Goal: Task Accomplishment & Management: Manage account settings

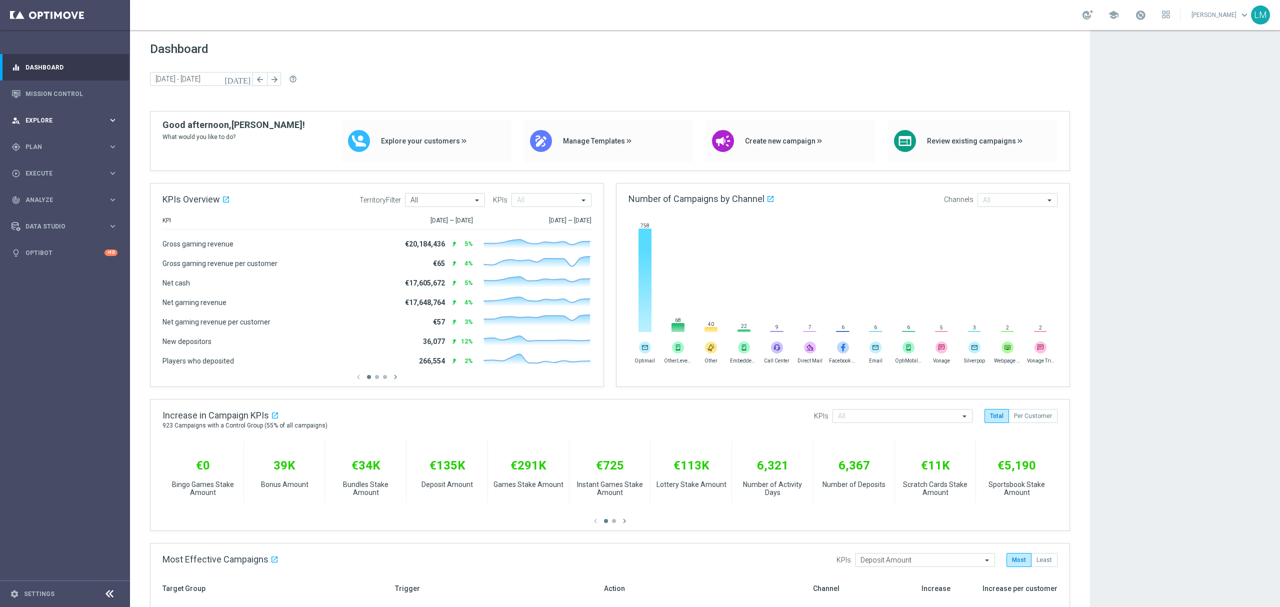
click at [111, 118] on icon "keyboard_arrow_right" at bounding box center [113, 121] width 10 height 10
click at [93, 140] on link "Customer Explorer" at bounding box center [65, 141] width 78 height 8
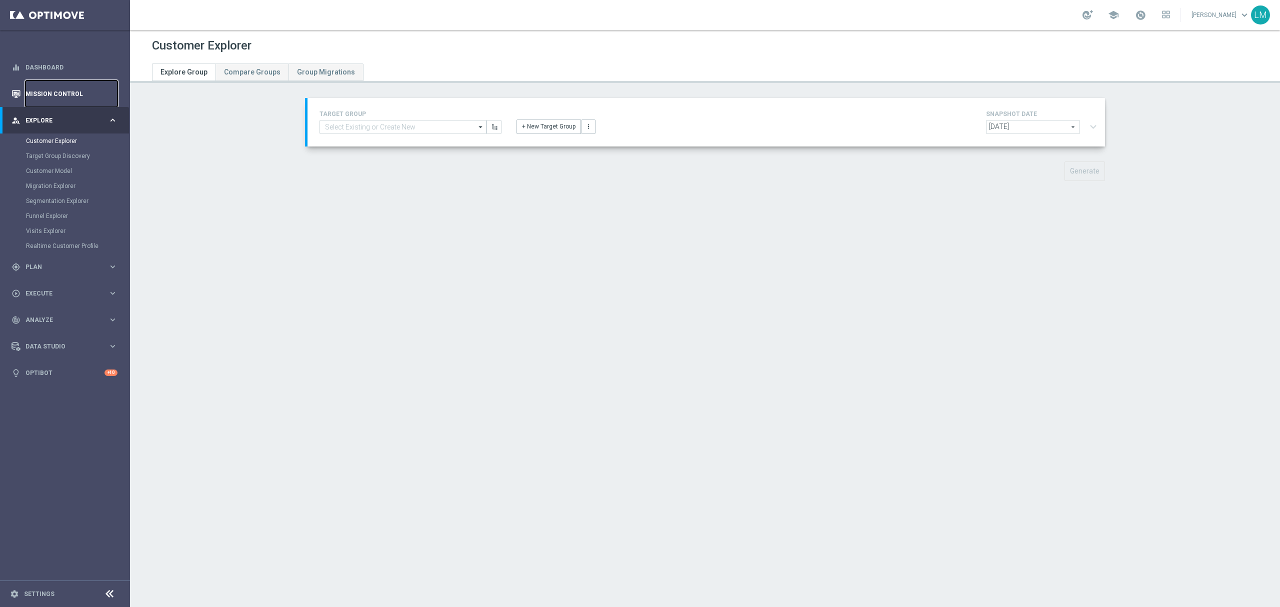
click at [86, 90] on link "Mission Control" at bounding box center [72, 94] width 92 height 27
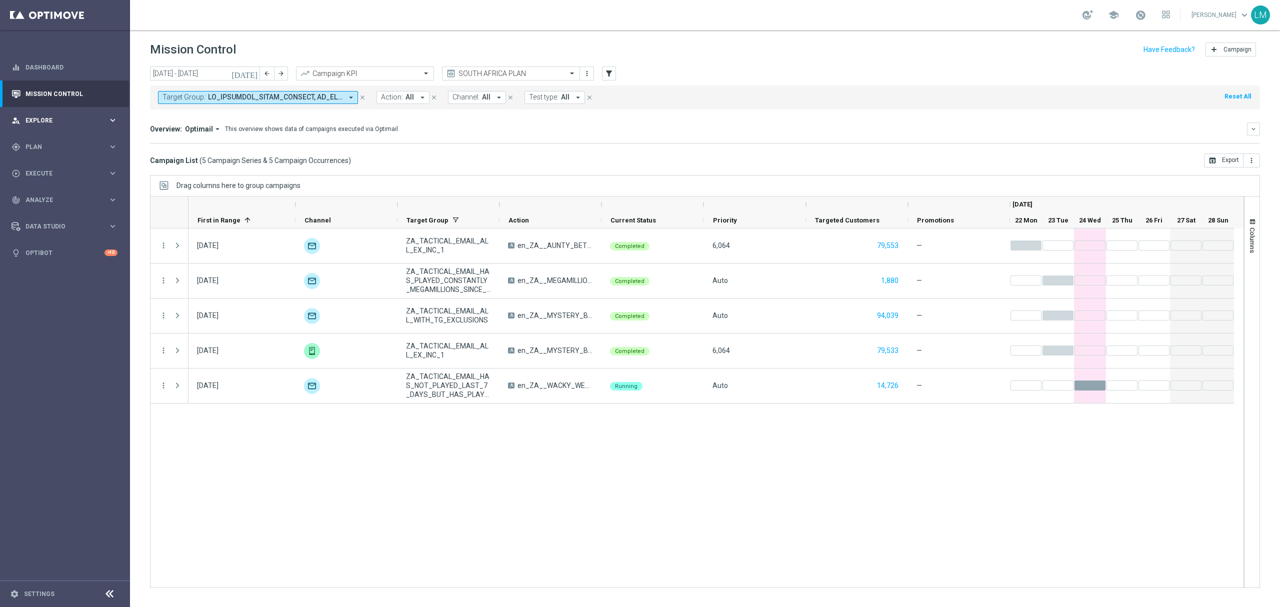
click at [68, 127] on div "person_search Explore keyboard_arrow_right" at bounding box center [64, 120] width 129 height 27
click at [71, 137] on link "Customer Explorer" at bounding box center [65, 141] width 78 height 8
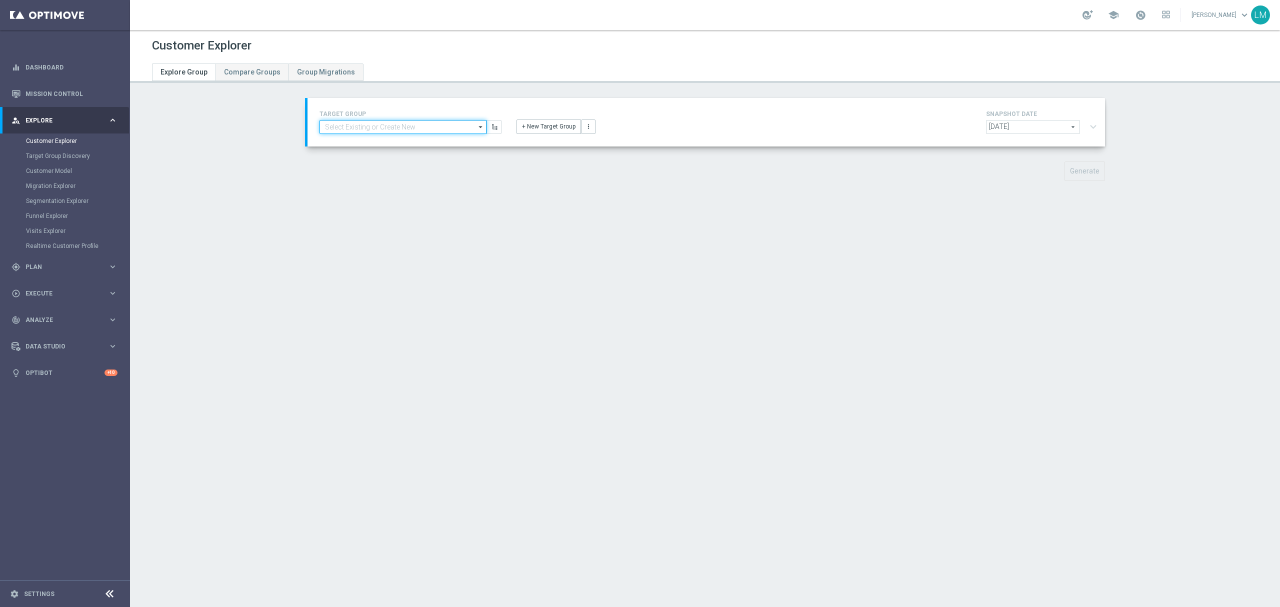
click at [410, 131] on input at bounding box center [403, 127] width 167 height 14
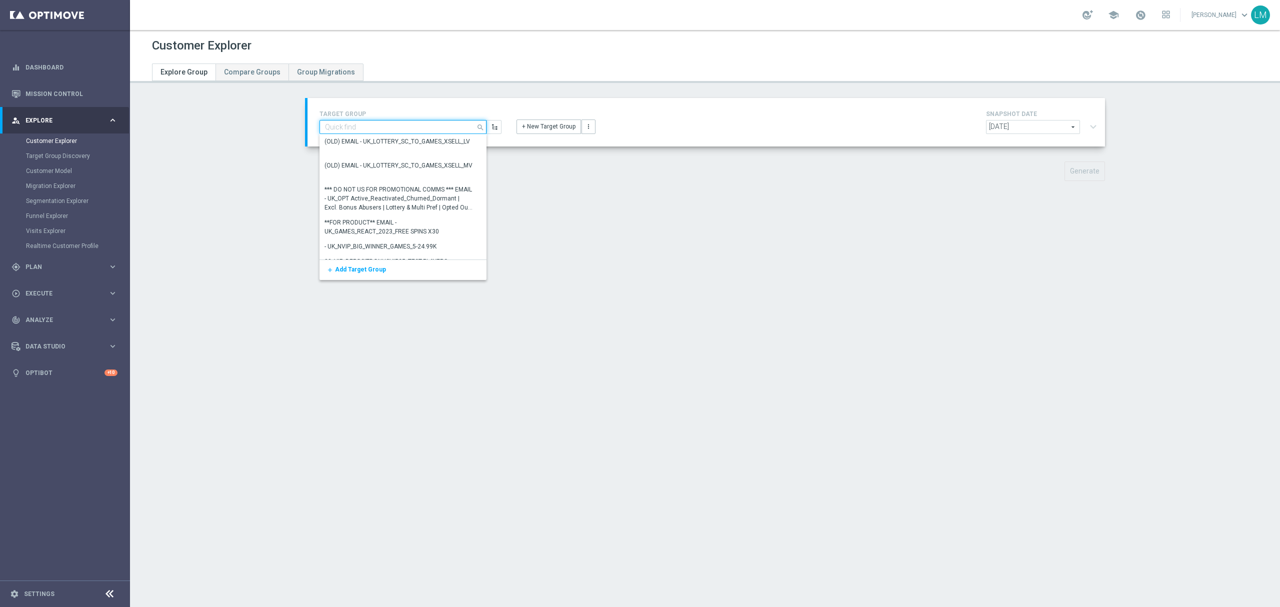
paste input "ZA_TACTICAL_EMAIL_FREE DROP"
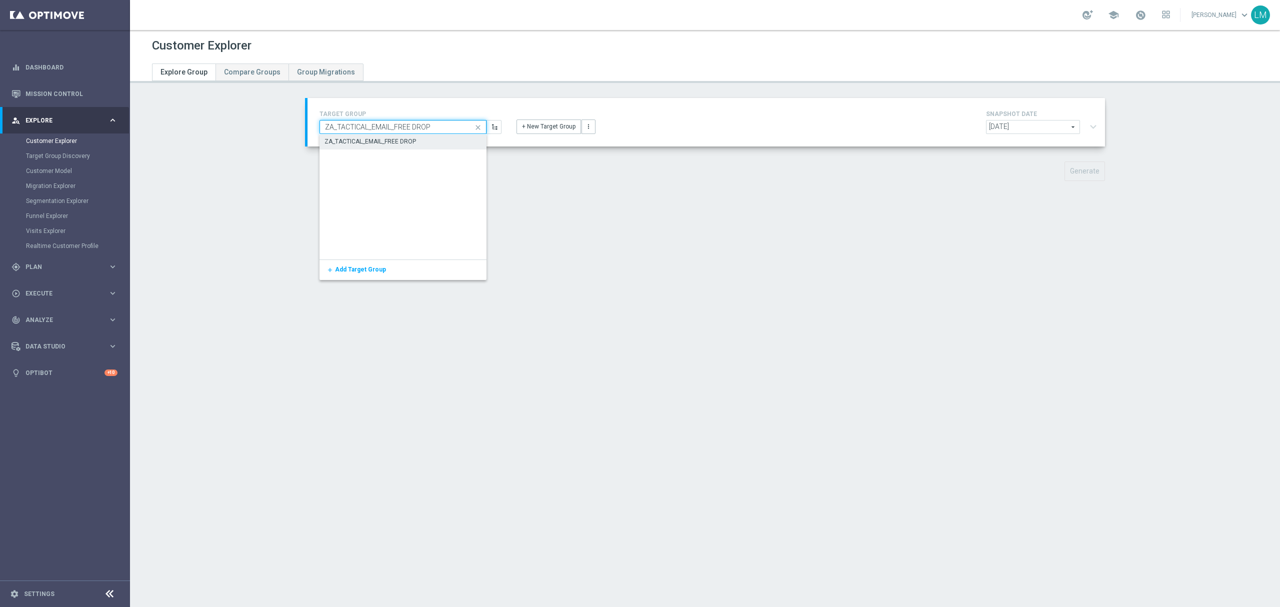
type input "ZA_TACTICAL_EMAIL_FREE DROP"
click at [398, 143] on div "ZA_TACTICAL_EMAIL_FREE DROP" at bounding box center [371, 142] width 92 height 9
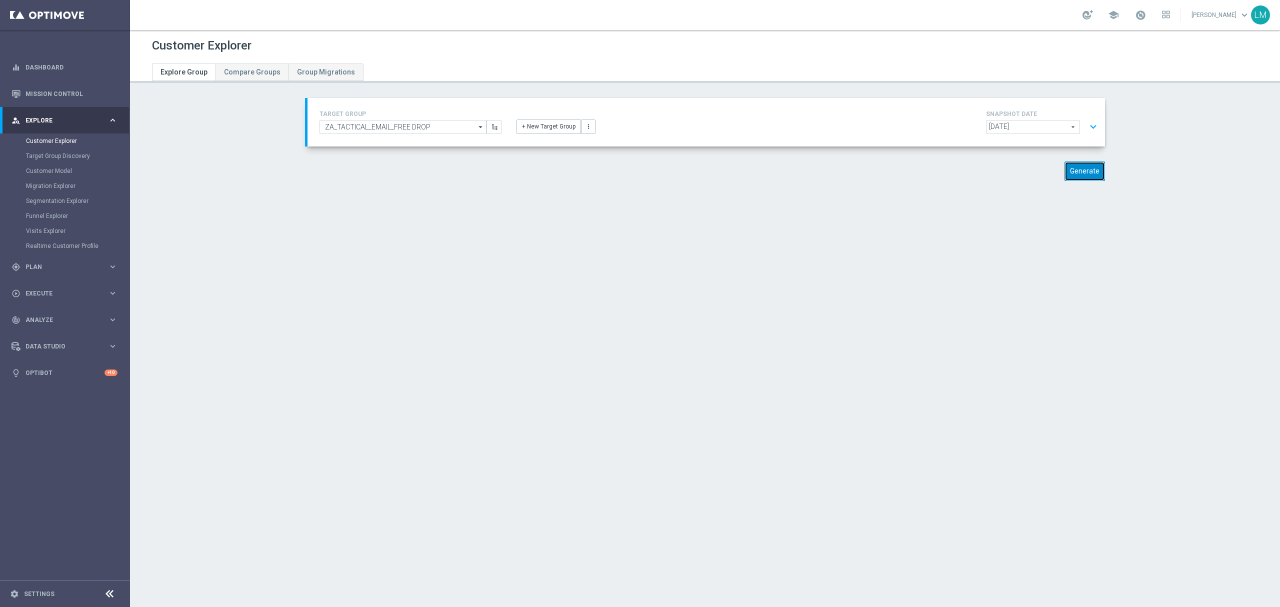
click at [960, 162] on button "Generate" at bounding box center [1085, 172] width 41 height 20
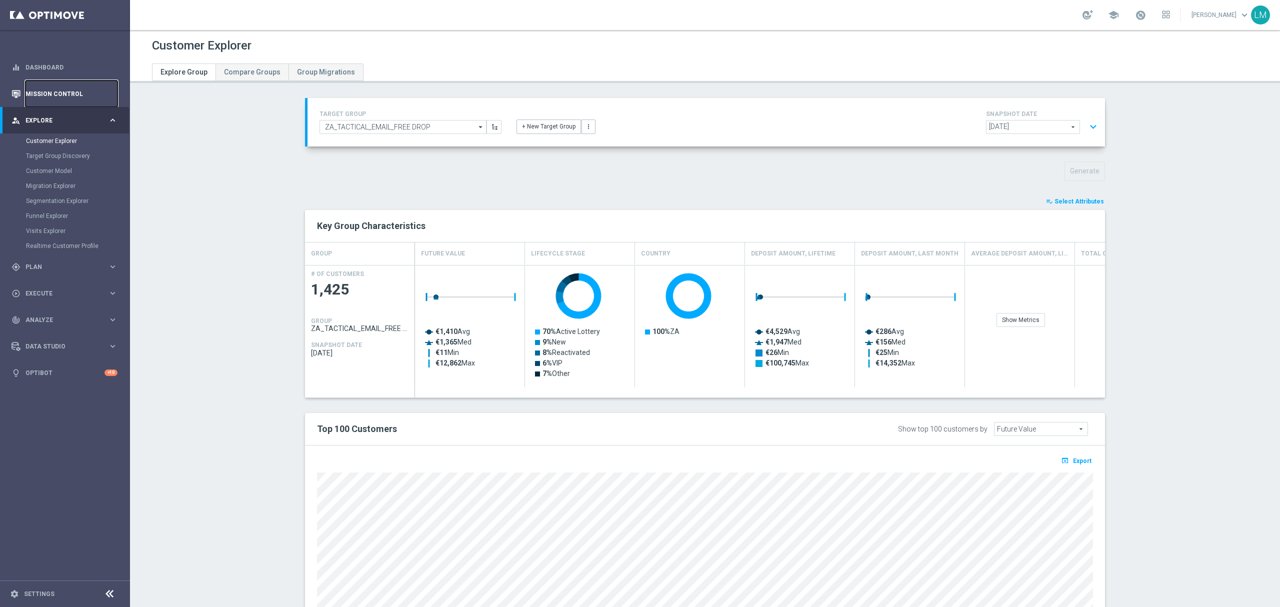
click at [54, 103] on link "Mission Control" at bounding box center [72, 94] width 92 height 27
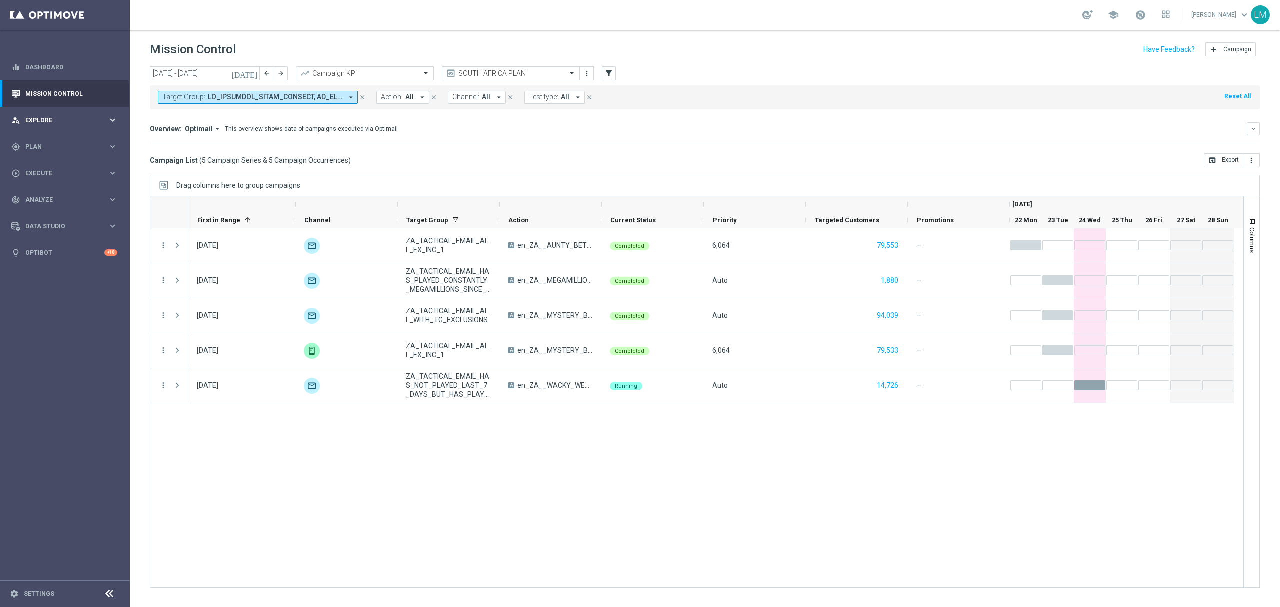
click at [78, 129] on div "person_search Explore keyboard_arrow_right" at bounding box center [64, 120] width 129 height 27
click at [63, 143] on link "Customer Explorer" at bounding box center [65, 141] width 78 height 8
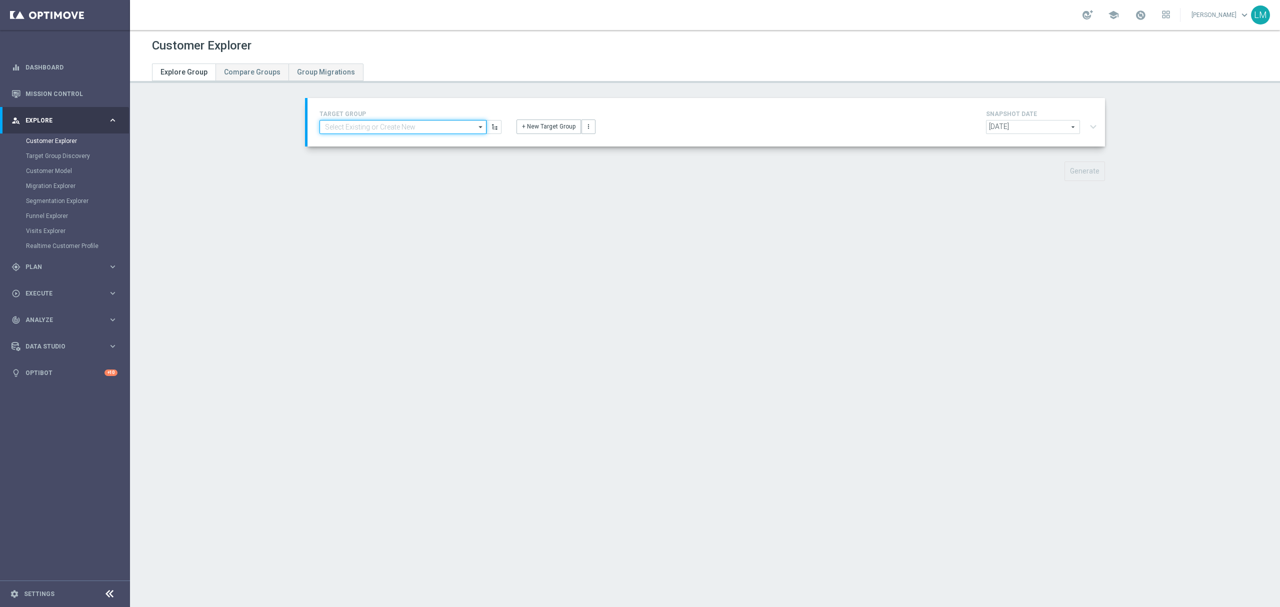
click at [389, 121] on input at bounding box center [403, 127] width 167 height 14
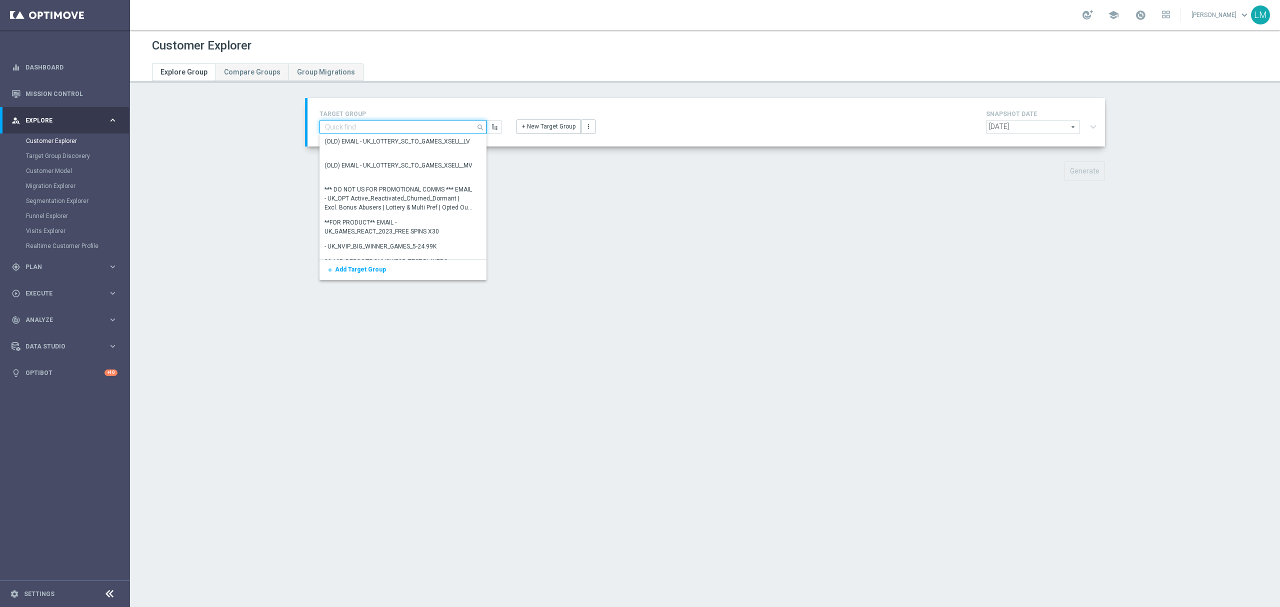
paste input "ZA_TACTICAL_EMAIL_ALL_WITH_TG_EXCLUSIONS_2"
type input "ZA_TACTICAL_EMAIL_ALL_WITH_TG_EXCLUSIONS_2"
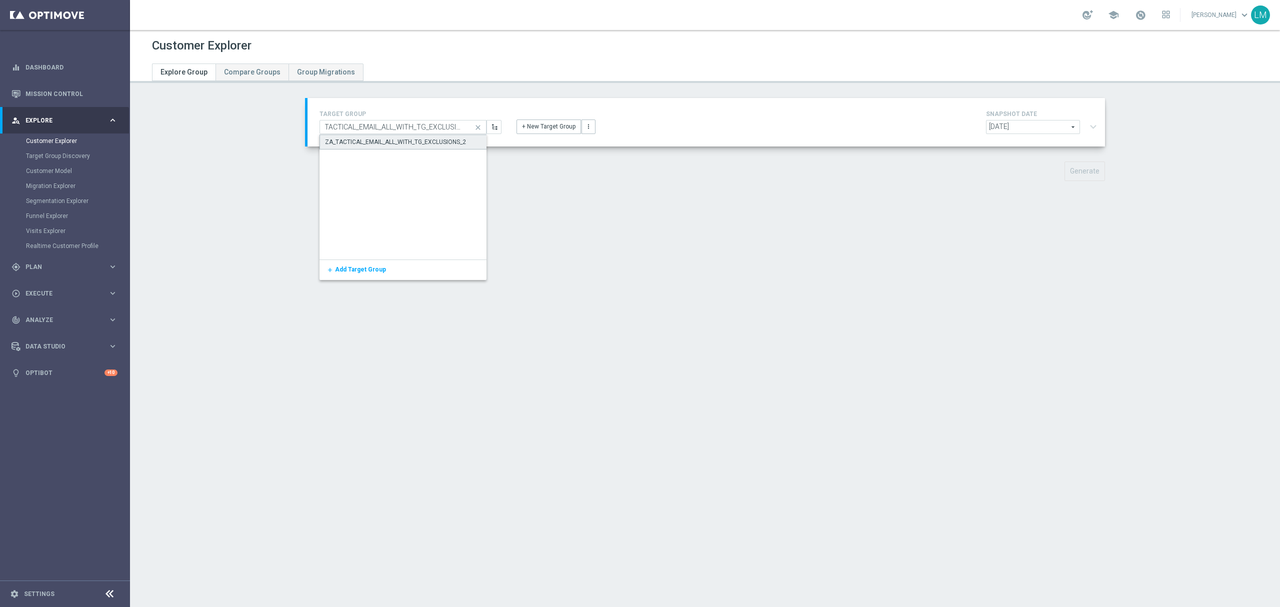
click at [382, 135] on div "ZA_TACTICAL_EMAIL_ALL_WITH_TG_EXCLUSIONS_2" at bounding box center [404, 142] width 168 height 15
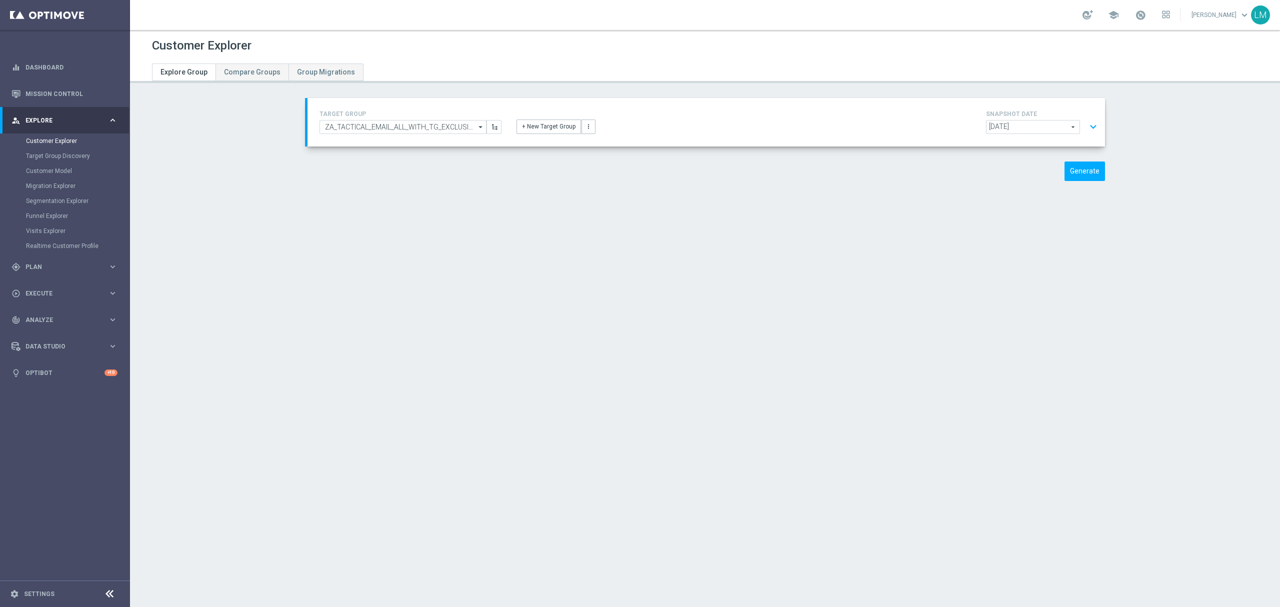
click at [960, 129] on button "expand_more" at bounding box center [1093, 127] width 15 height 19
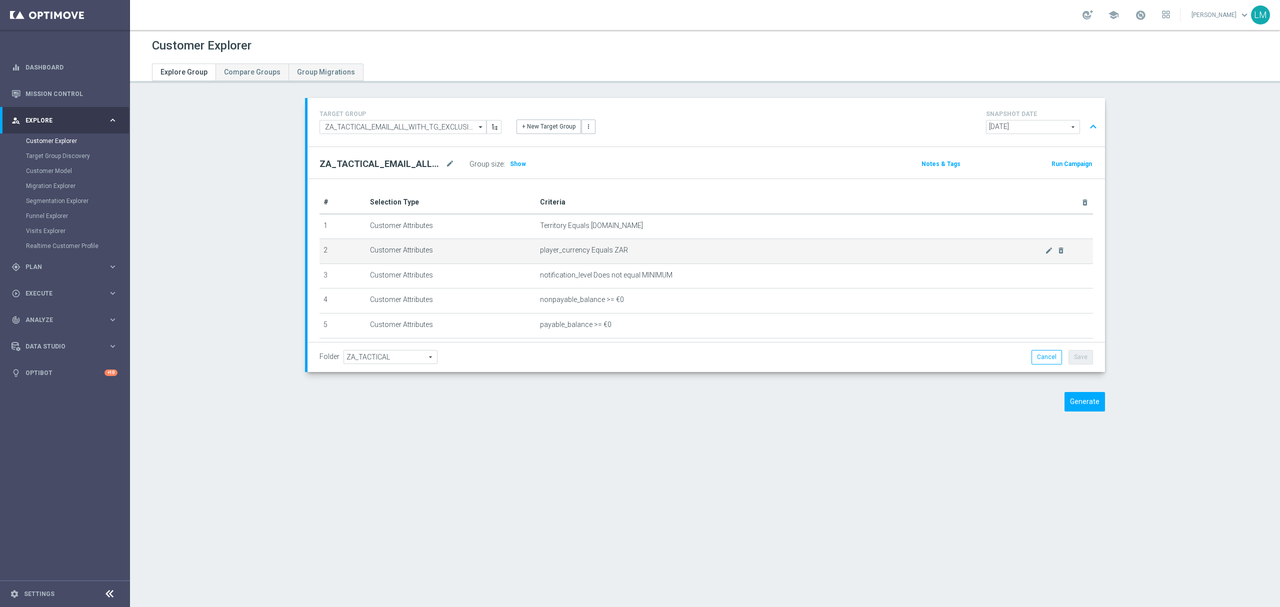
scroll to position [131, 0]
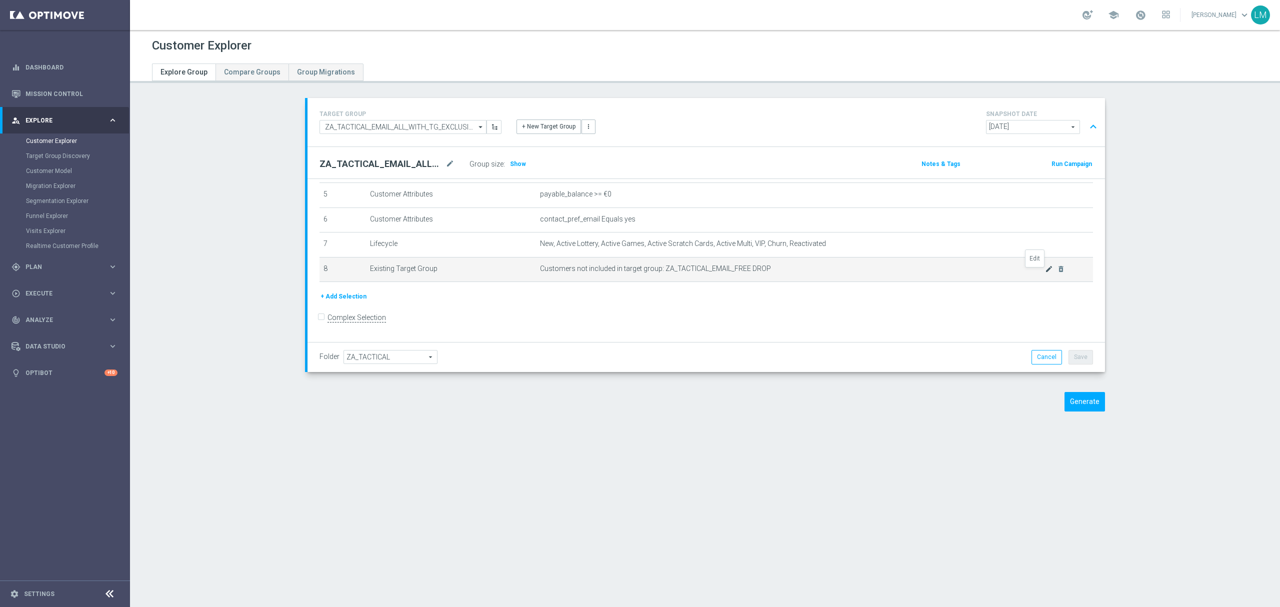
click at [960, 273] on icon "mode_edit" at bounding box center [1049, 269] width 8 height 8
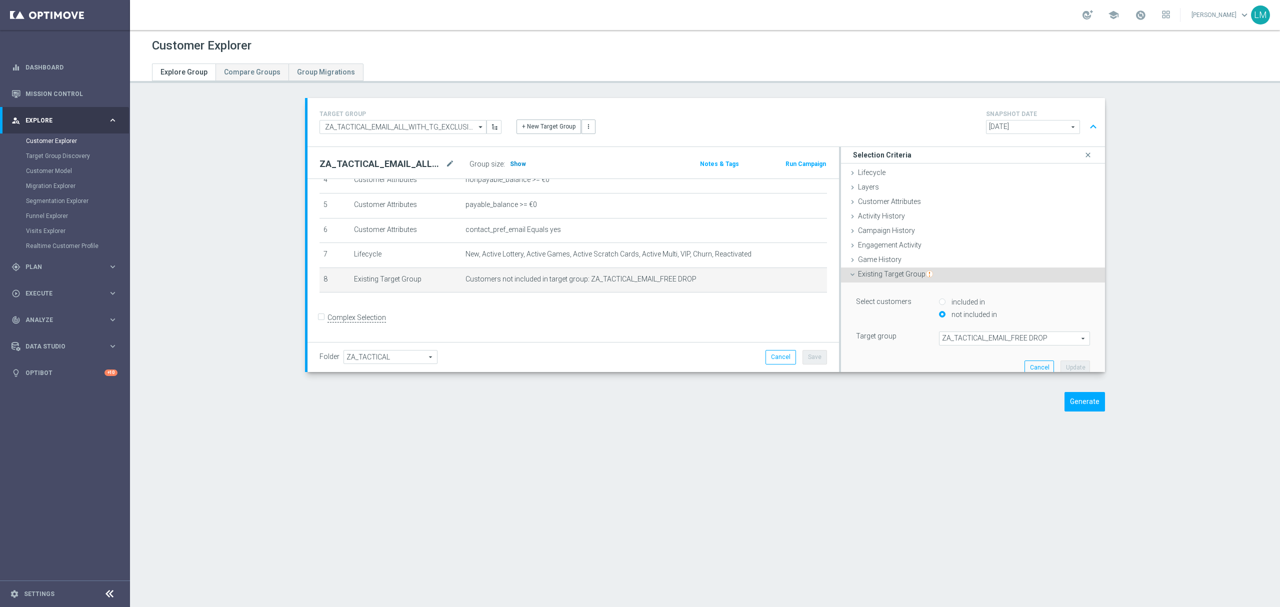
click at [511, 166] on span "Show" at bounding box center [518, 164] width 16 height 7
click at [960, 342] on span "ZA_TACTICAL_EMAIL_FREE DROP" at bounding box center [1015, 338] width 150 height 13
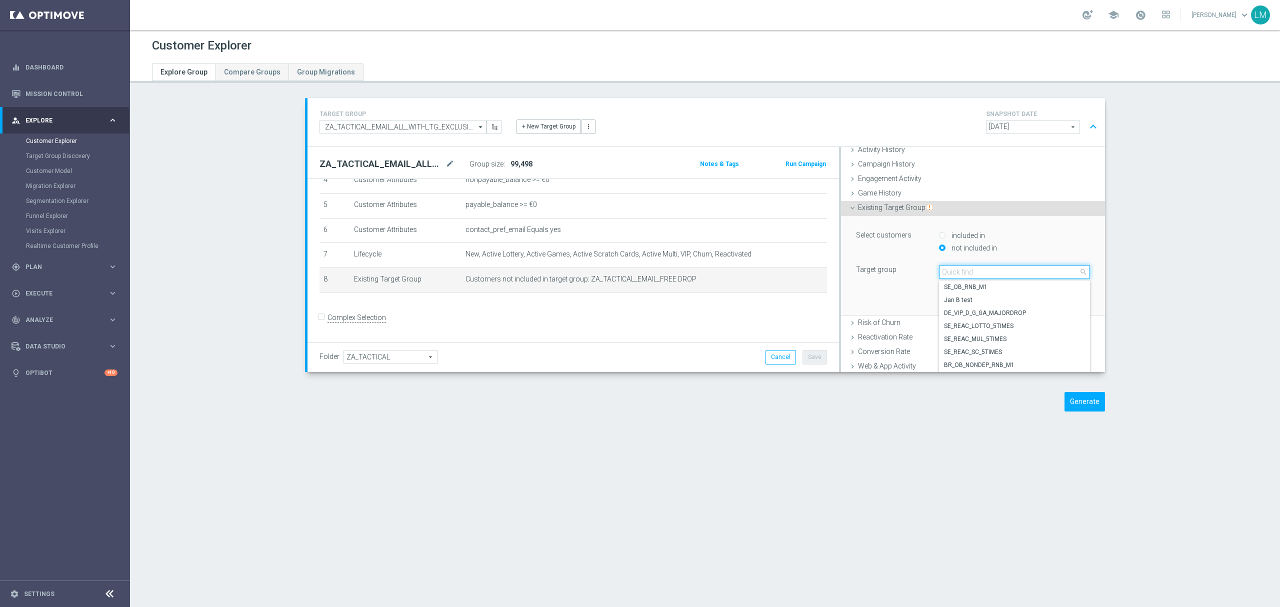
click at [960, 273] on input "search" at bounding box center [1014, 272] width 151 height 14
paste input "ZA_TACTICAL_EMAIL_GAMES_XSELL_2025"
type input "ZA_TACTICAL_EMAIL_GAMES_XSELL_2025"
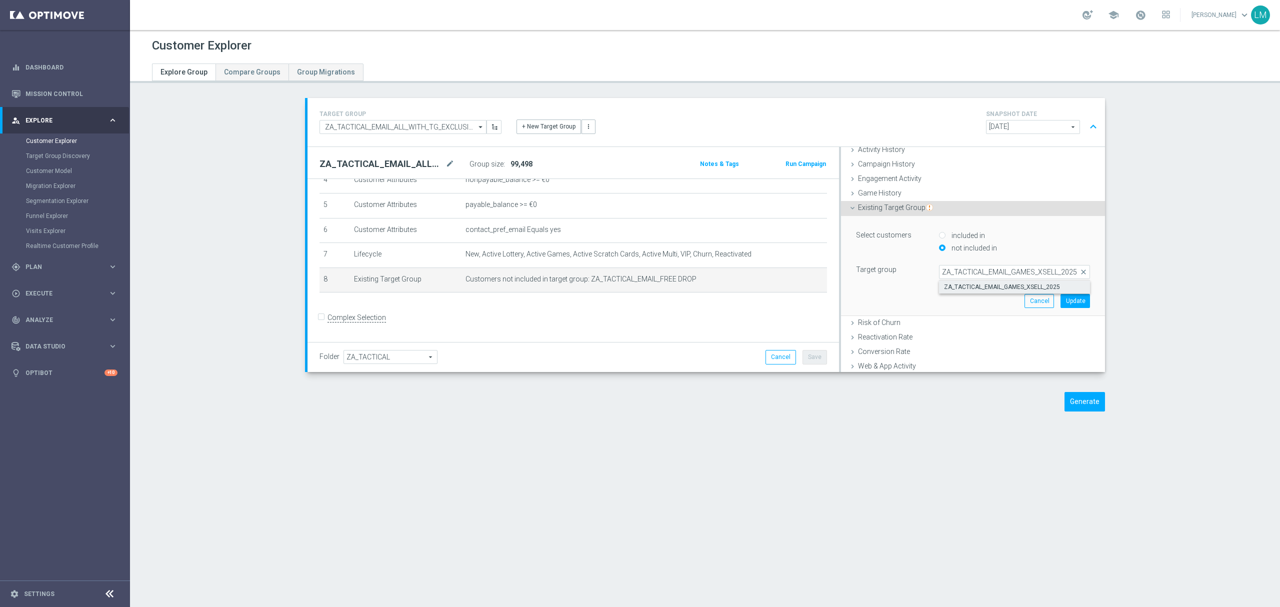
click at [960, 285] on span "ZA_TACTICAL_EMAIL_GAMES_XSELL_2025" at bounding box center [1014, 287] width 141 height 8
type input "ZA_TACTICAL_EMAIL_GAMES_XSELL_2025"
click at [960, 301] on button "Update" at bounding box center [1076, 301] width 30 height 14
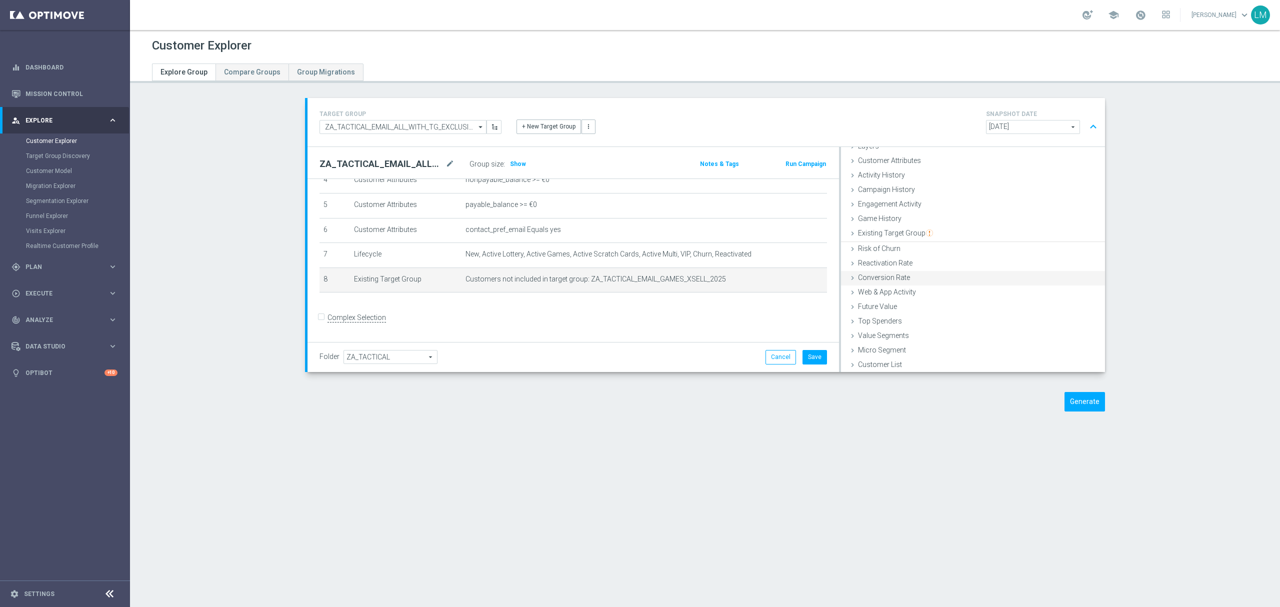
scroll to position [41, 0]
click at [509, 168] on h3 "Show" at bounding box center [518, 164] width 18 height 11
click at [803, 352] on button "Save" at bounding box center [815, 357] width 25 height 14
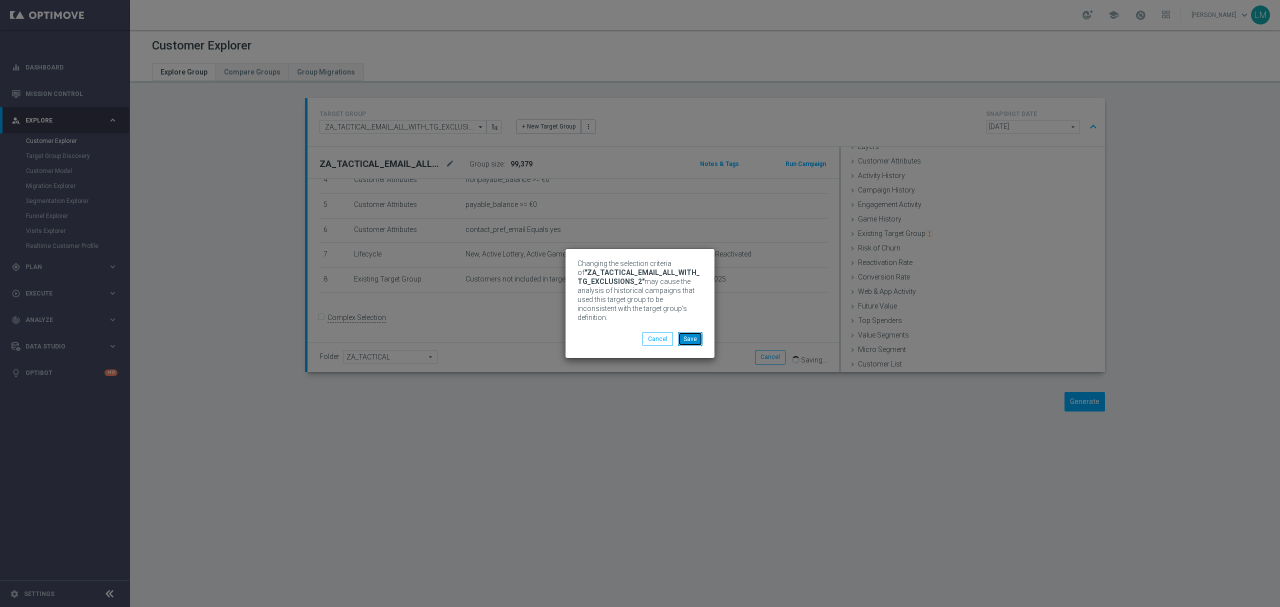
click at [695, 337] on button "Save" at bounding box center [690, 339] width 25 height 14
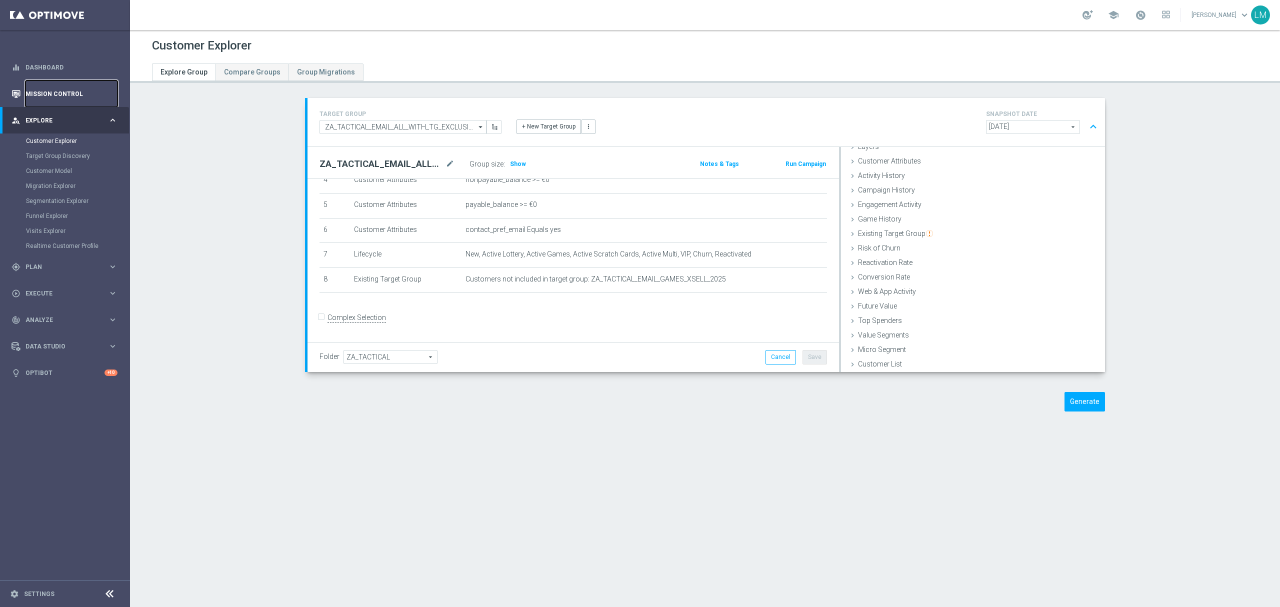
click at [69, 97] on link "Mission Control" at bounding box center [72, 94] width 92 height 27
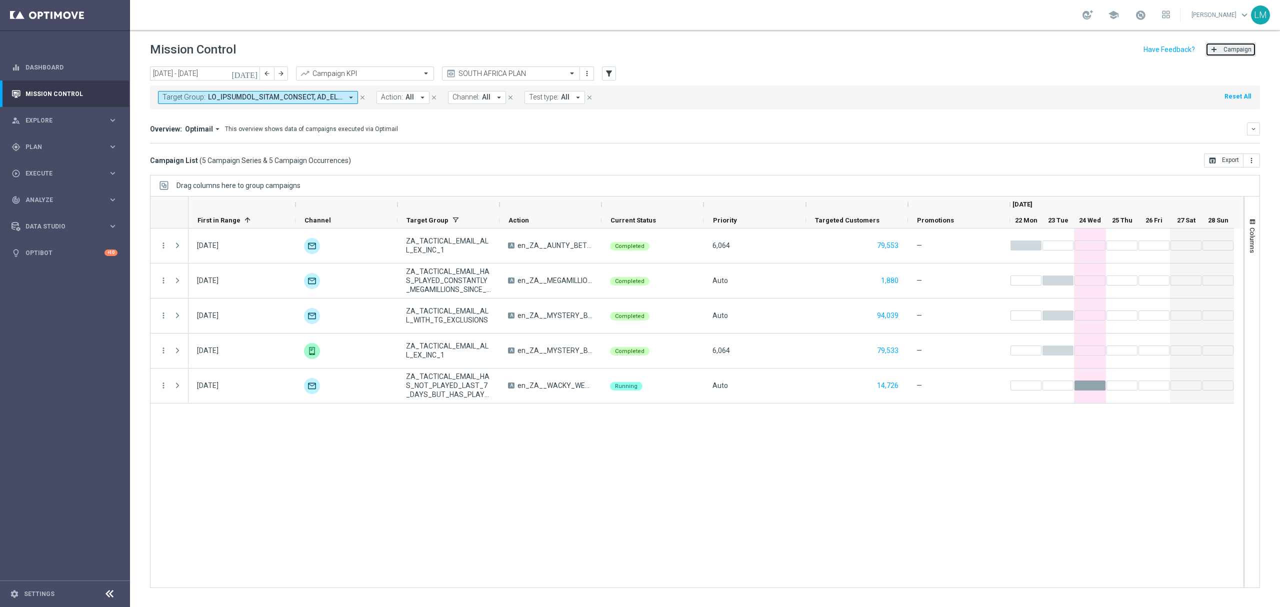
click at [960, 47] on span "Campaign" at bounding box center [1238, 49] width 28 height 7
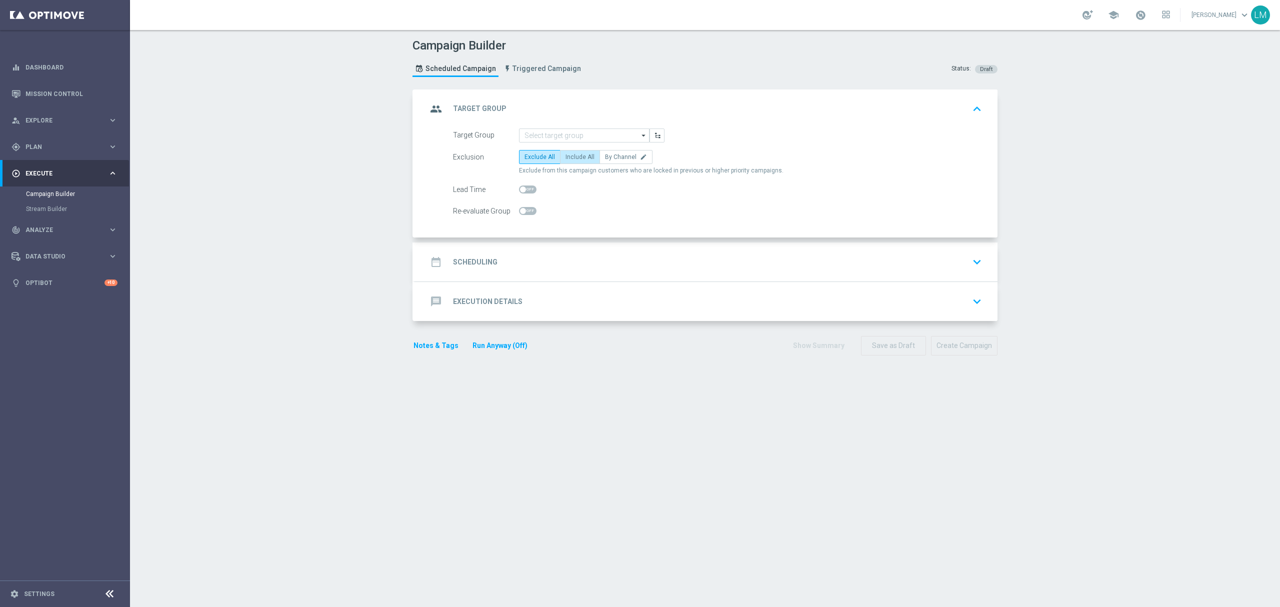
click at [567, 157] on span "Include All" at bounding box center [580, 157] width 29 height 7
click at [567, 157] on input "Include All" at bounding box center [569, 159] width 7 height 7
radio input "true"
click at [571, 132] on input at bounding box center [584, 136] width 131 height 14
paste input "ZA_TACTICAL_EMAIL_FREE DROP"
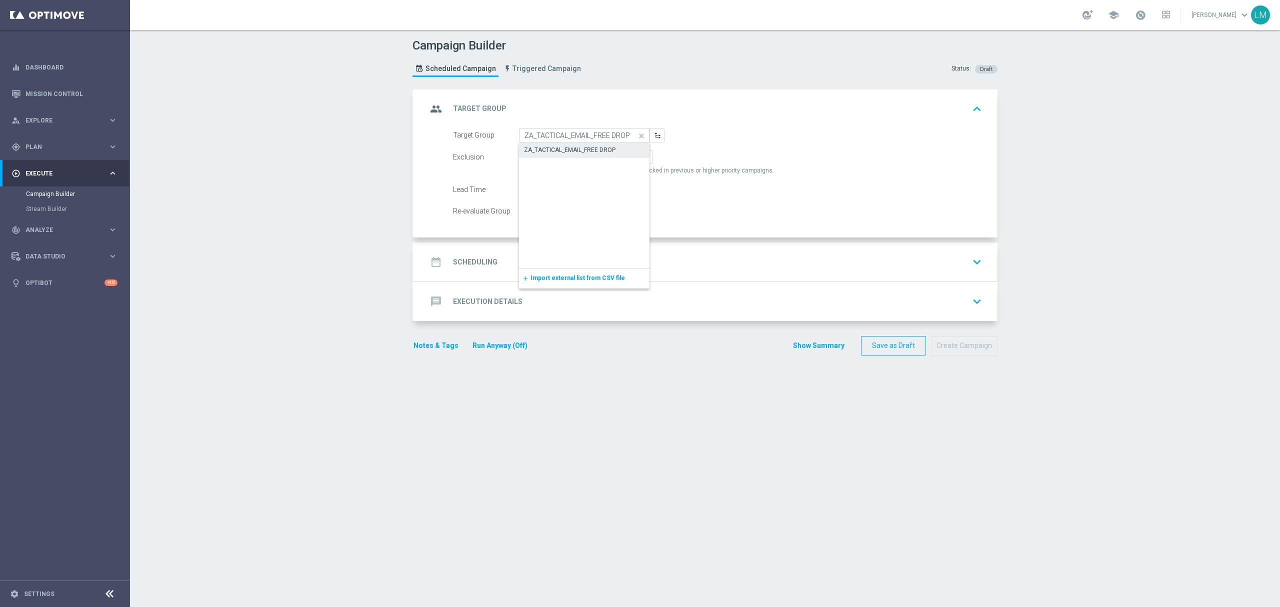
click at [570, 147] on div "ZA_TACTICAL_EMAIL_FREE DROP" at bounding box center [570, 150] width 92 height 9
type input "ZA_TACTICAL_EMAIL_FREE DROP"
click at [553, 256] on div "date_range Scheduling keyboard_arrow_down" at bounding box center [706, 262] width 559 height 19
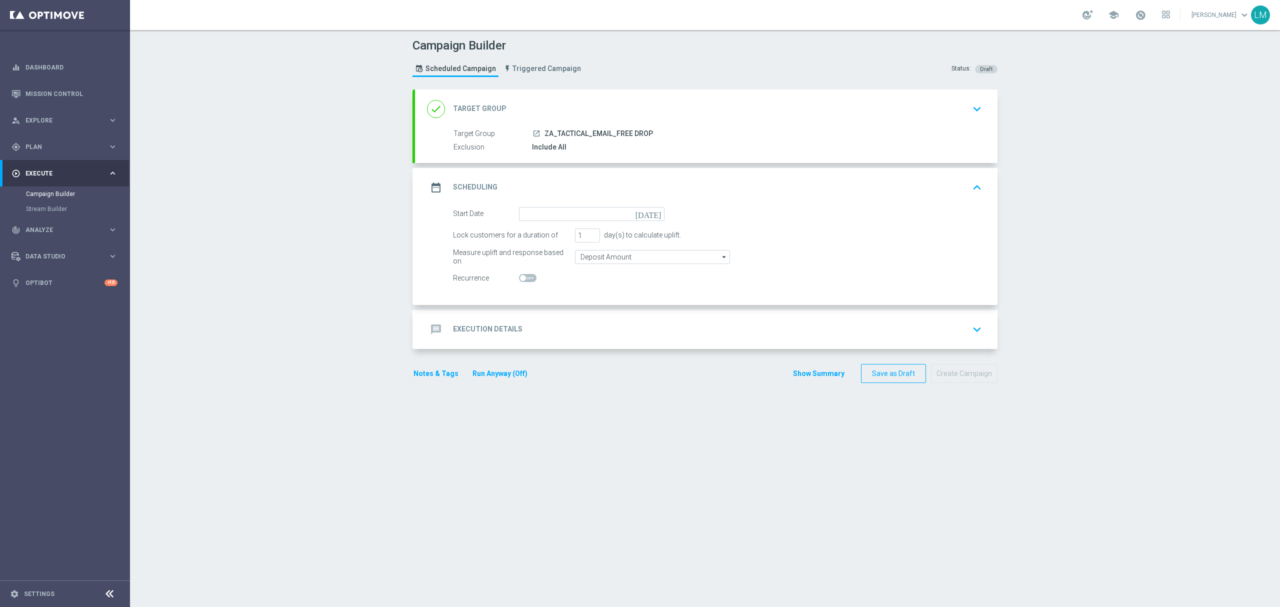
click at [651, 213] on icon "today" at bounding box center [651, 212] width 30 height 11
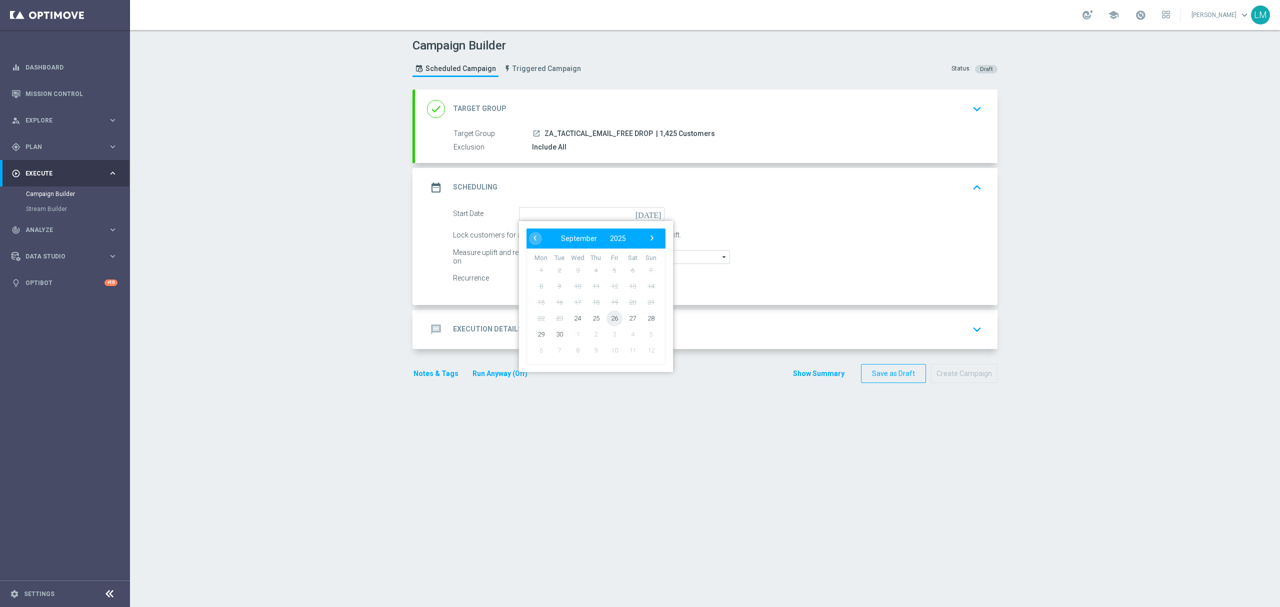
click at [607, 322] on span "26" at bounding box center [615, 318] width 16 height 16
type input "26 Sep 2025"
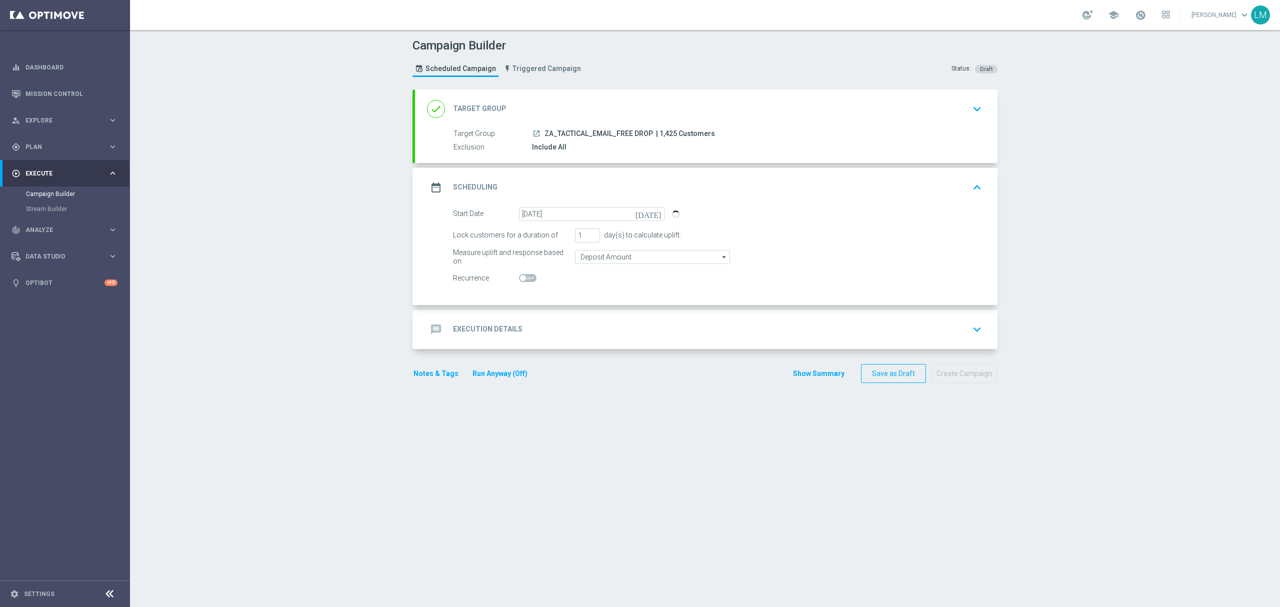
click at [594, 331] on div "message Execution Details keyboard_arrow_down" at bounding box center [706, 329] width 559 height 19
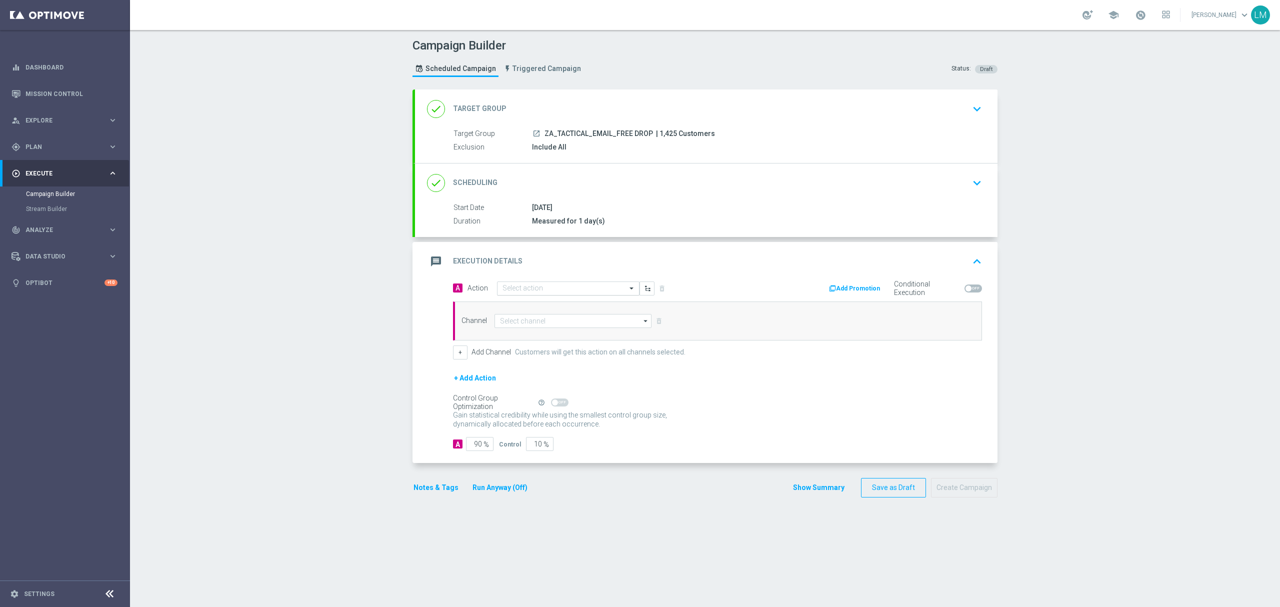
click at [519, 295] on div "Select action" at bounding box center [568, 289] width 143 height 14
paste input "en_ZA__AUNTY_BETSY_FREEBIE_DROP_4__EMT_ALL_EM_TAC_LT"
type input "en_ZA__AUNTY_BETSY_FREEBIE_DROP_4__EMT_ALL_EM_TAC_LT"
click at [523, 320] on span "Create new action" at bounding box center [538, 319] width 53 height 7
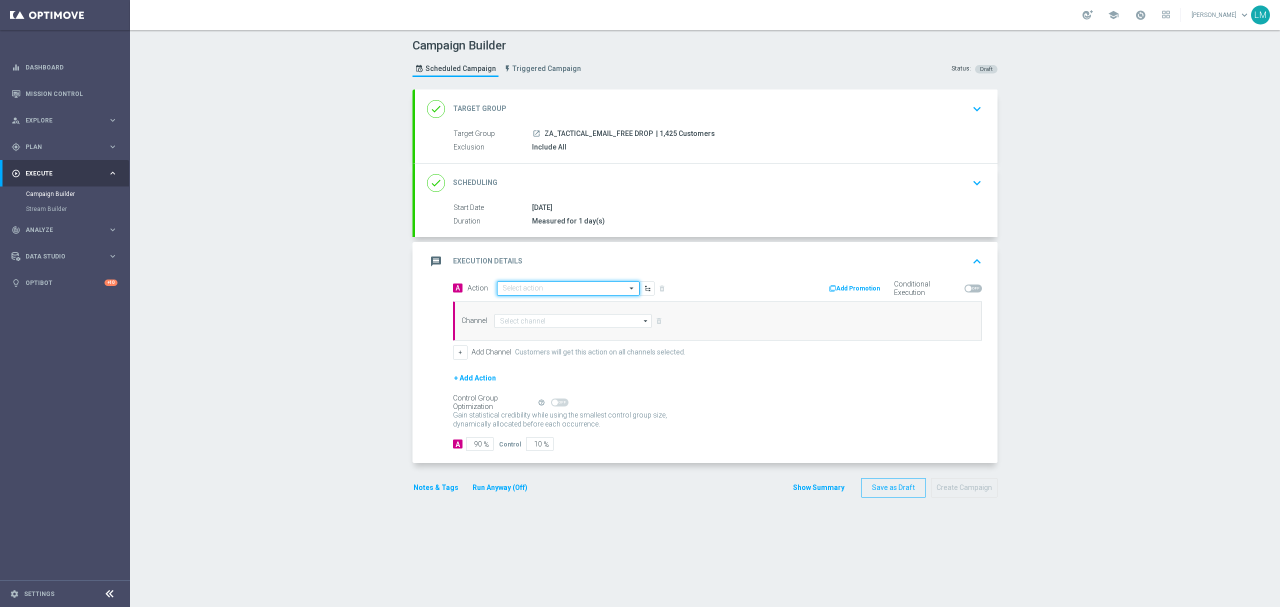
scroll to position [0, 0]
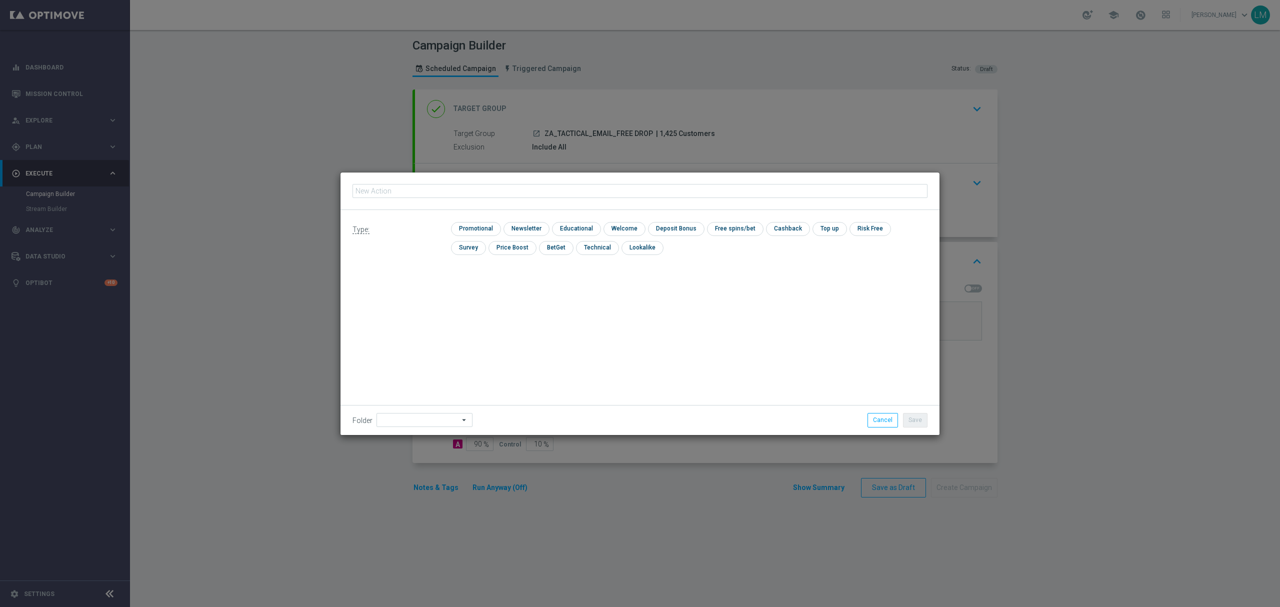
type input "en_ZA__AUNTY_BETSY_FREEBIE_DROP_4__EMT_ALL_EM_TAC_LT"
click at [477, 233] on input "checkbox" at bounding box center [475, 229] width 48 height 14
checkbox input "true"
click at [911, 419] on button "Save" at bounding box center [915, 420] width 25 height 14
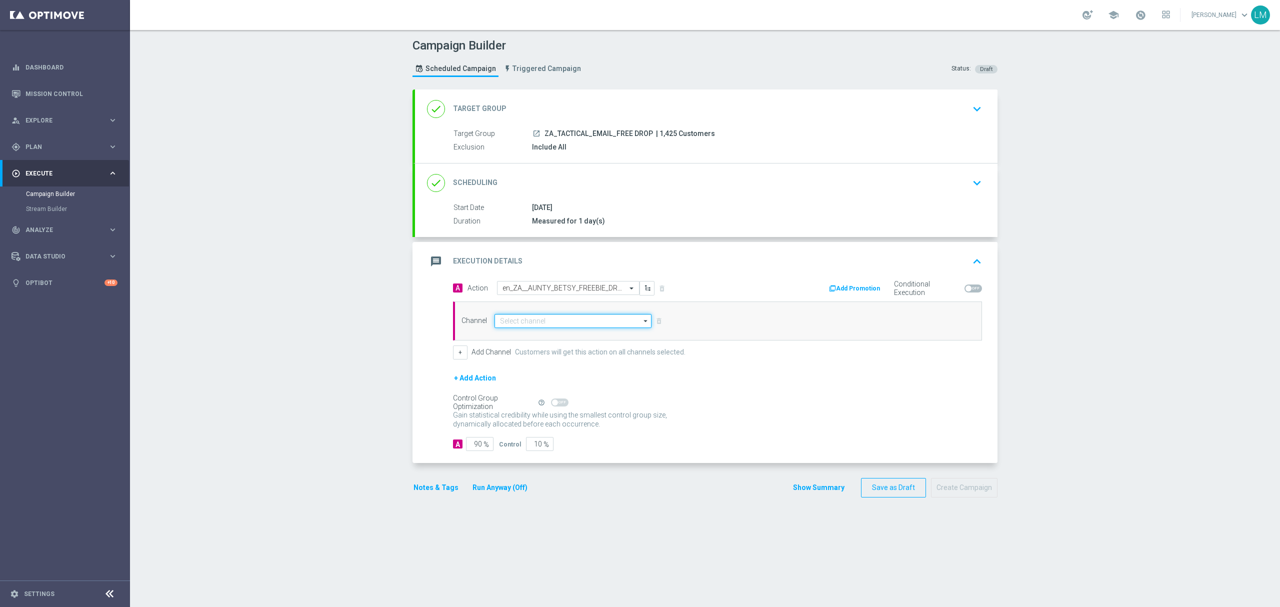
click at [579, 317] on input at bounding box center [573, 321] width 157 height 14
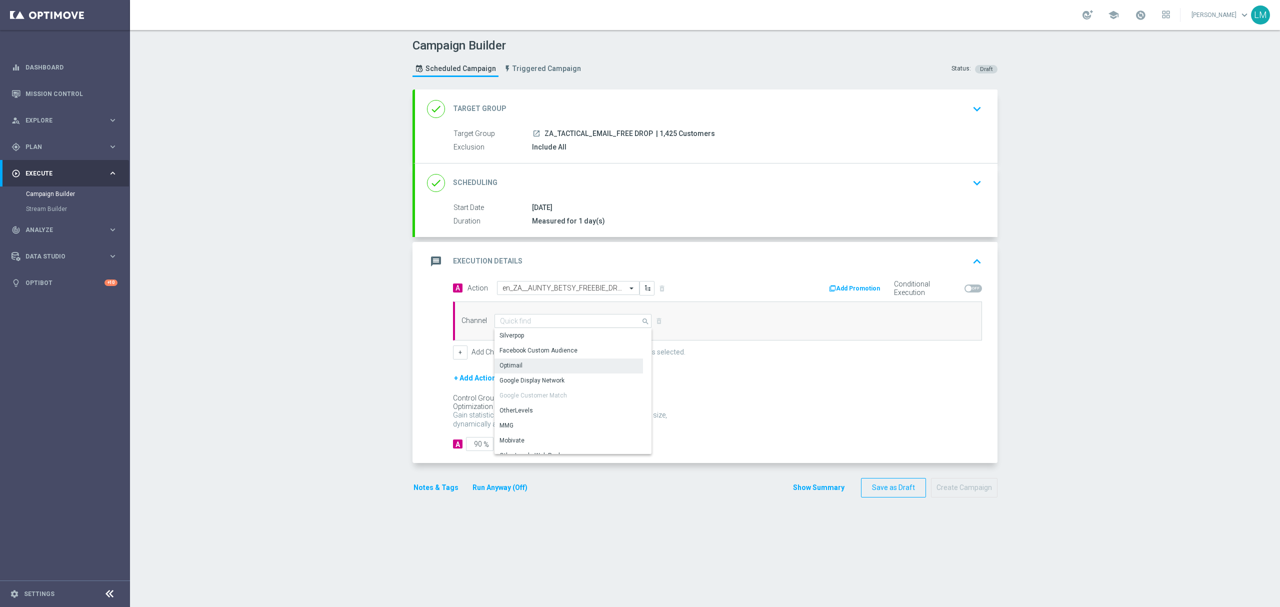
click at [541, 365] on div "Optimail" at bounding box center [569, 366] width 149 height 14
type input "Optimail"
click at [530, 451] on input "10" at bounding box center [540, 444] width 28 height 14
type input "5"
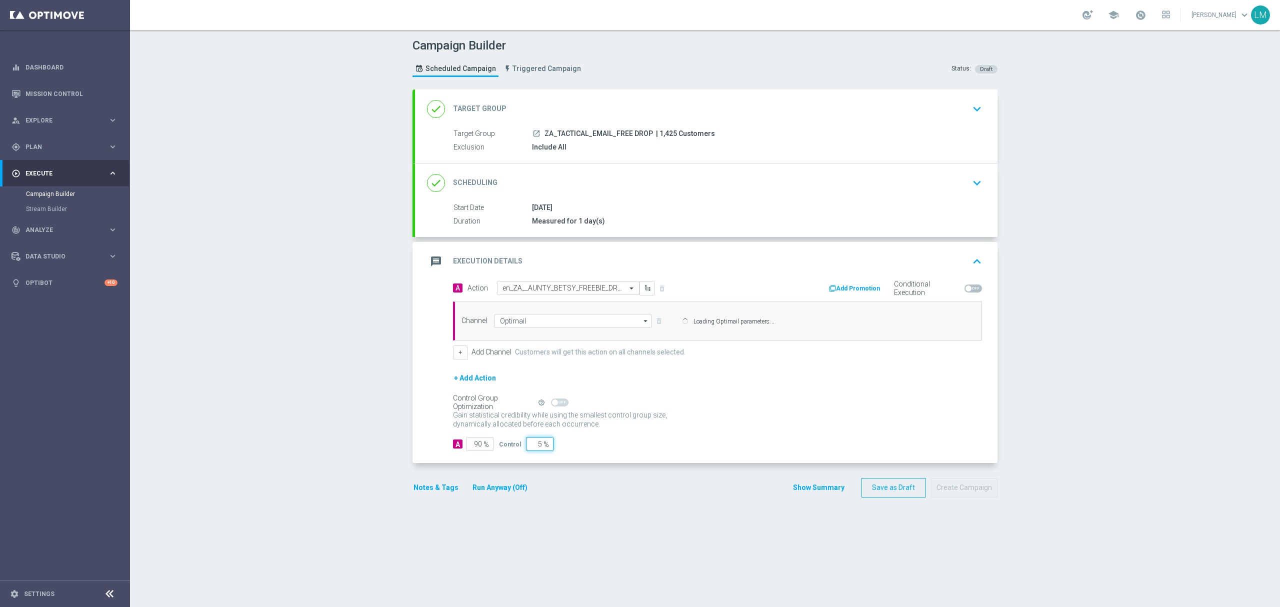
type input "95"
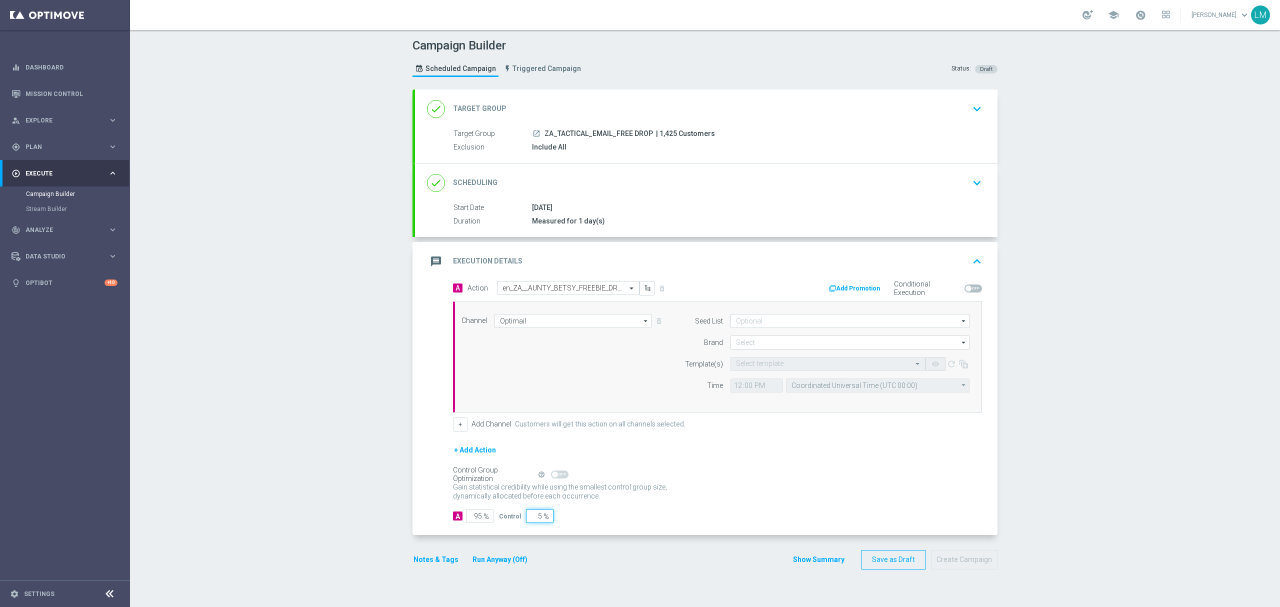
type input "5"
click at [736, 423] on div "+ Add Channel Customers will get this action on all channels selected." at bounding box center [717, 425] width 529 height 14
click at [738, 350] on input at bounding box center [850, 343] width 239 height 14
click at [754, 373] on div "lottoland" at bounding box center [851, 372] width 240 height 15
type input "lottoland"
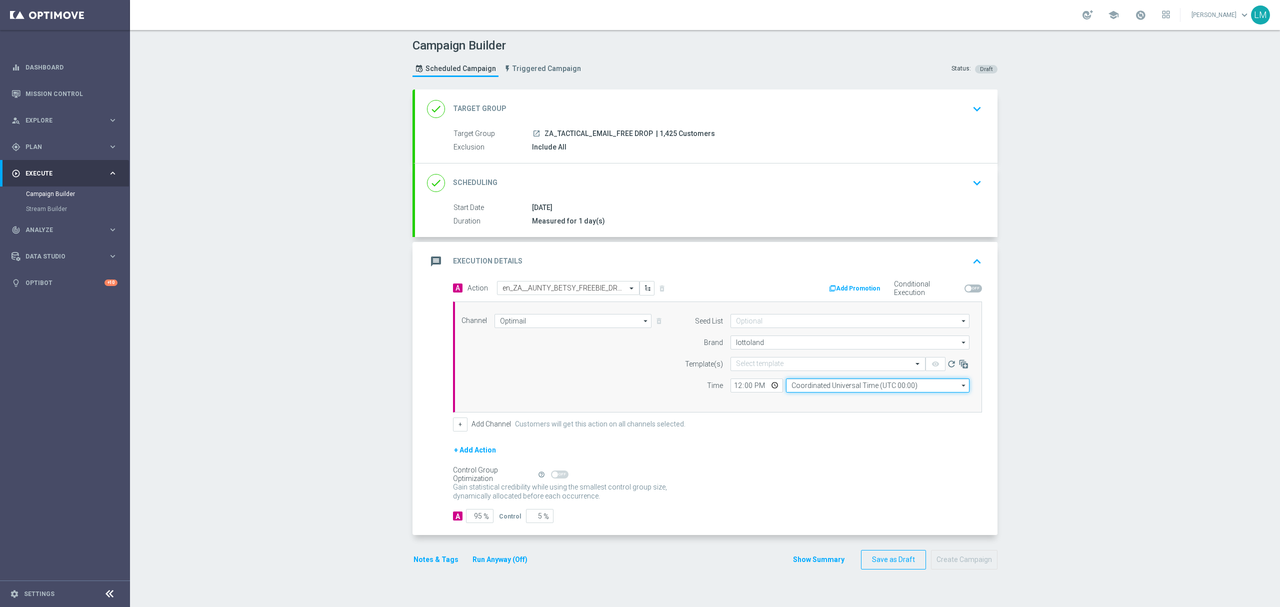
click at [800, 387] on input "Coordinated Universal Time (UTC 00:00)" at bounding box center [878, 386] width 184 height 14
click at [801, 394] on div "Central European Time (Berlin) (UTC +02:00)" at bounding box center [878, 400] width 184 height 14
type input "Central European Time (Berlin) (UTC +02:00)"
click at [759, 371] on opti-select "Select template" at bounding box center [828, 364] width 195 height 14
click at [756, 367] on input "text" at bounding box center [818, 364] width 164 height 9
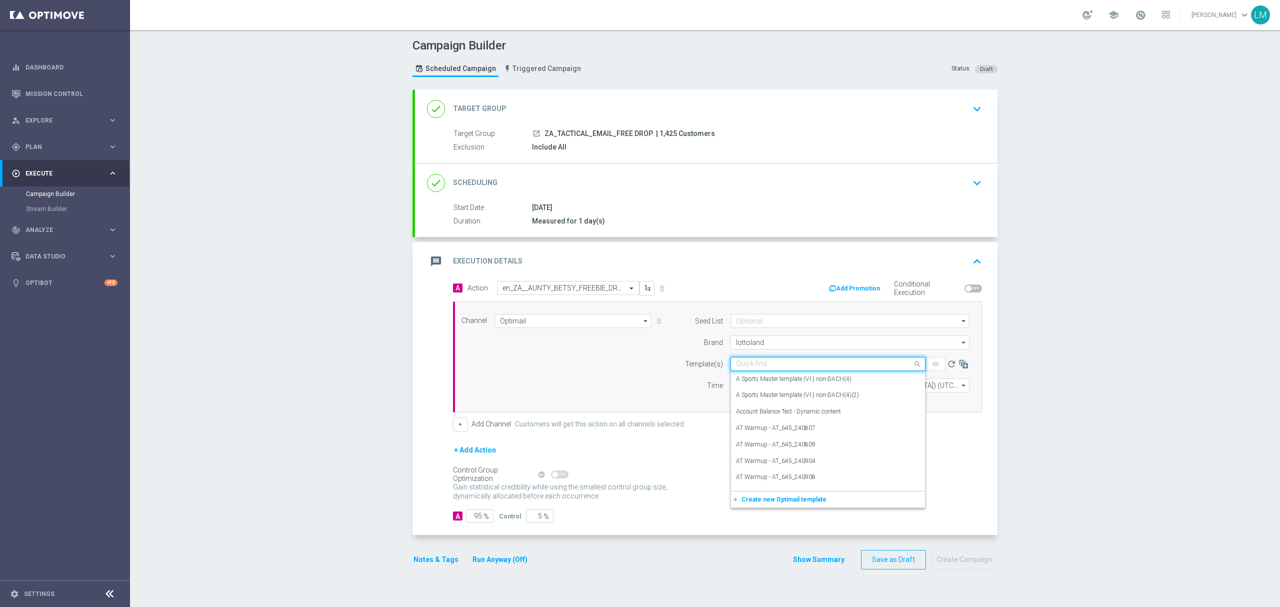
paste input "en_ZA__AUNTY_BETSY_FREEBIE_DROP_4__EMT_ALL_EM_TAC_LT"
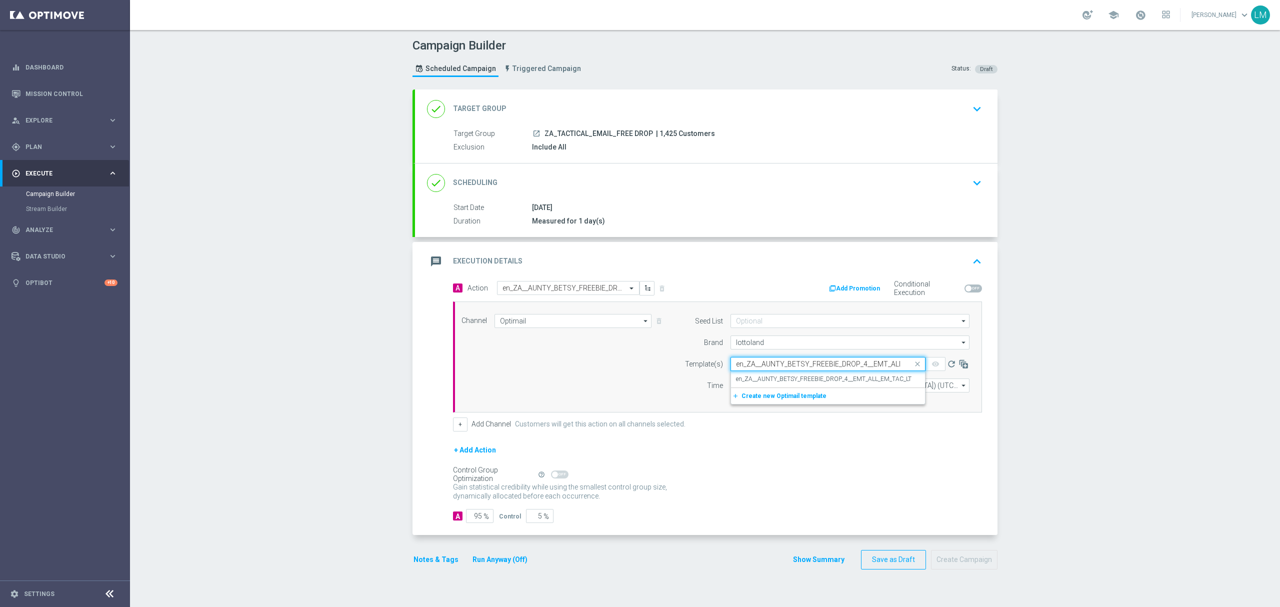
scroll to position [0, 39]
click at [759, 380] on label "en_ZA__AUNTY_BETSY_FREEBIE_DROP_4__EMT_ALL_EM_TAC_LT" at bounding box center [824, 379] width 176 height 9
type input "en_ZA__AUNTY_BETSY_FREEBIE_DROP_4__EMT_ALL_EM_TAC_LT"
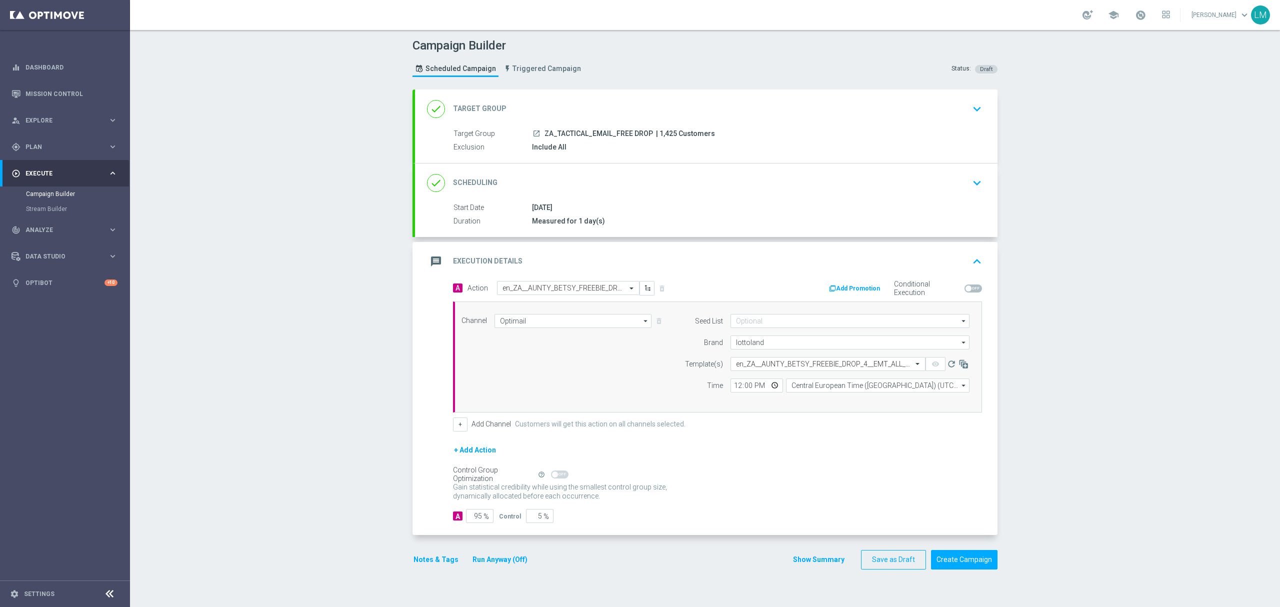
scroll to position [0, 0]
click at [347, 313] on div "Campaign Builder Scheduled Campaign Triggered Campaign Status: Draft done Targe…" at bounding box center [705, 318] width 1150 height 577
click at [339, 351] on div "Campaign Builder Scheduled Campaign Triggered Campaign Status: Draft done Targe…" at bounding box center [705, 318] width 1150 height 577
click at [337, 383] on div "Campaign Builder Scheduled Campaign Triggered Campaign Status: Draft done Targe…" at bounding box center [705, 318] width 1150 height 577
click at [939, 455] on button "Create Campaign" at bounding box center [964, 560] width 67 height 20
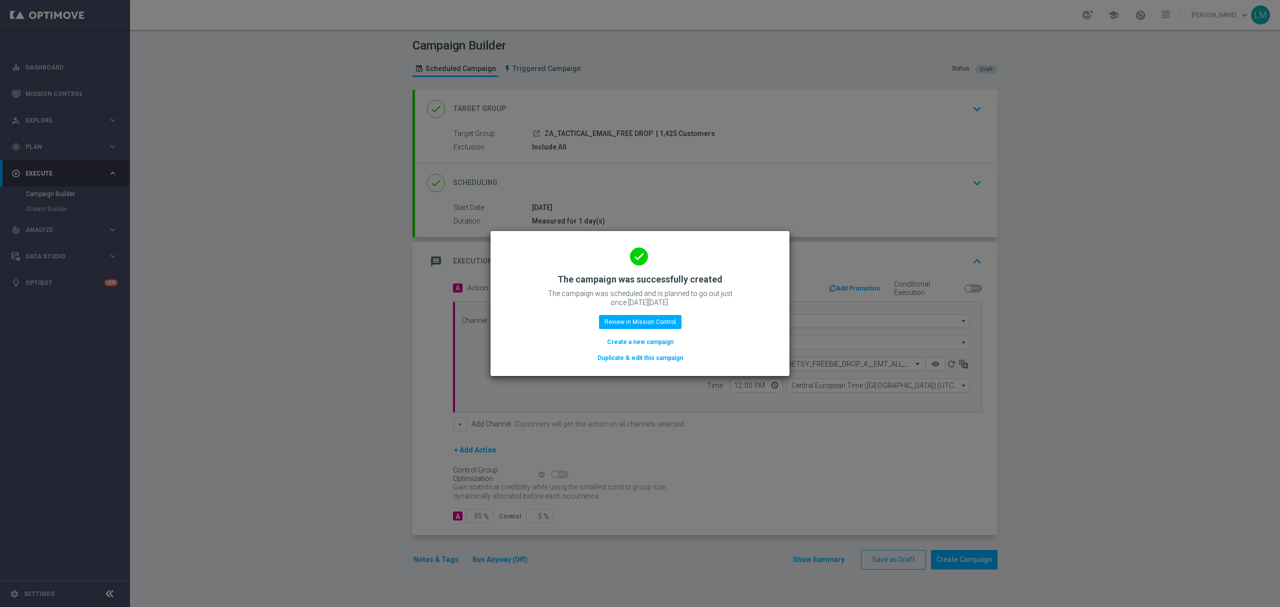
click at [640, 344] on button "Create a new campaign" at bounding box center [640, 342] width 69 height 11
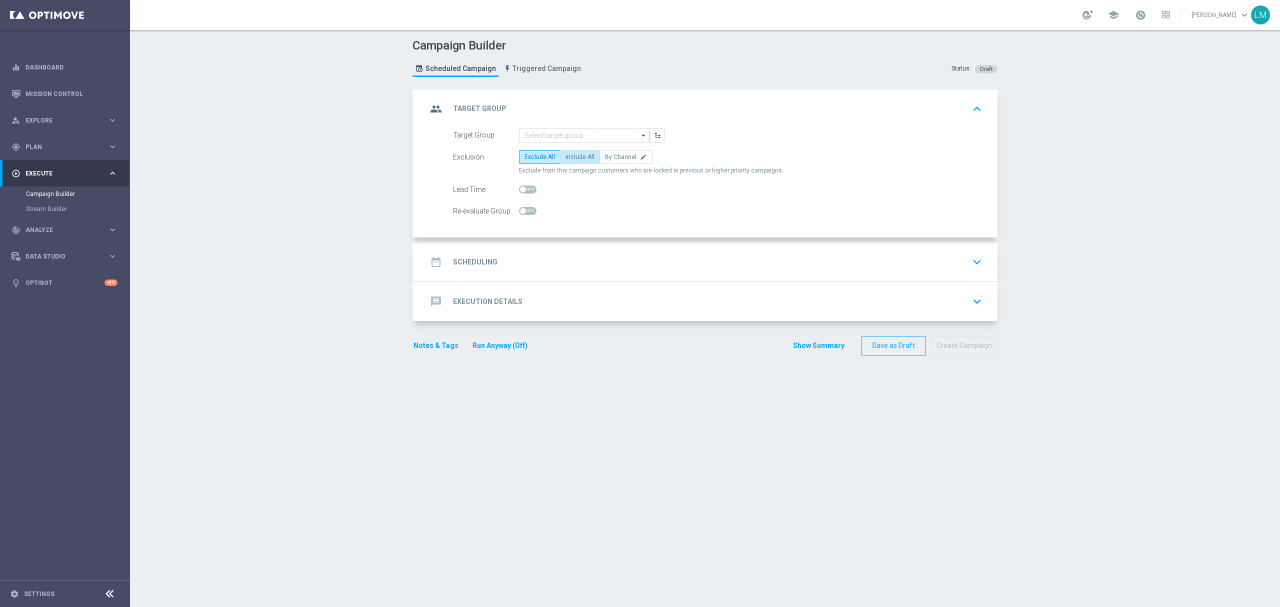
click at [566, 159] on span "Include All" at bounding box center [580, 157] width 29 height 7
click at [566, 159] on input "Include All" at bounding box center [569, 159] width 7 height 7
radio input "true"
click at [565, 133] on input at bounding box center [584, 136] width 131 height 14
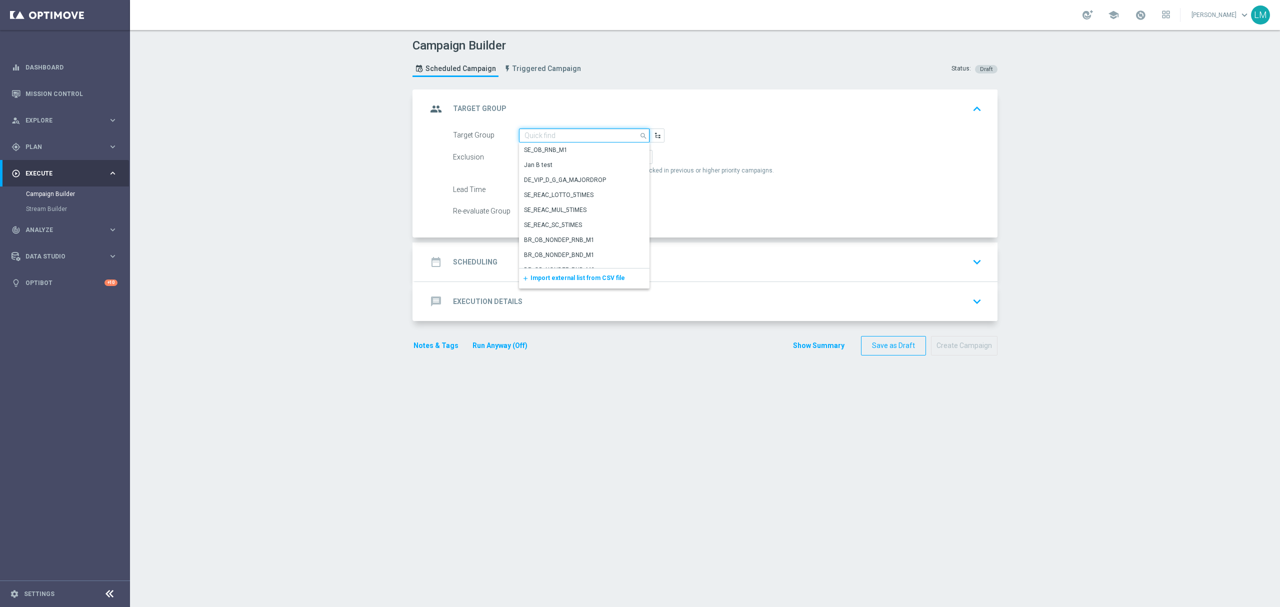
paste input "ZA_TACTICAL_EMAIL_ALL_EX_INC_1"
click at [569, 154] on div "ZA_TACTICAL_EMAIL_ALL_EX_INC_1" at bounding box center [574, 150] width 98 height 9
type input "ZA_TACTICAL_EMAIL_ALL_EX_INC_1"
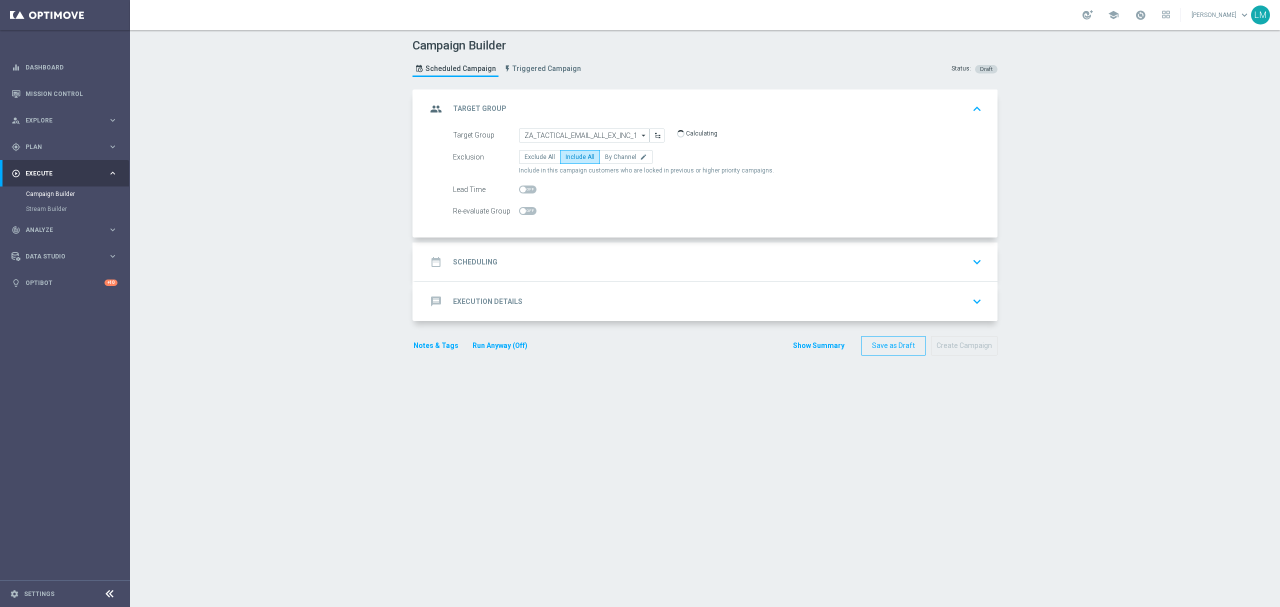
click at [553, 272] on div "date_range Scheduling keyboard_arrow_down" at bounding box center [706, 262] width 559 height 19
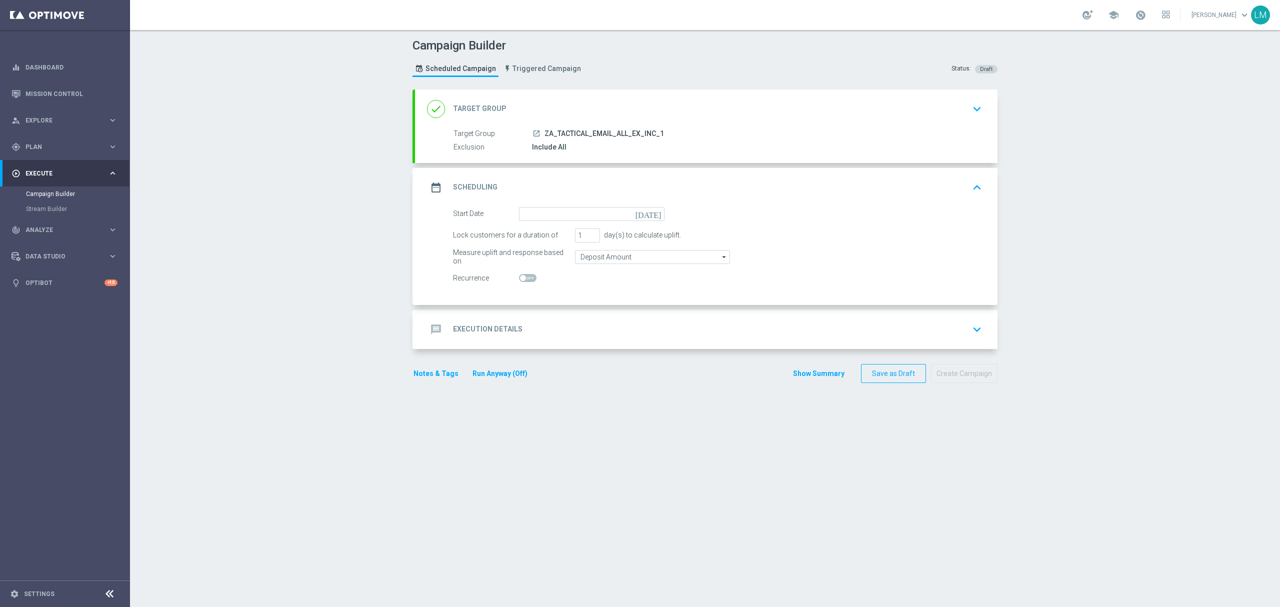
click at [651, 213] on icon "[DATE]" at bounding box center [651, 212] width 30 height 11
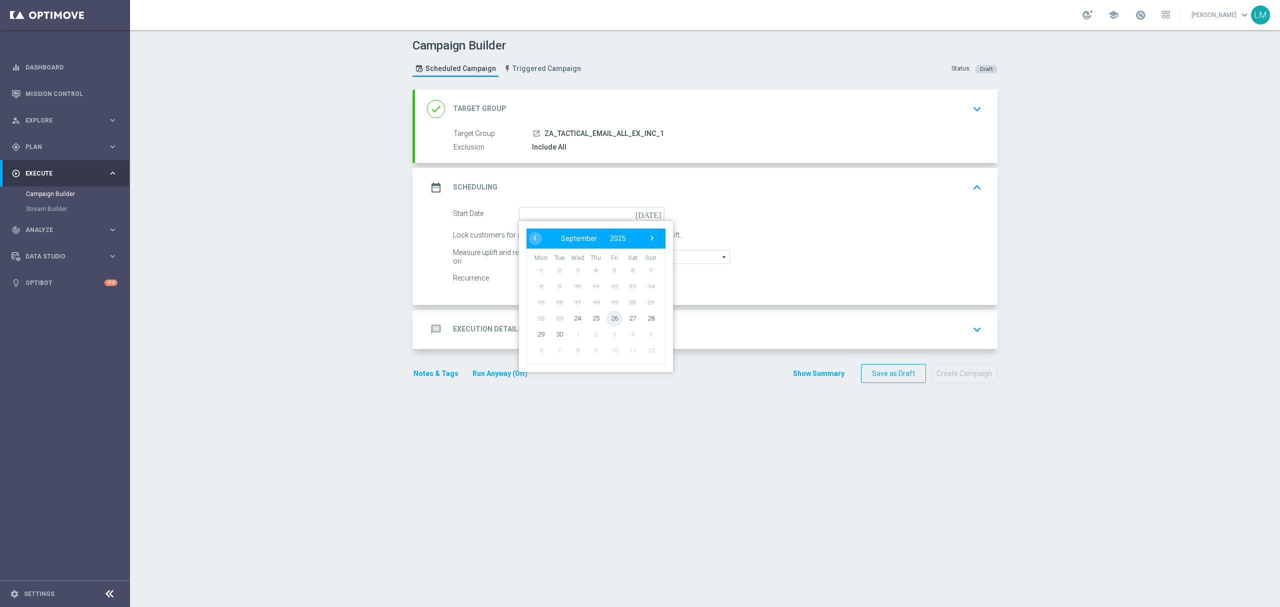
click at [610, 319] on span "26" at bounding box center [615, 318] width 16 height 16
type input "[DATE]"
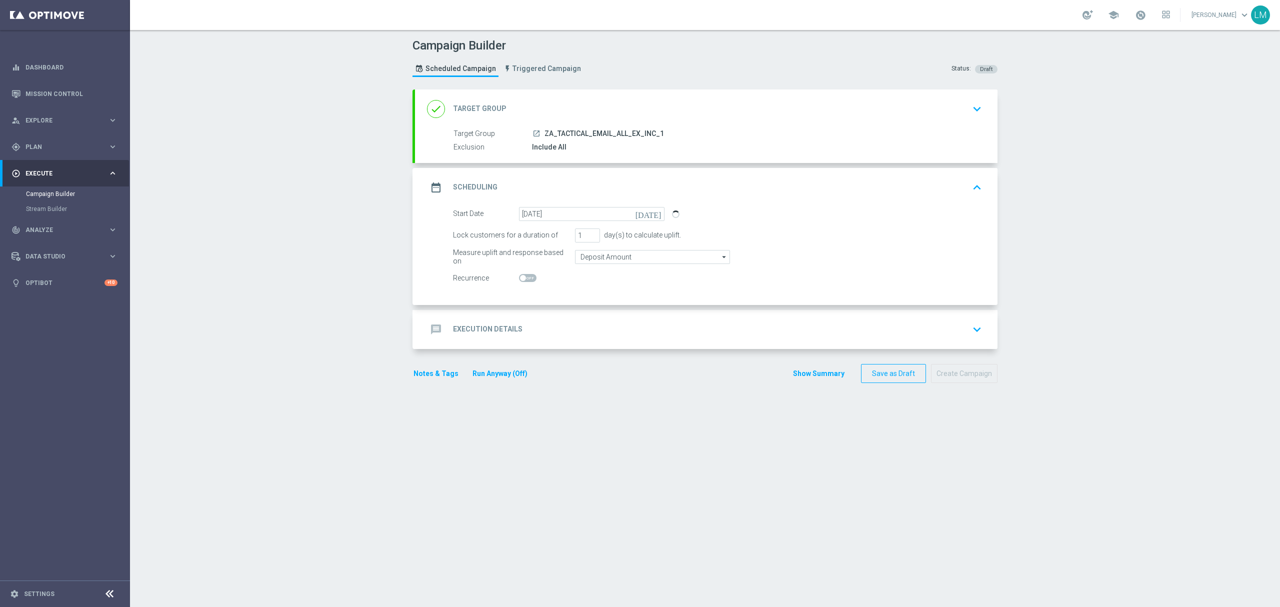
click at [604, 331] on div "message Execution Details keyboard_arrow_down" at bounding box center [706, 329] width 559 height 19
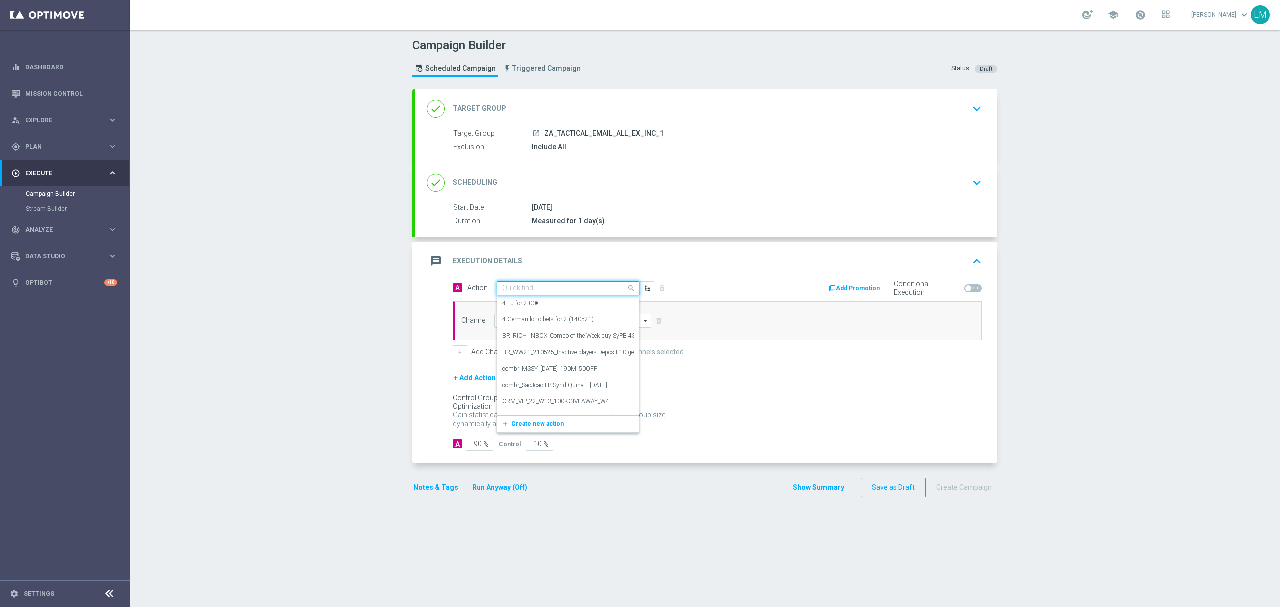
click at [573, 291] on input "text" at bounding box center [559, 289] width 112 height 9
paste input "ZA_TACTICAL_EMAIL_ALL_EX_INC_1"
click at [527, 294] on input "ZA_TACTICAL_EMAIL_ALL_EX_INC_1" at bounding box center [559, 291] width 112 height 9
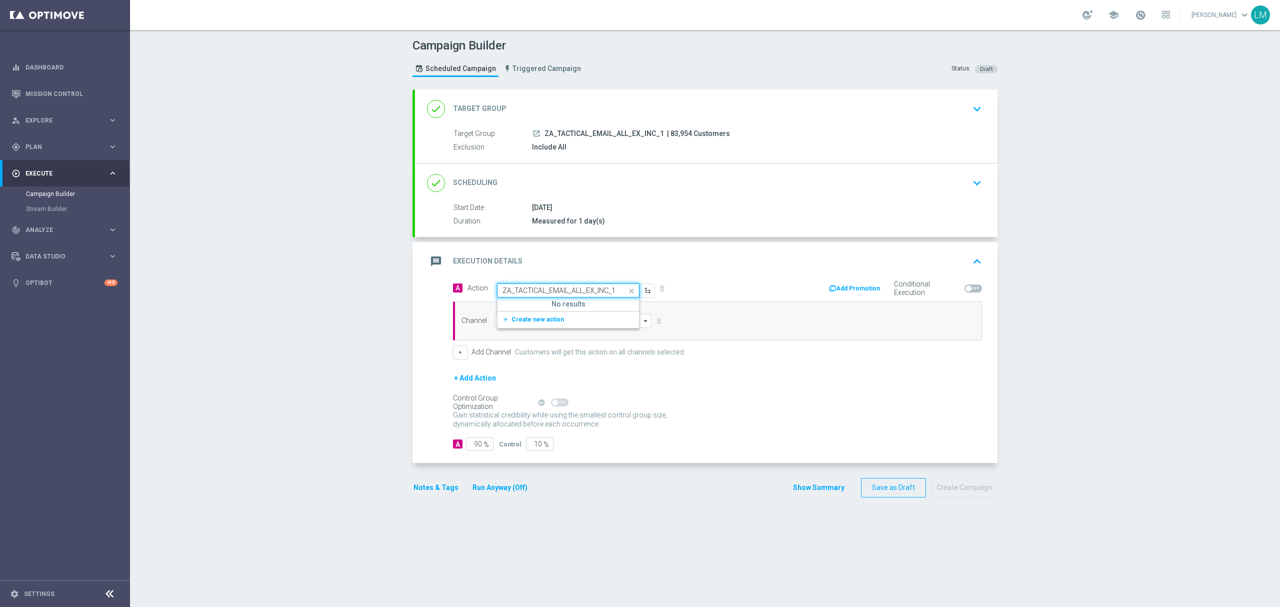
paste input "en_ZA__MYSTERY_BOX_REBRAND__EMT_ALL_EM_TAC_LT"
type input "en_ZA__MYSTERY_BOX_REBRAND__EMT_ALL_EM_TAC_LT"
click at [534, 303] on label "en_ZA__MYSTERY_BOX_REBRAND__EMT_ALL_EM_TAC_LT" at bounding box center [581, 306] width 157 height 9
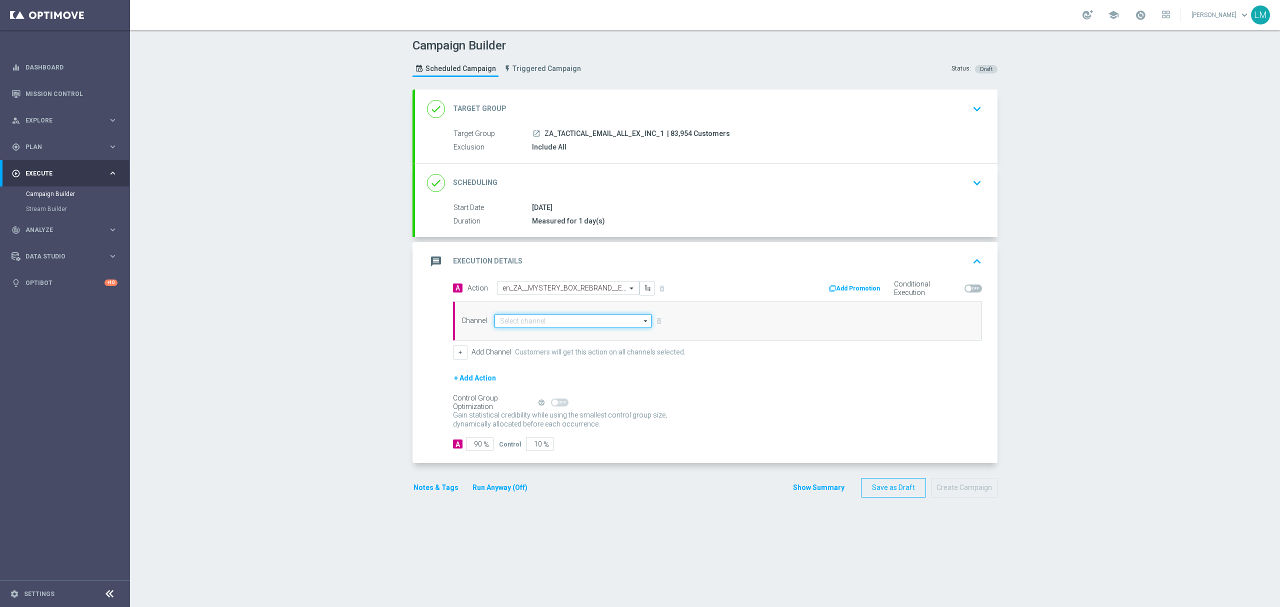
click at [536, 316] on input at bounding box center [573, 321] width 157 height 14
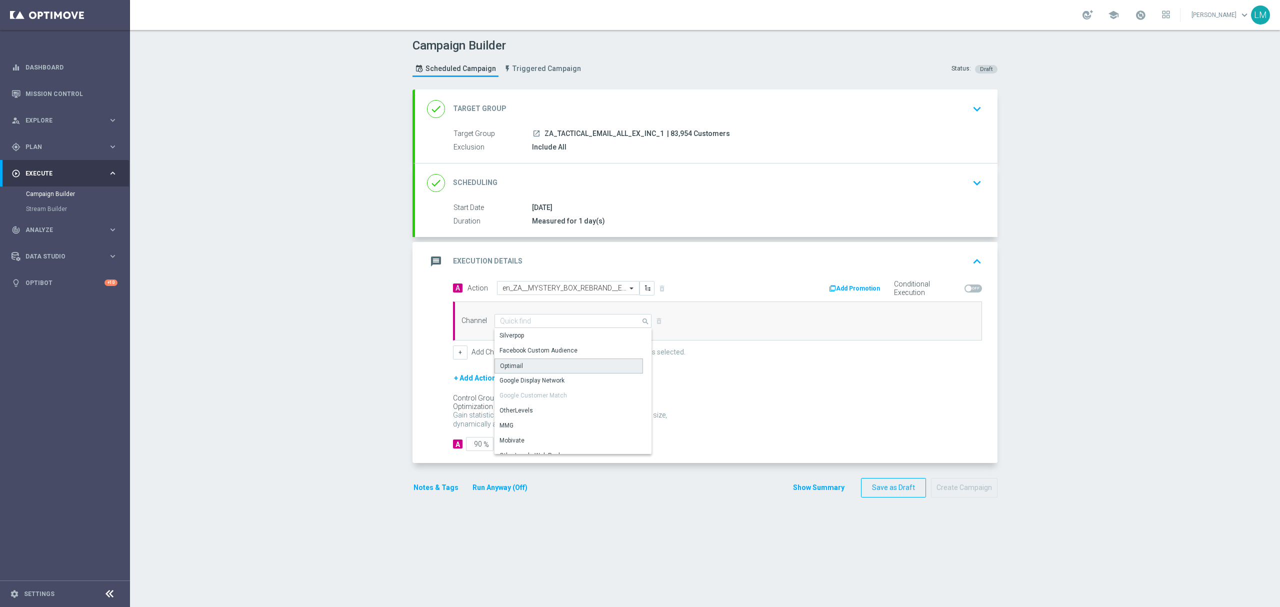
click at [525, 372] on div "Optimail" at bounding box center [569, 366] width 149 height 15
type input "Optimail"
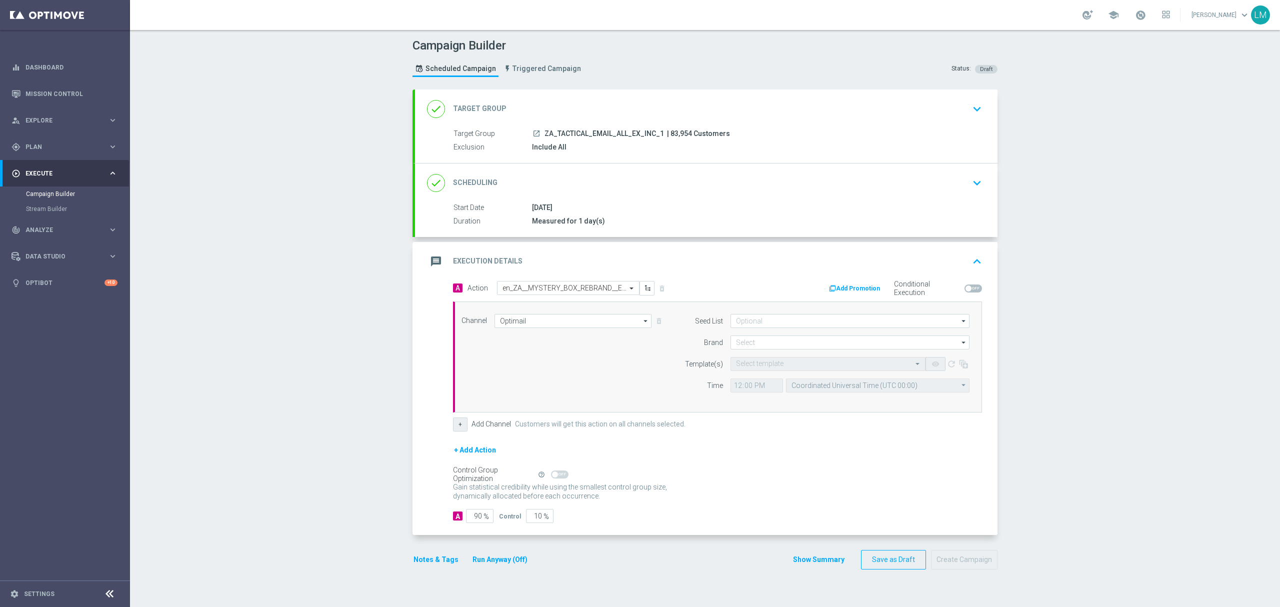
click at [460, 428] on button "+" at bounding box center [460, 425] width 15 height 14
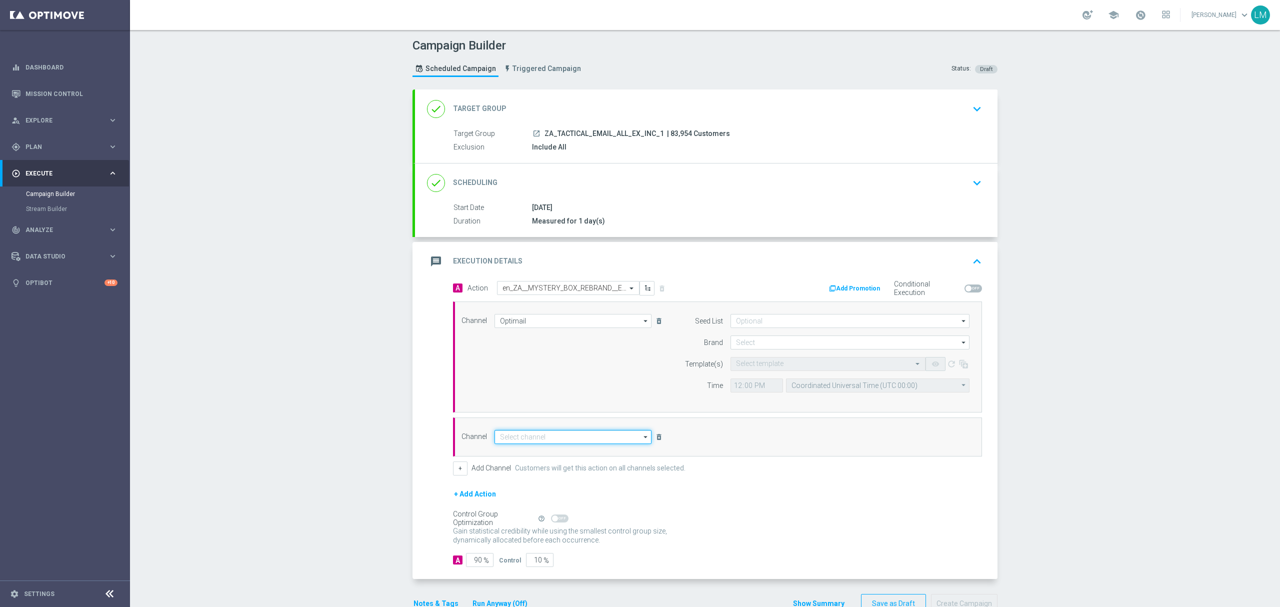
click at [526, 436] on input at bounding box center [573, 437] width 157 height 14
click at [529, 455] on div "OtherLevels" at bounding box center [569, 527] width 149 height 14
type input "OtherLevels"
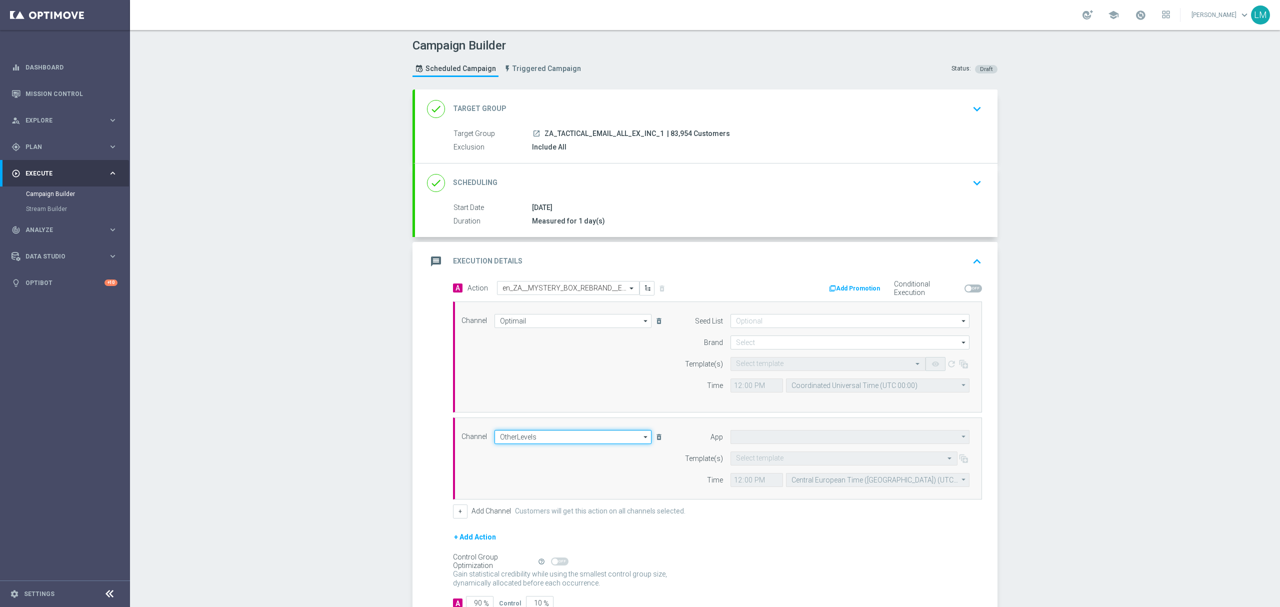
click at [575, 438] on input "OtherLevels" at bounding box center [573, 437] width 157 height 14
type input "Default App"
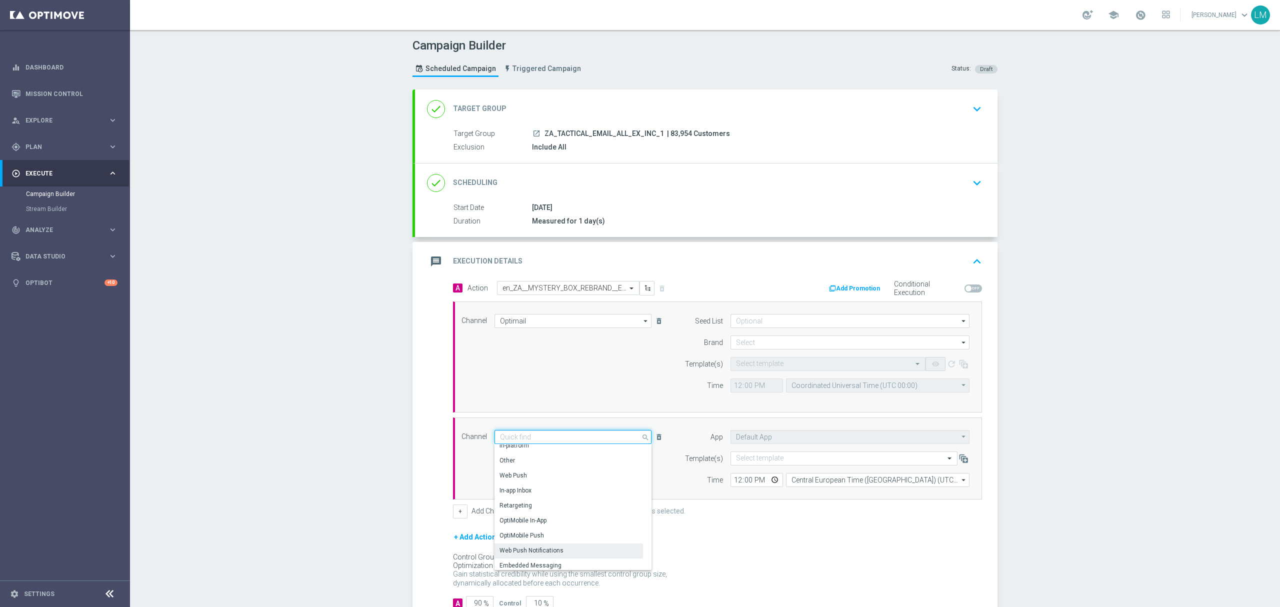
scroll to position [265, 0]
click at [553, 455] on div "Embedded Messaging" at bounding box center [531, 547] width 62 height 9
type input "Embedded Messaging"
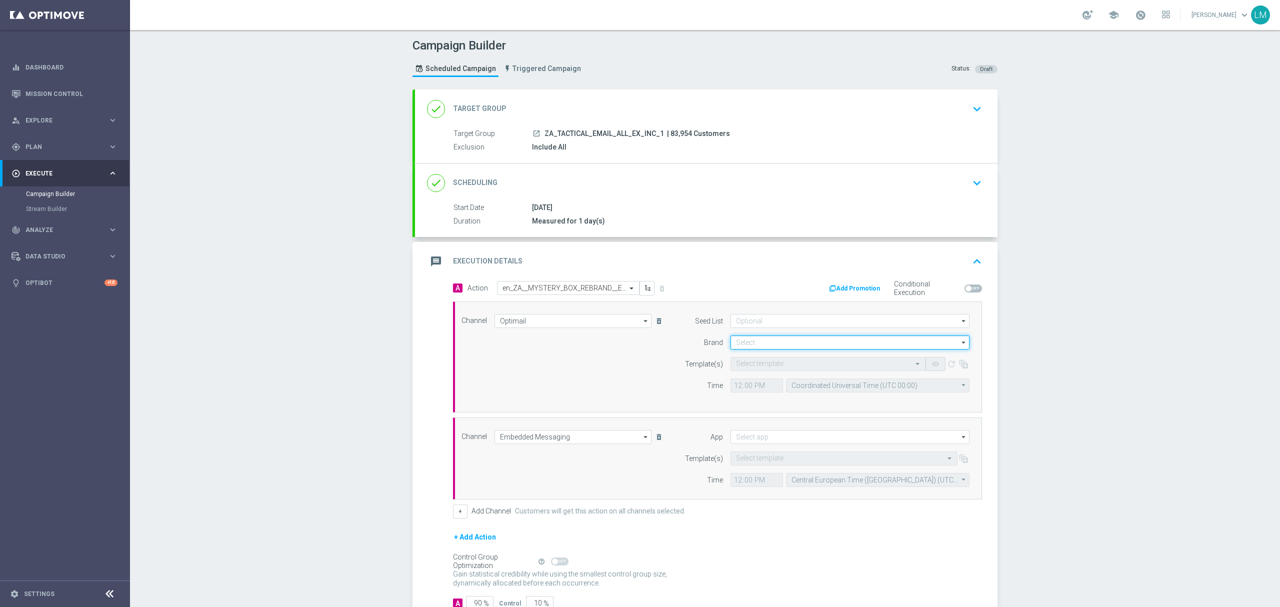
click at [763, 341] on input at bounding box center [850, 343] width 239 height 14
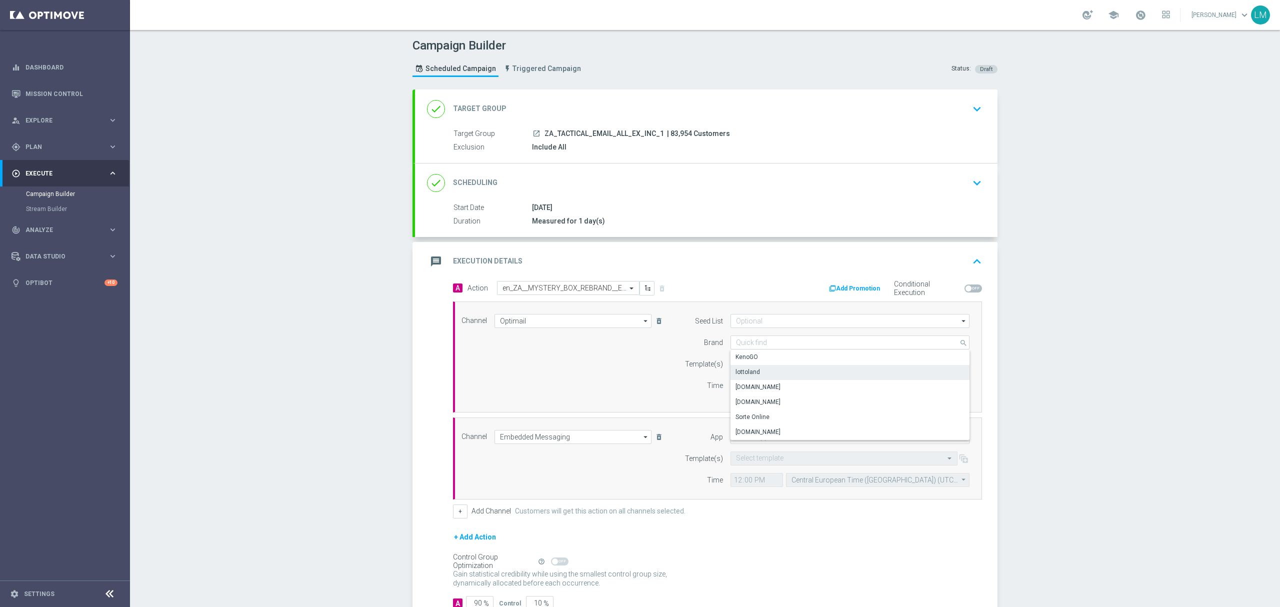
click at [755, 370] on div "lottoland" at bounding box center [851, 372] width 240 height 14
type input "lottoland"
click at [753, 433] on input at bounding box center [850, 437] width 239 height 14
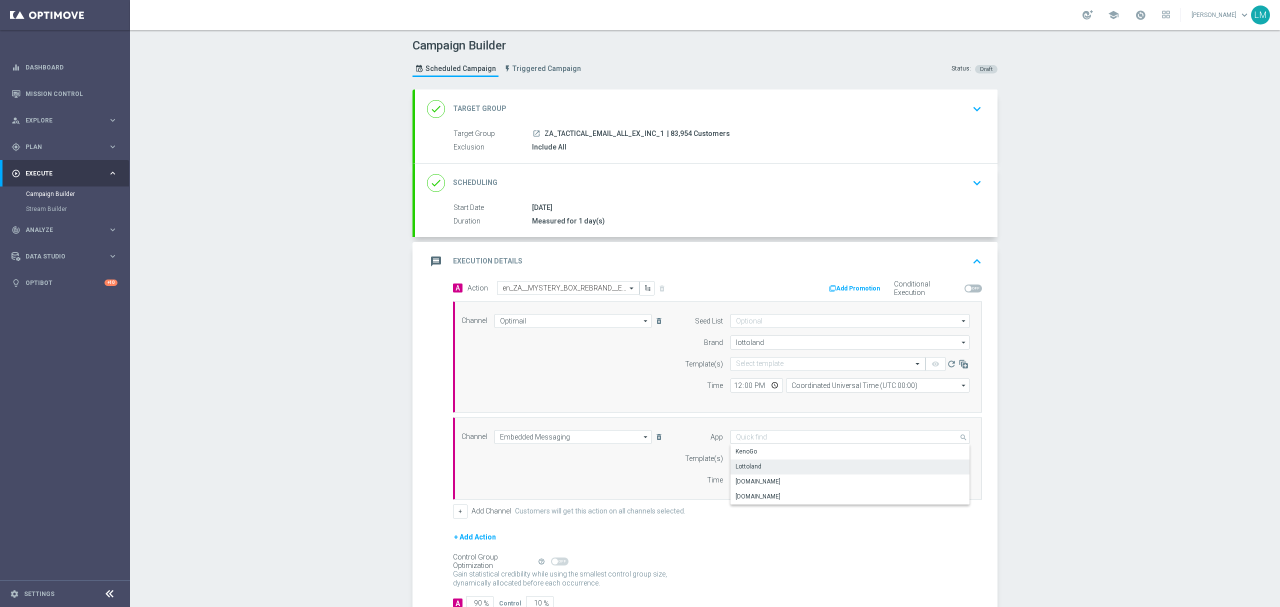
click at [763, 455] on div "Lottoland" at bounding box center [851, 467] width 240 height 14
type input "Lottoland"
click at [754, 361] on input "text" at bounding box center [818, 364] width 164 height 9
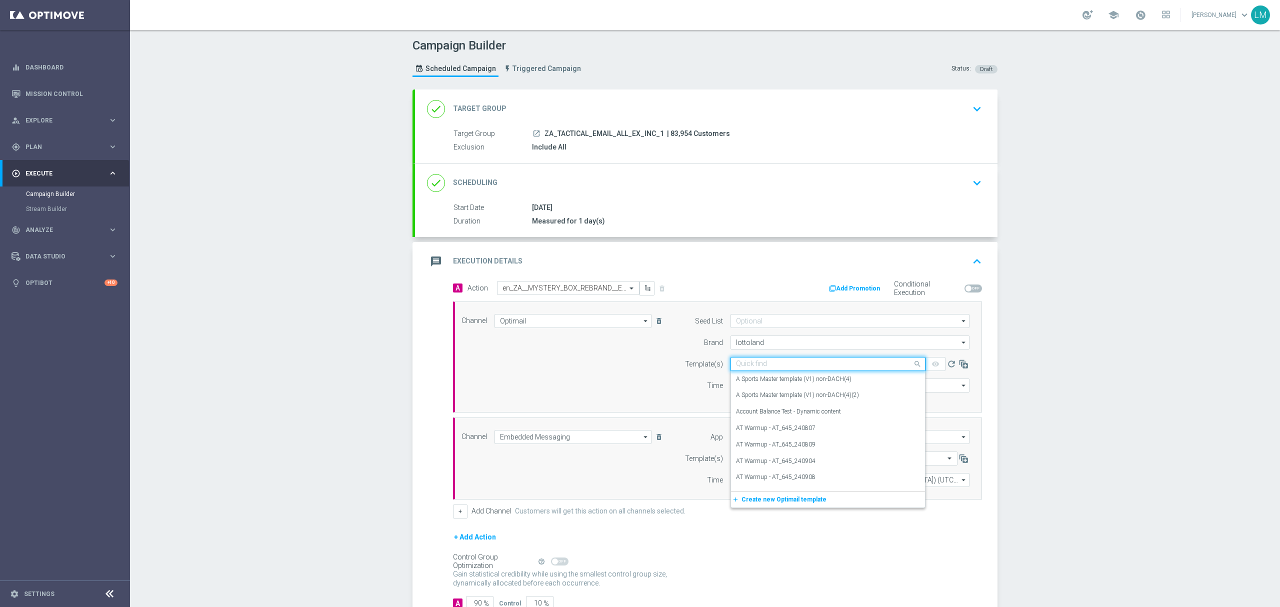
paste input "en_ZA__MYSTERY_BOX_REBRAND__EMT_ALL_EM_TAC_LT"
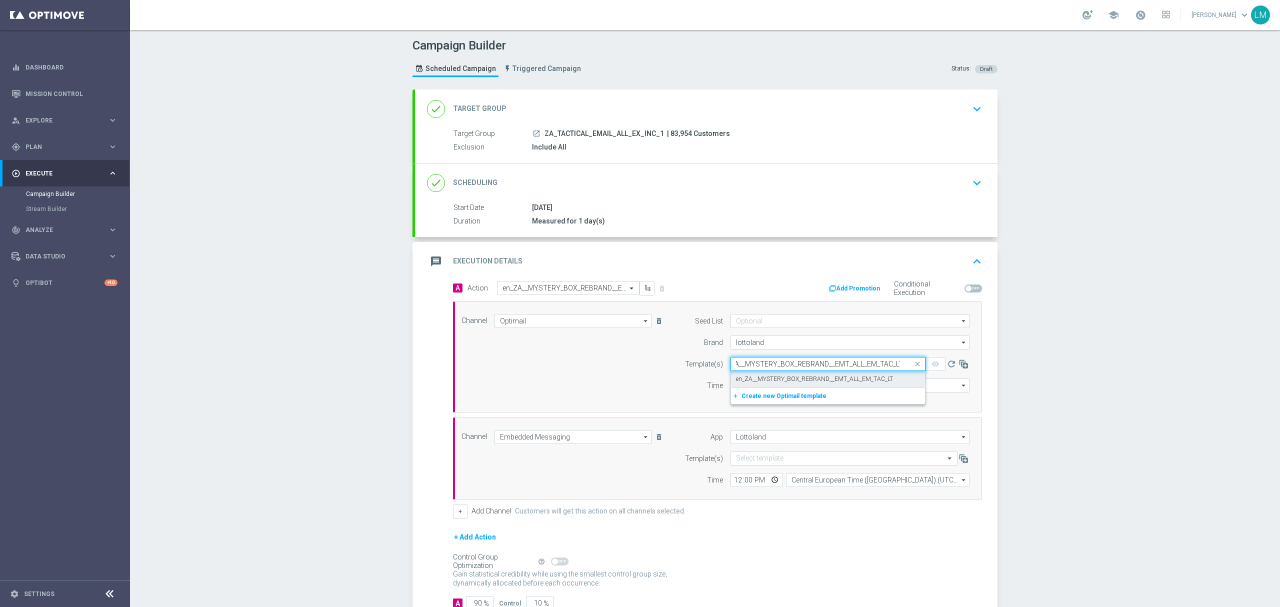
click at [759, 375] on label "en_ZA__MYSTERY_BOX_REBRAND__EMT_ALL_EM_TAC_LT" at bounding box center [814, 379] width 157 height 9
type input "en_ZA__MYSTERY_BOX_REBRAND__EMT_ALL_EM_TAC_LT"
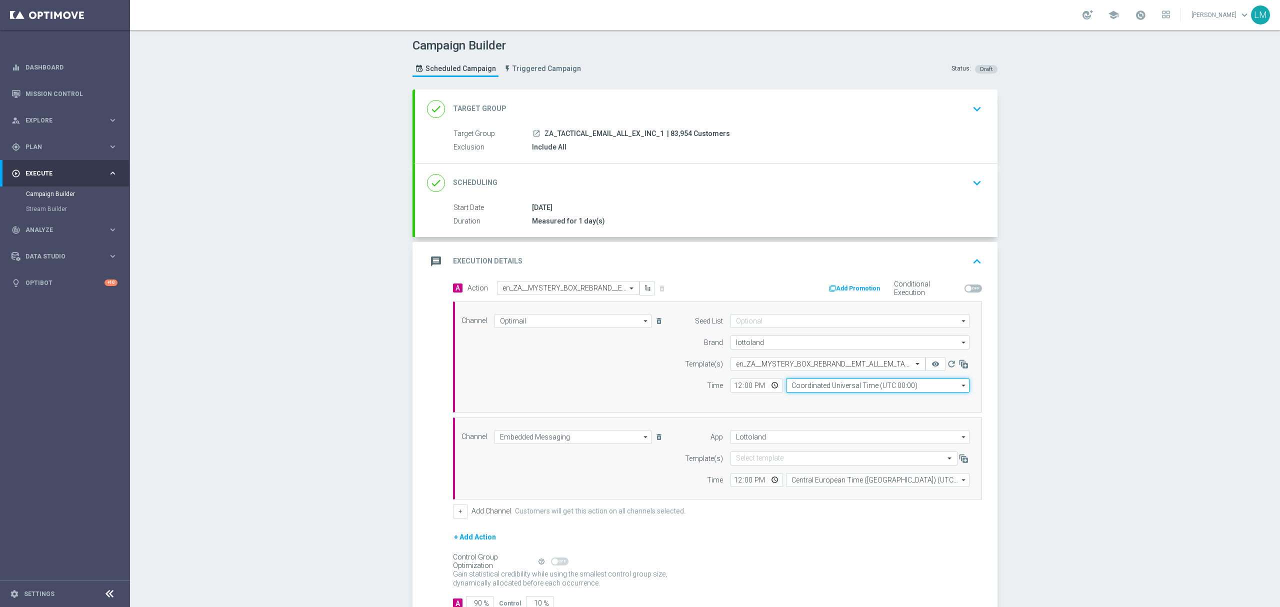
click at [813, 381] on input "Coordinated Universal Time (UTC 00:00)" at bounding box center [878, 386] width 184 height 14
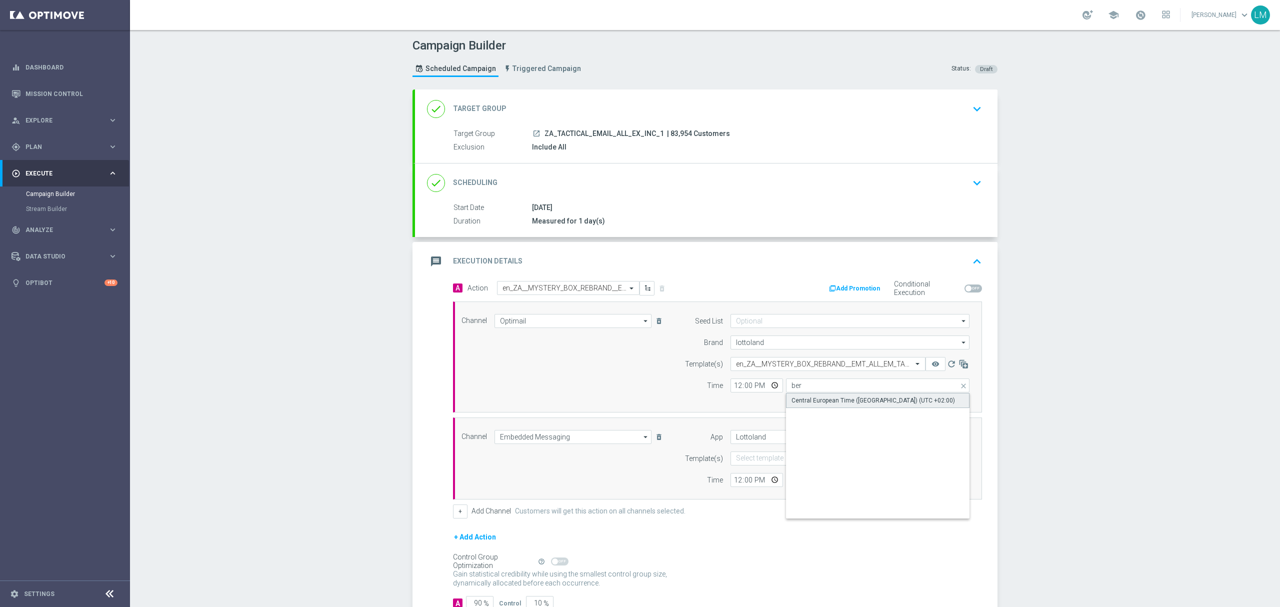
click at [803, 403] on div "Central European Time ([GEOGRAPHIC_DATA]) (UTC +02:00)" at bounding box center [874, 400] width 164 height 9
type input "Central European Time ([GEOGRAPHIC_DATA]) (UTC +02:00)"
click at [771, 455] on input "12:00" at bounding box center [757, 480] width 53 height 14
type input "16:00"
click at [673, 403] on div "Channel Optimail Optimail arrow_drop_down Drag here to set row groups Drag here…" at bounding box center [717, 357] width 529 height 111
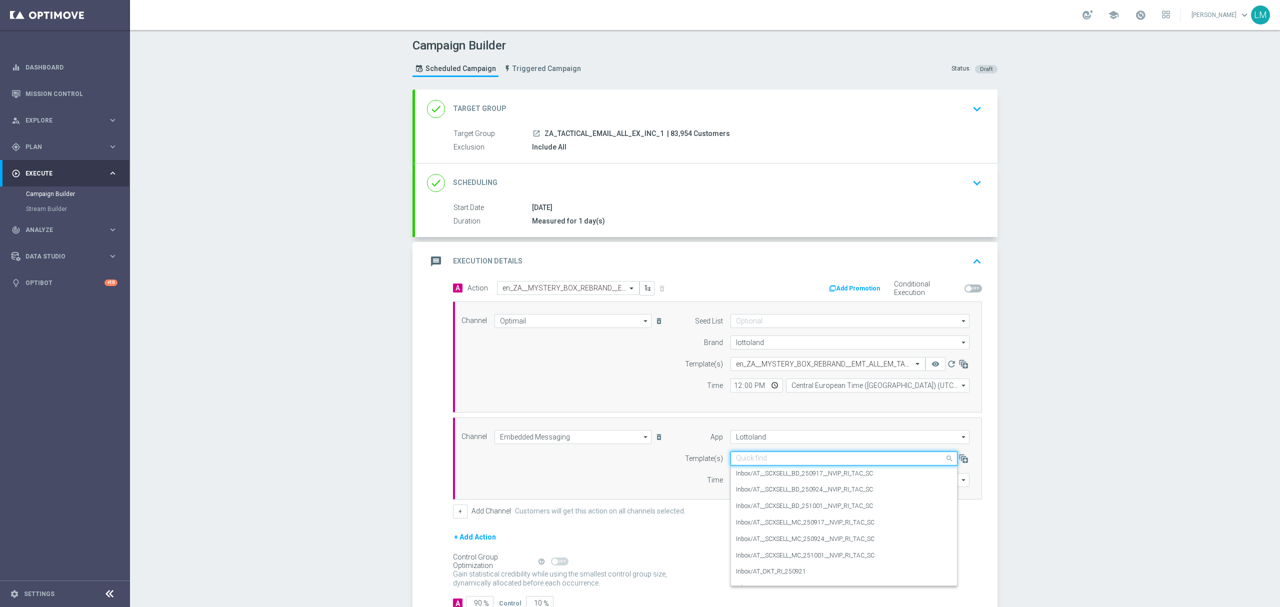
click at [768, 455] on input "text" at bounding box center [834, 459] width 196 height 9
paste input "en_ZA__MYSTERY_BOX_REBRAND__EMT_ALL_RI_TAC_LT"
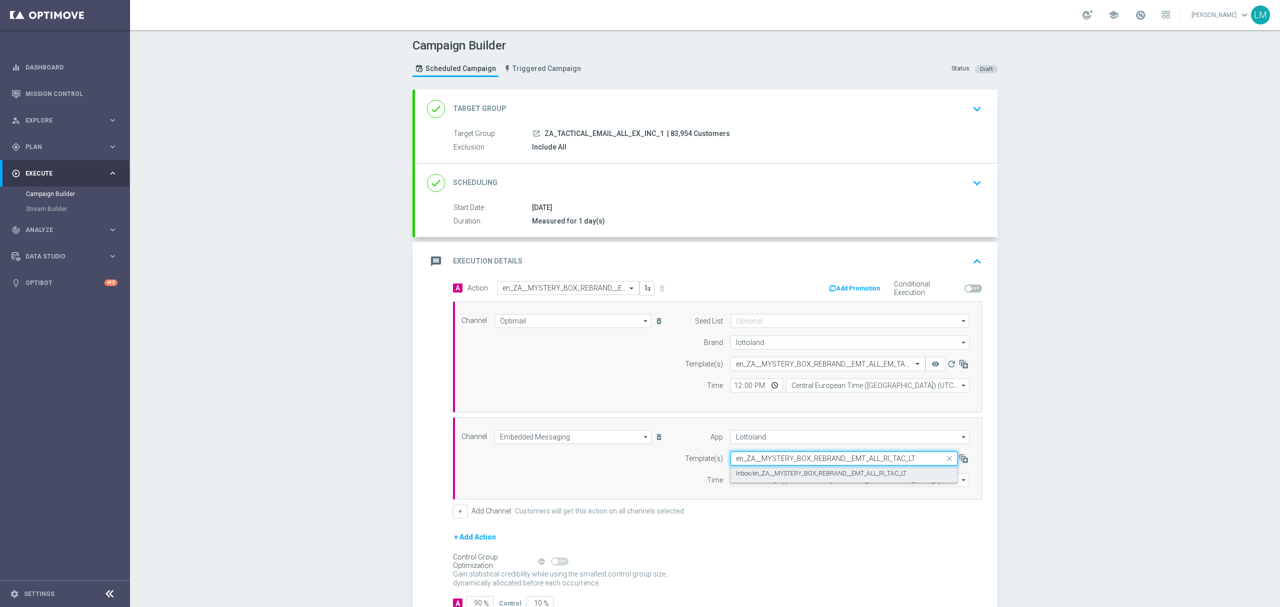
click at [777, 455] on div "Inbox/en_ZA__MYSTERY_BOX_REBRAND__EMT_ALL_RI_TAC_LT" at bounding box center [844, 474] width 216 height 17
type input "en_ZA__MYSTERY_BOX_REBRAND__EMT_ALL_RI_TAC_LT"
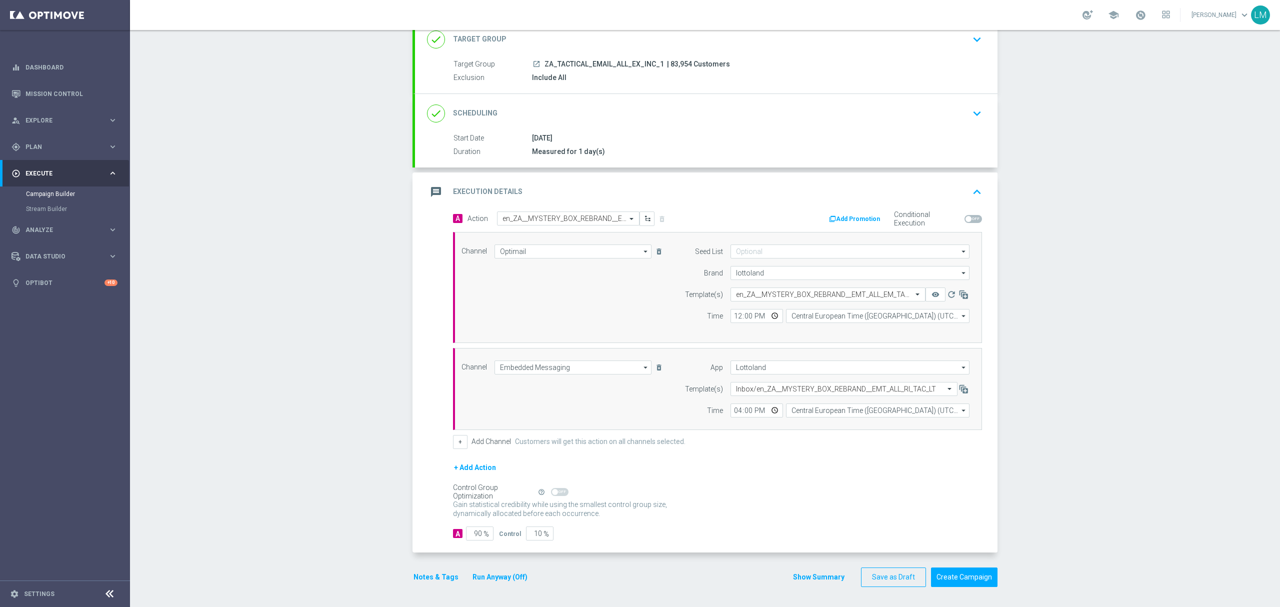
scroll to position [73, 0]
click at [532, 455] on input "10" at bounding box center [540, 534] width 28 height 14
type input "5"
type input "95"
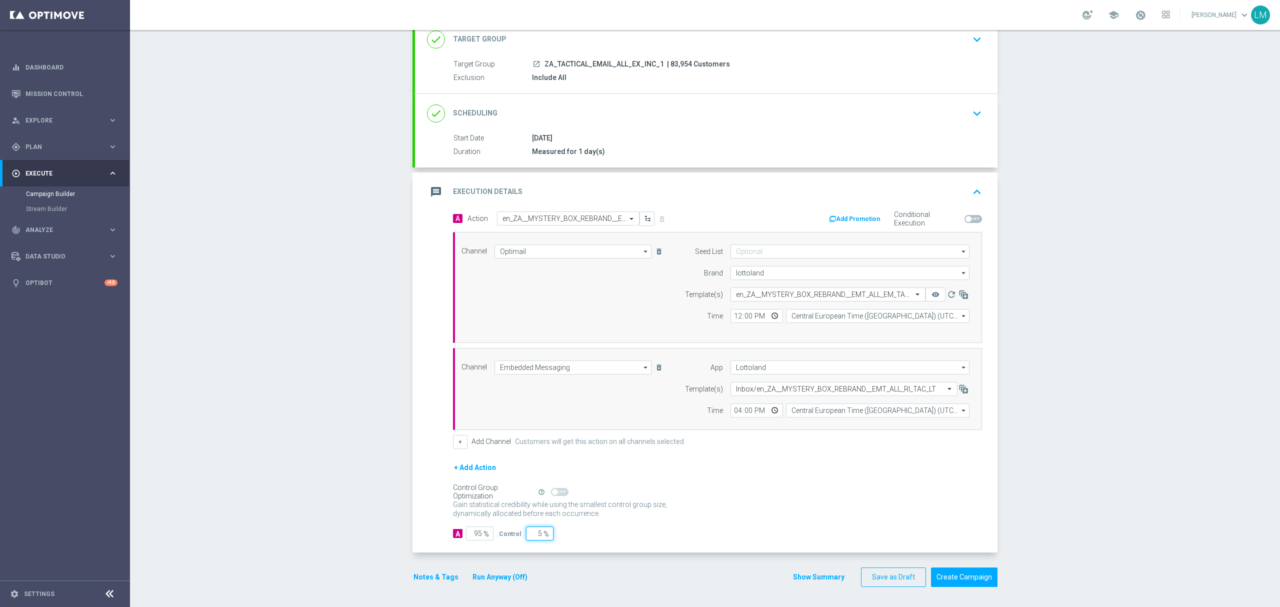
type input "5"
click at [711, 455] on div "+ Add Action" at bounding box center [717, 474] width 529 height 25
click at [959, 455] on button "Create Campaign" at bounding box center [964, 578] width 67 height 20
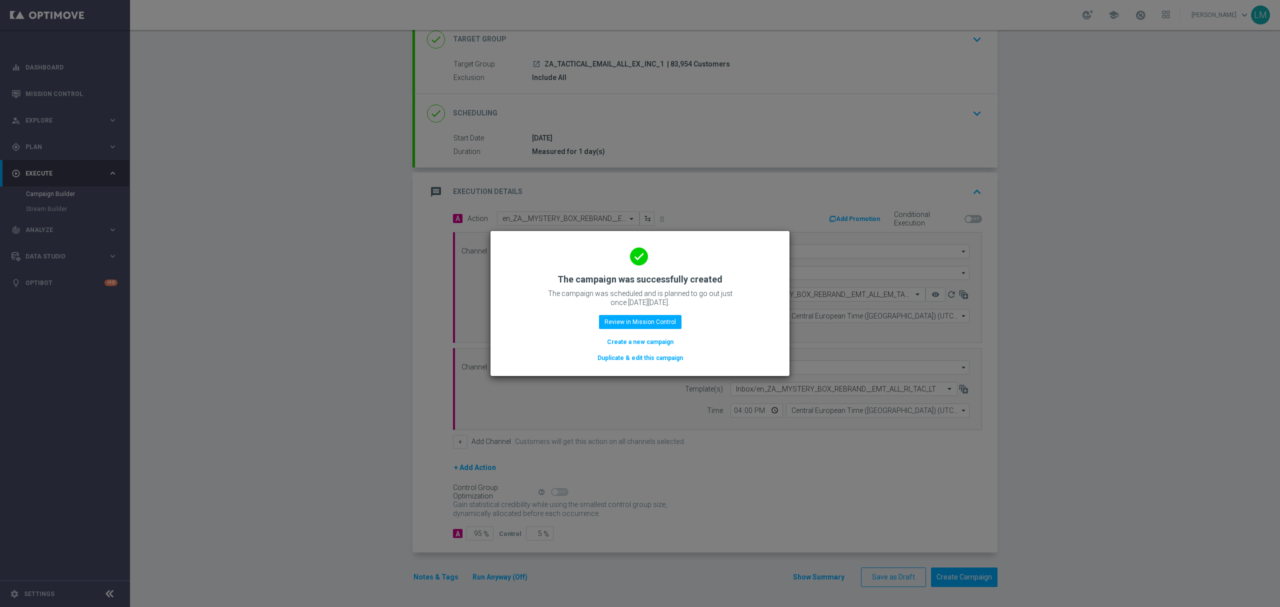
click at [663, 345] on button "Create a new campaign" at bounding box center [640, 342] width 69 height 11
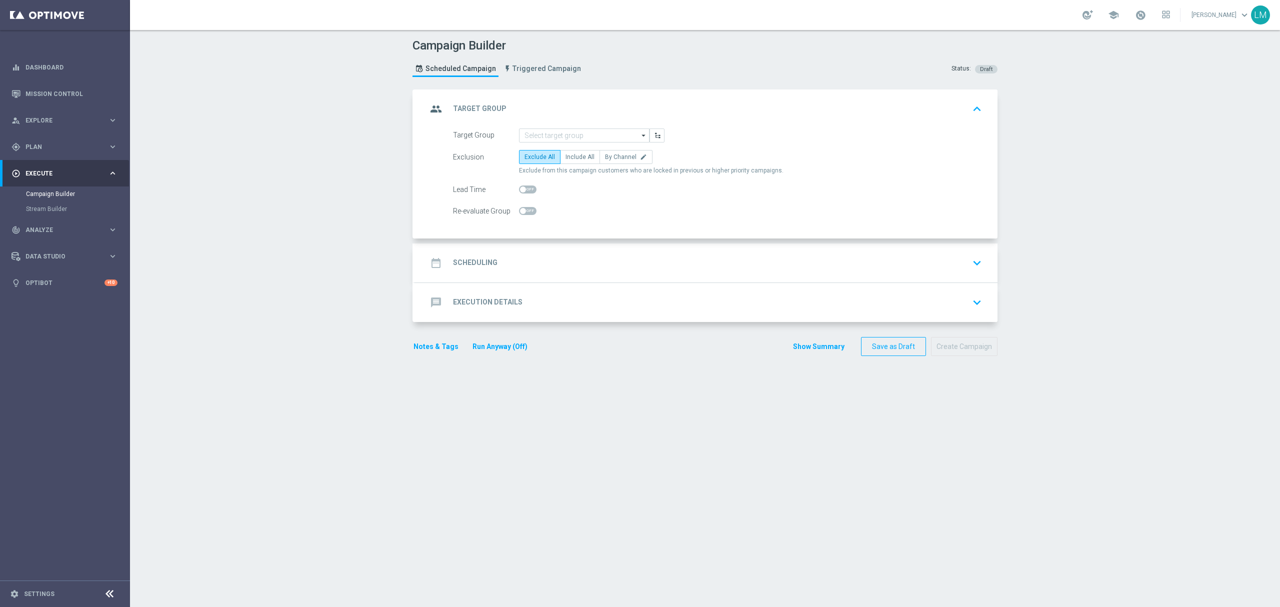
scroll to position [0, 0]
click at [577, 151] on label "Include All" at bounding box center [580, 157] width 40 height 14
click at [572, 156] on input "Include All" at bounding box center [569, 159] width 7 height 7
radio input "true"
click at [576, 131] on input at bounding box center [584, 136] width 131 height 14
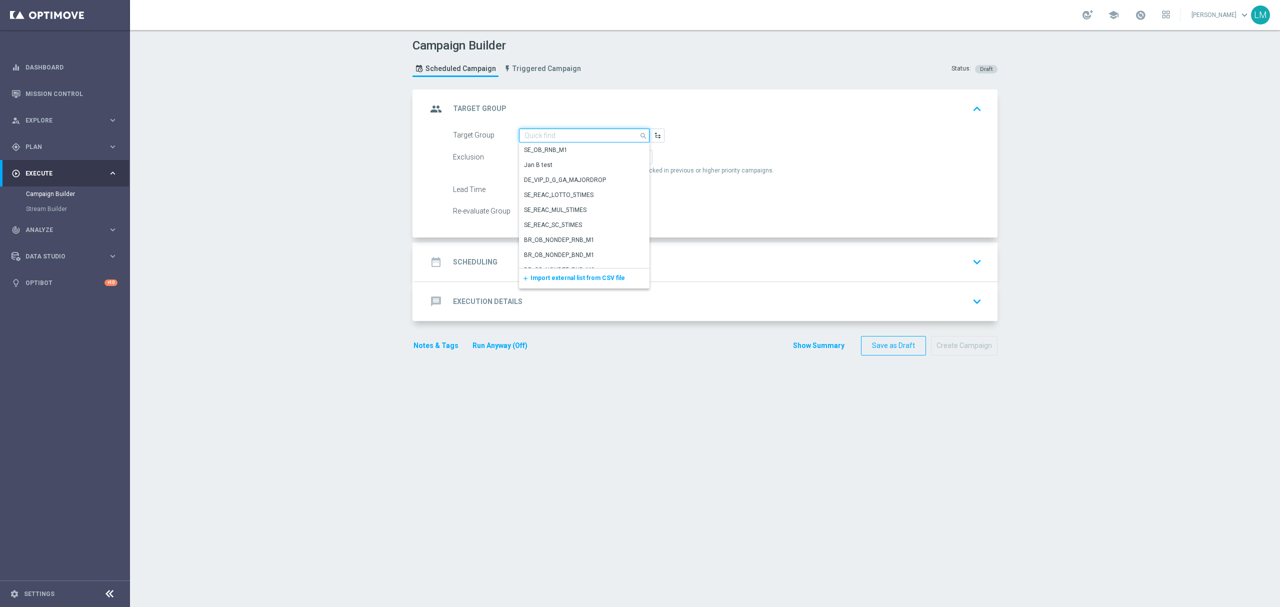
paste input "ZA_TACTICAL_EMAIL_GAMES_XSELL_2025"
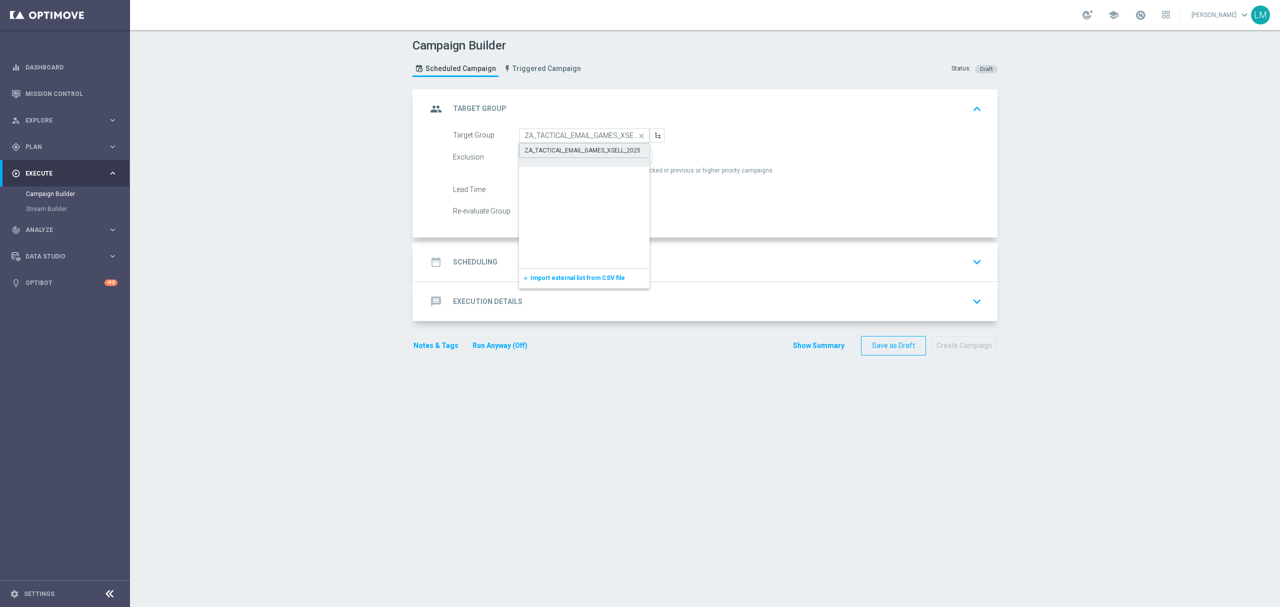
click at [575, 145] on div "ZA_TACTICAL_EMAIL_GAMES_XSELL_2025" at bounding box center [584, 150] width 131 height 15
type input "ZA_TACTICAL_EMAIL_GAMES_XSELL_2025"
click at [586, 258] on div "date_range Scheduling keyboard_arrow_down" at bounding box center [706, 262] width 559 height 19
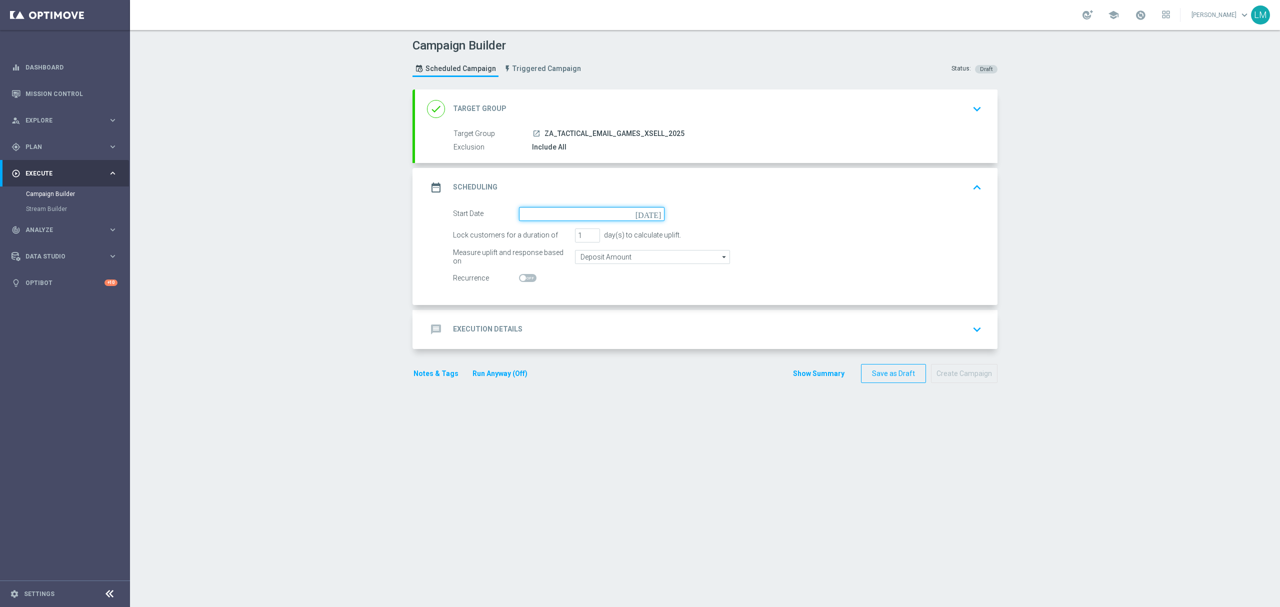
click at [647, 218] on input at bounding box center [592, 214] width 146 height 14
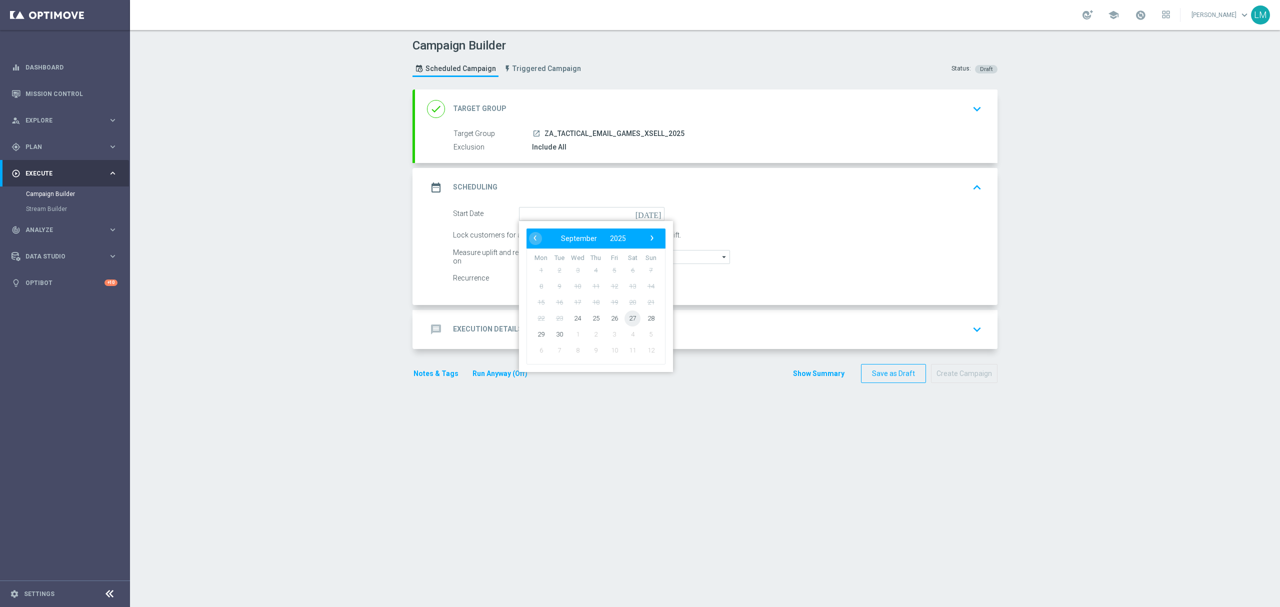
click at [629, 323] on span "27" at bounding box center [633, 318] width 16 height 16
type input "[DATE]"
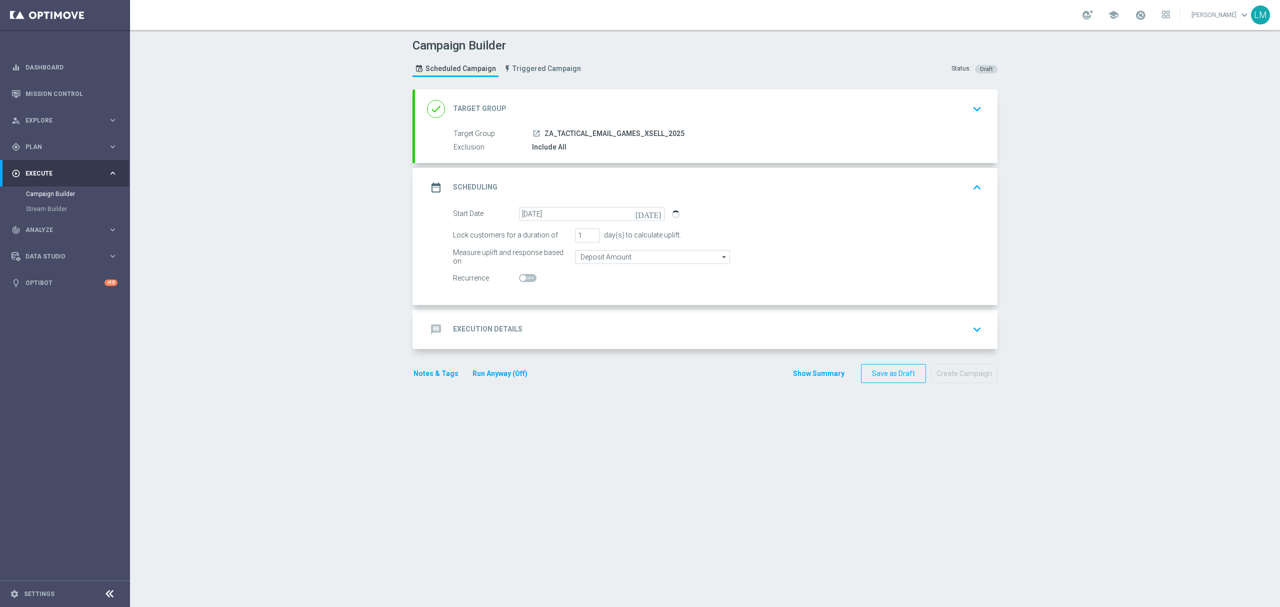
click at [618, 329] on div "message Execution Details keyboard_arrow_down" at bounding box center [706, 329] width 559 height 19
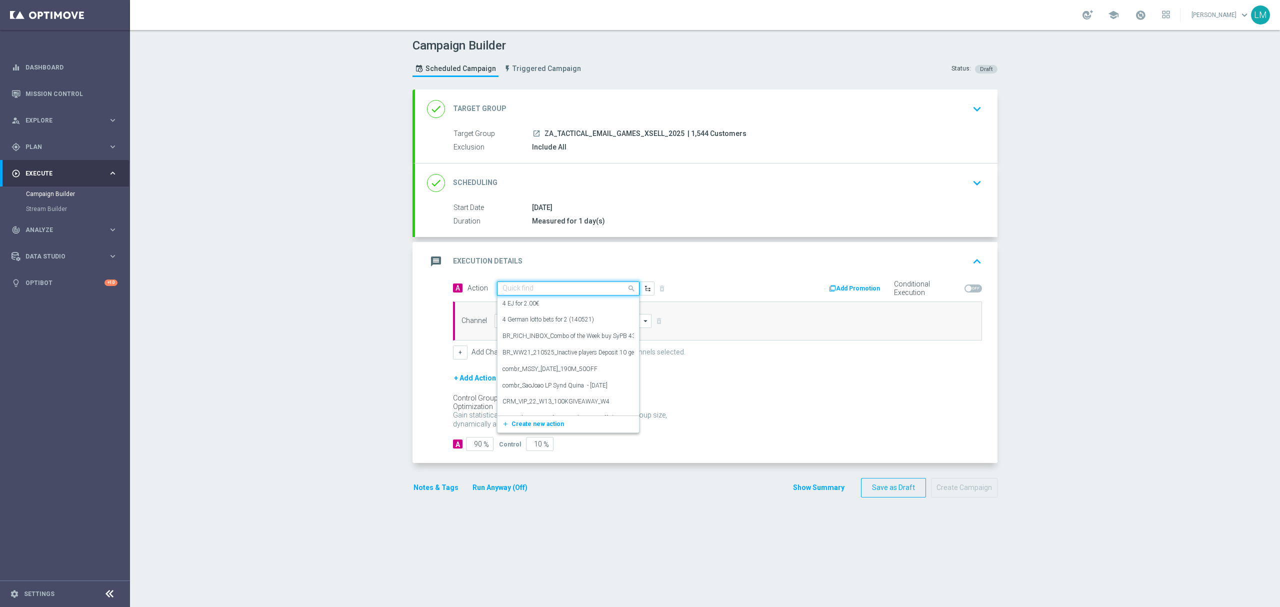
click at [553, 290] on input "text" at bounding box center [559, 289] width 112 height 9
paste input "en_ZA__GAMES_XSELL_FREE_SPINS_DROP_GATES_OF_OLYMPUS__EMT_ALL_EM_TAC_LT"
type input "en_ZA__GAMES_XSELL_FREE_SPINS_DROP_GATES_OF_OLYMPUS__EMT_ALL_EM_TAC_LT"
click at [542, 317] on span "Create new action" at bounding box center [538, 319] width 53 height 7
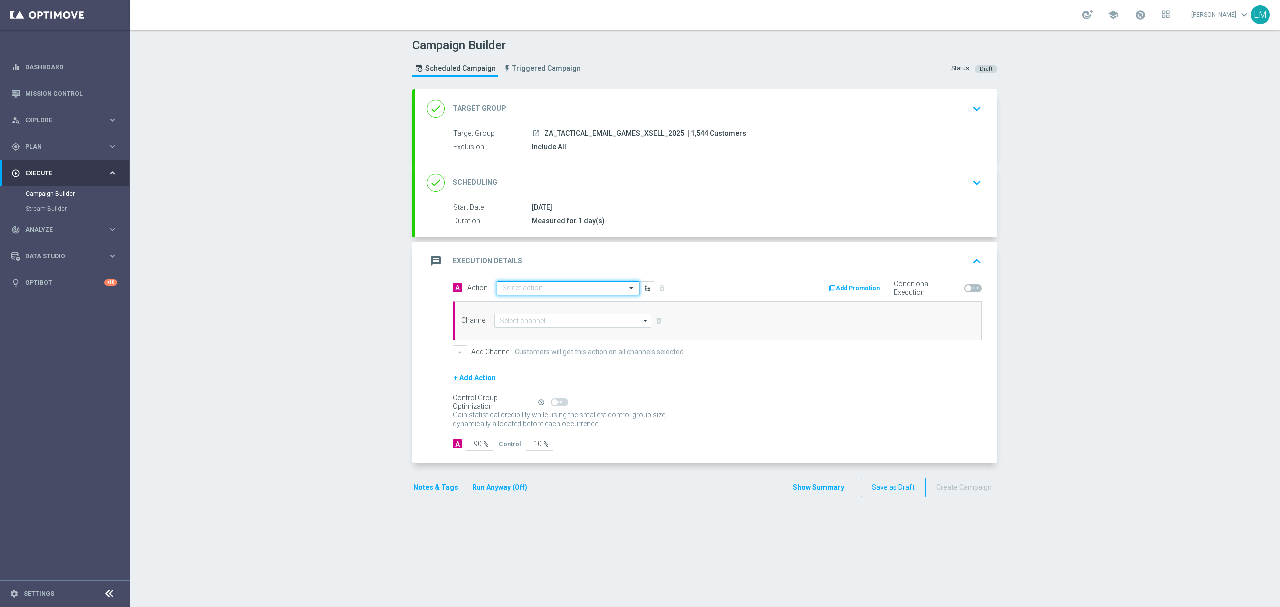
scroll to position [0, 0]
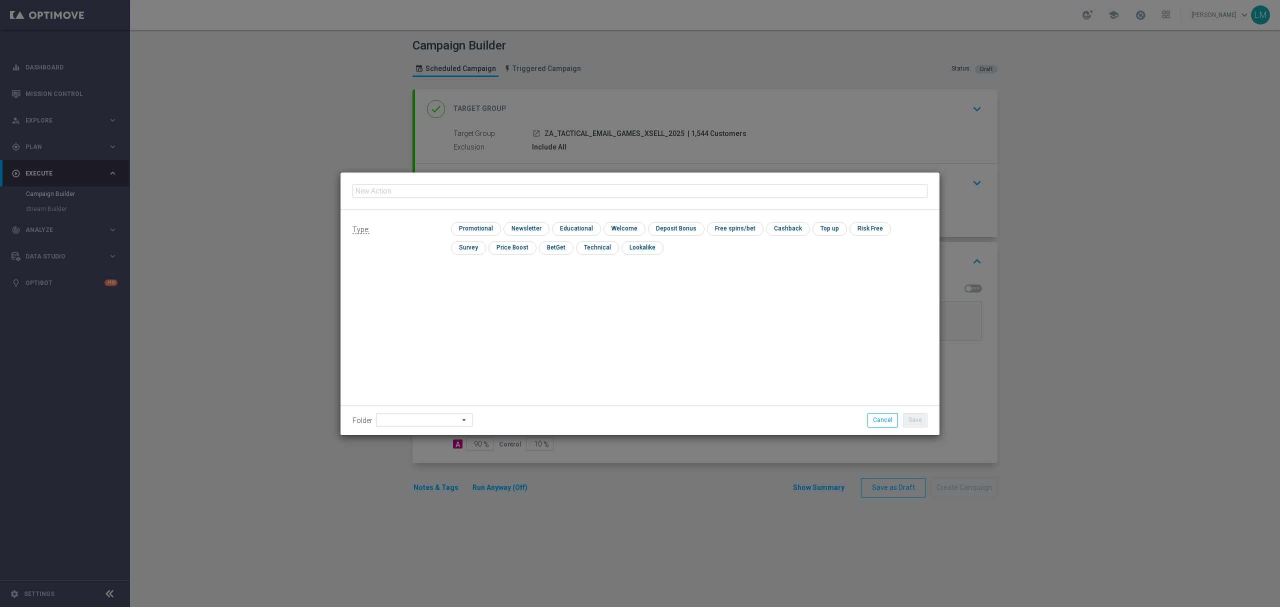
type input "en_ZA__GAMES_XSELL_FREE_SPINS_DROP_GATES_OF_OLYMPUS__EMT_ALL_EM_TAC_LT"
click at [474, 233] on input "checkbox" at bounding box center [475, 229] width 48 height 14
checkbox input "true"
click at [909, 421] on button "Save" at bounding box center [915, 420] width 25 height 14
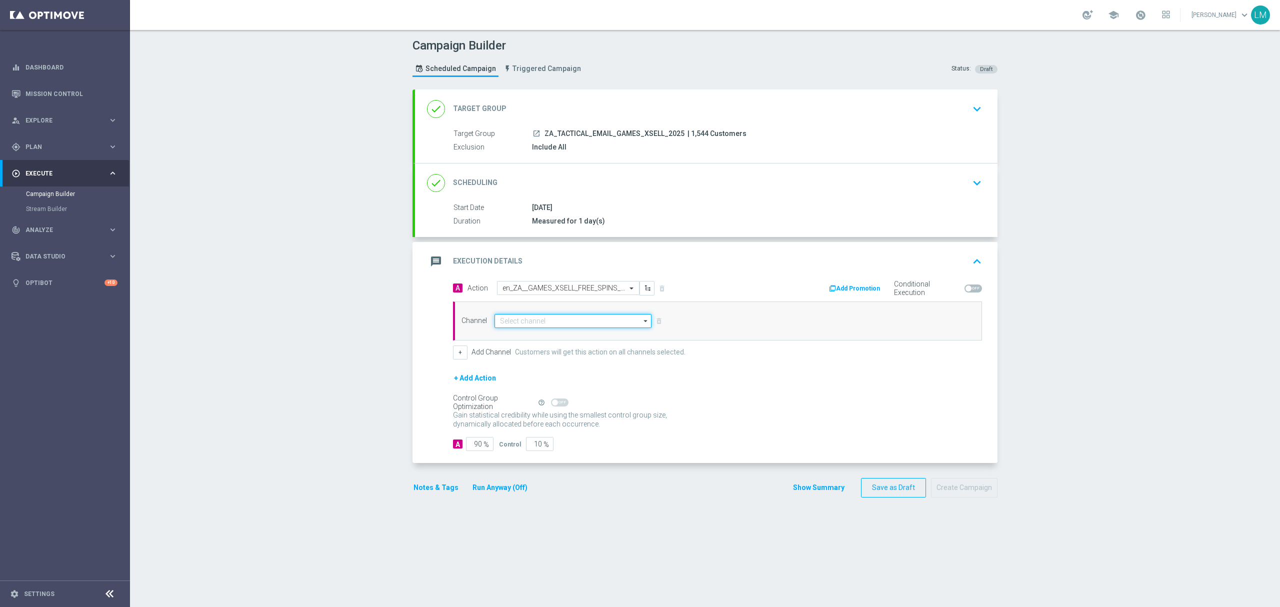
click at [562, 319] on input at bounding box center [573, 321] width 157 height 14
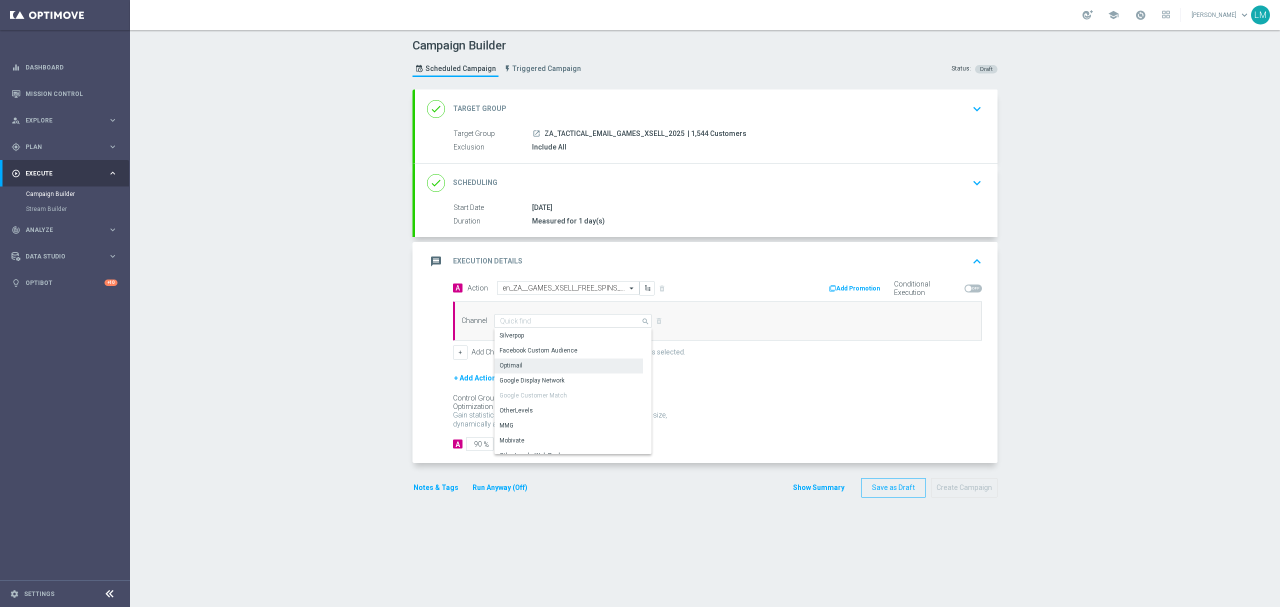
click at [527, 365] on div "Optimail" at bounding box center [569, 366] width 149 height 14
type input "Optimail"
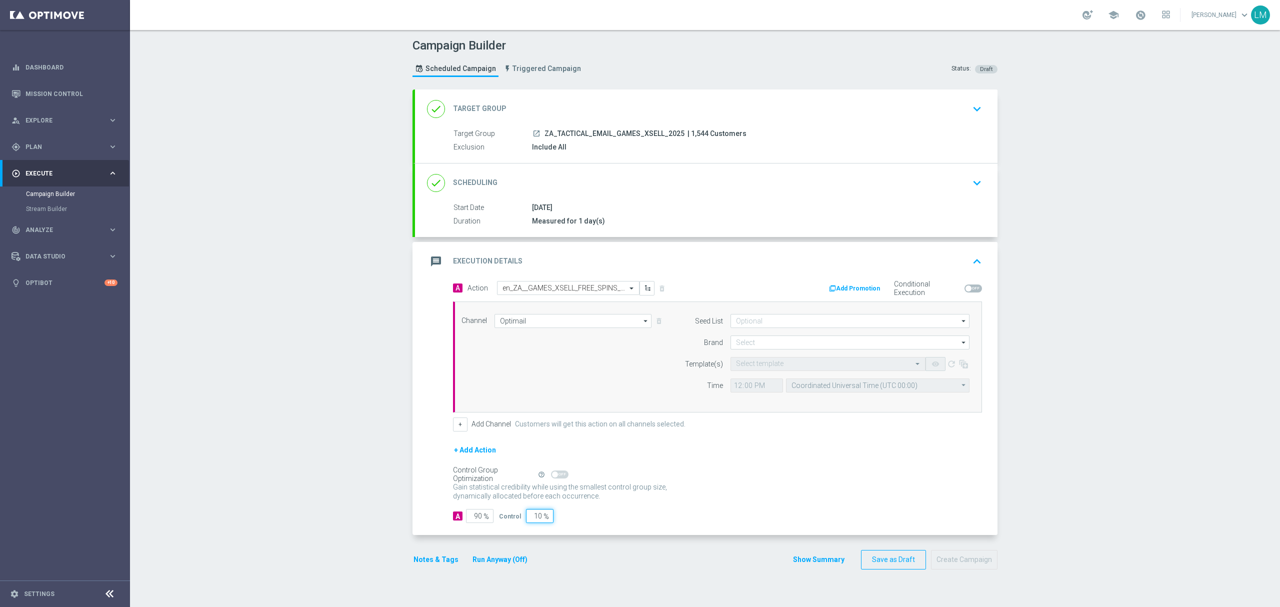
click at [531, 455] on input "10" at bounding box center [540, 516] width 28 height 14
type input "5"
type input "95"
type input "5"
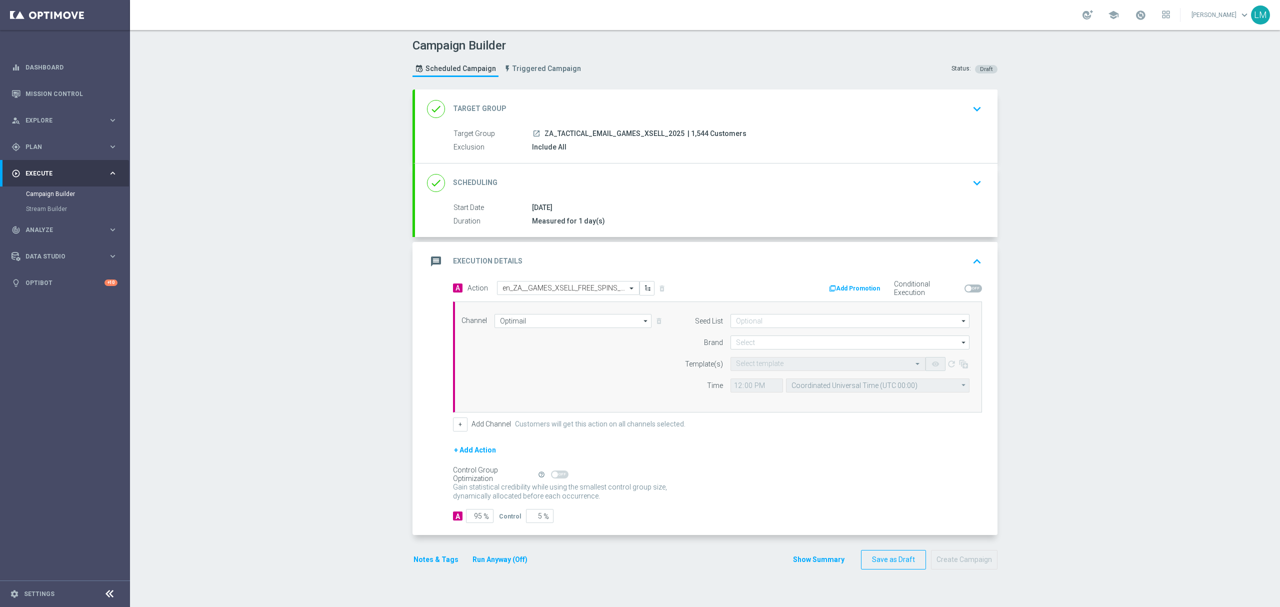
click at [761, 455] on div "Gain statistical credibility while using the smallest control group size, dynam…" at bounding box center [717, 492] width 529 height 24
click at [791, 347] on input at bounding box center [850, 343] width 239 height 14
click at [777, 378] on div "lottoland" at bounding box center [851, 372] width 240 height 14
type input "lottoland"
click at [755, 370] on div "Select template" at bounding box center [828, 364] width 195 height 14
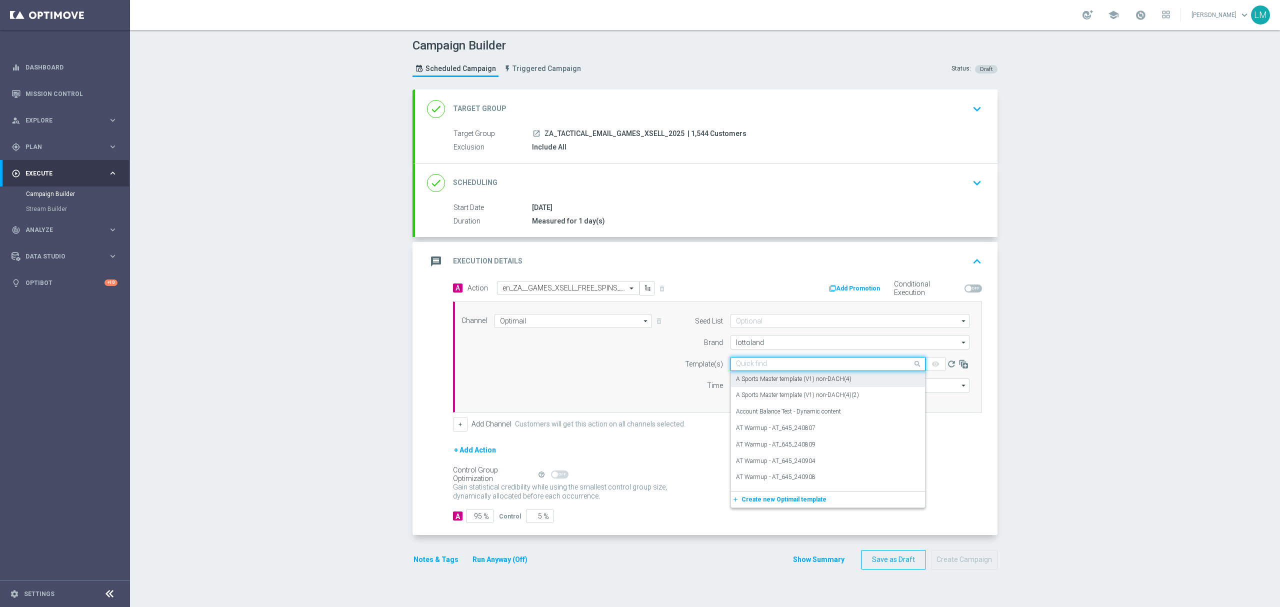
paste input "en_ZA__GAMES_XSELL_FREE_SPINS_DROP_GATES_OF_OLYMPUS__EMT_ALL_EM_TAC_LT"
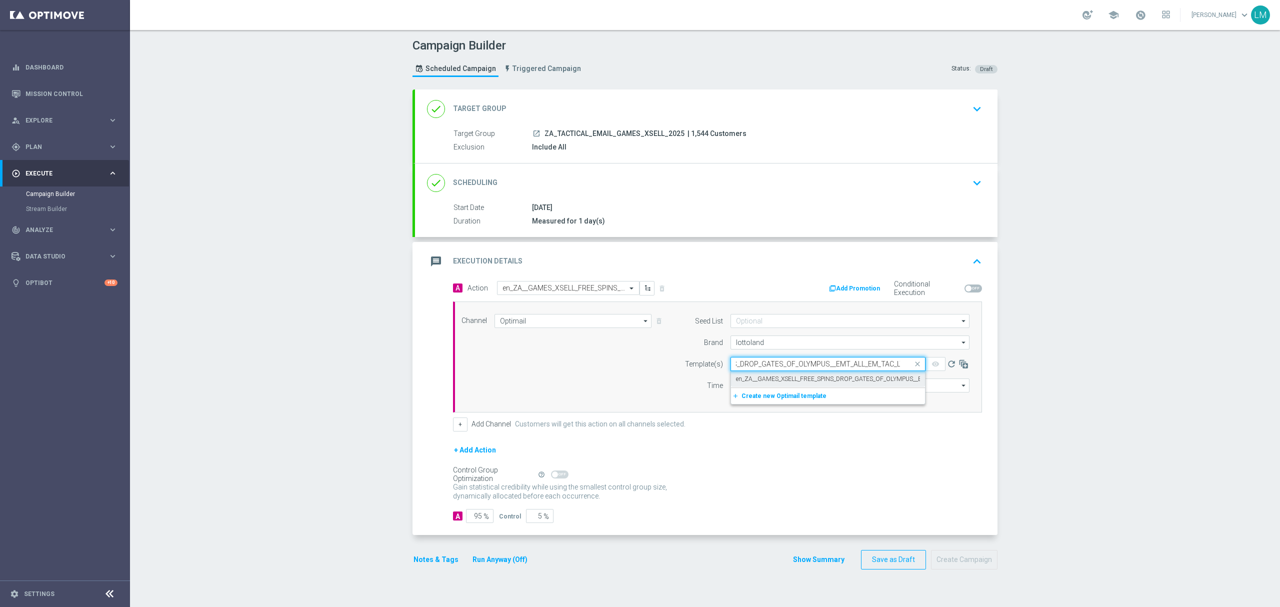
click at [745, 379] on label "en_ZA__GAMES_XSELL_FREE_SPINS_DROP_GATES_OF_OLYMPUS__EMT_ALL_EM_TAC_LT" at bounding box center [856, 379] width 241 height 9
type input "en_ZA__GAMES_XSELL_FREE_SPINS_DROP_GATES_OF_OLYMPUS__EMT_ALL_EM_TAC_LT"
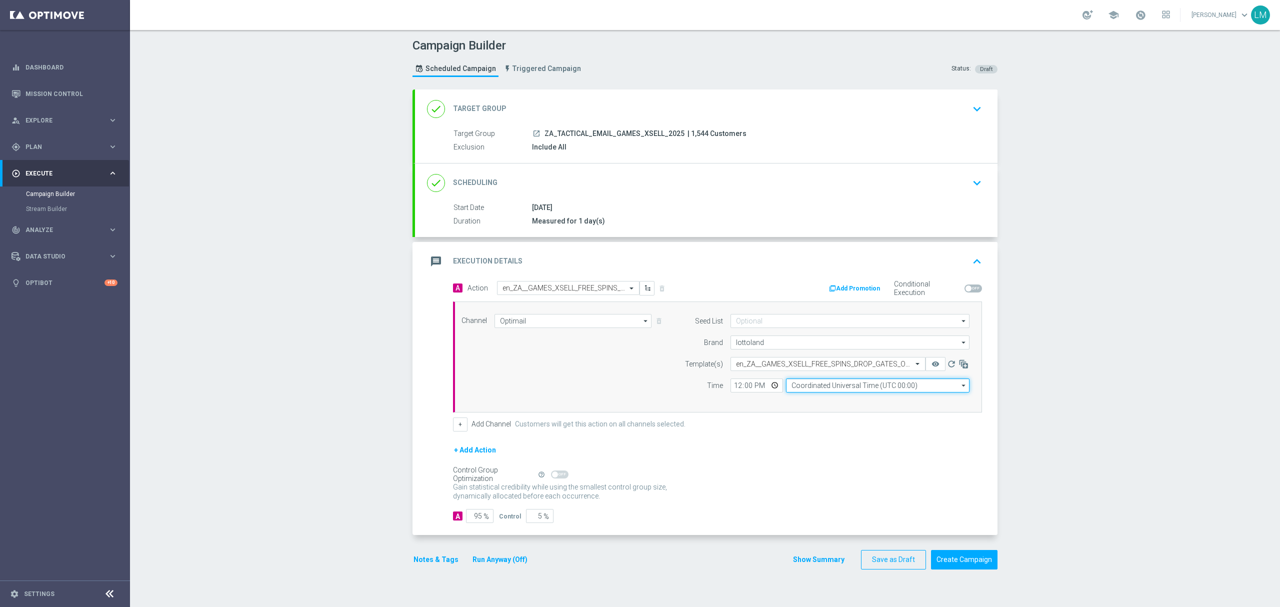
click at [805, 389] on input "Coordinated Universal Time (UTC 00:00)" at bounding box center [878, 386] width 184 height 14
click at [815, 398] on div "Central European Time ([GEOGRAPHIC_DATA]) (UTC +02:00)" at bounding box center [873, 400] width 164 height 9
type input "Central European Time ([GEOGRAPHIC_DATA]) (UTC +02:00)"
click at [767, 383] on input "12:00" at bounding box center [757, 386] width 53 height 14
click at [645, 383] on div "Channel Optimail Optimail arrow_drop_down Drag here to set row groups Drag here…" at bounding box center [715, 357] width 523 height 86
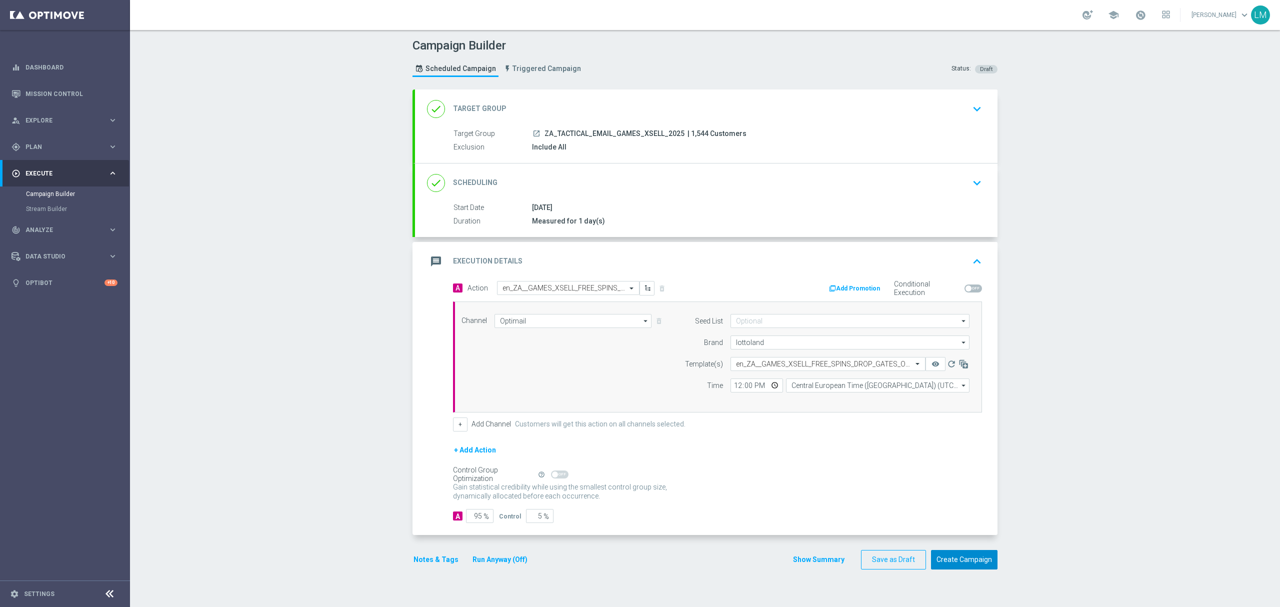
click at [949, 455] on button "Create Campaign" at bounding box center [964, 560] width 67 height 20
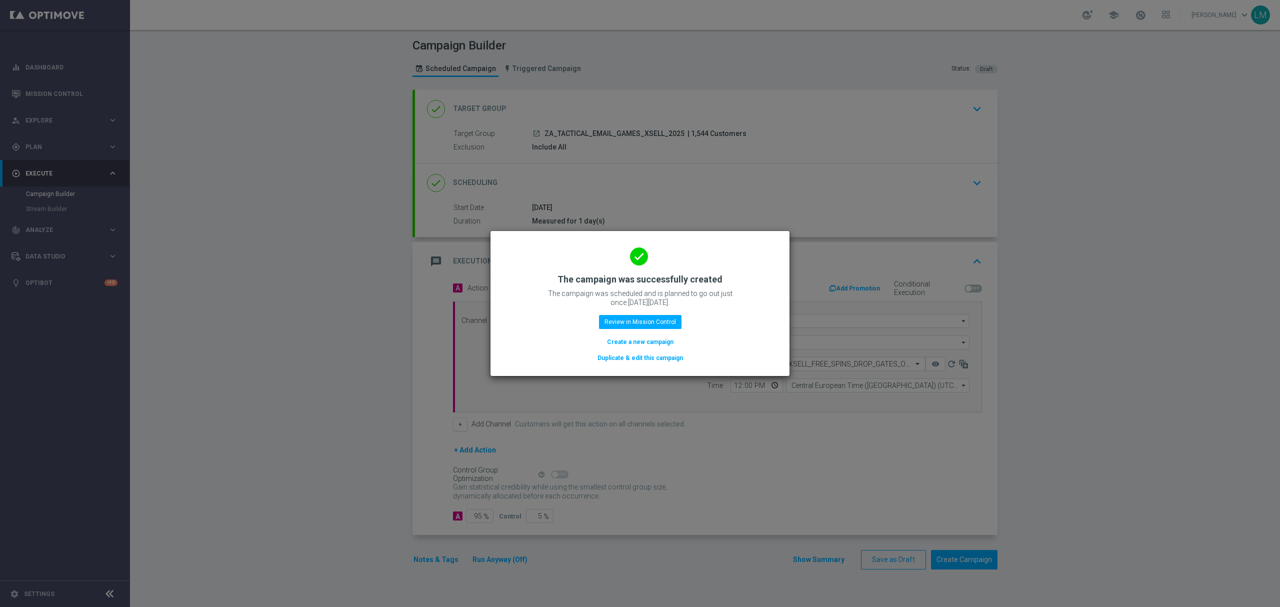
drag, startPoint x: 627, startPoint y: 341, endPoint x: 622, endPoint y: 373, distance: 32.8
click at [626, 341] on button "Create a new campaign" at bounding box center [640, 342] width 69 height 11
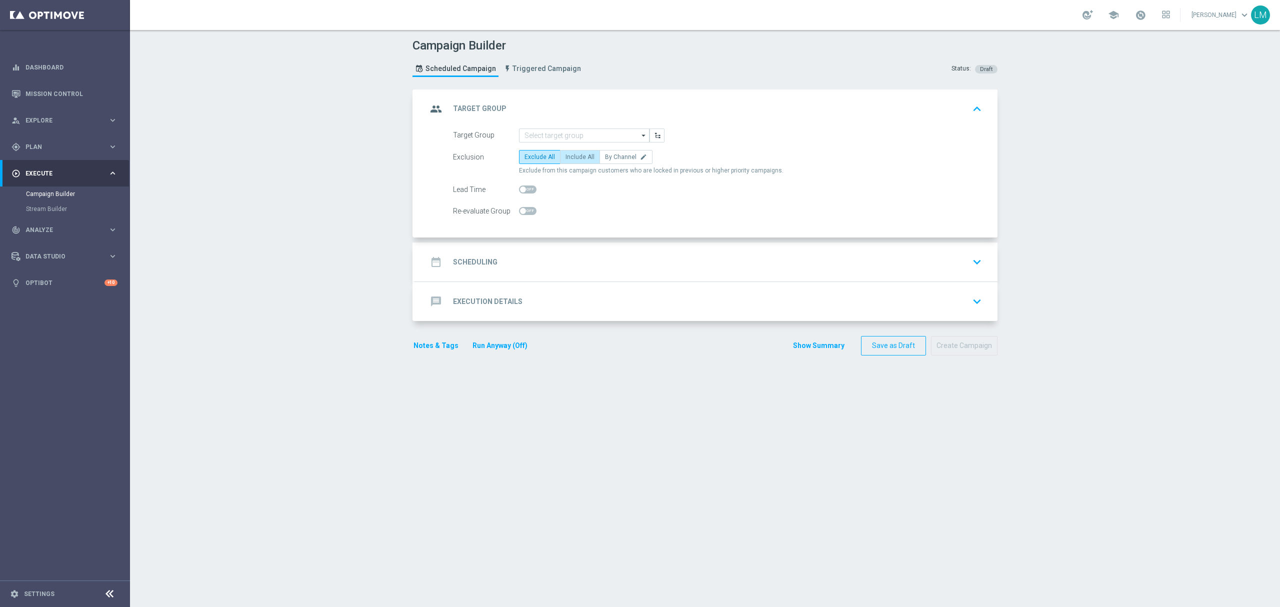
click at [573, 163] on label "Include All" at bounding box center [580, 157] width 40 height 14
click at [572, 162] on input "Include All" at bounding box center [569, 159] width 7 height 7
radio input "true"
click at [569, 129] on input at bounding box center [584, 136] width 131 height 14
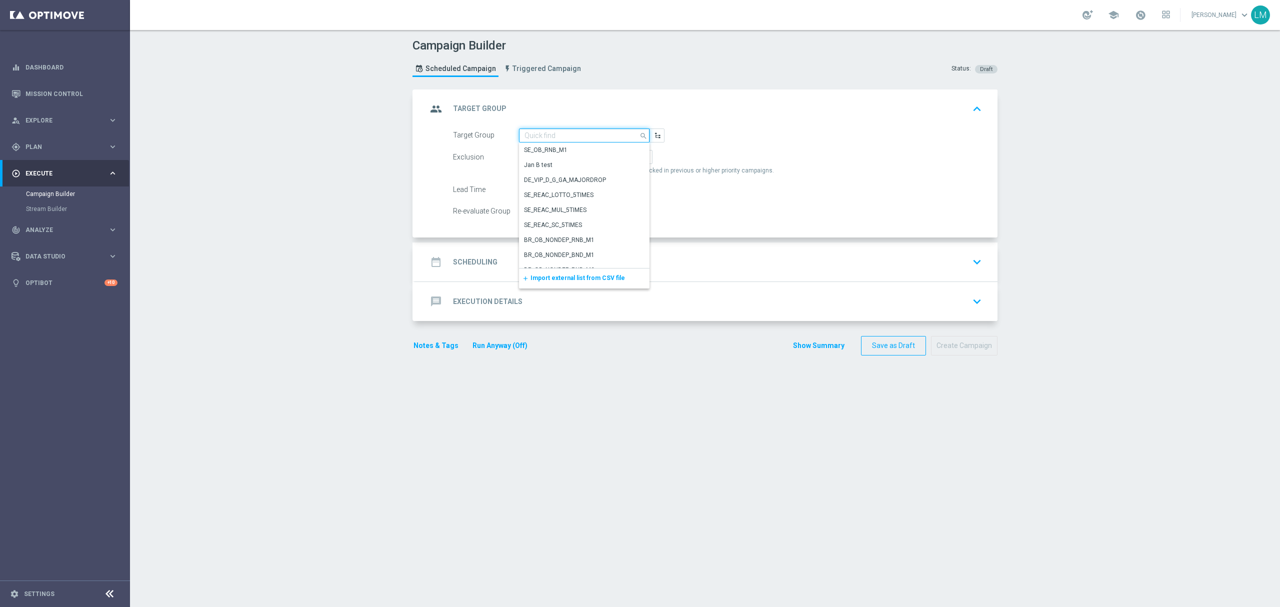
paste input "ZA_TACTICAL_EMAIL_ALL_WITH_TG_EXCLUSIONS_2"
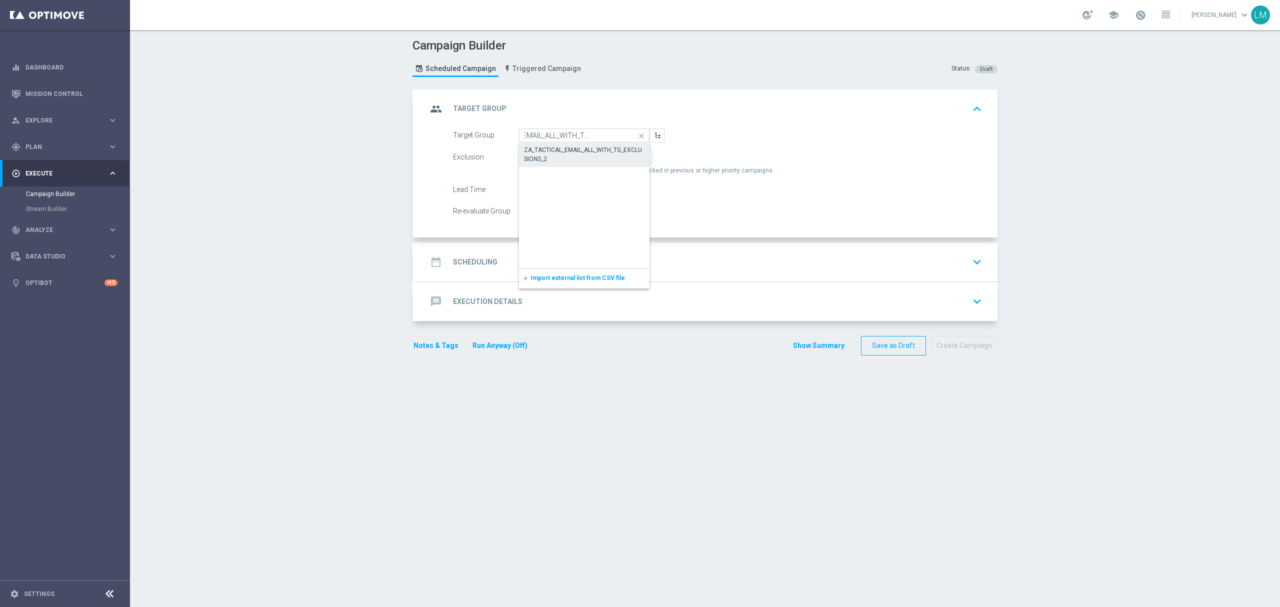
click at [568, 150] on div "ZA_TACTICAL_EMAIL_ALL_WITH_TG_EXCLUSIONS_2" at bounding box center [584, 155] width 121 height 18
type input "ZA_TACTICAL_EMAIL_ALL_WITH_TG_EXCLUSIONS_2"
click at [587, 259] on div "date_range Scheduling keyboard_arrow_down" at bounding box center [706, 262] width 559 height 19
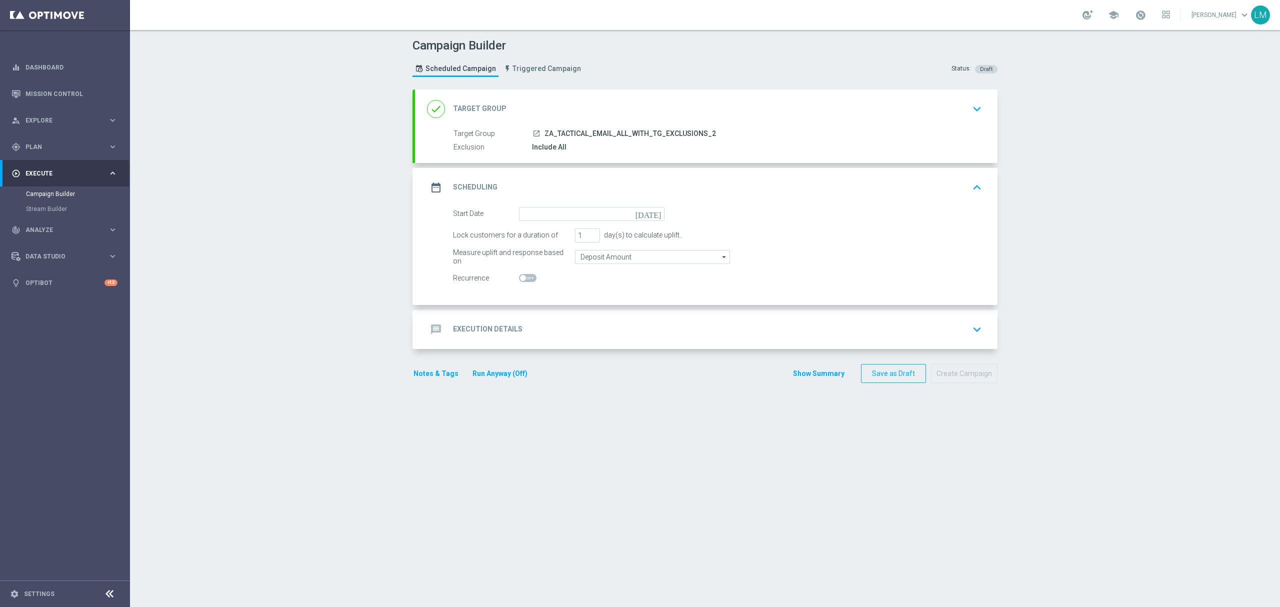
click at [649, 209] on icon "today" at bounding box center [651, 212] width 30 height 11
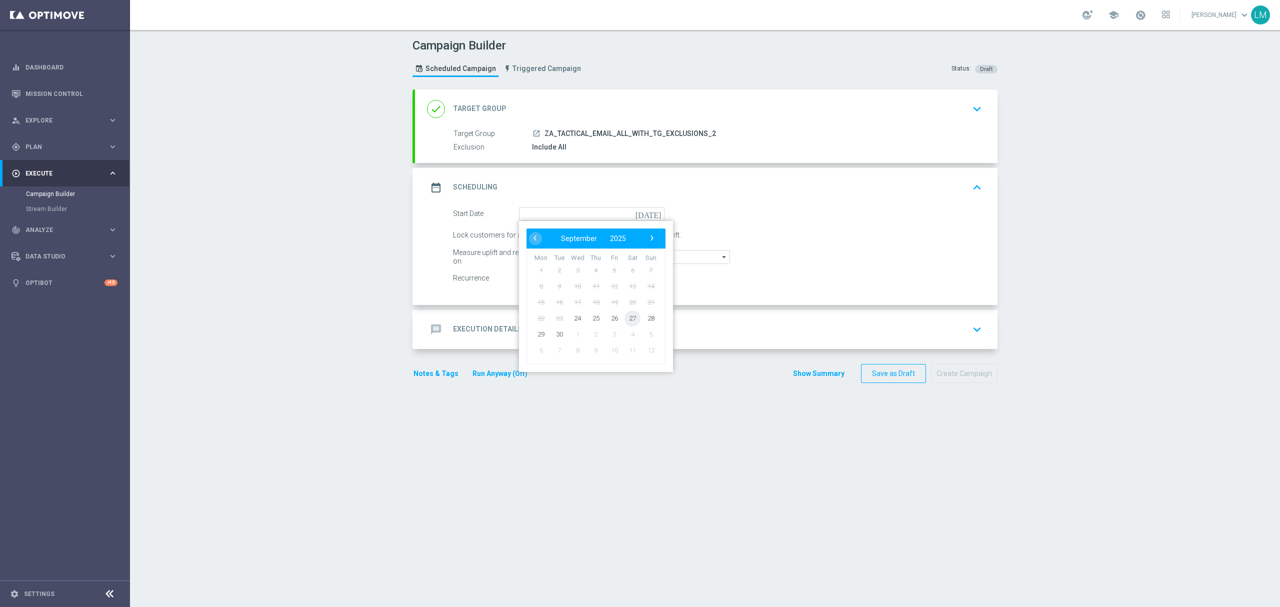
click at [625, 316] on span "27" at bounding box center [633, 318] width 16 height 16
type input "27 Sep 2025"
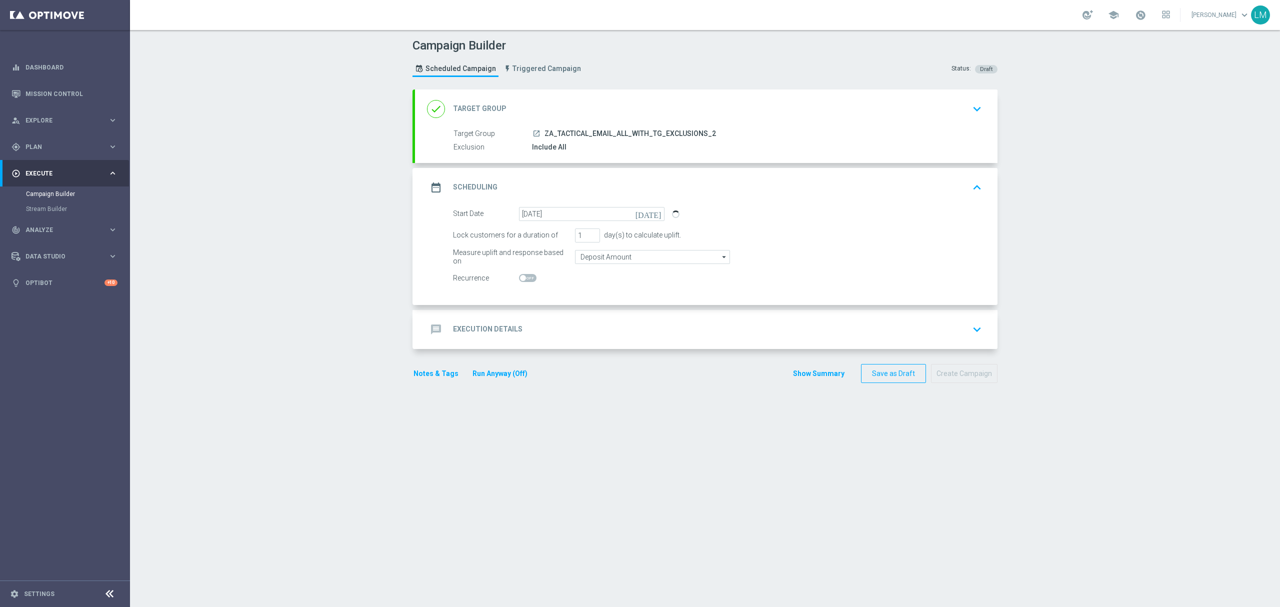
click at [619, 324] on div "message Execution Details keyboard_arrow_down" at bounding box center [706, 329] width 559 height 19
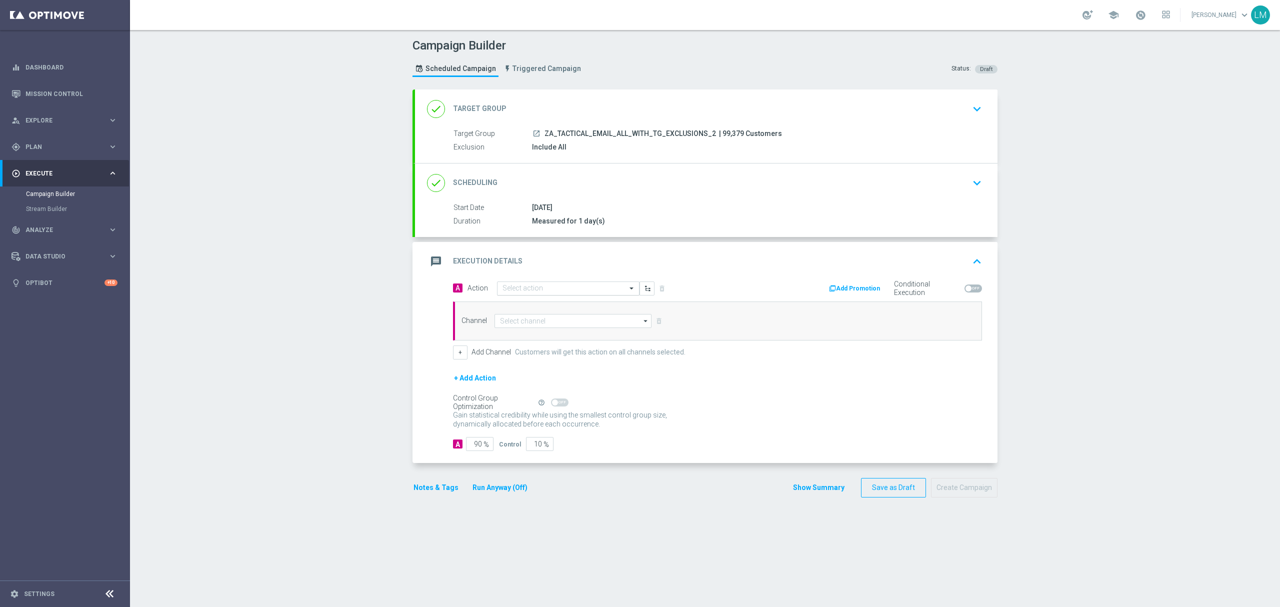
click at [579, 285] on div "Select action" at bounding box center [562, 288] width 129 height 9
paste input "en_ZA__RUGBY_INT_ARGENTINA_VS_SOUTH_AFRICA_LOTTO_COMBO_MATCH__EMT_ALL_EM_TAC_LT"
type input "en_ZA__RUGBY_INT_ARGENTINA_VS_SOUTH_AFRICA_LOTTO_COMBO_MATCH__EMT_ALL_EM_TAC_LT"
click at [545, 319] on span "Create new action" at bounding box center [538, 319] width 53 height 7
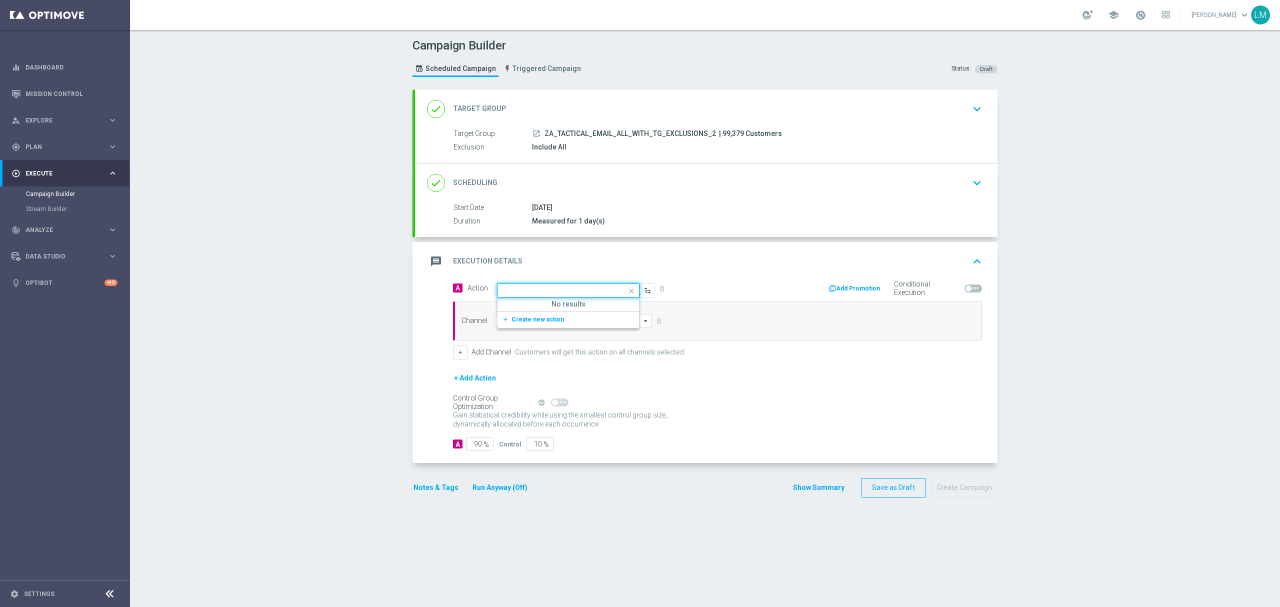
scroll to position [0, 0]
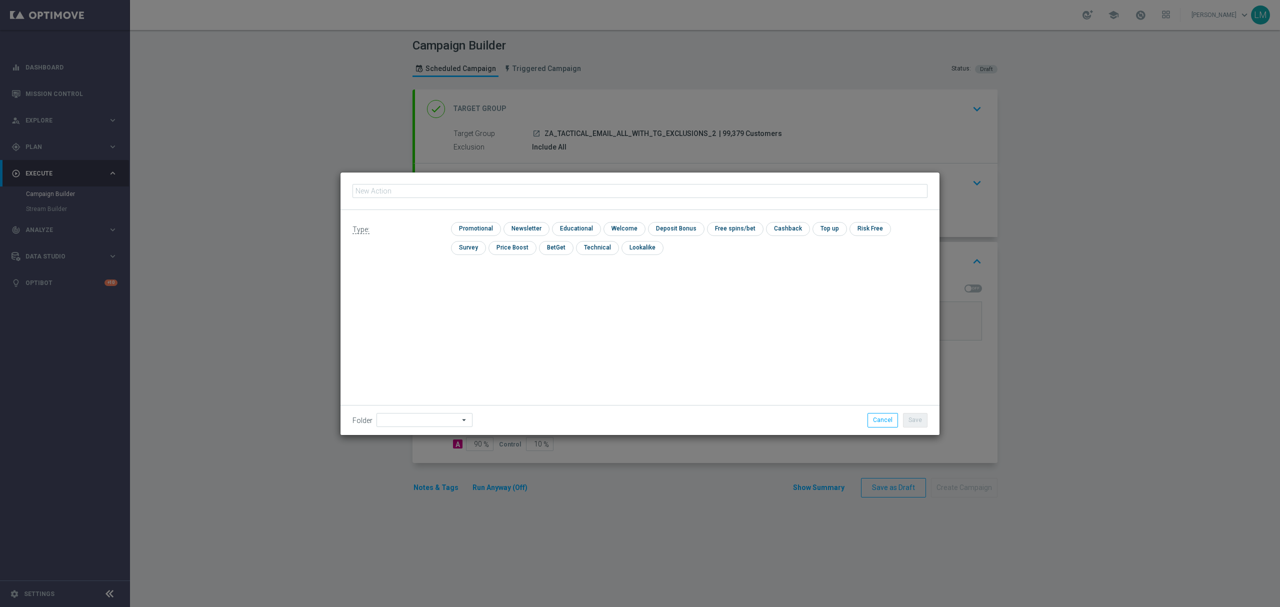
type input "en_ZA__RUGBY_INT_ARGENTINA_VS_SOUTH_AFRICA_LOTTO_COMBO_MATCH__EMT_ALL_EM_TAC_LT"
click at [488, 227] on input "checkbox" at bounding box center [475, 229] width 48 height 14
checkbox input "true"
click at [908, 425] on button "Save" at bounding box center [915, 420] width 25 height 14
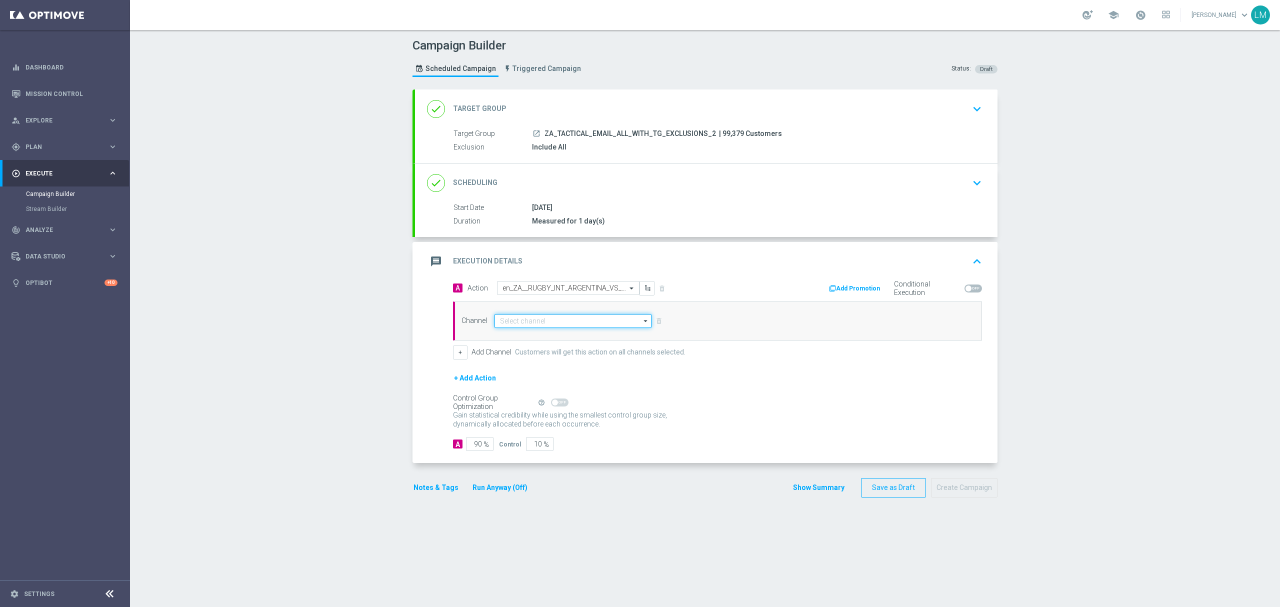
click at [559, 323] on input at bounding box center [573, 321] width 157 height 14
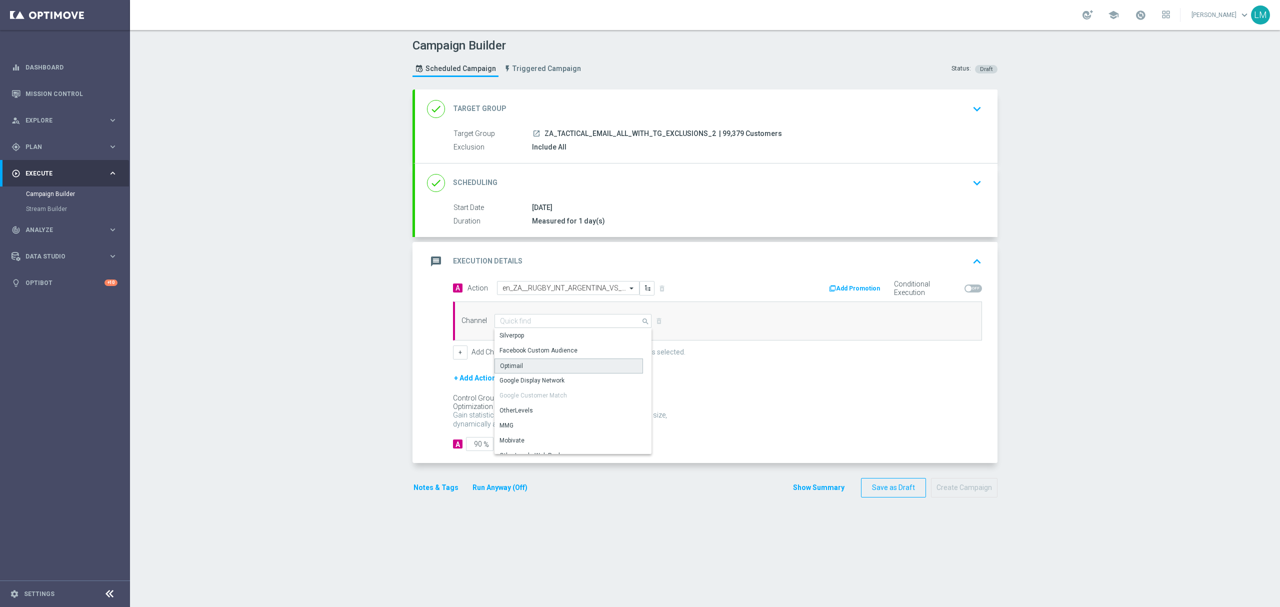
click at [536, 364] on div "Optimail" at bounding box center [569, 366] width 149 height 15
type input "Optimail"
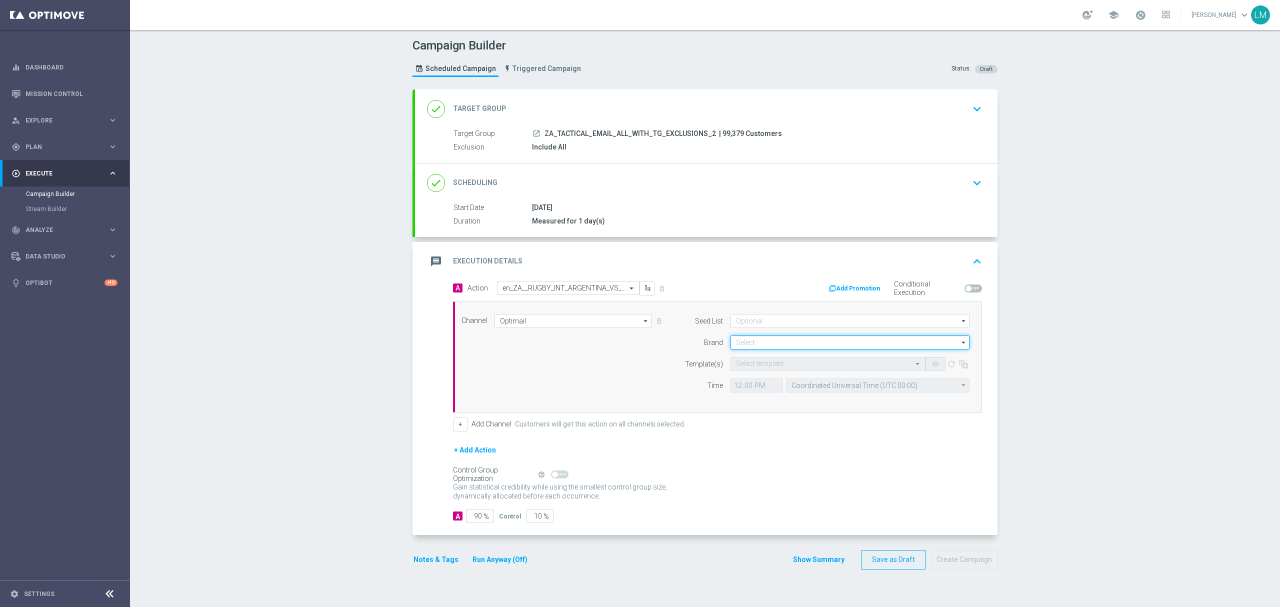
click at [745, 347] on input at bounding box center [850, 343] width 239 height 14
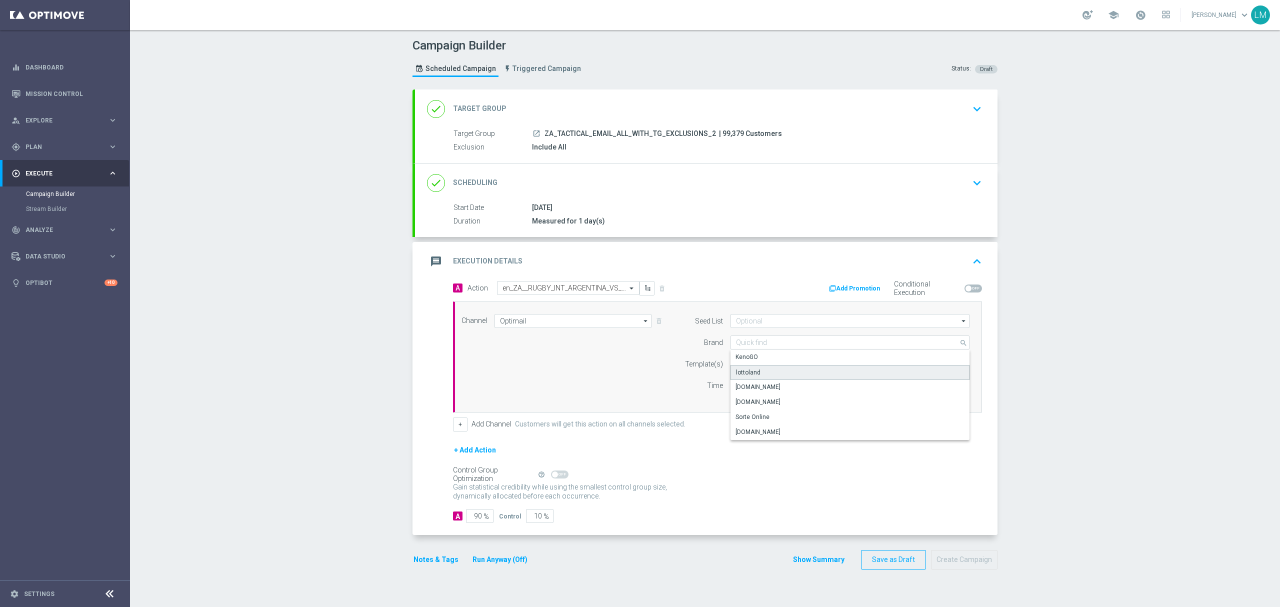
click at [761, 380] on div "lottoland" at bounding box center [851, 372] width 240 height 15
click at [759, 373] on div "lottoland" at bounding box center [851, 372] width 240 height 15
type input "lottoland"
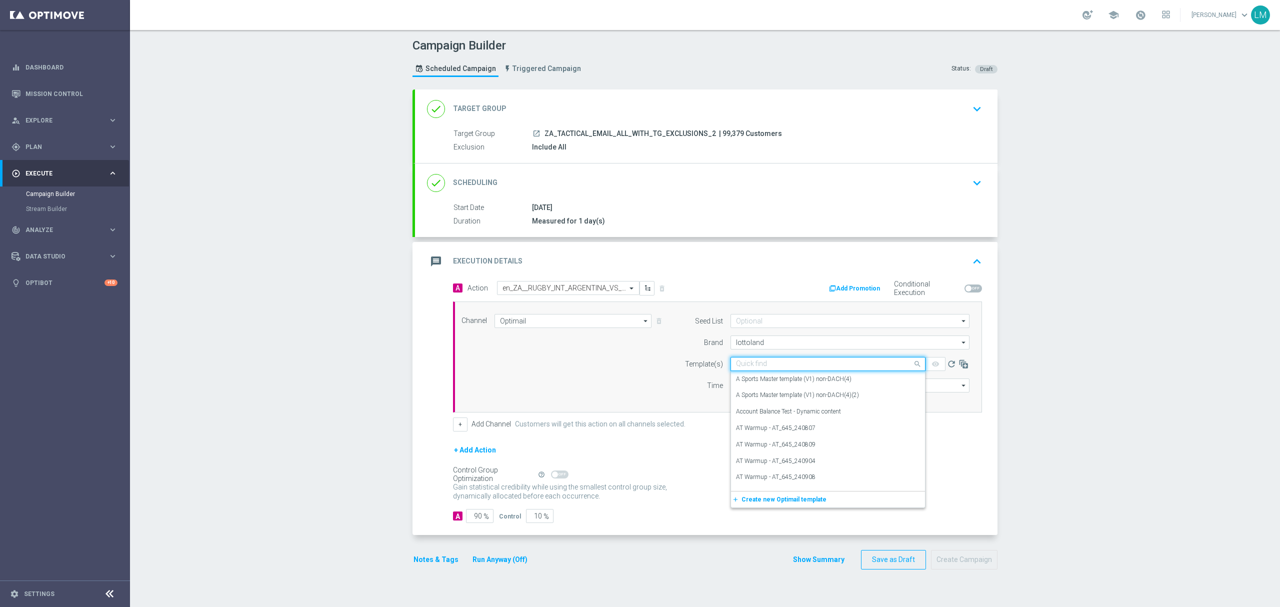
click at [737, 371] on div "Quick find" at bounding box center [828, 364] width 195 height 14
paste input "en_ZA__RUGBY_INT_ARGENTINA_VS_SOUTH_AFRICA_LOTTO_COMBO_MATCH__EMT_ALL_EM_TAC_LT"
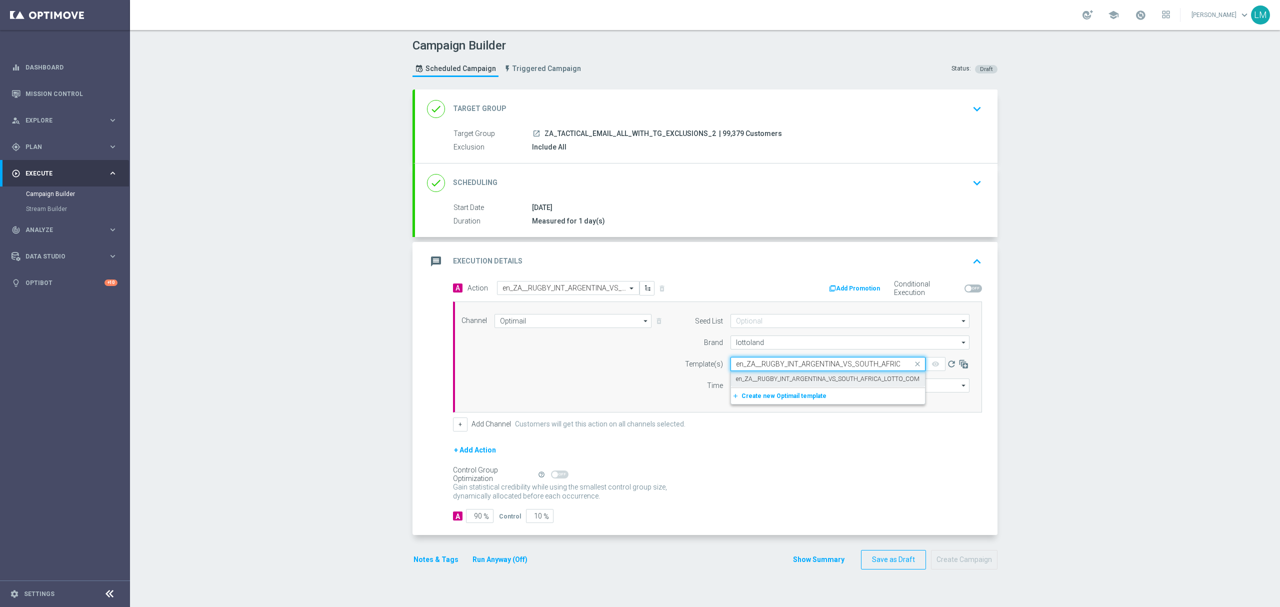
scroll to position [0, 154]
click at [736, 384] on label "en_ZA__RUGBY_INT_ARGENTINA_VS_SOUTH_AFRICA_LOTTO_COMBO_MATCH__EMT_ALL_EM_TAC_LT" at bounding box center [875, 379] width 279 height 9
type input "en_ZA__RUGBY_INT_ARGENTINA_VS_SOUTH_AFRICA_LOTTO_COMBO_MATCH__EMT_ALL_EM_TAC_LT"
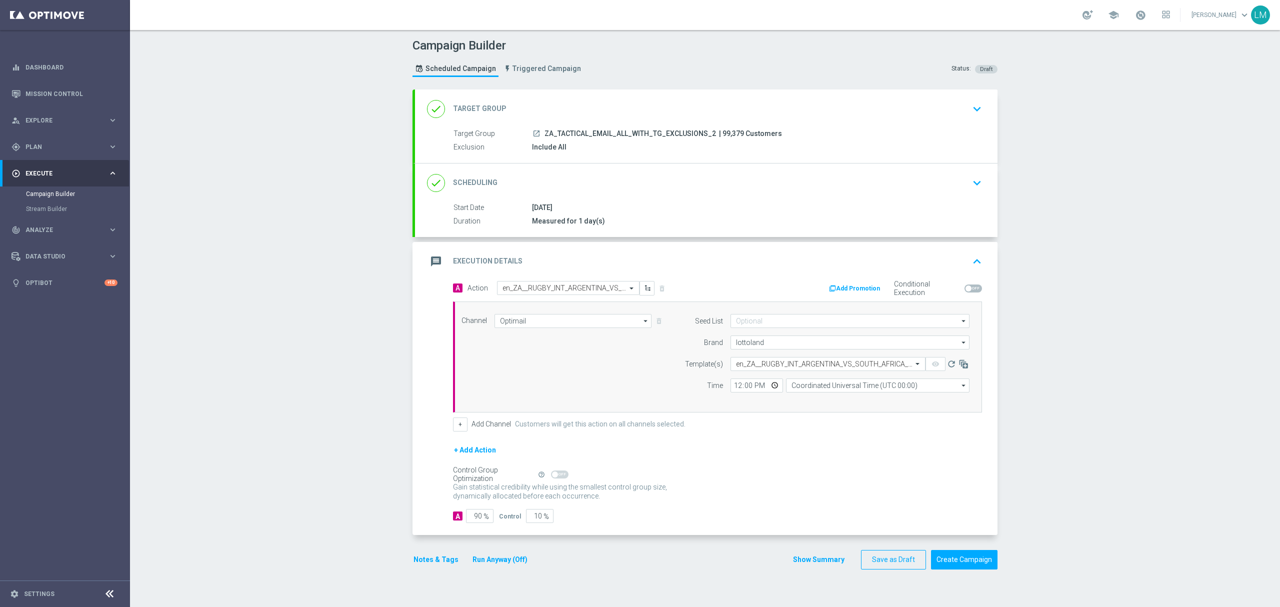
scroll to position [0, 0]
click at [793, 385] on input "Coordinated Universal Time (UTC 00:00)" at bounding box center [878, 386] width 184 height 14
click at [819, 402] on div "Central European Time ([GEOGRAPHIC_DATA]) (UTC +02:00)" at bounding box center [873, 400] width 164 height 9
type input "Central European Time ([GEOGRAPHIC_DATA]) (UTC +02:00)"
click at [532, 455] on input "10" at bounding box center [540, 516] width 28 height 14
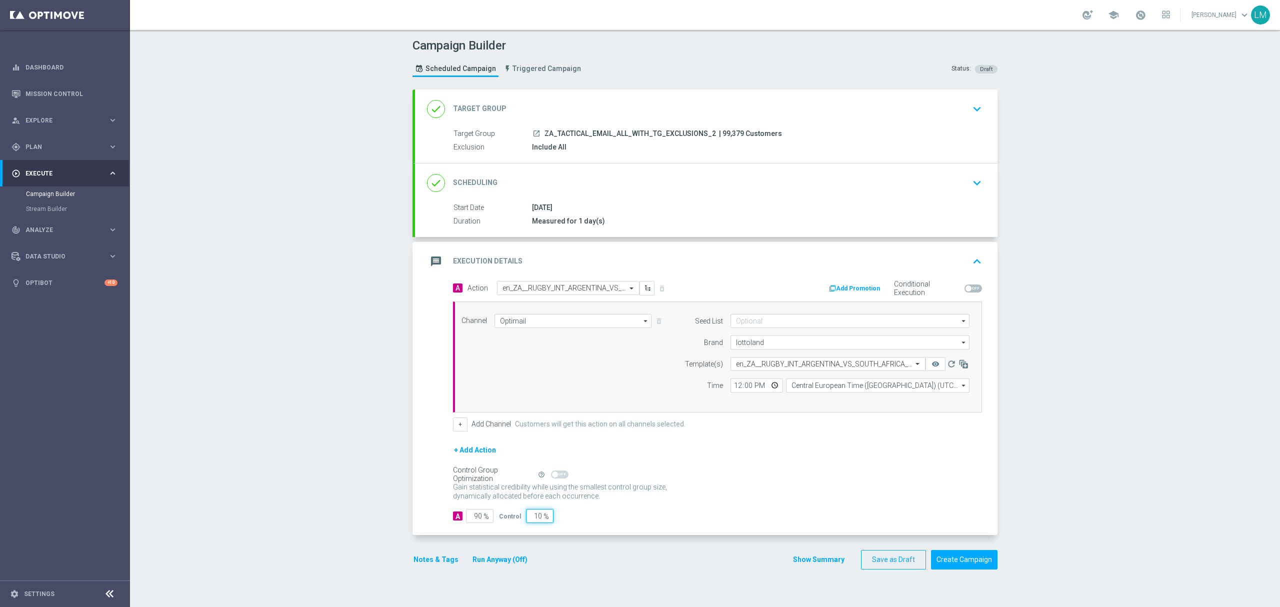
click at [532, 455] on input "10" at bounding box center [540, 516] width 28 height 14
type input "5"
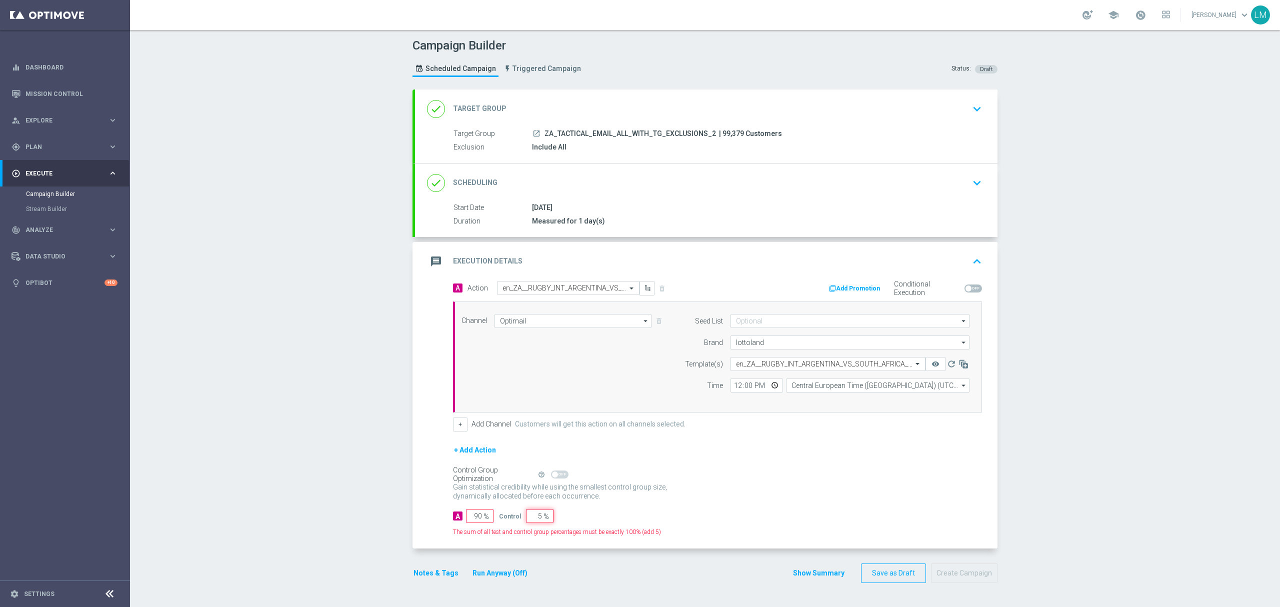
type input "95"
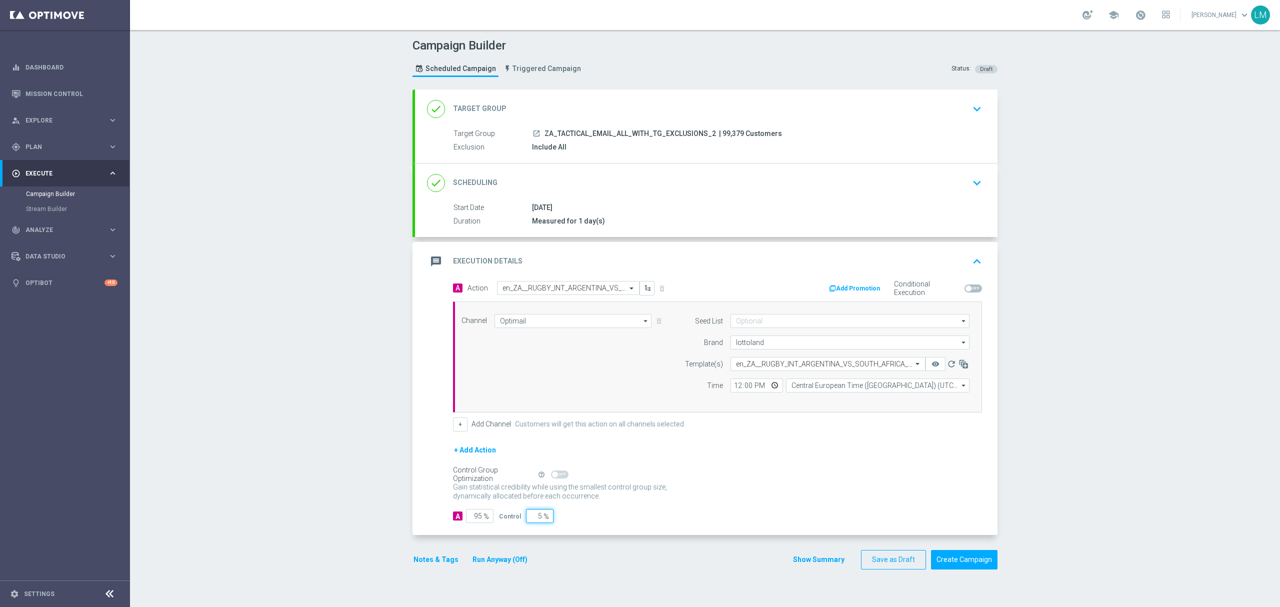
type input "5"
click at [720, 449] on div "+ Add Action" at bounding box center [717, 456] width 529 height 25
click at [258, 343] on div "Campaign Builder Scheduled Campaign Triggered Campaign Status: Draft done Targe…" at bounding box center [705, 318] width 1150 height 577
click at [931, 455] on button "Create Campaign" at bounding box center [964, 560] width 67 height 20
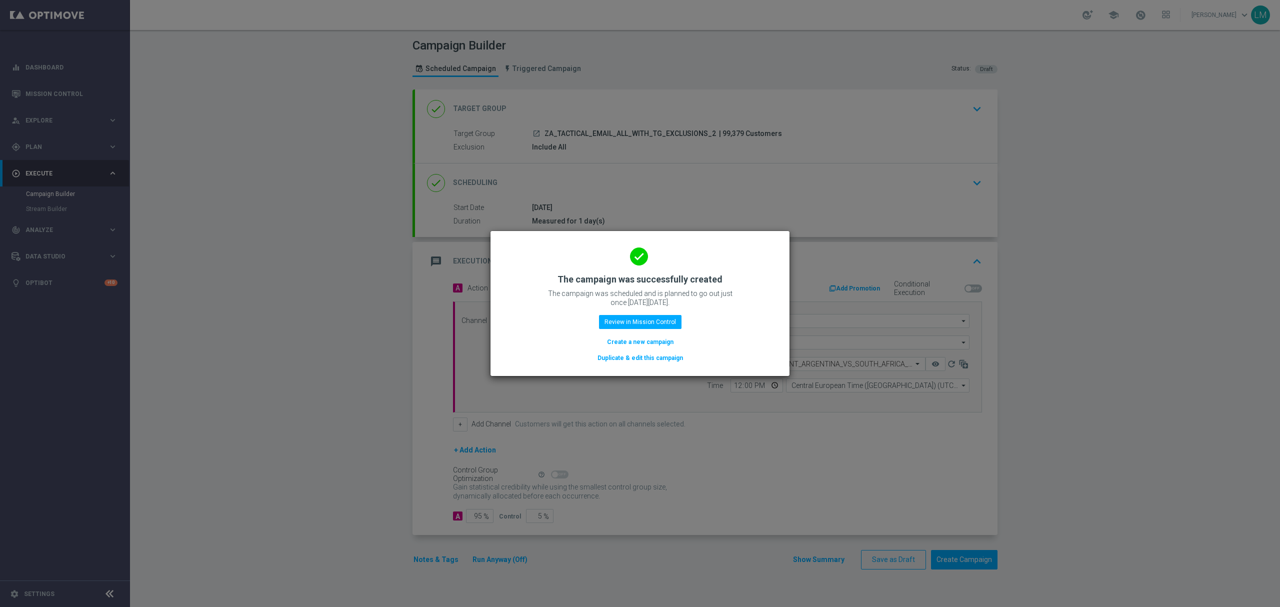
click at [619, 347] on button "Create a new campaign" at bounding box center [640, 342] width 69 height 11
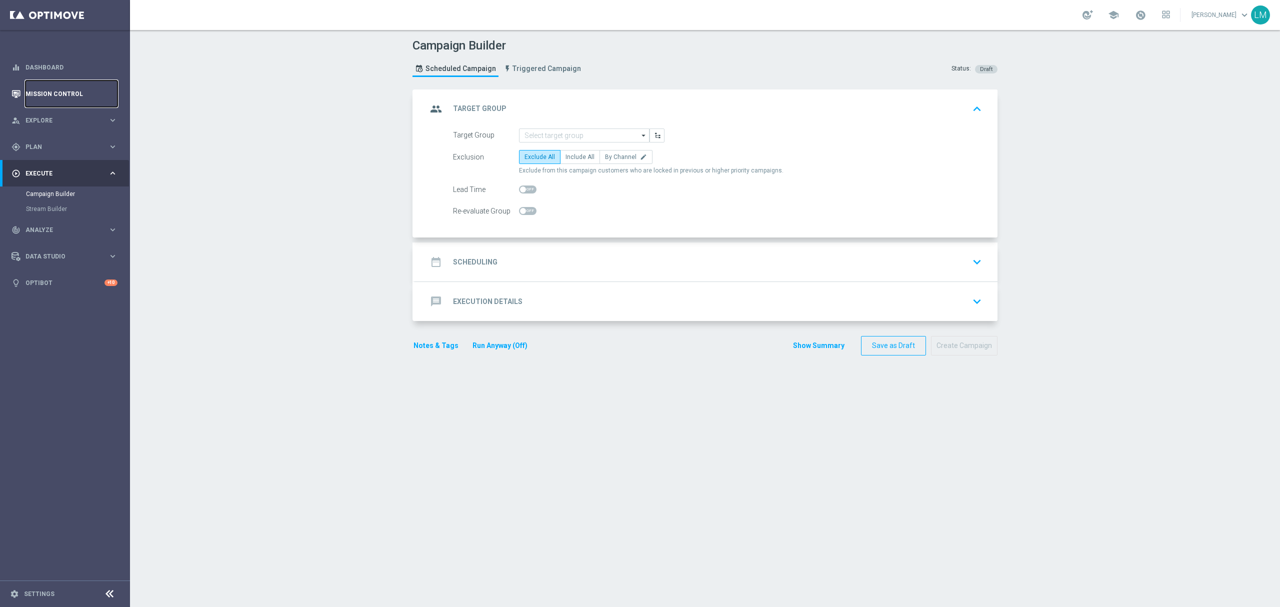
click at [97, 98] on link "Mission Control" at bounding box center [72, 94] width 92 height 27
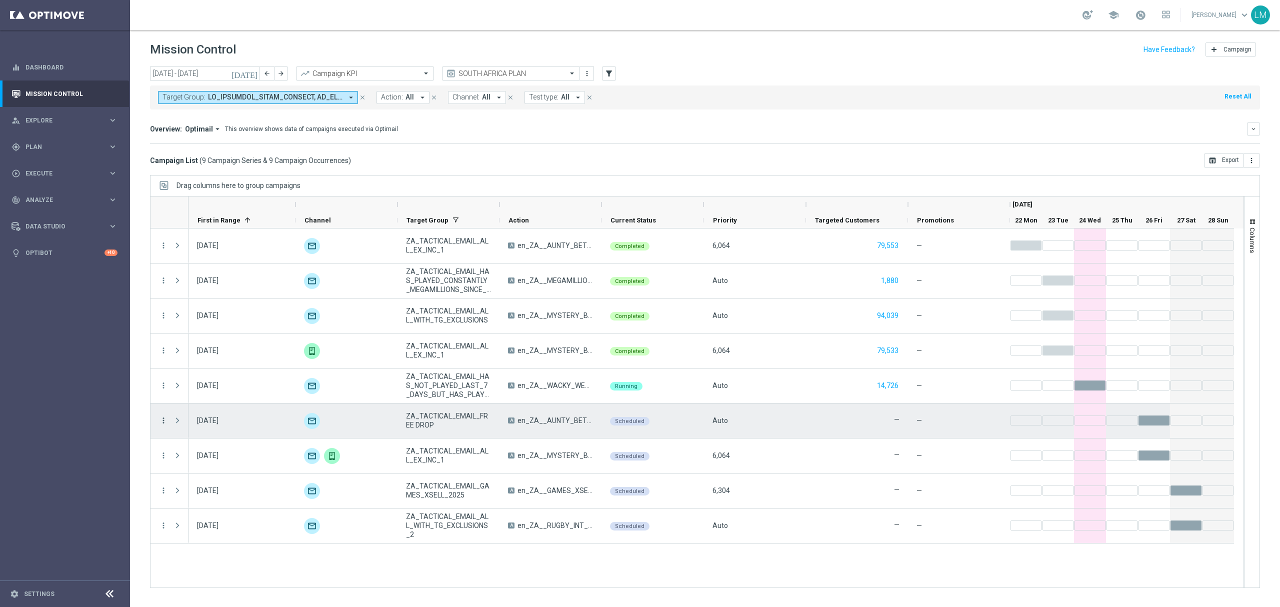
click at [164, 422] on icon "more_vert" at bounding box center [163, 420] width 9 height 9
click at [207, 455] on div "edit Edit" at bounding box center [225, 502] width 113 height 14
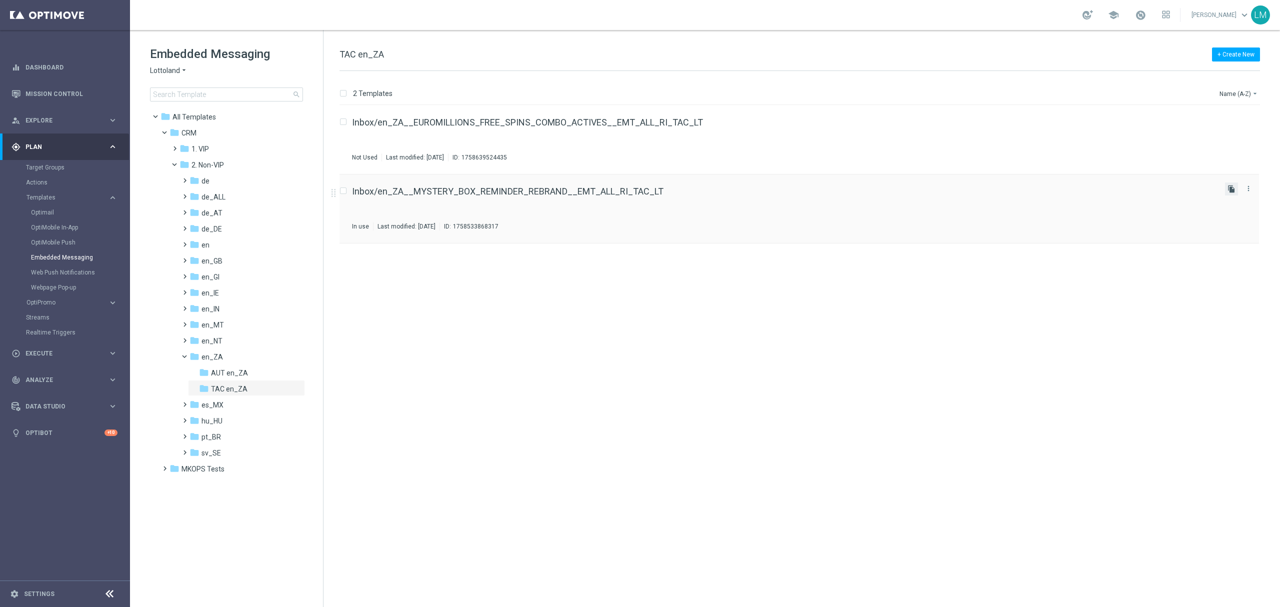
click at [1231, 192] on icon "file_copy" at bounding box center [1232, 189] width 8 height 8
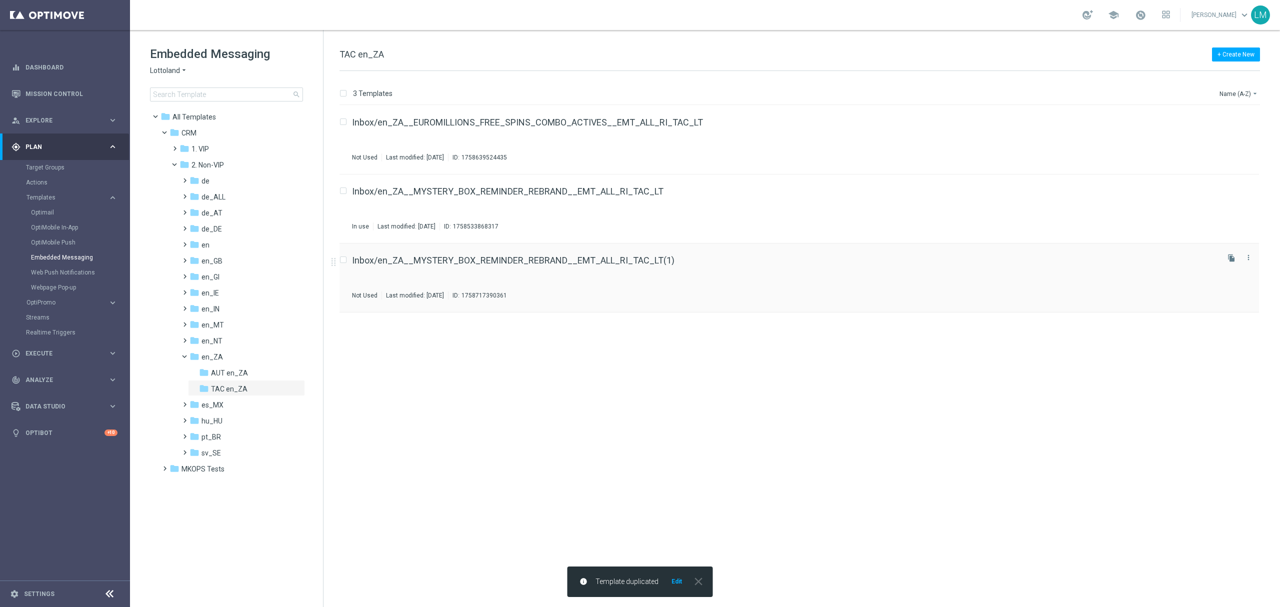
click at [611, 266] on div "Inbox/en_ZA__MYSTERY_BOX_REMINDER_REBRAND__EMT_ALL_RI_TAC_LT(1) Not Used Last m…" at bounding box center [784, 278] width 865 height 44
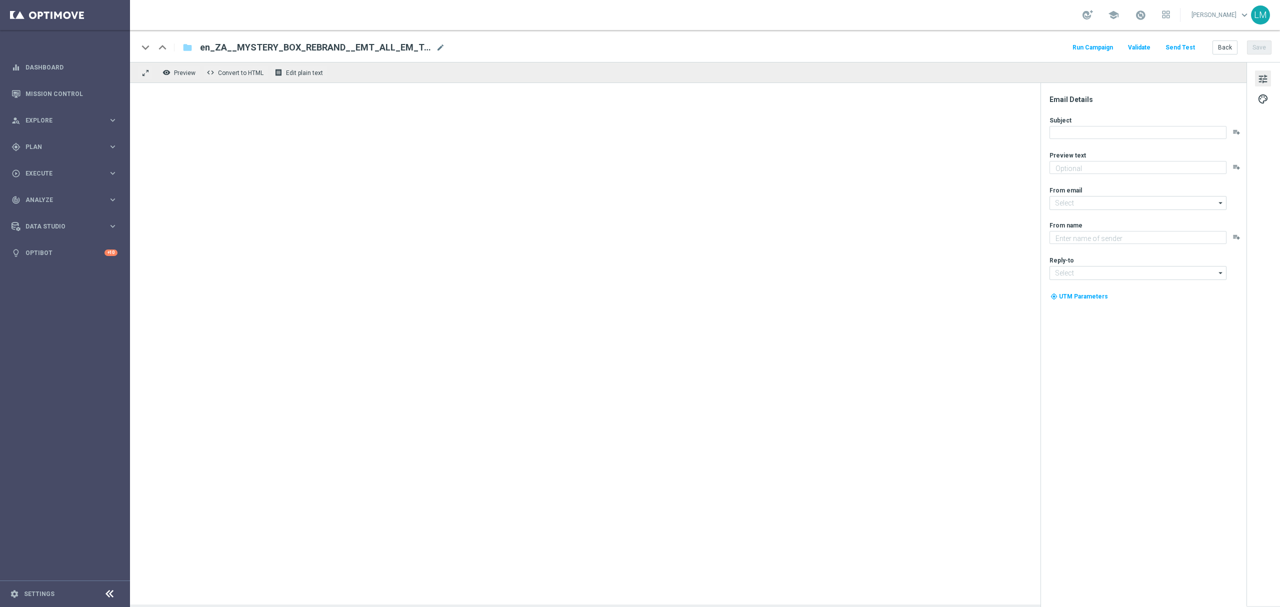
type textarea "It's the only way to find out what's inside!"
type input "[EMAIL_ADDRESS][DOMAIN_NAME]"
type textarea "Lottoland"
type input "[EMAIL_ADDRESS][DOMAIN_NAME]"
type textarea "It's all to play for, on and off the pitch 👀"
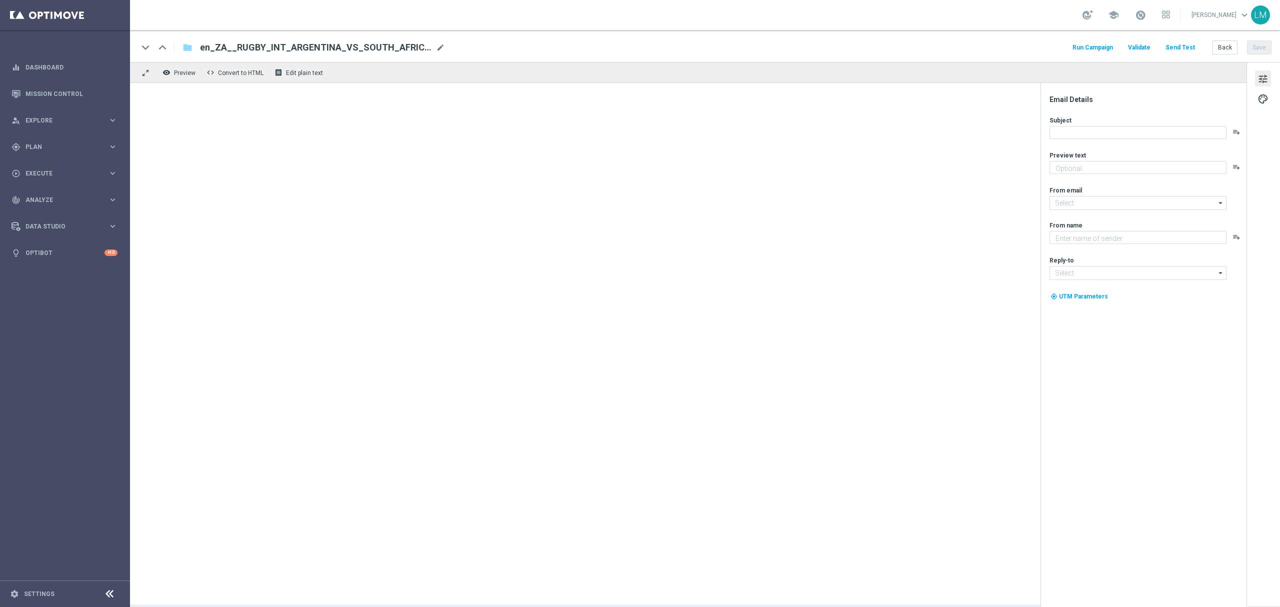
type input "[EMAIL_ADDRESS][DOMAIN_NAME]"
type textarea "Lottoland"
type input "[EMAIL_ADDRESS][DOMAIN_NAME]"
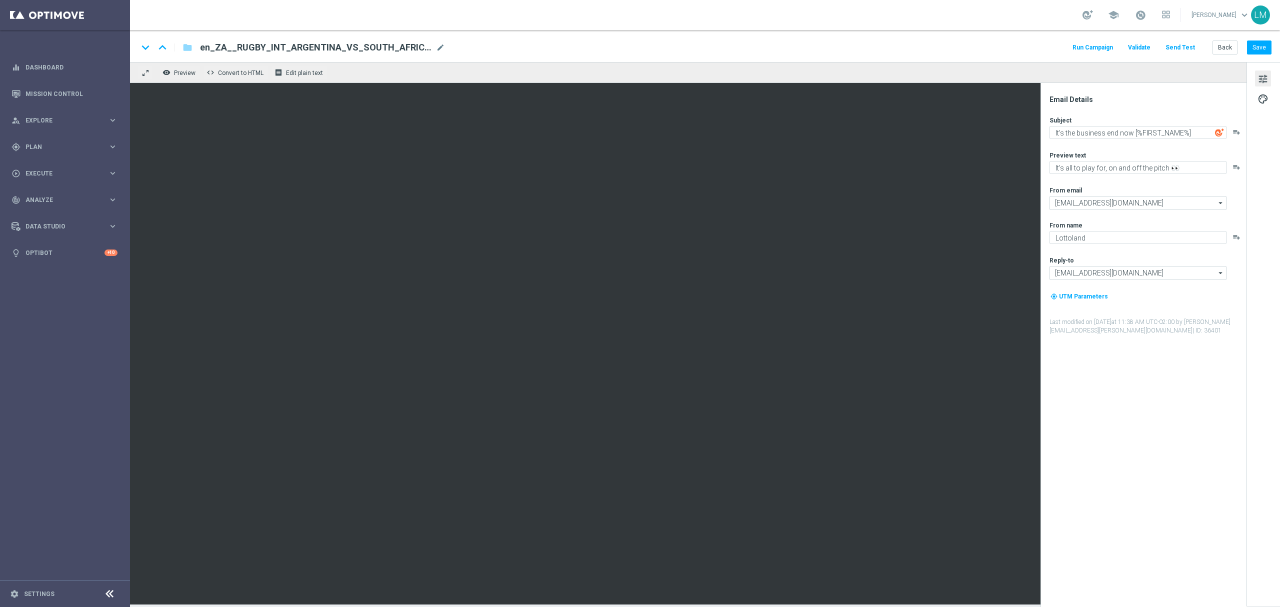
click at [960, 43] on button "Send Test" at bounding box center [1180, 48] width 33 height 14
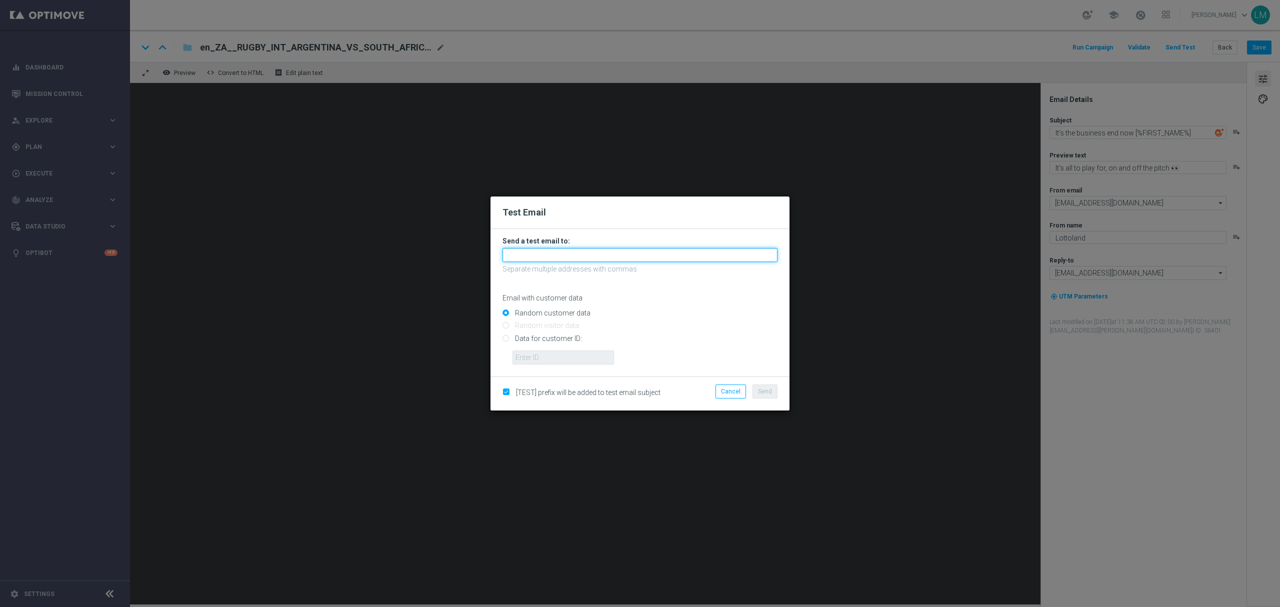
click at [589, 255] on input "text" at bounding box center [640, 255] width 275 height 14
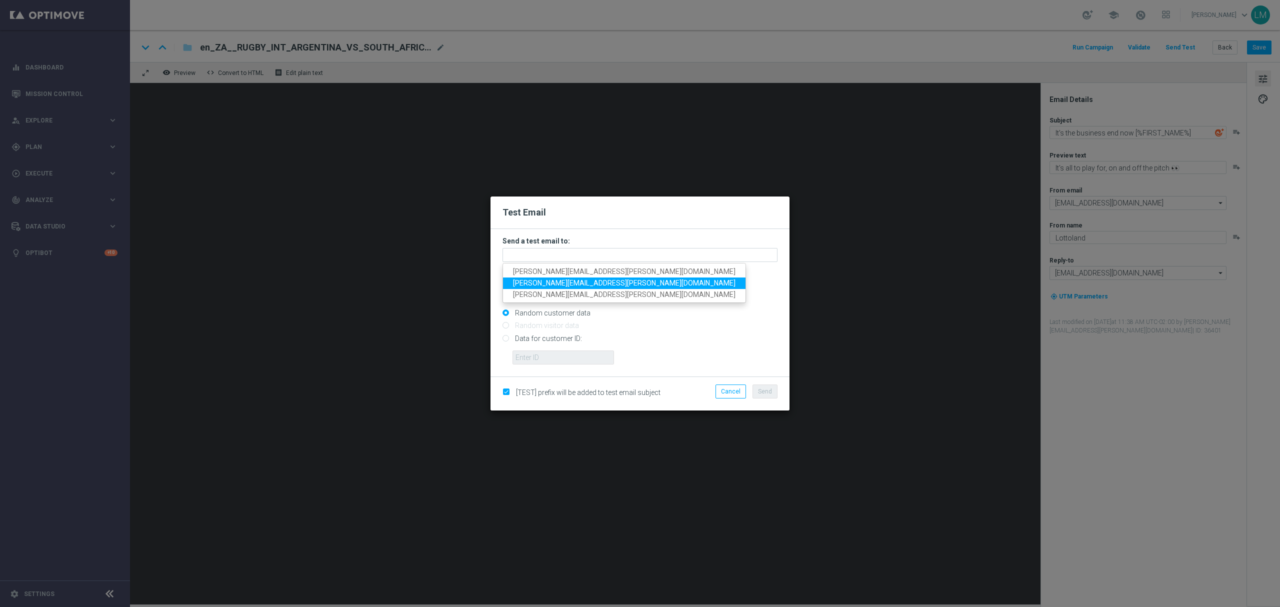
click at [545, 337] on input "Data for customer ID:" at bounding box center [640, 343] width 275 height 14
radio input "true"
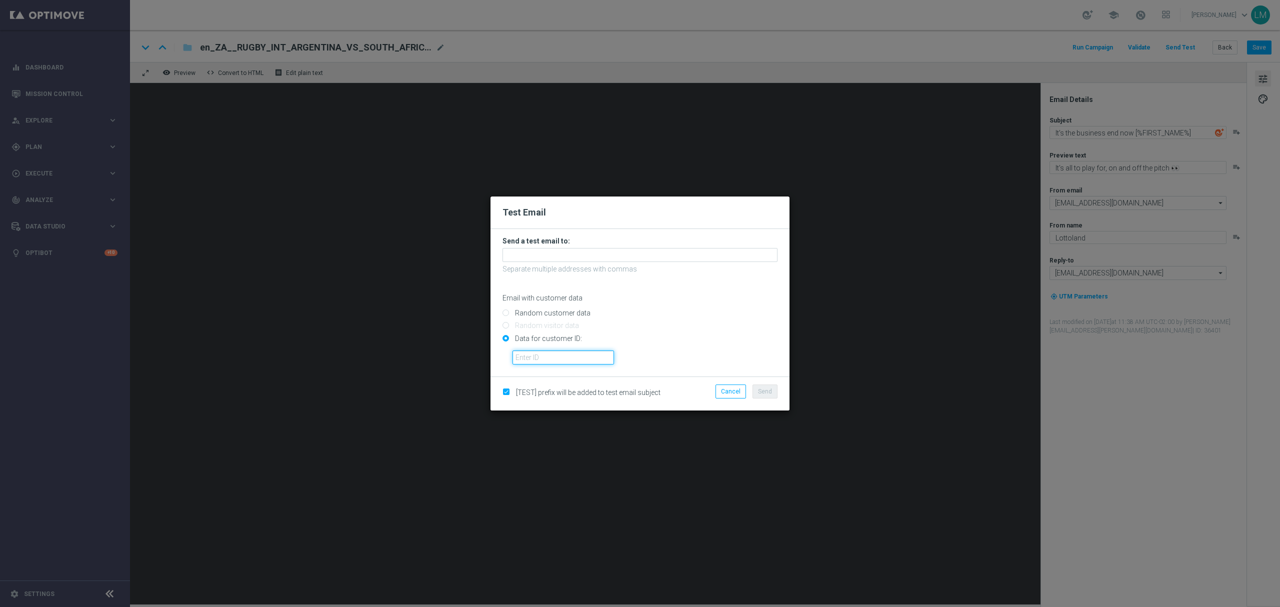
click at [543, 359] on input "text" at bounding box center [564, 358] width 102 height 14
type input "10505907"
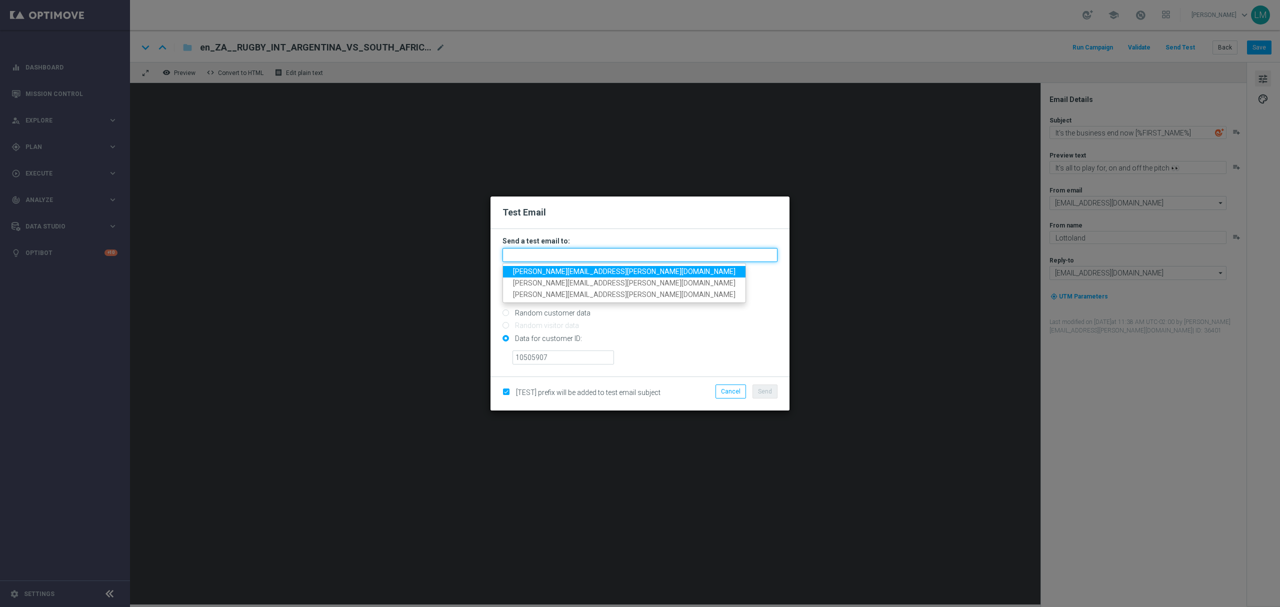
click at [532, 255] on input "text" at bounding box center [640, 255] width 275 height 14
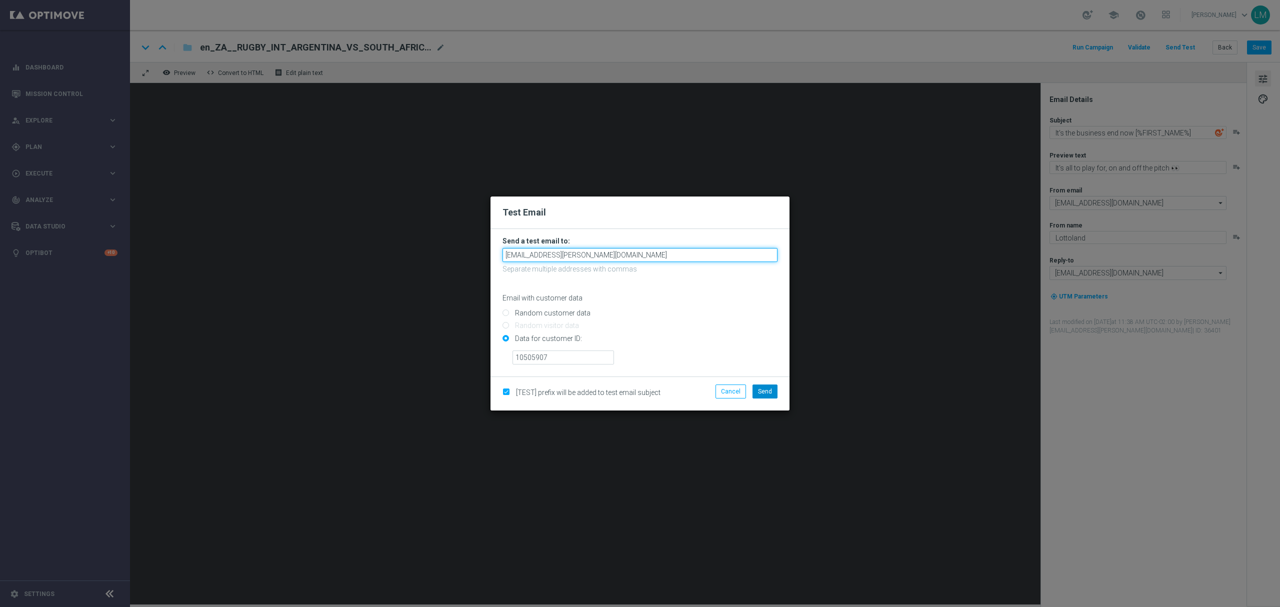
type input "maryke.haywood@lottoland.com"
click at [761, 390] on span "Send" at bounding box center [765, 391] width 14 height 7
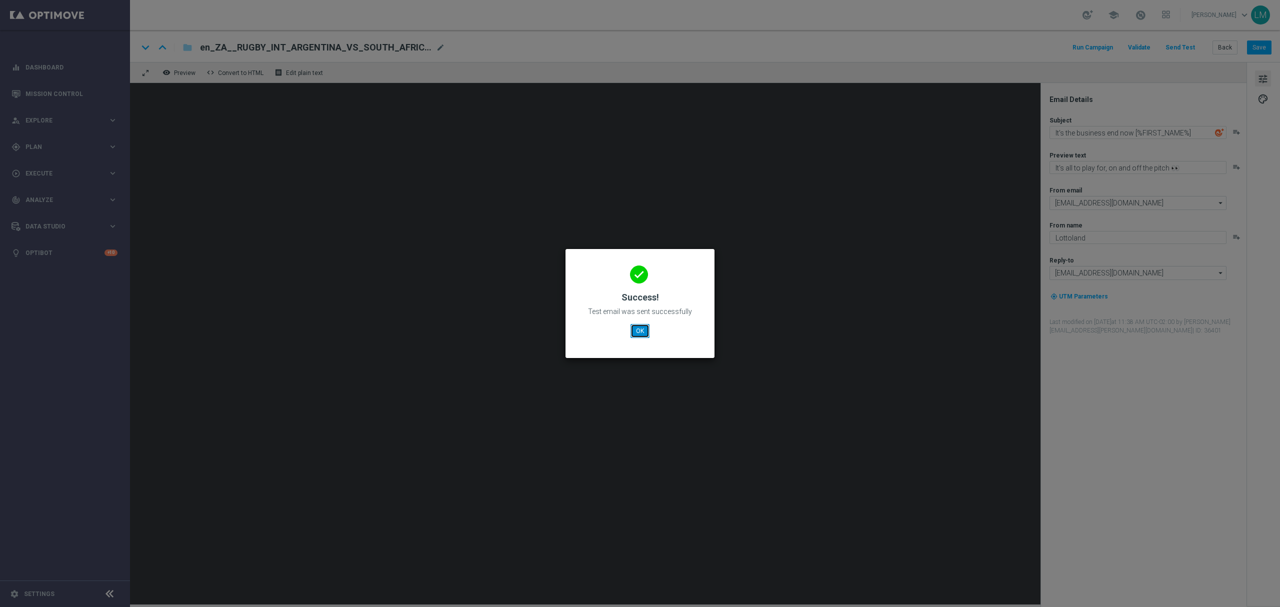
click at [639, 332] on button "OK" at bounding box center [640, 331] width 19 height 14
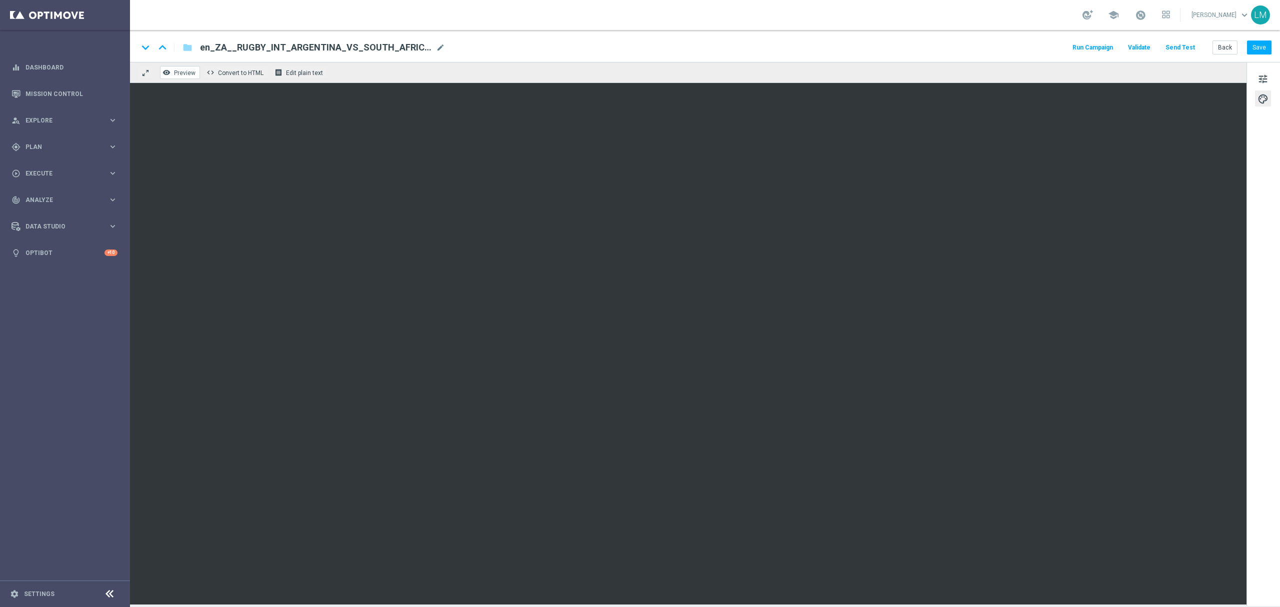
click at [189, 71] on span "Preview" at bounding box center [185, 73] width 22 height 7
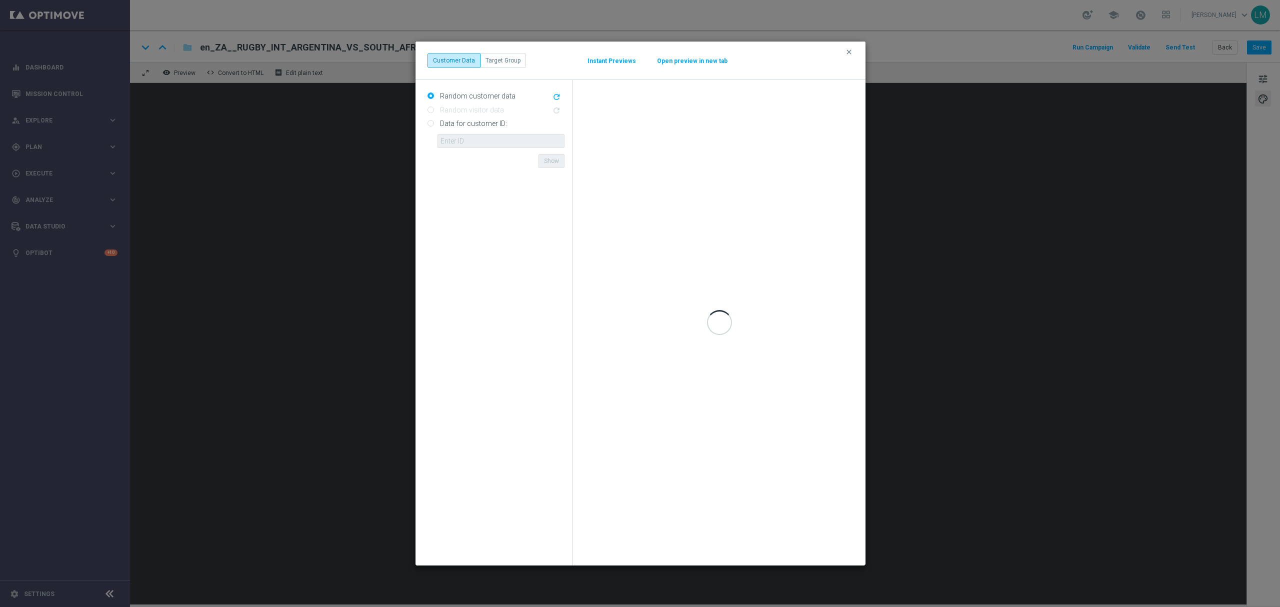
click at [467, 127] on label "Data for customer ID:" at bounding box center [473, 123] width 70 height 9
click at [434, 127] on input "Data for customer ID:" at bounding box center [431, 124] width 7 height 7
radio input "true"
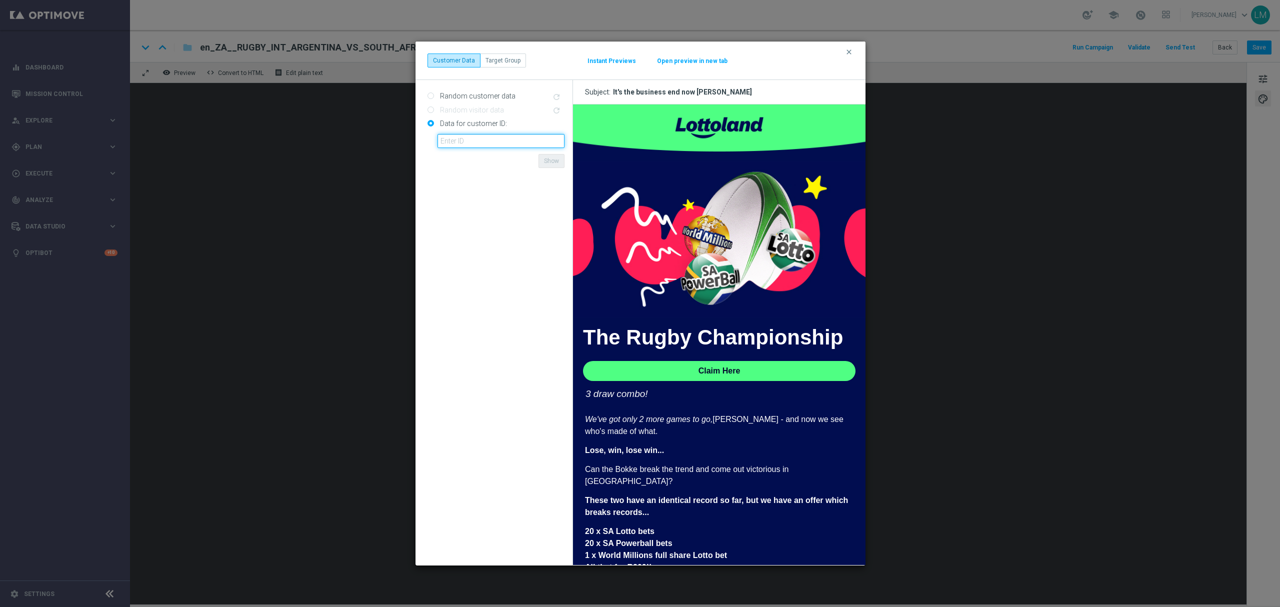
click at [470, 144] on input "text" at bounding box center [501, 141] width 127 height 14
type input "10505907"
click at [543, 166] on button "Show" at bounding box center [552, 161] width 26 height 14
click at [603, 63] on button "Instant Previews" at bounding box center [612, 61] width 50 height 8
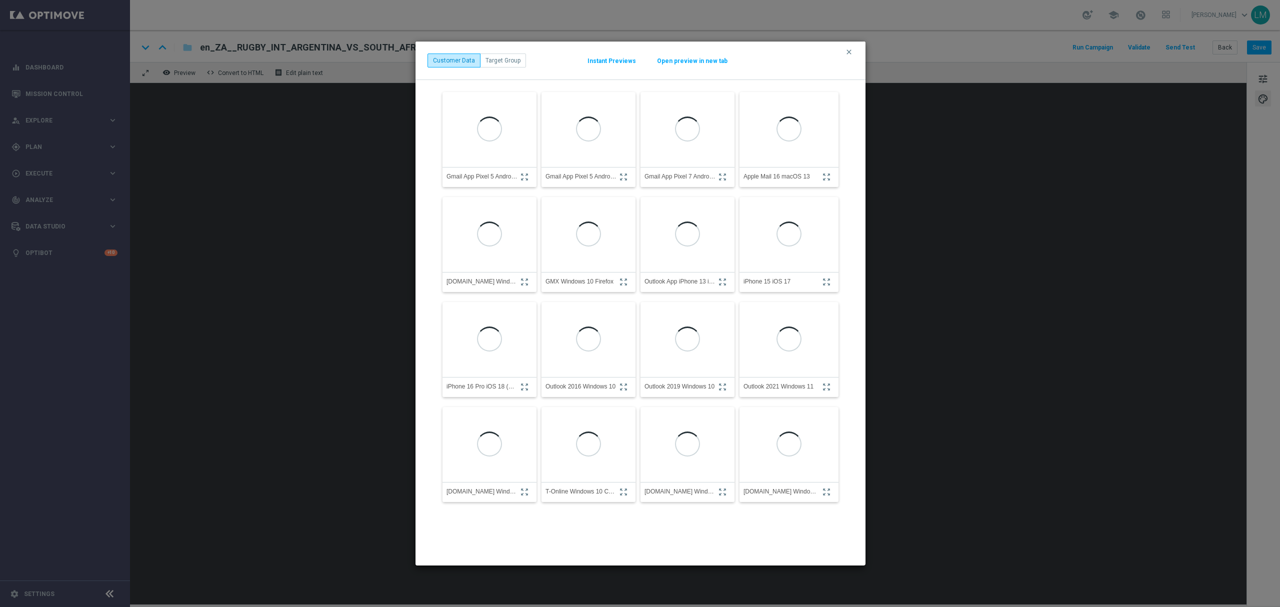
click at [671, 67] on div "clear Customer Data Target Group Instant Previews Open preview in new tab" at bounding box center [641, 61] width 426 height 14
click at [675, 61] on button "Open preview in new tab" at bounding box center [693, 61] width 72 height 8
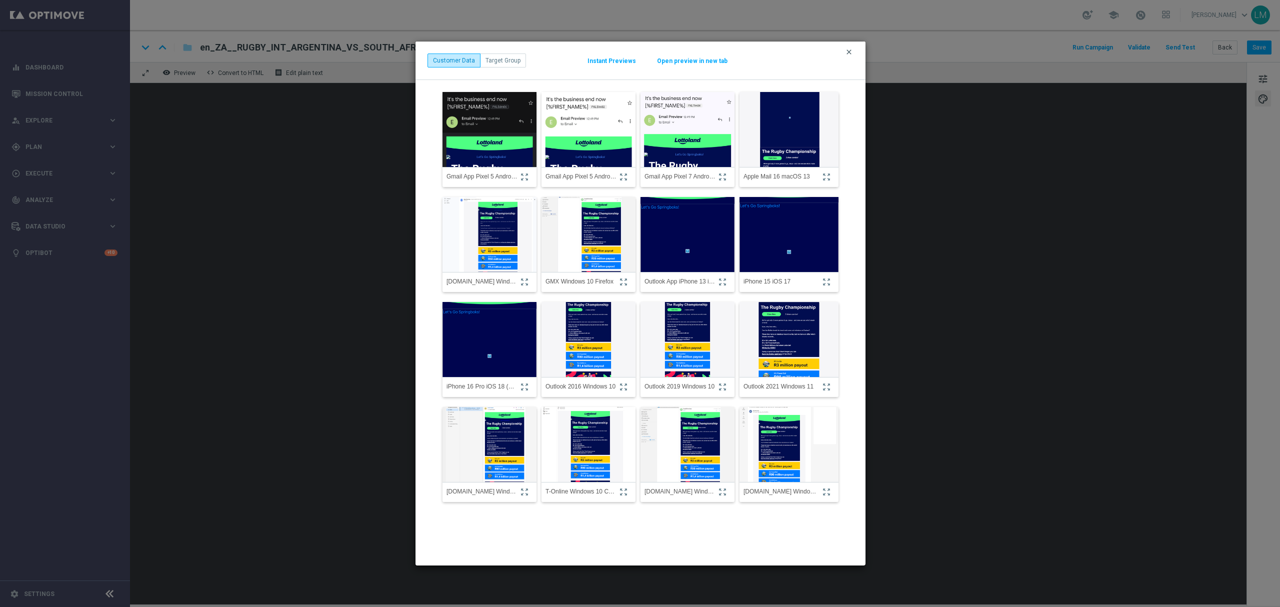
click at [845, 53] on icon "clear" at bounding box center [849, 52] width 8 height 8
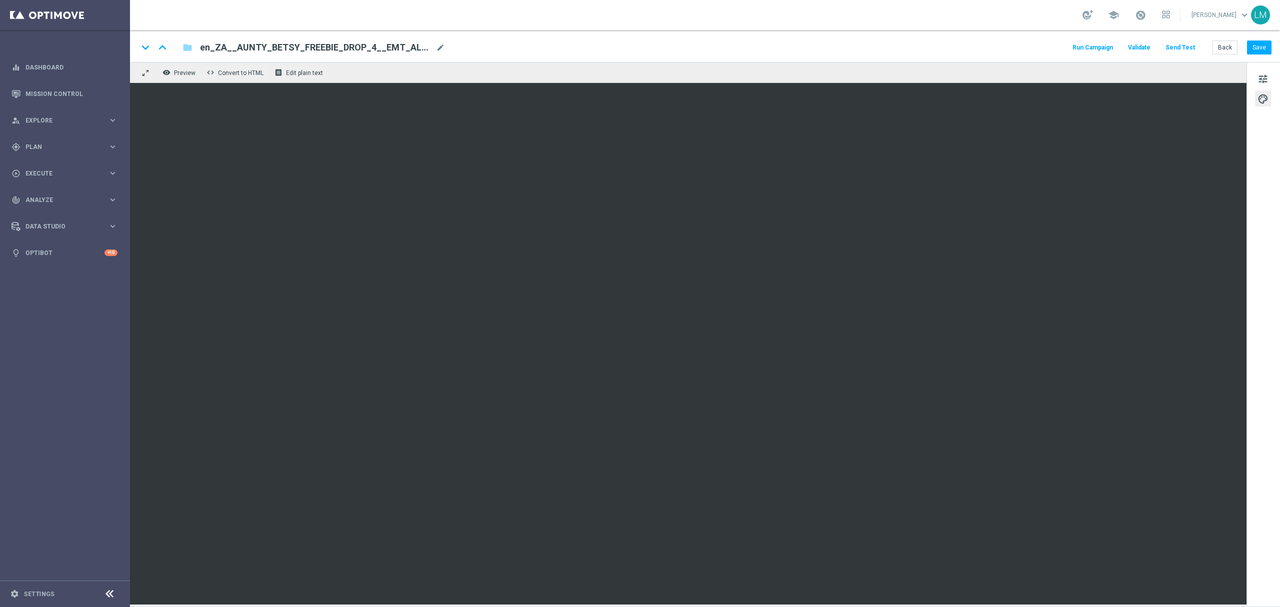
click at [960, 53] on button "Send Test" at bounding box center [1180, 48] width 33 height 14
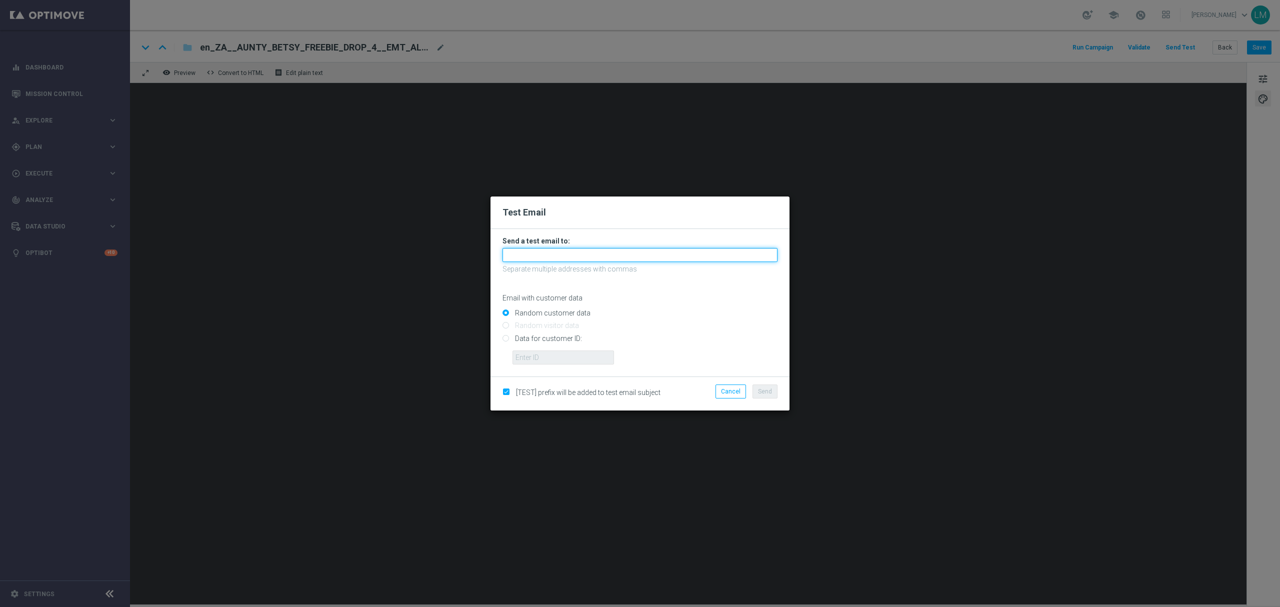
click at [518, 249] on input "text" at bounding box center [640, 255] width 275 height 14
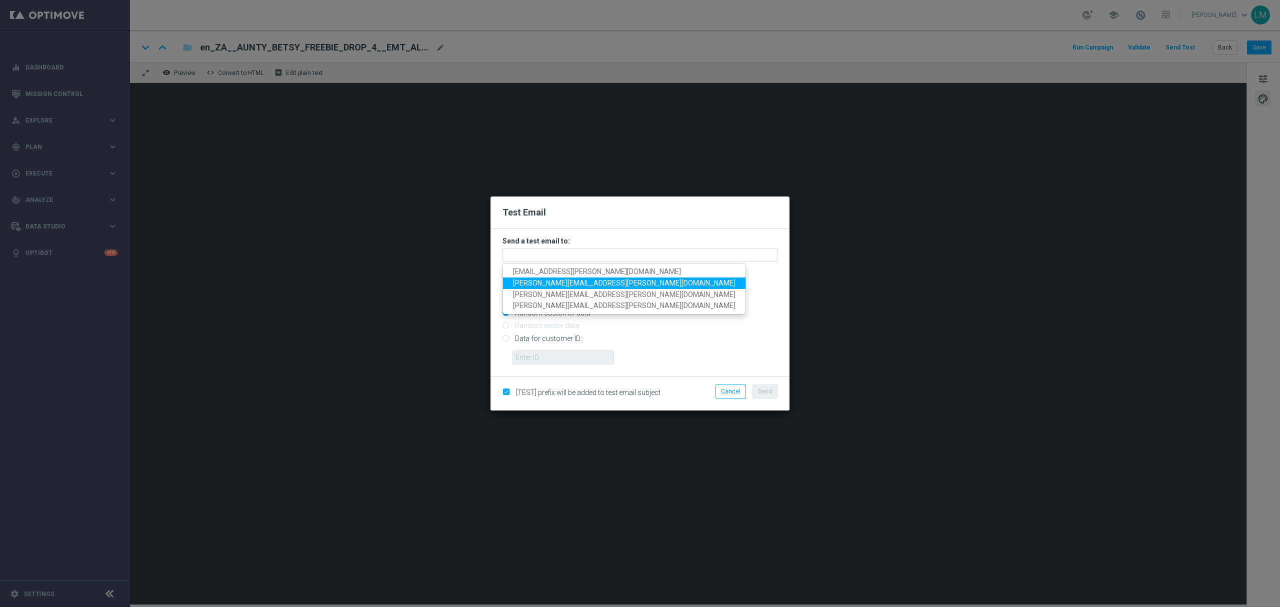
click at [533, 278] on link "leslie.martinez@lottoland.com" at bounding box center [624, 284] width 243 height 12
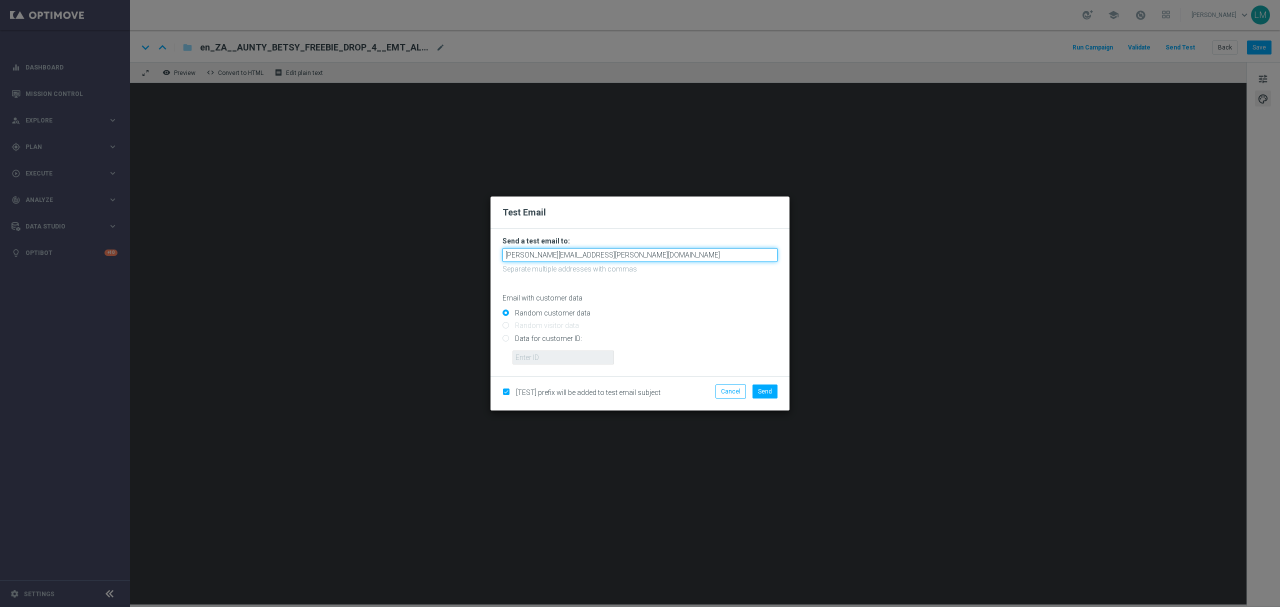
click at [603, 257] on input "leslie.martinez@lottoland.com" at bounding box center [640, 255] width 275 height 14
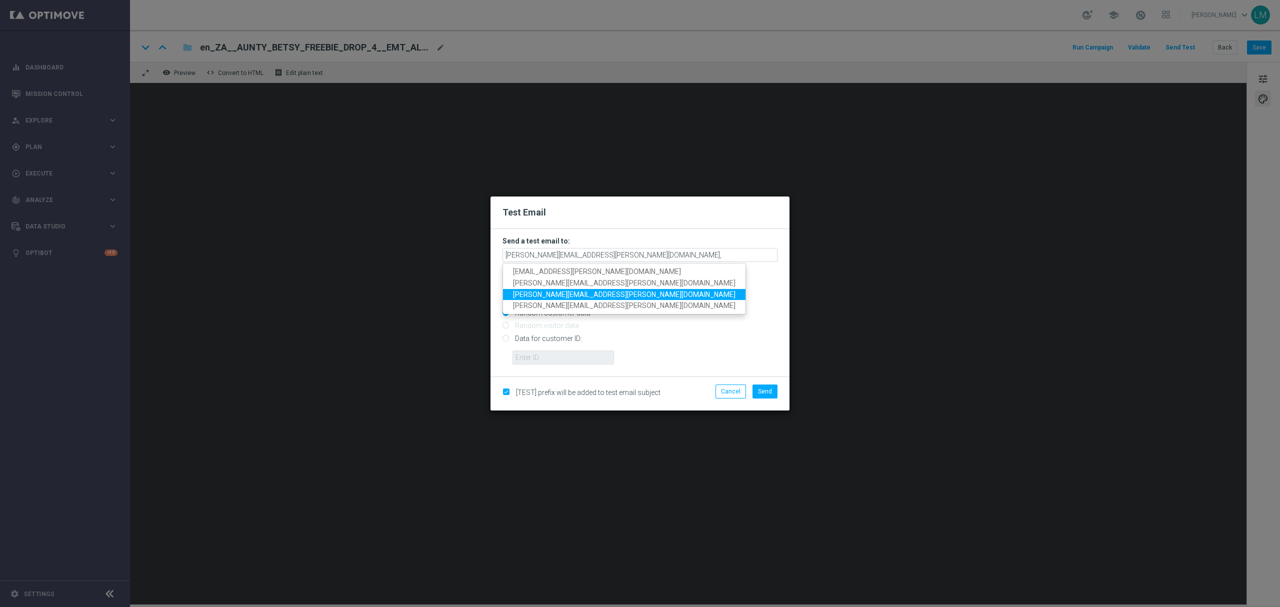
click at [561, 292] on span "ricky.hubbard@lottoland.com" at bounding box center [624, 294] width 223 height 8
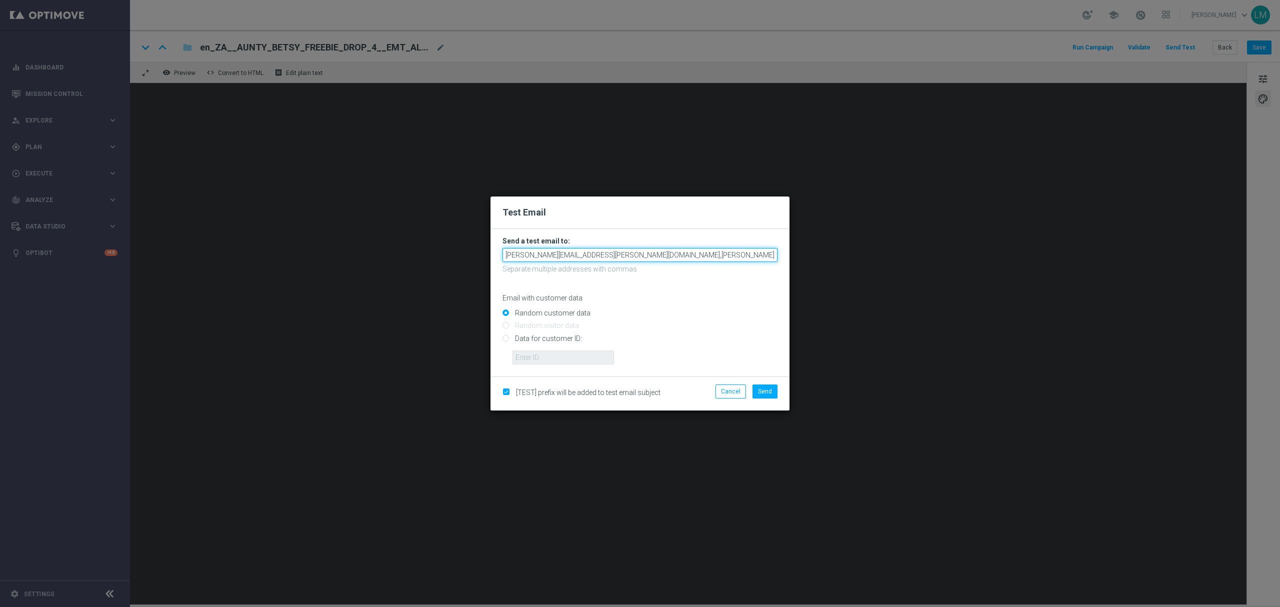
click at [705, 257] on input "leslie.martinez@lottoland.com,ricky.hubbard@lottoland.com" at bounding box center [640, 255] width 275 height 14
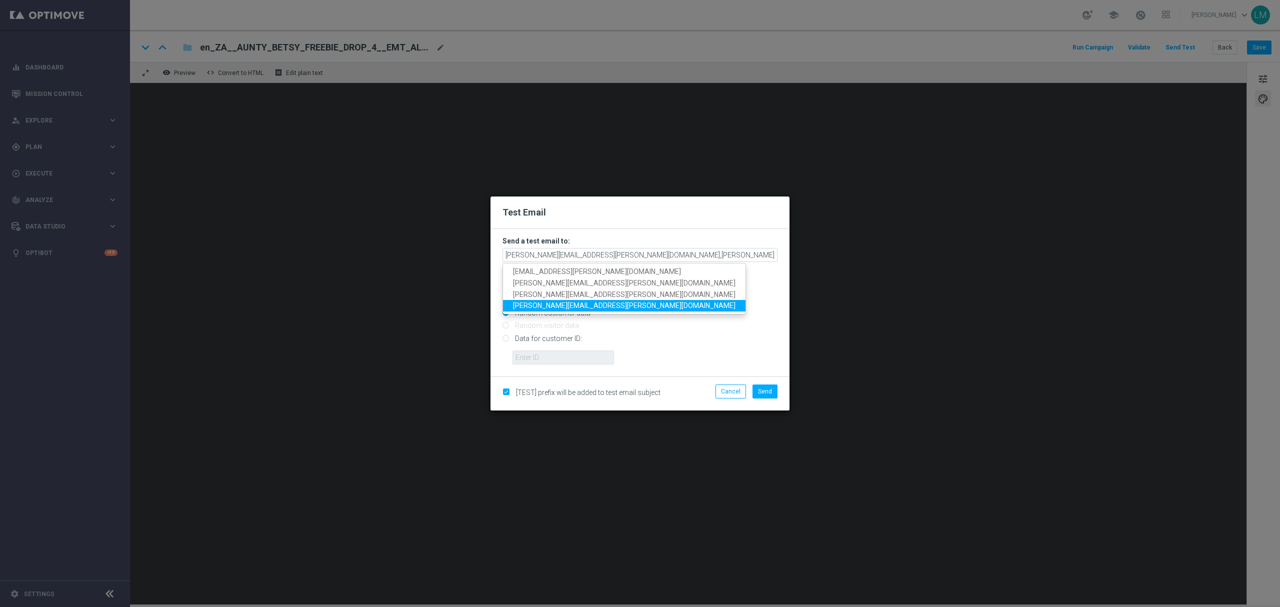
click at [566, 300] on link "millie.purcell@lottoland.com" at bounding box center [624, 306] width 243 height 12
type input "leslie.martinez@lottoland.com,ricky.hubbard@lottoland.com,millie.purcell@lottol…"
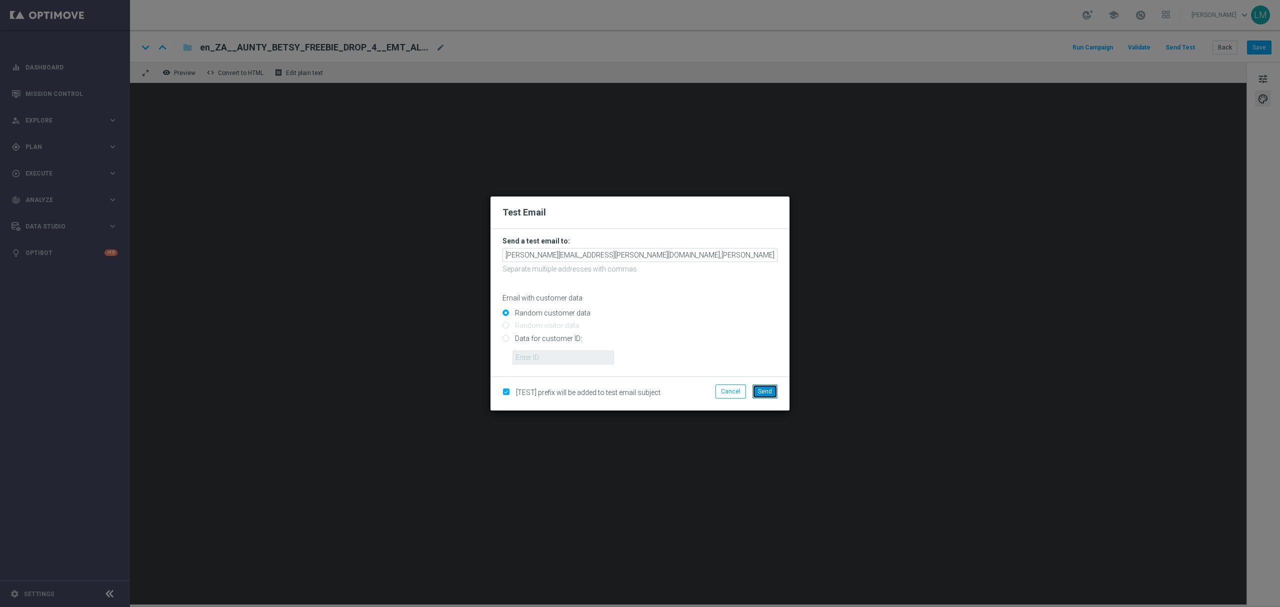
click at [756, 395] on button "Send" at bounding box center [765, 392] width 25 height 14
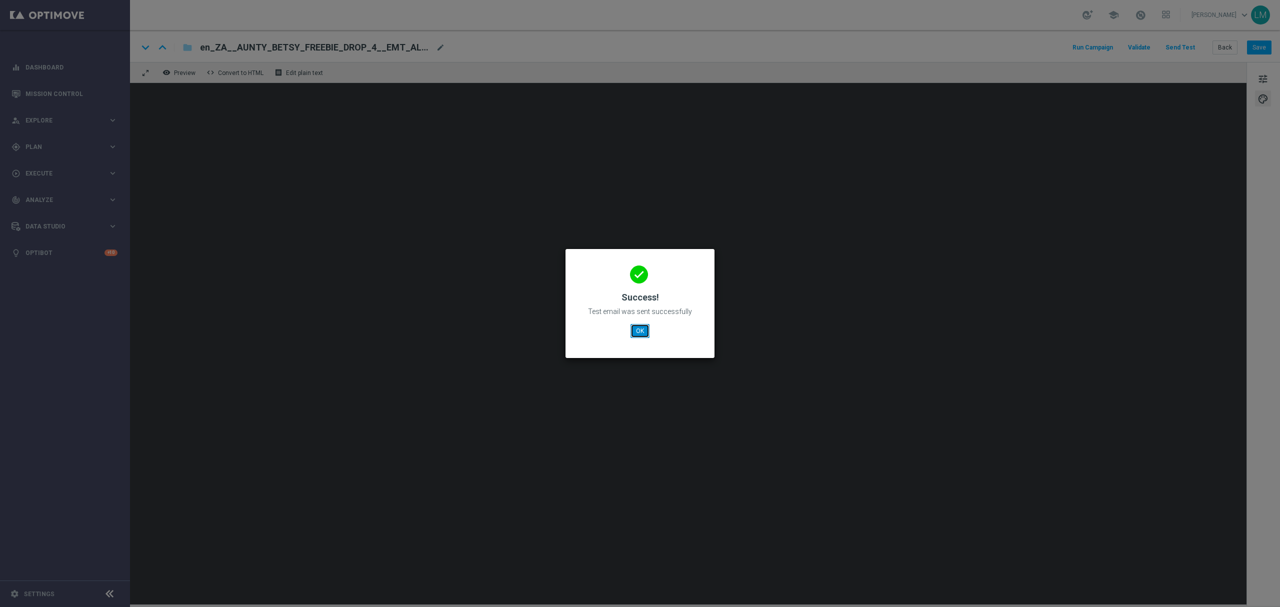
click at [640, 329] on button "OK" at bounding box center [640, 331] width 19 height 14
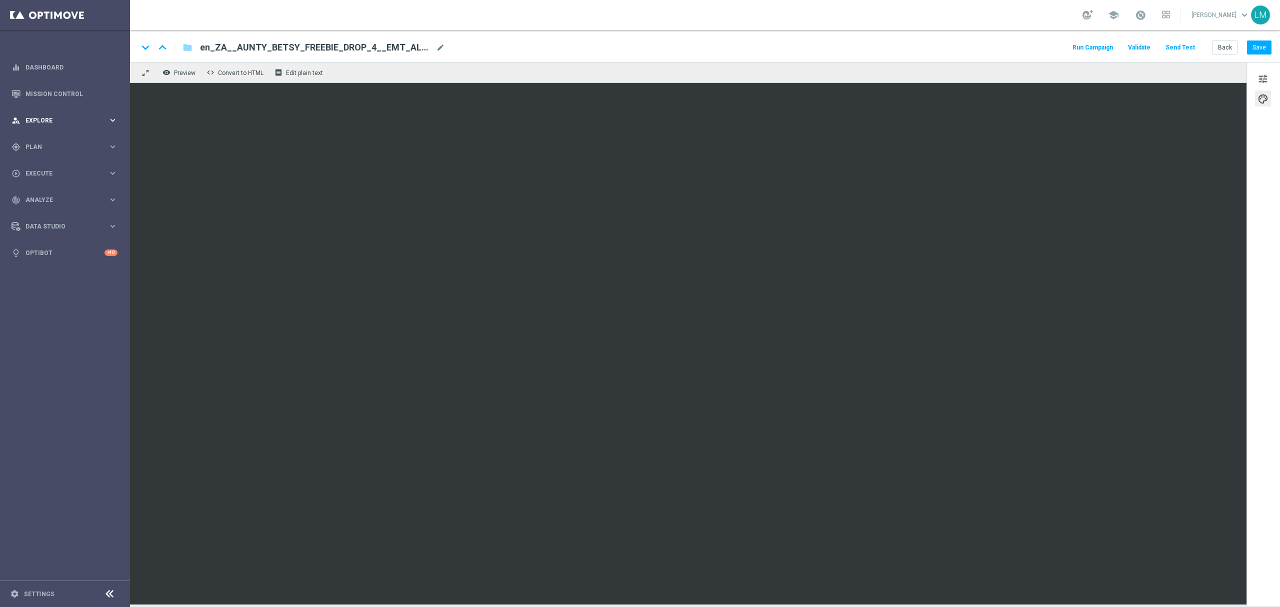
click at [83, 118] on span "Explore" at bounding box center [67, 121] width 83 height 6
click at [66, 140] on link "Customer Explorer" at bounding box center [65, 141] width 78 height 8
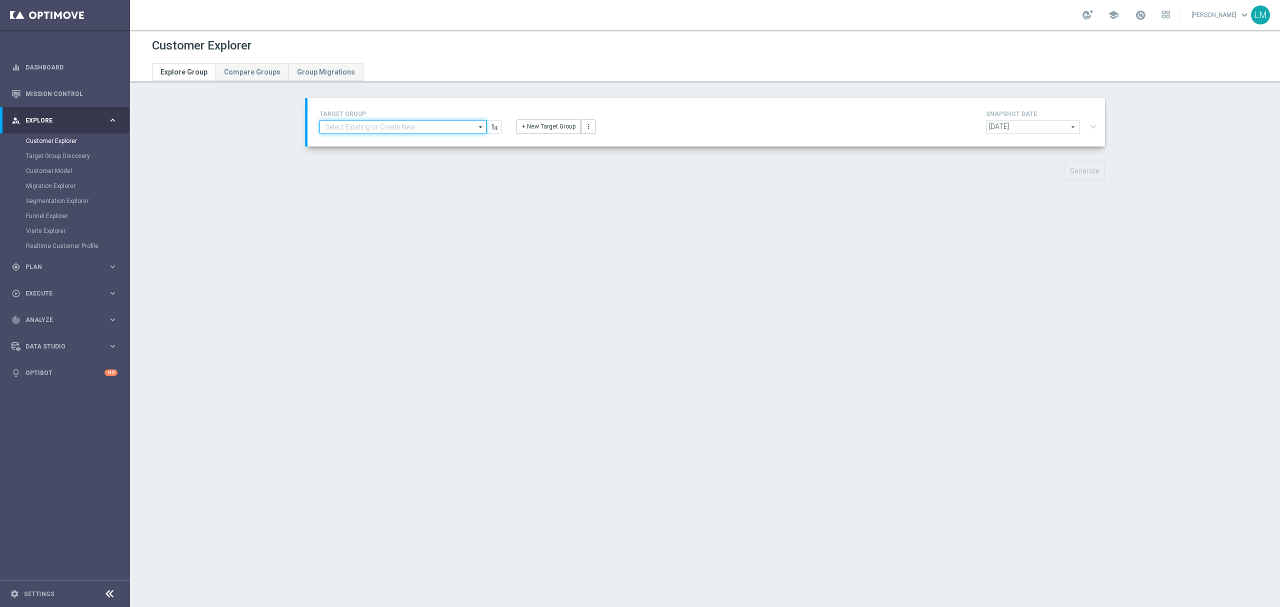
click at [448, 120] on input at bounding box center [403, 127] width 167 height 14
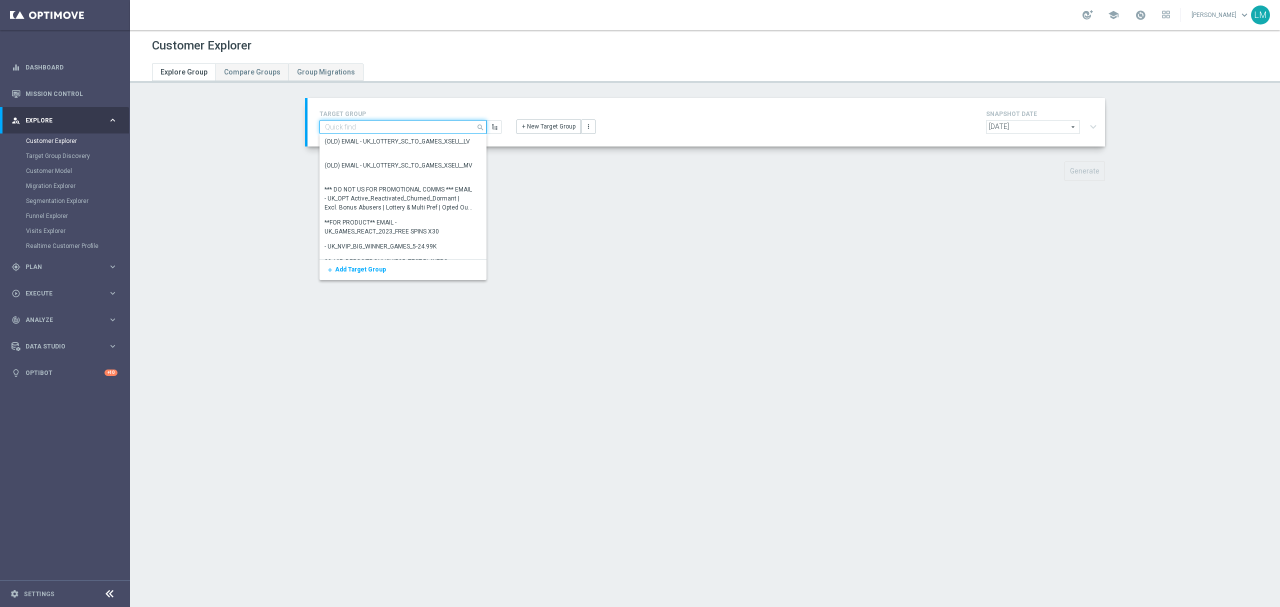
paste input "ZA_TACTICAL_EMAIL_HAS_NOT_PLAYED_IN_21_DAYS_HV"
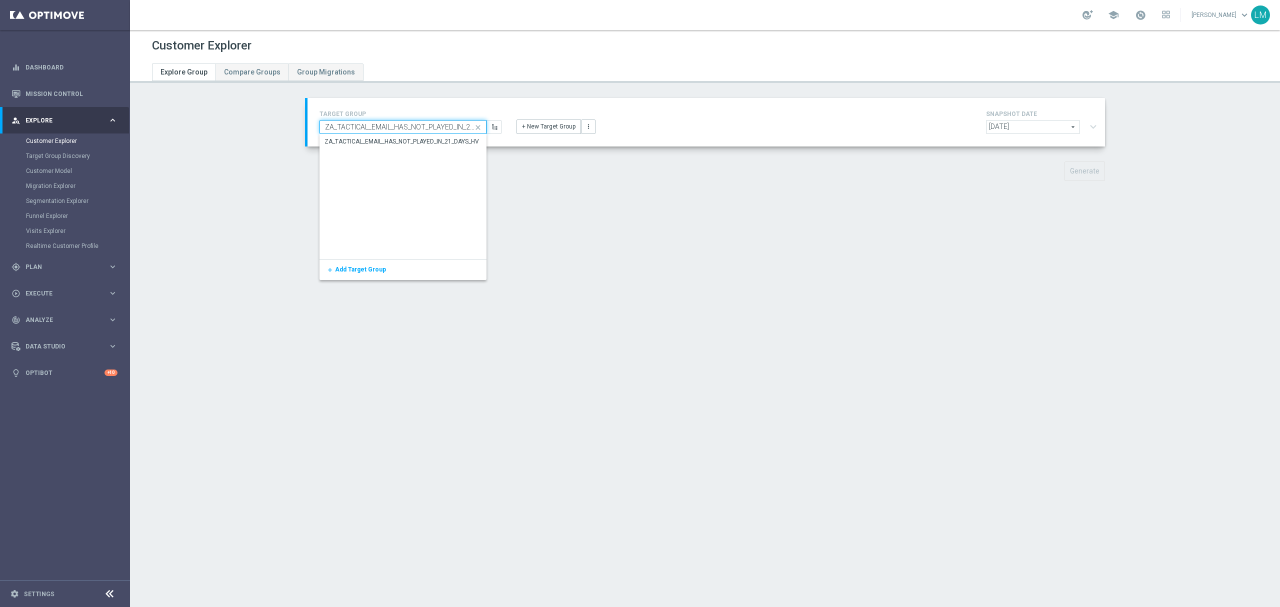
scroll to position [0, 29]
type input "ZA_TACTICAL_EMAIL_HAS_NOT_PLAYED_IN_21_DAYS_HV"
click at [451, 141] on div "ZA_TACTICAL_EMAIL_HAS_NOT_PLAYED_IN_21_DAYS_HV" at bounding box center [402, 142] width 155 height 9
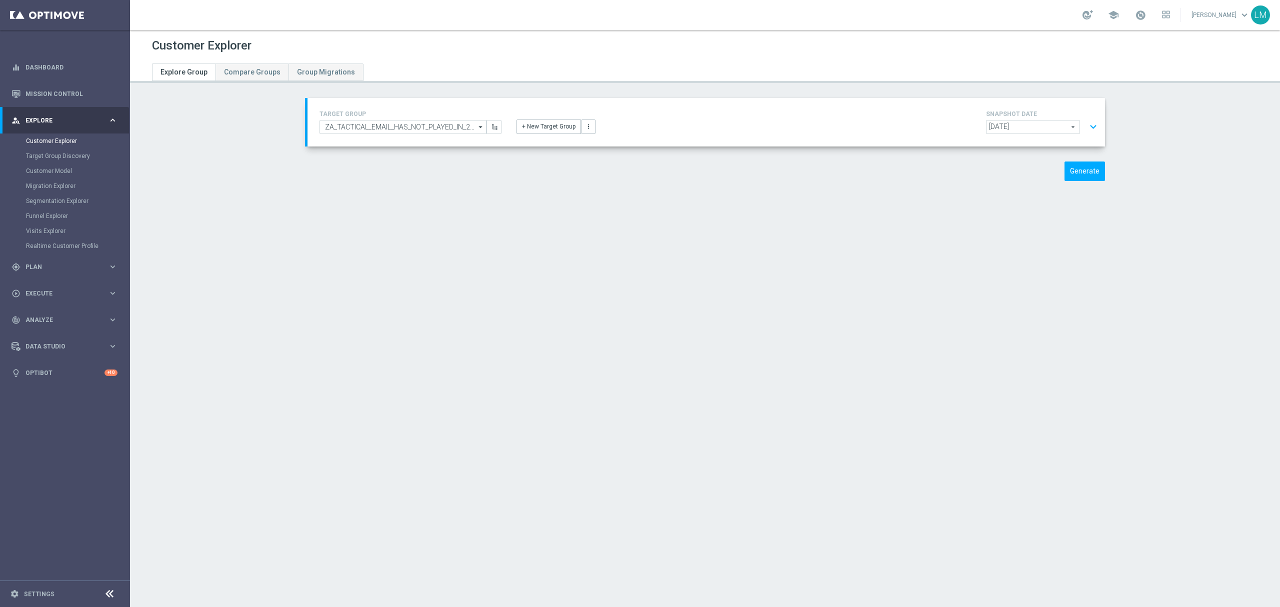
click at [960, 122] on button "expand_more" at bounding box center [1093, 127] width 15 height 19
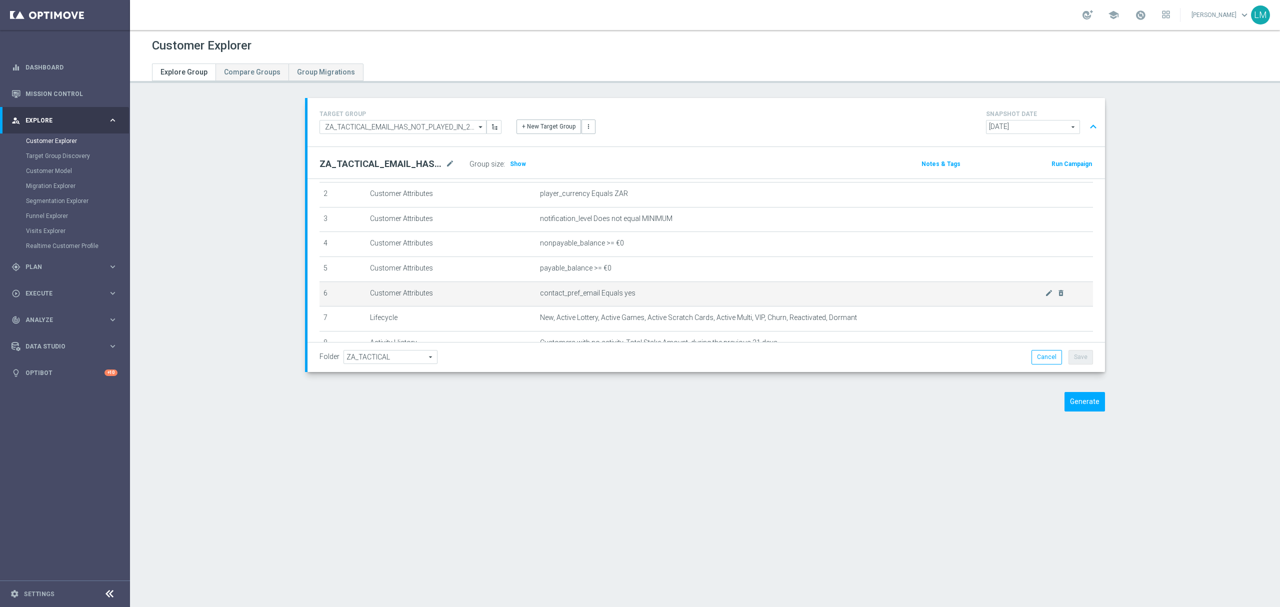
scroll to position [133, 0]
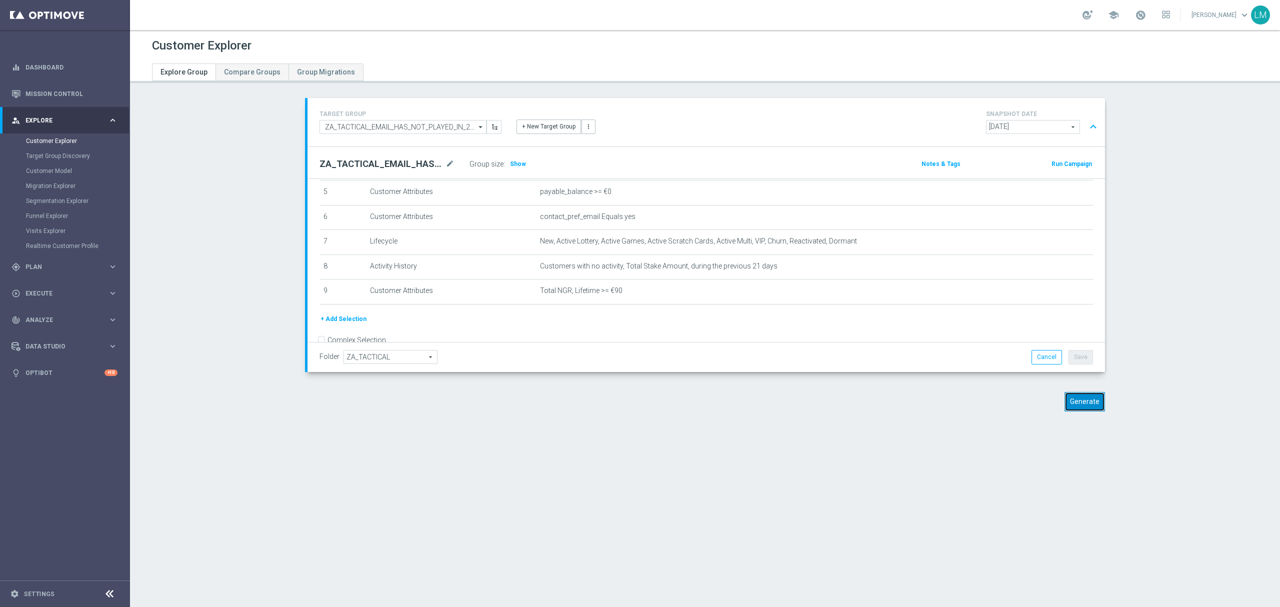
click at [960, 399] on button "Generate" at bounding box center [1085, 402] width 41 height 20
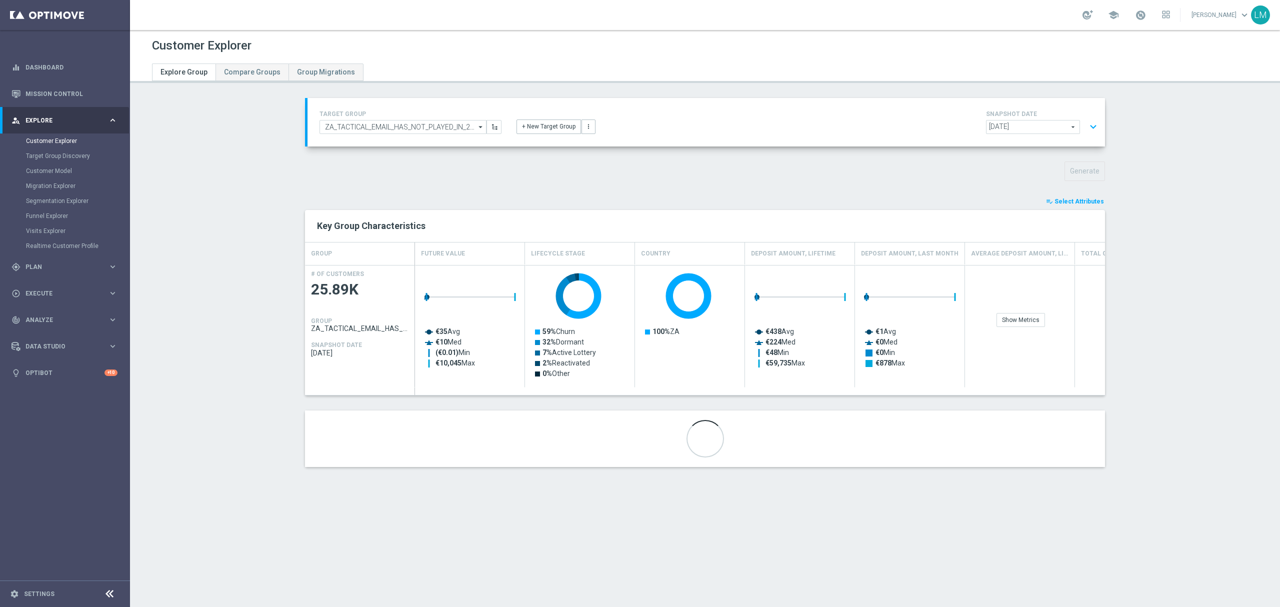
click at [960, 131] on button "expand_more" at bounding box center [1093, 127] width 15 height 19
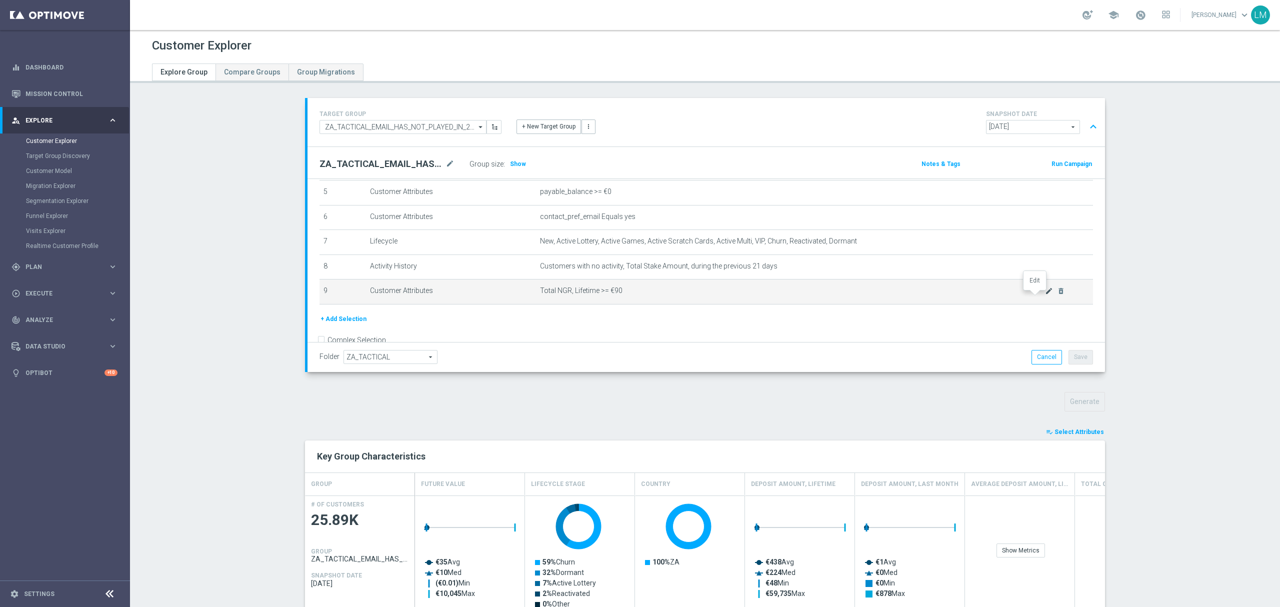
click at [960, 295] on icon "mode_edit" at bounding box center [1049, 291] width 8 height 8
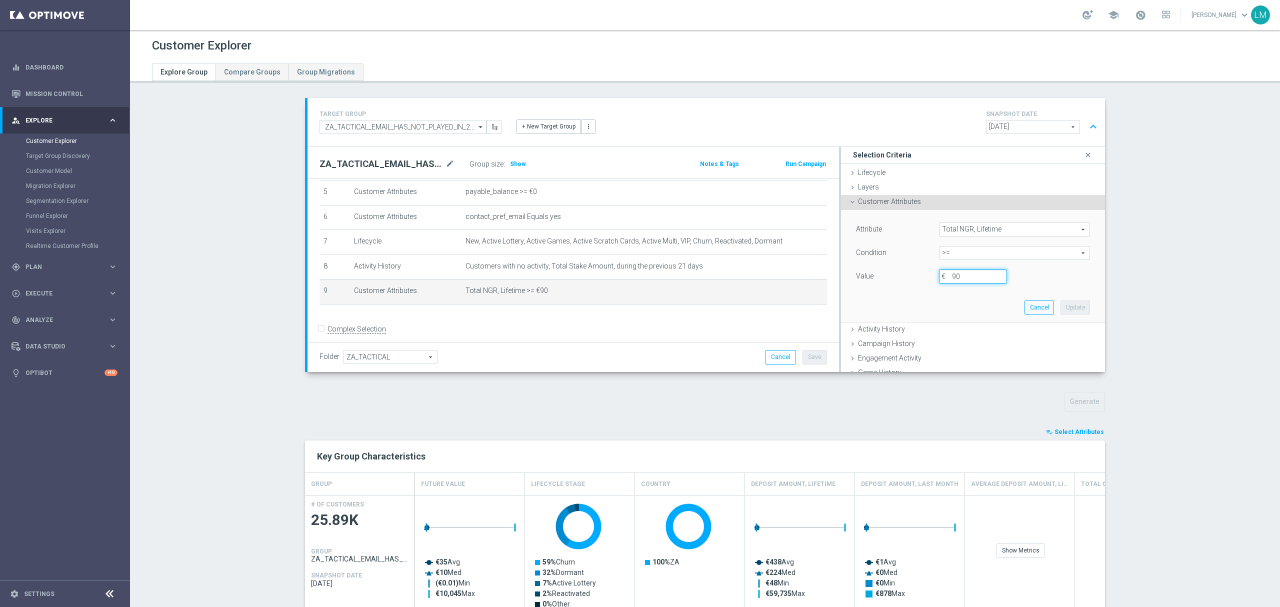
drag, startPoint x: 957, startPoint y: 277, endPoint x: 933, endPoint y: 277, distance: 24.5
click at [933, 277] on div "90 €" at bounding box center [973, 277] width 83 height 14
type input "100"
click at [960, 302] on button "Update" at bounding box center [1076, 308] width 30 height 14
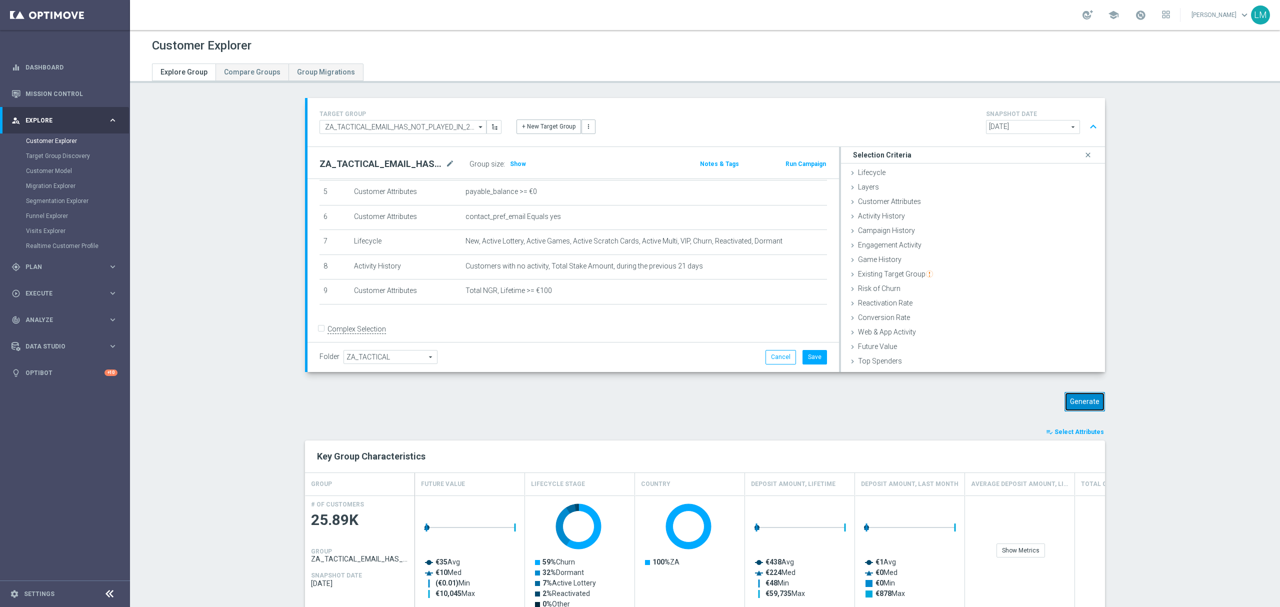
click at [960, 401] on button "Generate" at bounding box center [1085, 402] width 41 height 20
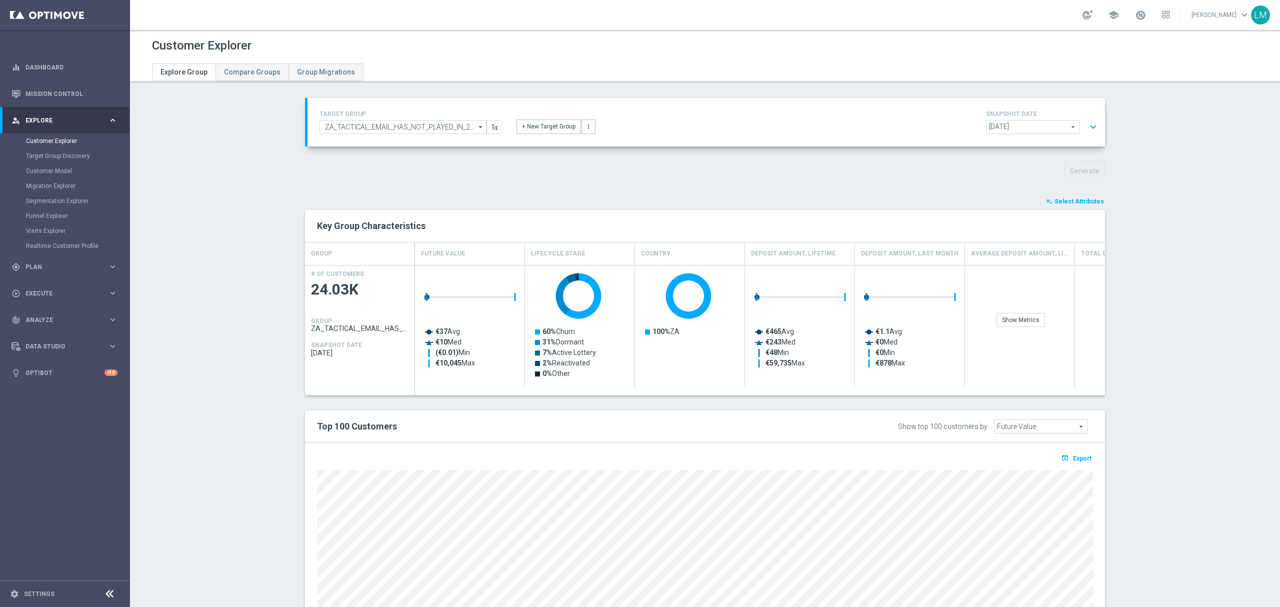
click at [960, 120] on button "expand_more" at bounding box center [1093, 127] width 15 height 19
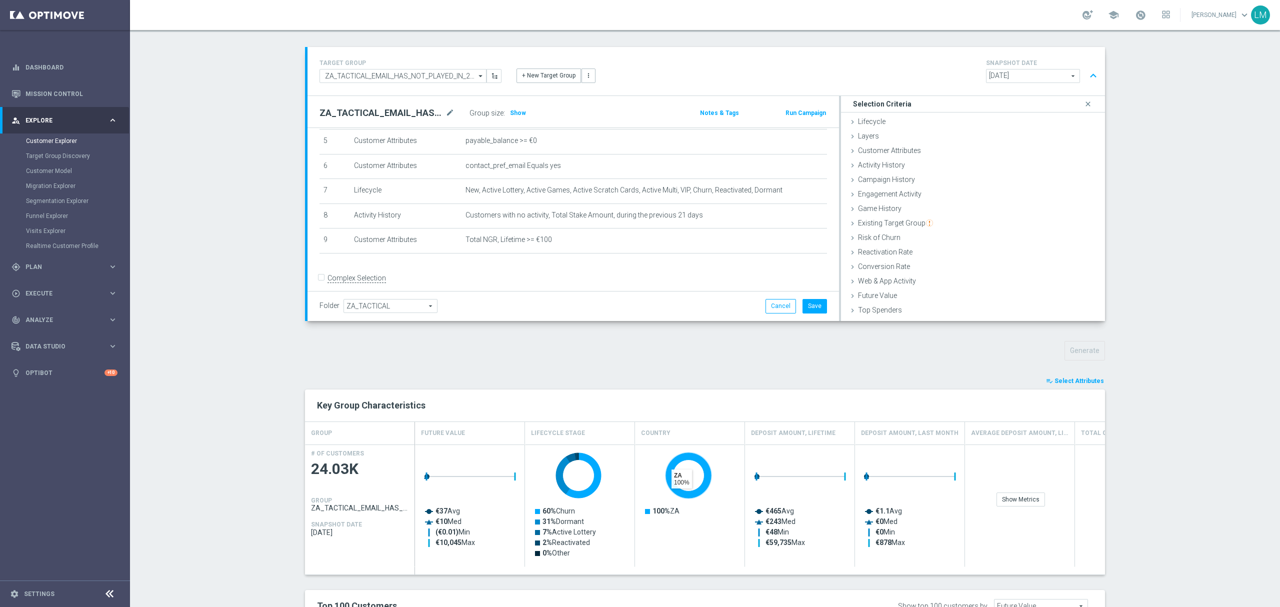
scroll to position [67, 0]
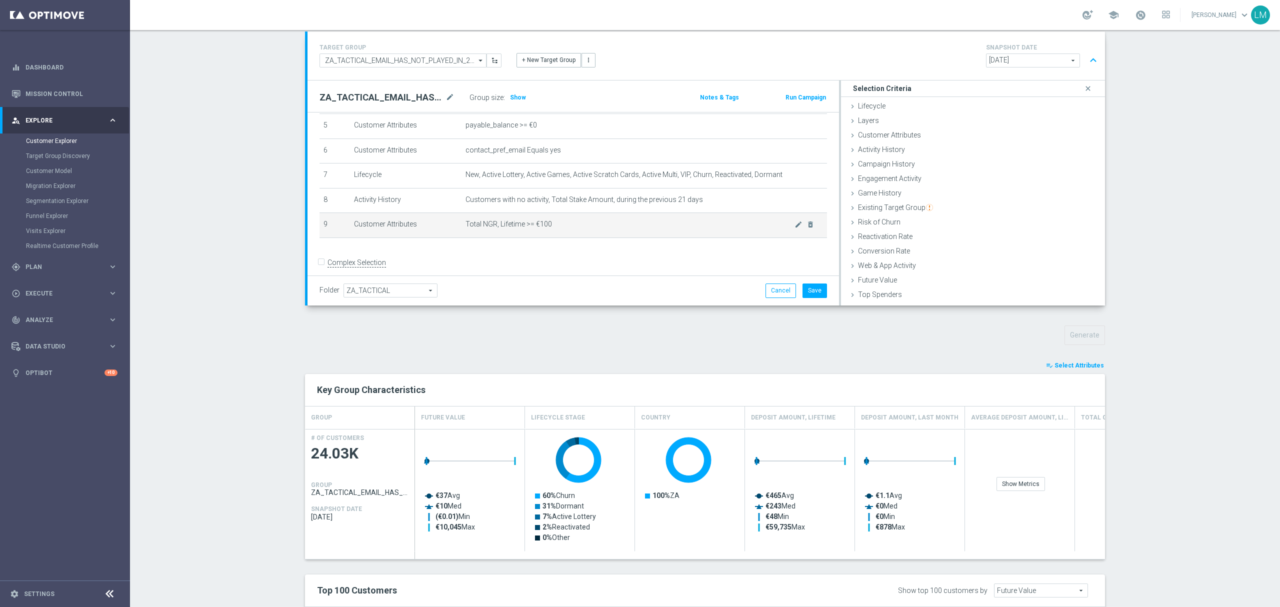
click at [635, 229] on span "Total NGR, Lifetime >= €100" at bounding box center [630, 224] width 329 height 9
click at [795, 229] on icon "mode_edit" at bounding box center [799, 225] width 8 height 8
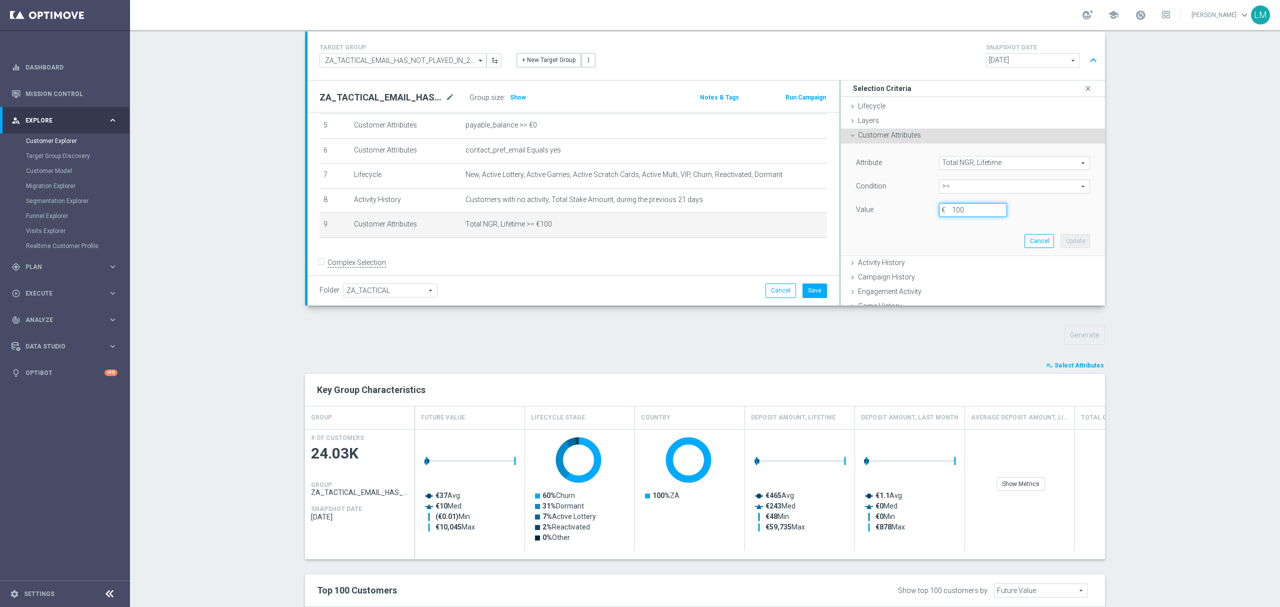
click at [950, 211] on input "100" at bounding box center [973, 210] width 68 height 14
type input "120"
click at [960, 241] on button "Update" at bounding box center [1076, 241] width 30 height 14
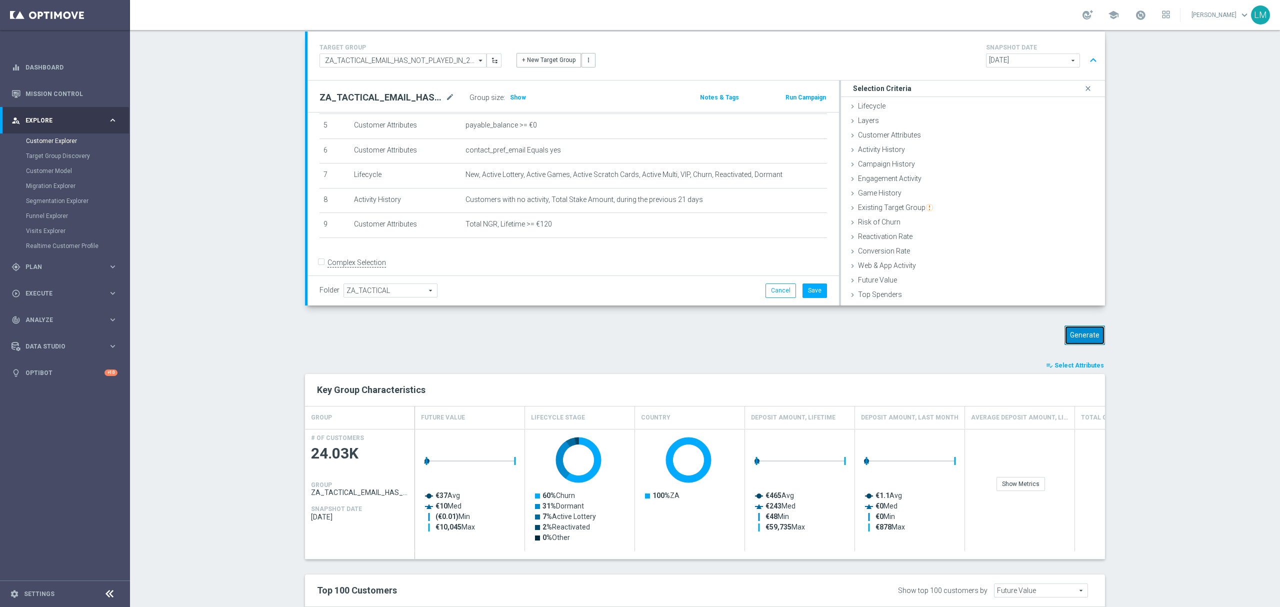
click at [960, 328] on button "Generate" at bounding box center [1085, 336] width 41 height 20
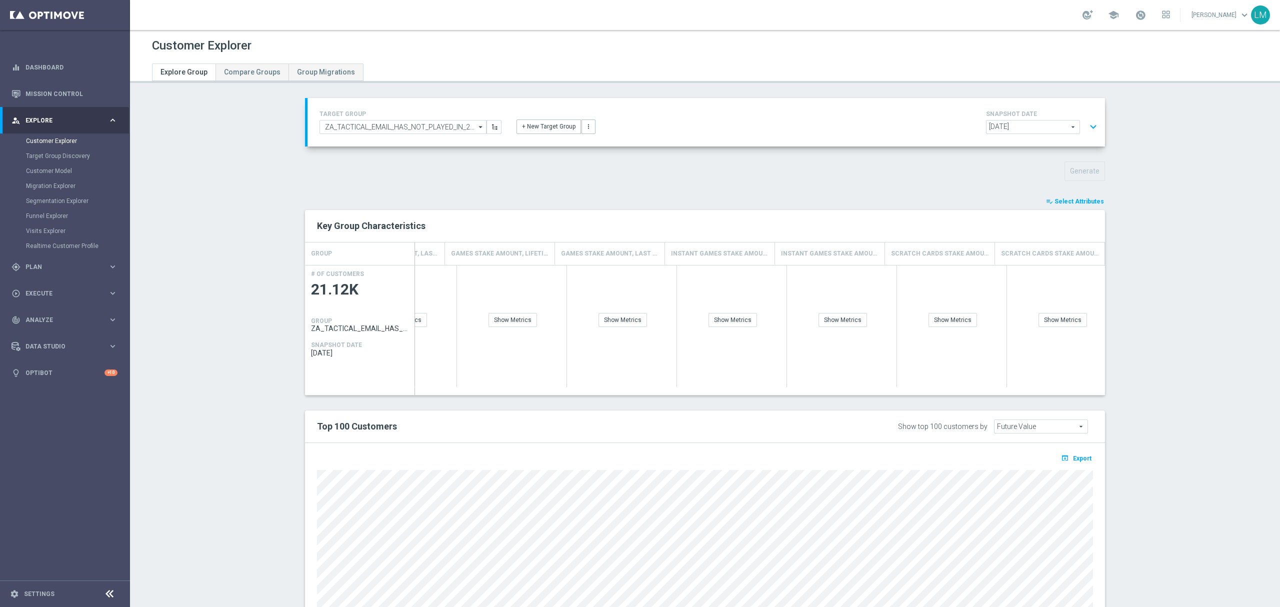
scroll to position [0, 2171]
click at [960, 202] on span "Select Attributes" at bounding box center [1080, 201] width 50 height 7
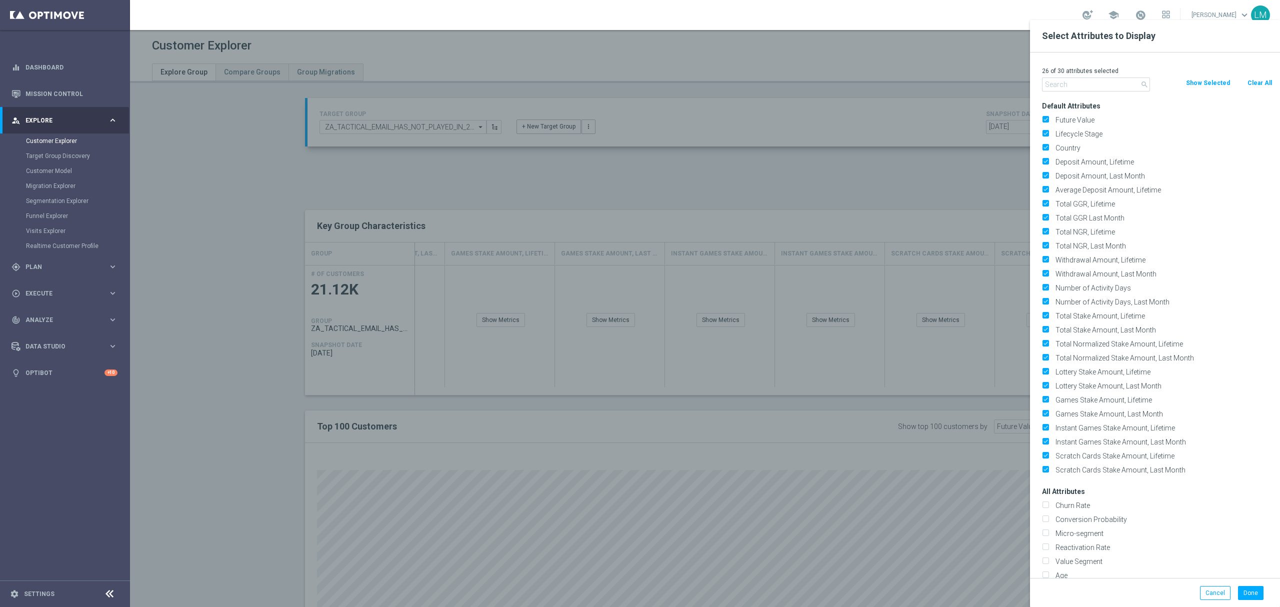
click at [960, 85] on input "text" at bounding box center [1096, 85] width 108 height 14
type input "s"
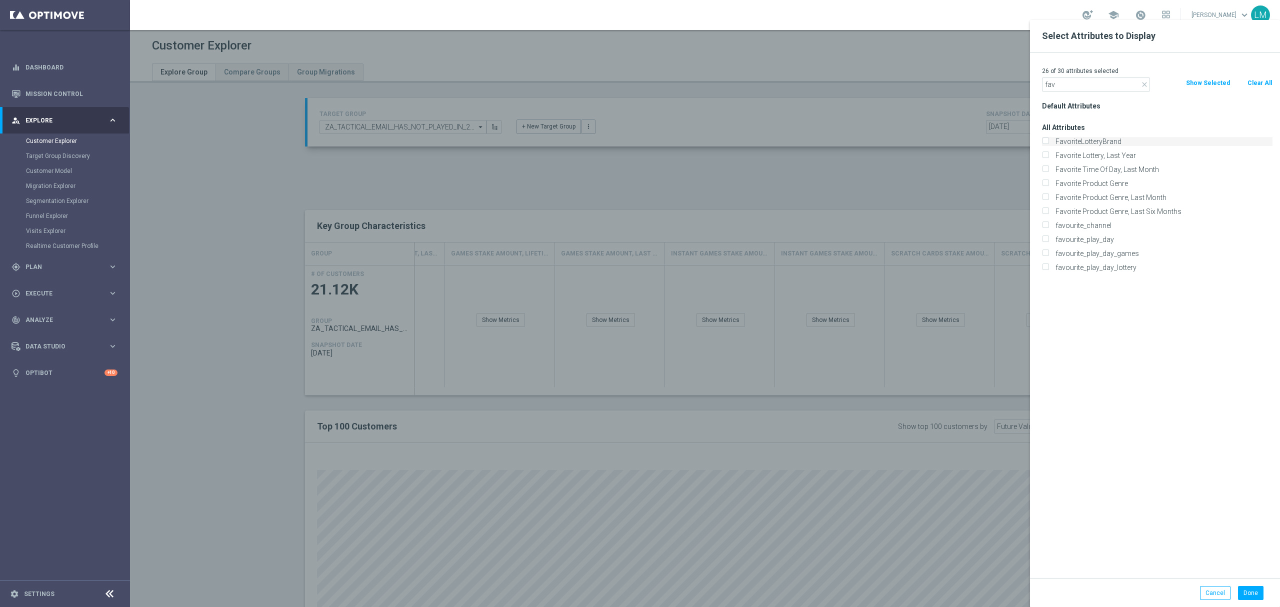
type input "fav"
click at [960, 138] on label "FavoriteLotteryBrand" at bounding box center [1162, 141] width 221 height 9
click at [960, 140] on input "FavoriteLotteryBrand" at bounding box center [1045, 143] width 7 height 7
checkbox input "true"
click at [960, 455] on button "Done" at bounding box center [1251, 593] width 26 height 14
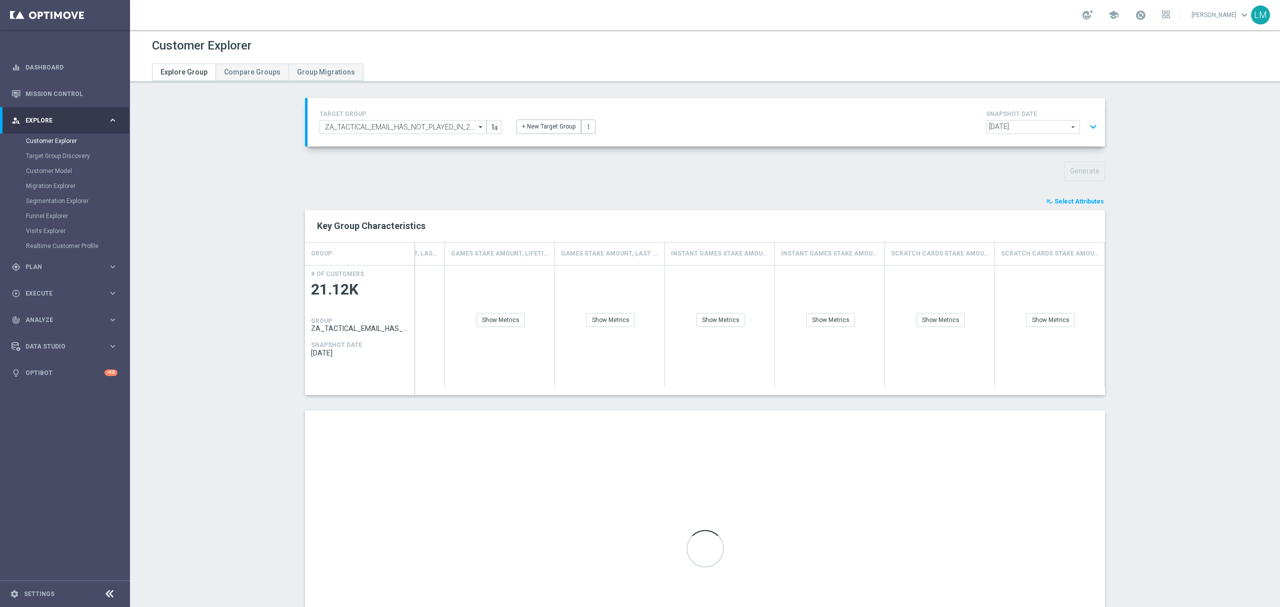
scroll to position [0, 2281]
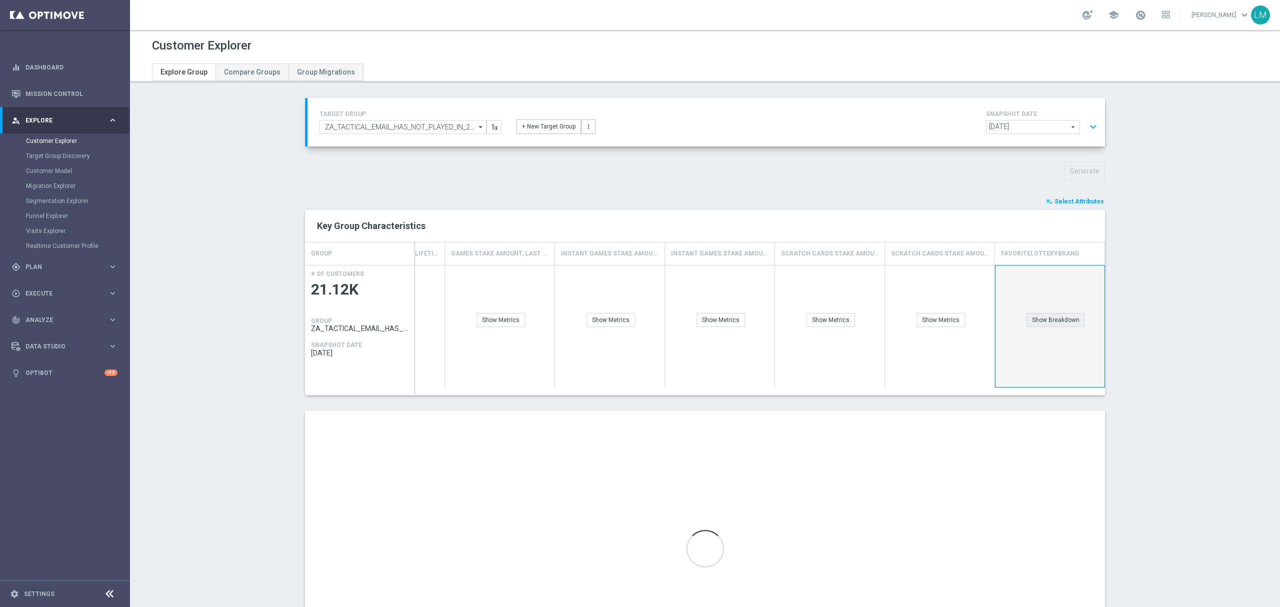
click at [960, 319] on div "Show Breakdown" at bounding box center [1056, 320] width 59 height 14
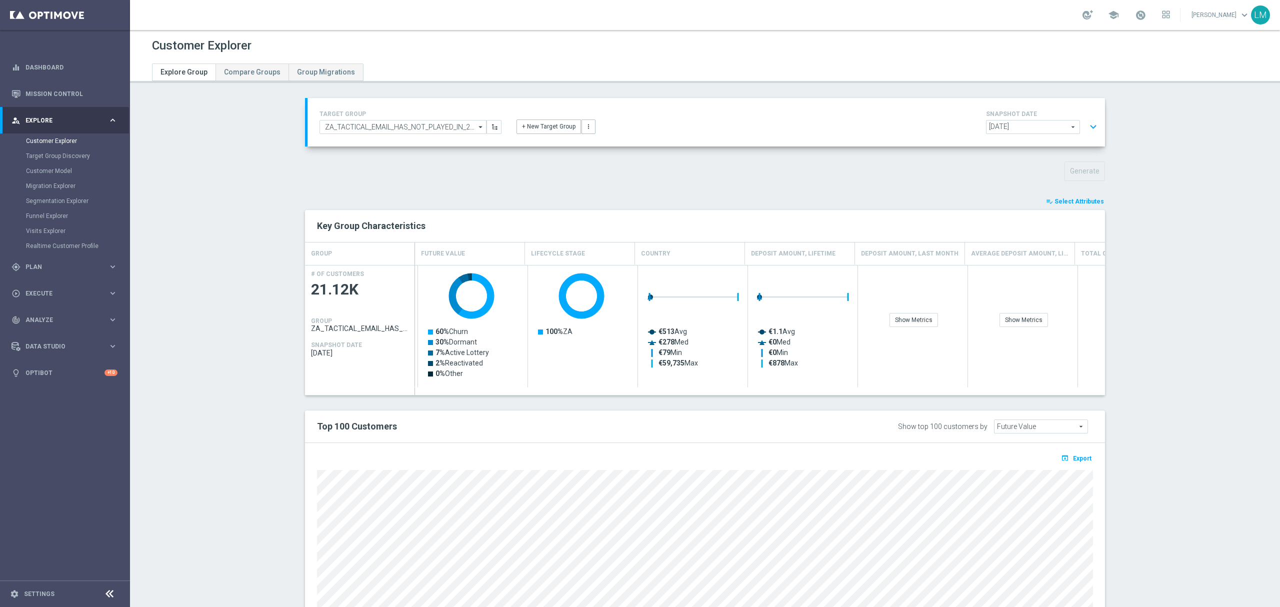
scroll to position [0, 0]
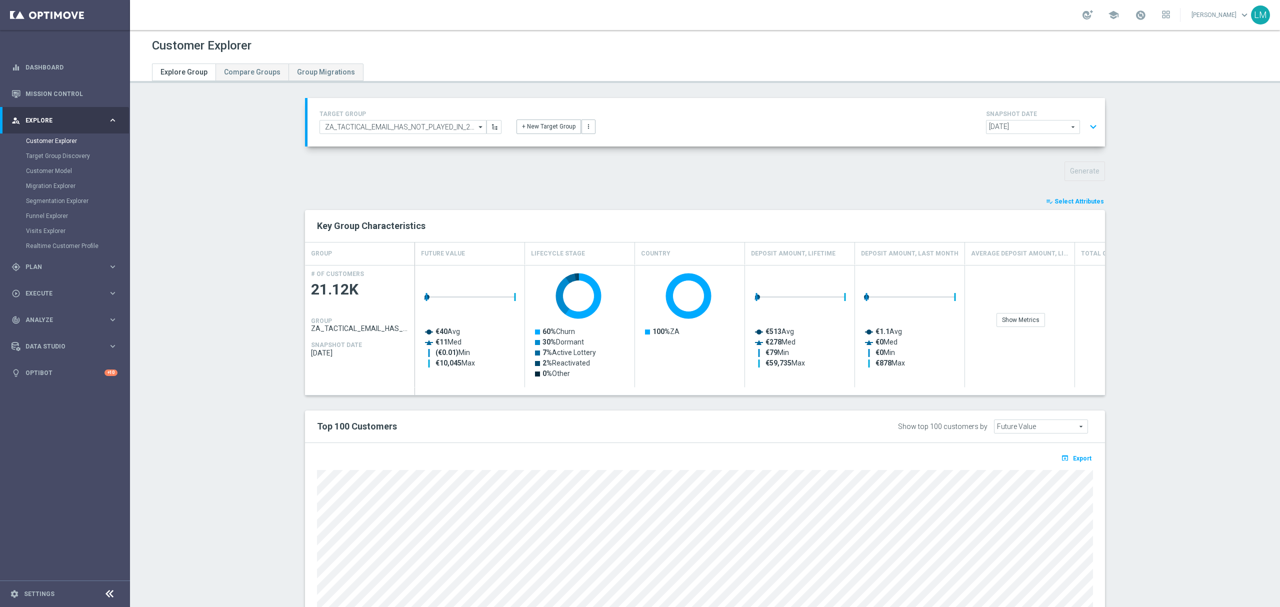
click at [960, 121] on button "expand_more" at bounding box center [1093, 127] width 15 height 19
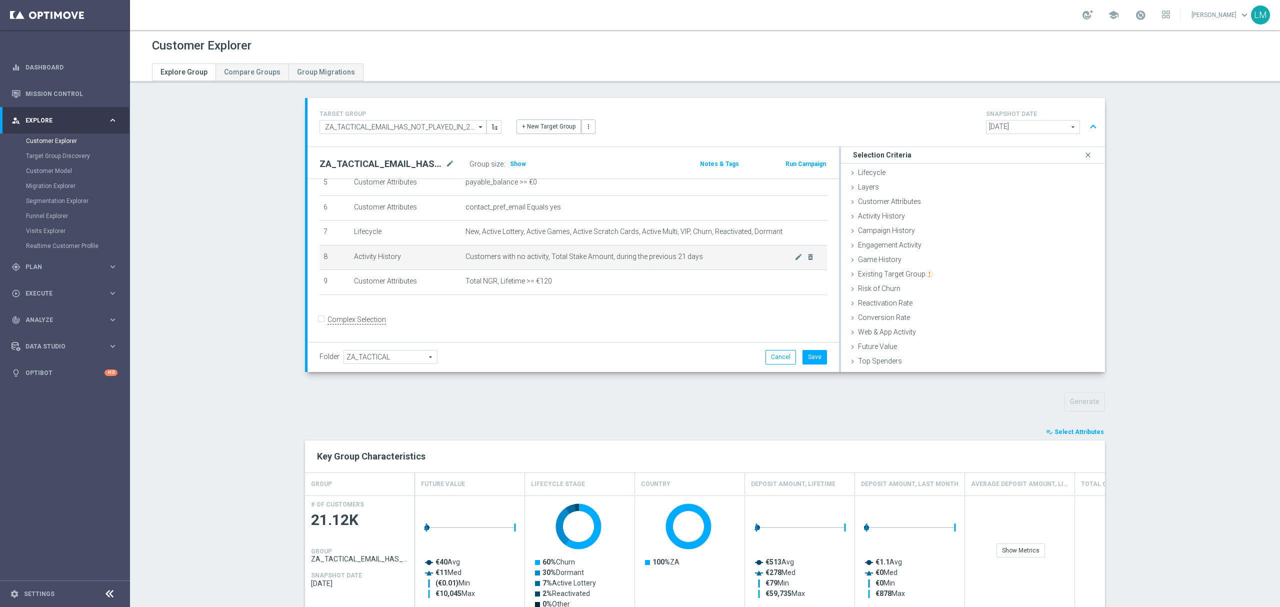
scroll to position [145, 0]
click at [807, 354] on button "Save" at bounding box center [815, 357] width 25 height 14
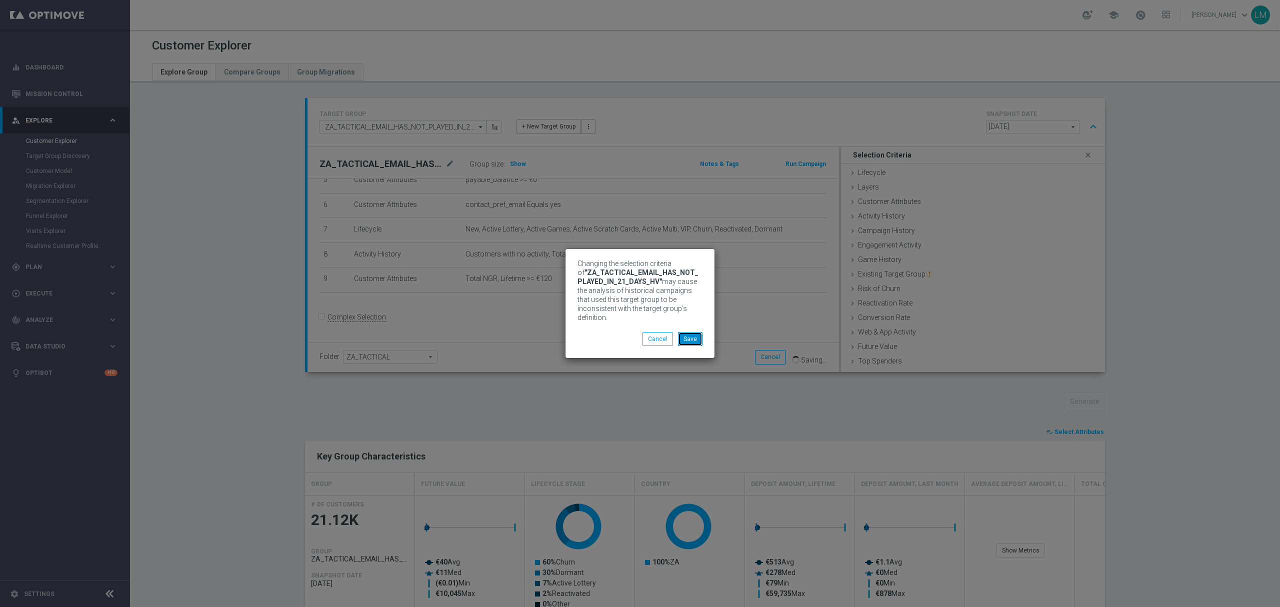
click at [693, 333] on button "Save" at bounding box center [690, 339] width 25 height 14
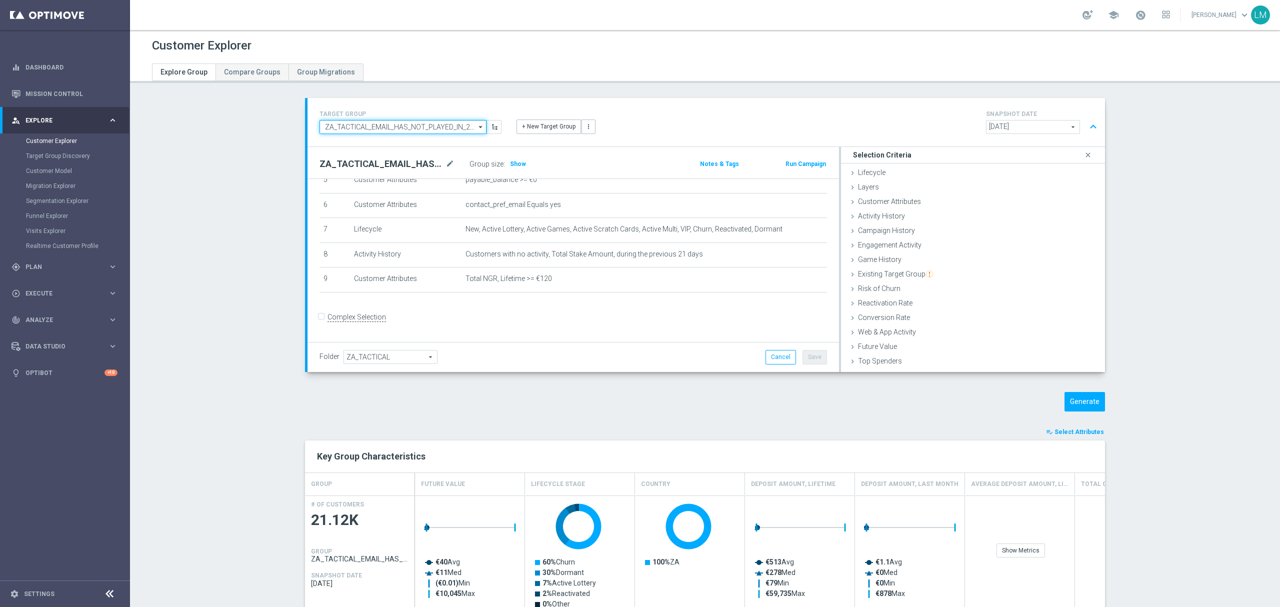
click at [432, 128] on input "ZA_TACTICAL_EMAIL_HAS_NOT_PLAYED_IN_21_DAYS_HV" at bounding box center [403, 127] width 167 height 14
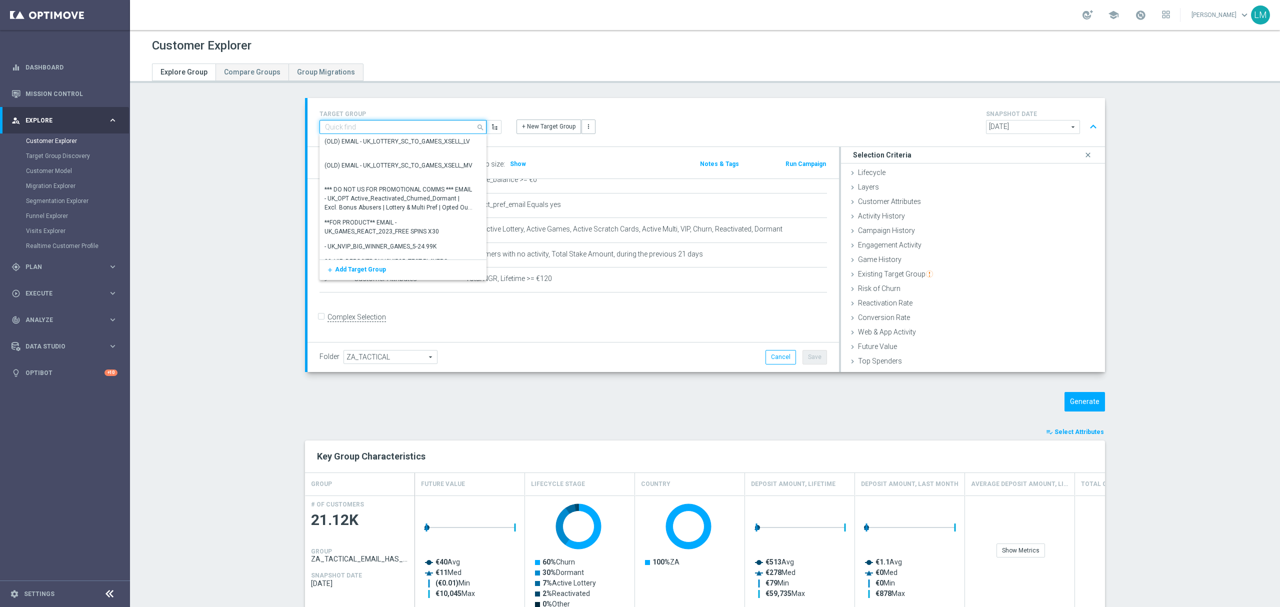
paste input "ZA_TACTICAL_EMAIL_HAS_NOT_PLAYED_IN_21_DAYS_MV"
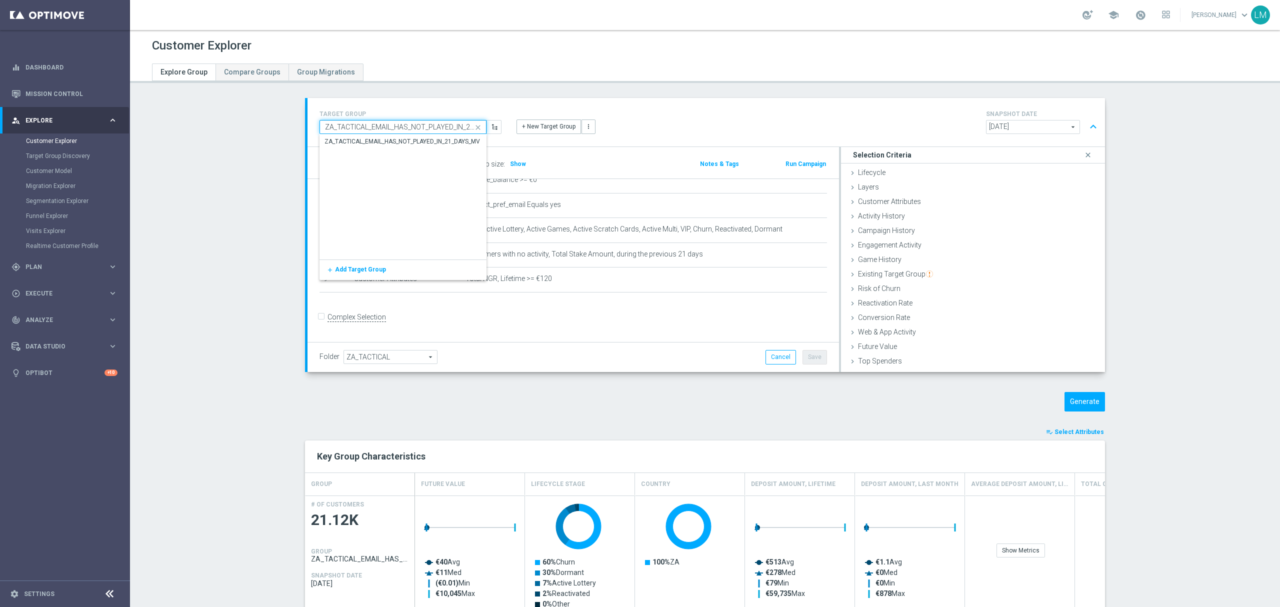
scroll to position [0, 30]
click at [411, 143] on div "ZA_TACTICAL_EMAIL_HAS_NOT_PLAYED_IN_21_DAYS_MV" at bounding box center [403, 141] width 156 height 9
type input "ZA_TACTICAL_EMAIL_HAS_NOT_PLAYED_IN_21_DAYS_MV"
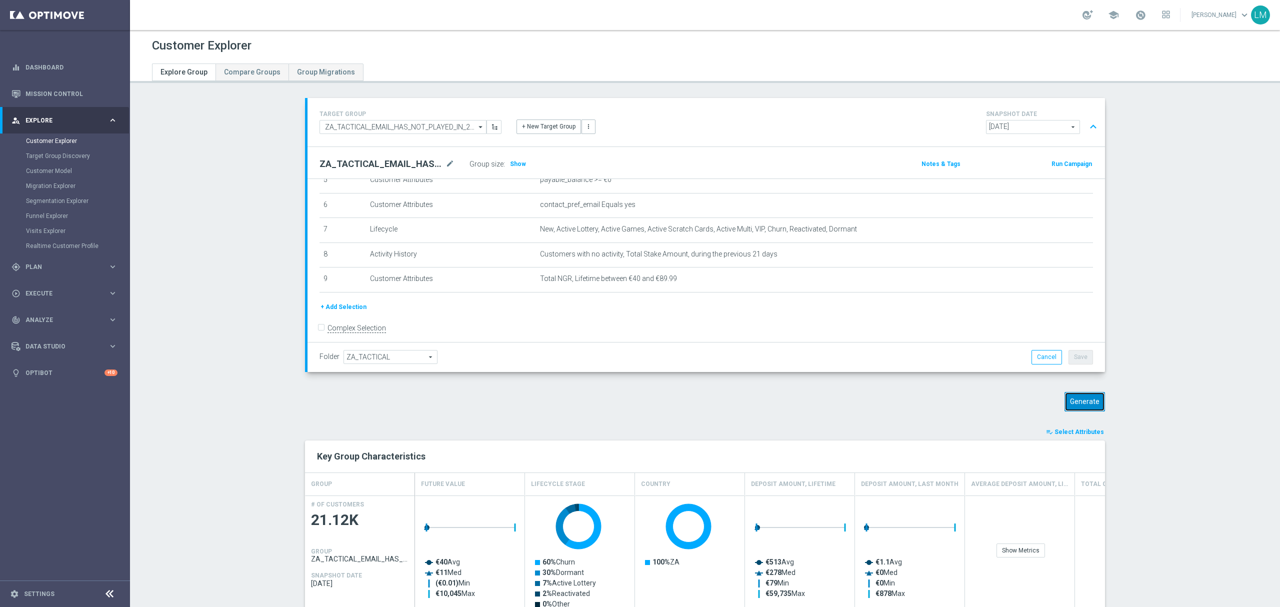
click at [960, 397] on button "Generate" at bounding box center [1085, 402] width 41 height 20
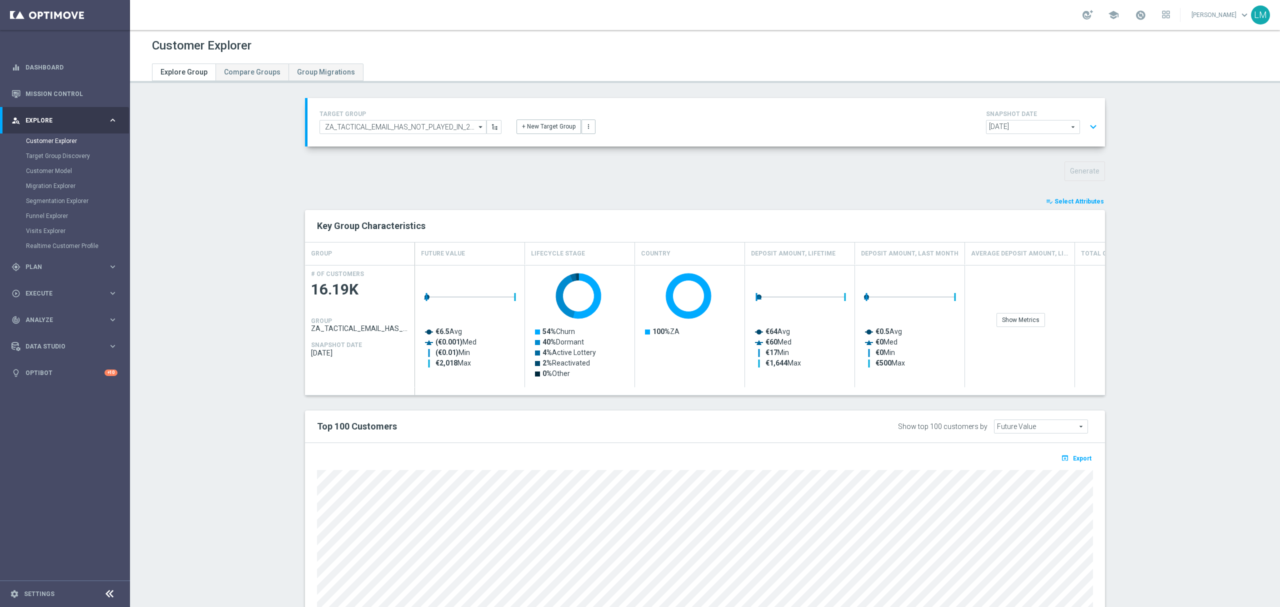
click at [960, 127] on button "expand_more" at bounding box center [1093, 127] width 15 height 19
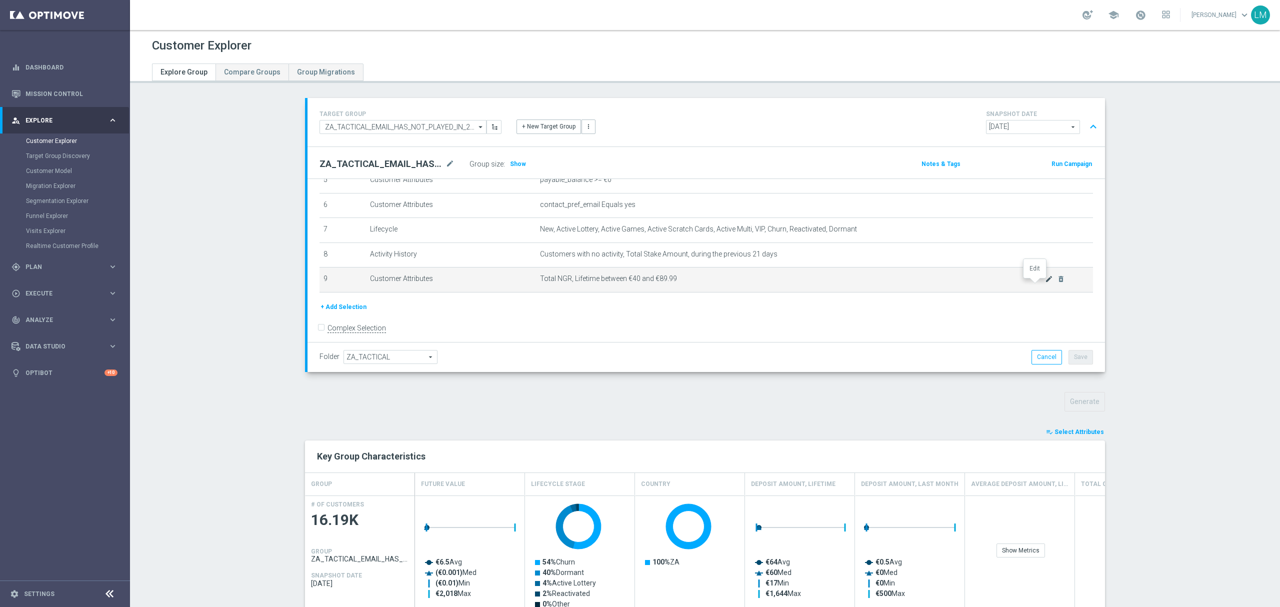
click at [960, 283] on icon "mode_edit" at bounding box center [1049, 279] width 8 height 8
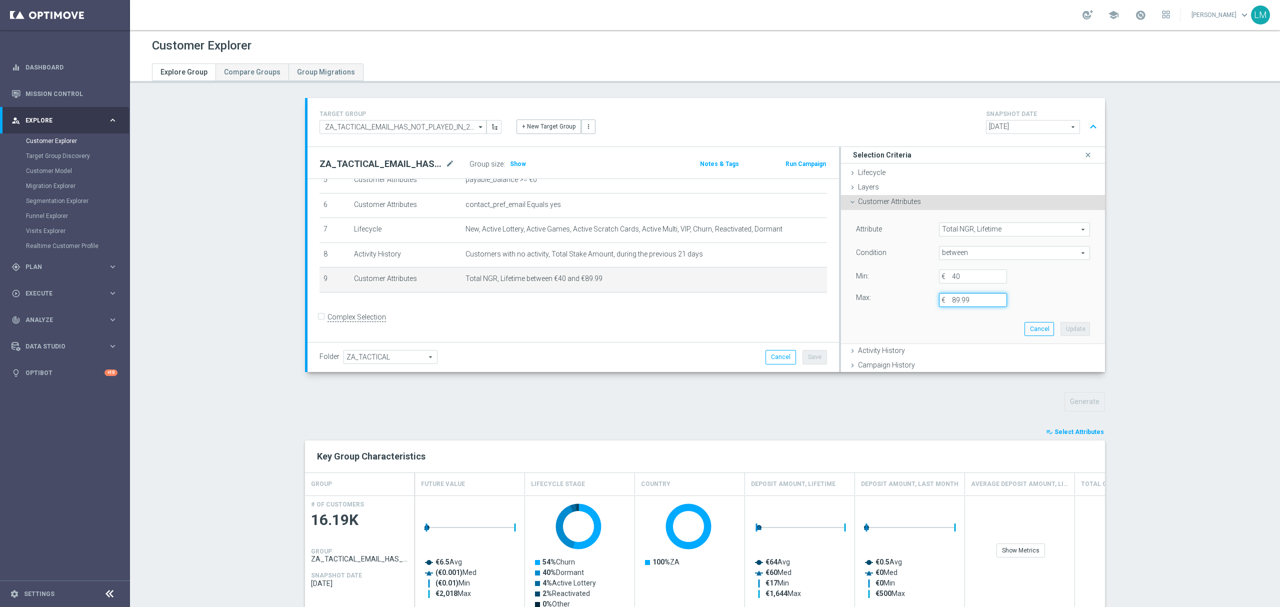
click at [946, 301] on input "89.99" at bounding box center [973, 300] width 68 height 14
click at [947, 301] on input "89.99" at bounding box center [973, 300] width 68 height 14
type input "119.99"
click at [960, 322] on button "Update" at bounding box center [1076, 329] width 30 height 14
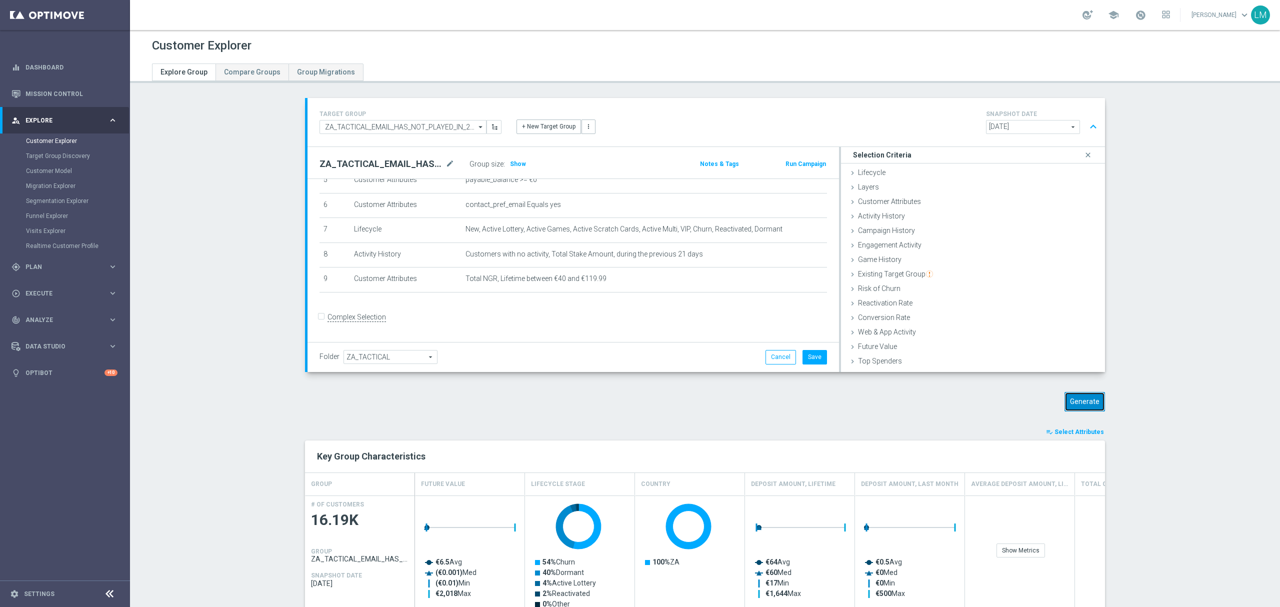
click at [960, 393] on button "Generate" at bounding box center [1085, 402] width 41 height 20
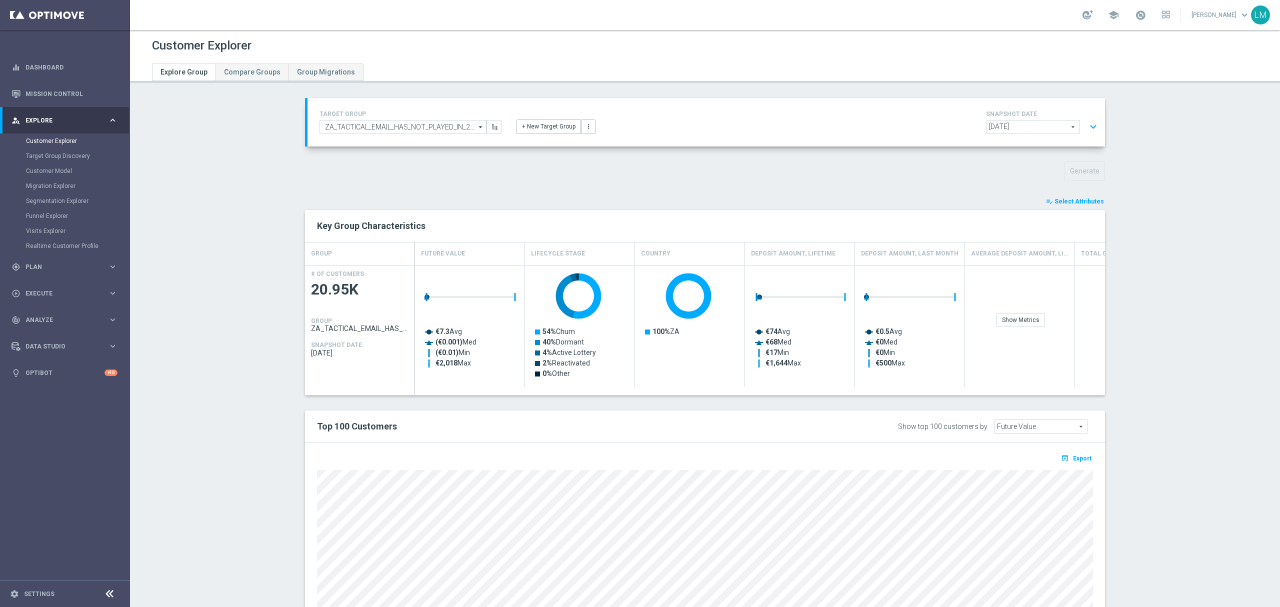
click at [960, 129] on button "expand_more" at bounding box center [1093, 127] width 15 height 19
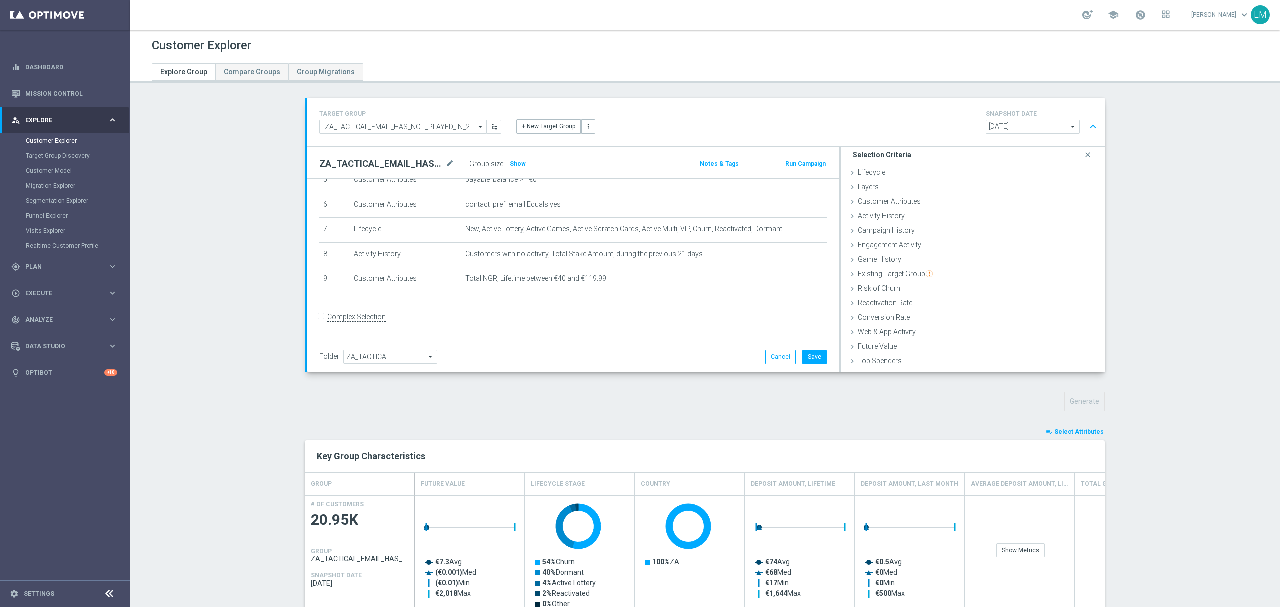
scroll to position [67, 0]
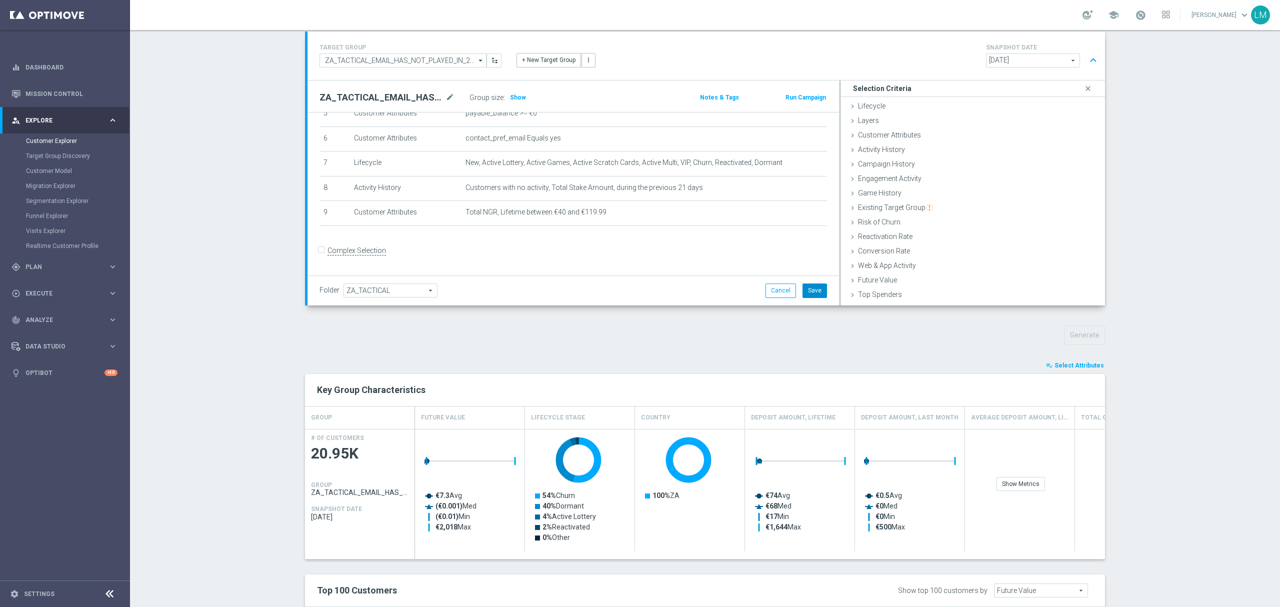
click at [812, 290] on button "Save" at bounding box center [815, 291] width 25 height 14
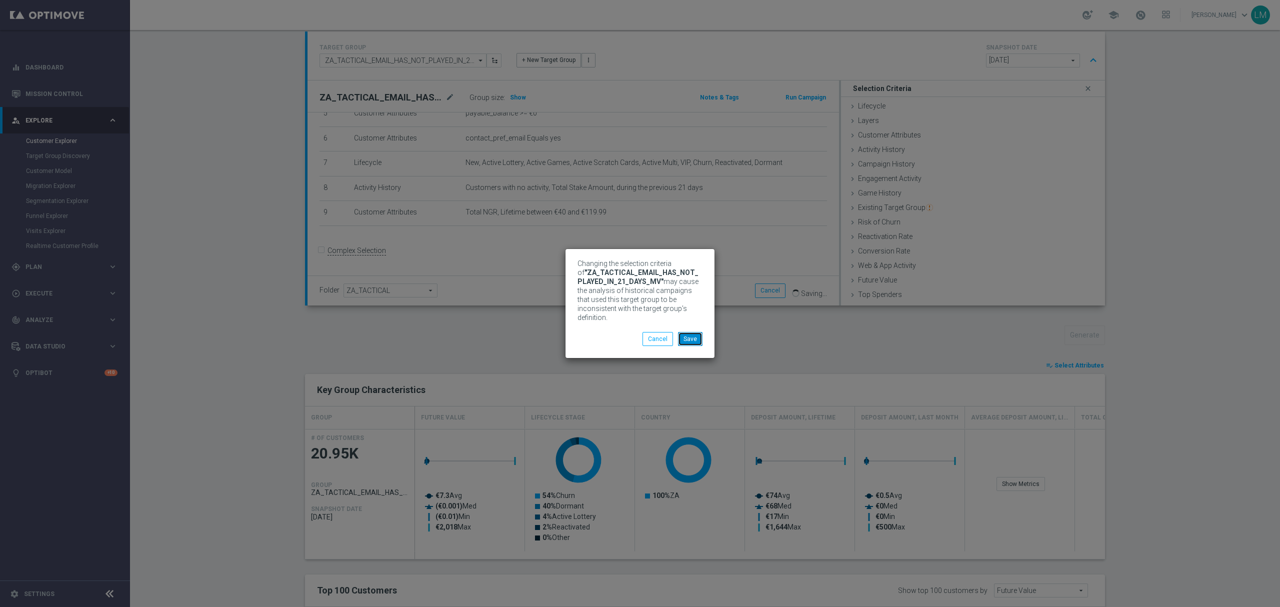
click at [694, 332] on button "Save" at bounding box center [690, 339] width 25 height 14
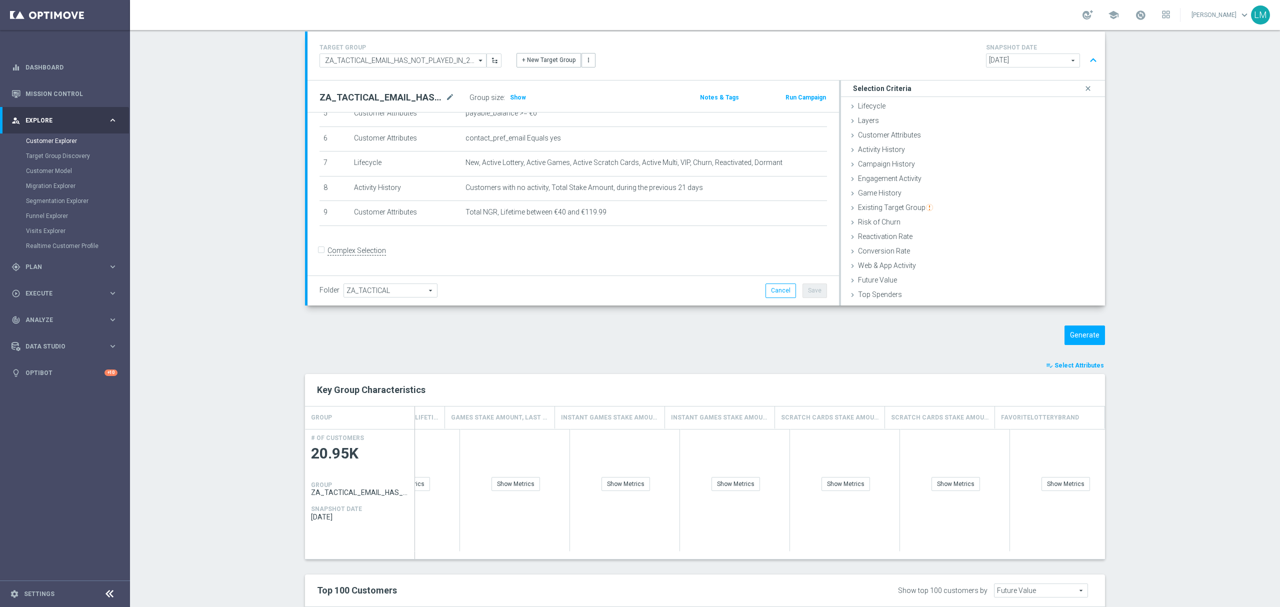
scroll to position [0, 2281]
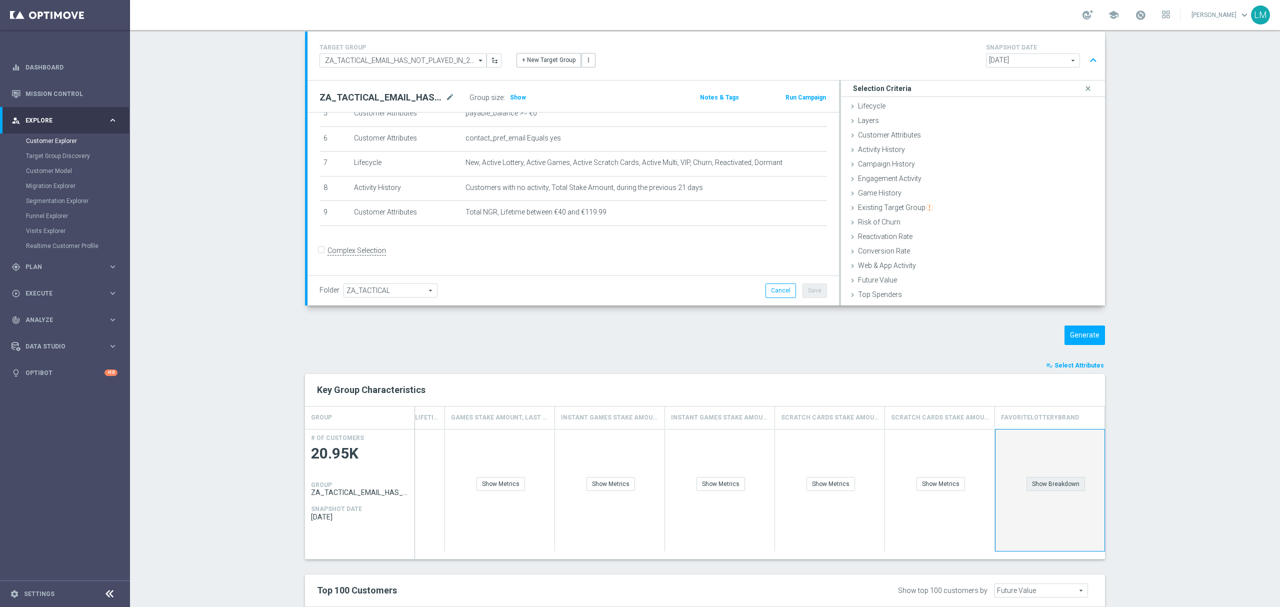
click at [960, 455] on div "Show Breakdown" at bounding box center [1056, 484] width 59 height 14
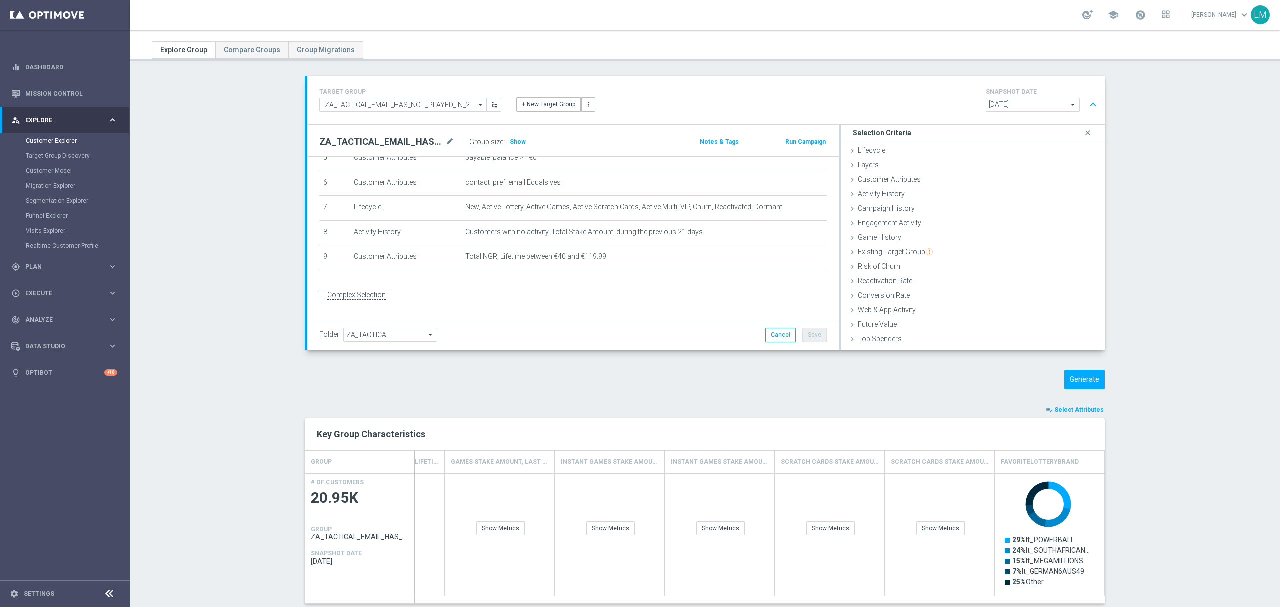
scroll to position [0, 0]
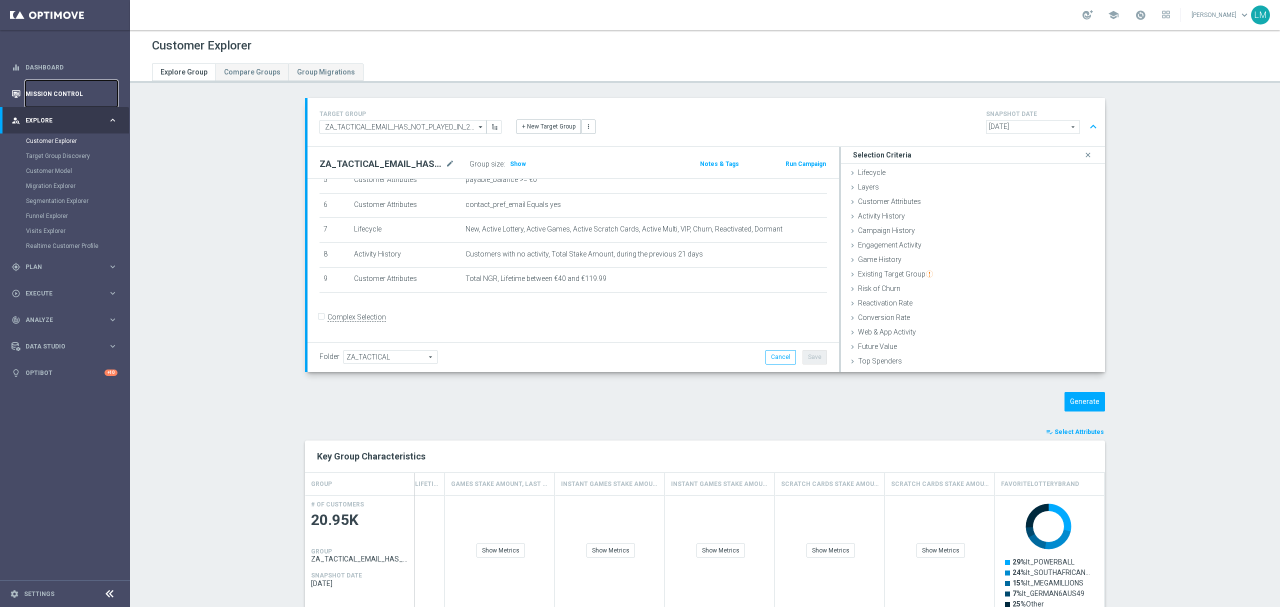
click at [81, 95] on link "Mission Control" at bounding box center [72, 94] width 92 height 27
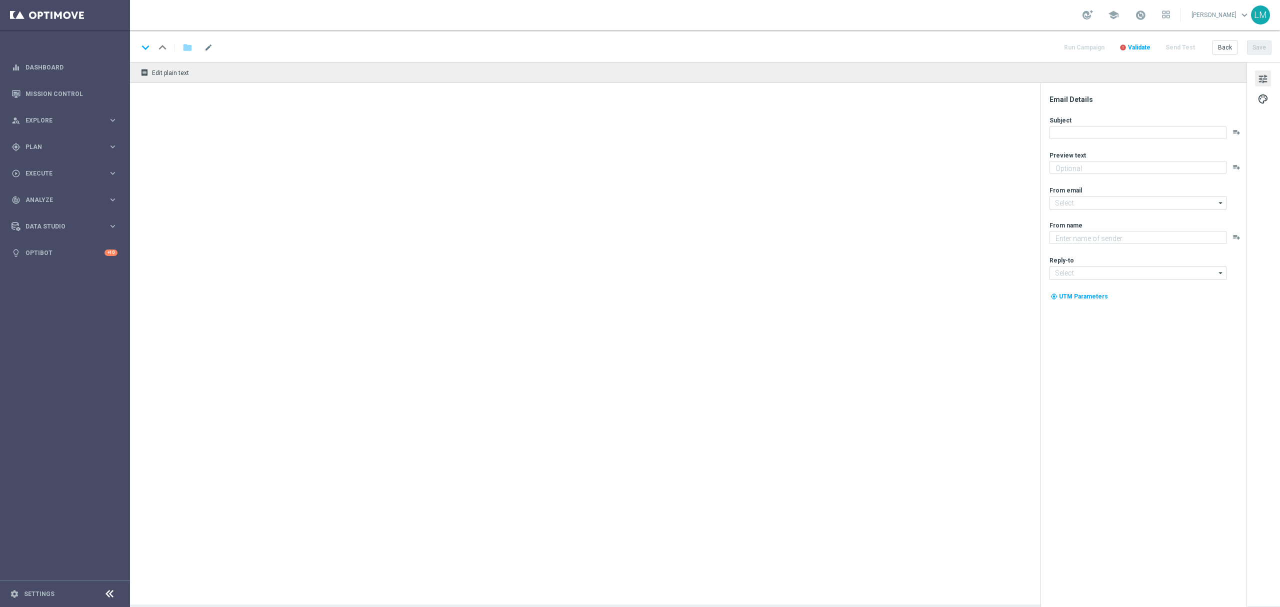
type textarea "Find out before this expires!"
type input "[EMAIL_ADDRESS][DOMAIN_NAME]"
type textarea "Lottoland"
type input "[EMAIL_ADDRESS][DOMAIN_NAME]"
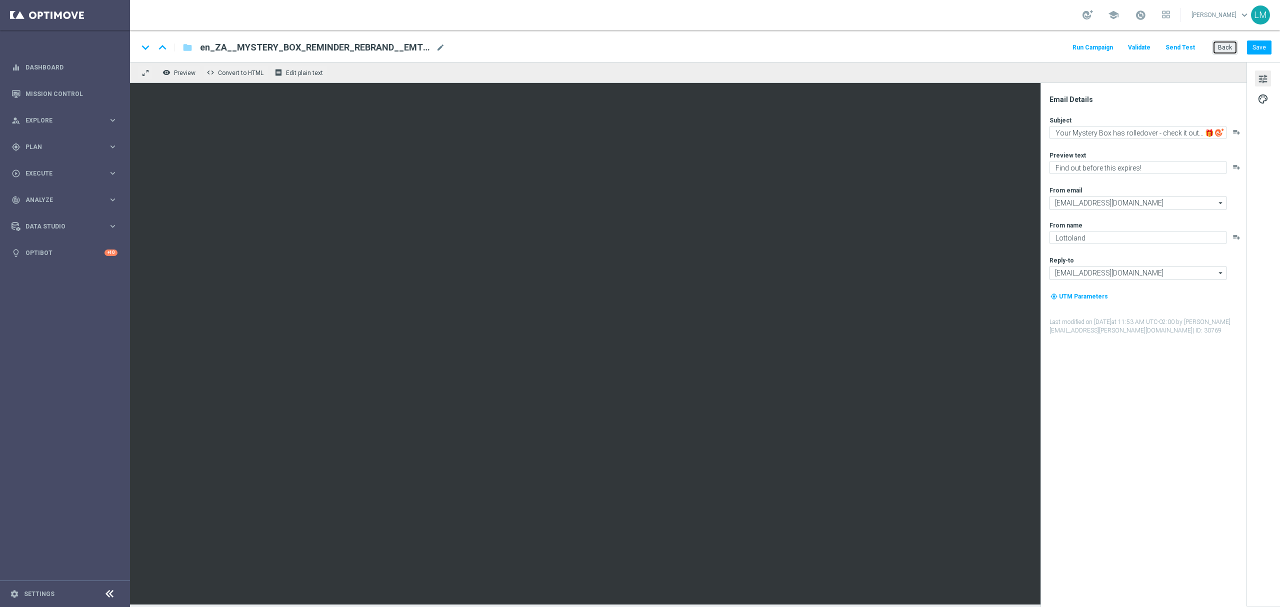
click at [1225, 50] on button "Back" at bounding box center [1225, 48] width 25 height 14
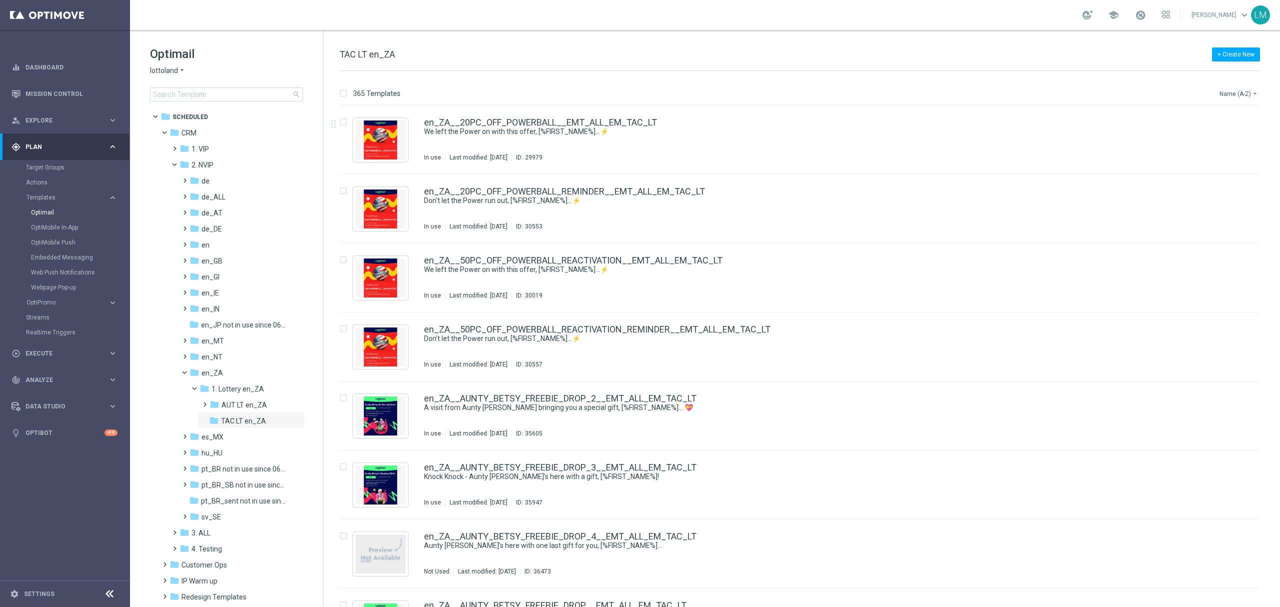
click at [1229, 99] on button "Name (A-Z) arrow_drop_down" at bounding box center [1240, 94] width 42 height 12
click at [1222, 141] on span "Date Modified (Newest)" at bounding box center [1221, 138] width 67 height 7
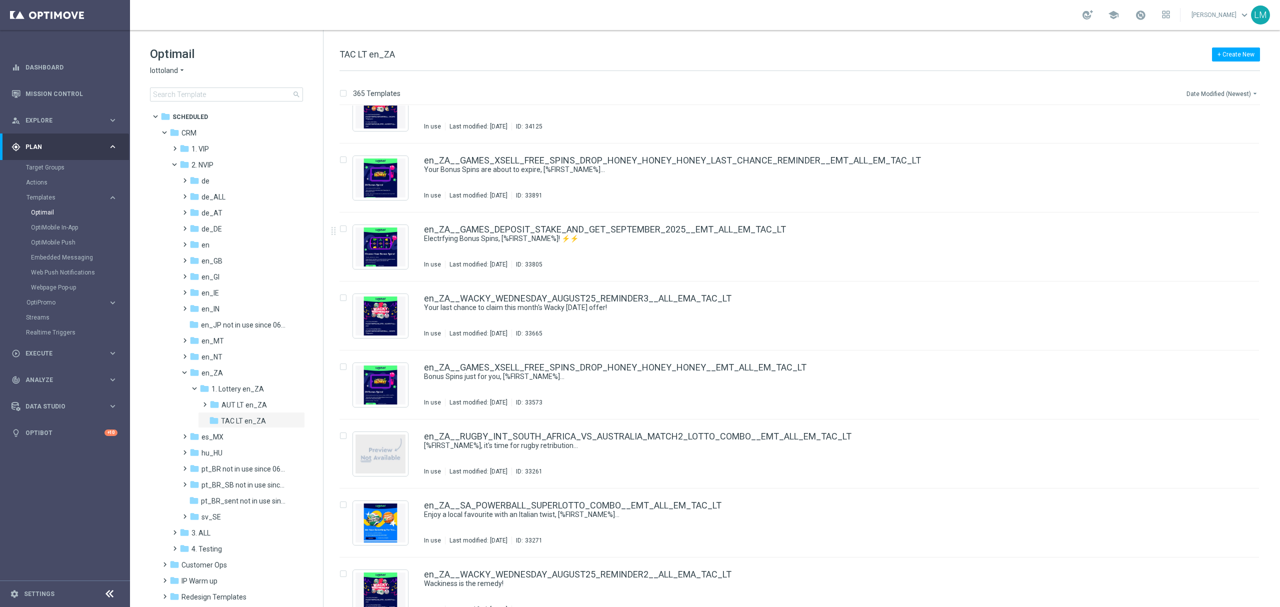
scroll to position [2267, 0]
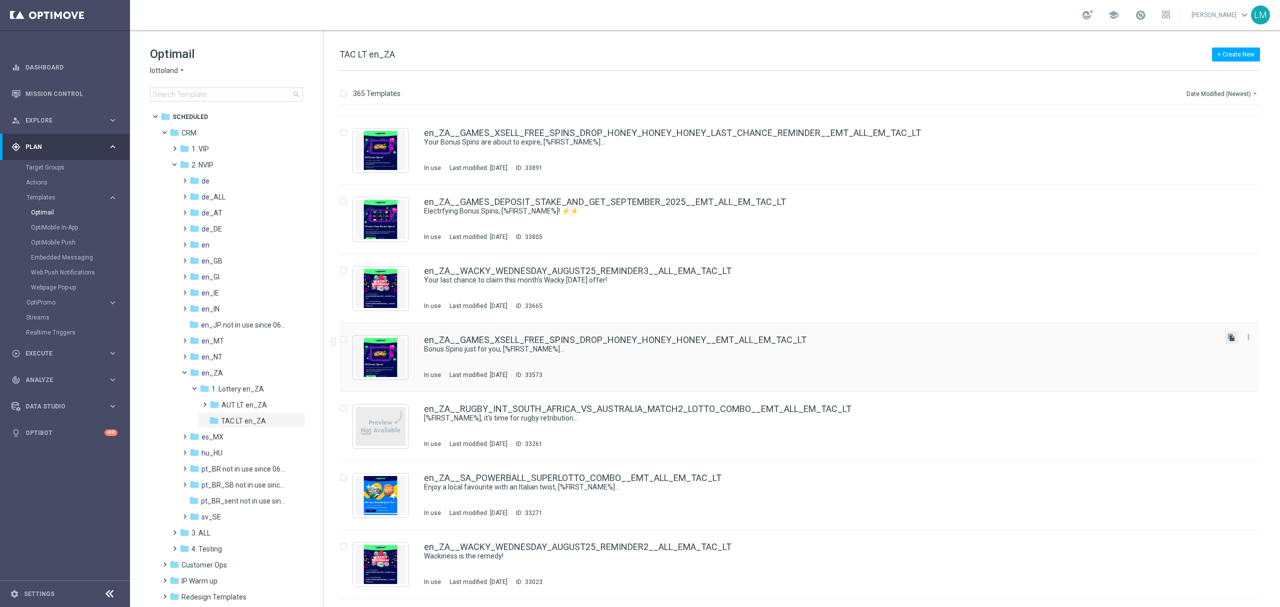
click at [1231, 341] on icon "file_copy" at bounding box center [1232, 338] width 8 height 8
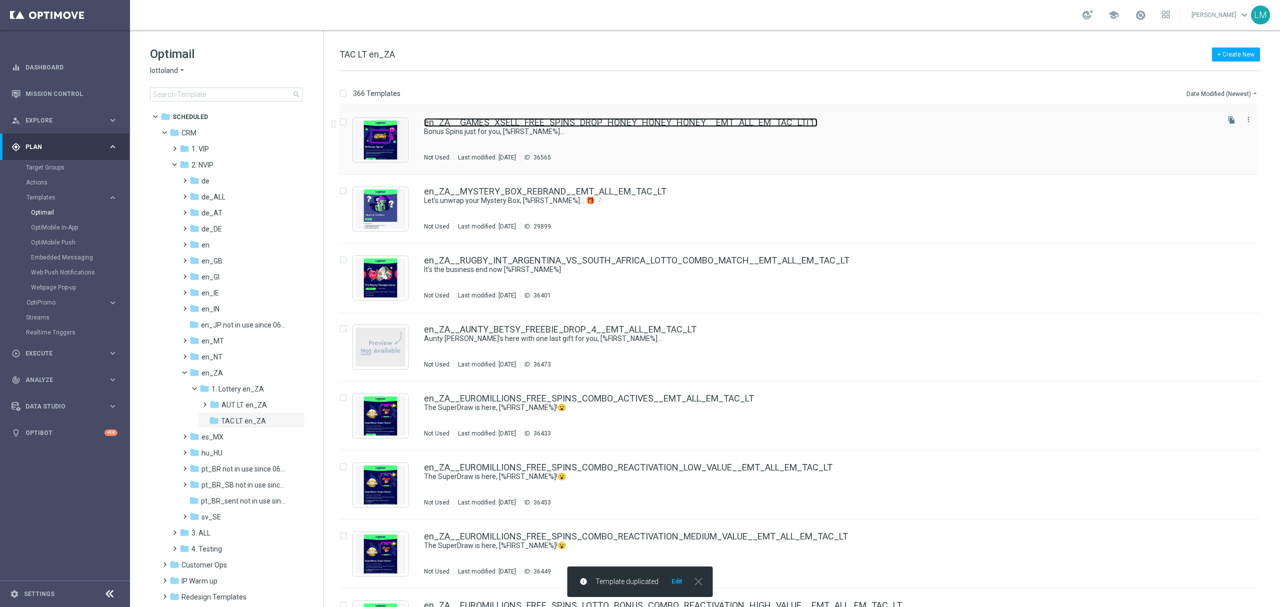
click at [705, 119] on link "en_ZA__GAMES_XSELL_FREE_SPINS_DROP_HONEY_HONEY_HONEY__EMT_ALL_EM_TAC_LT(1)" at bounding box center [621, 122] width 394 height 9
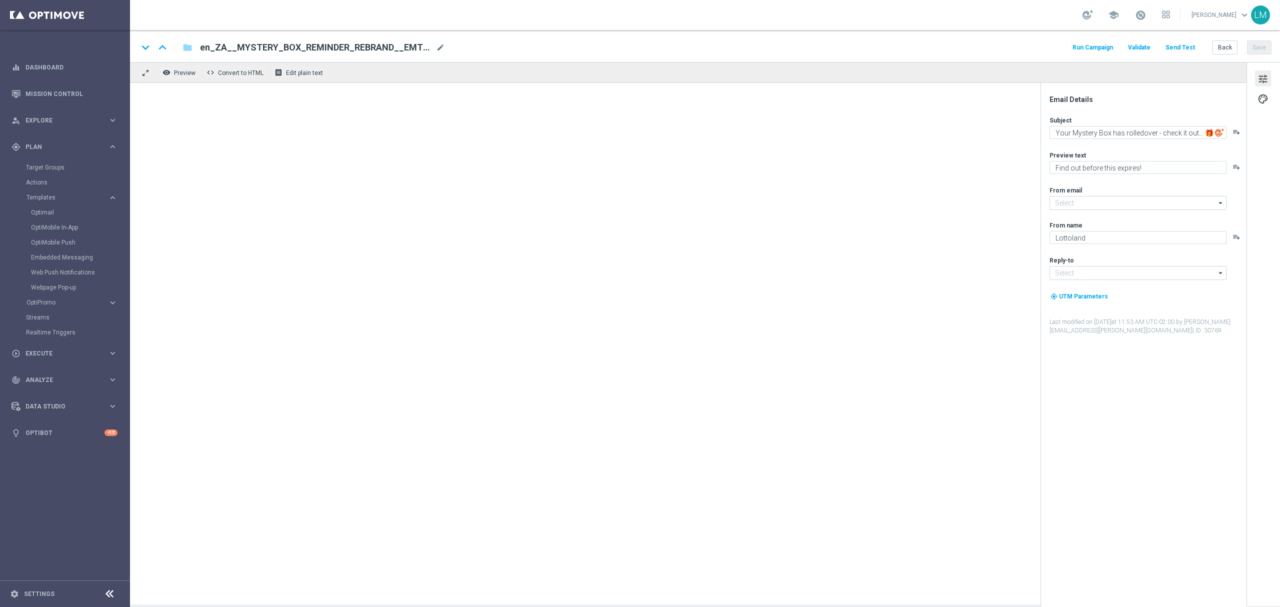
type input "mail@crm.lottoland.com"
type input "support@lottoland.co.za"
type textarea "Bonus Spins just for you, [%FIRST_NAME%]..."
type textarea "Games are here to stay!"
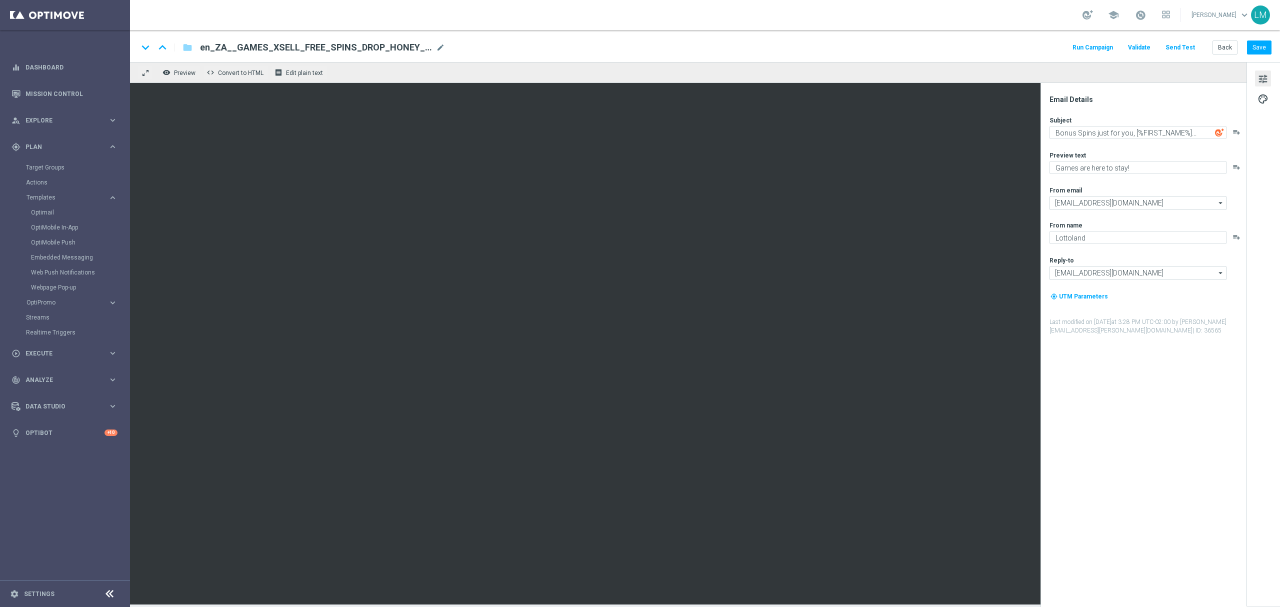
click at [441, 53] on div "en_ZA__GAMES_XSELL_FREE_SPINS_DROP_HONEY_HONEY_HONEY__EMT_ALL_EM_TAC_LT(1) mode…" at bounding box center [322, 47] width 245 height 13
paste input "GATES_OF_OLYMPUS__EMT_ALL_EM_TAC_LT"
type input "en_ZA__GAMES_XSELL_FREE_SPINS_DROP_GATES_OF_OLYMPUS__EMT_ALL_EM_TAC_LT"
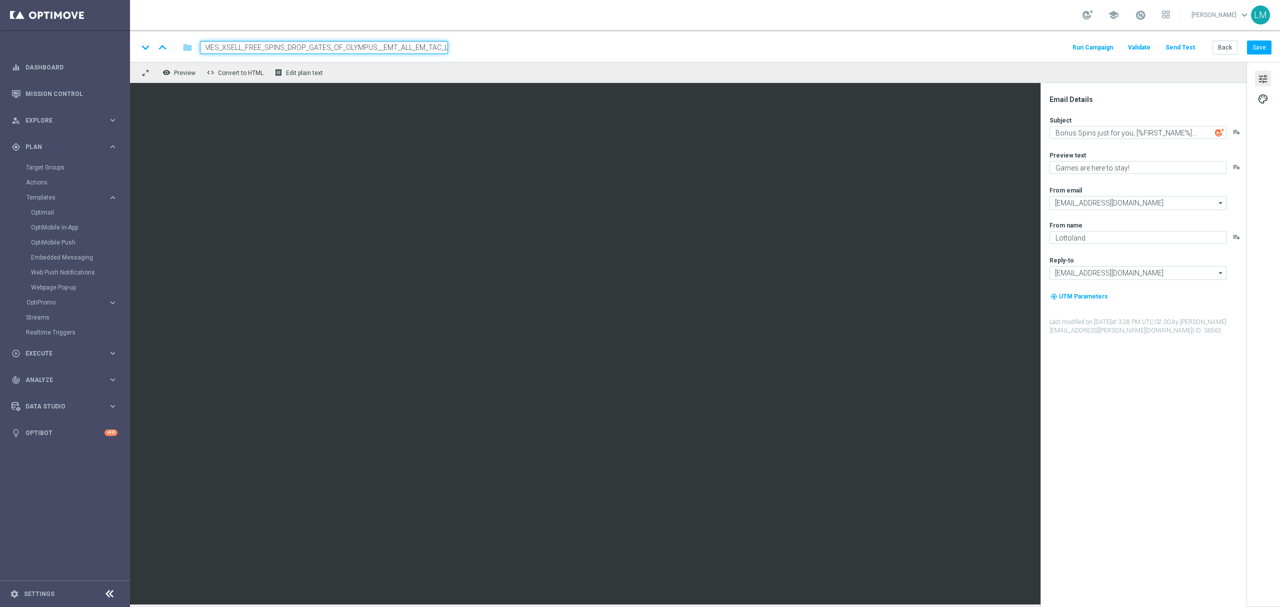
click at [465, 73] on div "remove_red_eye Preview code Convert to HTML receipt Edit plain text" at bounding box center [688, 72] width 1117 height 21
click at [424, 47] on input "en_ZA__GAMES_XSELL_FREE_SPINS_DROP_GATES_OF_OLYMPUS__EMT_ALL_EM_TAC_LT" at bounding box center [324, 47] width 248 height 13
click at [418, 71] on div "remove_red_eye Preview code Convert to HTML receipt Edit plain text" at bounding box center [688, 72] width 1117 height 21
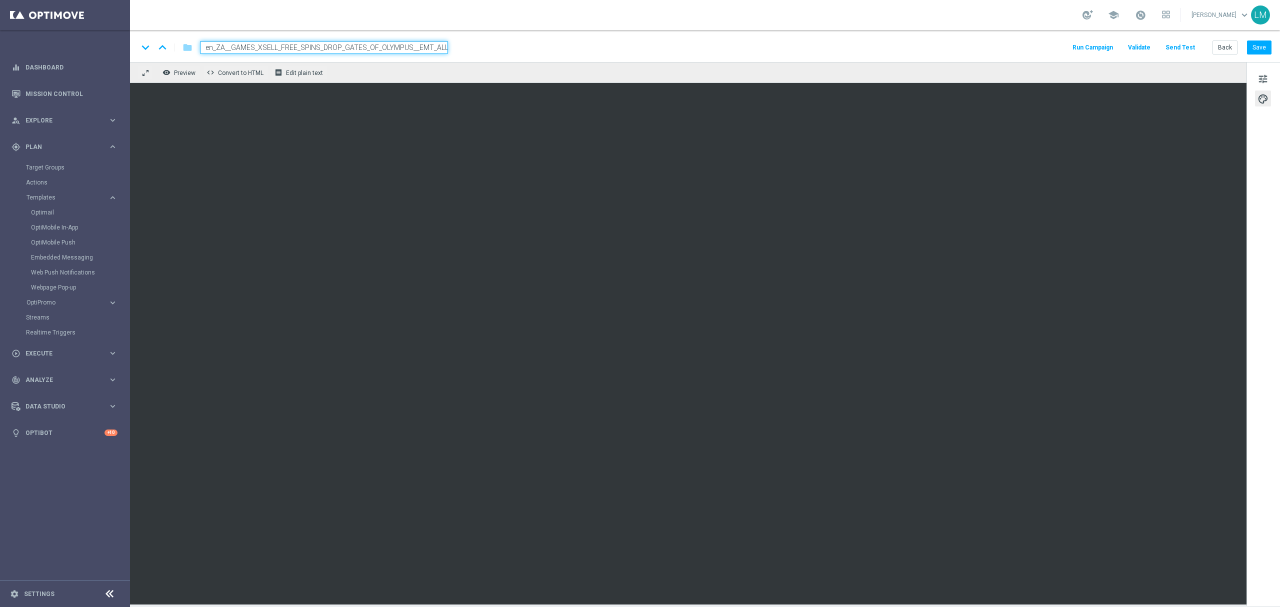
click at [411, 76] on div "remove_red_eye Preview code Convert to HTML receipt Edit plain text" at bounding box center [688, 72] width 1117 height 21
click at [407, 49] on input "en_ZA__GAMES_XSELL_FREE_SPINS_DROP_GATES_OF_OLYMPUS__EMT_ALL_EM_TAC_LT" at bounding box center [324, 47] width 248 height 13
click at [411, 72] on div "remove_red_eye Preview code Convert to HTML receipt Edit plain text" at bounding box center [688, 72] width 1117 height 21
click at [1258, 77] on span "tune" at bounding box center [1263, 79] width 11 height 13
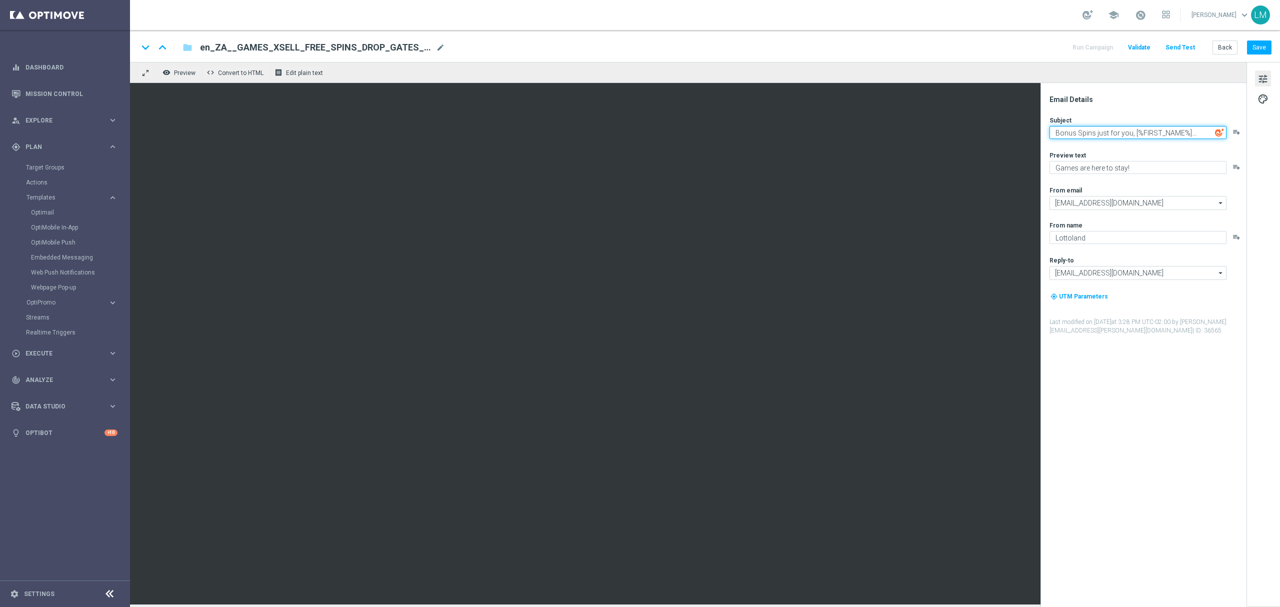
drag, startPoint x: 1129, startPoint y: 133, endPoint x: 1050, endPoint y: 141, distance: 79.4
click at [1050, 141] on div "Subject Bonus Spins just for you, [%FIRST_NAME%]... playlist_add Preview text G…" at bounding box center [1148, 225] width 196 height 219
drag, startPoint x: 1057, startPoint y: 167, endPoint x: 1125, endPoint y: 163, distance: 68.1
click at [1125, 163] on textarea "Games are here to stay!" at bounding box center [1138, 167] width 177 height 13
click at [1142, 185] on div "Subject Bonus Spins just for you, [%FIRST_NAME%]... playlist_add Preview text I…" at bounding box center [1148, 225] width 196 height 219
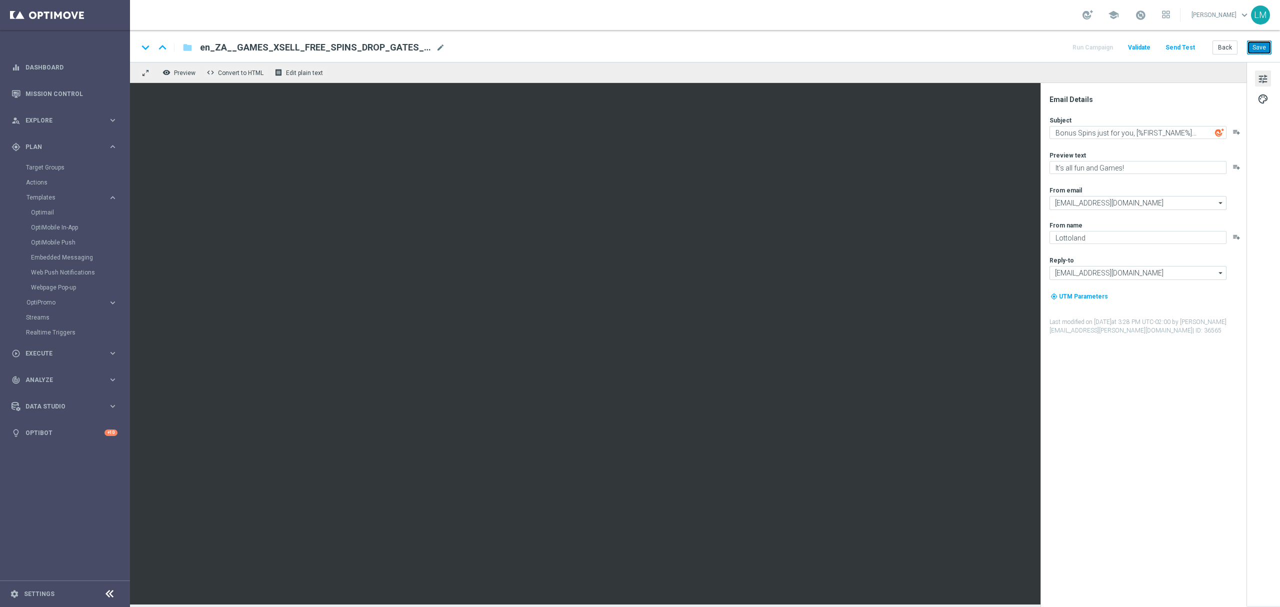
click at [1252, 49] on button "Save" at bounding box center [1259, 48] width 25 height 14
click at [1088, 169] on textarea "It's all fun and Games!" at bounding box center [1138, 167] width 177 height 13
click at [1097, 187] on div "From email" at bounding box center [1148, 190] width 196 height 8
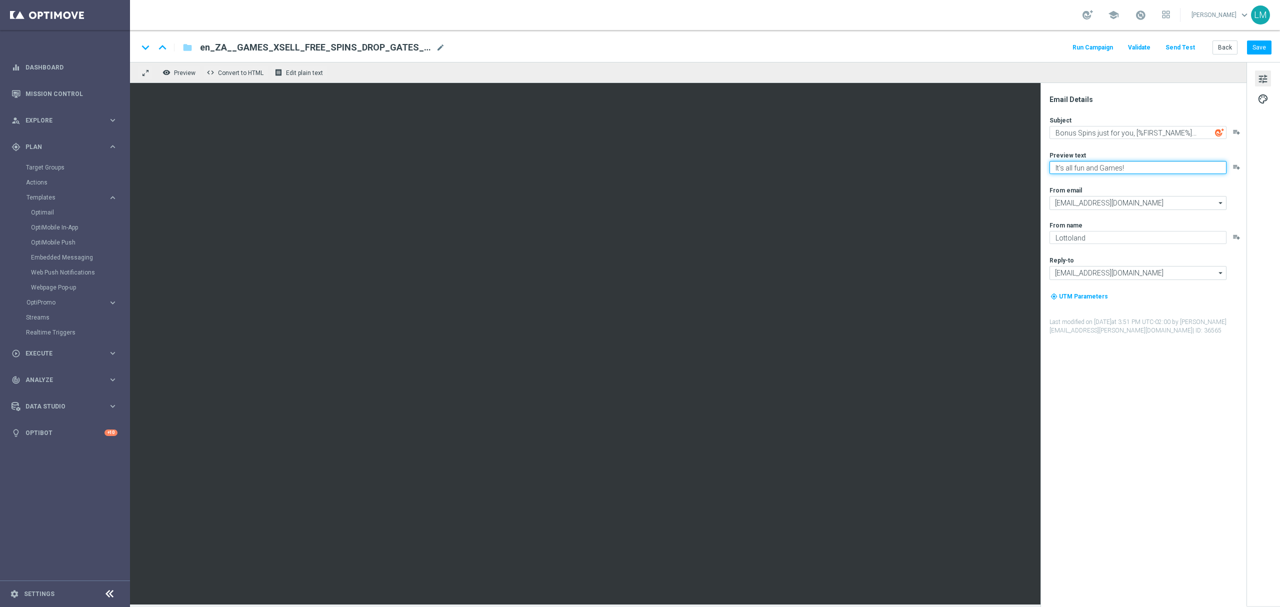
click at [1110, 169] on textarea "It's all fun and Games!" at bounding box center [1138, 167] width 177 height 13
click at [1092, 165] on textarea "It's all fun and Games!" at bounding box center [1138, 167] width 177 height 13
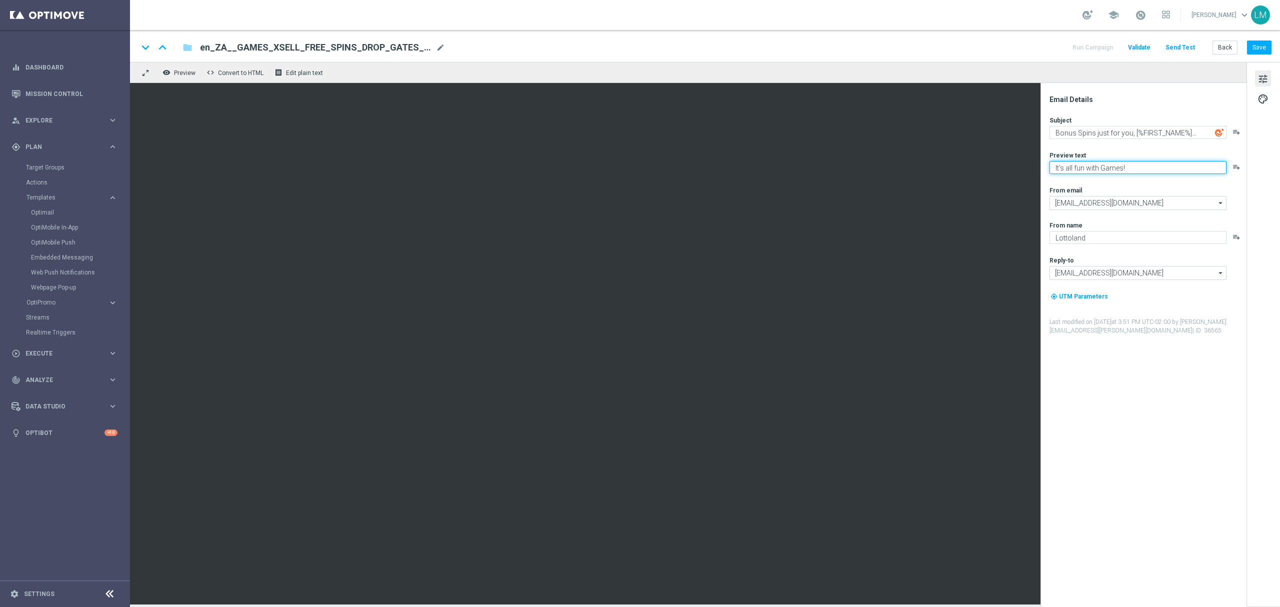
click at [1143, 172] on textarea "It's all fun with Games!" at bounding box center [1138, 167] width 177 height 13
type textarea "It's all fun with Games!"
click at [1161, 128] on textarea "Try this on us, [%FIRST_NAME%]..." at bounding box center [1138, 132] width 177 height 13
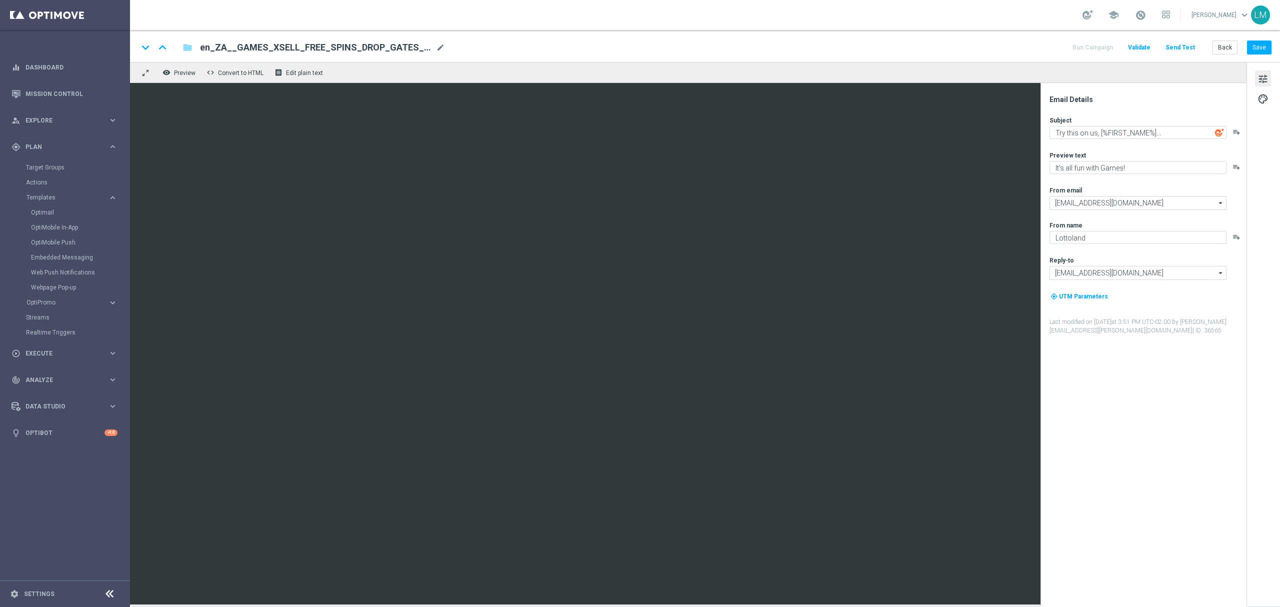
click at [1140, 150] on div "Subject Try this on us, [%FIRST_NAME%]... playlist_add Preview text It's all fu…" at bounding box center [1148, 225] width 196 height 219
click at [1190, 131] on textarea "Try this on us, [%FIRST_NAME%]..." at bounding box center [1138, 132] width 177 height 13
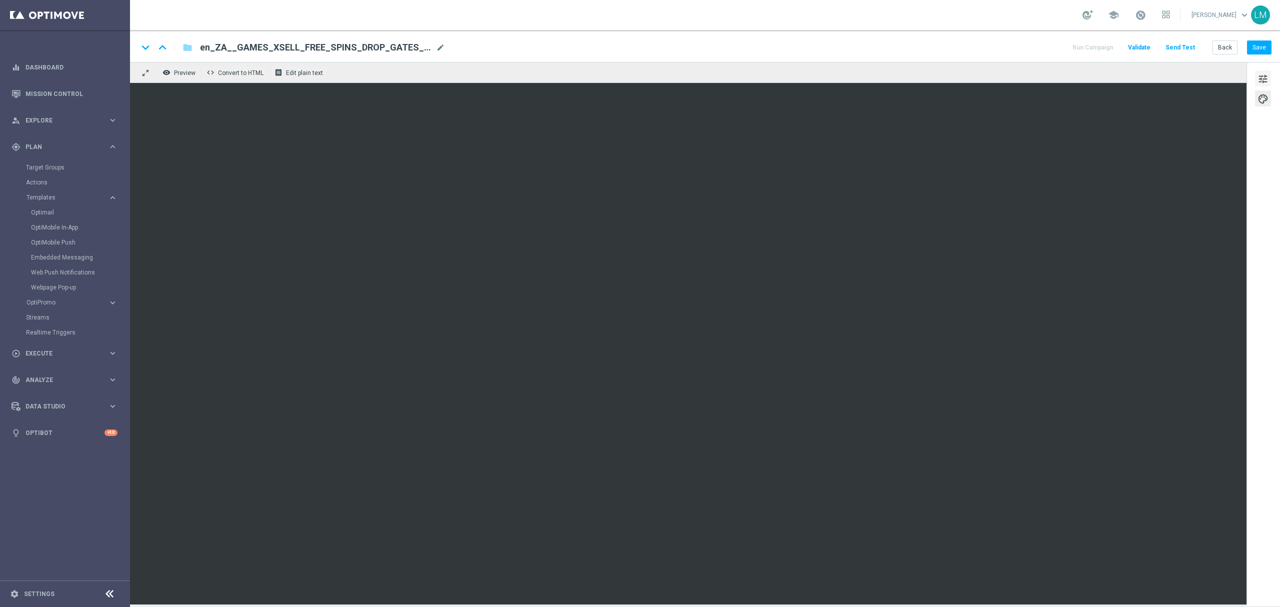
click at [1266, 79] on span "tune" at bounding box center [1263, 79] width 11 height 13
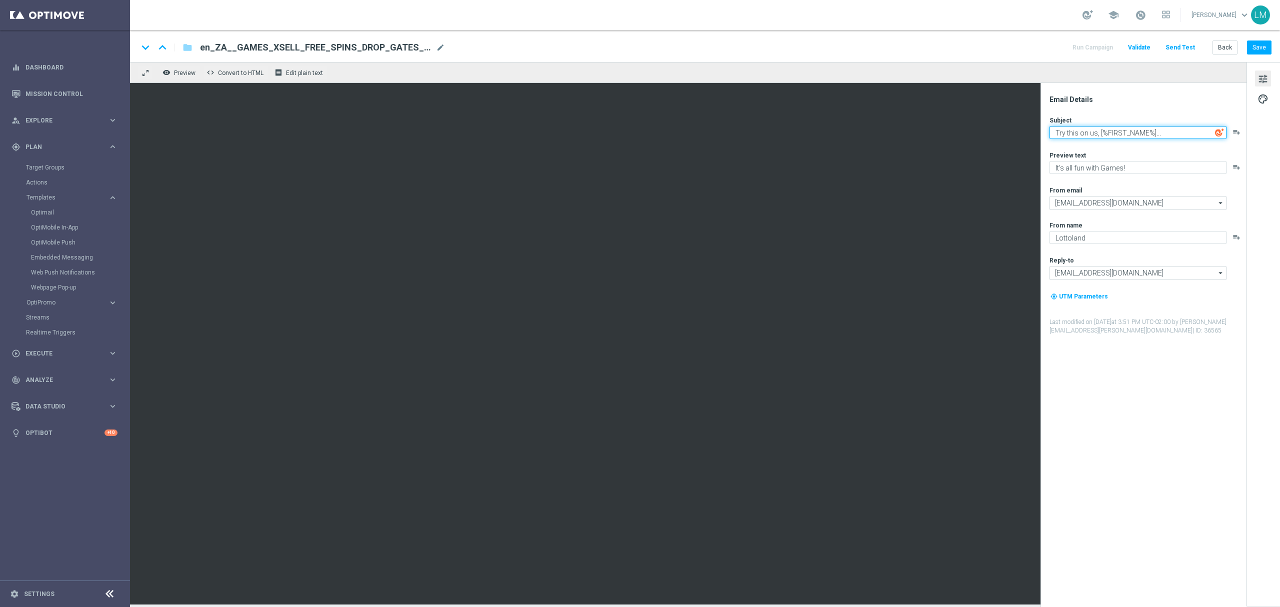
click at [1191, 133] on textarea "Try this on us, [%FIRST_NAME%]..." at bounding box center [1138, 132] width 177 height 13
paste textarea "🎰"
type textarea "Try this on us, [%FIRST_NAME%]... 🎰"
click at [1176, 105] on div "Email Details Subject Try this on us, [%FIRST_NAME%]... 🎰 playlist_add Preview …" at bounding box center [1146, 351] width 199 height 512
click at [1145, 124] on div "Subject Try this on us, [%FIRST_NAME%]... 🎰 playlist_add" at bounding box center [1148, 127] width 196 height 23
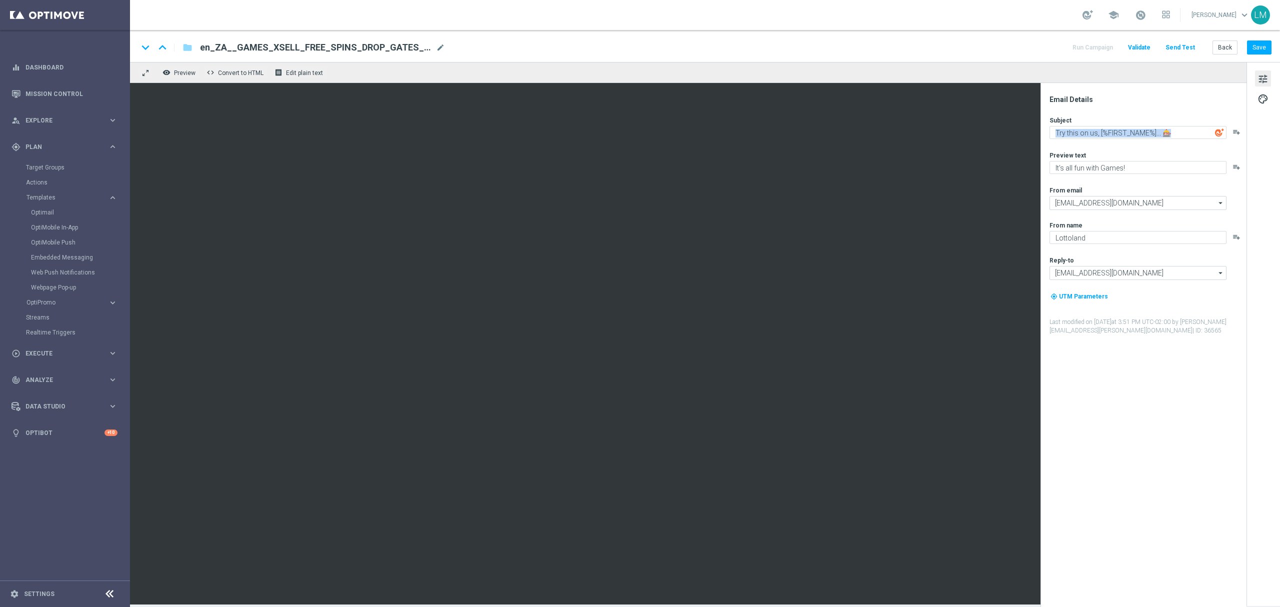
click at [1145, 124] on div "Subject Try this on us, [%FIRST_NAME%]... 🎰 playlist_add" at bounding box center [1148, 127] width 196 height 23
click at [1143, 128] on textarea "Try this on us, [%FIRST_NAME%]... 🎰" at bounding box center [1138, 132] width 177 height 13
click at [1264, 51] on button "Save" at bounding box center [1259, 48] width 25 height 14
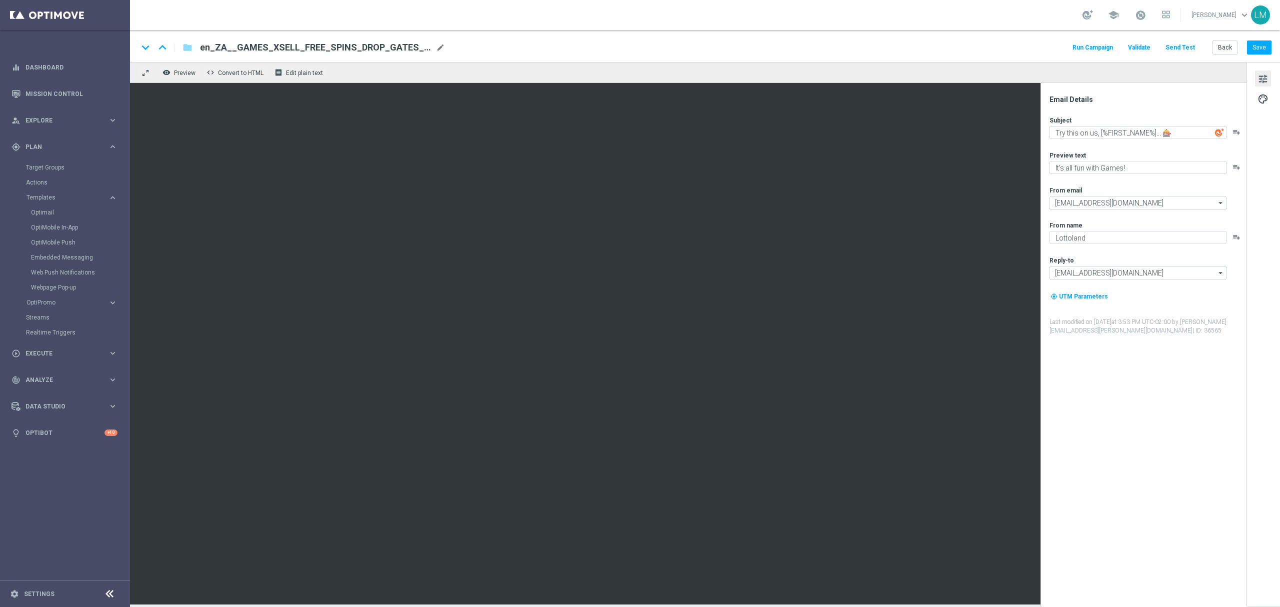
click at [1186, 52] on button "Send Test" at bounding box center [1180, 48] width 33 height 14
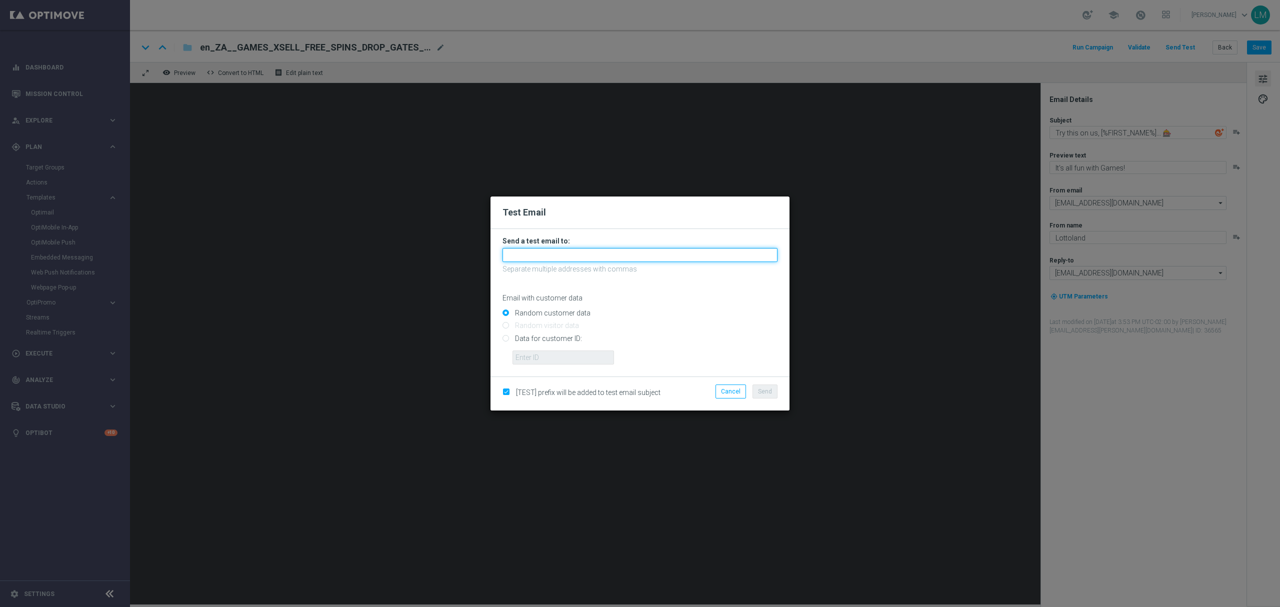
click at [626, 249] on input "text" at bounding box center [640, 255] width 275 height 14
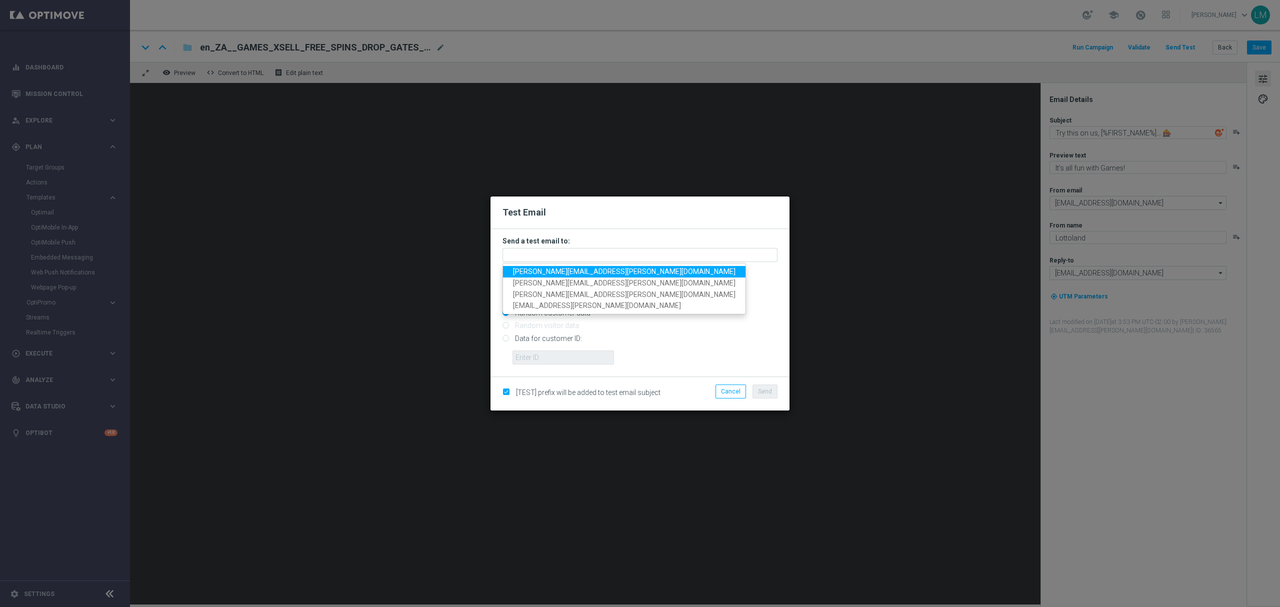
click at [605, 269] on span "leslie.martinez@lottoland.com" at bounding box center [624, 272] width 223 height 8
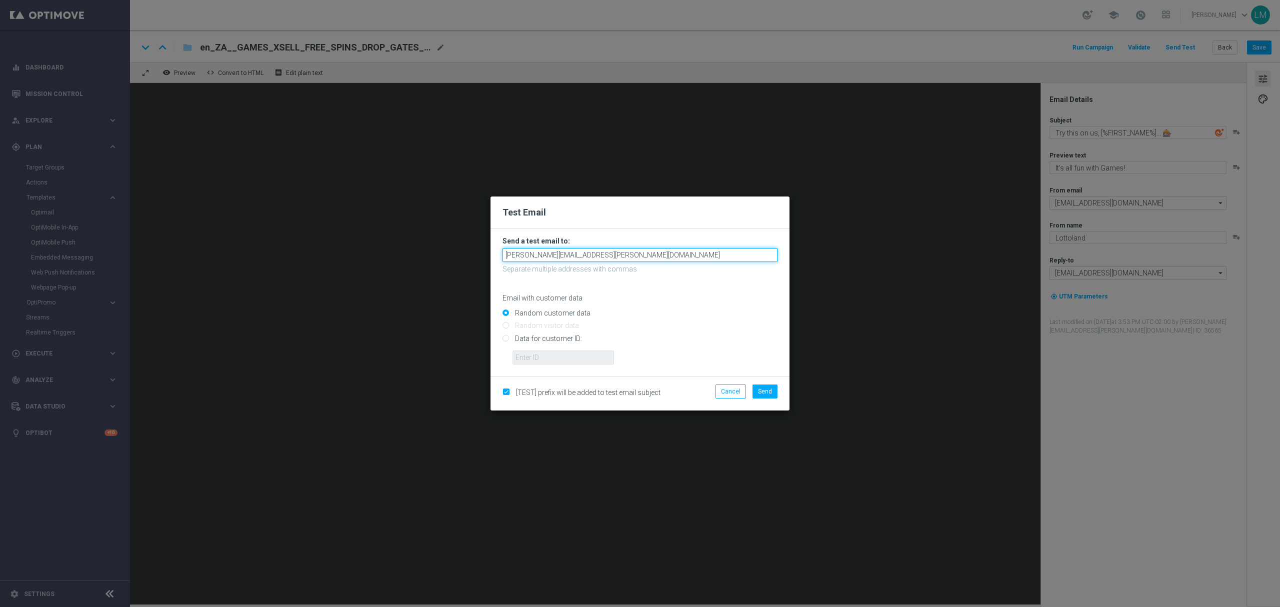
click at [653, 258] on input "leslie.martinez@lottoland.com" at bounding box center [640, 255] width 275 height 14
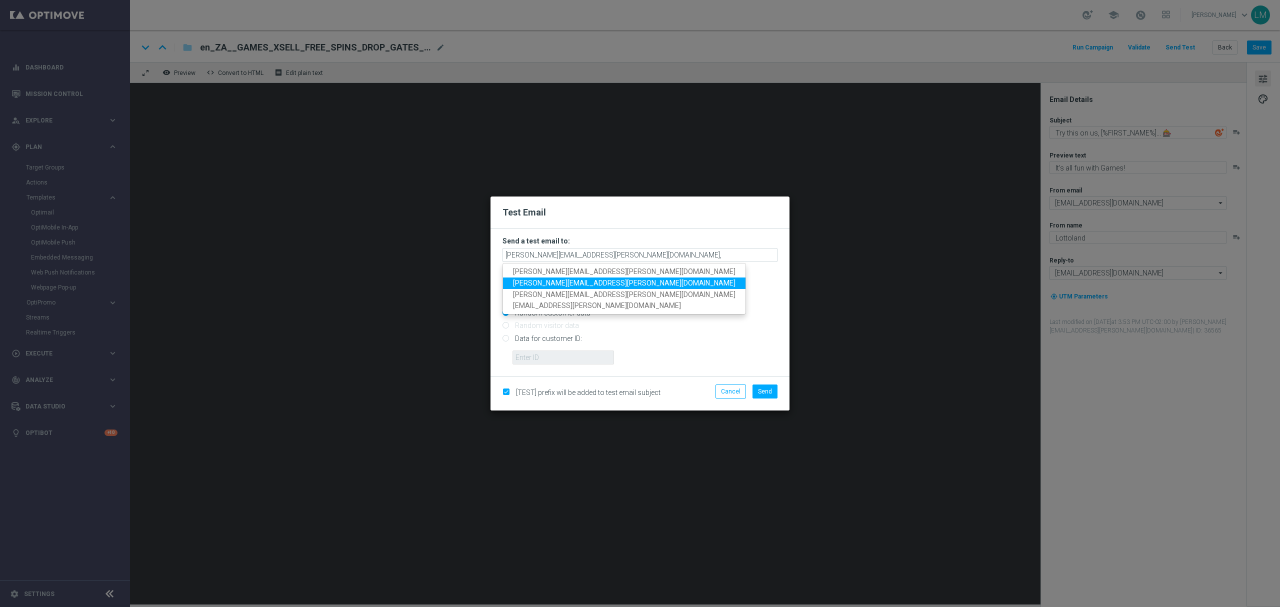
click at [579, 281] on span "ricky.hubbard@lottoland.com" at bounding box center [624, 283] width 223 height 8
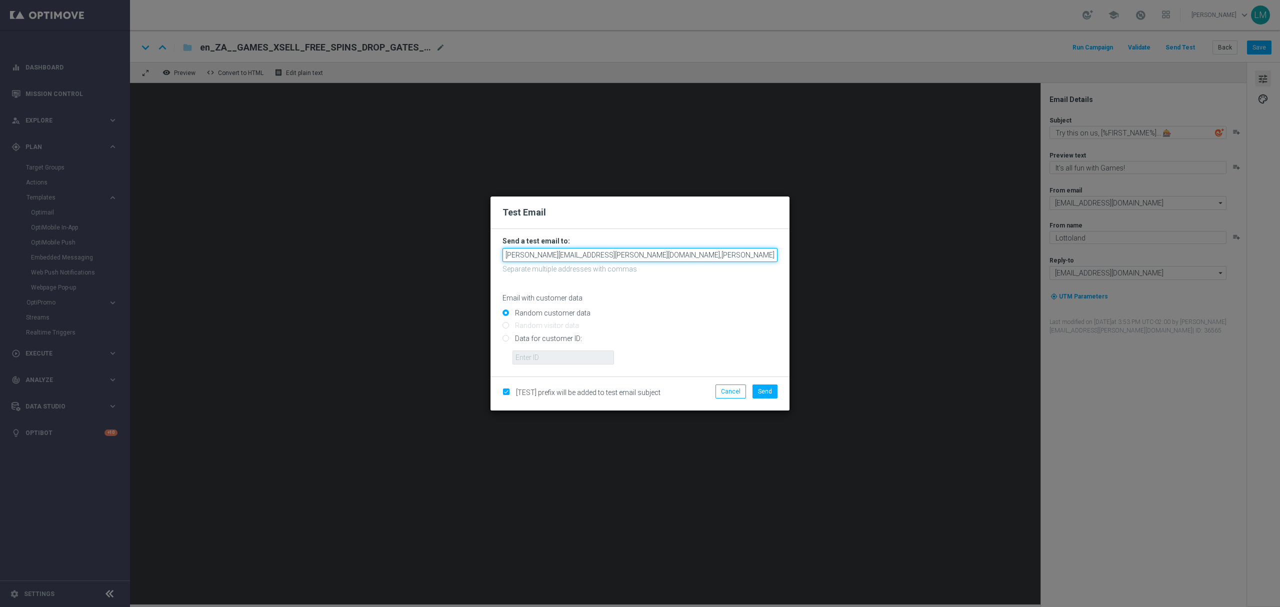
click at [707, 251] on input "leslie.martinez@lottoland.com,ricky.hubbard@lottoland.com" at bounding box center [640, 255] width 275 height 14
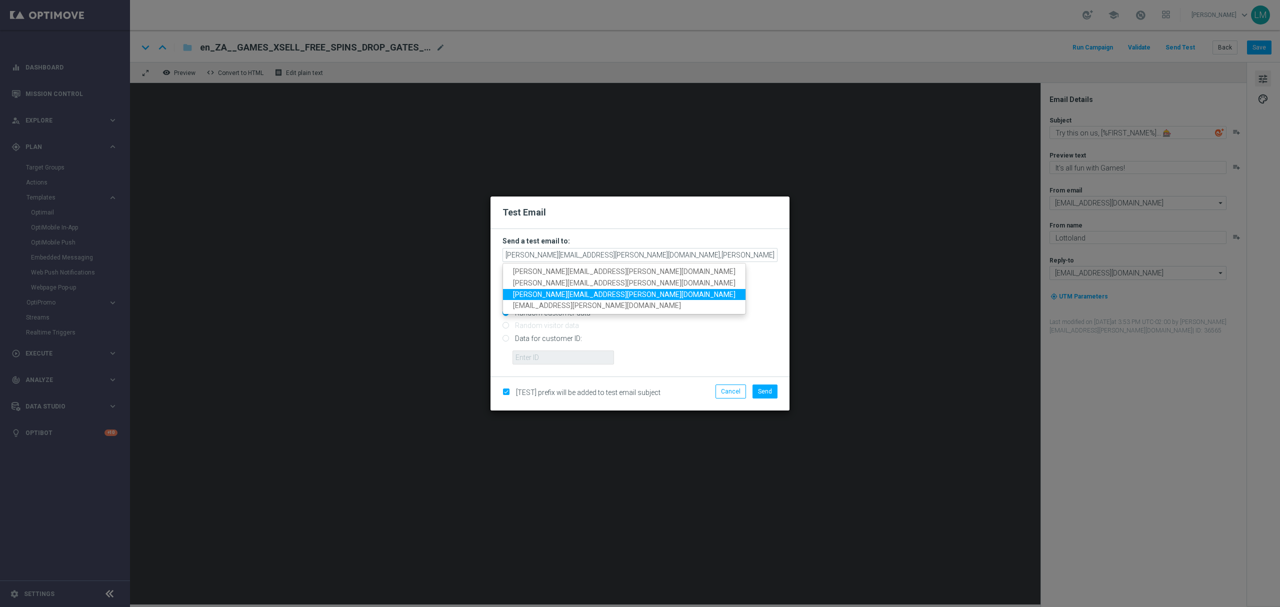
click at [559, 296] on span "millie.purcell@lottoland.com" at bounding box center [624, 294] width 223 height 8
type input "leslie.martinez@lottoland.com,ricky.hubbard@lottoland.com,millie.purcell@lottol…"
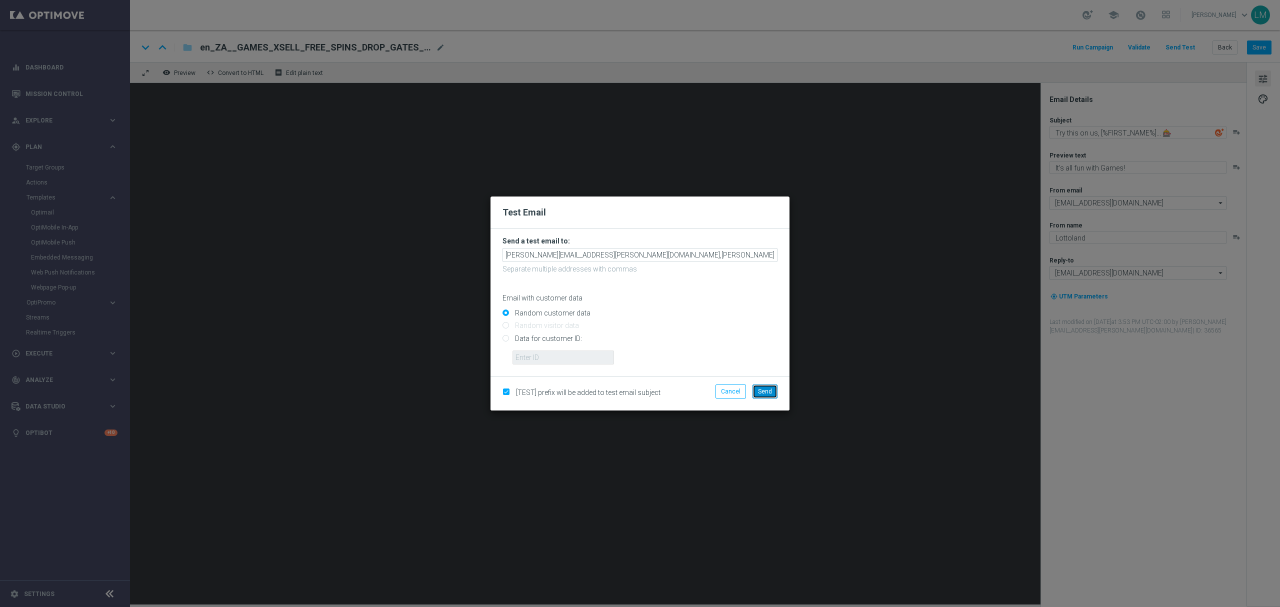
click at [769, 393] on span "Send" at bounding box center [765, 391] width 14 height 7
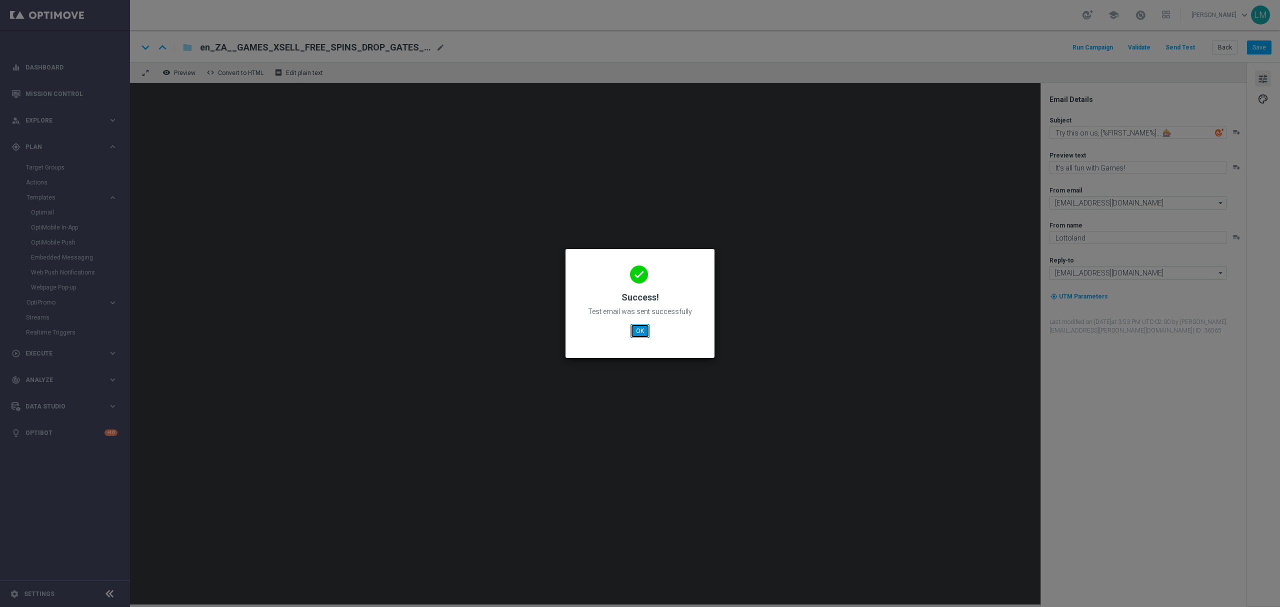
click at [646, 336] on button "OK" at bounding box center [640, 331] width 19 height 14
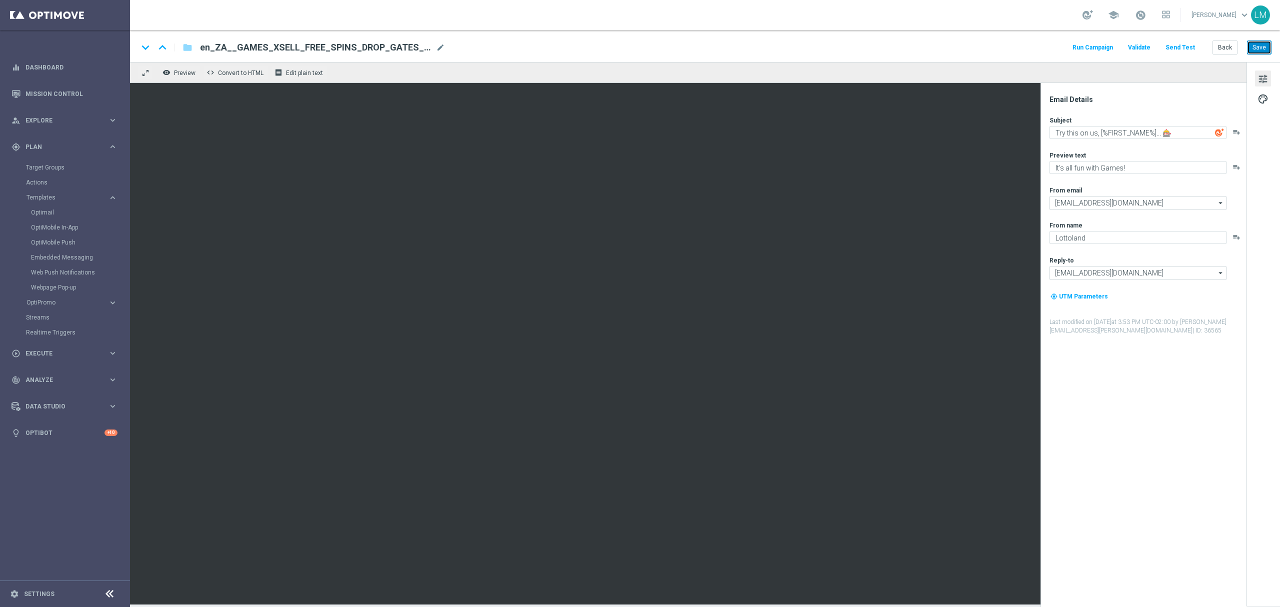
click at [1249, 45] on button "Save" at bounding box center [1259, 48] width 25 height 14
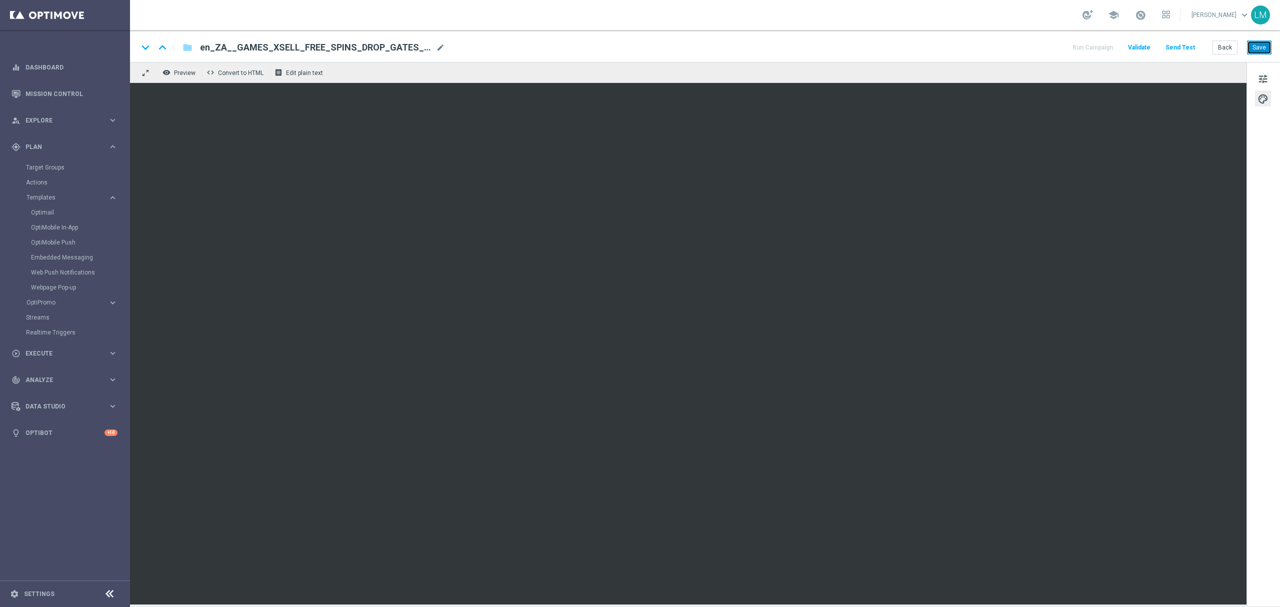
click at [1259, 49] on button "Save" at bounding box center [1259, 48] width 25 height 14
click at [1174, 45] on button "Send Test" at bounding box center [1180, 48] width 33 height 14
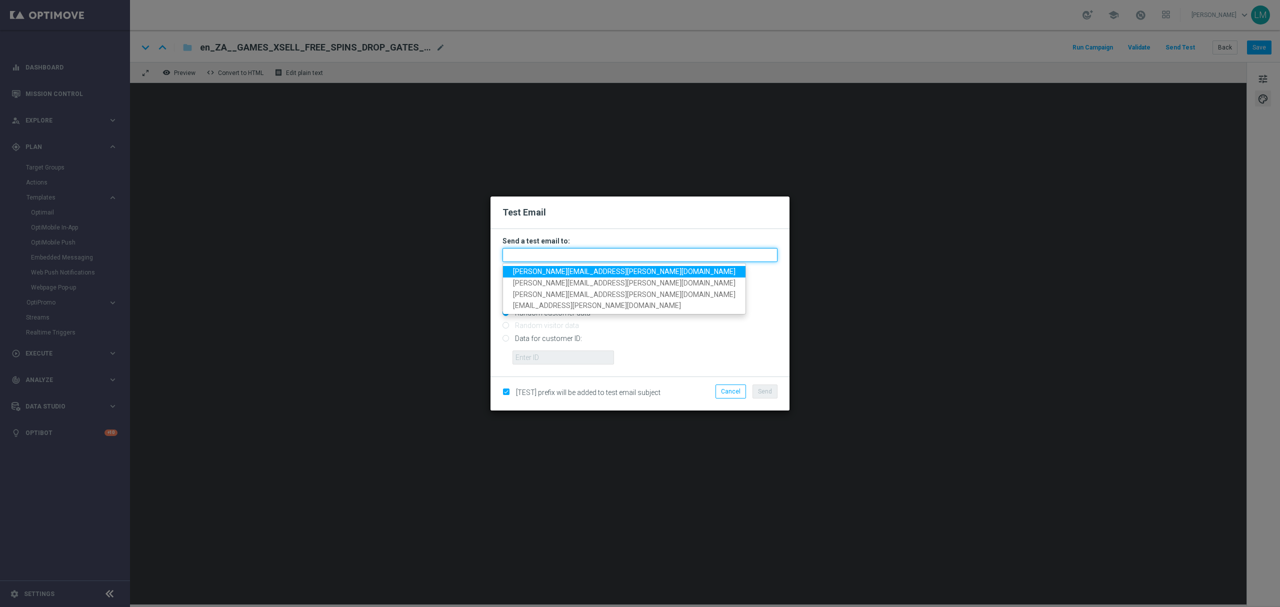
click at [585, 258] on input "text" at bounding box center [640, 255] width 275 height 14
click at [573, 271] on span "leslie.martinez@lottoland.com" at bounding box center [624, 272] width 223 height 8
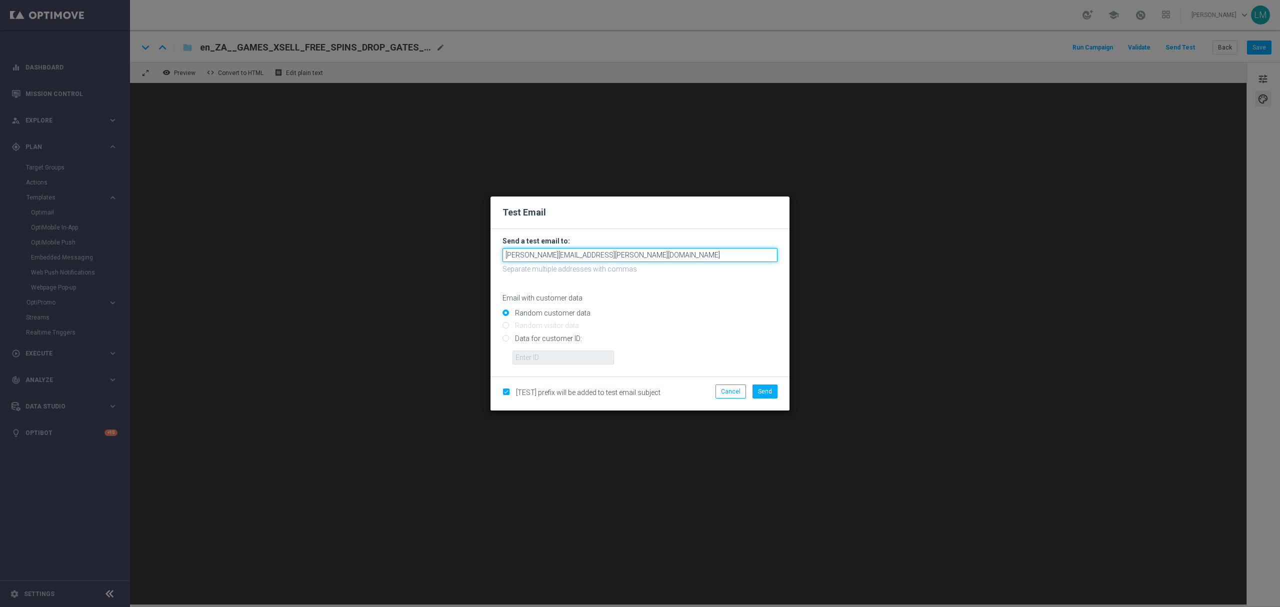
click at [623, 259] on input "leslie.martinez@lottoland.com" at bounding box center [640, 255] width 275 height 14
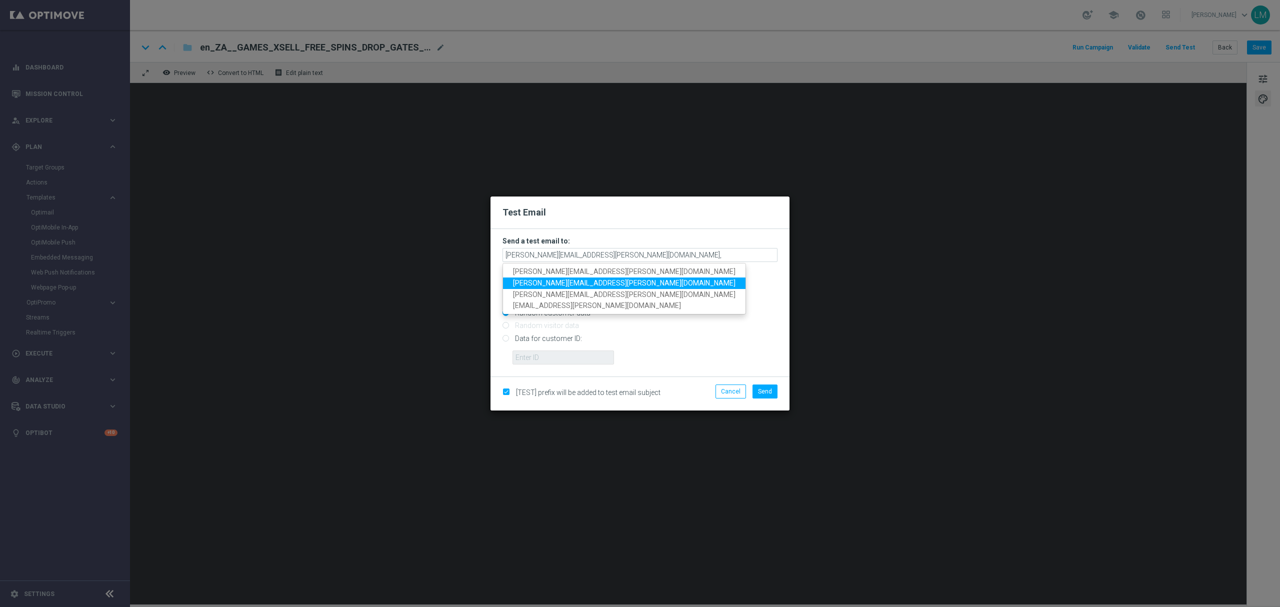
click at [563, 281] on span "ricky.hubbard@lottoland.com" at bounding box center [624, 283] width 223 height 8
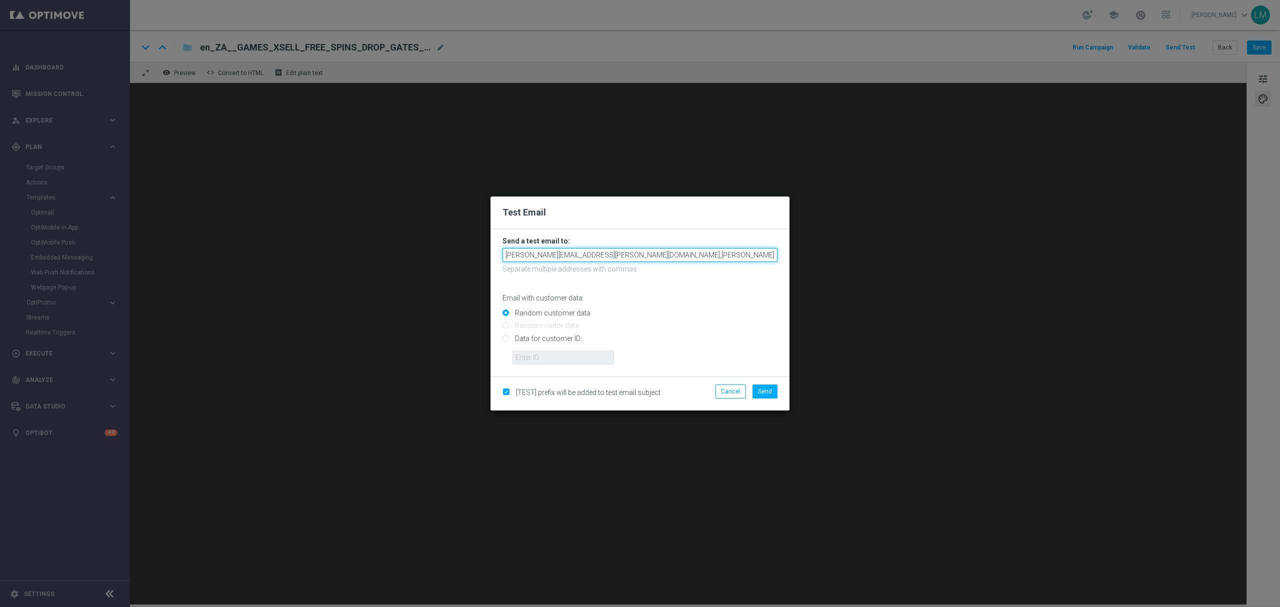
click at [701, 251] on input "leslie.martinez@lottoland.com,ricky.hubbard@lottoland.com" at bounding box center [640, 255] width 275 height 14
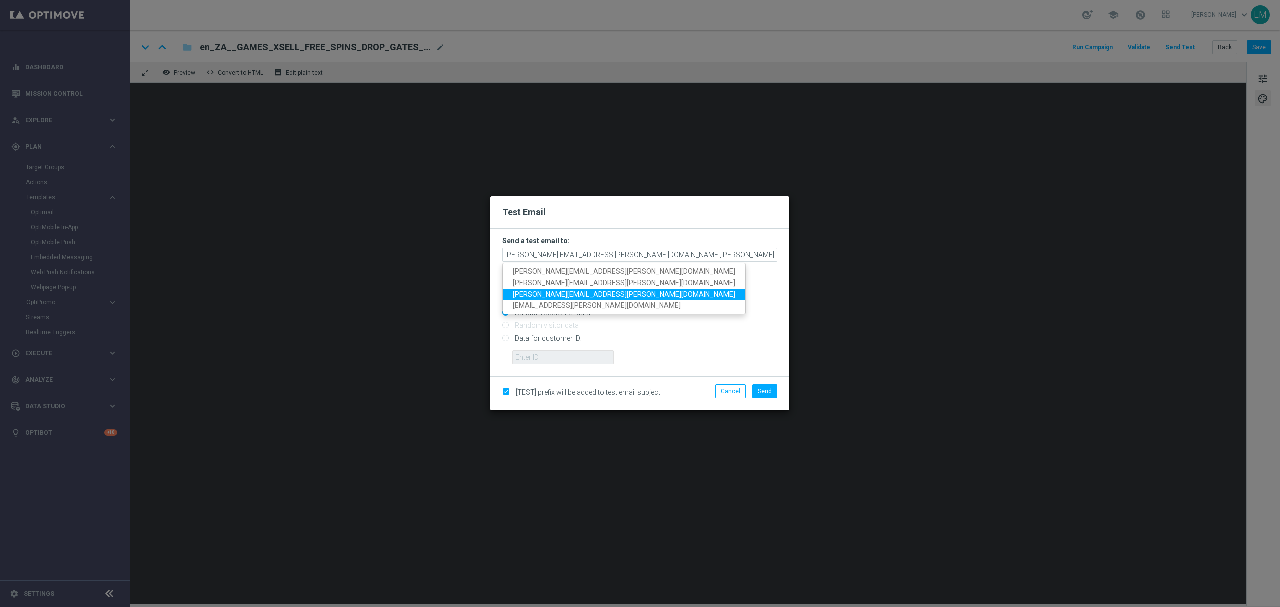
click at [561, 291] on span "millie.purcell@lottoland.com" at bounding box center [624, 294] width 223 height 8
type input "leslie.martinez@lottoland.com,ricky.hubbard@lottoland.com,millie.purcell@lottol…"
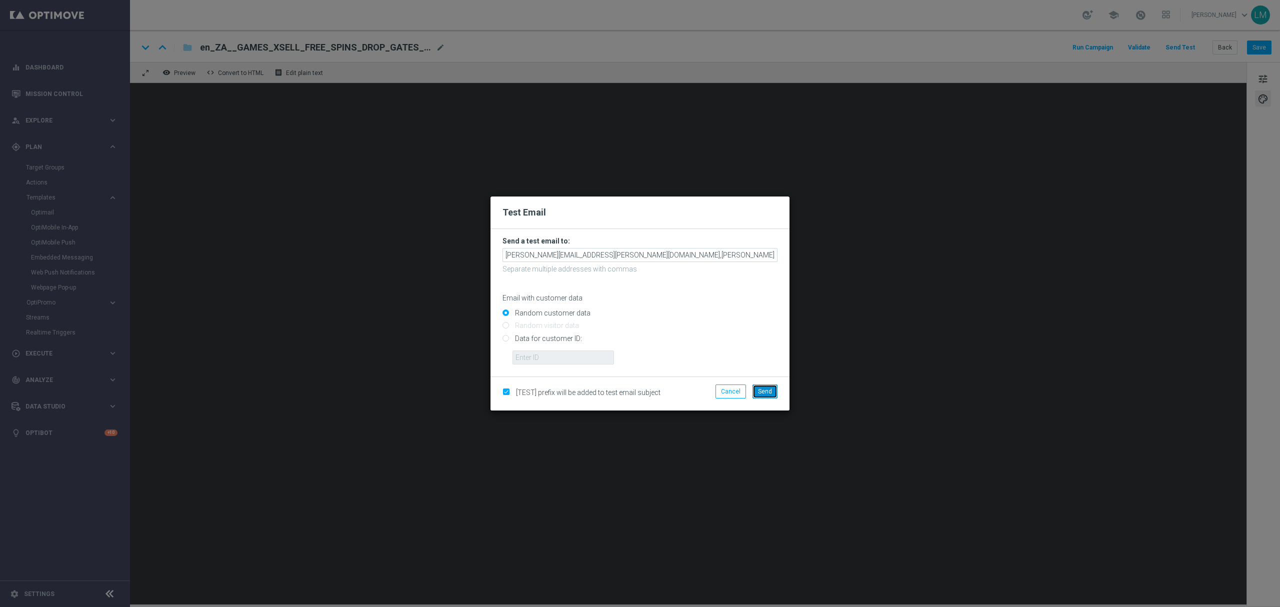
click at [767, 388] on span "Send" at bounding box center [765, 391] width 14 height 7
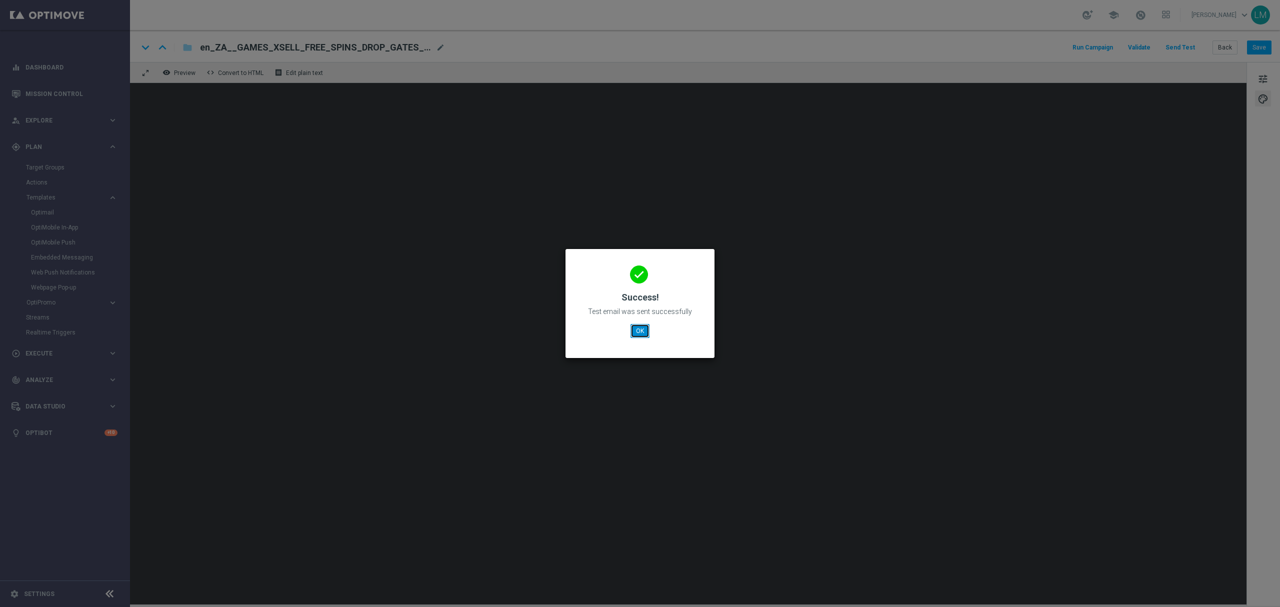
click at [645, 329] on button "OK" at bounding box center [640, 331] width 19 height 14
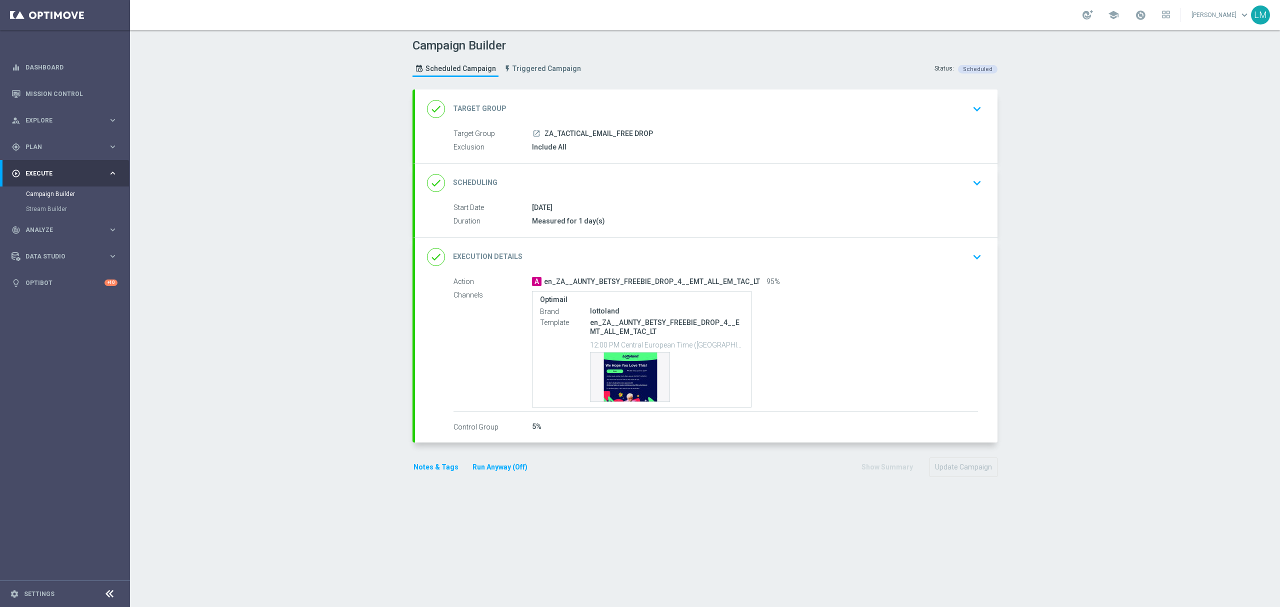
click at [571, 252] on div "done Execution Details keyboard_arrow_down" at bounding box center [706, 257] width 559 height 19
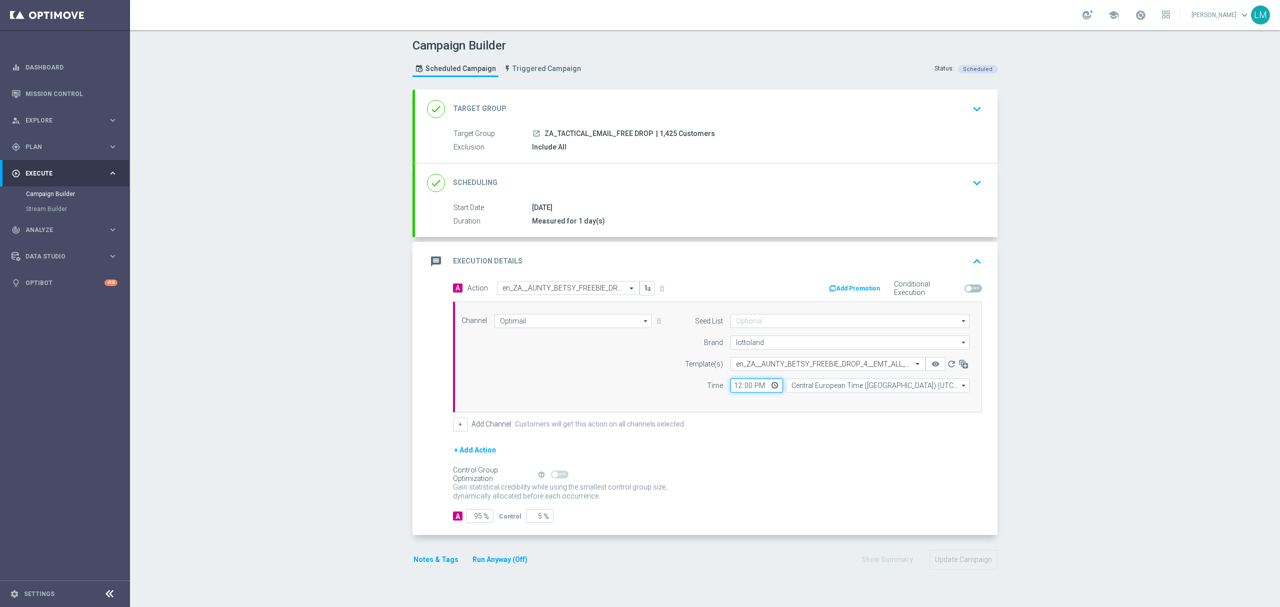
click at [771, 387] on input "12:00" at bounding box center [757, 386] width 53 height 14
type input "11:00"
click at [655, 408] on div "Channel Optimail Optimail arrow_drop_down Show Selected 1 of 26 Silverpop" at bounding box center [717, 357] width 529 height 111
click at [362, 393] on div "Campaign Builder Scheduled Campaign Triggered Campaign Status: Scheduled done T…" at bounding box center [705, 318] width 1150 height 577
click at [955, 561] on button "Update Campaign" at bounding box center [964, 560] width 68 height 20
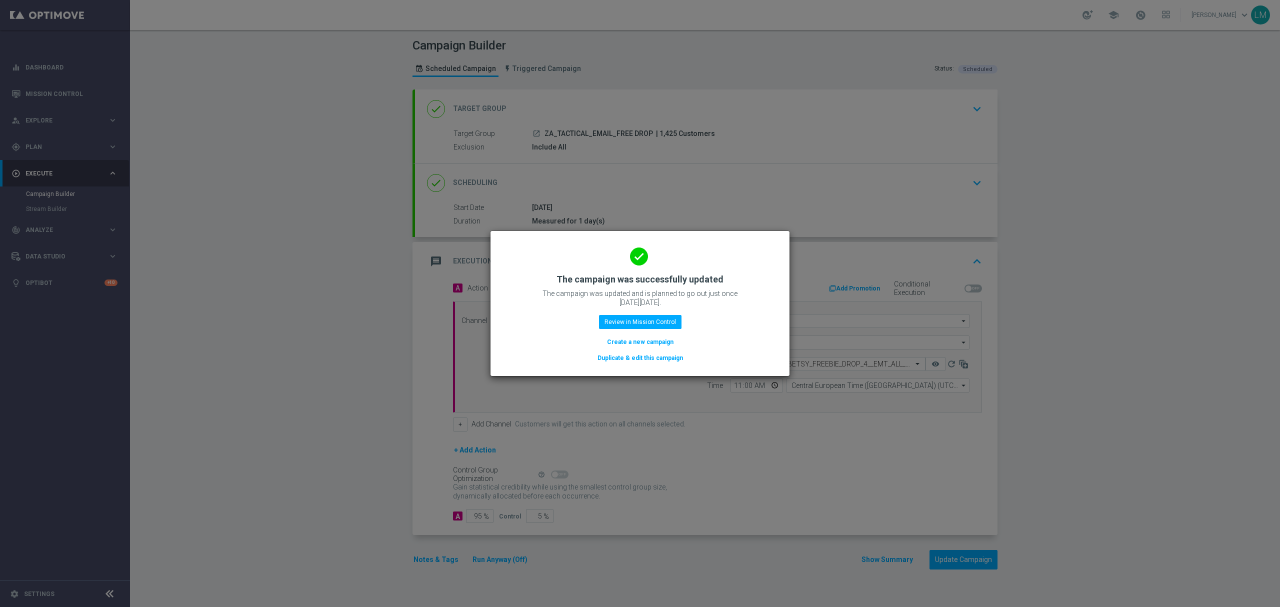
click at [656, 339] on button "Create a new campaign" at bounding box center [640, 342] width 69 height 11
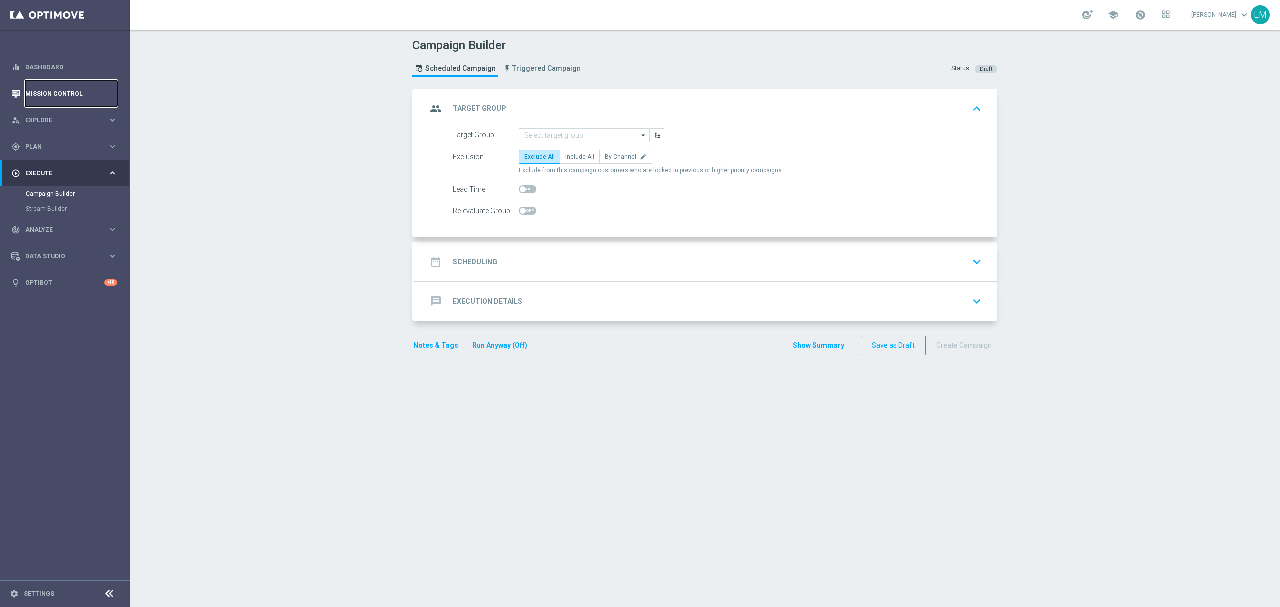
click at [96, 97] on link "Mission Control" at bounding box center [72, 94] width 92 height 27
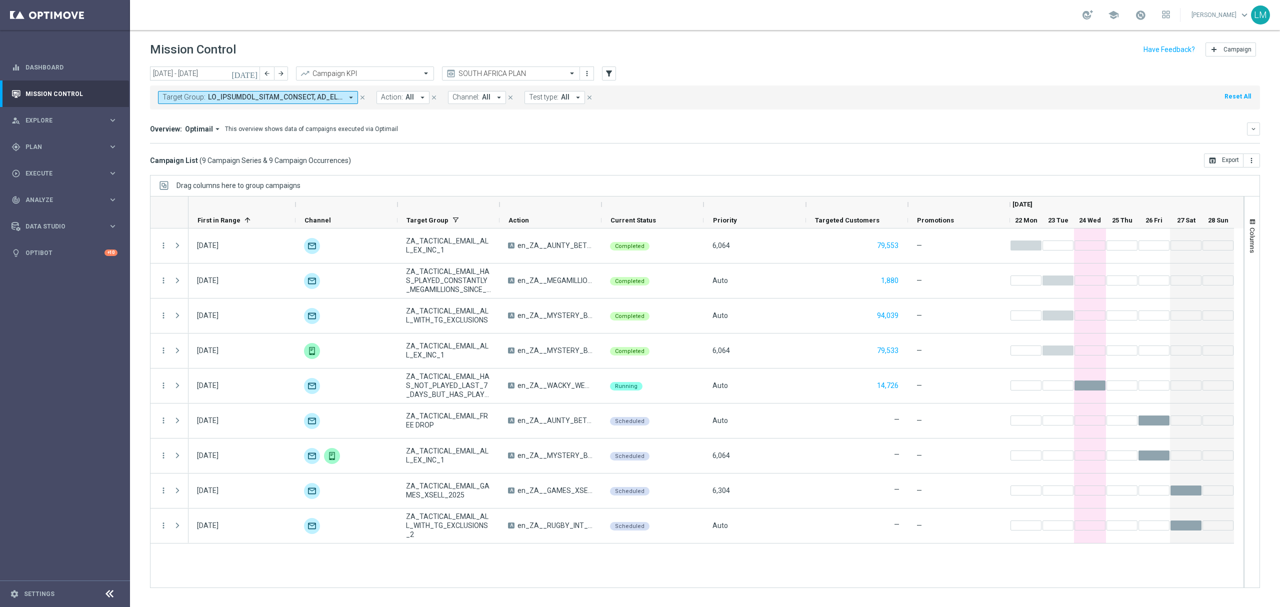
drag, startPoint x: 306, startPoint y: 189, endPoint x: 264, endPoint y: 188, distance: 42.0
click at [265, 189] on div "Drag columns here to group campaigns" at bounding box center [705, 185] width 1110 height 21
drag, startPoint x: 199, startPoint y: 159, endPoint x: 345, endPoint y: 160, distance: 145.6
click at [345, 160] on span "( 9 Campaign Series & 9 Campaign Occurrences )" at bounding box center [276, 160] width 152 height 9
click at [423, 151] on mini-dashboard "Overview: Optimail arrow_drop_down This overview shows data of campaigns execut…" at bounding box center [705, 132] width 1110 height 44
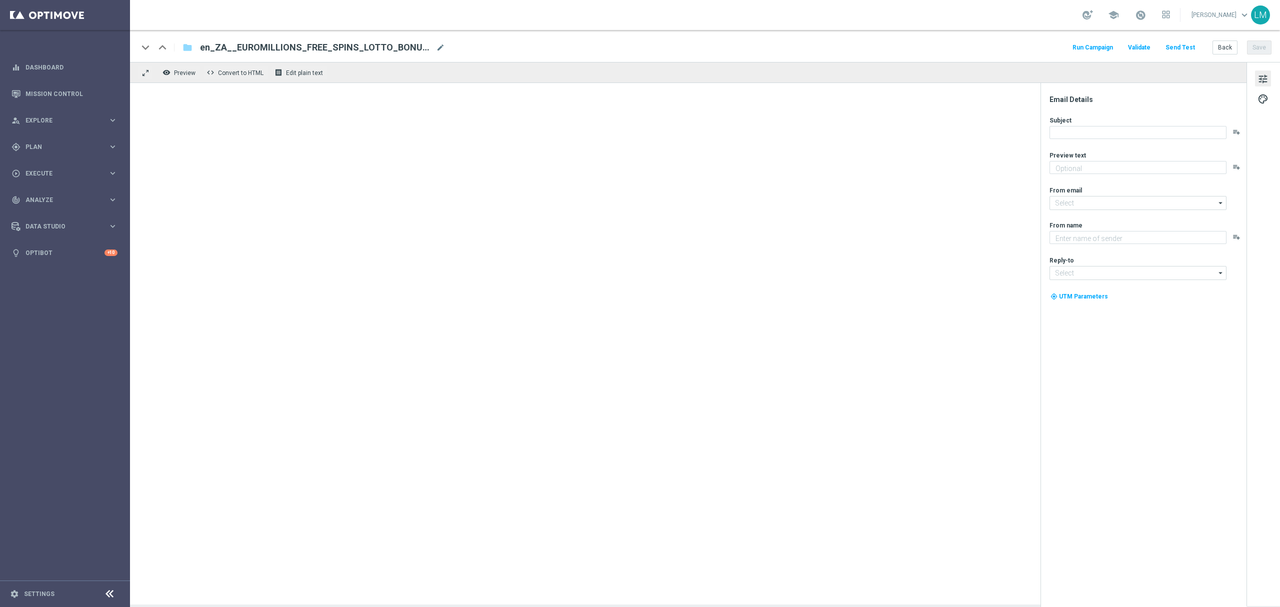
type textarea "And it comes with Bonus Spins. and Lotto Bonus.."
type textarea "Lottoland"
type input "[EMAIL_ADDRESS][DOMAIN_NAME]"
type textarea "And it comes with Bonus Spins. and Lotto Bonus.."
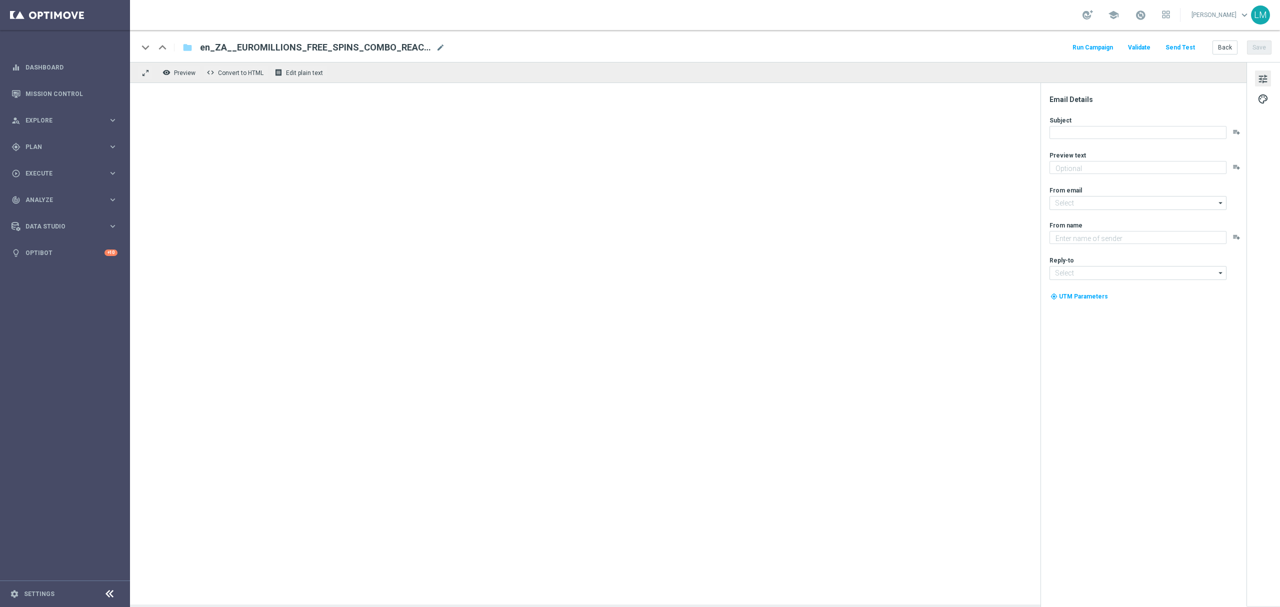
type input "[EMAIL_ADDRESS][DOMAIN_NAME]"
type textarea "Lottoland"
type input "[EMAIL_ADDRESS][DOMAIN_NAME]"
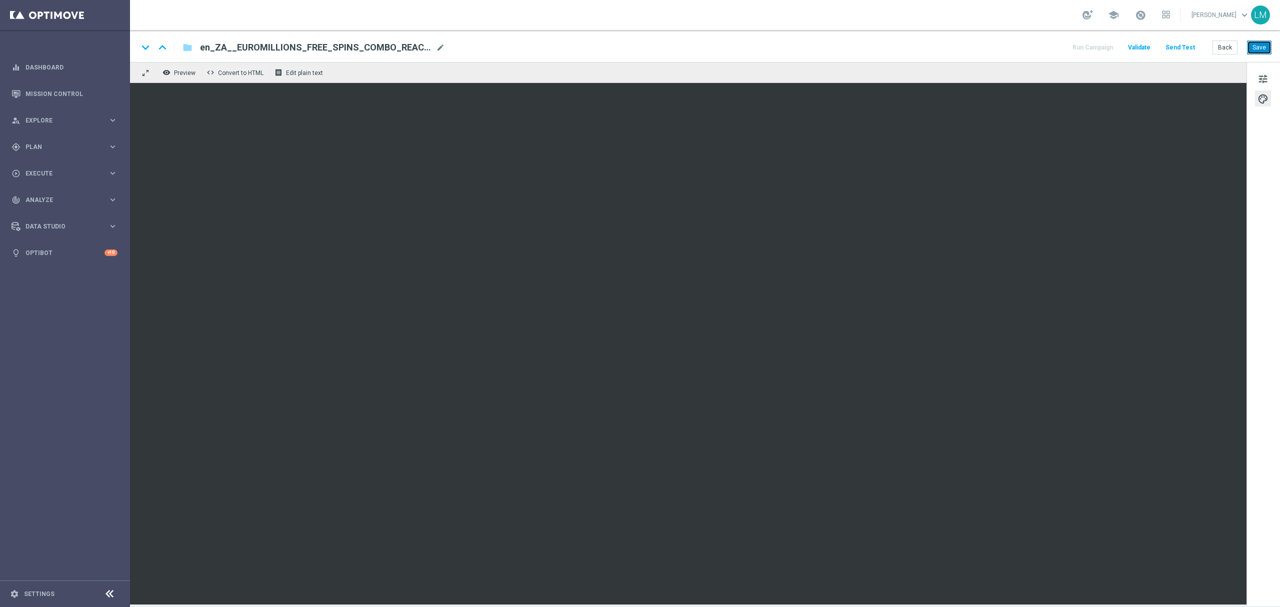
click at [1261, 52] on button "Save" at bounding box center [1259, 48] width 25 height 14
click at [1259, 53] on button "Save" at bounding box center [1259, 48] width 25 height 14
click at [1263, 45] on button "Save" at bounding box center [1259, 48] width 25 height 14
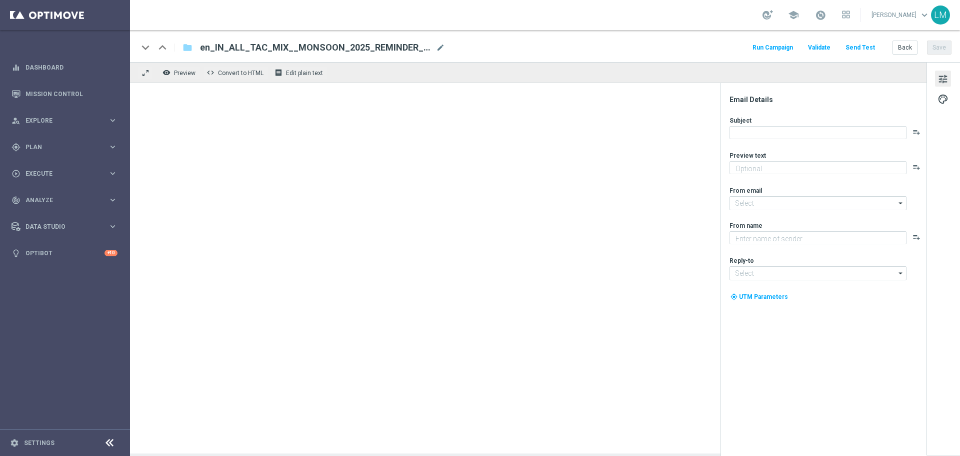
type textarea "Monsoon Mania is here for ya!"
type input "[EMAIL_ADDRESS][DOMAIN_NAME]"
type textarea "Lottoland"
type input "[EMAIL_ADDRESS][DOMAIN_NAME]"
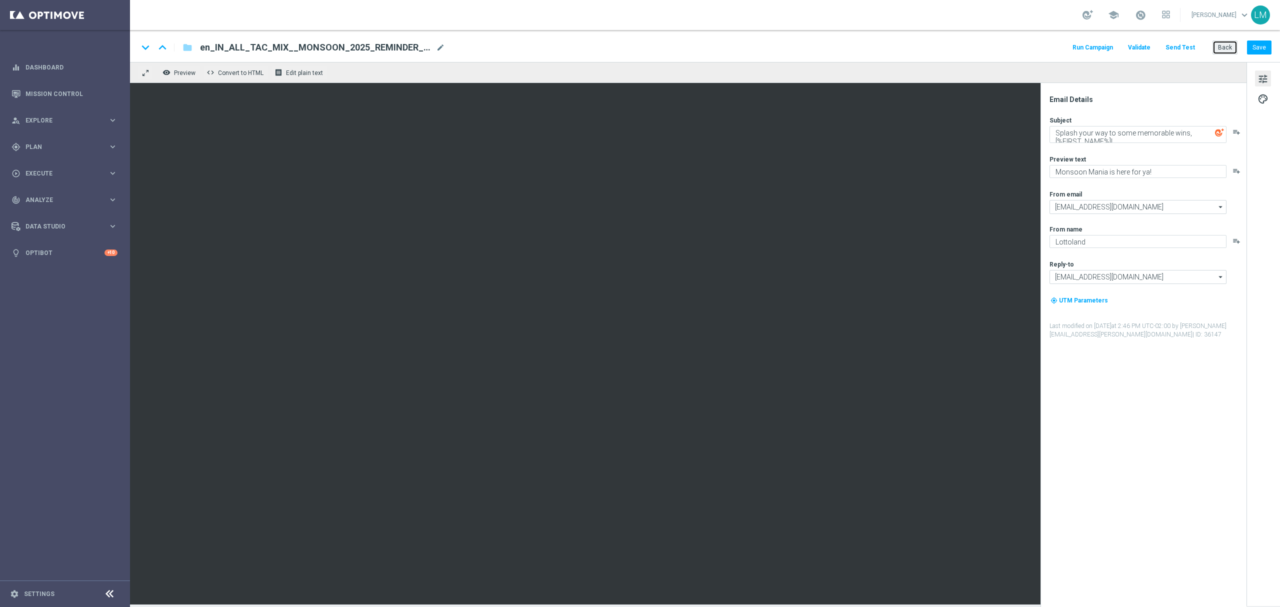
click at [960, 46] on button "Back" at bounding box center [1225, 48] width 25 height 14
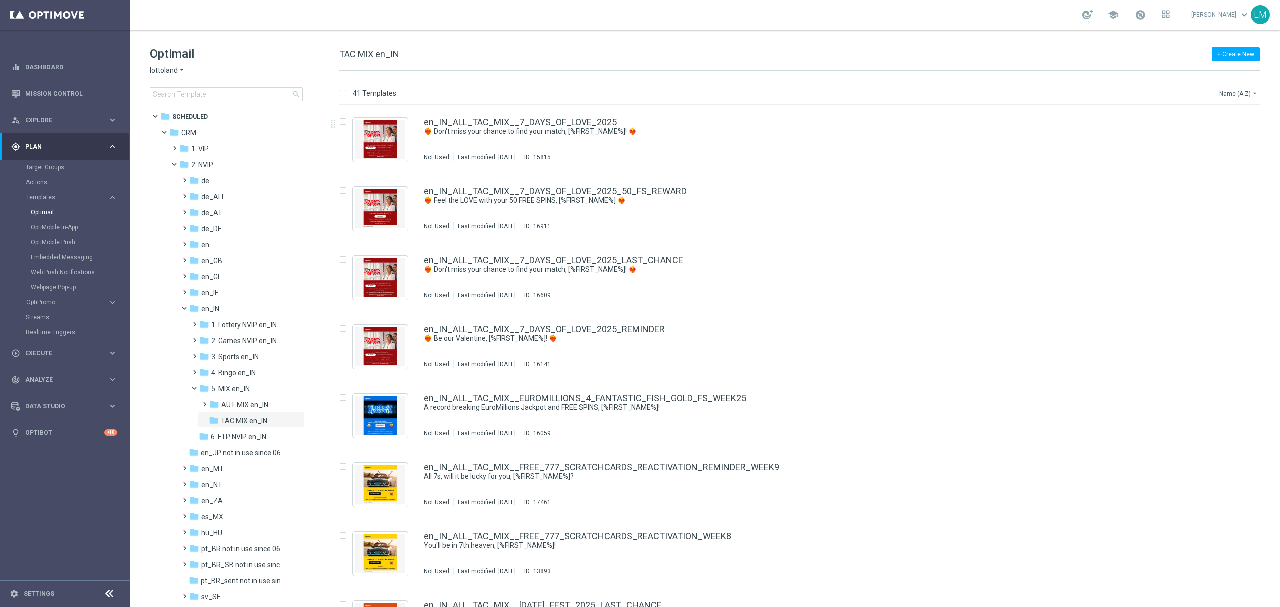
click at [960, 94] on button "Name (A-Z) arrow_drop_down" at bounding box center [1240, 94] width 42 height 12
click at [960, 136] on span "Date Modified (Newest)" at bounding box center [1221, 138] width 67 height 7
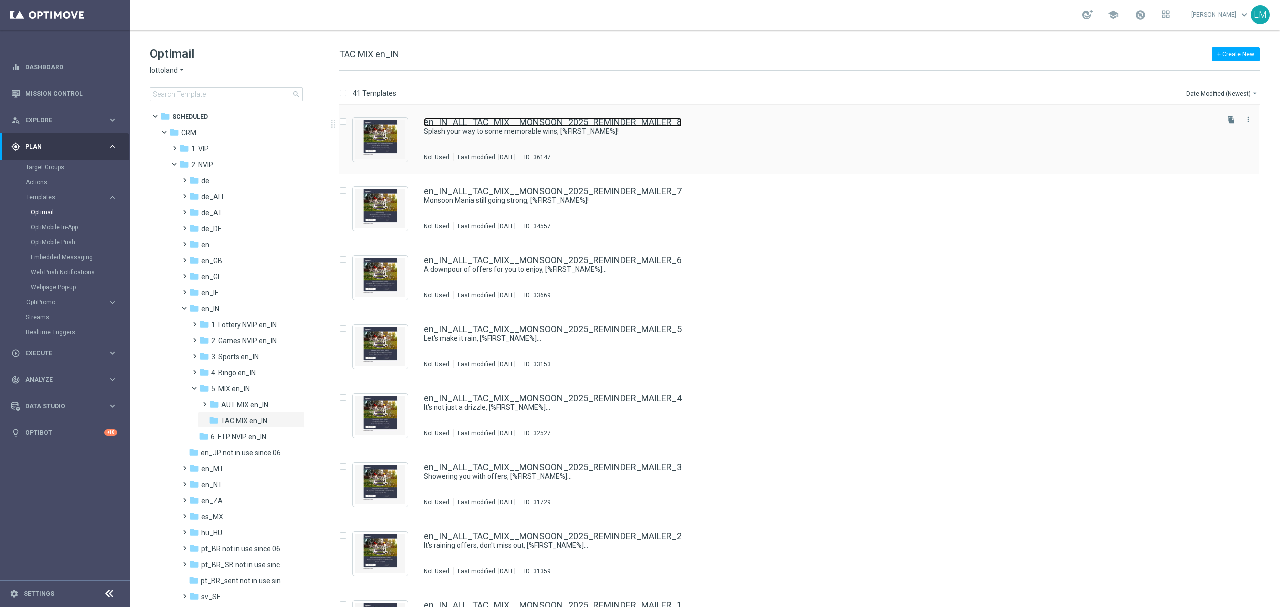
click at [661, 123] on link "en_IN_ALL_TAC_MIX__MONSOON_2025_REMINDER_MAILER_8" at bounding box center [553, 122] width 258 height 9
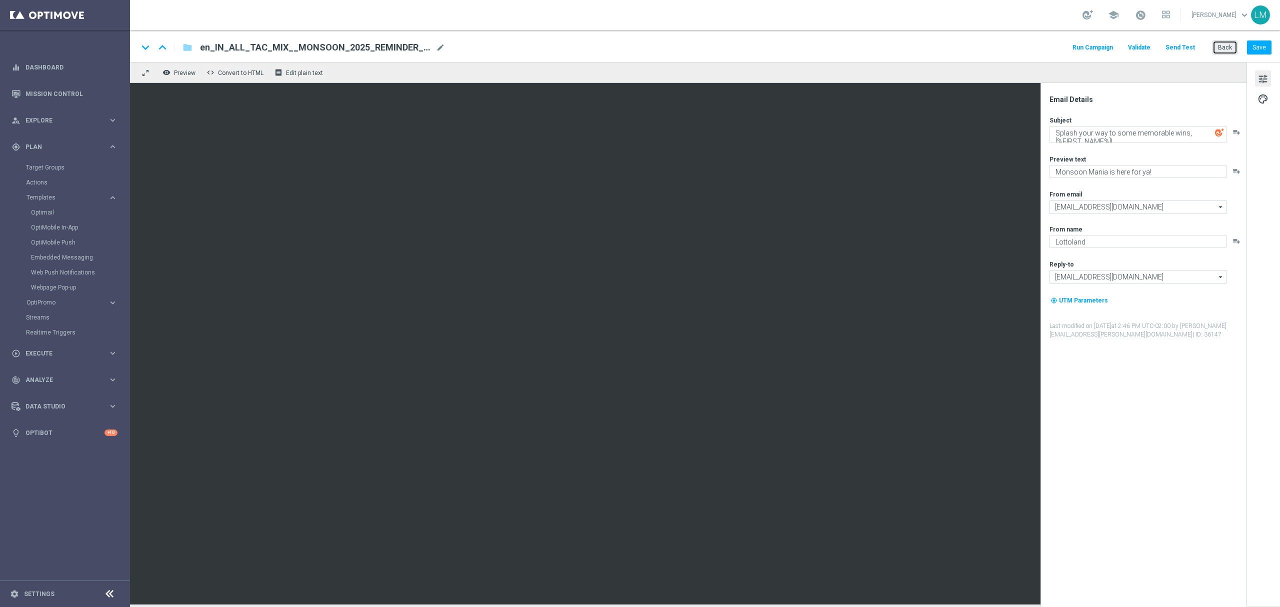
click at [960, 52] on button "Back" at bounding box center [1225, 48] width 25 height 14
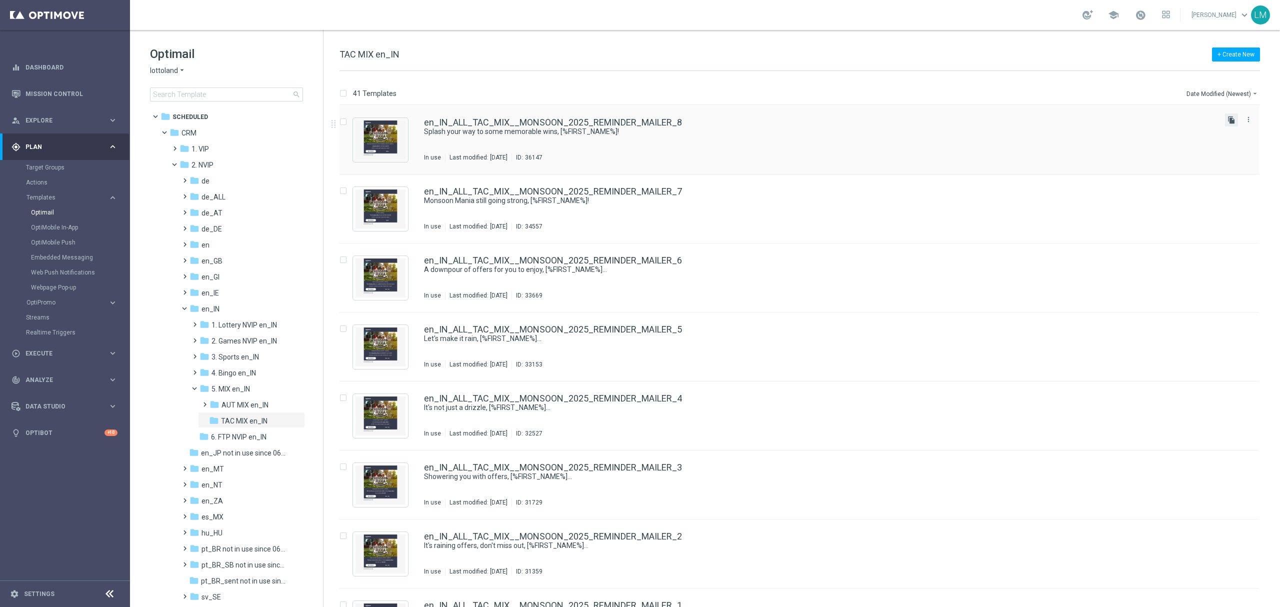
click at [960, 119] on icon "file_copy" at bounding box center [1232, 120] width 8 height 8
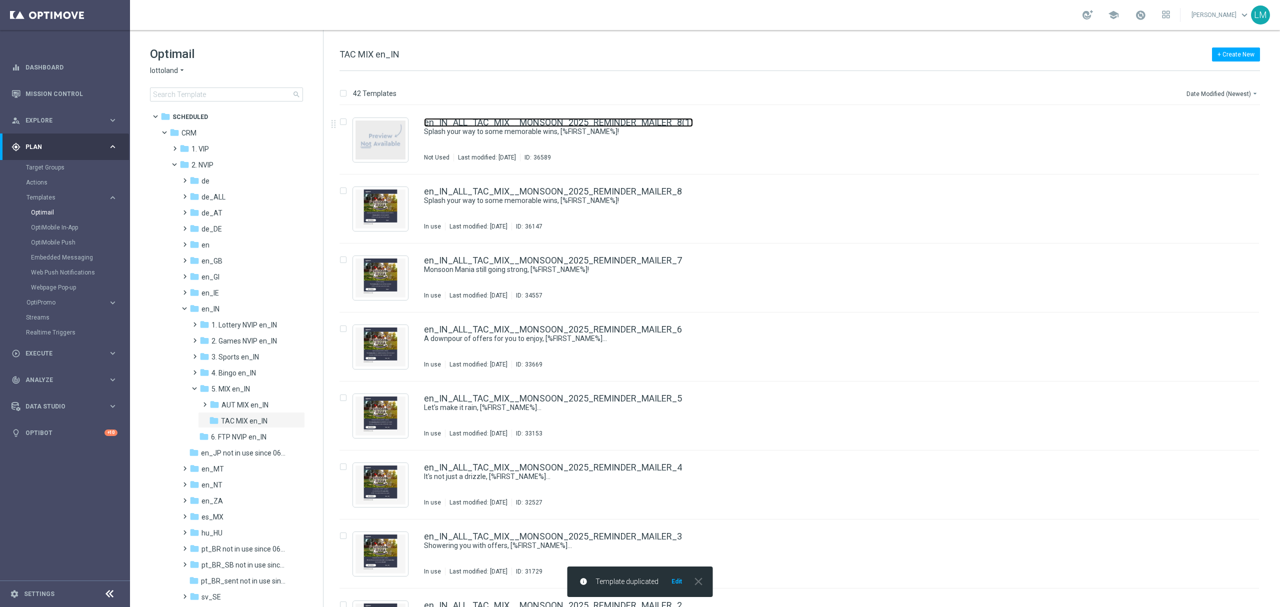
click at [549, 121] on link "en_IN_ALL_TAC_MIX__MONSOON_2025_REMINDER_MAILER_8(1)" at bounding box center [558, 122] width 269 height 9
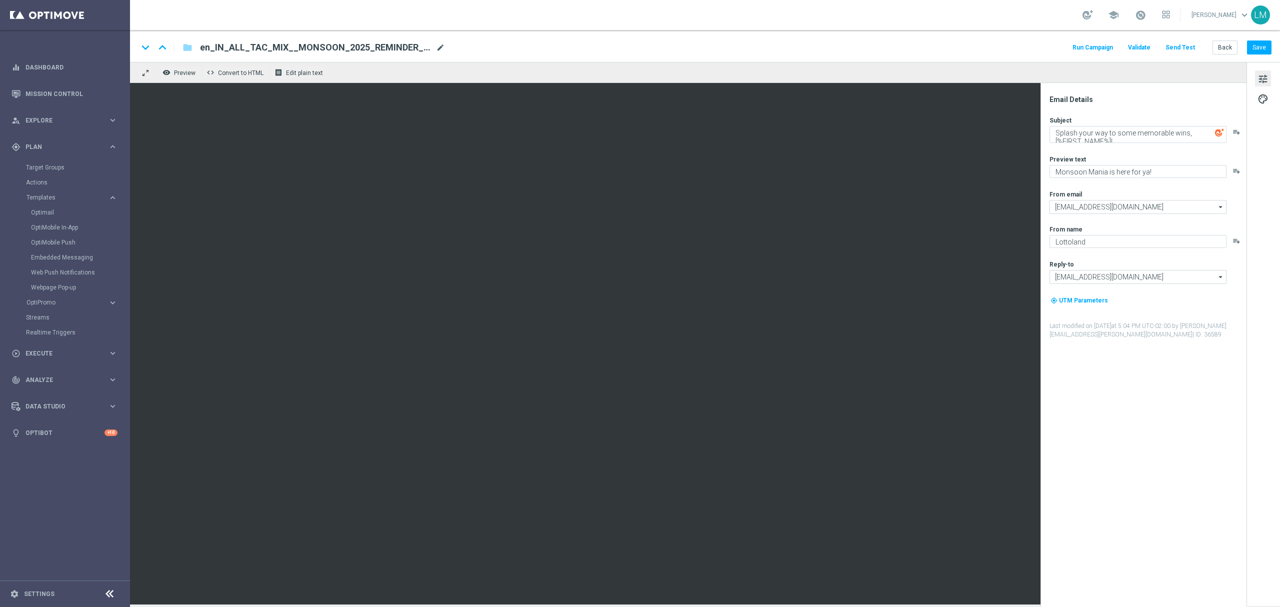
click at [442, 49] on span "mode_edit" at bounding box center [440, 47] width 9 height 9
paste input "9"
type input "en_IN_ALL_TAC_MIX__MONSOON_2025_REMINDER_MAILER_9"
click at [428, 60] on div "keyboard_arrow_down keyboard_arrow_up folder en_IN_ALL_TAC_MIX__MONSOON_2025_RE…" at bounding box center [705, 46] width 1150 height 32
click at [414, 53] on input "en_IN_ALL_TAC_MIX__MONSOON_2025_REMINDER_MAILER_9" at bounding box center [324, 47] width 248 height 13
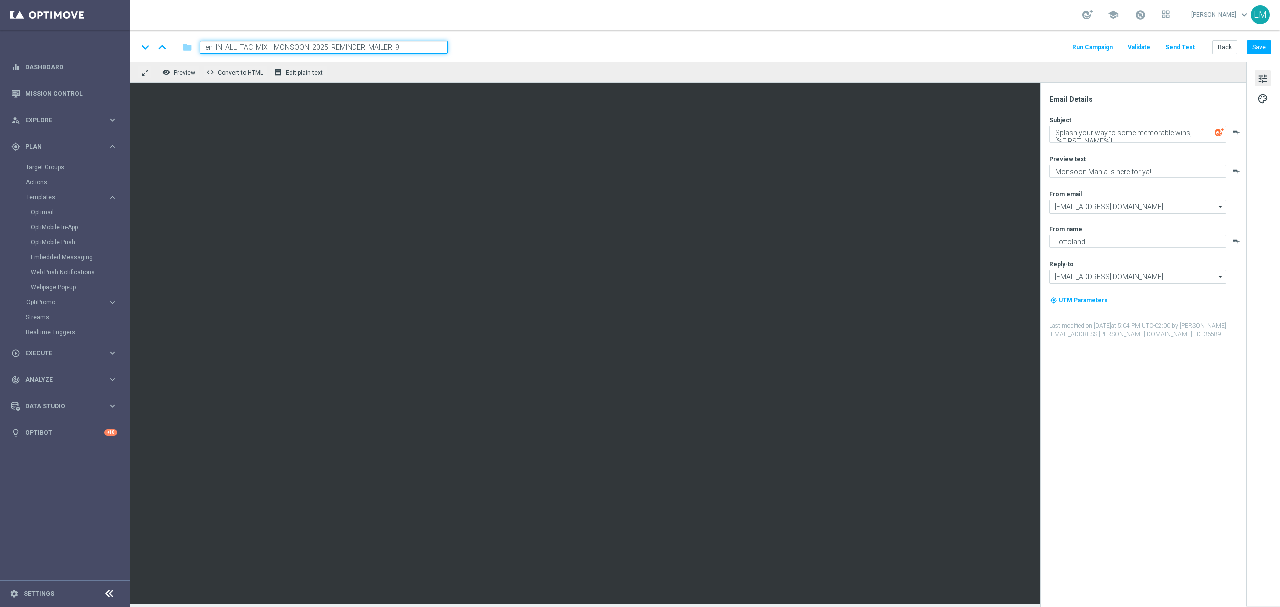
click at [407, 61] on div "keyboard_arrow_down keyboard_arrow_up folder en_IN_ALL_TAC_MIX__MONSOON_2025_RE…" at bounding box center [705, 46] width 1150 height 32
click at [395, 77] on div "remove_red_eye Preview code Convert to HTML receipt Edit plain text" at bounding box center [688, 72] width 1117 height 21
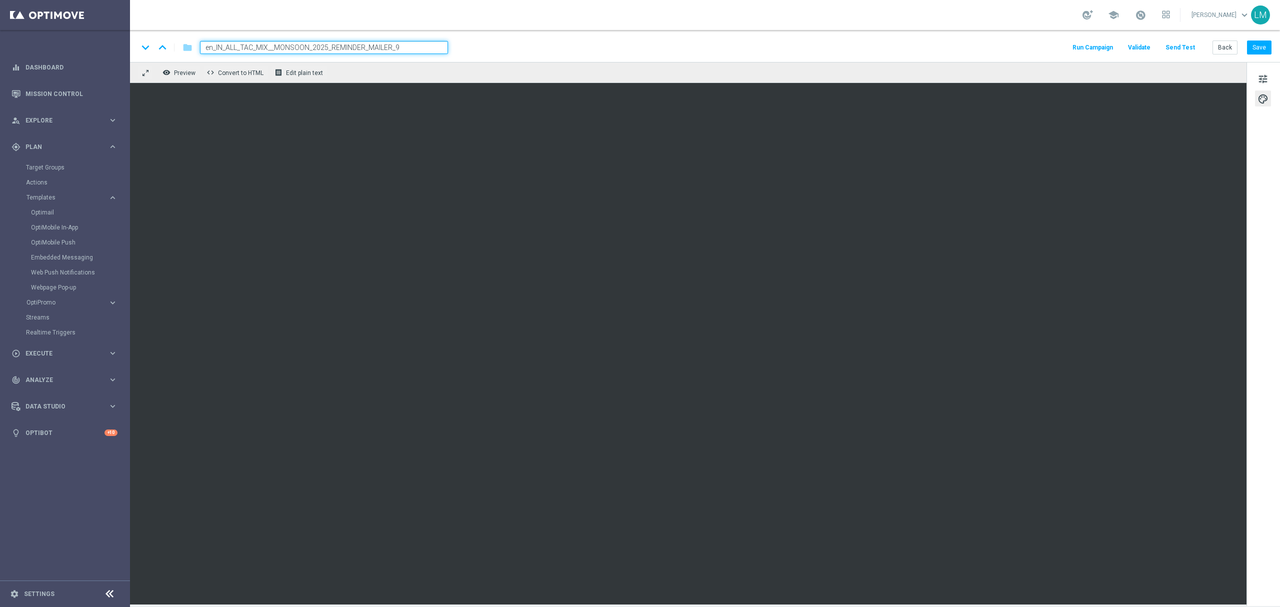
click at [385, 70] on div "remove_red_eye Preview code Convert to HTML receipt Edit plain text" at bounding box center [688, 72] width 1117 height 21
click at [390, 50] on input "en_IN_ALL_TAC_MIX__MONSOON_2025_REMINDER_MAILER_9" at bounding box center [324, 47] width 248 height 13
click at [388, 58] on div "keyboard_arrow_down keyboard_arrow_up folder en_IN_ALL_TAC_MIX__MONSOON_2025_RE…" at bounding box center [705, 46] width 1150 height 32
click at [960, 43] on button "Save" at bounding box center [1259, 48] width 25 height 14
click at [960, 83] on span "tune" at bounding box center [1263, 79] width 11 height 13
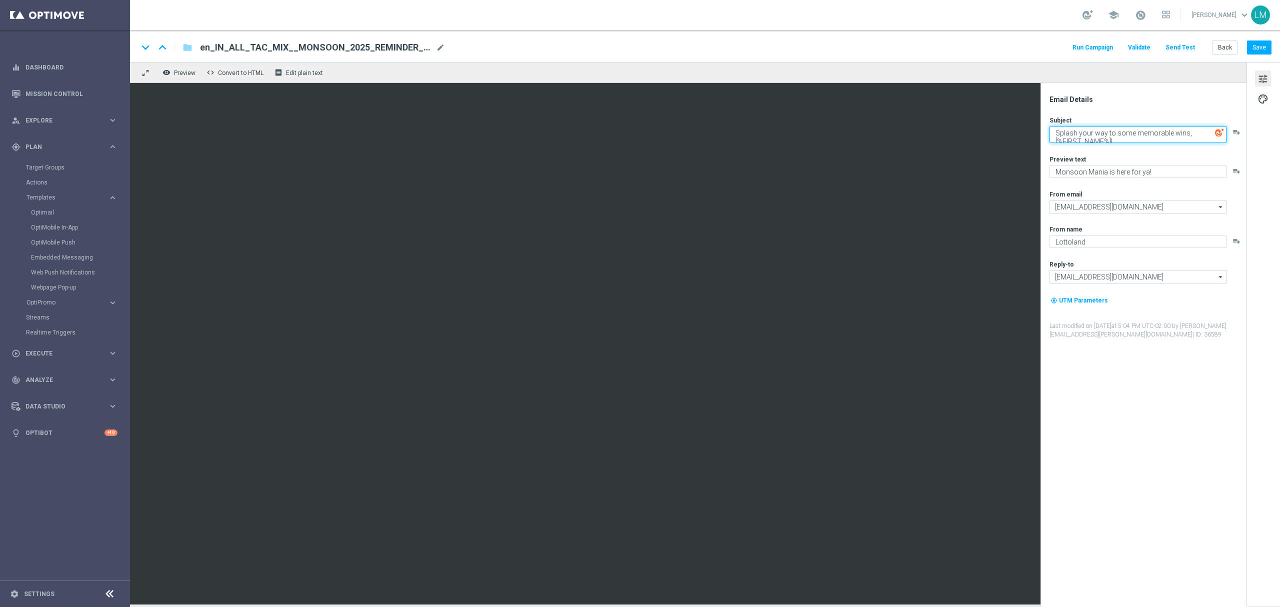
drag, startPoint x: 1184, startPoint y: 134, endPoint x: 1052, endPoint y: 129, distance: 132.2
click at [960, 129] on textarea "Splash your way to some memorable wins, [%FIRST_NAME%]!" at bounding box center [1138, 134] width 177 height 17
click at [960, 131] on textarea "Splash your way to some memorable wins, [%FIRST_NAME%]!" at bounding box center [1138, 134] width 177 height 17
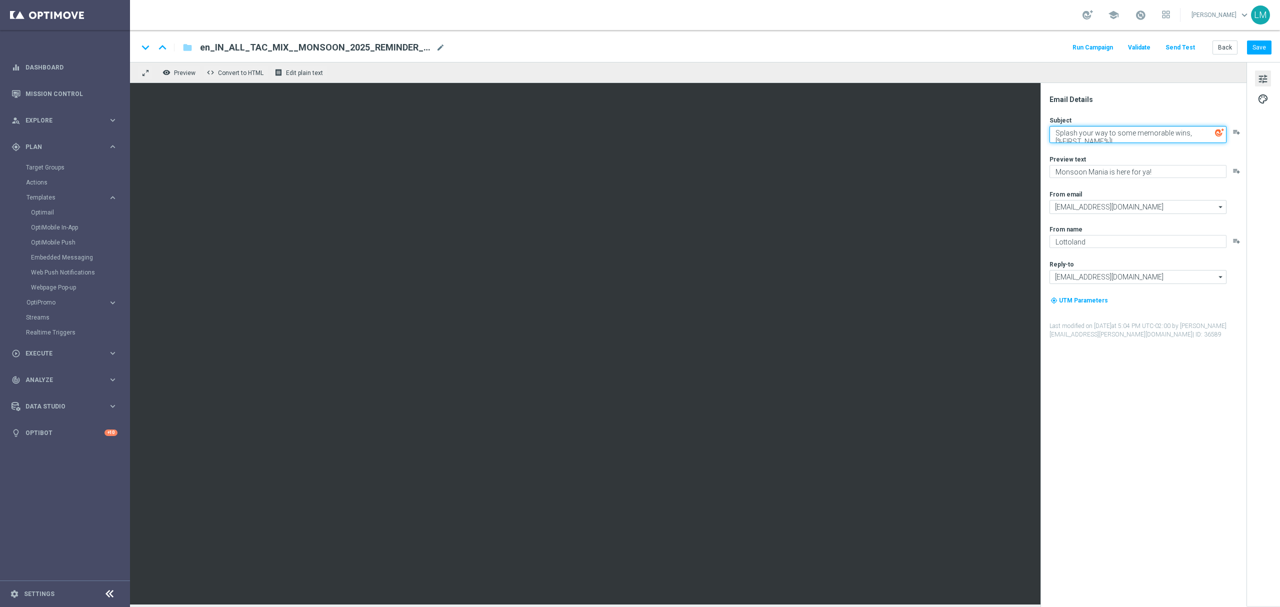
paste textarea "Time is running out"
type textarea "Time is running out, [%FIRST_NAME%]!"
drag, startPoint x: 1107, startPoint y: 166, endPoint x: 1145, endPoint y: 167, distance: 38.0
click at [960, 167] on textarea "Monsoon Mania is here for ya!" at bounding box center [1138, 167] width 177 height 13
click at [960, 166] on textarea "Monsoon Mania is almost over!" at bounding box center [1138, 167] width 177 height 13
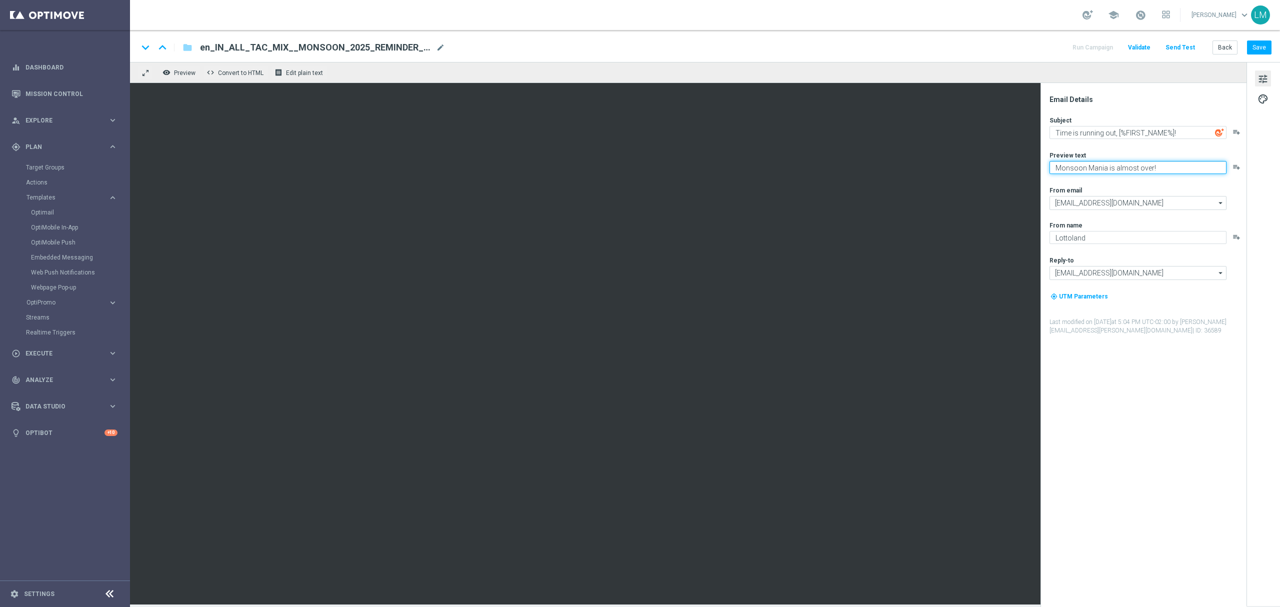
click at [960, 166] on textarea "Monsoon Mania is almost over!" at bounding box center [1138, 167] width 177 height 13
type textarea "Monsoon Mania is almost over!"
click at [960, 54] on button "Save" at bounding box center [1259, 48] width 25 height 14
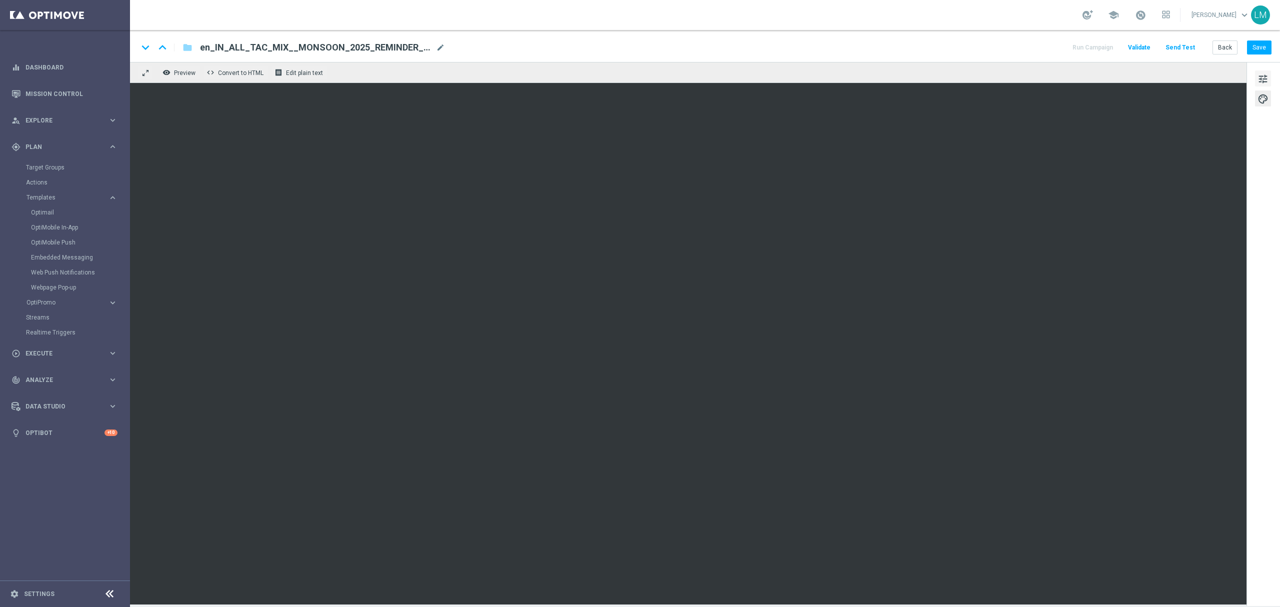
click at [960, 79] on span "tune" at bounding box center [1263, 79] width 11 height 13
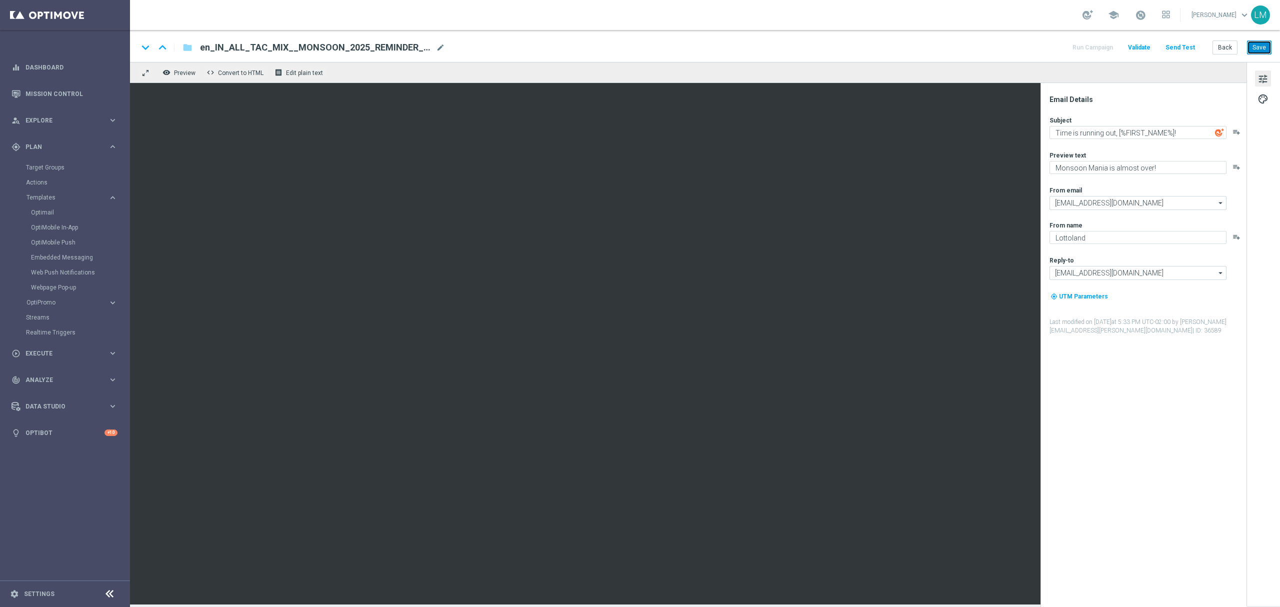
click at [960, 51] on button "Save" at bounding box center [1259, 48] width 25 height 14
click at [960, 48] on button "Send Test" at bounding box center [1180, 48] width 33 height 14
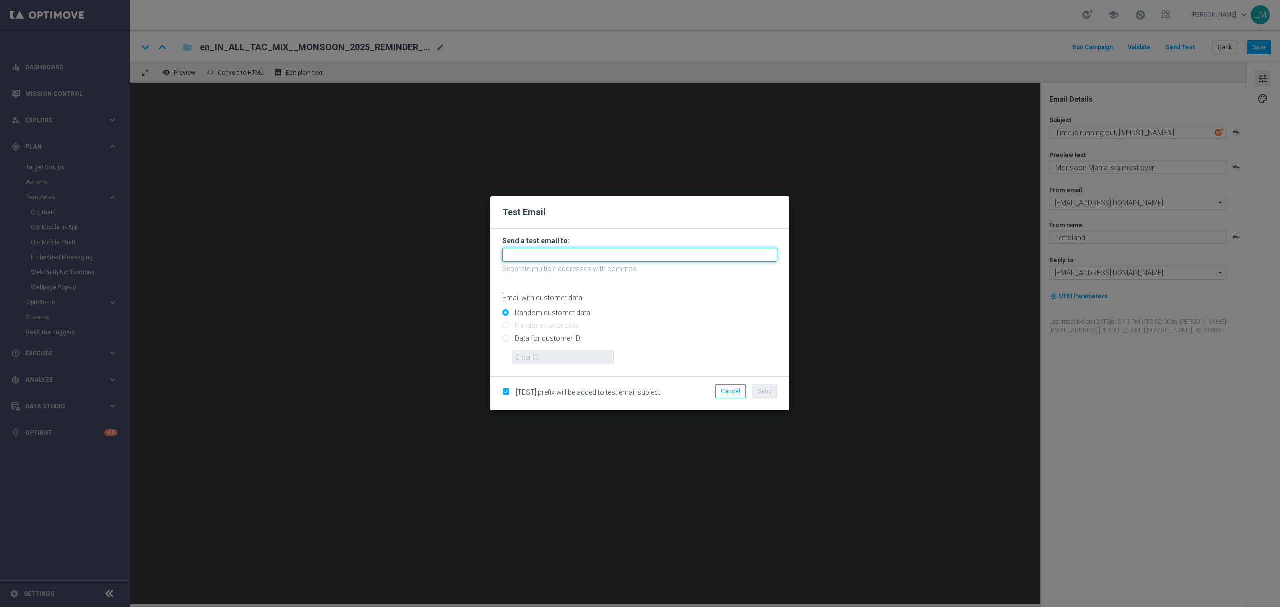
click at [693, 261] on input "text" at bounding box center [640, 255] width 275 height 14
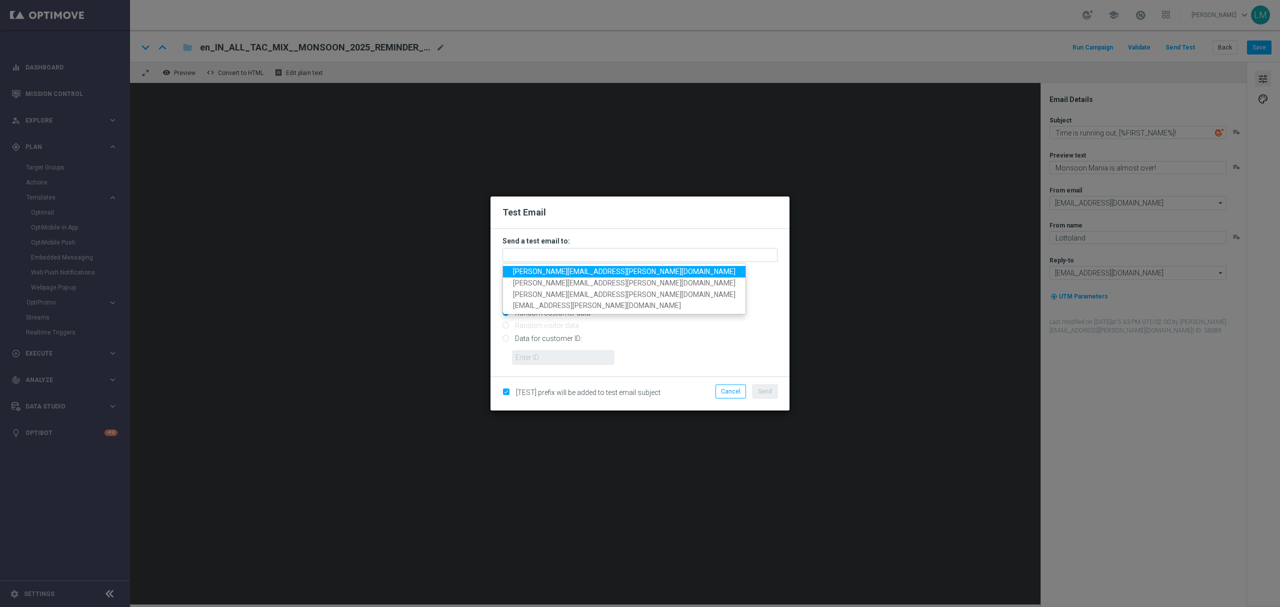
click at [572, 264] on ul "leslie.martinez@lottoland.com ricky.hubbard@lottoland.com millie.purcell@lottol…" at bounding box center [625, 289] width 244 height 52
click at [569, 269] on span "leslie.martinez@lottoland.com" at bounding box center [624, 272] width 223 height 8
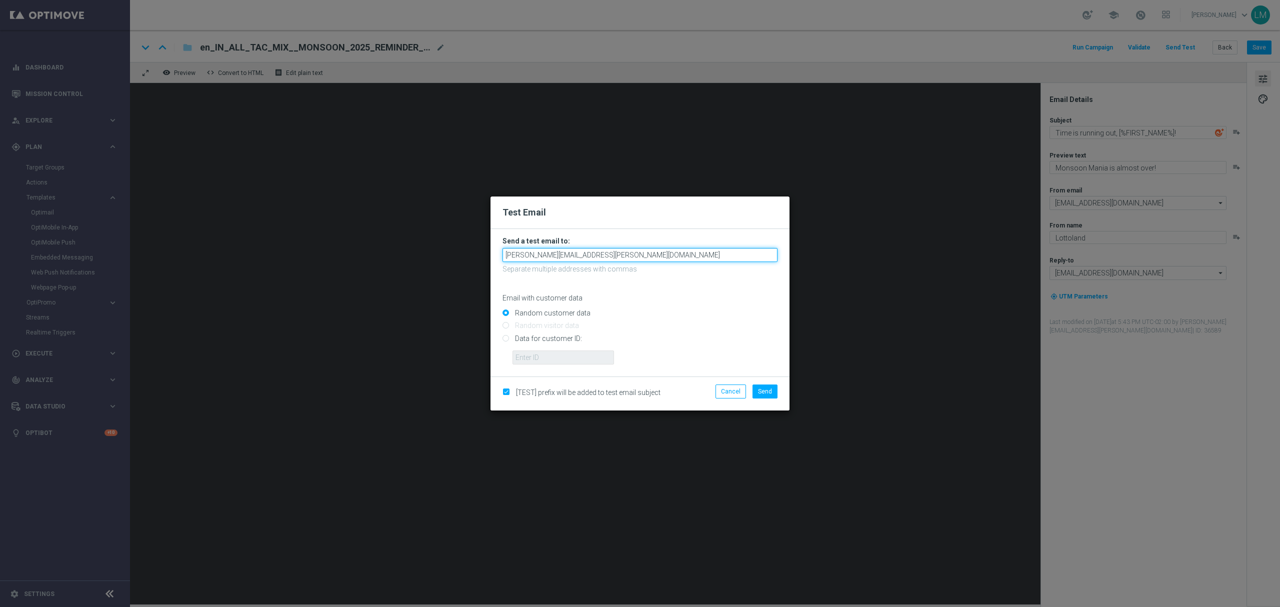
click at [607, 259] on input "leslie.martinez@lottoland.com" at bounding box center [640, 255] width 275 height 14
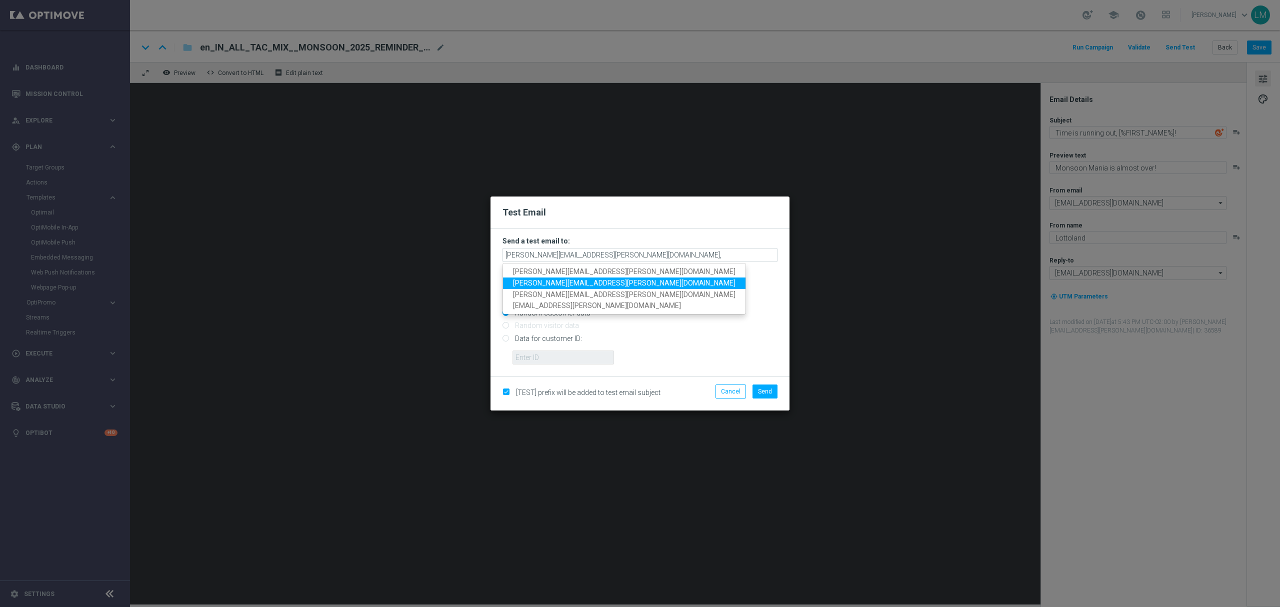
click at [581, 281] on span "ricky.hubbard@lottoland.com" at bounding box center [624, 283] width 223 height 8
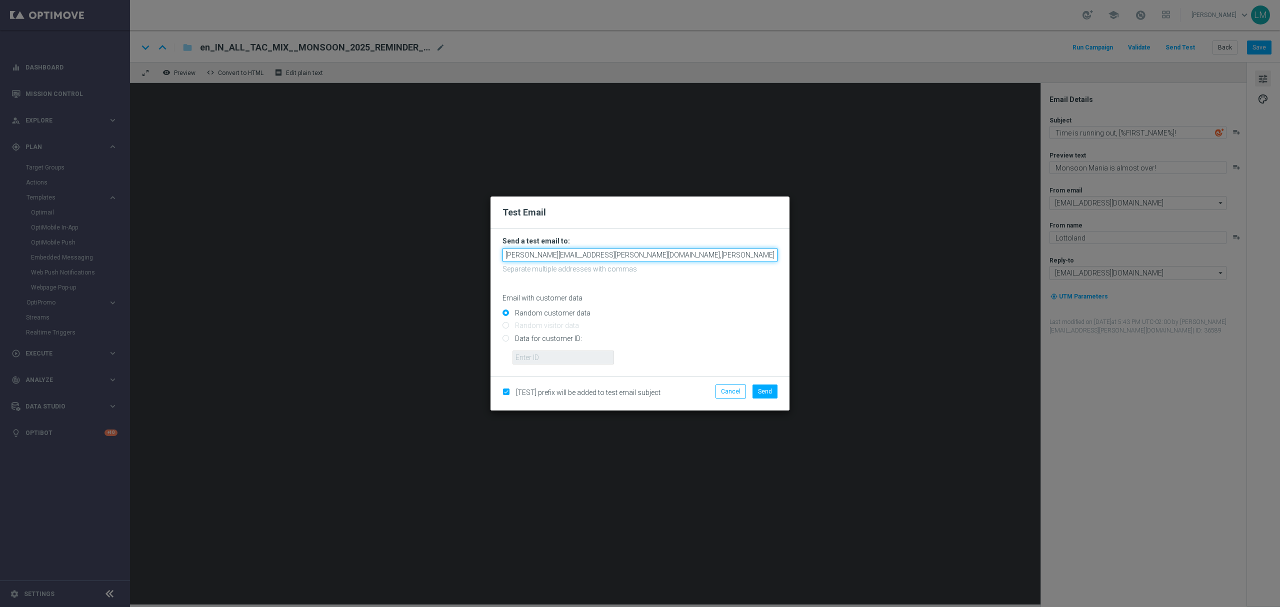
click at [697, 254] on input "leslie.martinez@lottoland.com,ricky.hubbard@lottoland.com" at bounding box center [640, 255] width 275 height 14
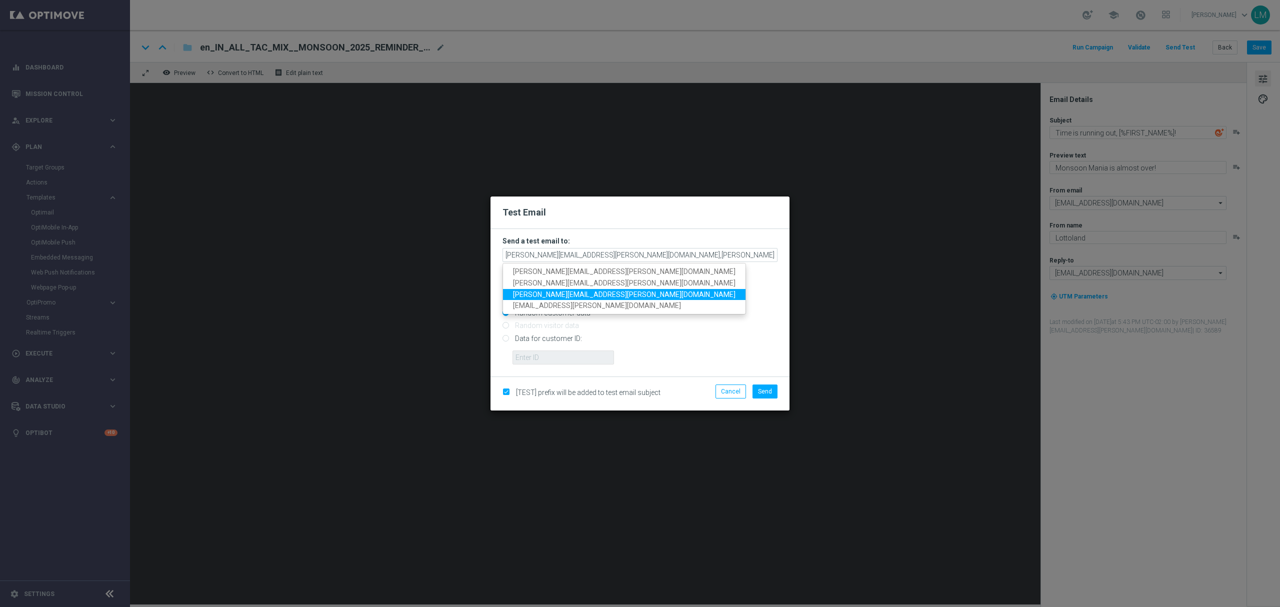
click at [585, 297] on span "millie.purcell@lottoland.com" at bounding box center [624, 294] width 223 height 8
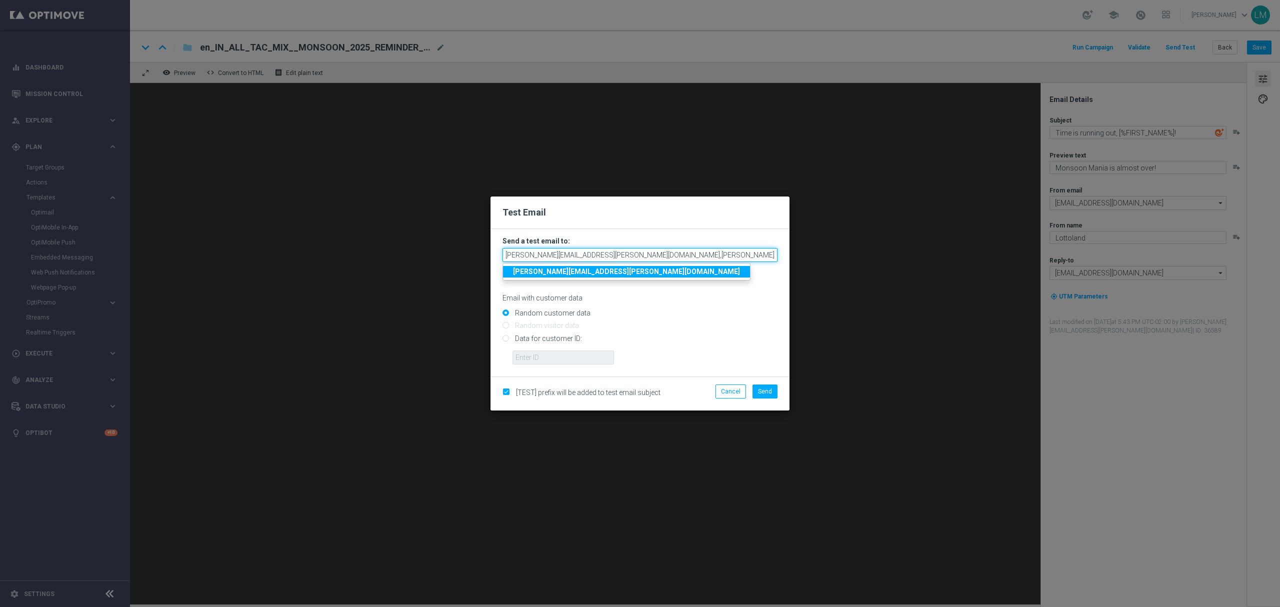
click at [695, 254] on input "leslie.martinez@lottoland.com,ricky.hubbard@lottoland.com,millie.purcell@lottol…" at bounding box center [640, 255] width 275 height 14
drag, startPoint x: 693, startPoint y: 254, endPoint x: 729, endPoint y: 265, distance: 37.7
click at [729, 265] on form "Send a test email to: leslie.martinez@lottoland.com,ricky.hubbard@lottoland.com…" at bounding box center [640, 301] width 275 height 128
type input "leslie.martinez@lottoland.com,ricky.hubbard@lottoland.com,marika.kevicka@lottol…"
click at [736, 257] on input "leslie.martinez@lottoland.com,ricky.hubbard@lottoland.com,marika.kevicka@lottol…" at bounding box center [640, 255] width 275 height 14
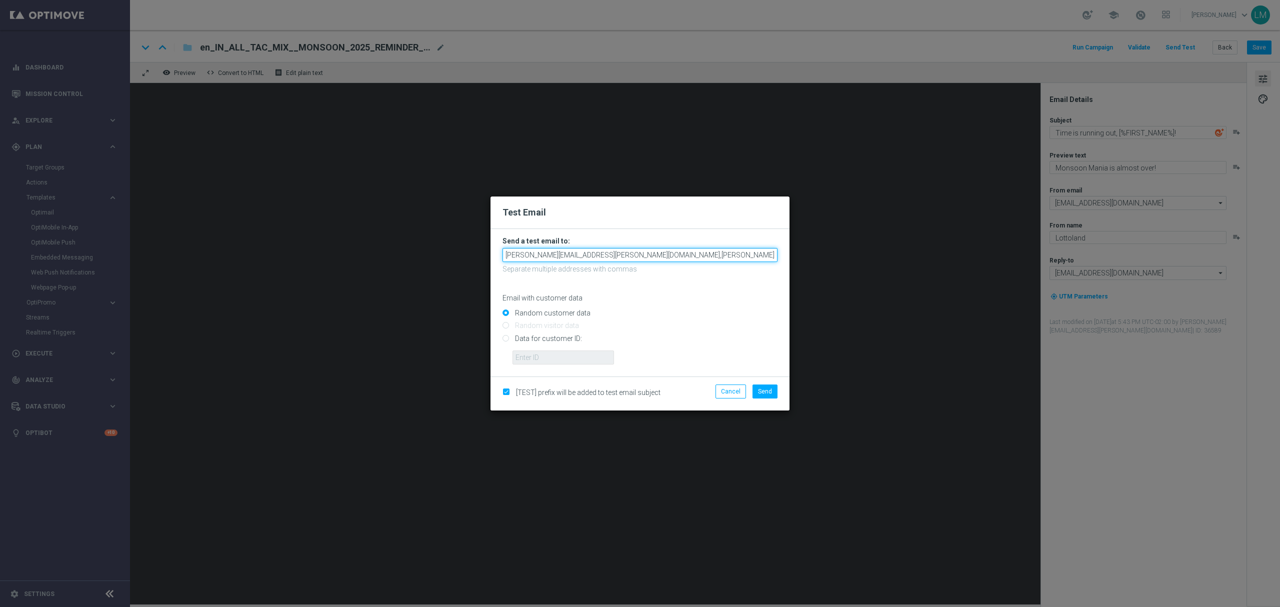
scroll to position [0, 11]
drag, startPoint x: 724, startPoint y: 259, endPoint x: 781, endPoint y: 251, distance: 57.6
click at [781, 251] on form "Send a test email to: leslie.martinez@lottoland.com,ricky.hubbard@lottoland.com…" at bounding box center [640, 303] width 299 height 148
click at [765, 275] on form "Send a test email to: leslie.martinez@lottoland.com,ricky.hubbard@lottoland.com…" at bounding box center [640, 301] width 275 height 128
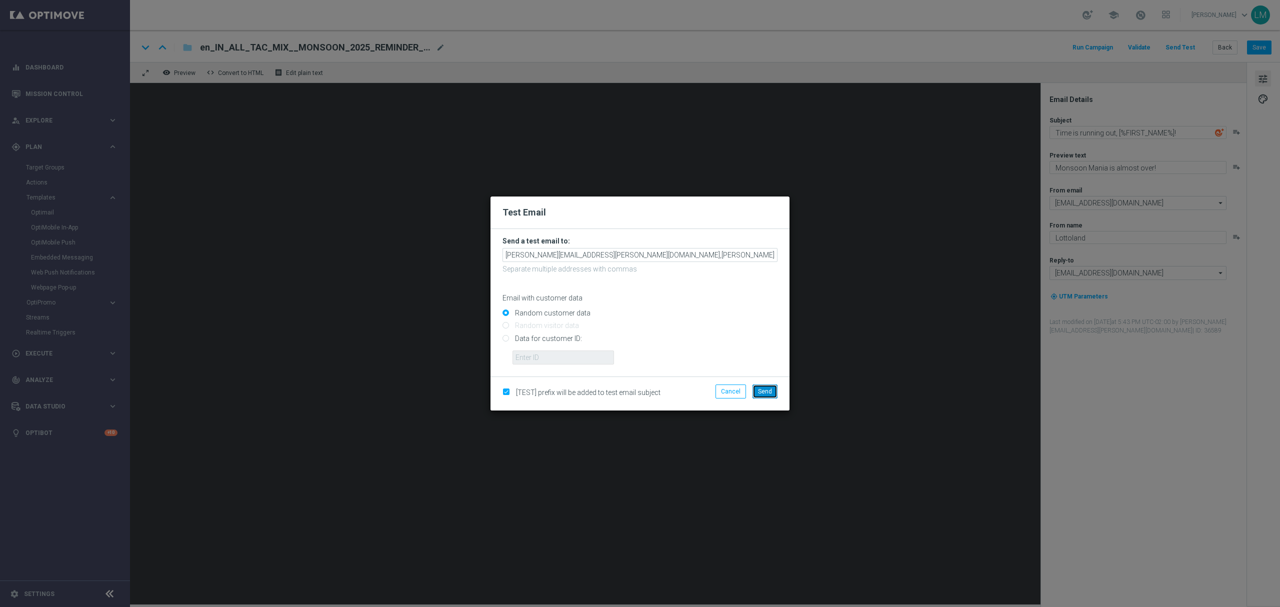
click at [766, 394] on span "Send" at bounding box center [765, 391] width 14 height 7
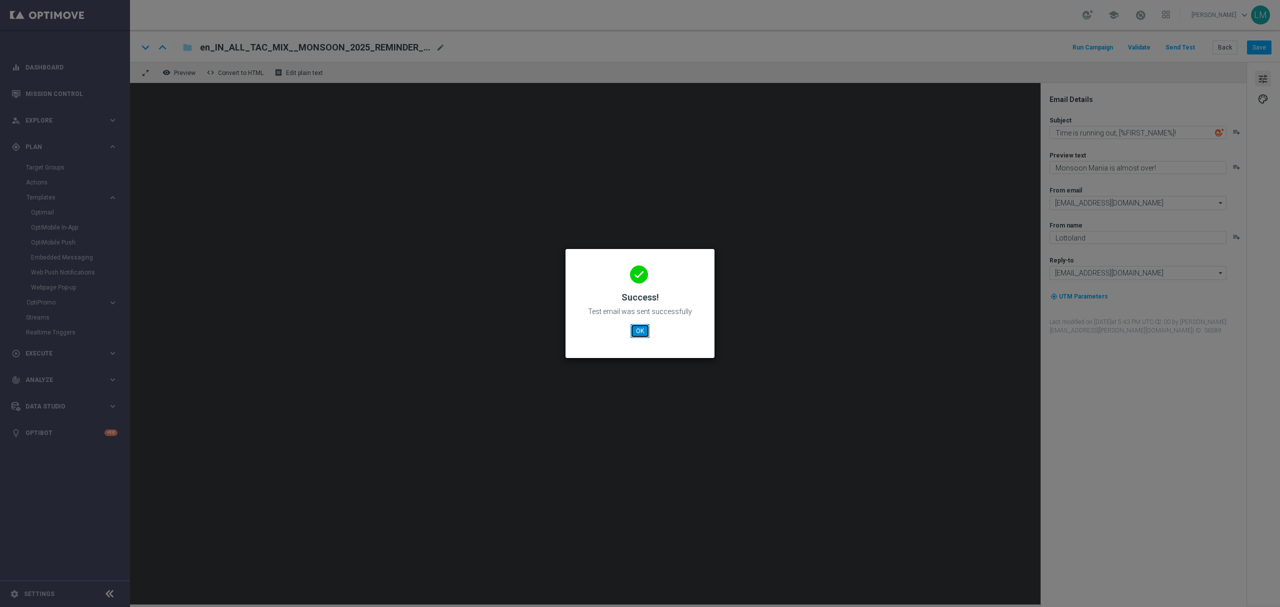
click at [639, 330] on button "OK" at bounding box center [640, 331] width 19 height 14
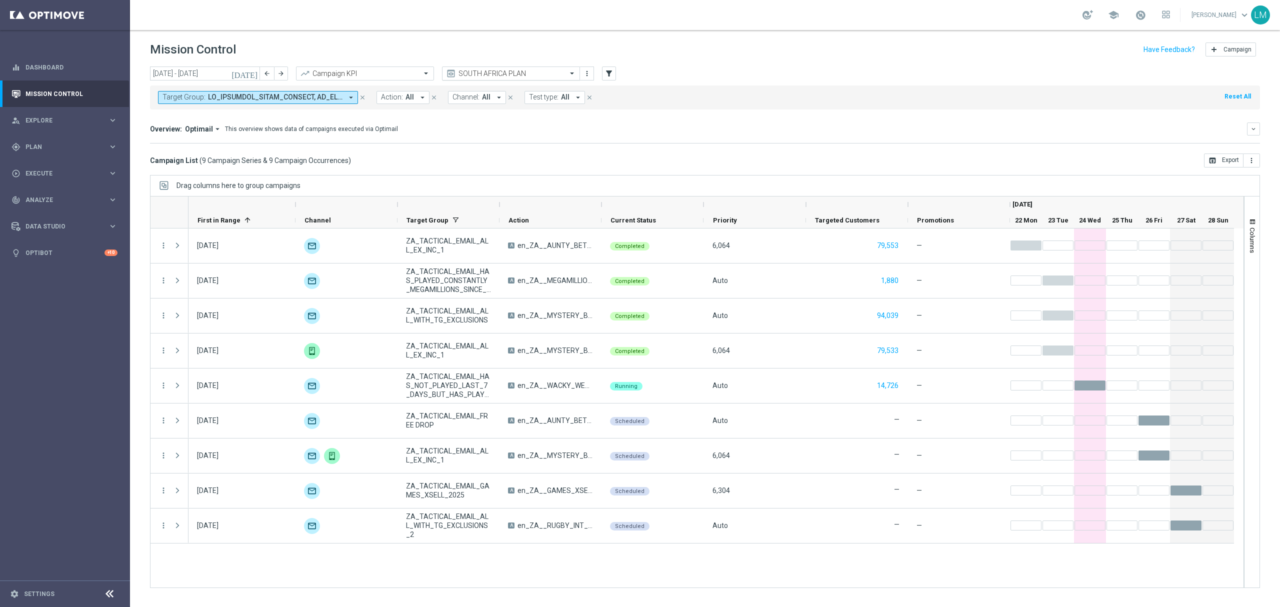
click at [533, 75] on input "text" at bounding box center [501, 74] width 107 height 9
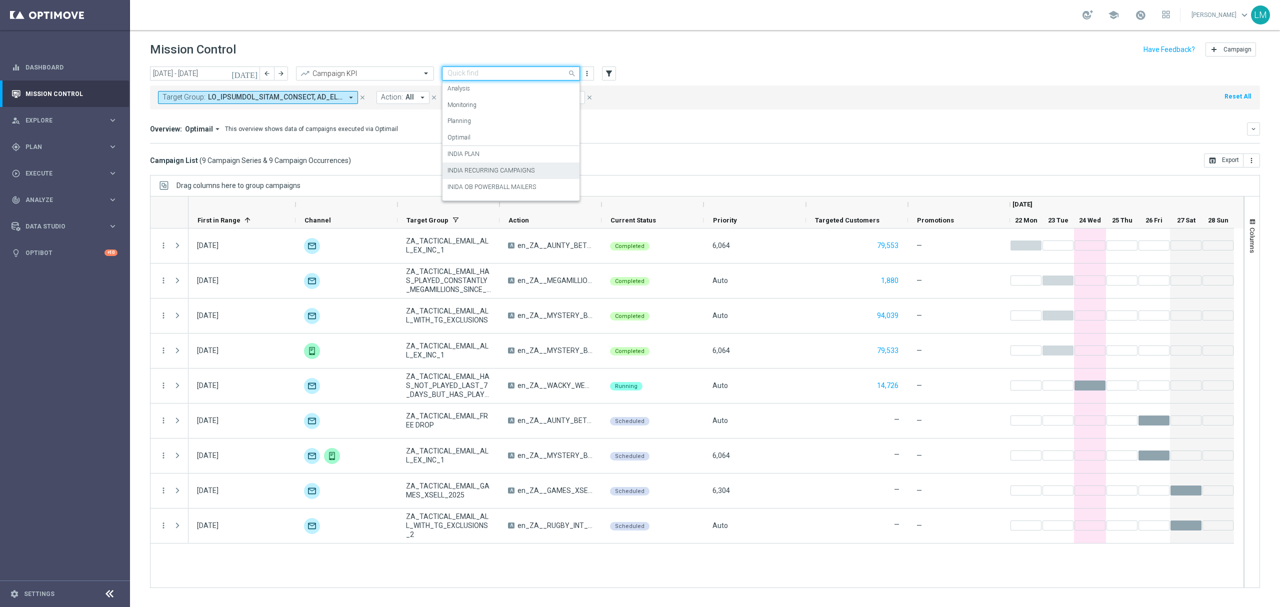
scroll to position [61, 0]
click at [500, 93] on div "INDIA PLAN" at bounding box center [511, 93] width 127 height 17
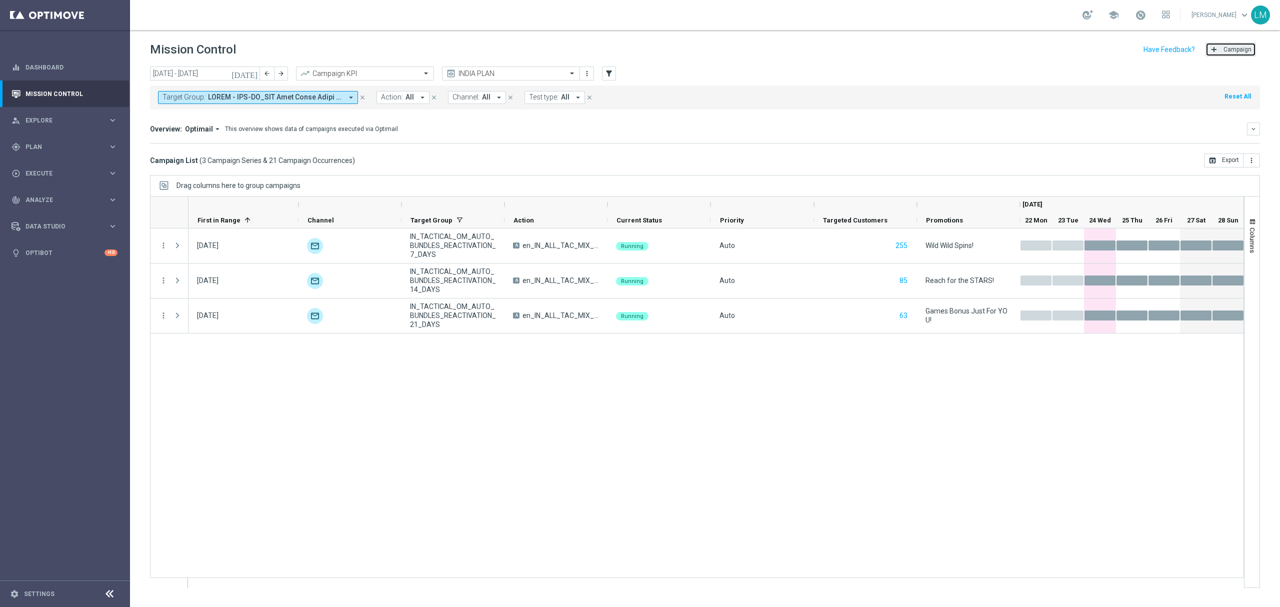
click at [1240, 48] on span "Campaign" at bounding box center [1238, 49] width 28 height 7
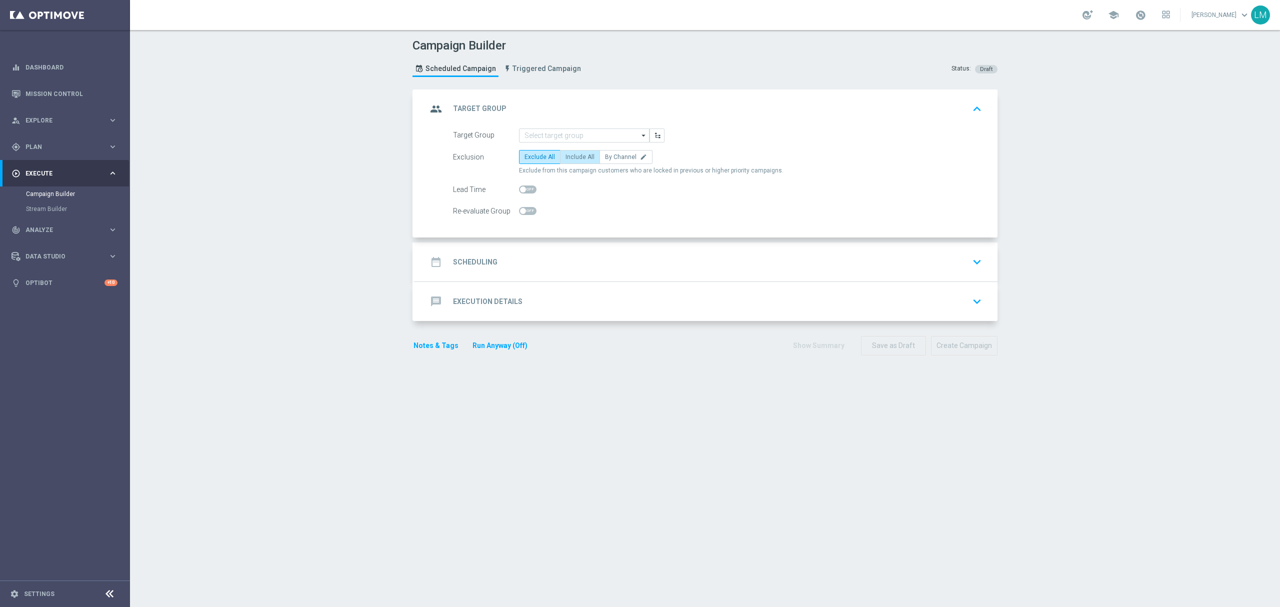
click at [566, 155] on span "Include All" at bounding box center [580, 157] width 29 height 7
click at [566, 156] on input "Include All" at bounding box center [569, 159] width 7 height 7
radio input "true"
click at [566, 136] on input at bounding box center [584, 136] width 131 height 14
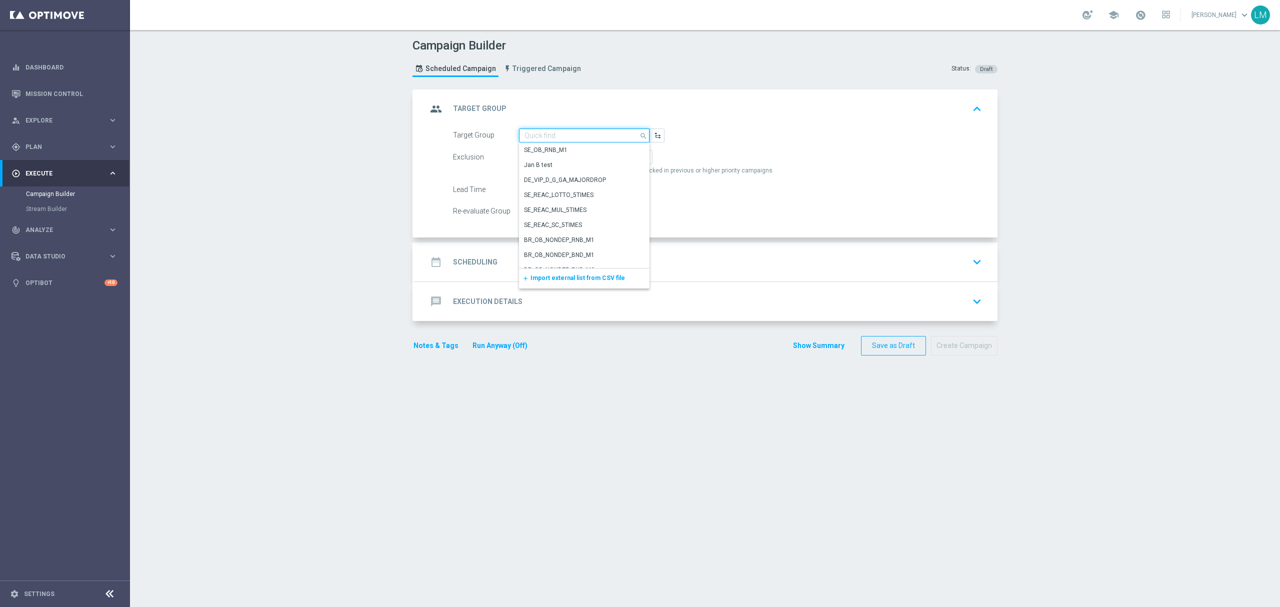
paste input "IN_TACTICAL_ALL_EMAIL | ALL"
type input "IN_TACTICAL_ALL_EMAIL | ALL"
click at [655, 133] on icon "button" at bounding box center [657, 135] width 7 height 7
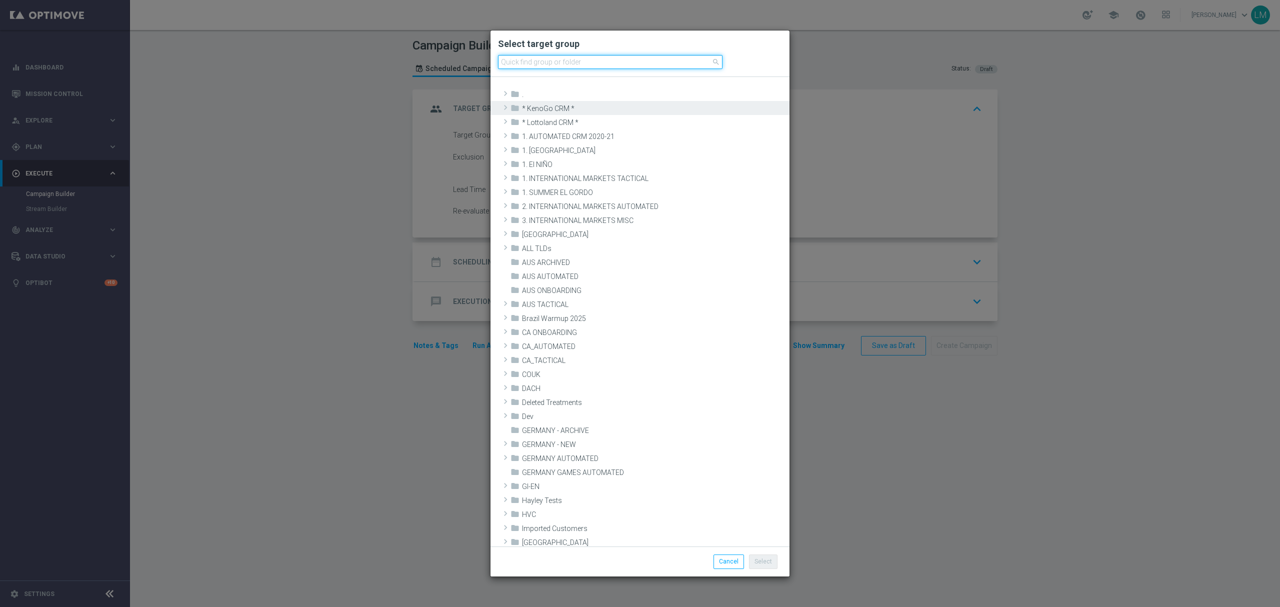
paste input "IN_TACTICAL_ALL_EMAIL | ALL"
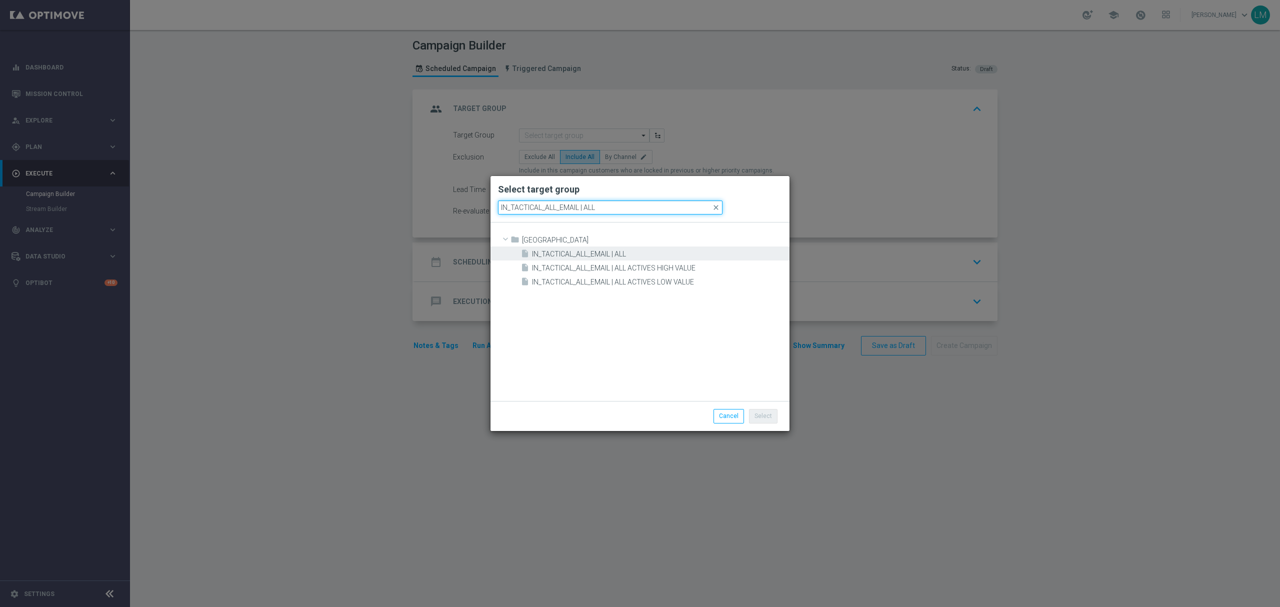
type input "IN_TACTICAL_ALL_EMAIL | ALL"
click at [603, 251] on span "IN_TACTICAL_ALL_EMAIL | ALL" at bounding box center [659, 254] width 255 height 9
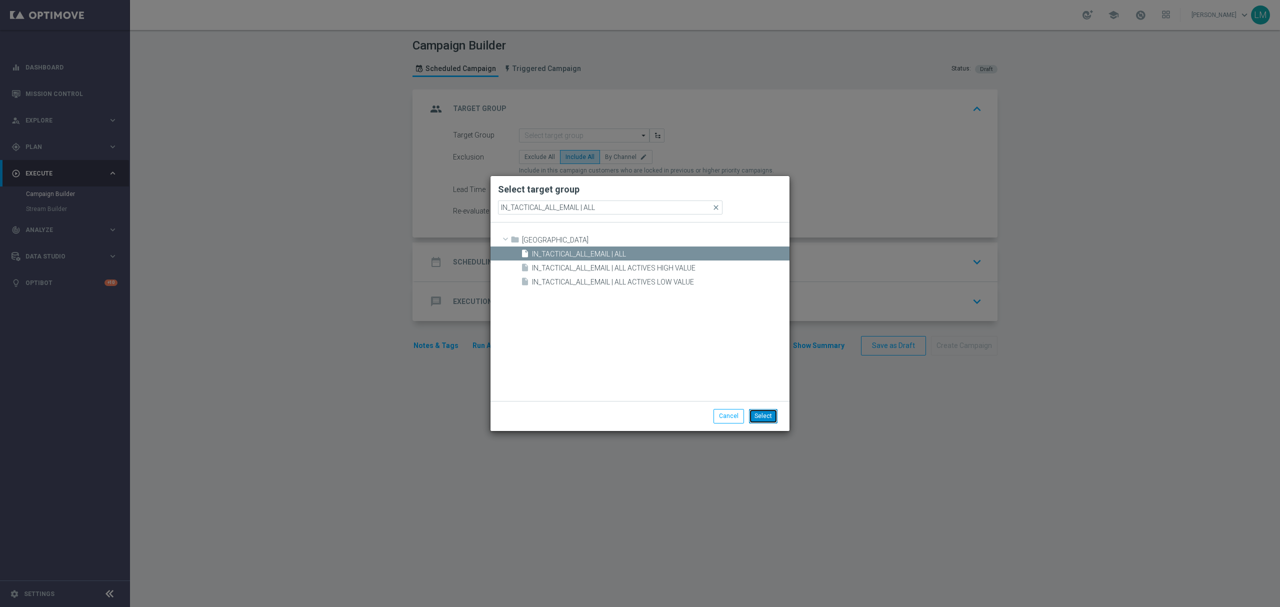
click at [759, 421] on button "Select" at bounding box center [763, 416] width 29 height 14
type input "IN_TACTICAL_ALL_EMAIL | ALL"
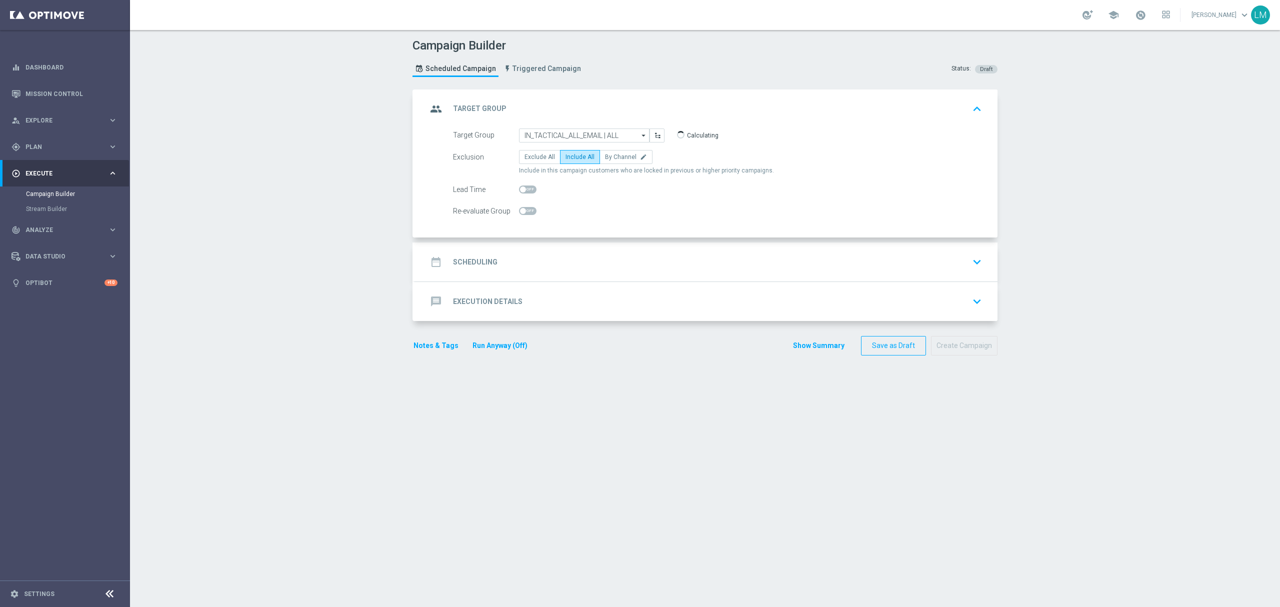
click at [583, 267] on div "date_range Scheduling keyboard_arrow_down" at bounding box center [706, 262] width 559 height 19
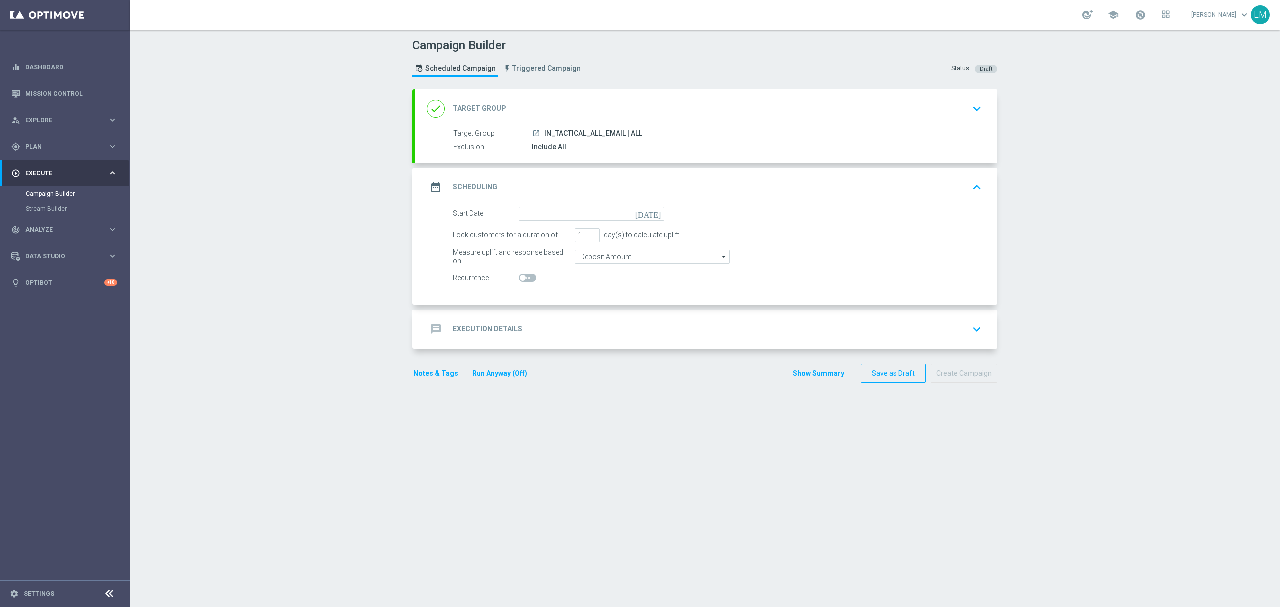
click at [655, 215] on icon "[DATE]" at bounding box center [651, 212] width 30 height 11
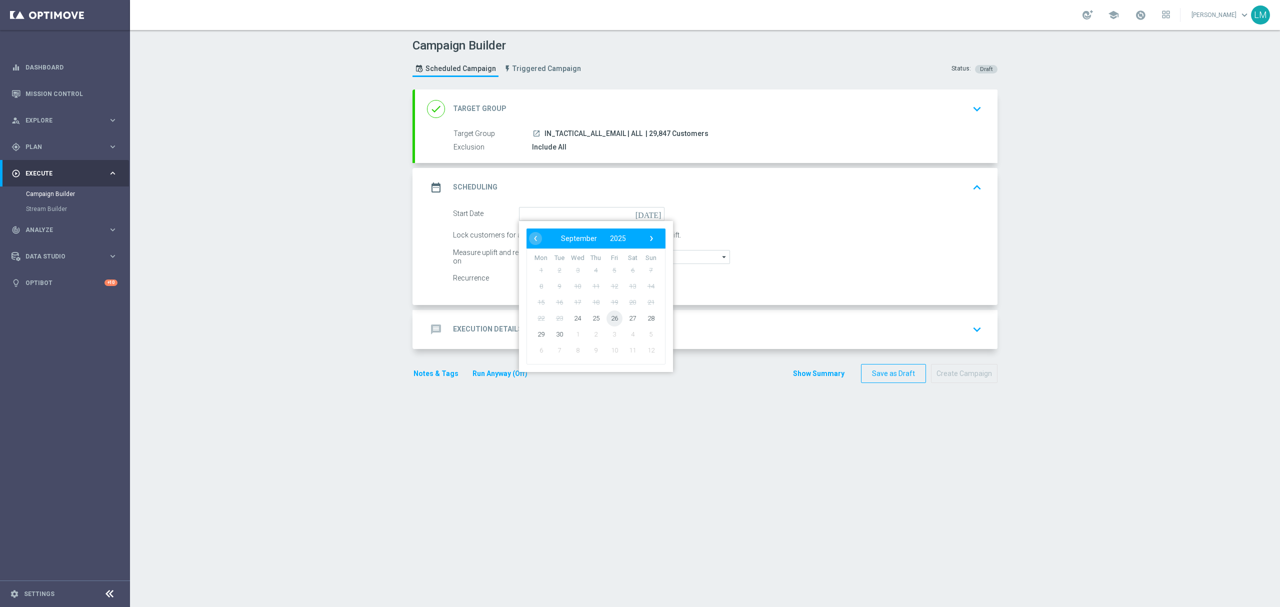
click at [607, 320] on span "26" at bounding box center [615, 318] width 16 height 16
type input "[DATE]"
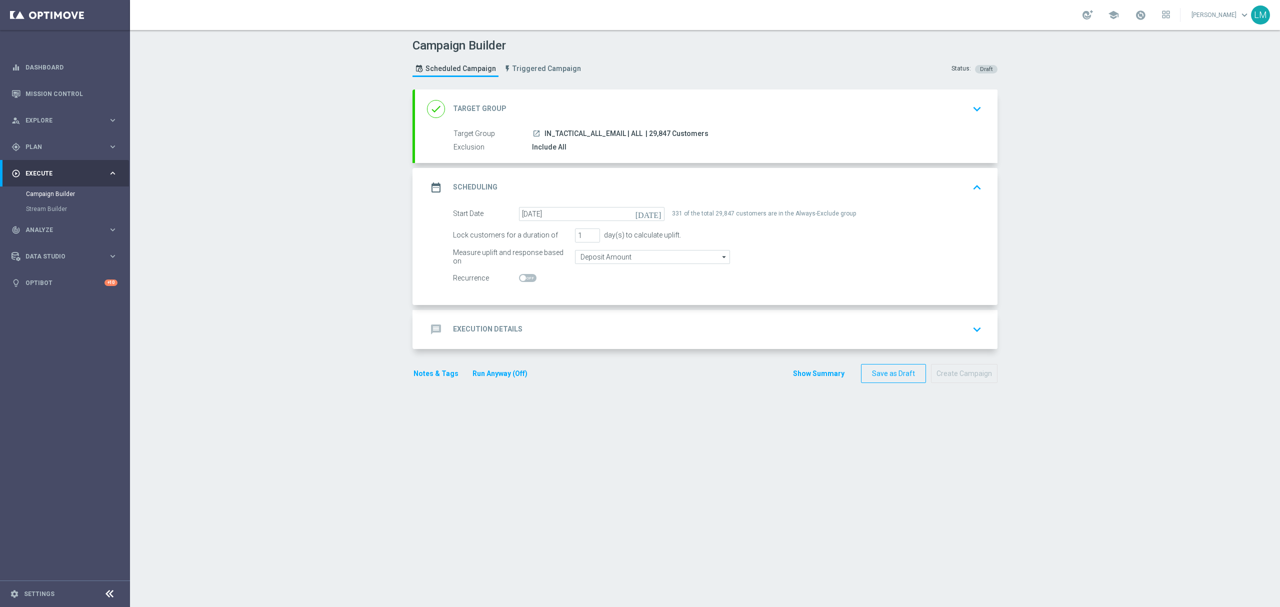
click at [582, 329] on div "message Execution Details keyboard_arrow_down" at bounding box center [706, 329] width 559 height 19
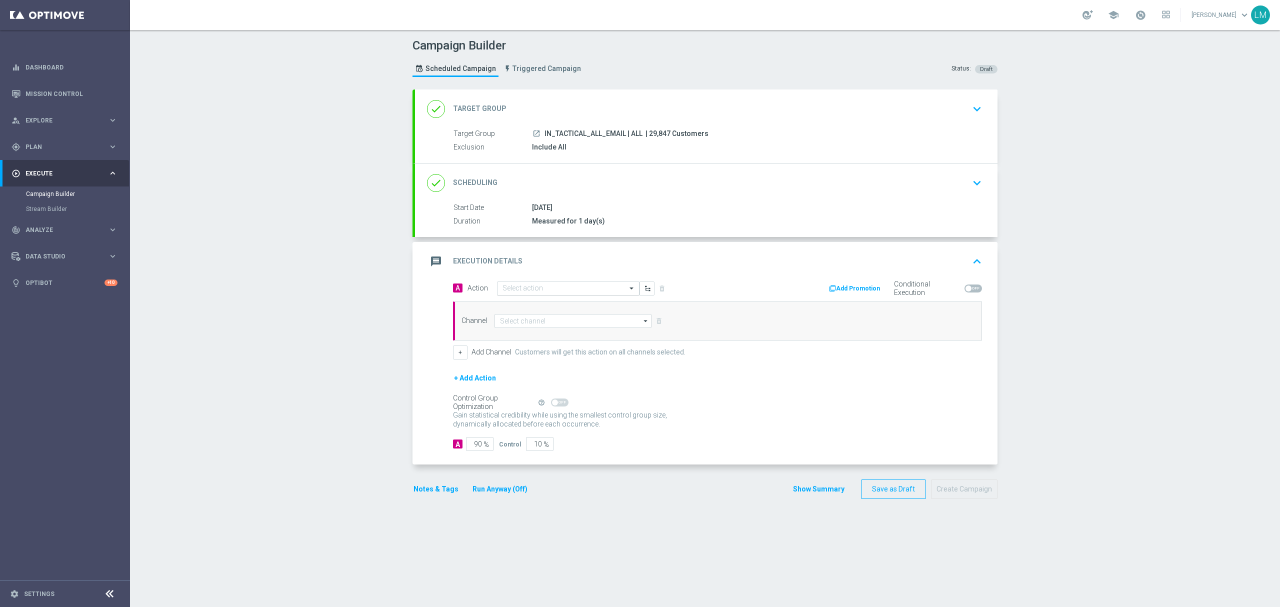
click at [544, 291] on input "text" at bounding box center [559, 289] width 112 height 9
paste input "en_IN_ALL_TAC_MIX__MONSOON_2025_REMINDER_MAILER_9"
type input "en_IN_ALL_TAC_MIX__MONSOON_2025_REMINDER_MAILER_9"
click at [531, 323] on span "Create new action" at bounding box center [538, 319] width 53 height 7
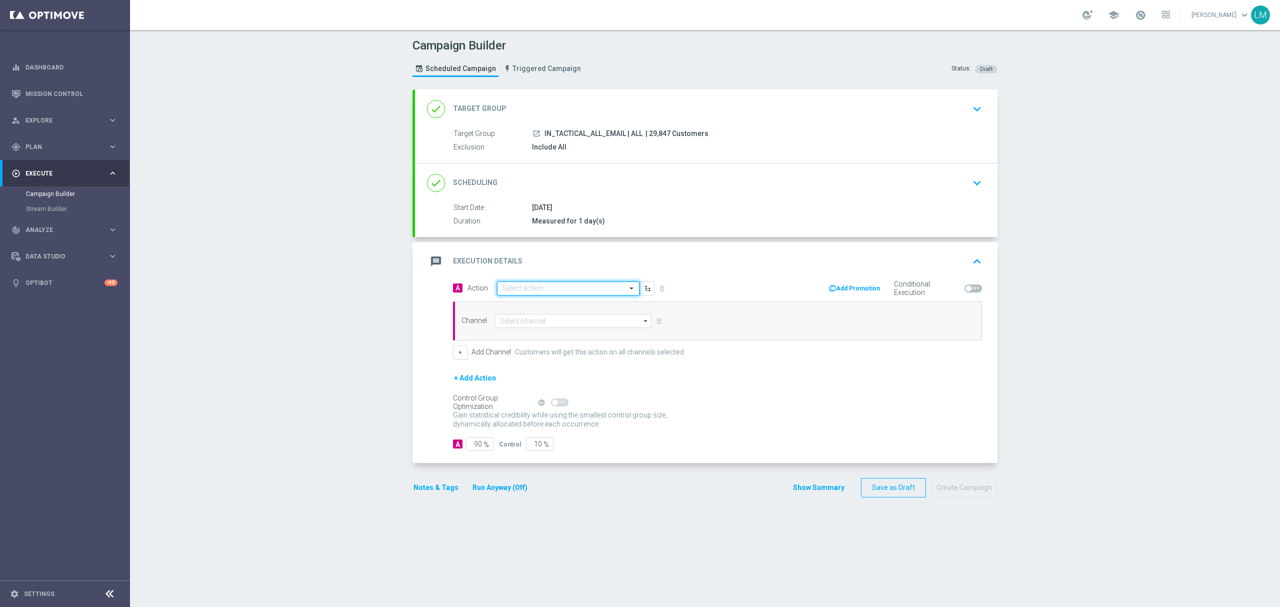
scroll to position [0, 0]
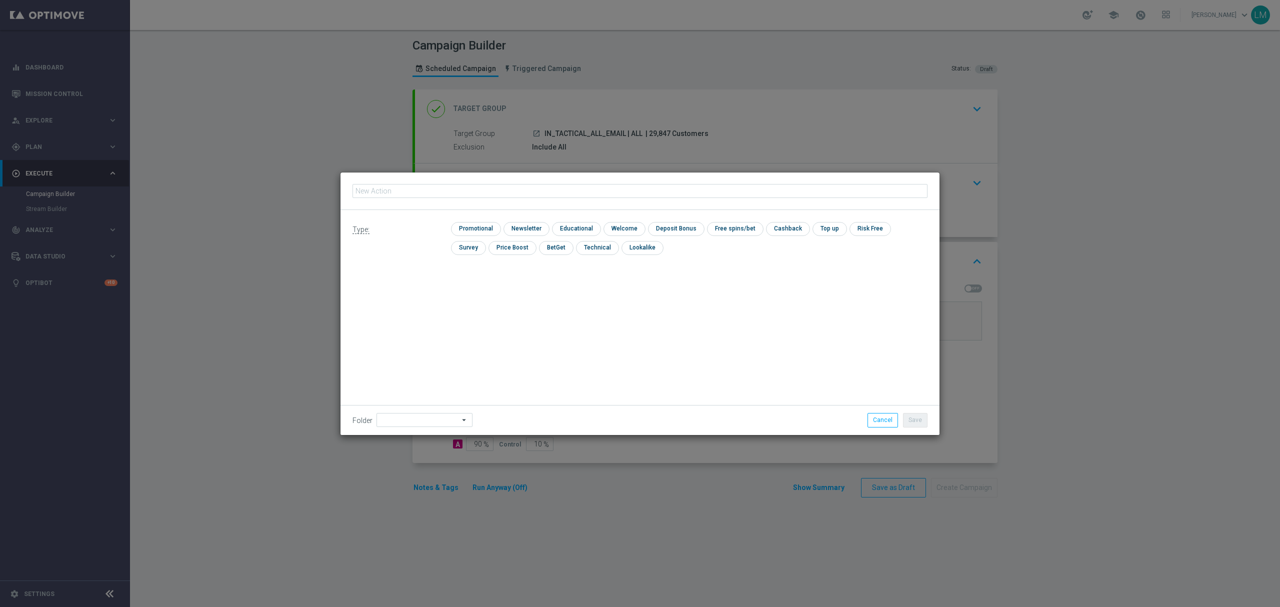
type input "en_IN_ALL_TAC_MIX__MONSOON_2025_REMINDER_MAILER_9"
click at [473, 233] on input "checkbox" at bounding box center [475, 229] width 48 height 14
checkbox input "true"
click at [537, 233] on input "checkbox" at bounding box center [536, 229] width 44 height 14
checkbox input "true"
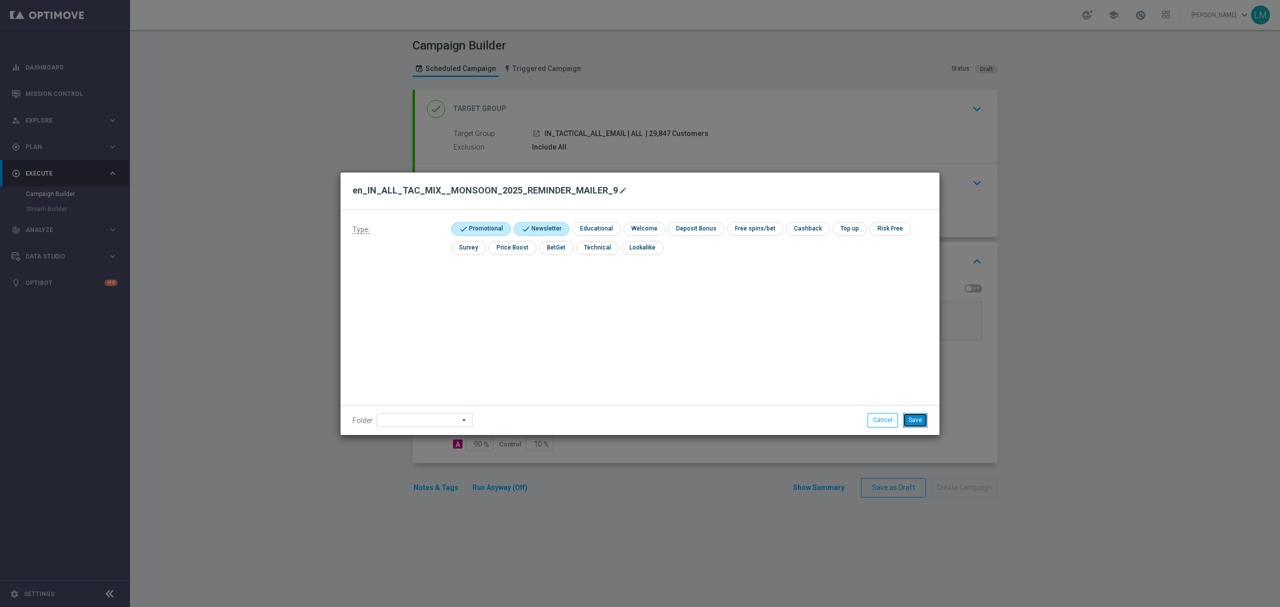
click at [910, 427] on button "Save" at bounding box center [915, 420] width 25 height 14
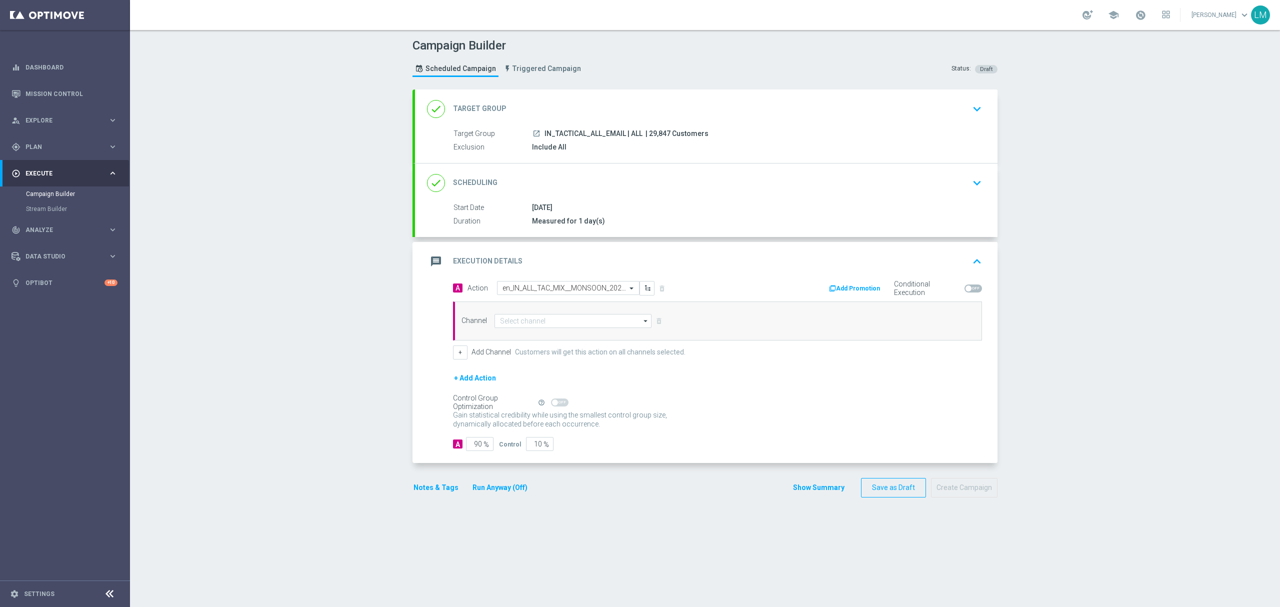
click at [591, 329] on div "Channel arrow_drop_down Drag here to set row groups Drag here to set column lab…" at bounding box center [717, 321] width 529 height 39
click at [570, 325] on input at bounding box center [573, 321] width 157 height 14
click at [547, 363] on div "Optimail" at bounding box center [569, 366] width 149 height 14
type input "Optimail"
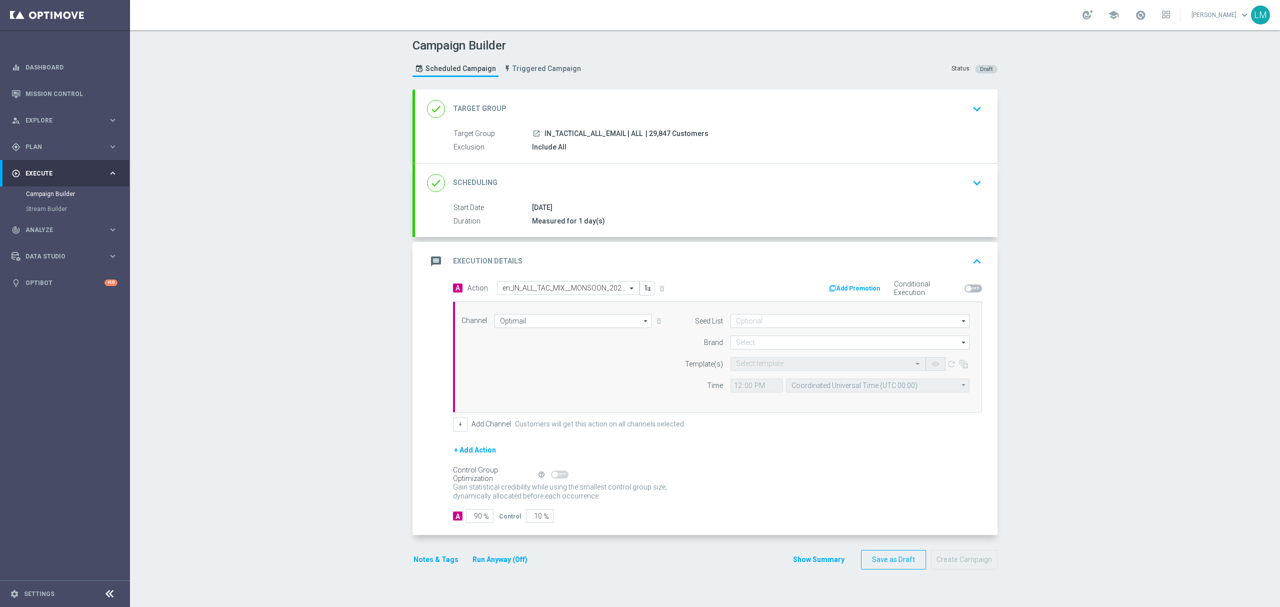
click at [529, 449] on div "+ Add Action" at bounding box center [717, 456] width 529 height 25
click at [531, 517] on input "10" at bounding box center [540, 516] width 28 height 14
type input "5"
type input "95"
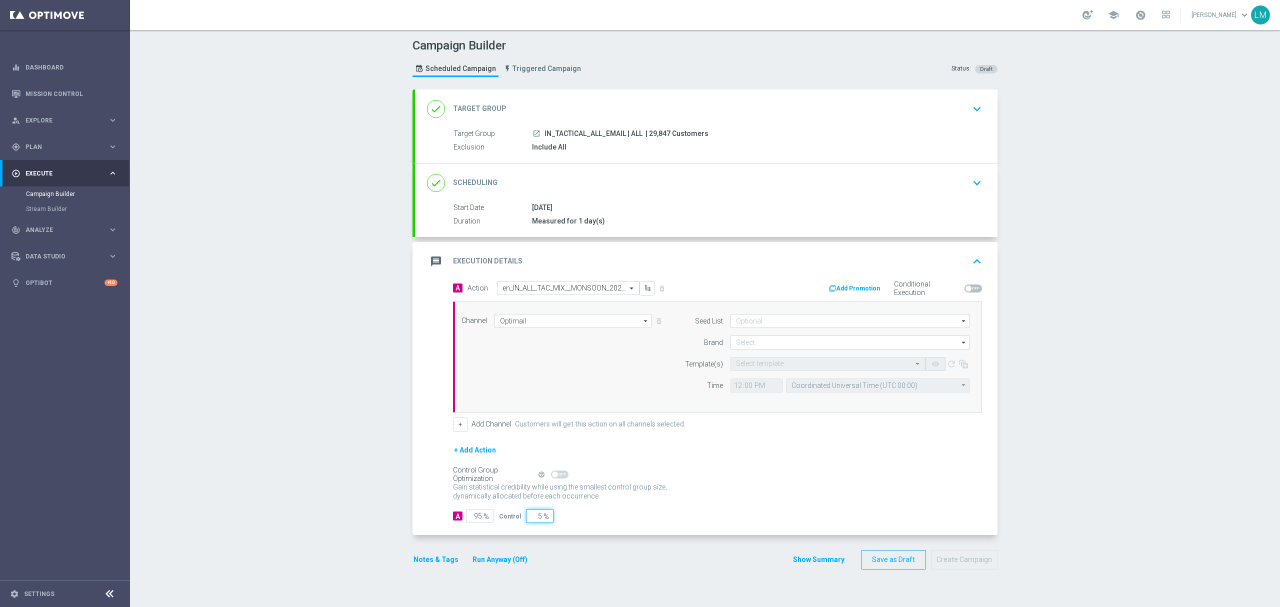
type input "5"
click at [795, 487] on div "Gain statistical credibility while using the smallest control group size, dynam…" at bounding box center [717, 492] width 529 height 24
click at [759, 348] on input at bounding box center [850, 343] width 239 height 14
click at [753, 369] on div "lottoland" at bounding box center [748, 372] width 25 height 9
type input "lottoland"
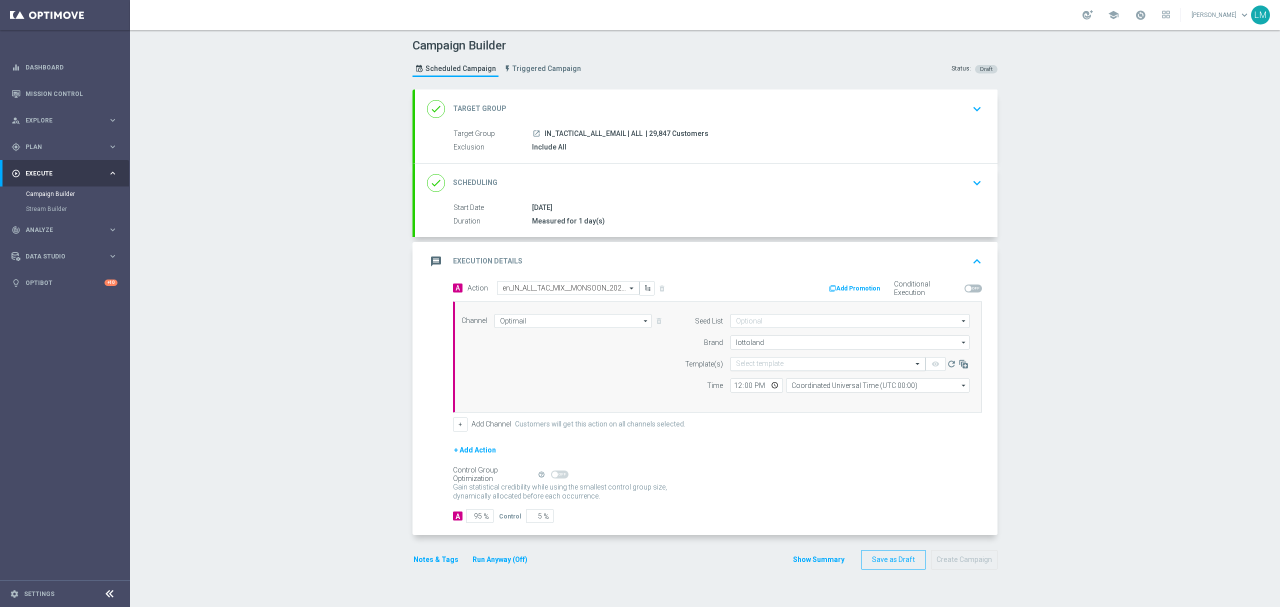
click at [753, 365] on input "text" at bounding box center [818, 364] width 164 height 9
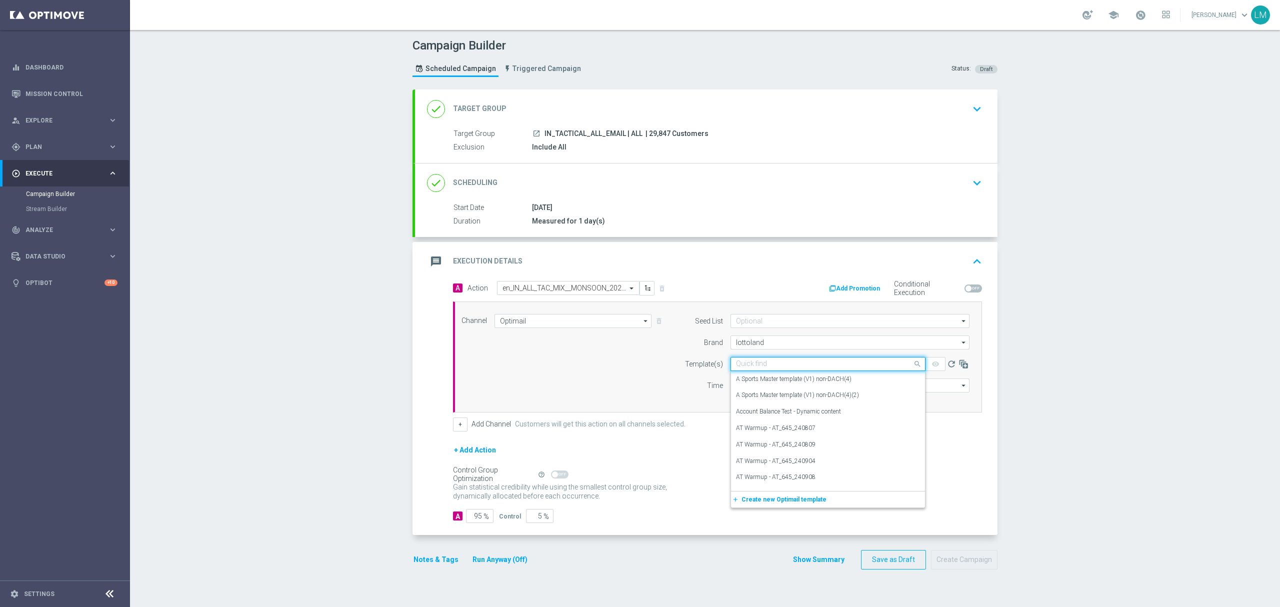
paste input "en_IN_ALL_TAC_MIX__MONSOON_2025_REMINDER_MAILER_9"
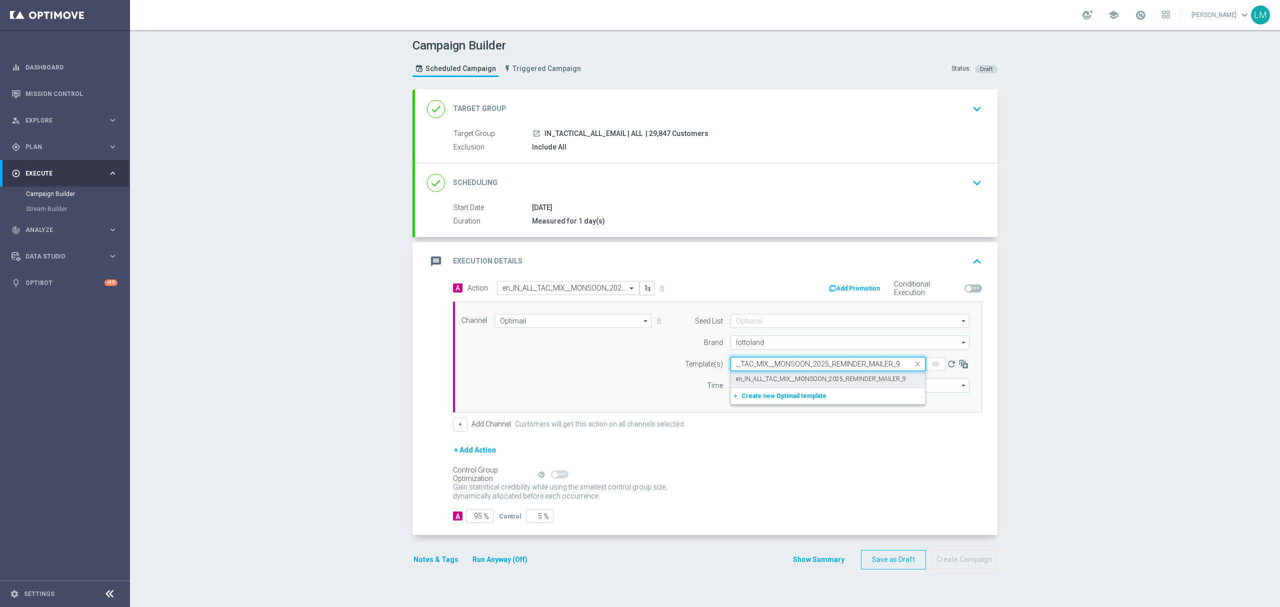
click at [752, 378] on label "en_IN_ALL_TAC_MIX__MONSOON_2025_REMINDER_MAILER_9" at bounding box center [821, 379] width 170 height 9
type input "en_IN_ALL_TAC_MIX__MONSOON_2025_REMINDER_MAILER_9"
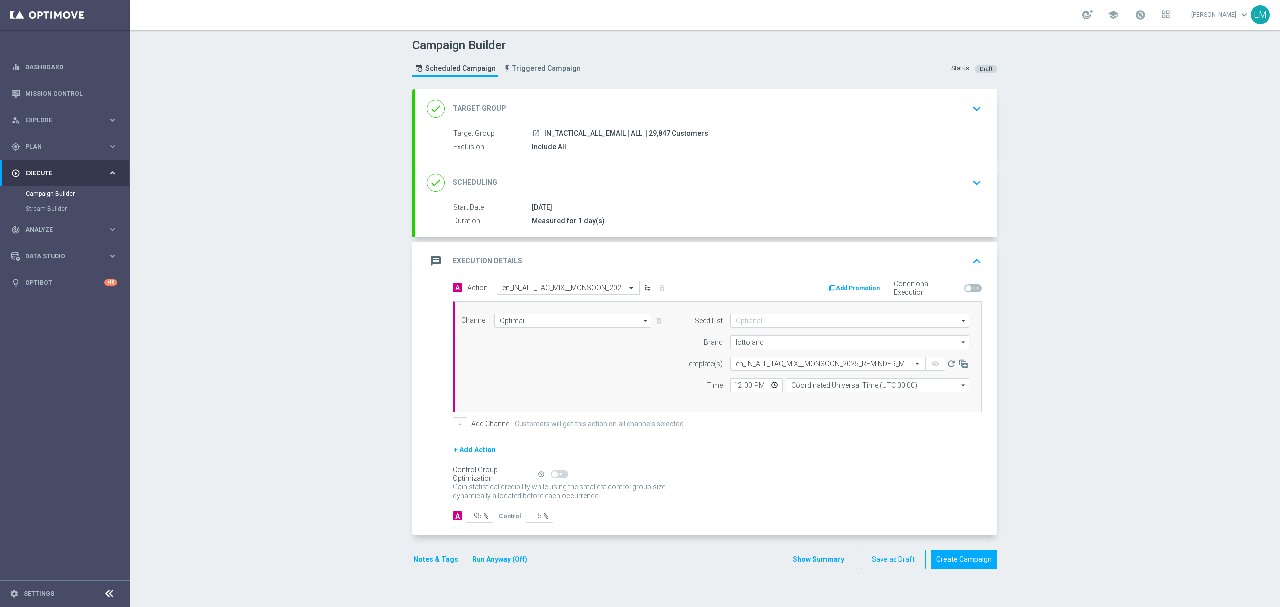
scroll to position [0, 0]
click at [786, 387] on input "Coordinated Universal Time (UTC 00:00)" at bounding box center [878, 386] width 184 height 14
click at [791, 401] on div "Central European Time ([GEOGRAPHIC_DATA]) (UTC +02:00)" at bounding box center [873, 400] width 164 height 9
type input "Central European Time ([GEOGRAPHIC_DATA]) (UTC +02:00)"
click at [961, 565] on button "Create Campaign" at bounding box center [964, 560] width 67 height 20
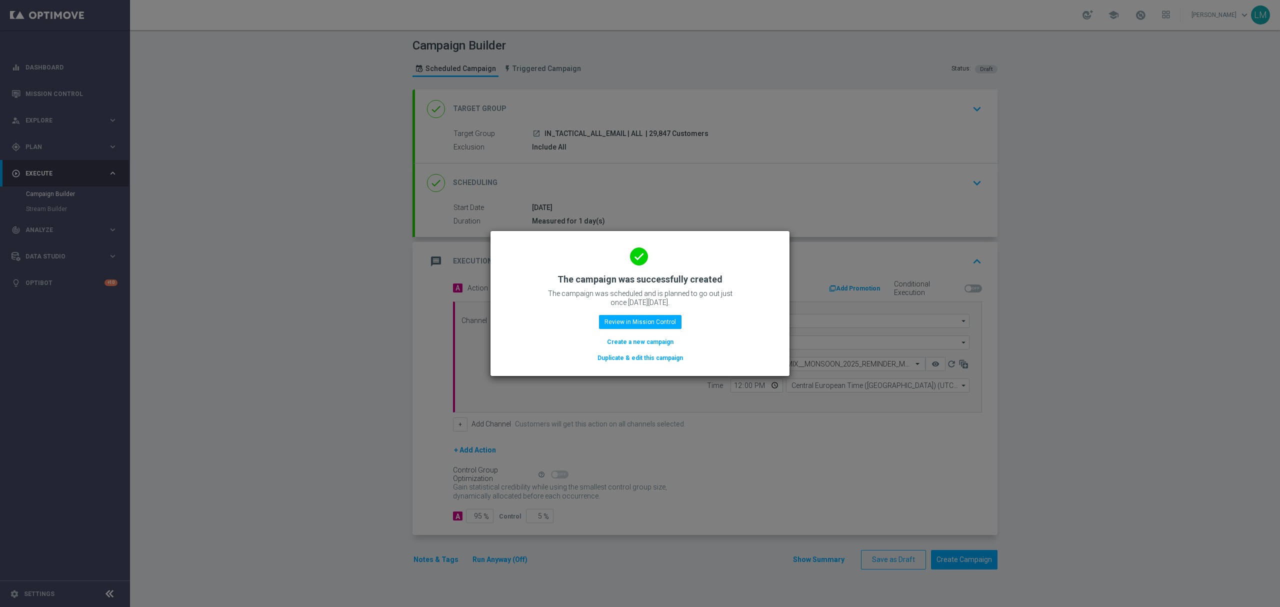
drag, startPoint x: 621, startPoint y: 344, endPoint x: 31, endPoint y: 233, distance: 600.1
click at [621, 344] on button "Create a new campaign" at bounding box center [640, 342] width 69 height 11
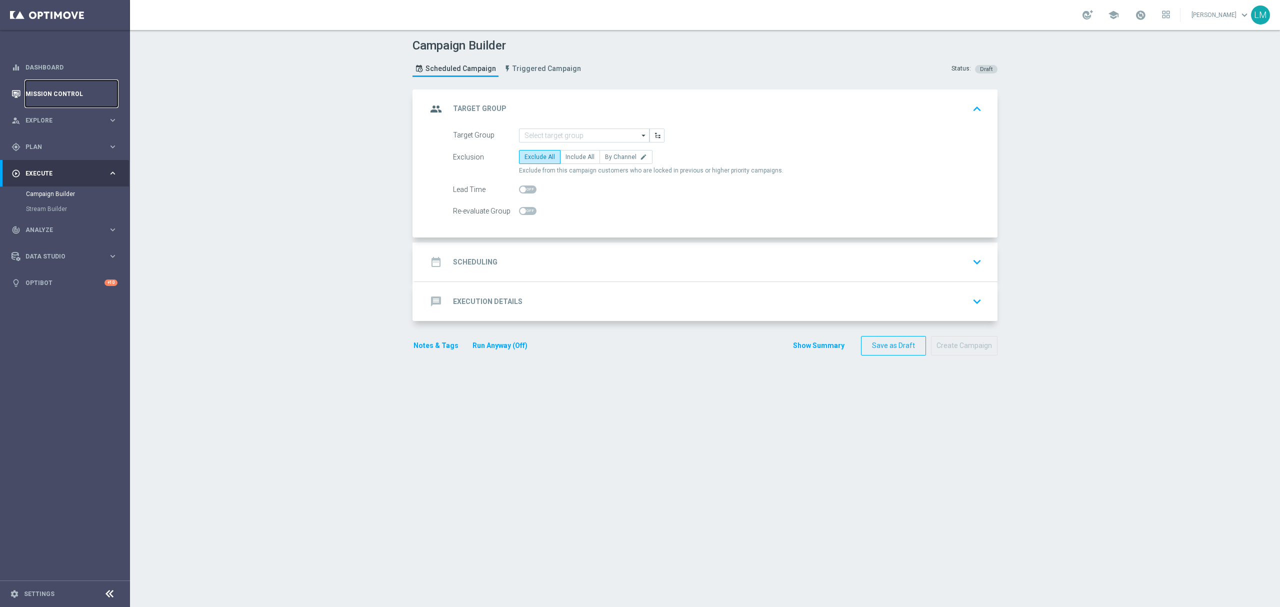
click at [75, 89] on link "Mission Control" at bounding box center [72, 94] width 92 height 27
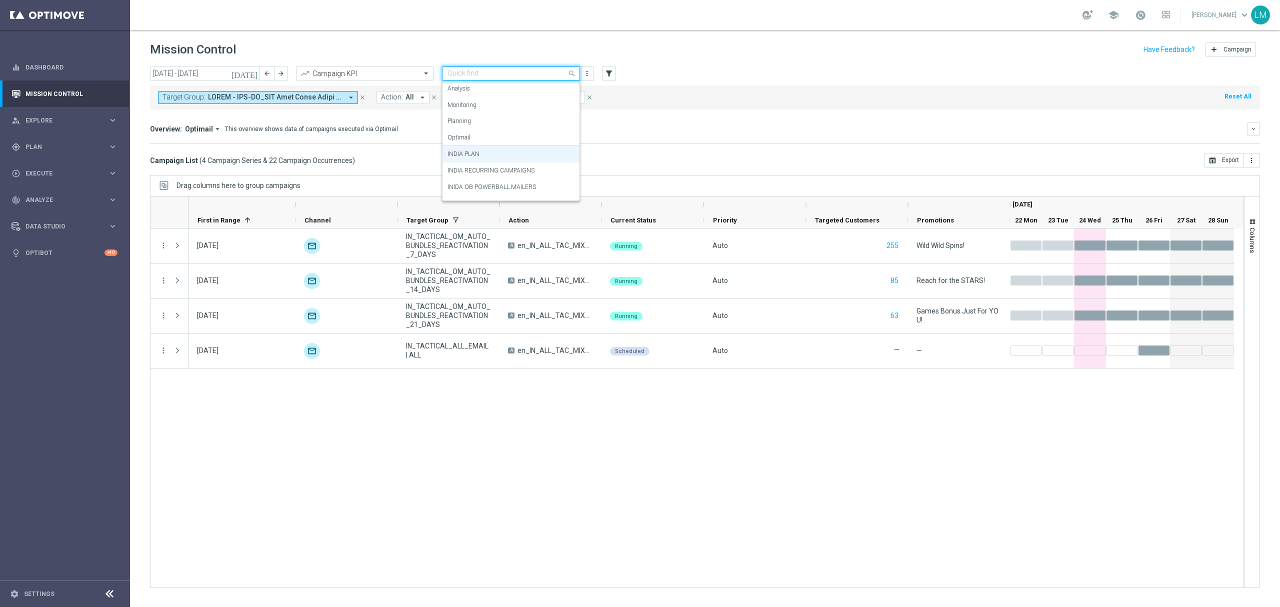
click at [458, 72] on input "text" at bounding box center [501, 74] width 107 height 9
click at [499, 181] on div "SOUTH AFRICA PLAN" at bounding box center [511, 175] width 127 height 17
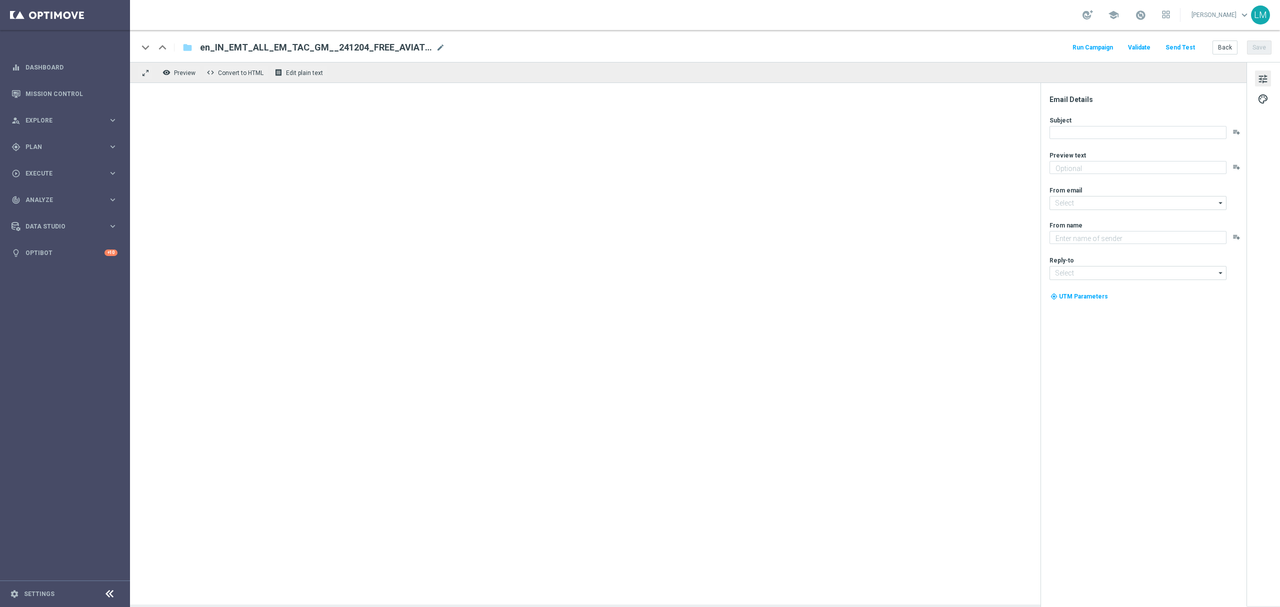
type textarea "FREE GAMES BONUS!"
type input "[EMAIL_ADDRESS][DOMAIN_NAME]"
type textarea "Lottoland"
type input "[EMAIL_ADDRESS][DOMAIN_NAME]"
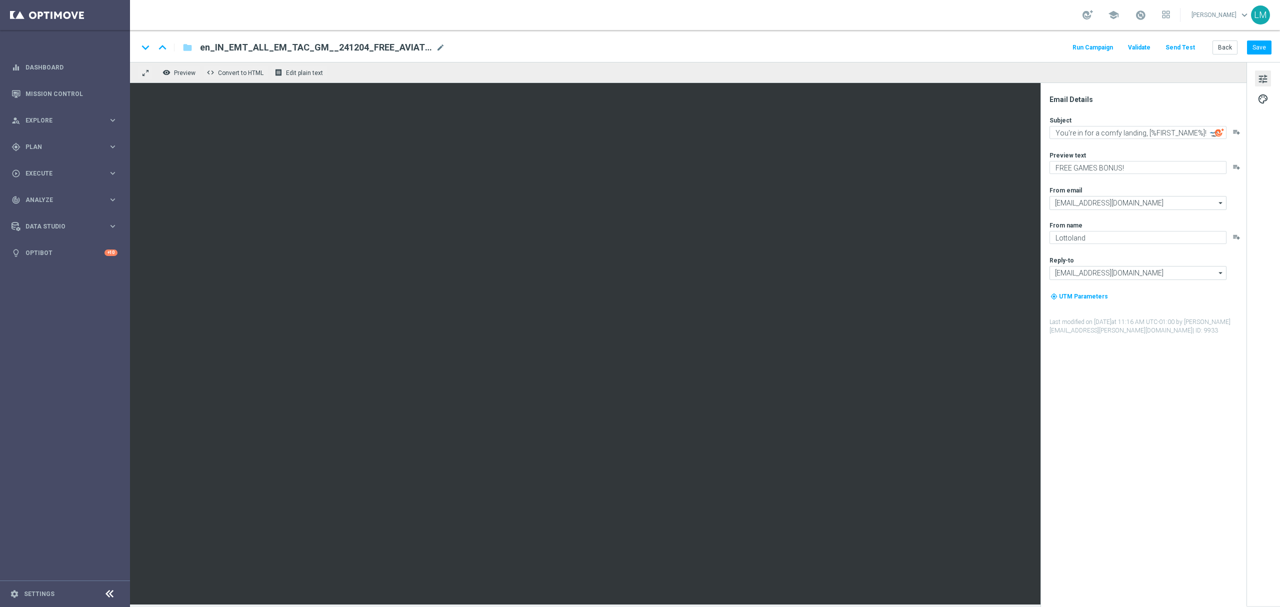
click at [1191, 45] on button "Send Test" at bounding box center [1180, 48] width 33 height 14
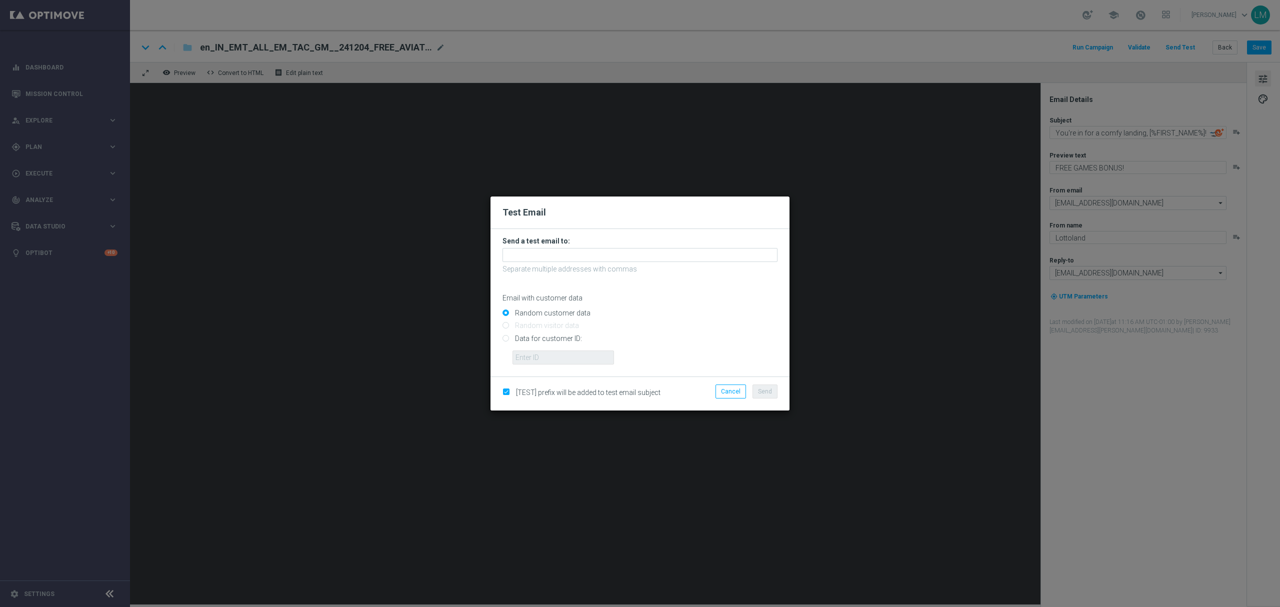
click at [532, 265] on p "Separate multiple addresses with commas" at bounding box center [640, 269] width 275 height 9
click at [534, 257] on input "text" at bounding box center [640, 255] width 275 height 14
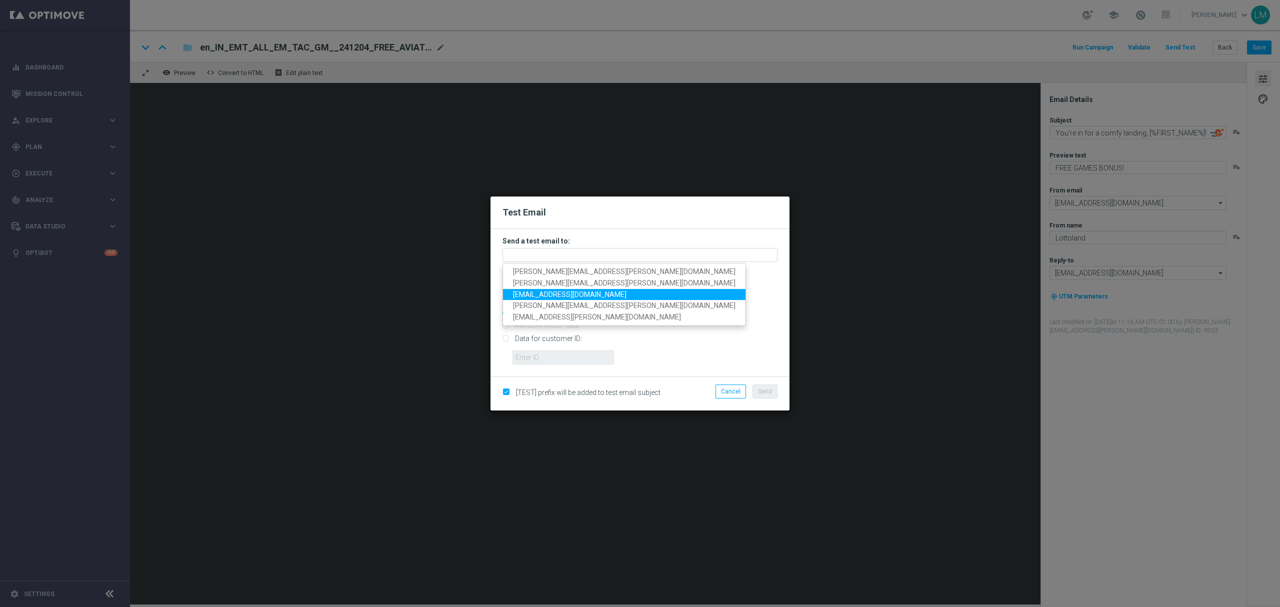
click at [545, 296] on span "[EMAIL_ADDRESS][DOMAIN_NAME]" at bounding box center [570, 294] width 114 height 8
type input "[EMAIL_ADDRESS][DOMAIN_NAME]"
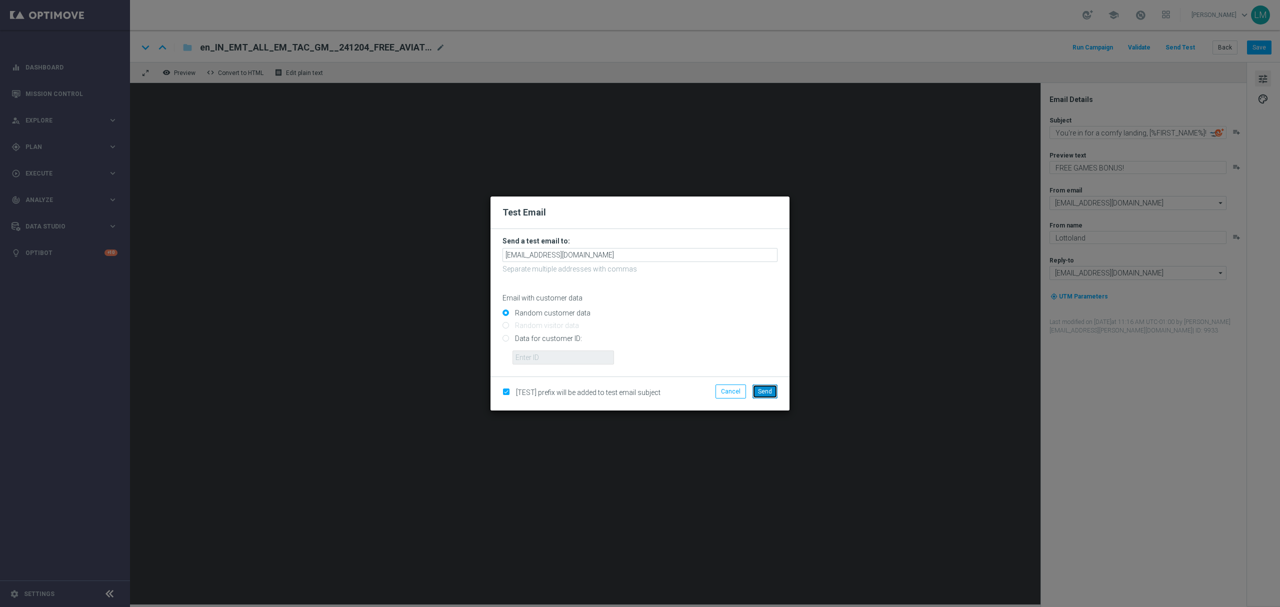
click at [757, 392] on button "Send" at bounding box center [765, 392] width 25 height 14
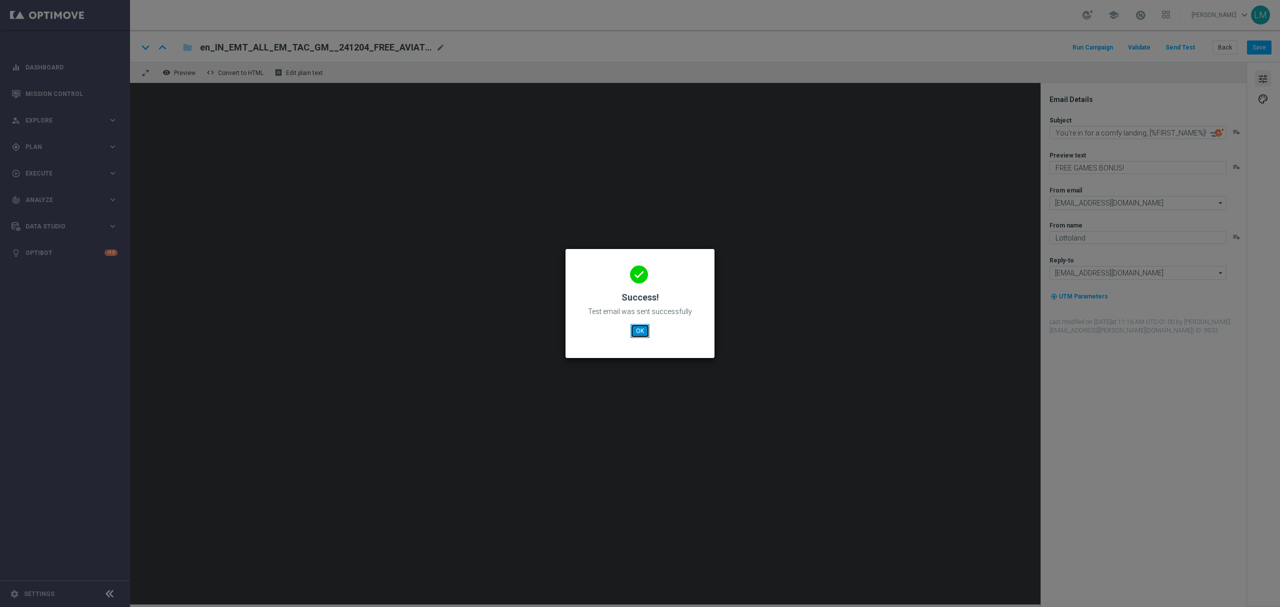
click at [643, 332] on button "OK" at bounding box center [640, 331] width 19 height 14
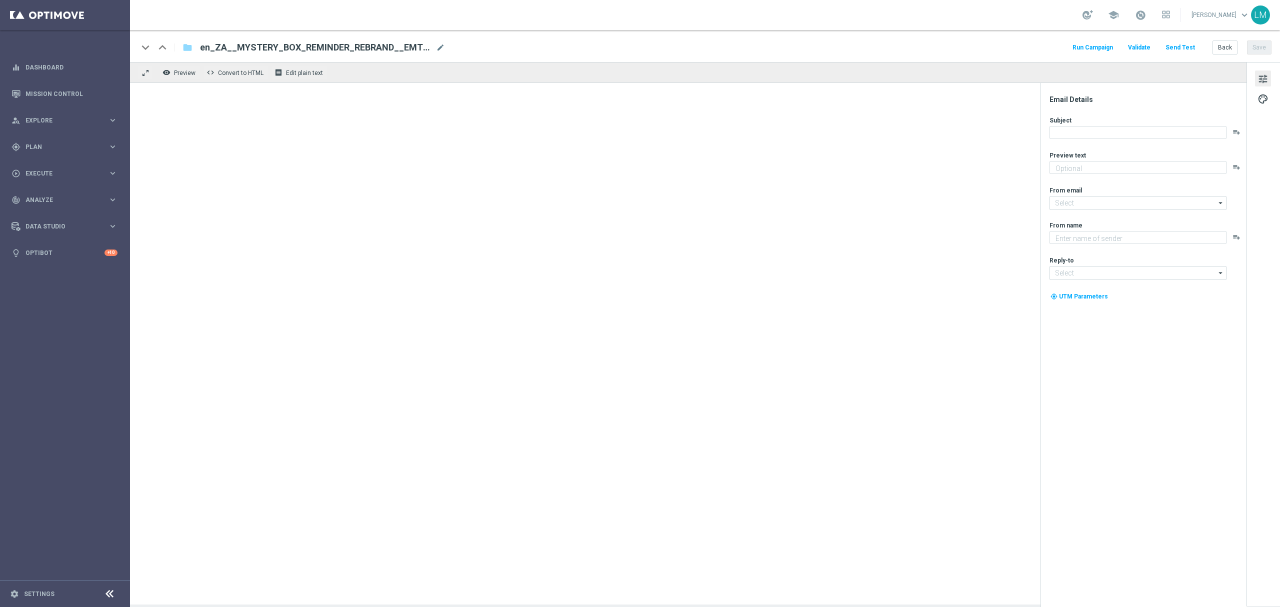
type textarea "Find out before this expires!"
type textarea "Lottoland"
type input "[EMAIL_ADDRESS][DOMAIN_NAME]"
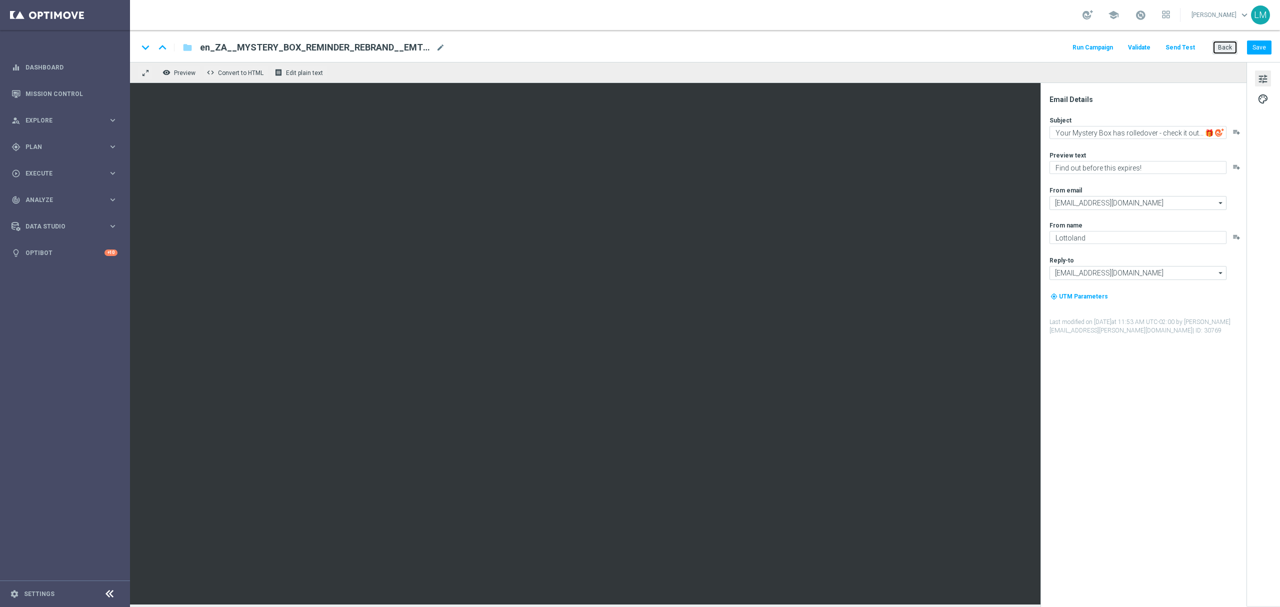
click at [1215, 44] on button "Back" at bounding box center [1225, 48] width 25 height 14
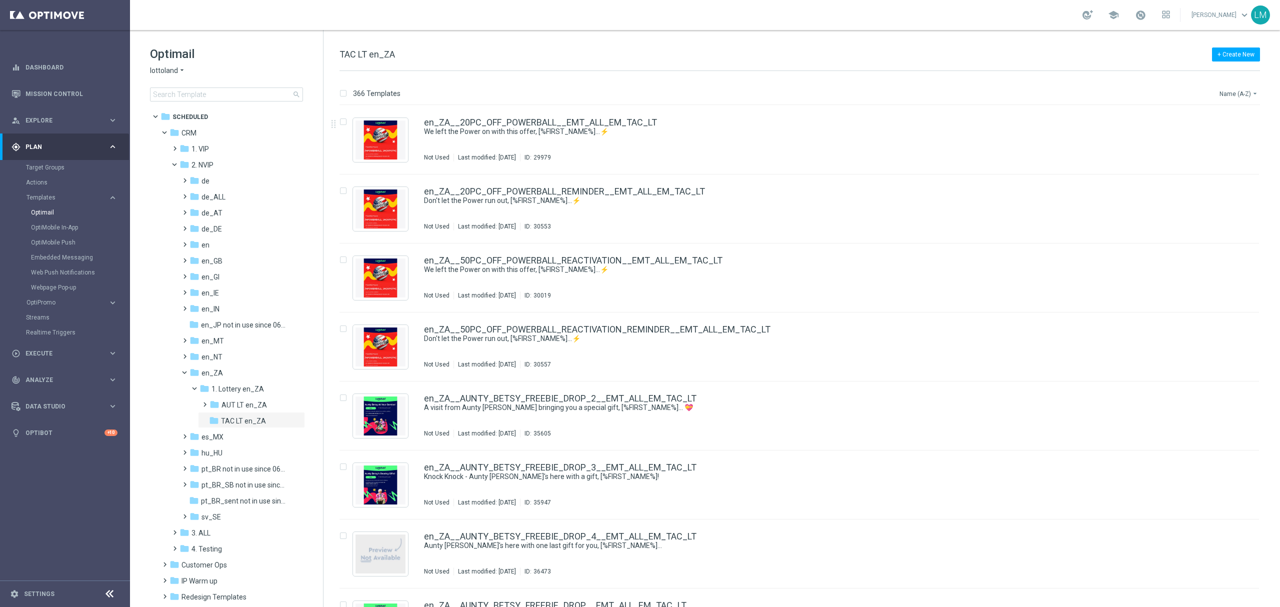
click at [1247, 92] on button "Name (A-Z) arrow_drop_down" at bounding box center [1240, 94] width 42 height 12
click at [1240, 136] on span "Date Modified (Newest)" at bounding box center [1221, 138] width 67 height 7
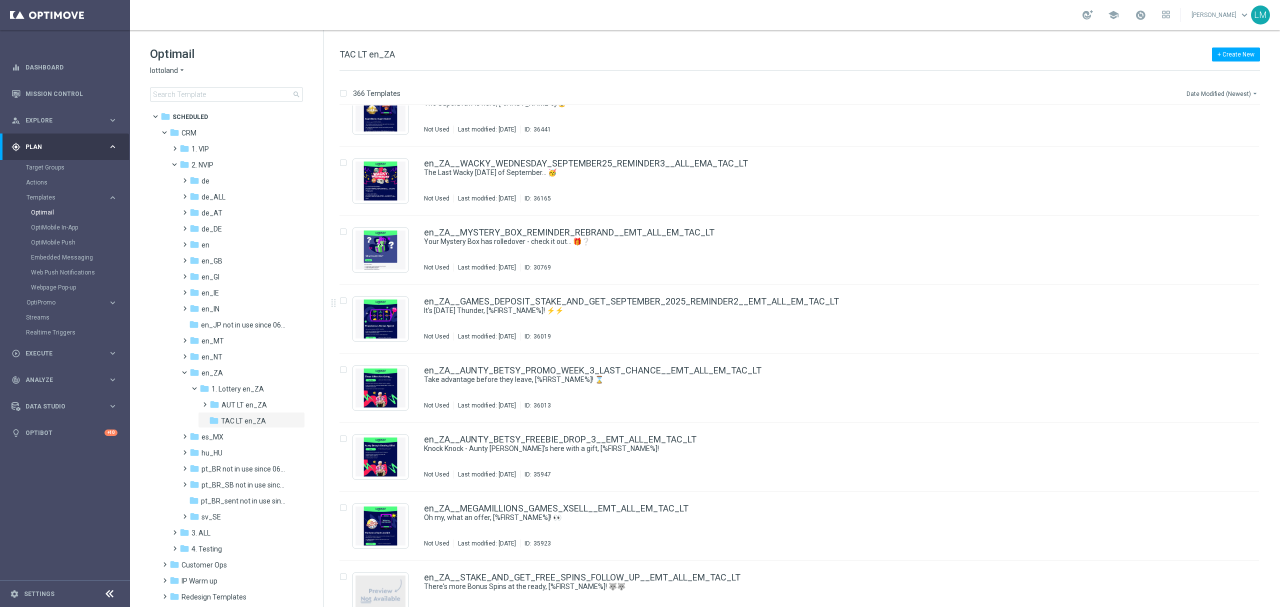
scroll to position [533, 0]
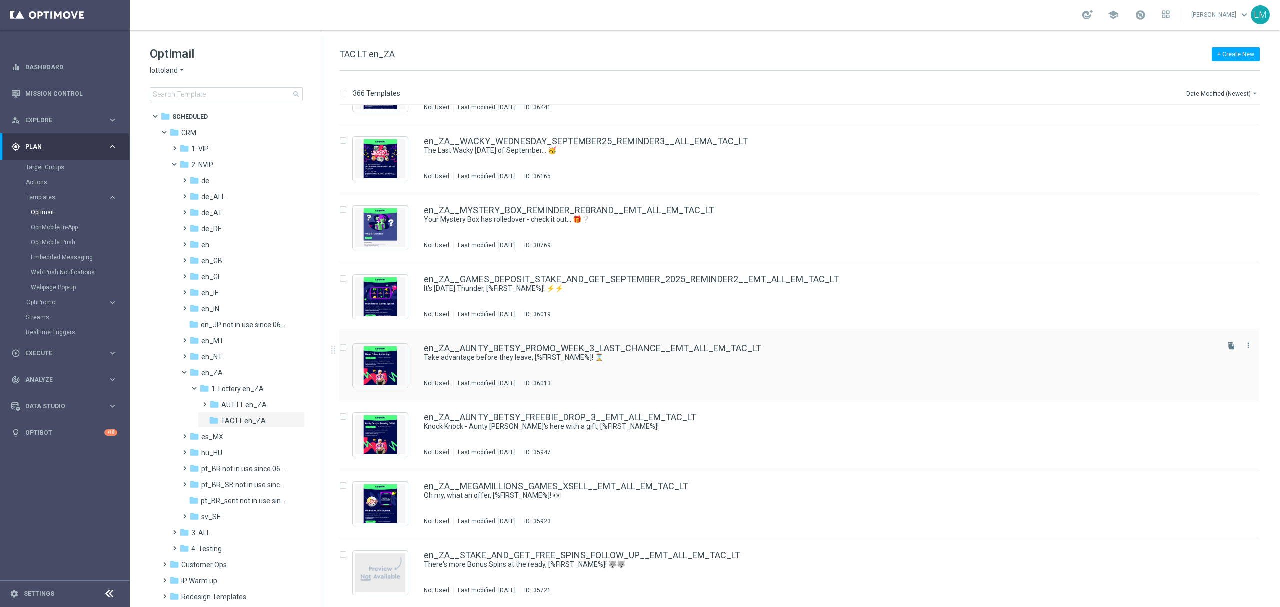
click at [1231, 347] on icon "file_copy" at bounding box center [1232, 346] width 8 height 8
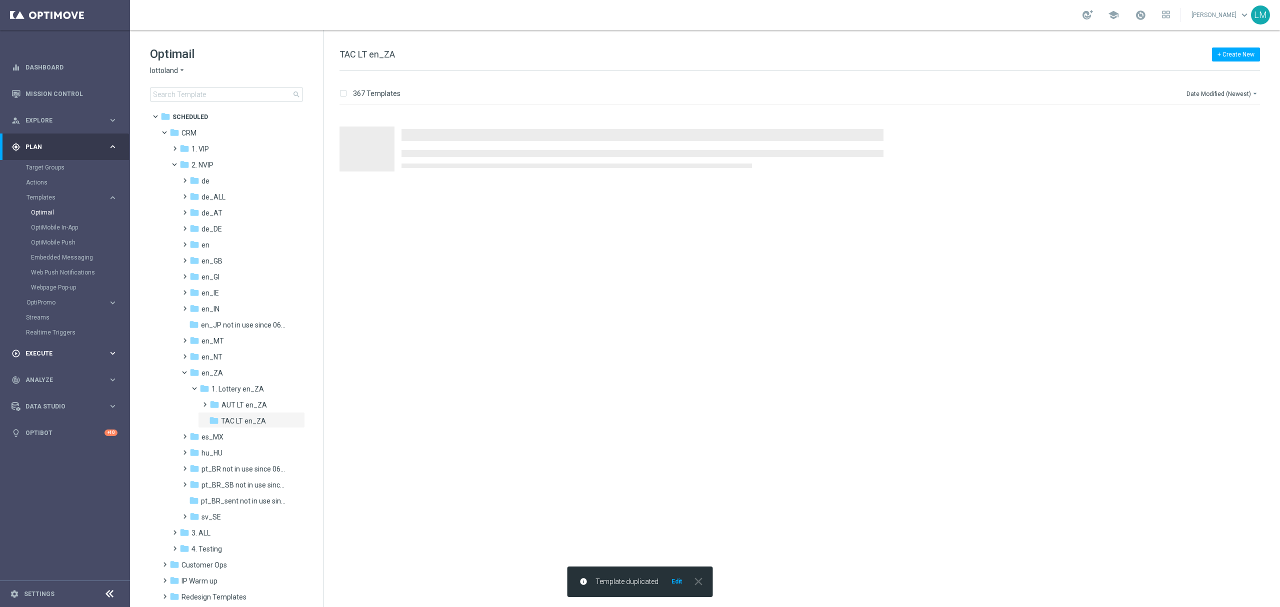
scroll to position [0, 0]
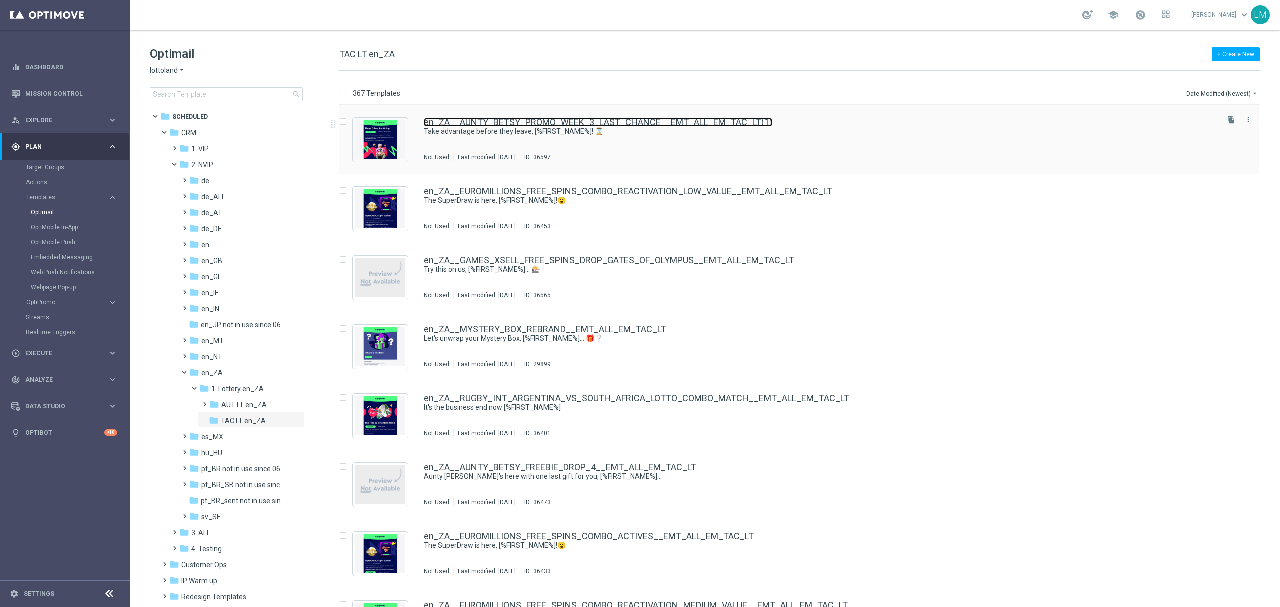
click at [518, 123] on link "en_ZA__AUNTY_BETSY_PROMO_WEEK_3_LAST_CHANCE__EMT_ALL_EM_TAC_LT(1)" at bounding box center [598, 122] width 349 height 9
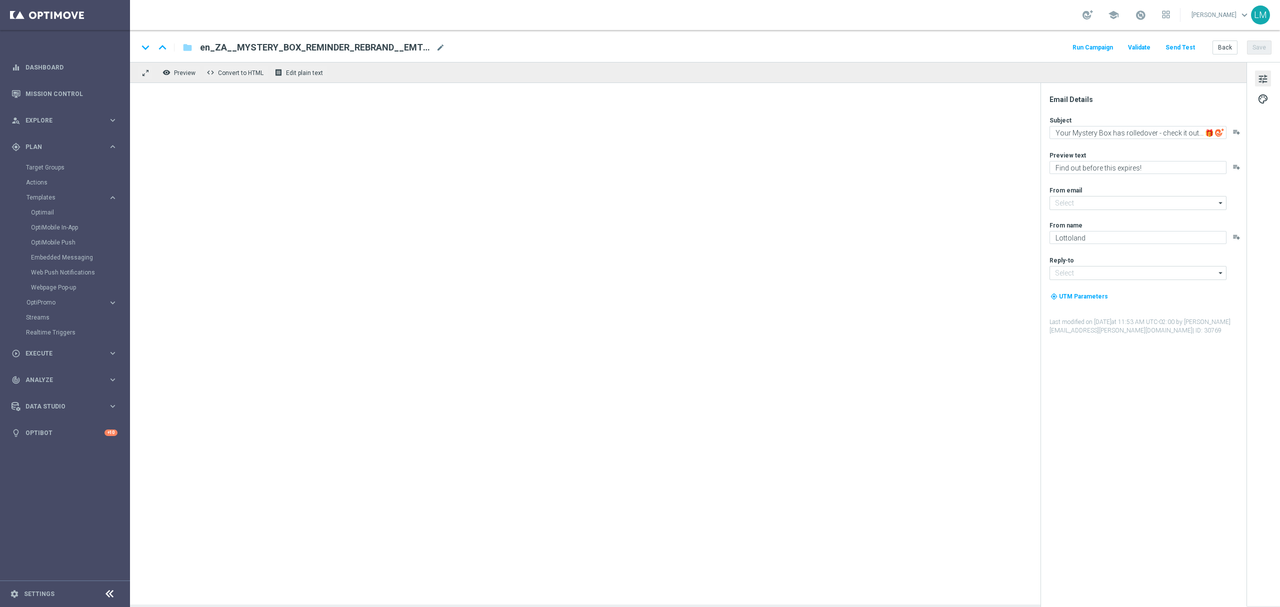
type input "mail@crm.lottoland.com"
type input "support@lottoland.co.za"
type textarea "Take advantage before they leave, [%FIRST_NAME%]! ⌛"
type textarea "Aunty Betsy's offers are changing..."
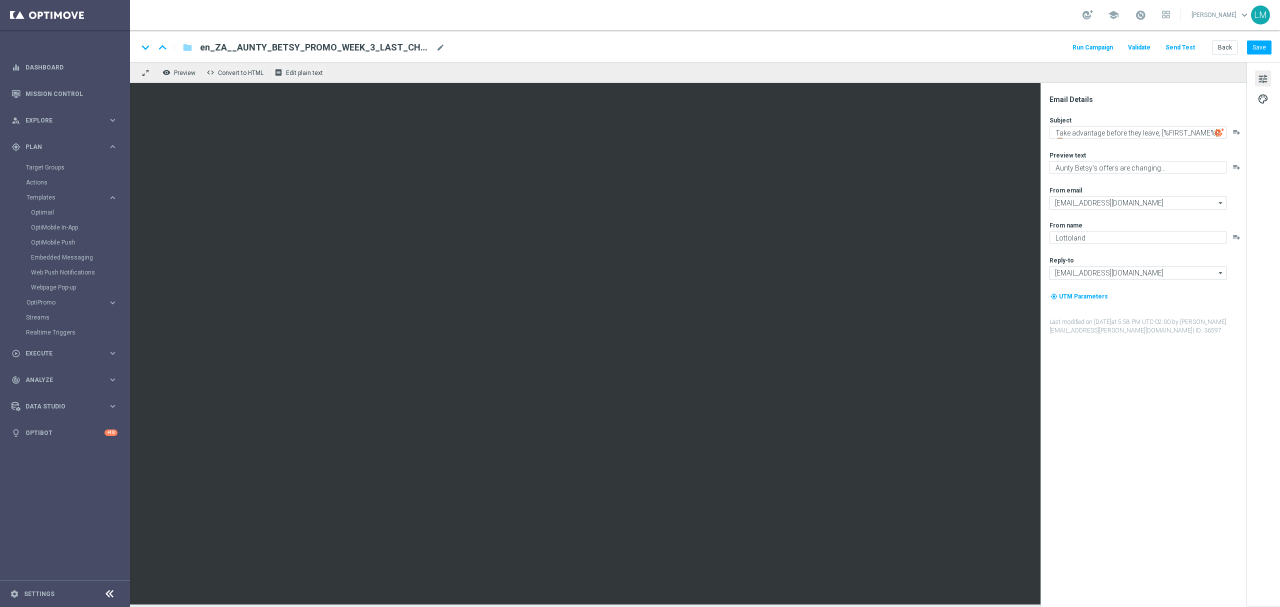
click at [433, 47] on div "en_ZA__AUNTY_BETSY_PROMO_WEEK_3_LAST_CHANCE__EMT_ALL_EM_TAC_LT(1) mode_edit" at bounding box center [322, 47] width 245 height 13
paste input "4_LAST_CHANCE__EMT_ALL_EM_TAC_LT"
type input "en_ZA__AUNTY_BETSY_PROMO_WEEK_4_LAST_CHANCE__EMT_ALL_EM_TAC_LT"
click at [444, 57] on div "keyboard_arrow_down keyboard_arrow_up folder en_ZA__AUNTY_BETSY_PROMO_WEEK_4_LA…" at bounding box center [705, 46] width 1150 height 32
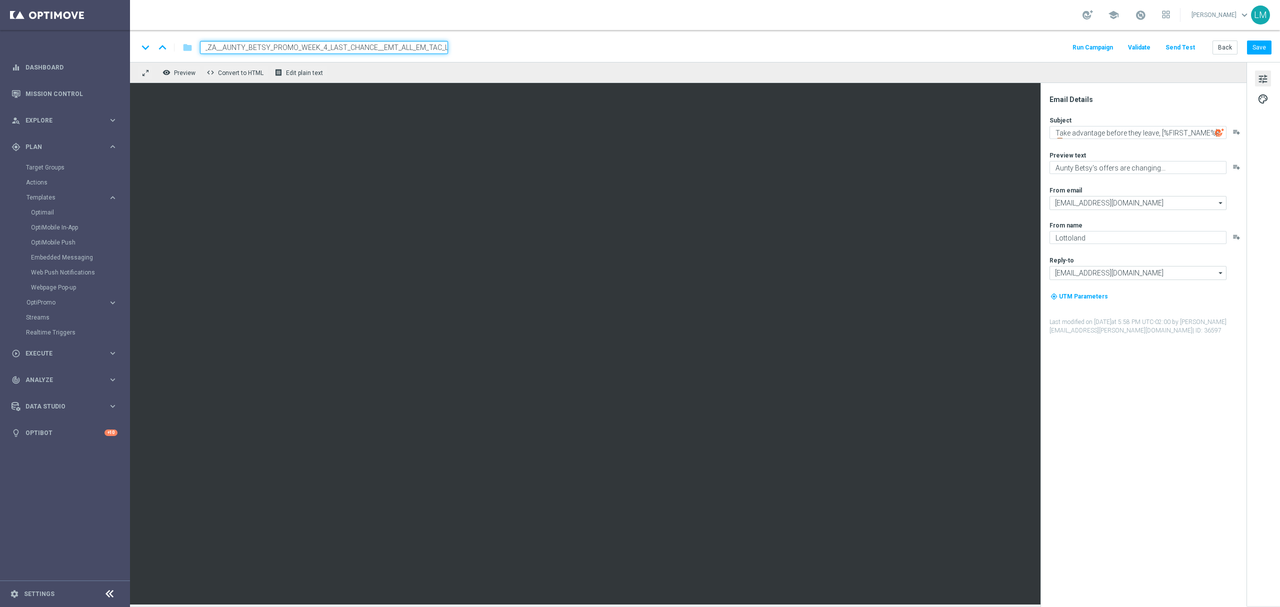
scroll to position [0, 0]
click at [437, 51] on input "en_ZA__AUNTY_BETSY_PROMO_WEEK_4_LAST_CHANCE__EMT_ALL_EM_TAC_LT" at bounding box center [324, 47] width 248 height 13
click at [431, 67] on div "remove_red_eye Preview code Convert to HTML receipt Edit plain text" at bounding box center [688, 72] width 1117 height 21
click at [429, 56] on div "keyboard_arrow_down keyboard_arrow_up folder en_ZA__AUNTY_BETSY_PROMO_WEEK_4_LA…" at bounding box center [705, 46] width 1150 height 32
click at [429, 51] on input "en_ZA__AUNTY_BETSY_PROMO_WEEK_4_LAST_CHANCE__EMT_ALL_EM_TAC_LT" at bounding box center [324, 47] width 248 height 13
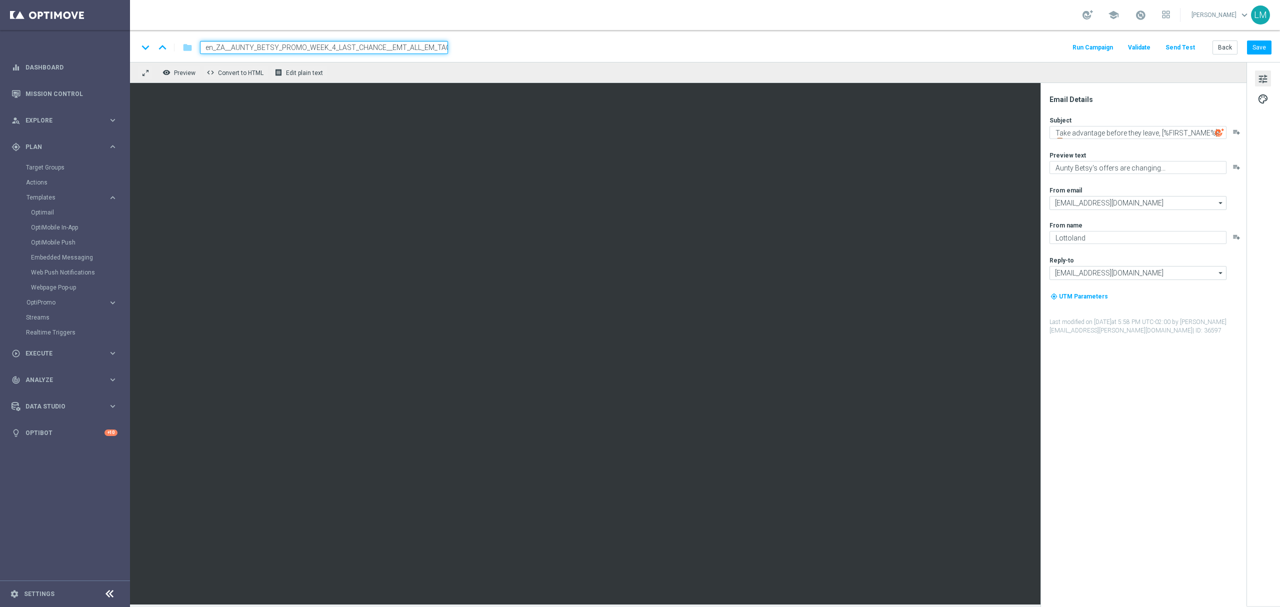
click at [429, 60] on div "keyboard_arrow_down keyboard_arrow_up folder en_ZA__AUNTY_BETSY_PROMO_WEEK_4_LA…" at bounding box center [705, 46] width 1150 height 32
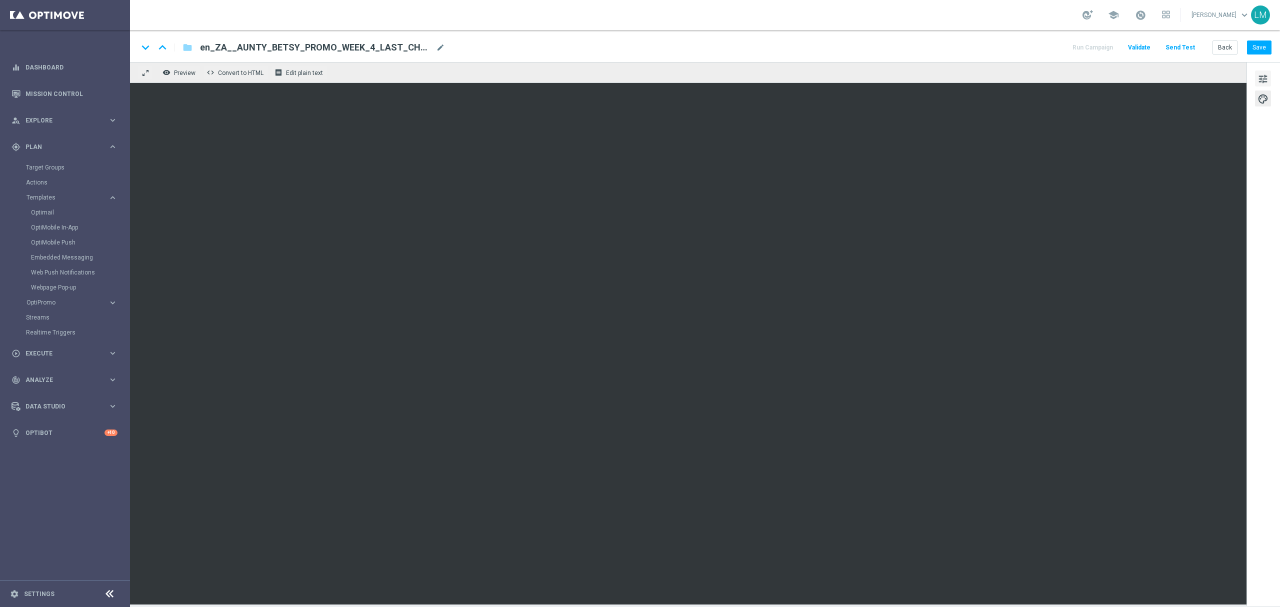
click at [1267, 82] on span "tune" at bounding box center [1263, 79] width 11 height 13
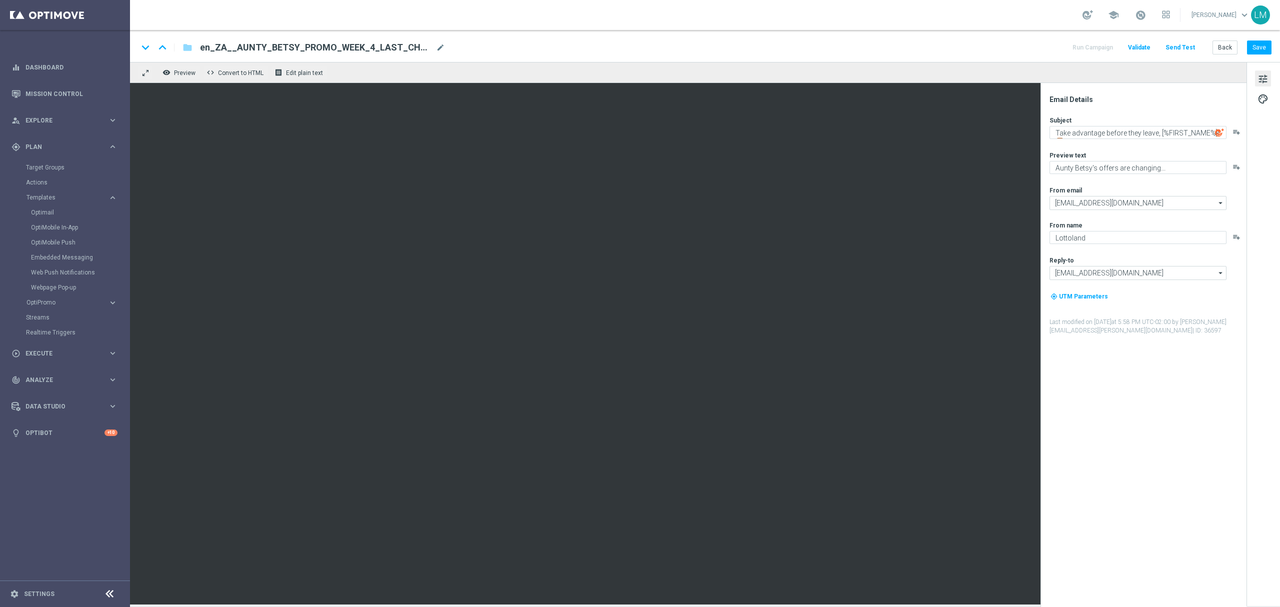
click at [1105, 125] on div "Subject Take advantage before they leave, [%FIRST_NAME%]! ⌛ playlist_add" at bounding box center [1148, 127] width 196 height 23
click at [1105, 130] on textarea "Take advantage before they leave, [%FIRST_NAME%]! ⌛" at bounding box center [1138, 132] width 177 height 13
paste textarea "Your last chance to take advantage of thes"
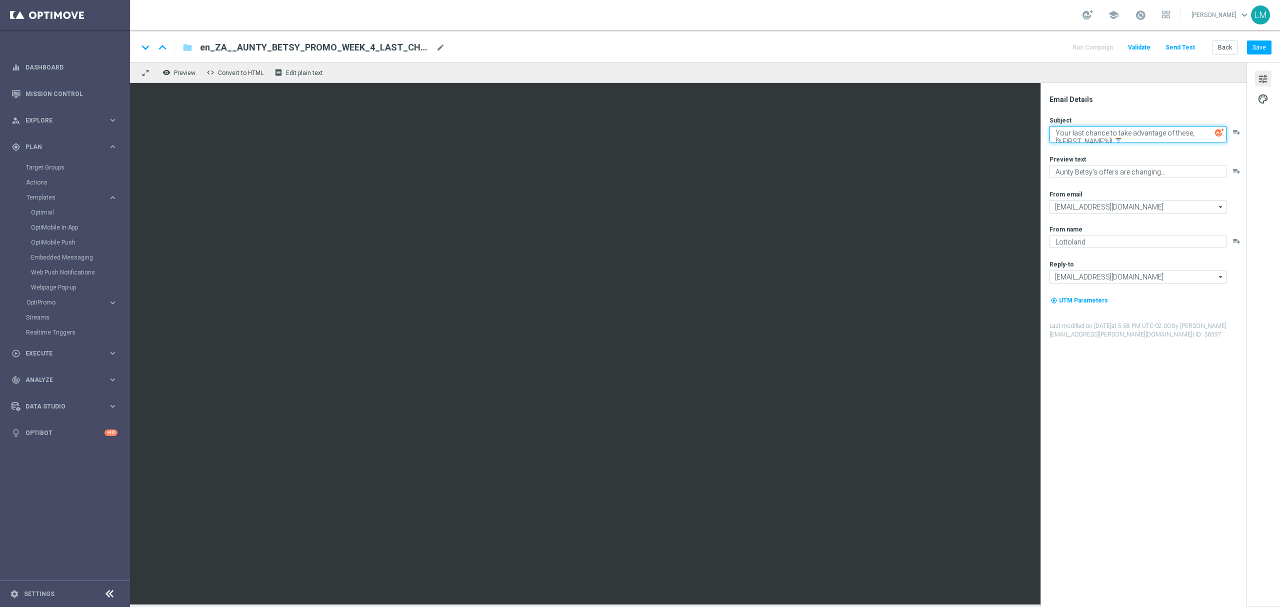
scroll to position [4, 0]
type textarea "Your last chance to take advantage of these, [%FIRST_NAME%]! ⌛"
click at [1124, 153] on div "Subject Your last chance to take advantage of these, [%FIRST_NAME%]! ⌛ playlist…" at bounding box center [1148, 227] width 196 height 223
click at [1248, 44] on button "Save" at bounding box center [1259, 48] width 25 height 14
click at [1255, 43] on button "Save" at bounding box center [1259, 48] width 25 height 14
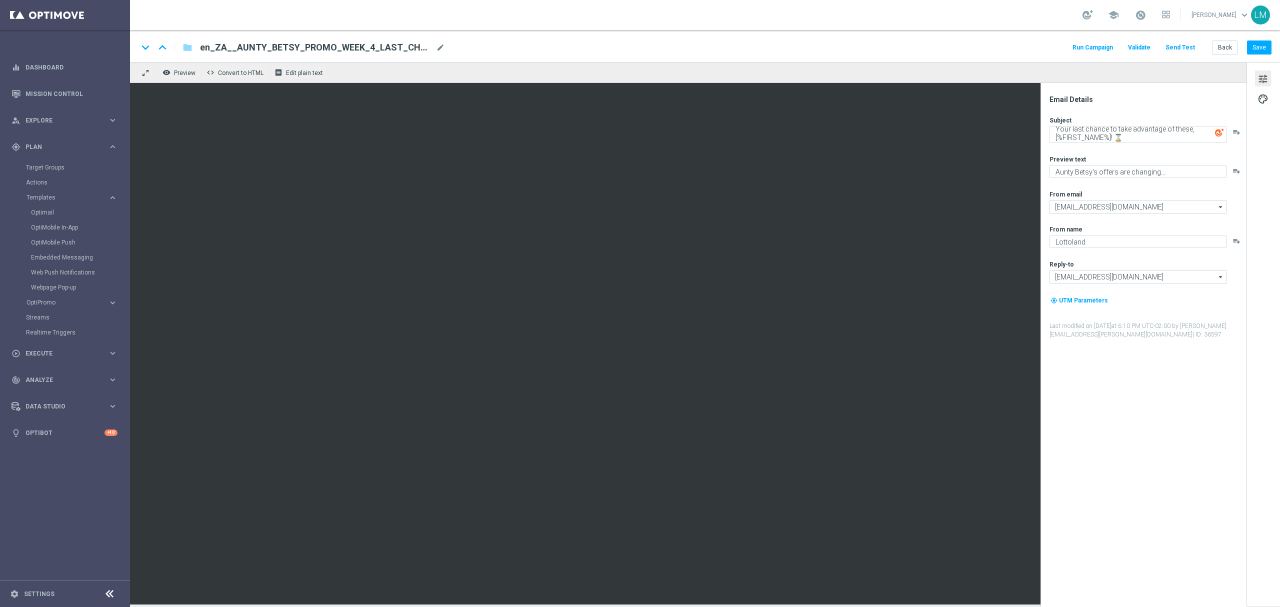
click at [1191, 49] on button "Send Test" at bounding box center [1180, 48] width 33 height 14
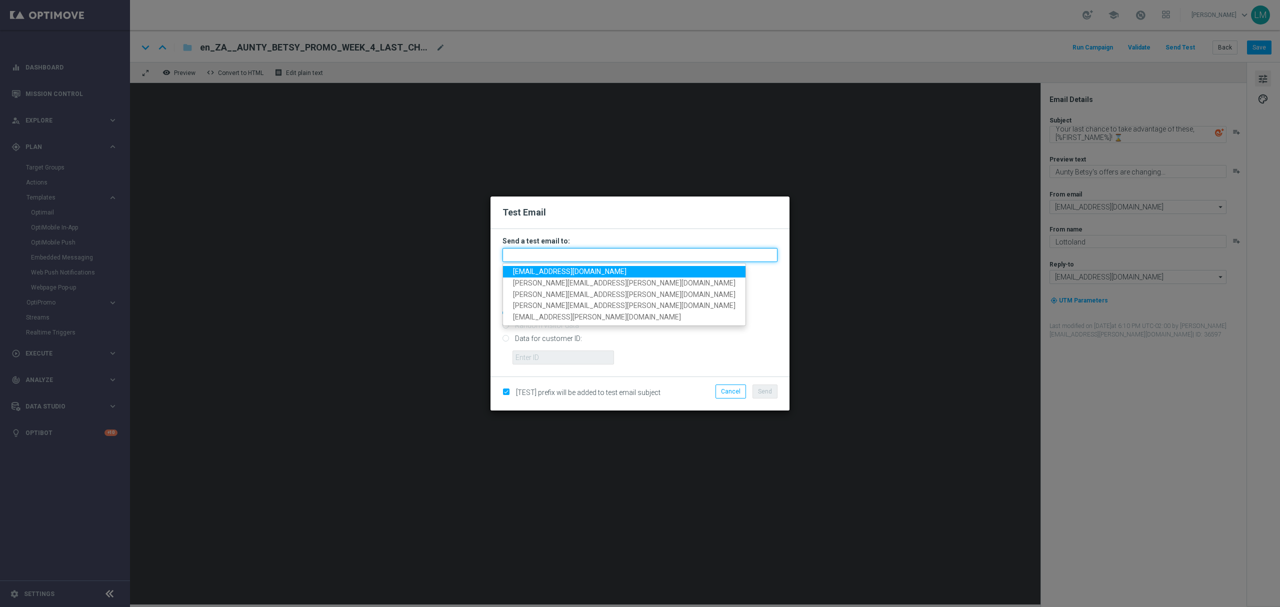
click at [551, 255] on input "text" at bounding box center [640, 255] width 275 height 14
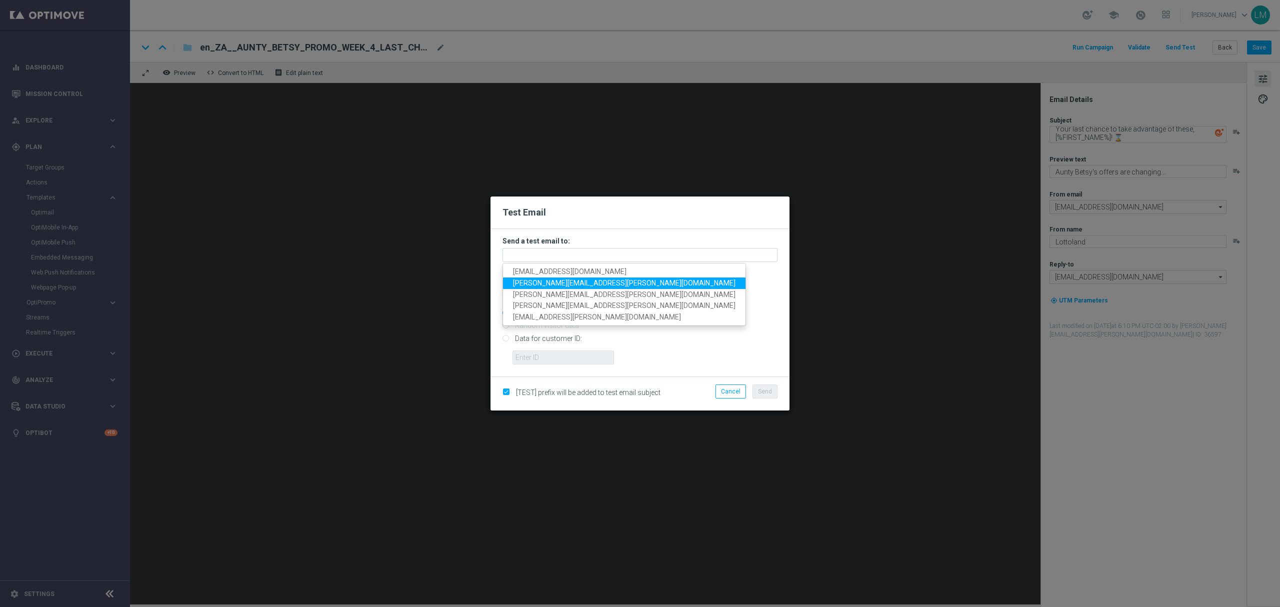
click at [547, 279] on span "leslie.martinez@lottoland.com" at bounding box center [624, 283] width 223 height 8
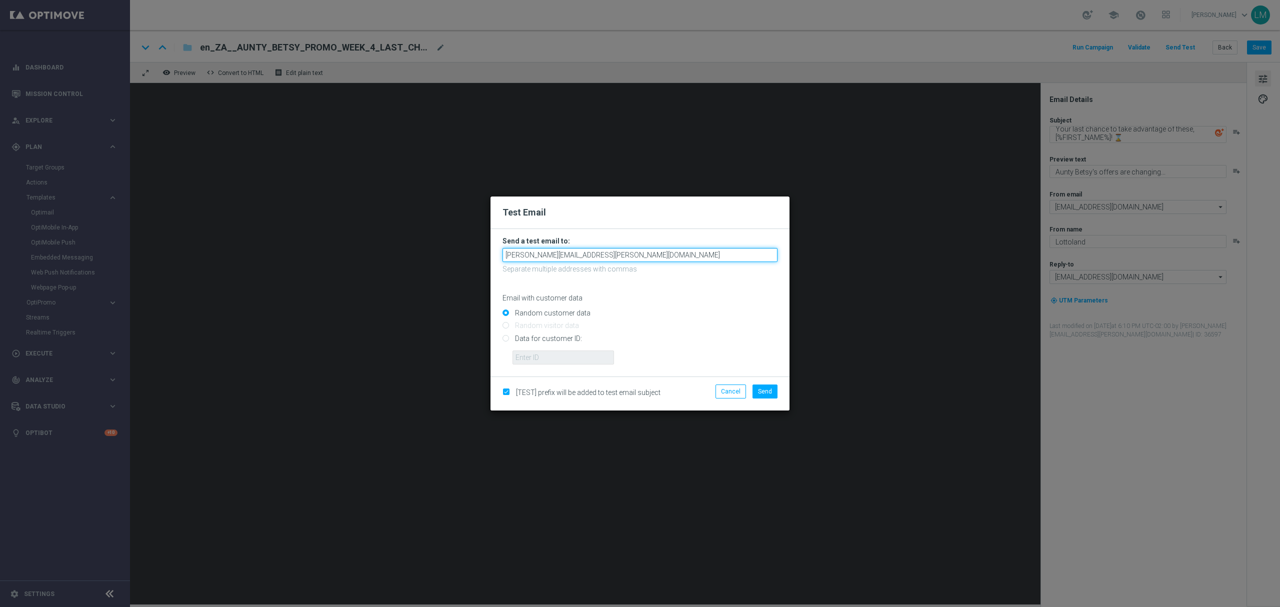
click at [615, 257] on input "leslie.martinez@lottoland.com" at bounding box center [640, 255] width 275 height 14
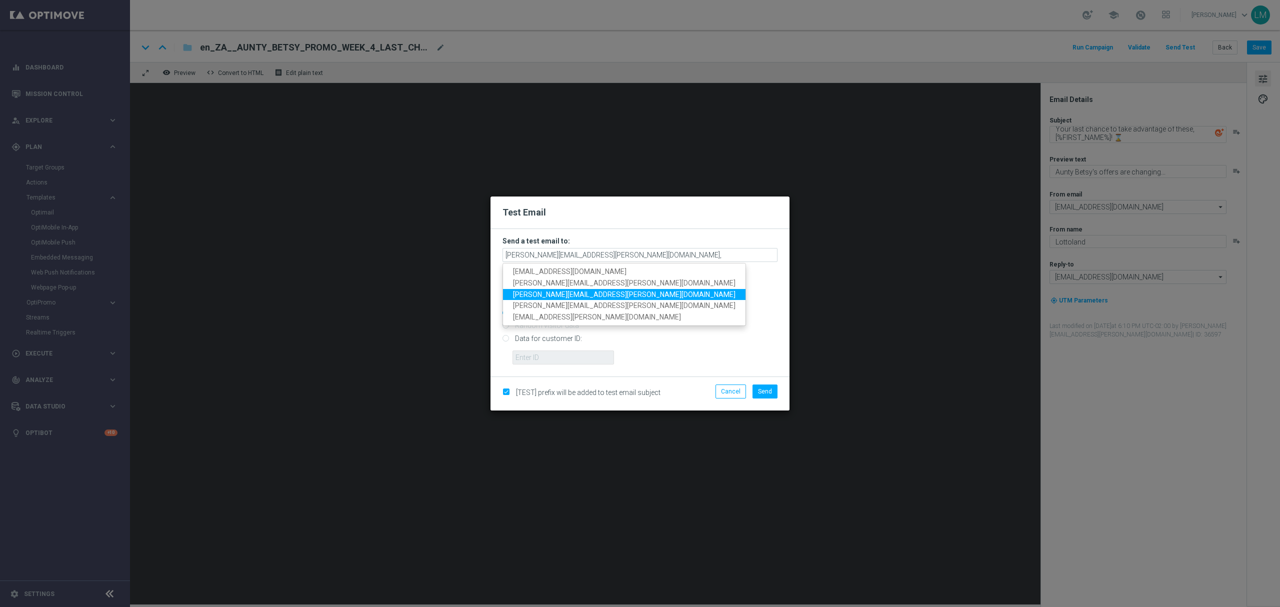
click at [571, 294] on span "ricky.hubbard@lottoland.com" at bounding box center [624, 294] width 223 height 8
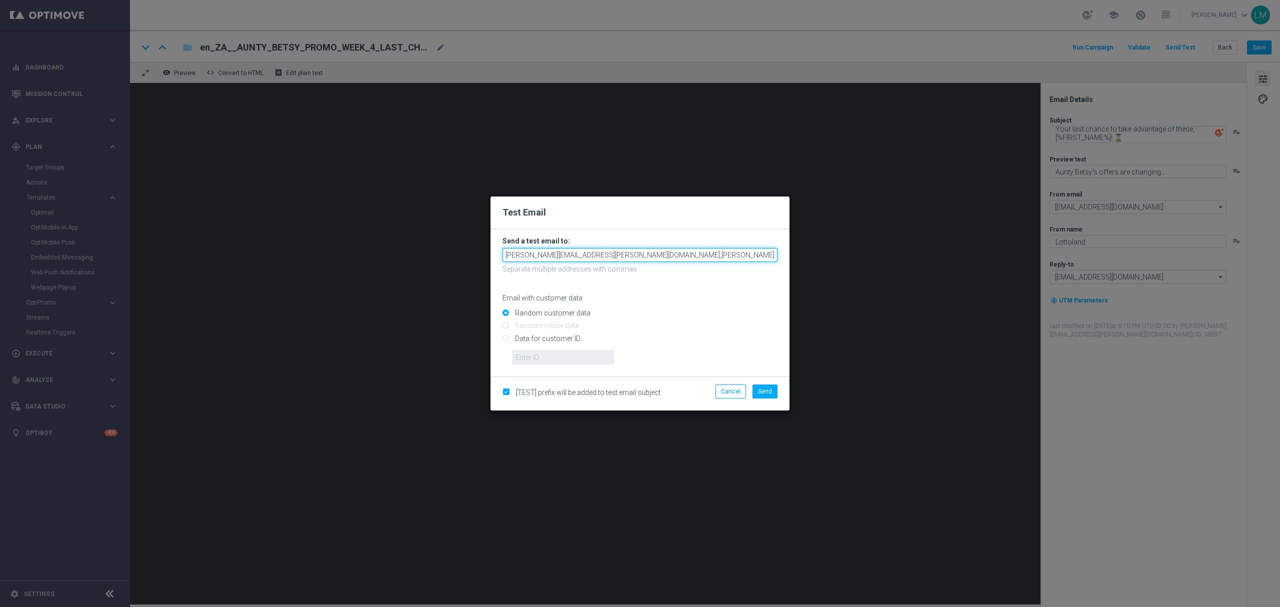
click at [699, 255] on input "leslie.martinez@lottoland.com,ricky.hubbard@lottoland.com" at bounding box center [640, 255] width 275 height 14
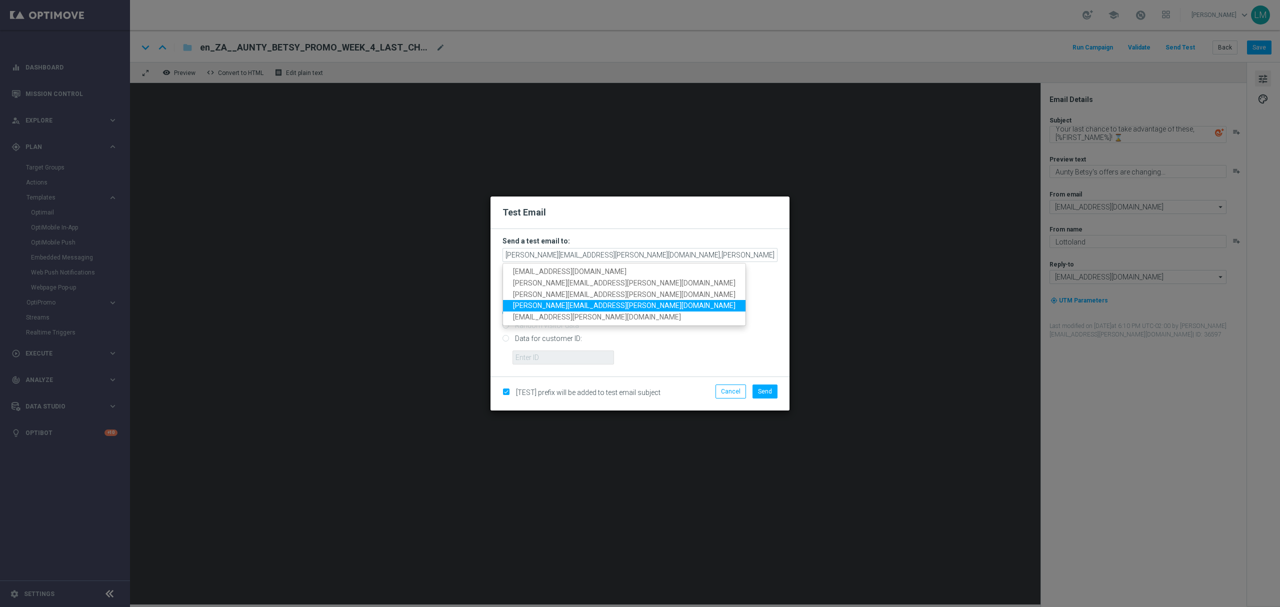
click at [559, 302] on span "millie.purcell@lottoland.com" at bounding box center [624, 306] width 223 height 8
type input "leslie.martinez@lottoland.com,ricky.hubbard@lottoland.com,millie.purcell@lottol…"
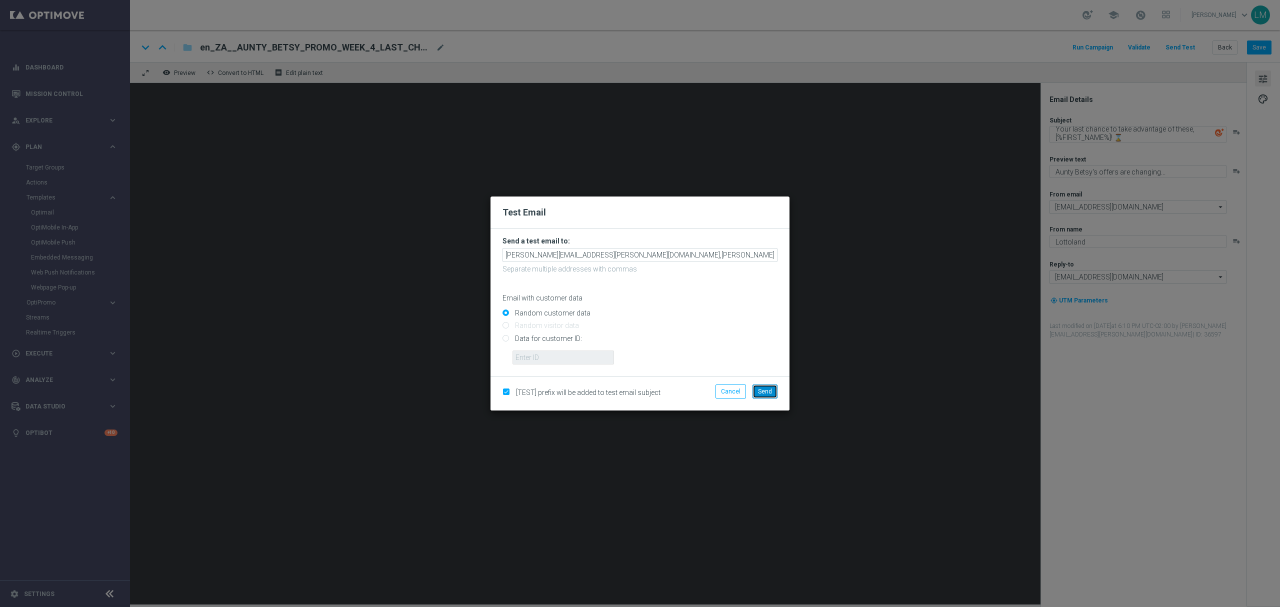
click at [768, 390] on span "Send" at bounding box center [765, 391] width 14 height 7
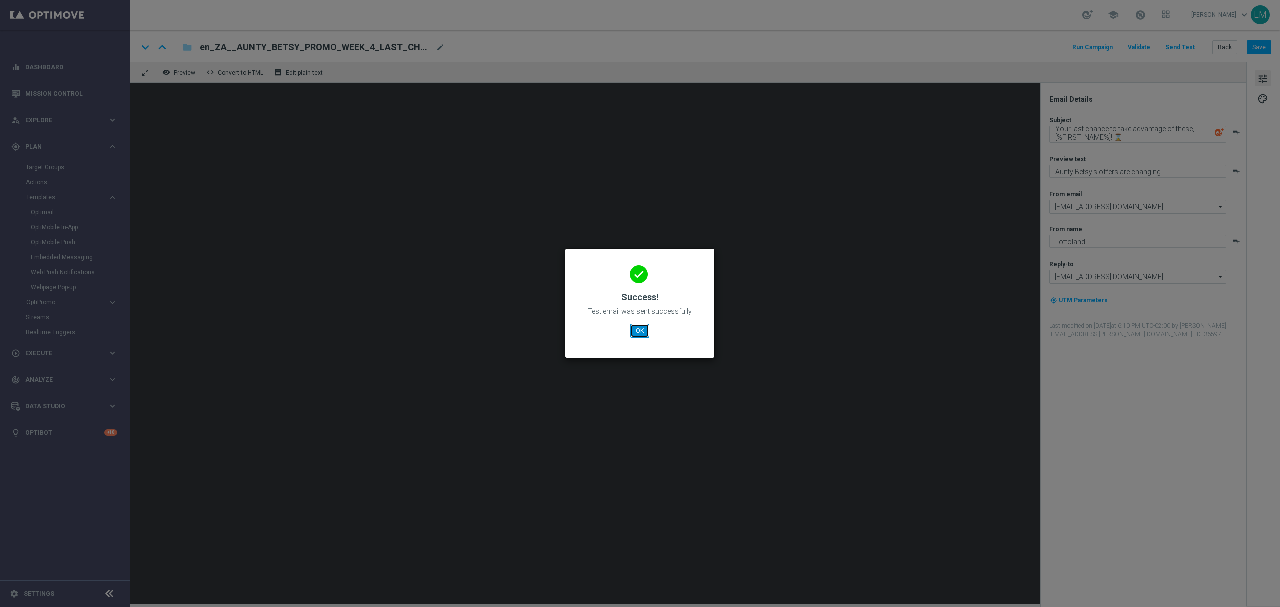
click at [649, 327] on button "OK" at bounding box center [640, 331] width 19 height 14
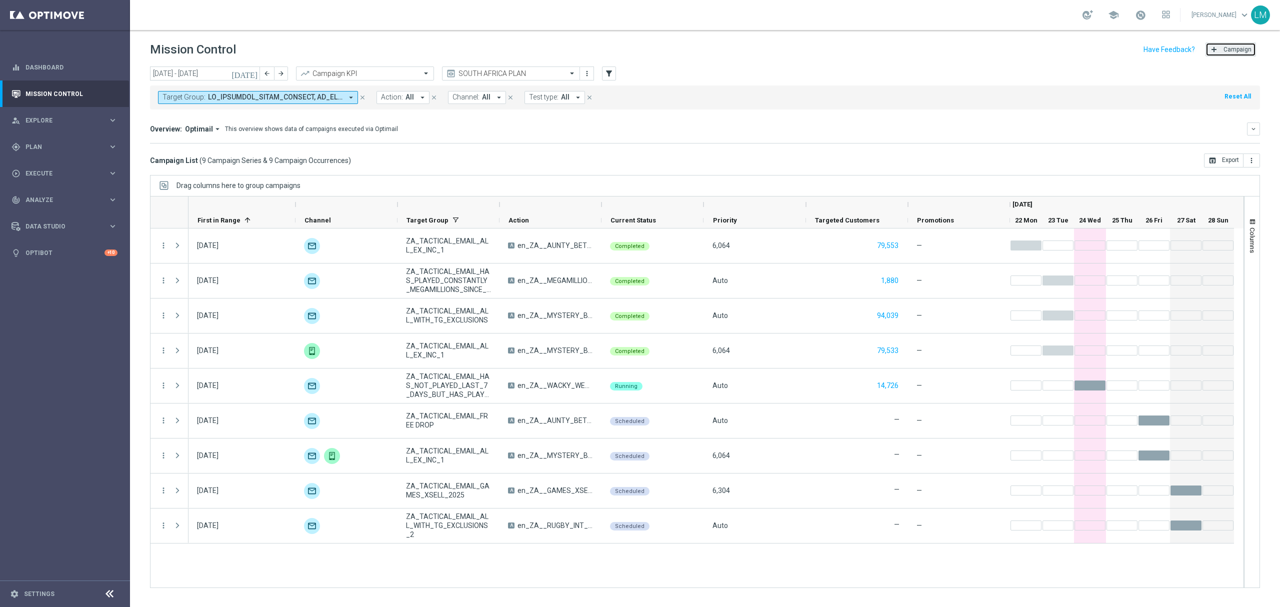
click at [1233, 51] on span "Campaign" at bounding box center [1238, 49] width 28 height 7
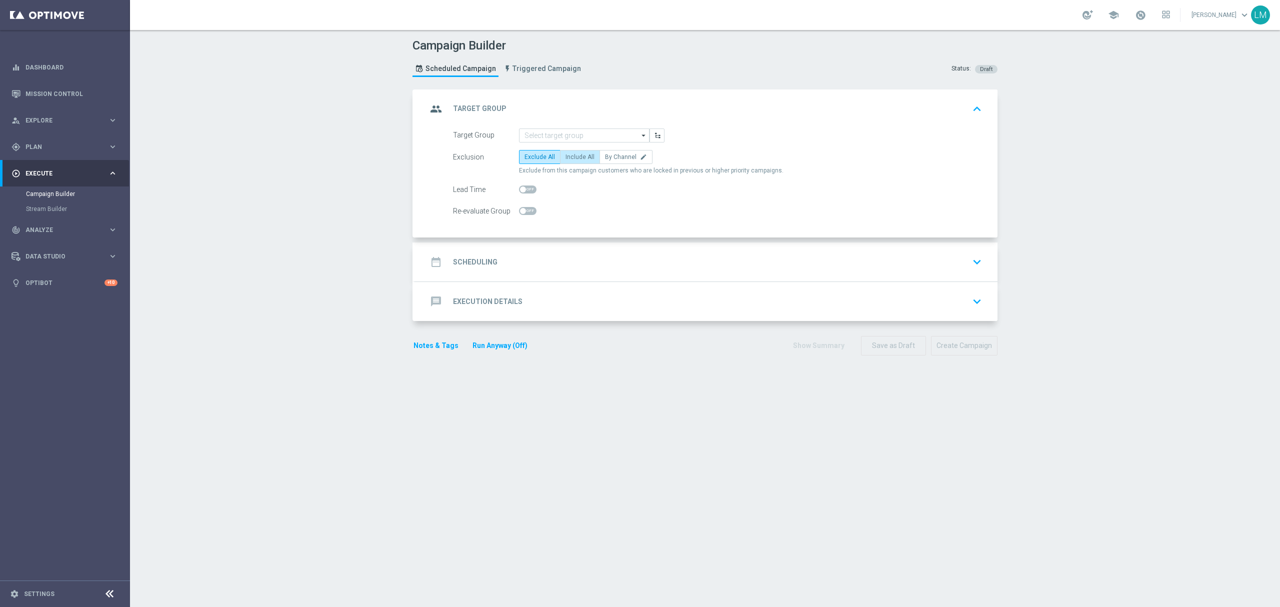
click at [566, 161] on label "Include All" at bounding box center [580, 157] width 40 height 14
click at [566, 161] on input "Include All" at bounding box center [569, 159] width 7 height 7
radio input "true"
click at [569, 135] on input at bounding box center [584, 136] width 131 height 14
paste input "ZA_TACTICAL_EMAIL_HAS_PLAYED_IN_LAST_21_DAYS"
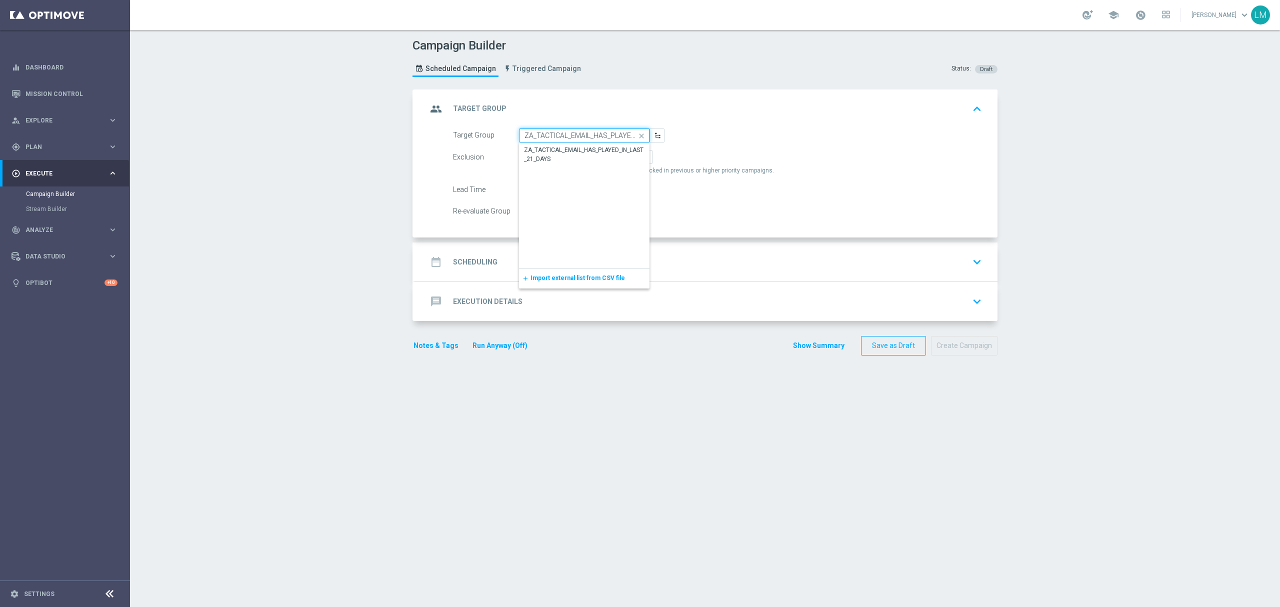
scroll to position [0, 55]
click at [568, 149] on div "ZA_TACTICAL_EMAIL_HAS_PLAYED_IN_LAST_21_DAYS" at bounding box center [584, 155] width 121 height 18
type input "ZA_TACTICAL_EMAIL_HAS_PLAYED_IN_LAST_21_DAYS"
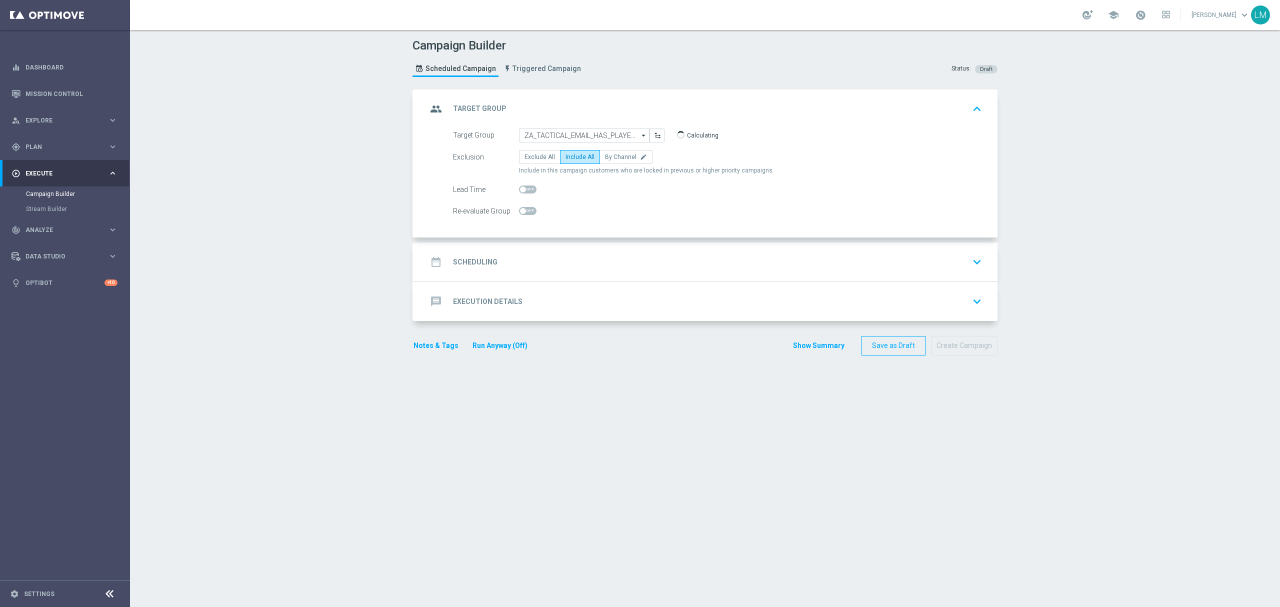
click at [561, 249] on div "date_range Scheduling keyboard_arrow_down" at bounding box center [706, 262] width 583 height 39
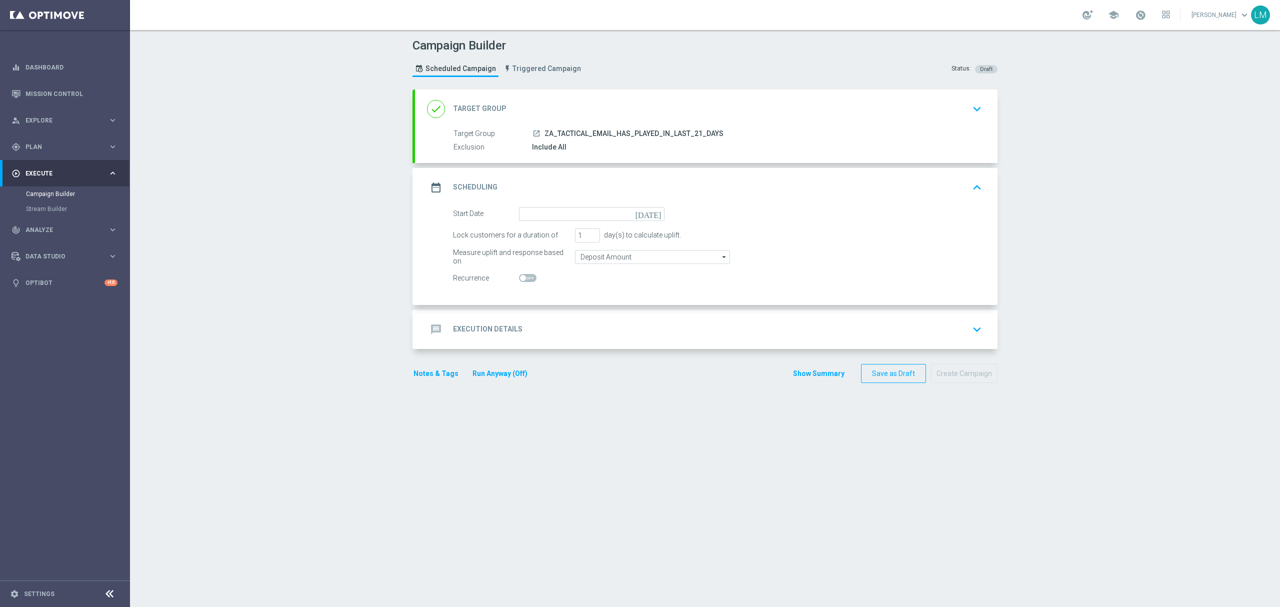
click at [648, 210] on icon "[DATE]" at bounding box center [651, 212] width 30 height 11
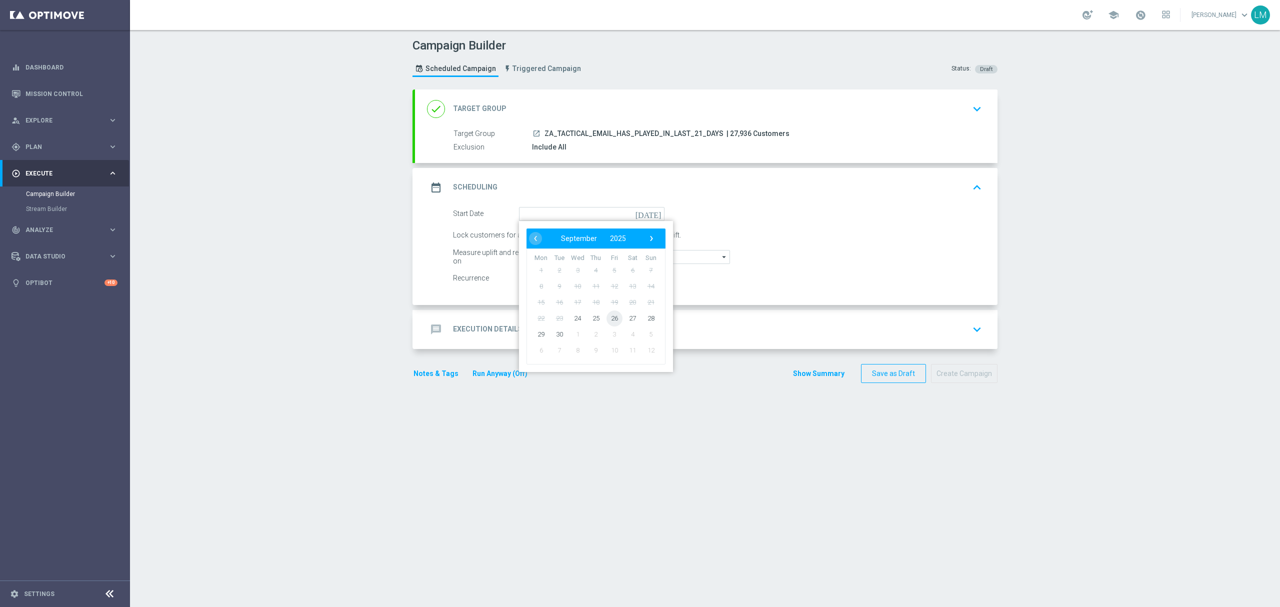
click at [607, 317] on span "26" at bounding box center [615, 318] width 16 height 16
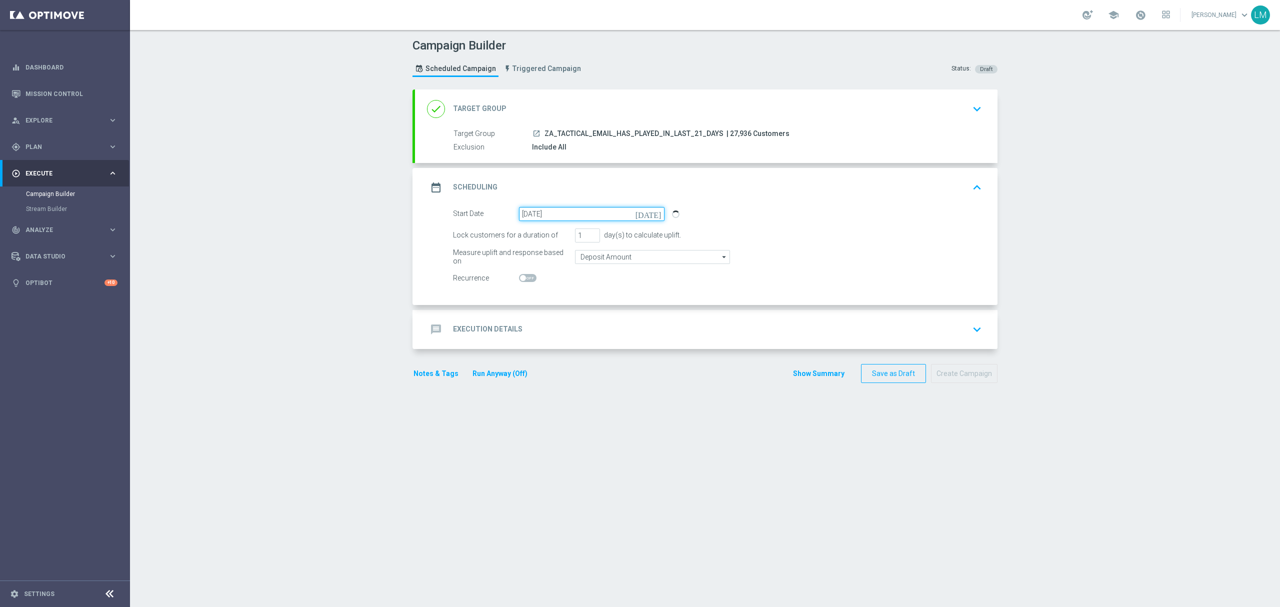
click at [647, 216] on input "[DATE]" at bounding box center [592, 214] width 146 height 14
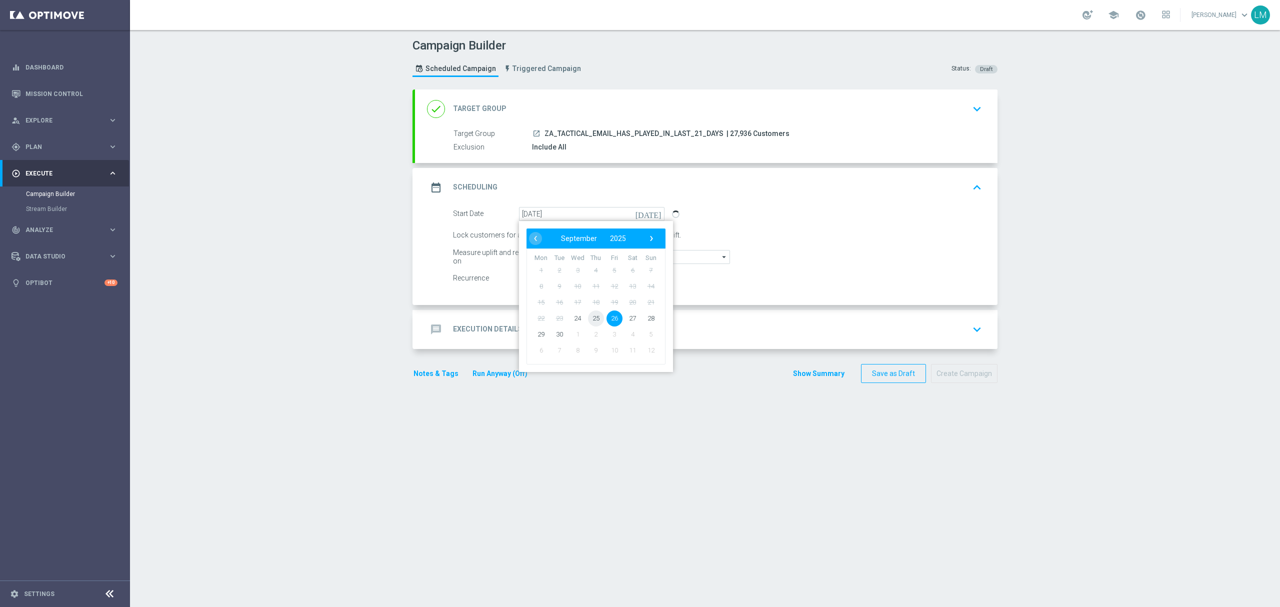
click at [588, 321] on span "25" at bounding box center [596, 318] width 16 height 16
type input "[DATE]"
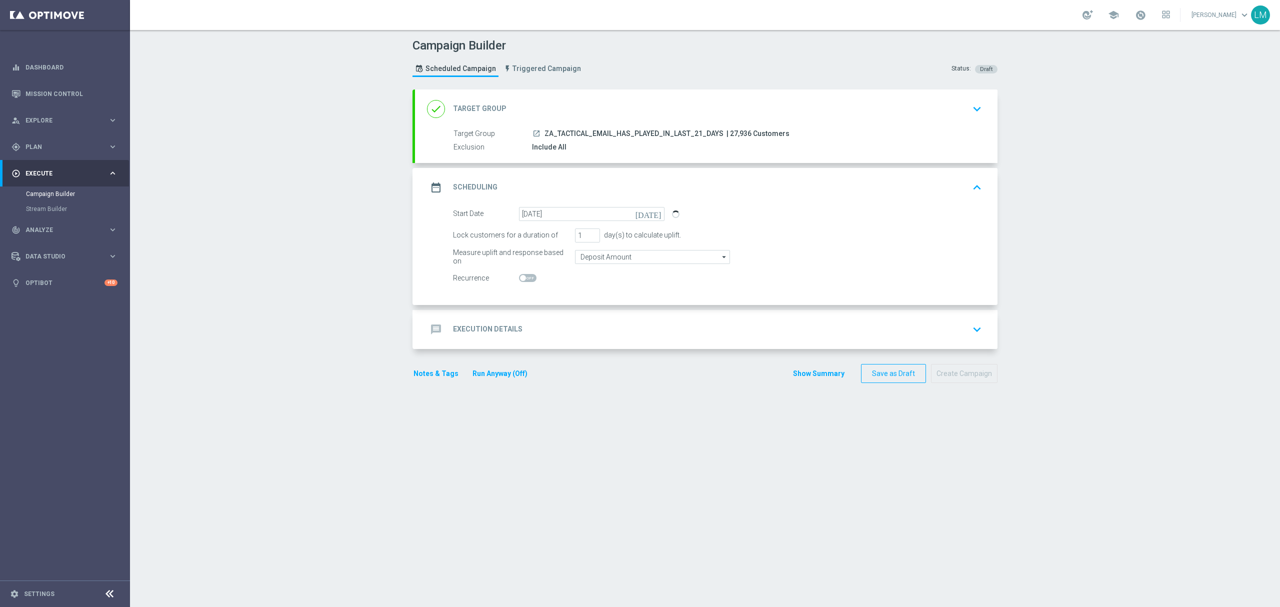
click at [583, 334] on div "message Execution Details keyboard_arrow_down" at bounding box center [706, 329] width 559 height 19
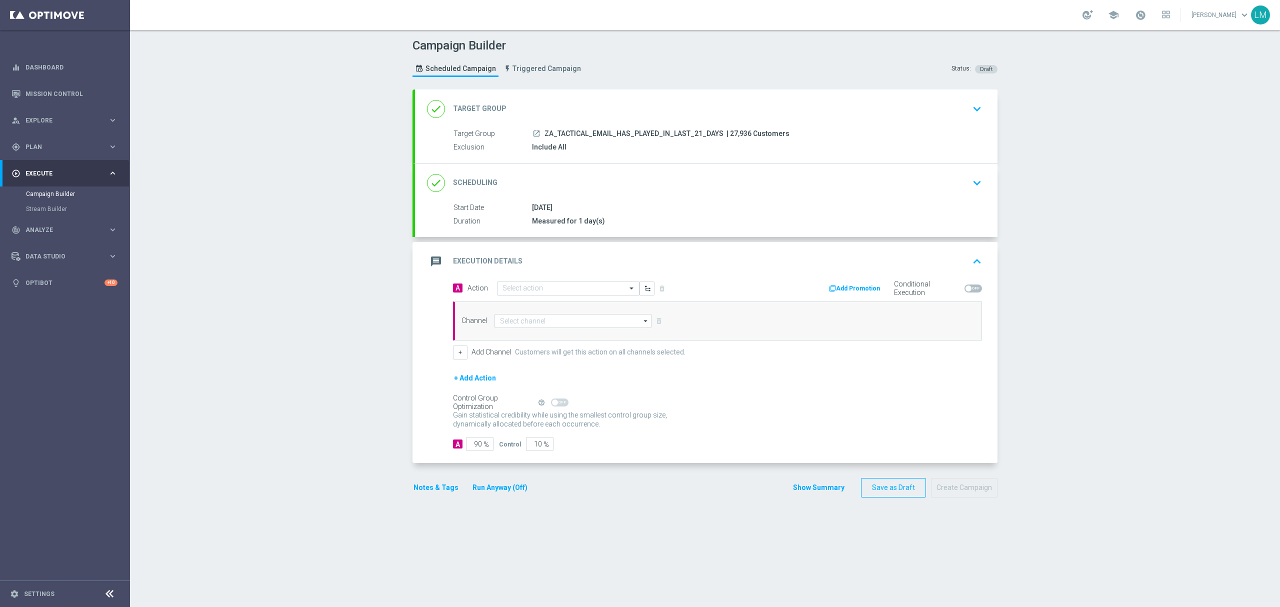
click at [554, 297] on div "A Action Select action delete_forever Add Promotion Conditional Execution" at bounding box center [718, 289] width 544 height 16
click at [553, 291] on input "text" at bounding box center [559, 289] width 112 height 9
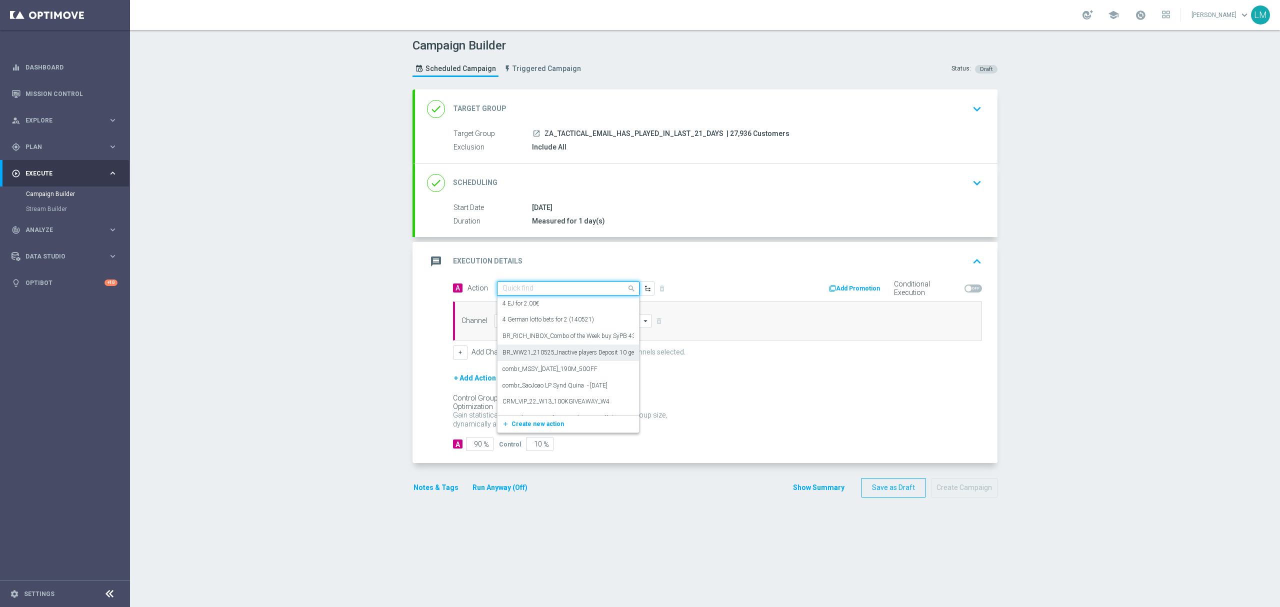
paste input "en_ZA__EUROMILLIONS_FREE_SPINS_COMBO_ACTIVES__EMT_ALL_EM_TAC_LT"
type input "en_ZA__EUROMILLIONS_FREE_SPINS_COMBO_ACTIVES__EMT_ALL_EM_TAC_LT"
click at [536, 319] on span "Create new action" at bounding box center [538, 319] width 53 height 7
paste input "en_ZA__EUROMILLIONS_FREE_SPINS_COMBO_ACTIVES__EMT_ALL_EM_TAC_LT"
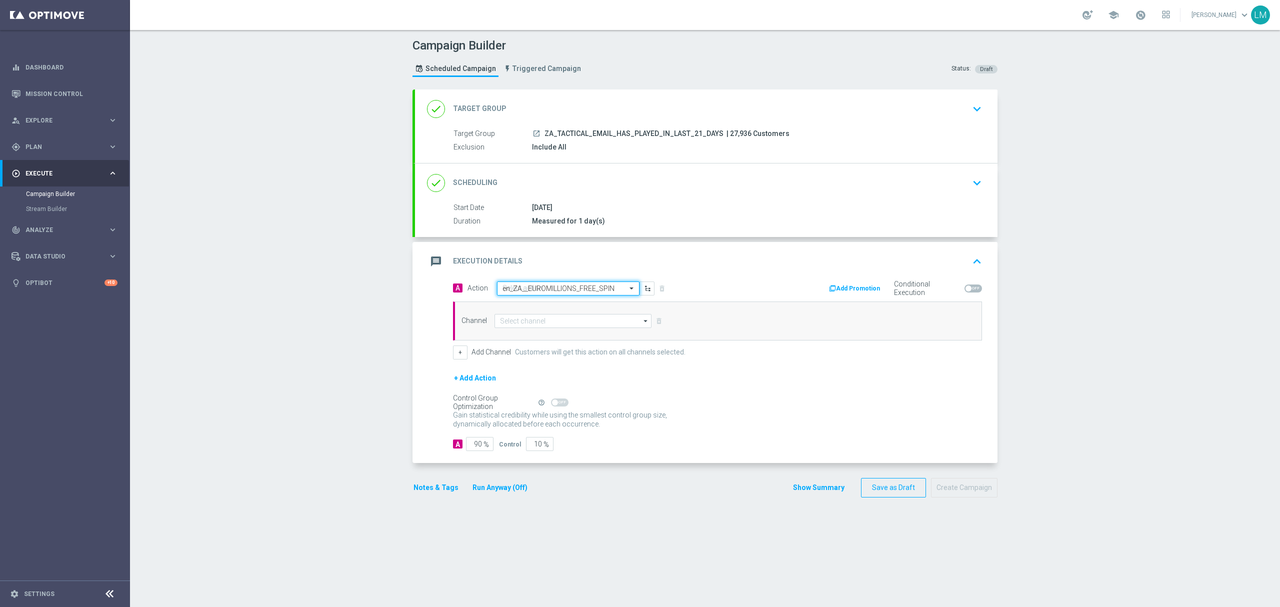
type input "en_ZA__EUROMILLIONS_FREE_SPINS_COMBO_ACTIVES__EMT_ALL_EM_TAC_LT"
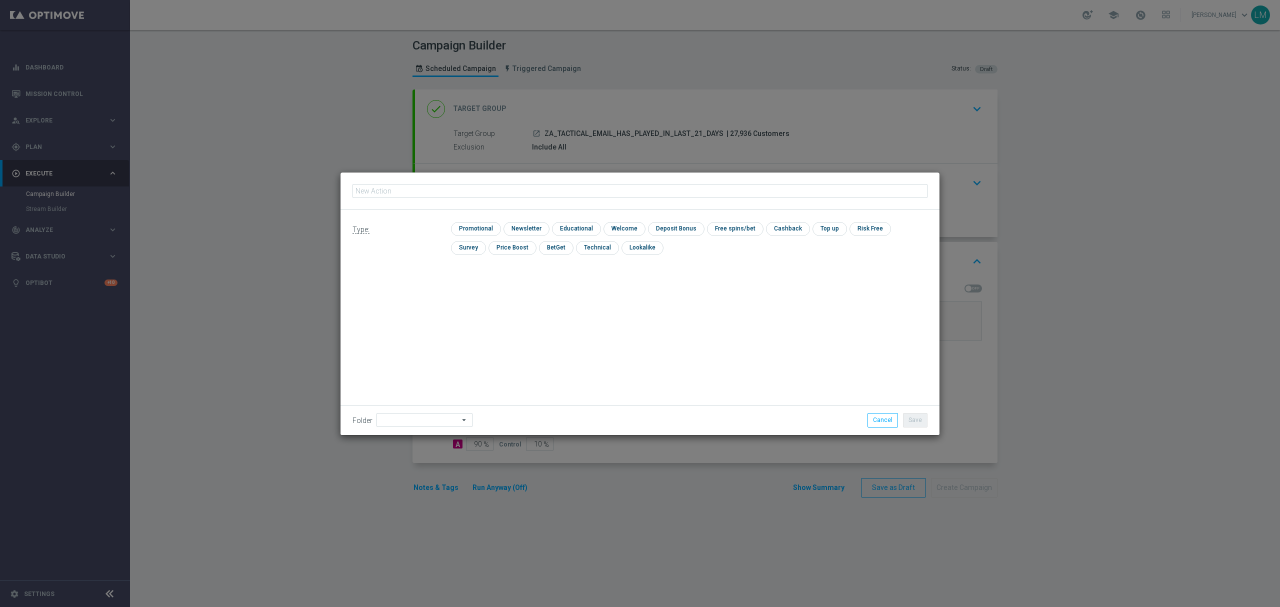
click at [495, 199] on fieldset at bounding box center [640, 191] width 575 height 17
click at [490, 194] on fieldset "Action name must be provided." at bounding box center [640, 192] width 575 height 26
click at [487, 194] on fieldset "Action name must be provided." at bounding box center [640, 192] width 575 height 26
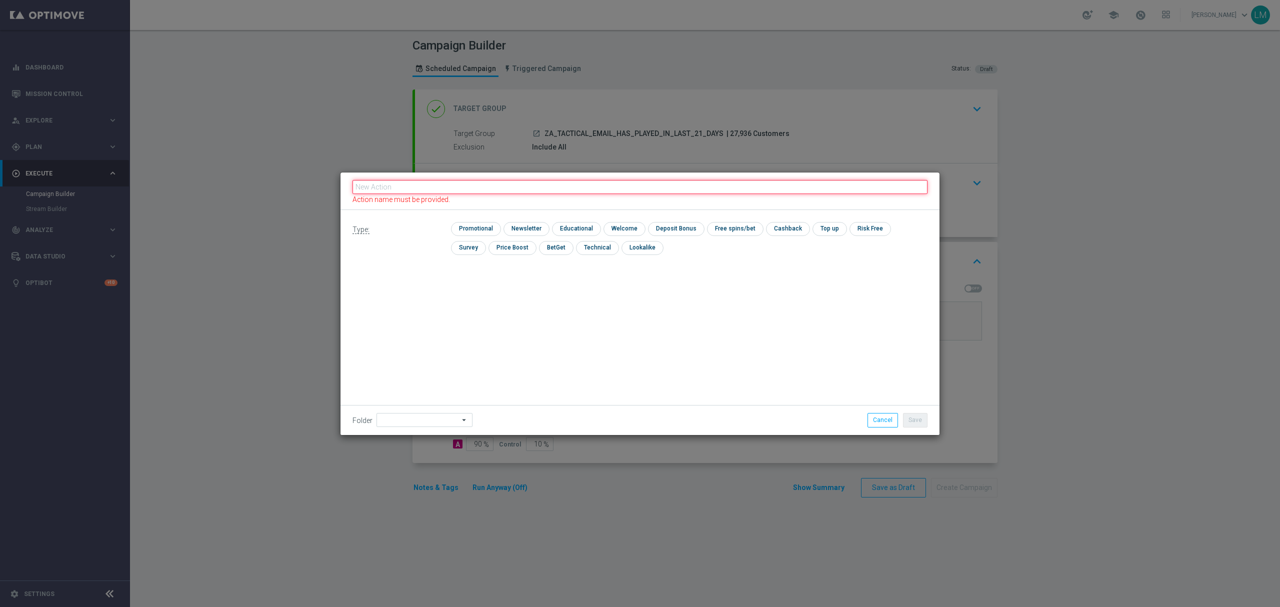
drag, startPoint x: 489, startPoint y: 188, endPoint x: 488, endPoint y: 195, distance: 6.5
click at [489, 188] on input "text" at bounding box center [640, 187] width 575 height 14
click at [403, 193] on input "text" at bounding box center [640, 191] width 575 height 14
paste input "en_ZA__EUROMILLIONS_FREE_SPINS_COMBO_ACTIVES__EMT_ALL_EM_TAC_LT"
type input "en_ZA__EUROMILLIONS_FREE_SPINS_COMBO_ACTIVES__EMT_ALL_EM_TAC_LT"
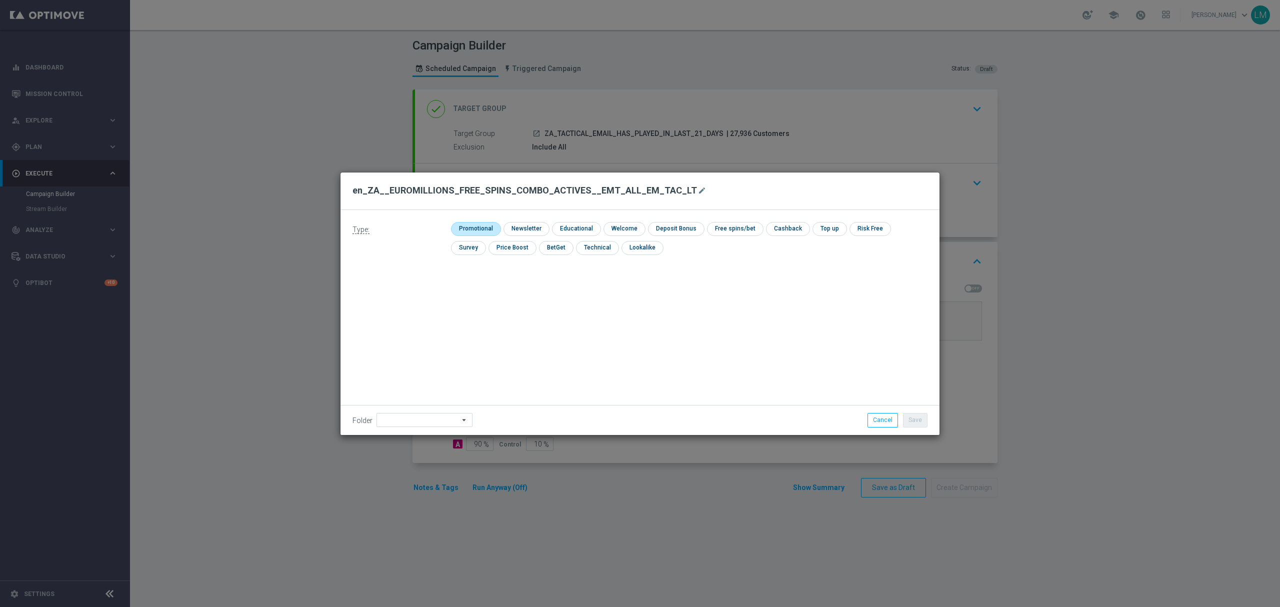
click at [486, 226] on input "checkbox" at bounding box center [475, 229] width 48 height 14
checkbox input "true"
click at [919, 420] on button "Save" at bounding box center [915, 420] width 25 height 14
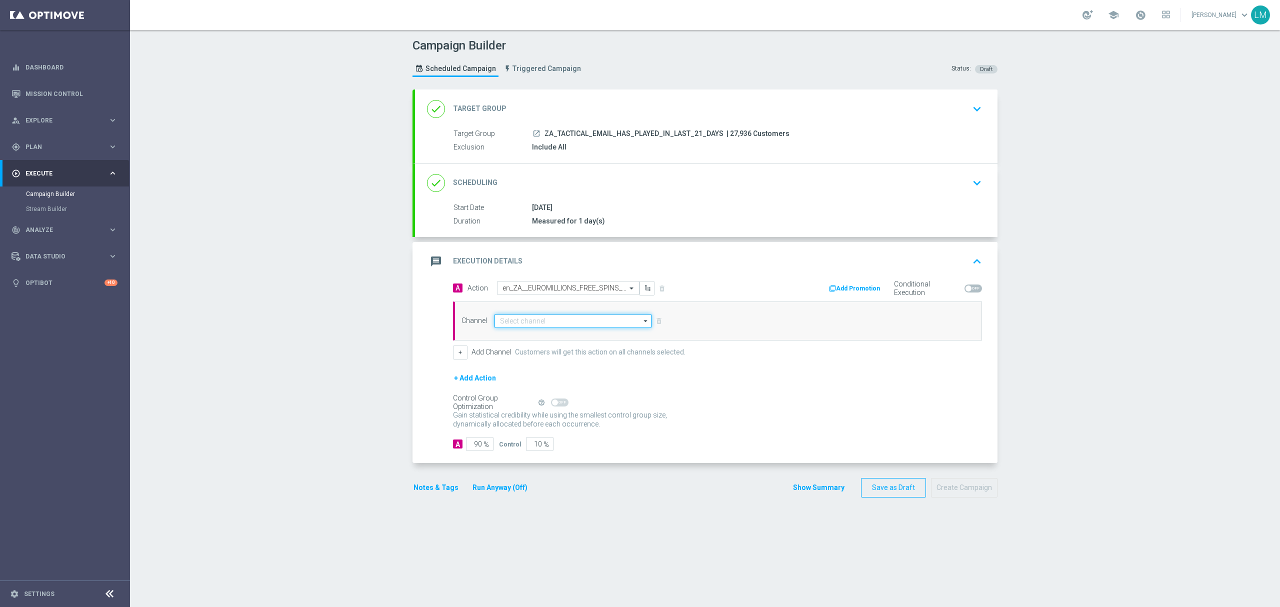
click at [503, 324] on input at bounding box center [573, 321] width 157 height 14
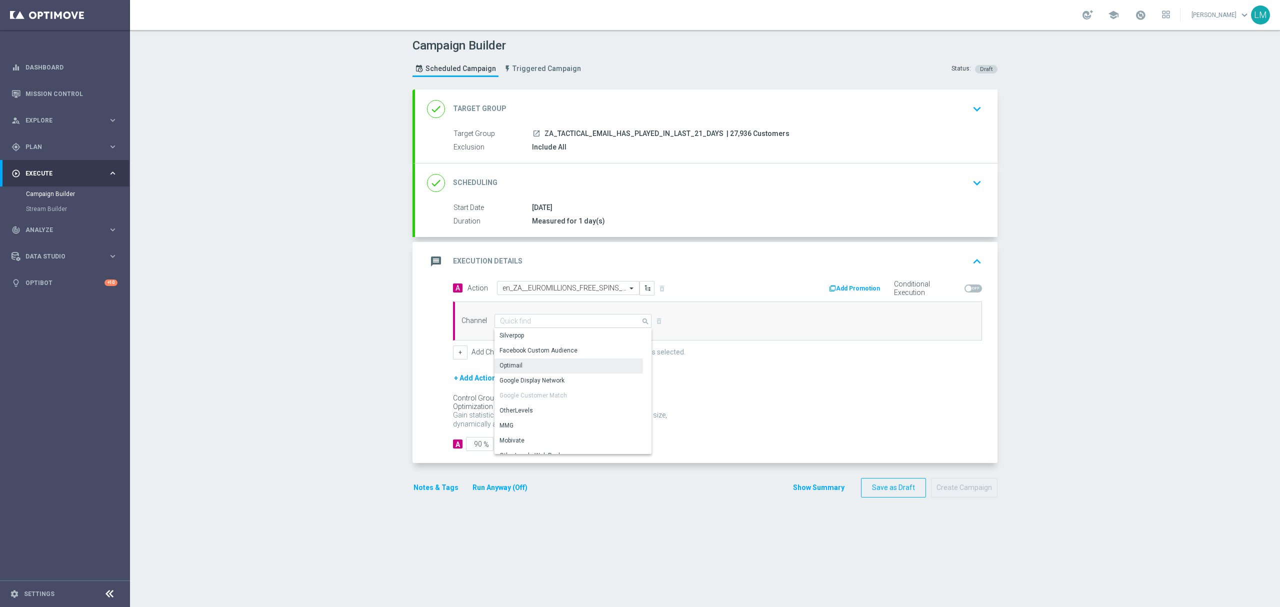
click at [524, 370] on div "Optimail" at bounding box center [569, 366] width 149 height 14
type input "Optimail"
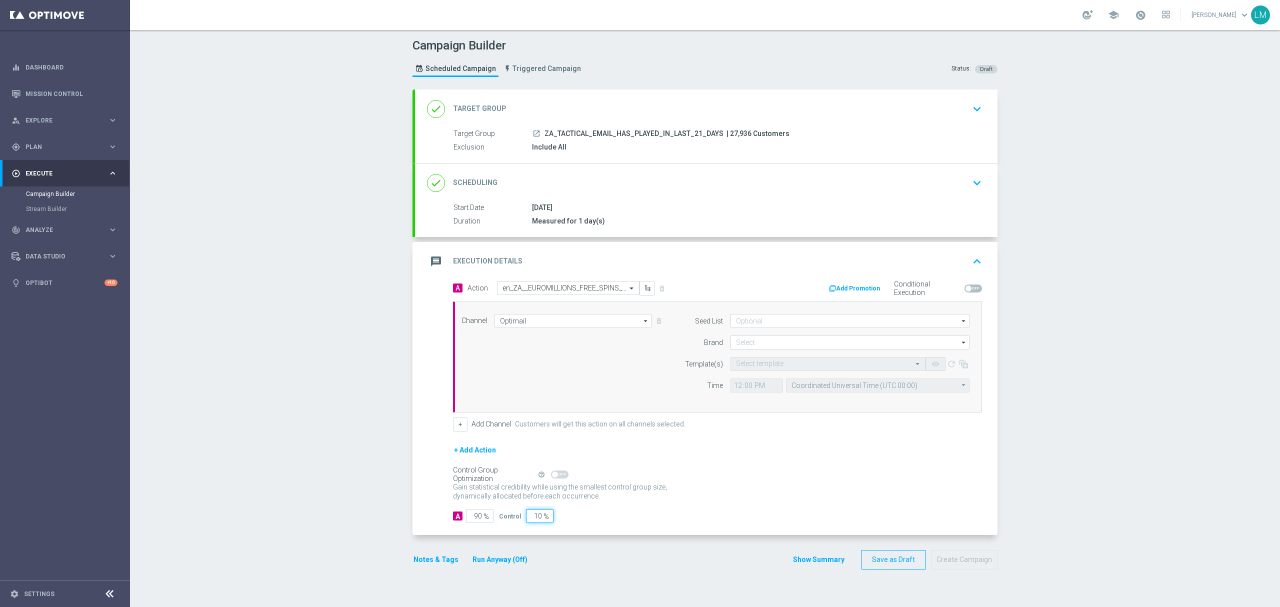
click at [529, 521] on input "10" at bounding box center [540, 516] width 28 height 14
type input "5"
type input "95"
type input "5"
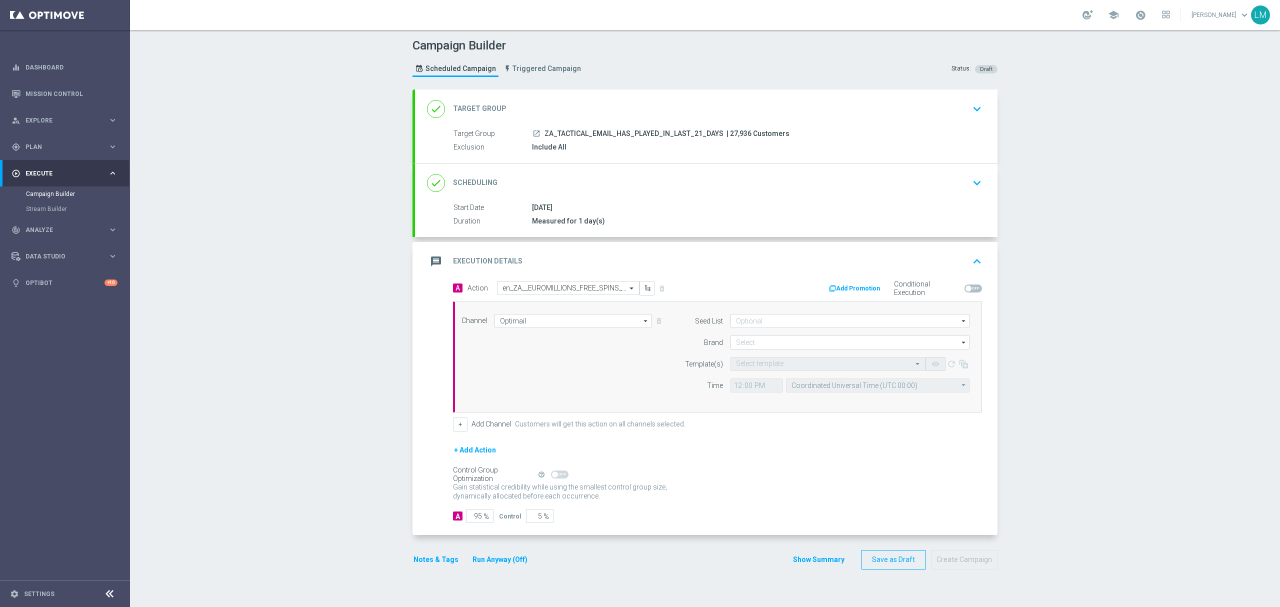
click at [697, 472] on div "Control Group Optimization Self Optimizing Campaign help_outline" at bounding box center [717, 474] width 529 height 11
click at [459, 432] on button "+" at bounding box center [460, 425] width 15 height 14
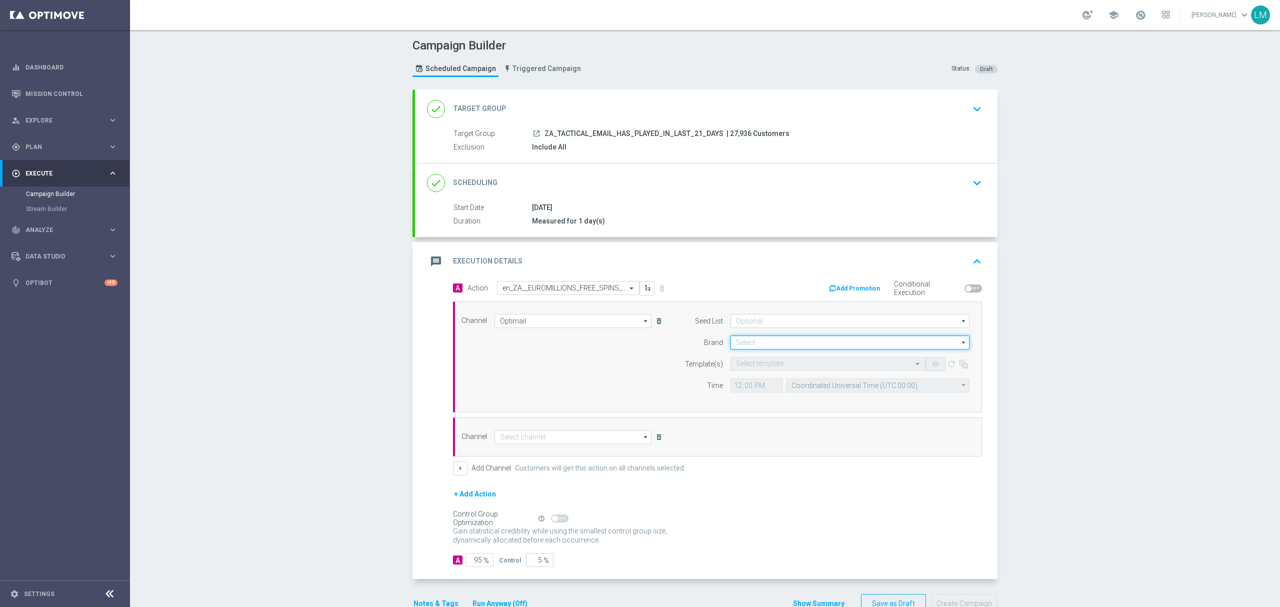
click at [787, 346] on input at bounding box center [850, 343] width 239 height 14
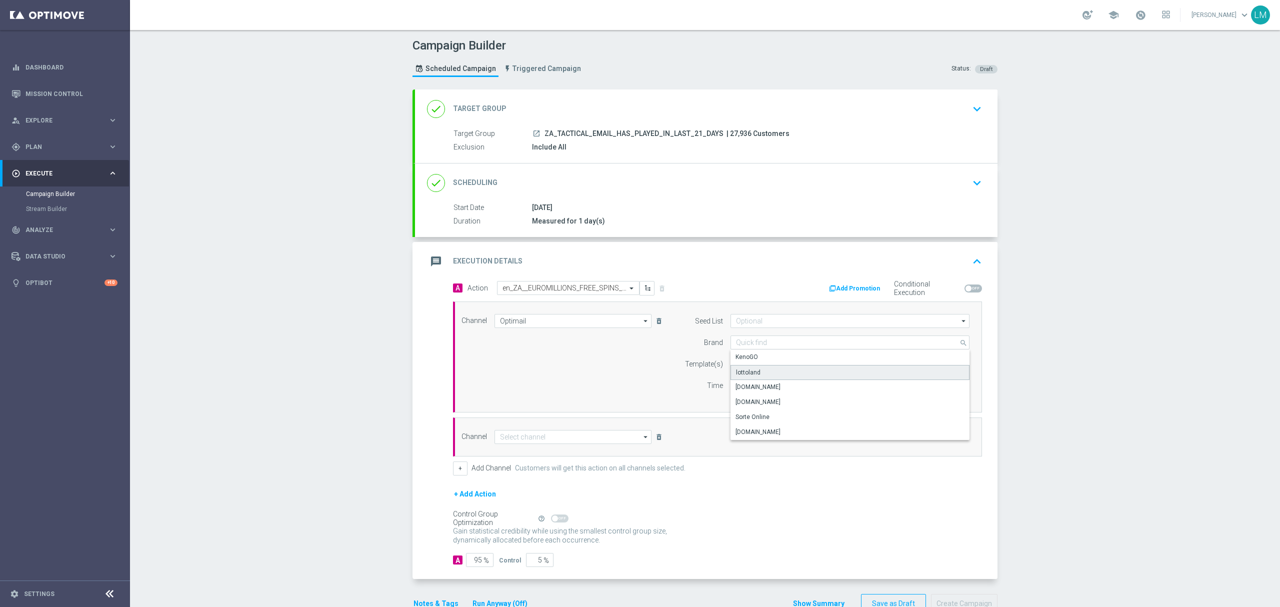
click at [776, 376] on div "lottoland" at bounding box center [851, 372] width 240 height 15
type input "lottoland"
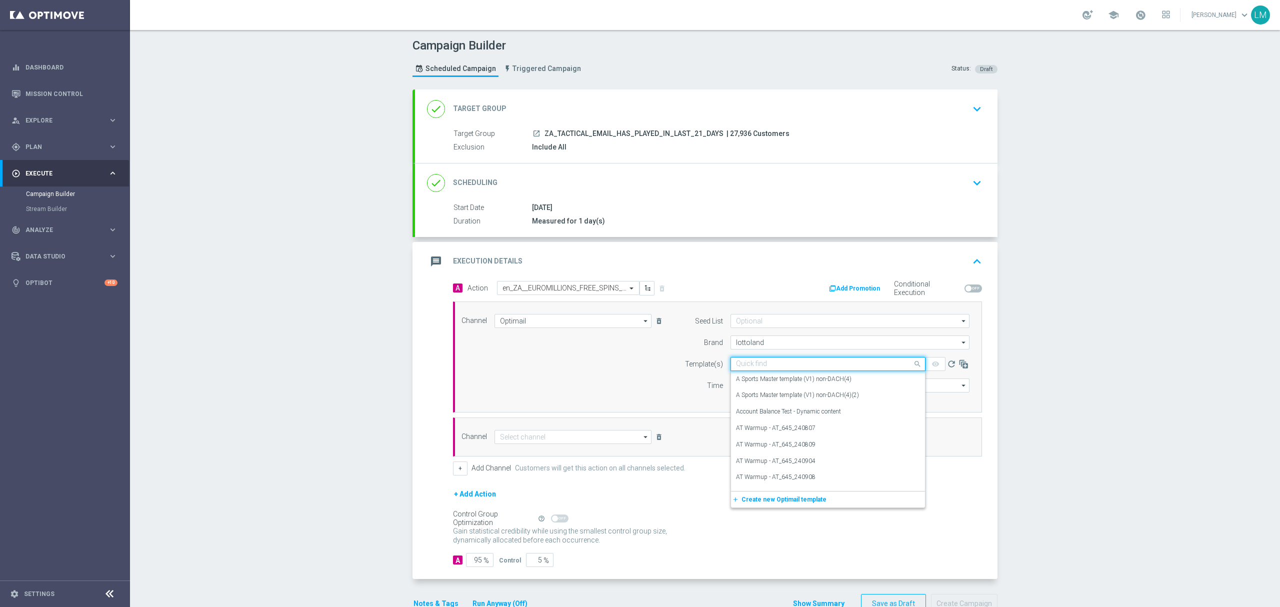
click at [773, 369] on input "text" at bounding box center [818, 364] width 164 height 9
paste input "en_ZA__EUROMILLIONS_FREE_SPINS_COMBO_ACTIVES__EMT_ALL_EM_TAC_LT"
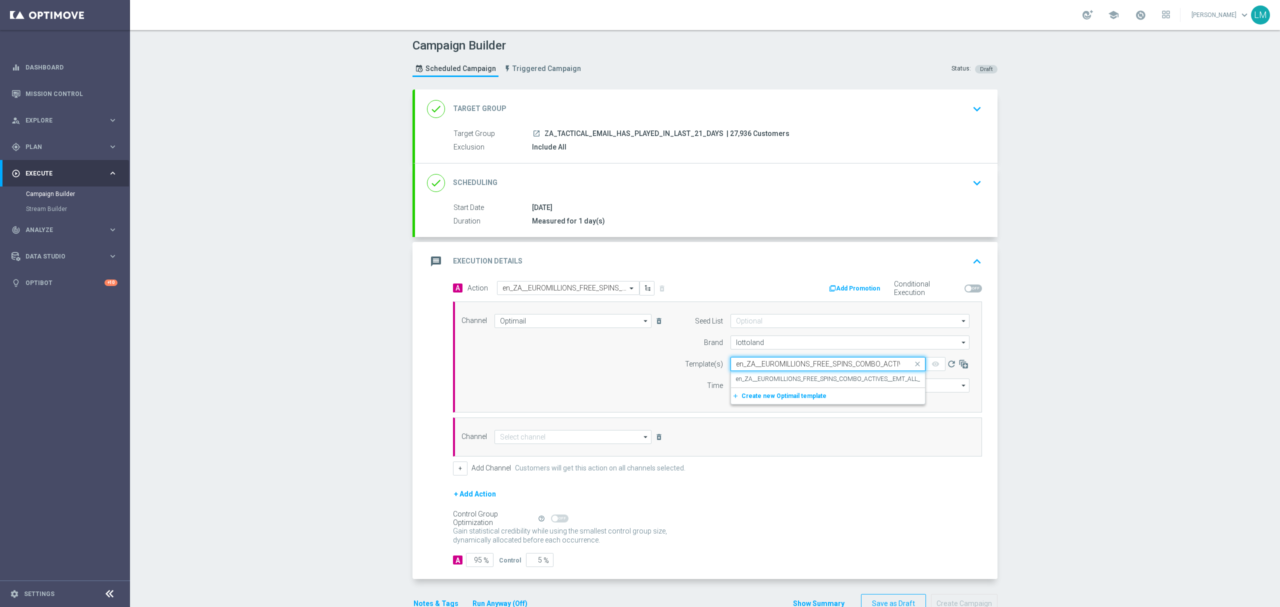
scroll to position [0, 83]
click at [777, 377] on label "en_ZA__EUROMILLIONS_FREE_SPINS_COMBO_ACTIVES__EMT_ALL_EM_TAC_LT" at bounding box center [843, 379] width 215 height 9
type input "en_ZA__EUROMILLIONS_FREE_SPINS_COMBO_ACTIVES__EMT_ALL_EM_TAC_LT"
click at [809, 383] on input "Coordinated Universal Time (UTC 00:00)" at bounding box center [878, 386] width 184 height 14
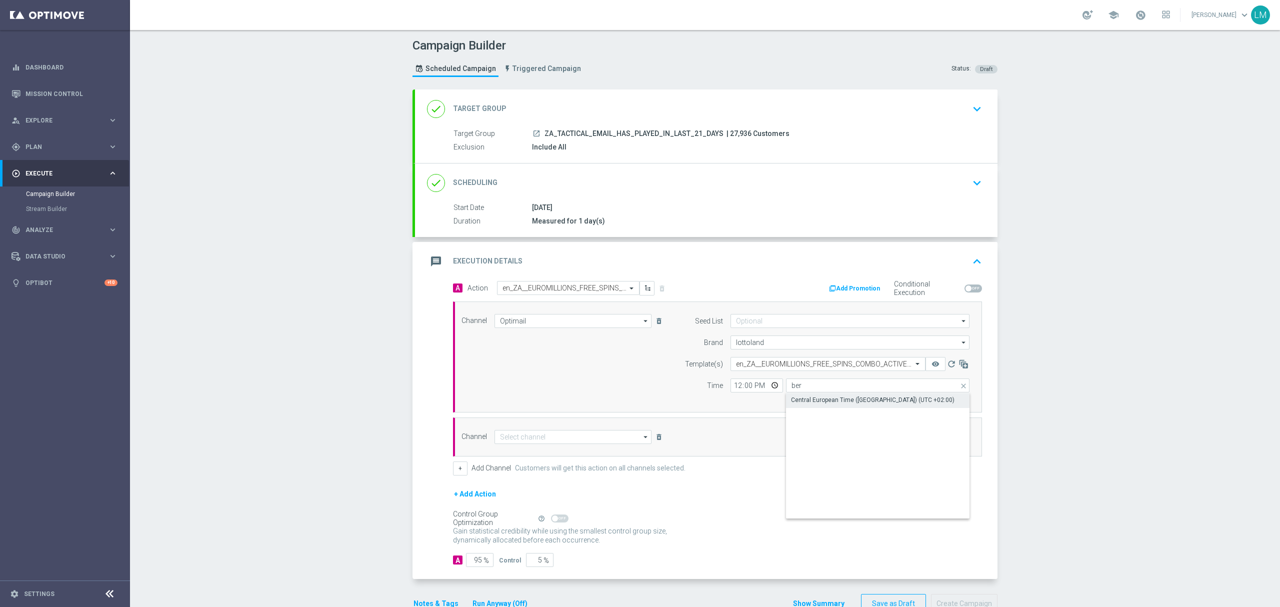
click at [809, 397] on div "Central European Time (Berlin) (UTC +02:00)" at bounding box center [873, 400] width 164 height 9
type input "Central European Time (Berlin) (UTC +02:00)"
click at [771, 389] on input "12:00" at bounding box center [757, 386] width 53 height 14
click at [683, 383] on div "Time" at bounding box center [697, 386] width 51 height 14
click at [522, 436] on input at bounding box center [573, 437] width 157 height 14
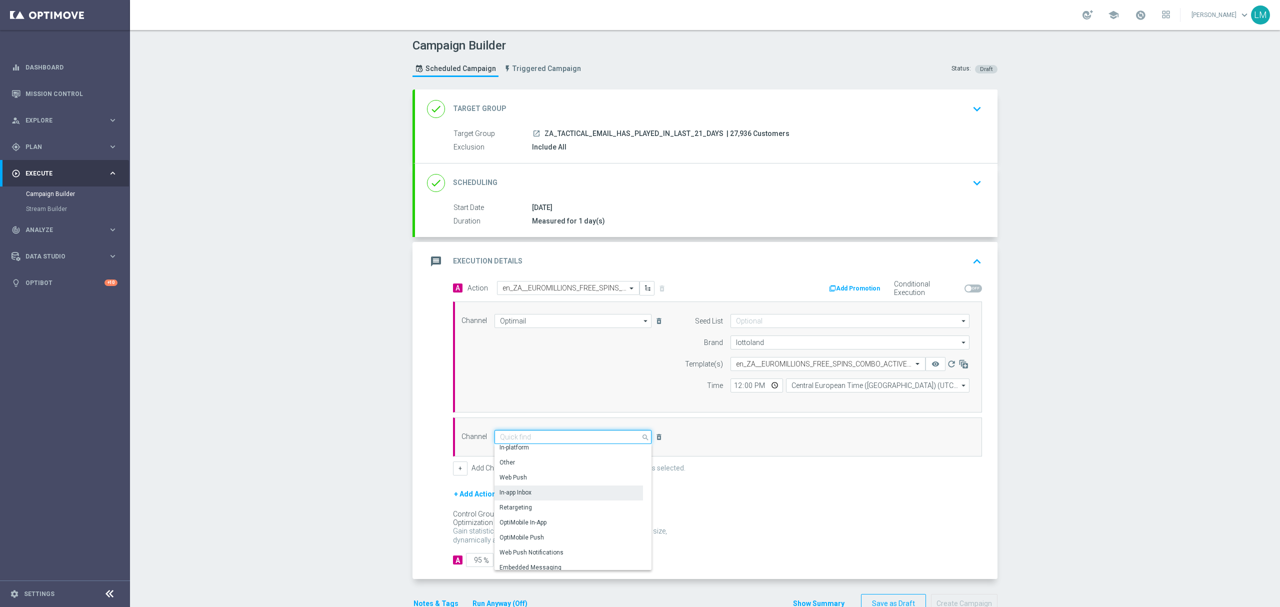
scroll to position [265, 0]
click at [551, 546] on div "Embedded Messaging" at bounding box center [531, 547] width 62 height 9
type input "Embedded Messaging"
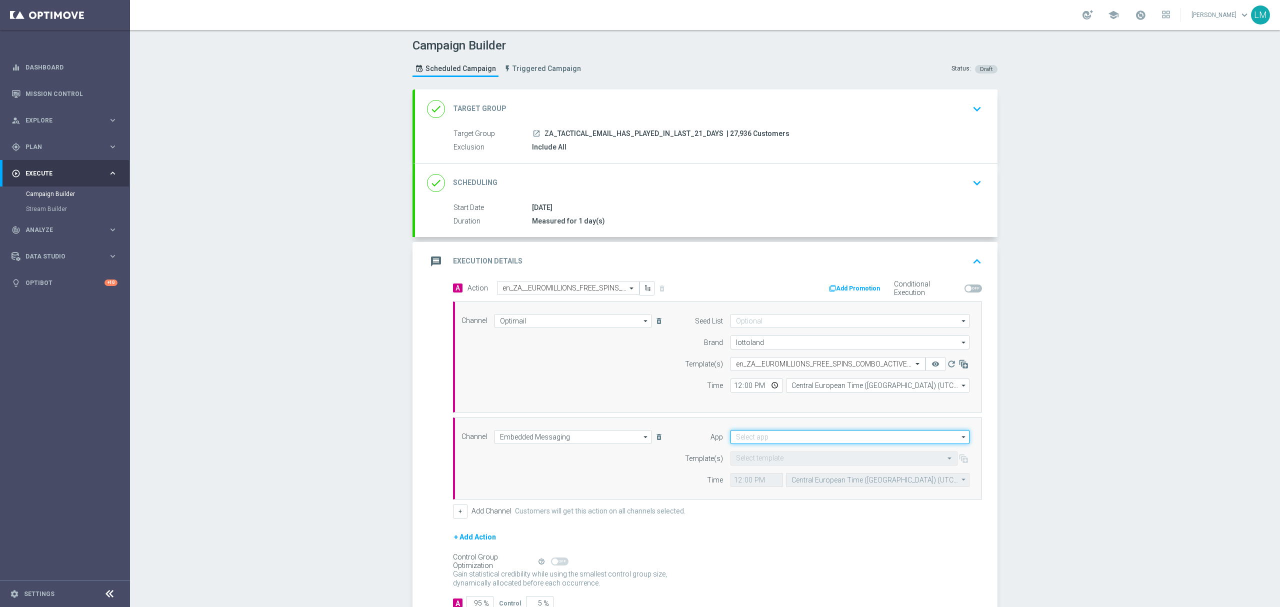
click at [749, 435] on input at bounding box center [850, 437] width 239 height 14
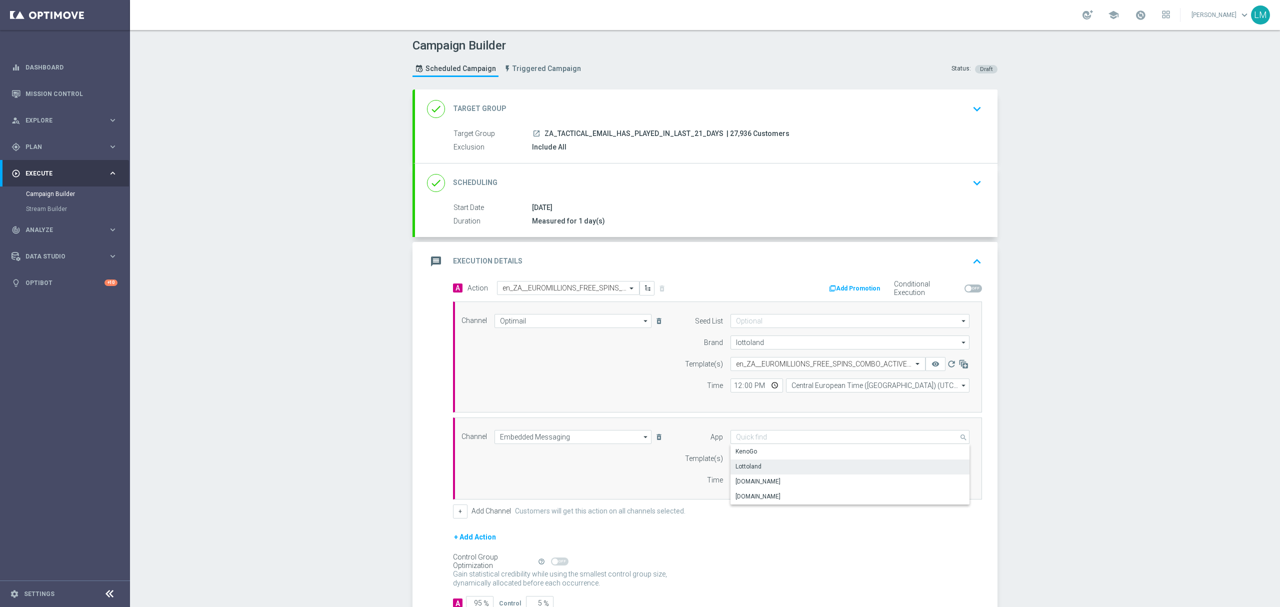
click at [765, 467] on div "Lottoland" at bounding box center [851, 467] width 240 height 14
type input "Lottoland"
click at [792, 479] on input "Central European Time (Budapest) (UTC +02:00)" at bounding box center [878, 480] width 184 height 14
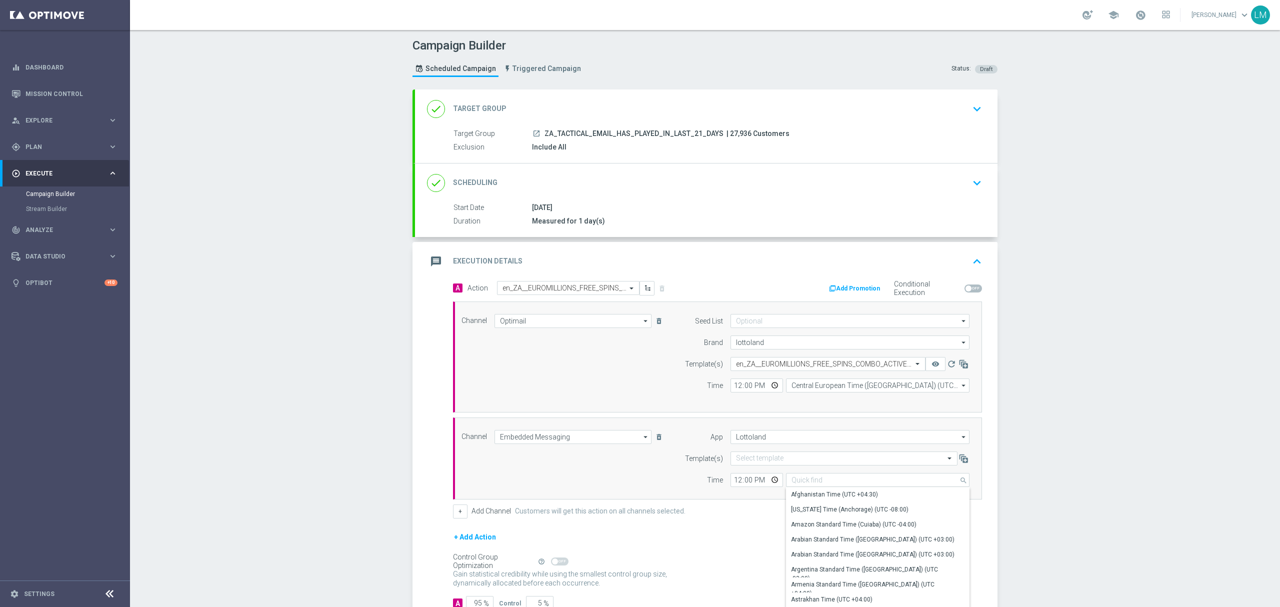
drag, startPoint x: 667, startPoint y: 511, endPoint x: 673, endPoint y: 507, distance: 7.5
click at [667, 511] on label "Customers will get this action on all channels selected." at bounding box center [600, 511] width 171 height 9
type input "Central European Time (Budapest) (UTC +02:00)"
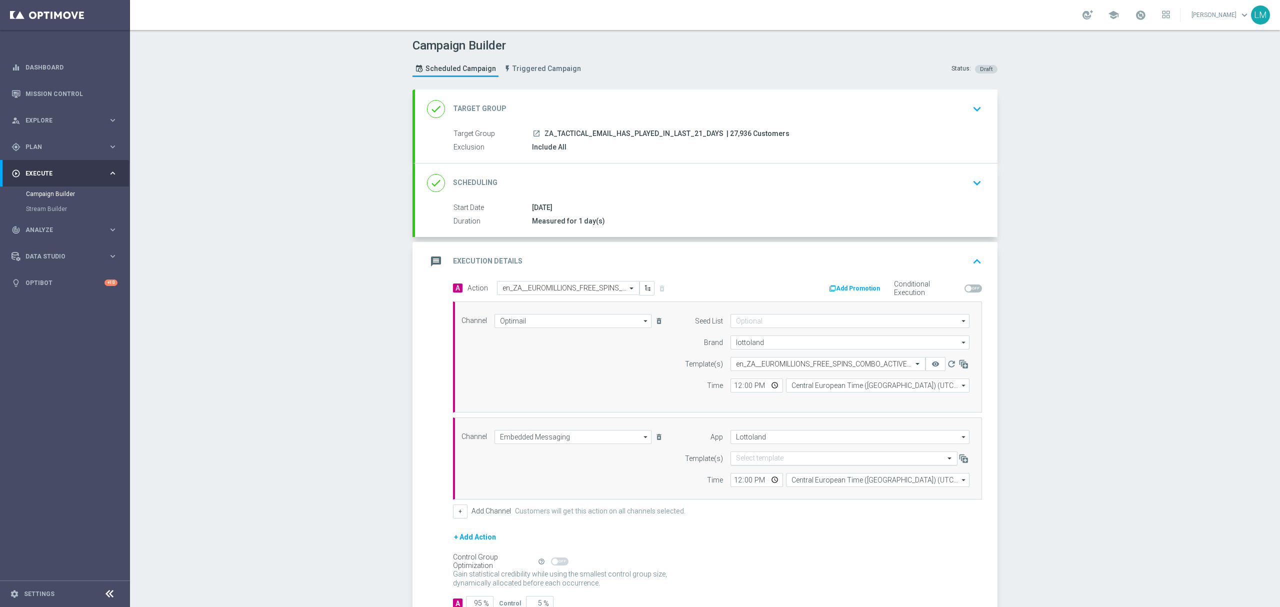
click at [763, 455] on div "Select template" at bounding box center [844, 459] width 227 height 14
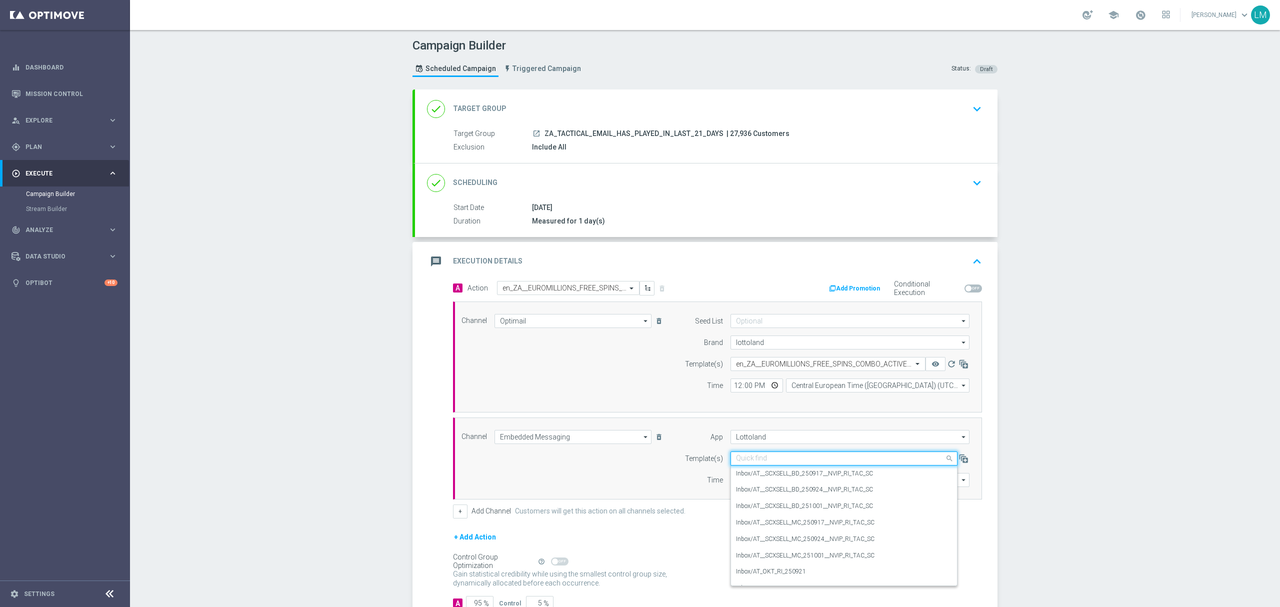
paste input "en_ZA__EUROMILLIONS_FREE_SPINS_COMBO_ACTIVES__EMT_ALL_RI_TAC_LT"
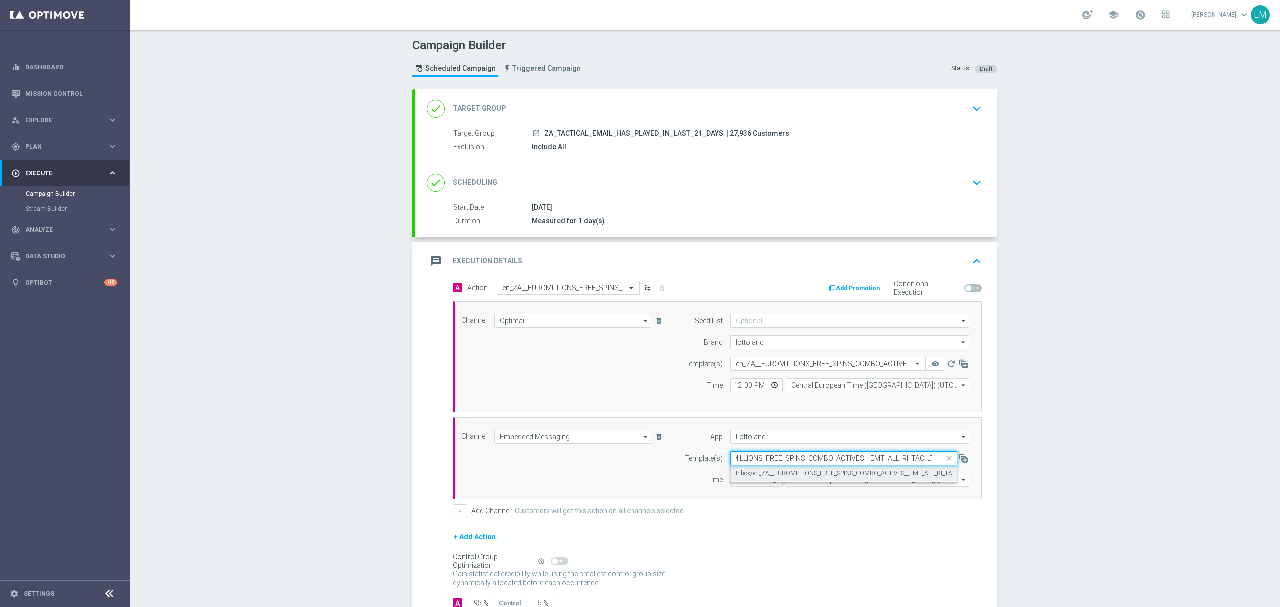
click at [771, 473] on label "Inbox/en_ZA__EUROMILLIONS_FREE_SPINS_COMBO_ACTIVES__EMT_ALL_RI_TAC_LT" at bounding box center [850, 474] width 229 height 9
type input "en_ZA__EUROMILLIONS_FREE_SPINS_COMBO_ACTIVES__EMT_ALL_RI_TAC_LT"
click at [766, 481] on input "12:00" at bounding box center [757, 480] width 53 height 14
type input "16:00"
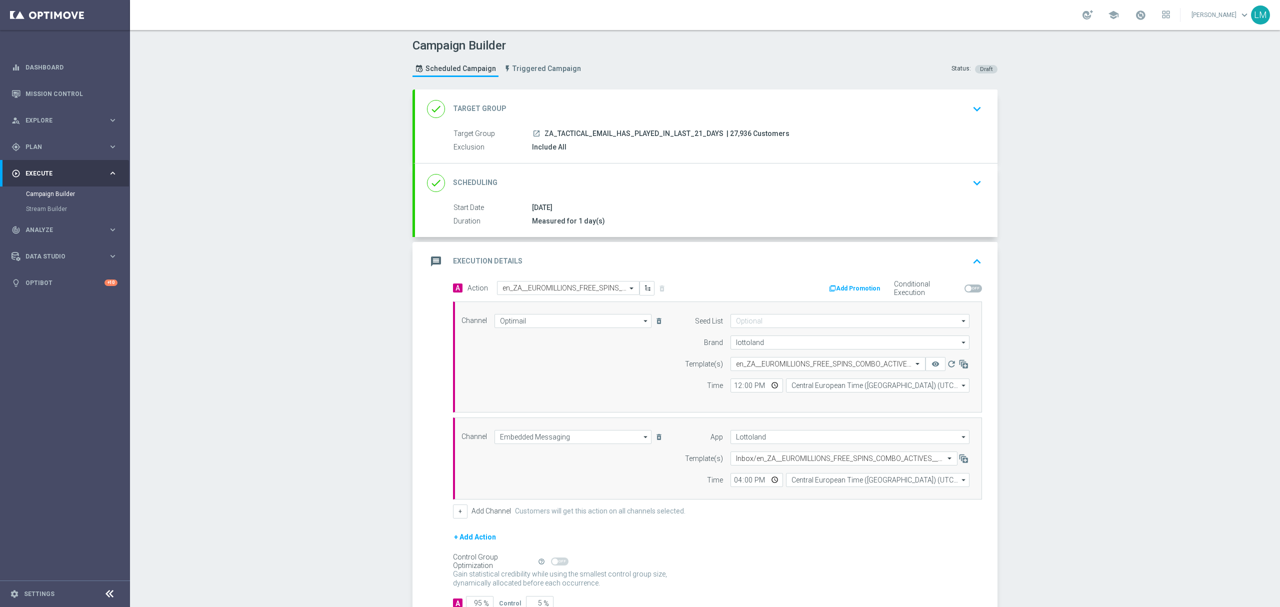
click at [415, 441] on div "A Action Select action en_ZA__EUROMILLIONS_FREE_SPINS_COMBO_ACTIVES__EMT_ALL_EM…" at bounding box center [706, 452] width 583 height 342
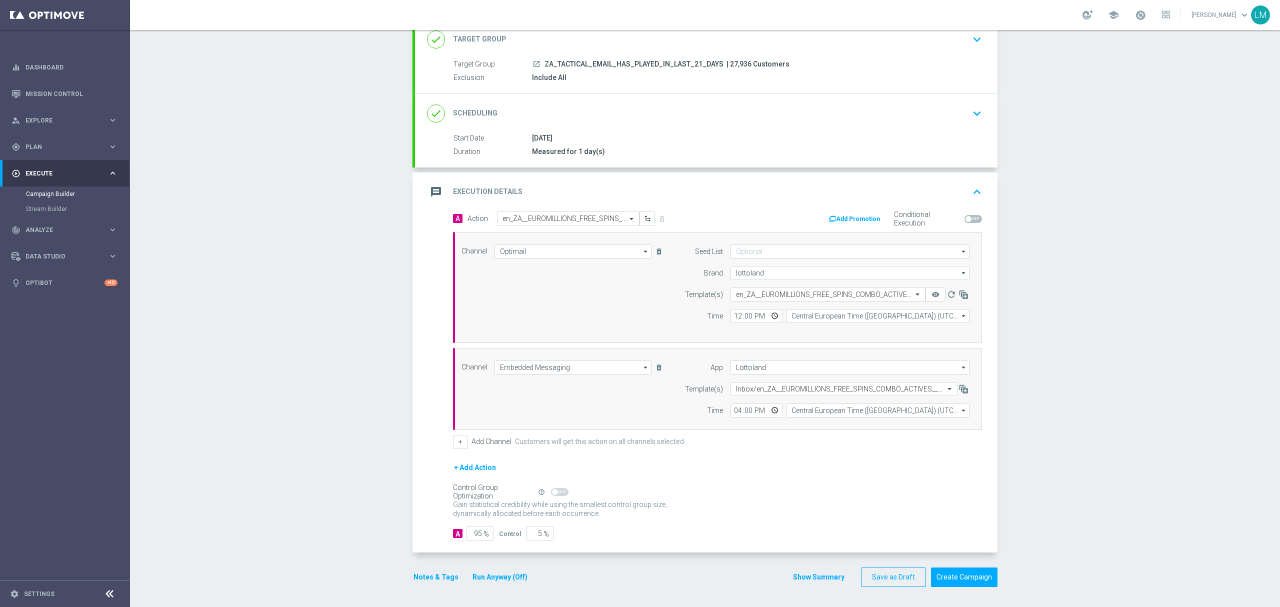
scroll to position [73, 0]
click at [932, 575] on button "Create Campaign" at bounding box center [964, 578] width 67 height 20
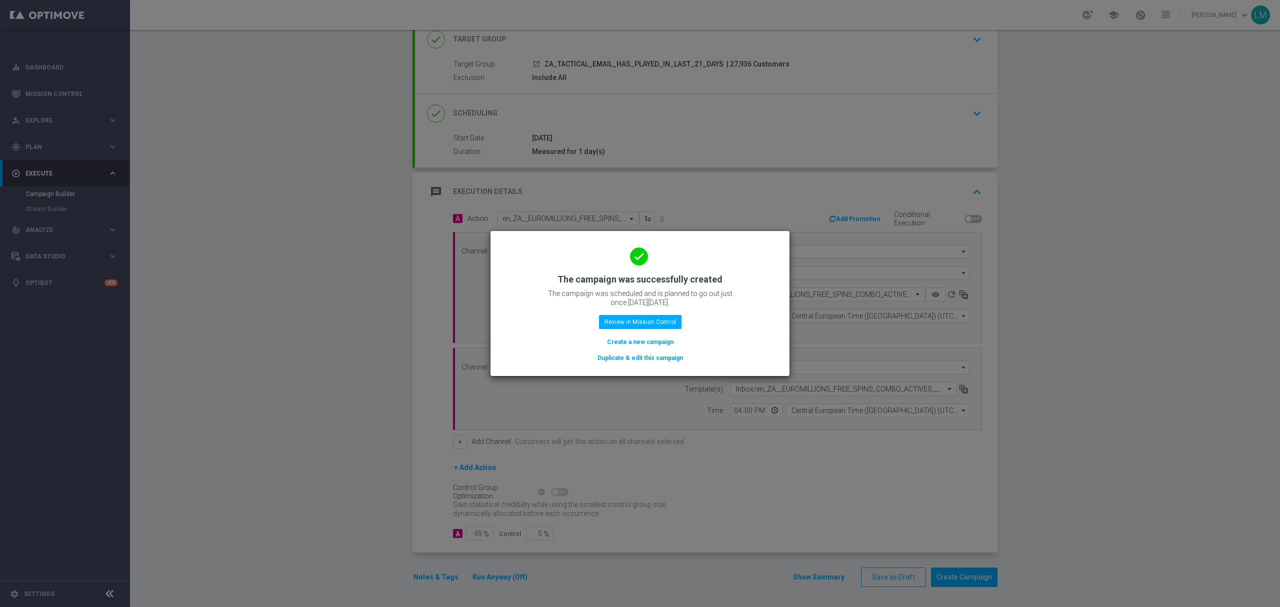
click at [656, 344] on button "Create a new campaign" at bounding box center [640, 342] width 69 height 11
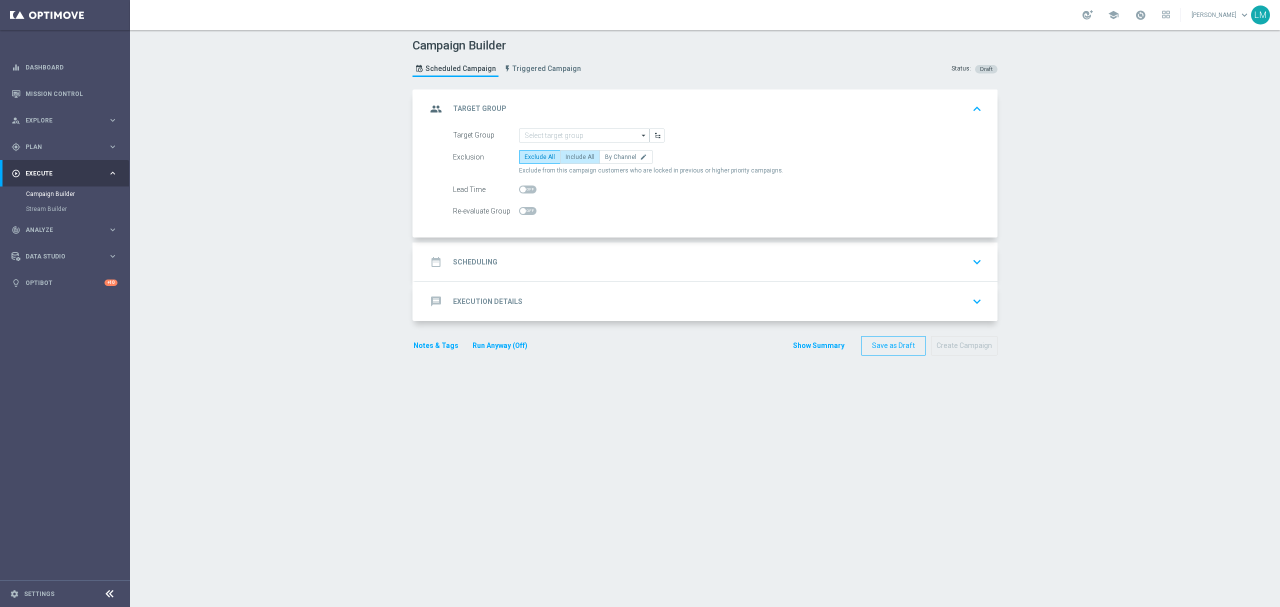
click at [585, 151] on label "Include All" at bounding box center [580, 157] width 40 height 14
click at [572, 156] on input "Include All" at bounding box center [569, 159] width 7 height 7
radio input "true"
click at [578, 131] on input at bounding box center [584, 136] width 131 height 14
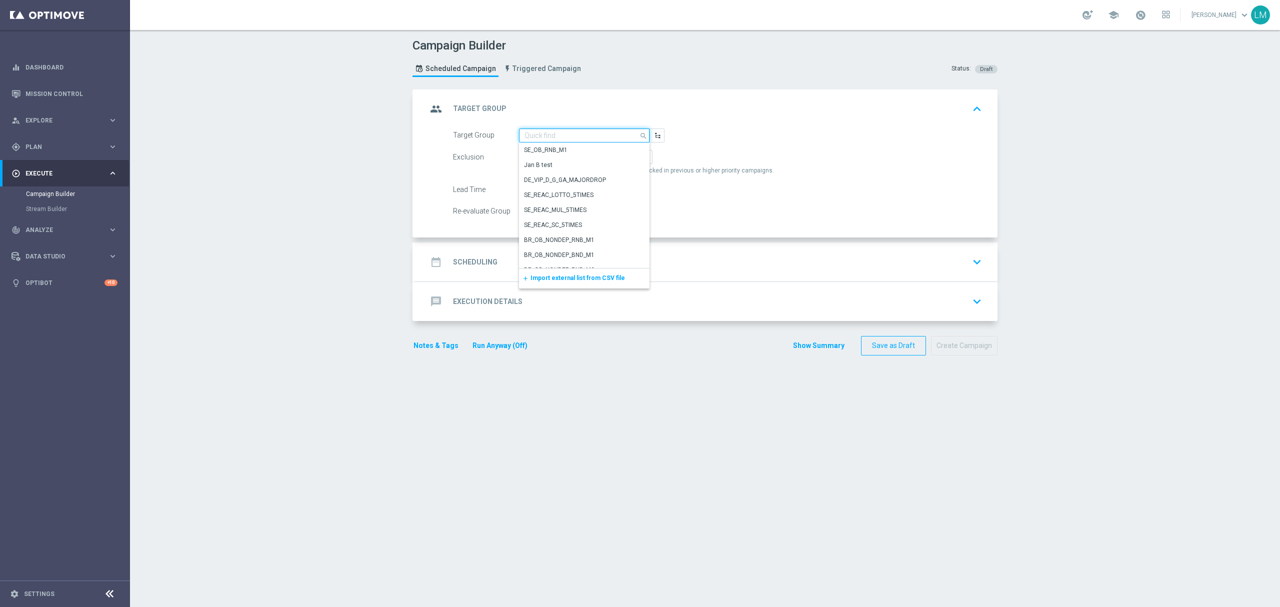
paste input "ZA_TACTICAL_EMAIL_HAS_NOT_PLAYED_IN_21_DAYS_HV"
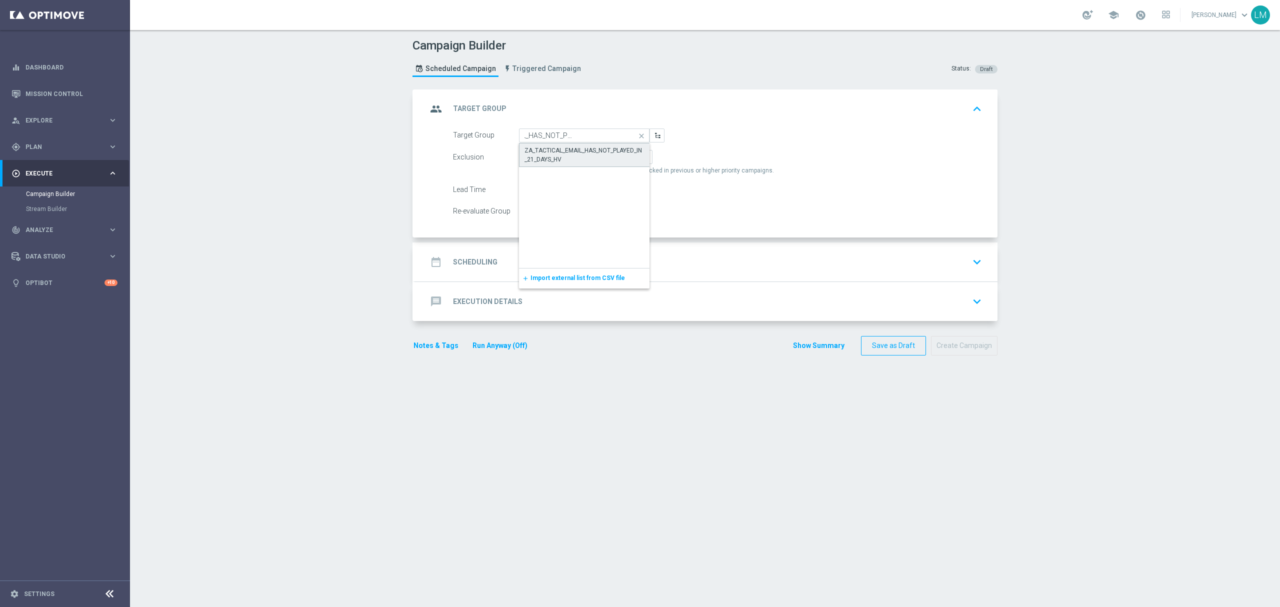
click at [569, 159] on div "ZA_TACTICAL_EMAIL_HAS_NOT_PLAYED_IN_21_DAYS_HV" at bounding box center [585, 155] width 120 height 18
type input "ZA_TACTICAL_EMAIL_HAS_NOT_PLAYED_IN_21_DAYS_HV"
click at [588, 261] on div "date_range Scheduling keyboard_arrow_down" at bounding box center [706, 262] width 559 height 19
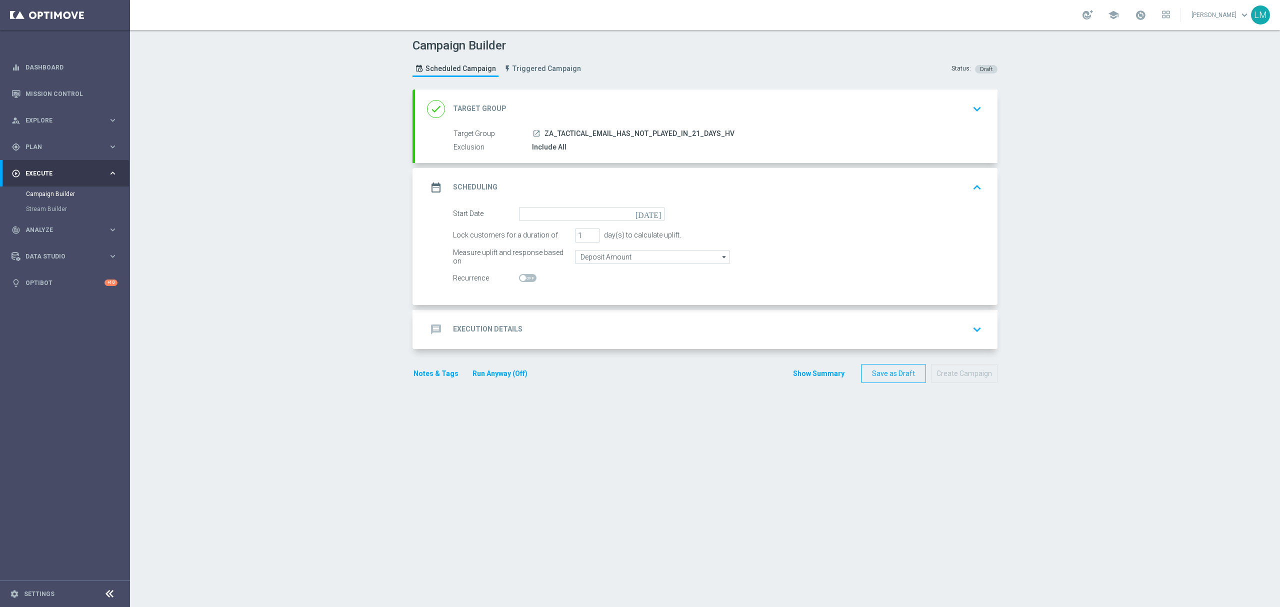
click at [654, 217] on icon "today" at bounding box center [651, 212] width 30 height 11
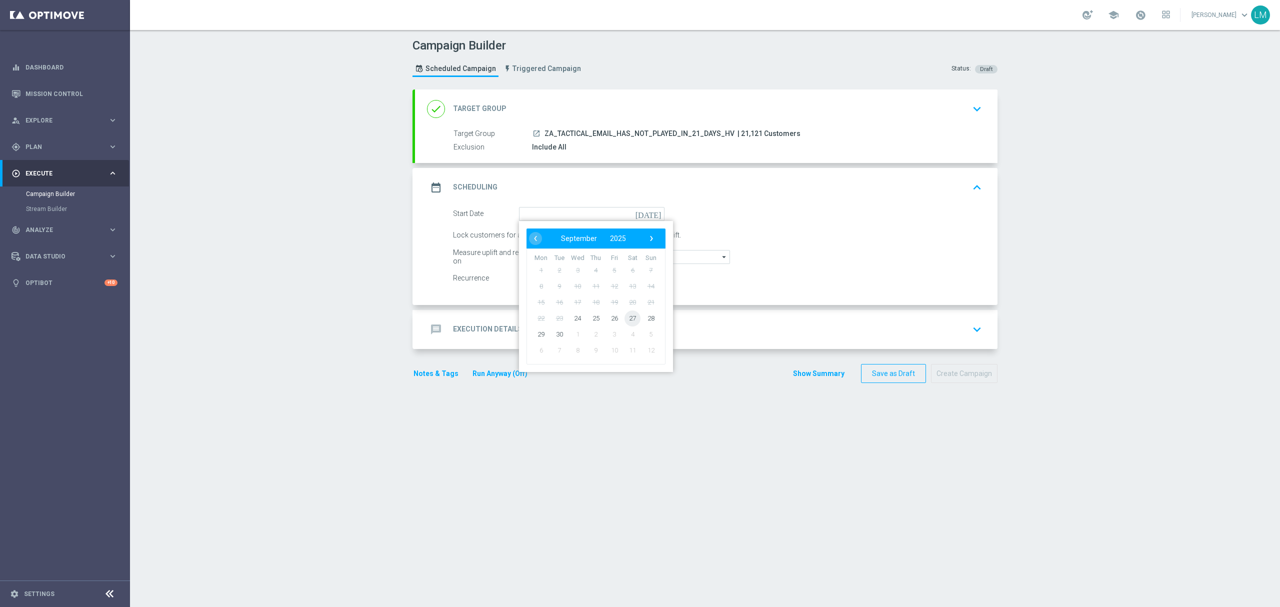
click at [625, 320] on span "27" at bounding box center [633, 318] width 16 height 16
type input "27 Sep 2025"
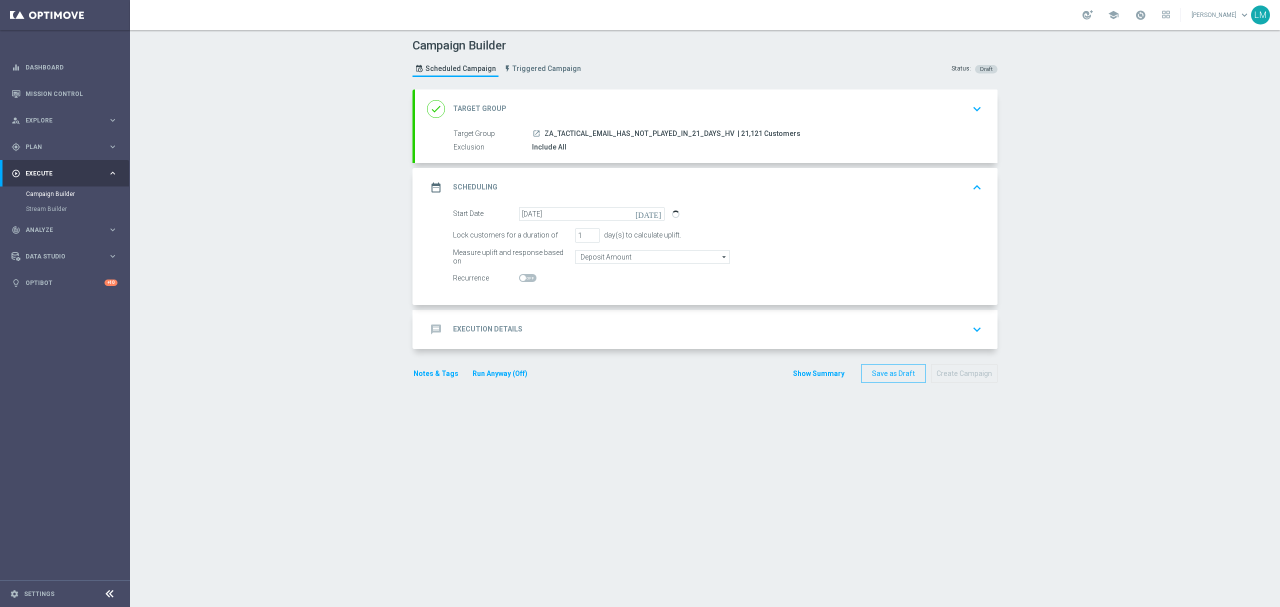
click at [619, 327] on div "message Execution Details keyboard_arrow_down" at bounding box center [706, 329] width 559 height 19
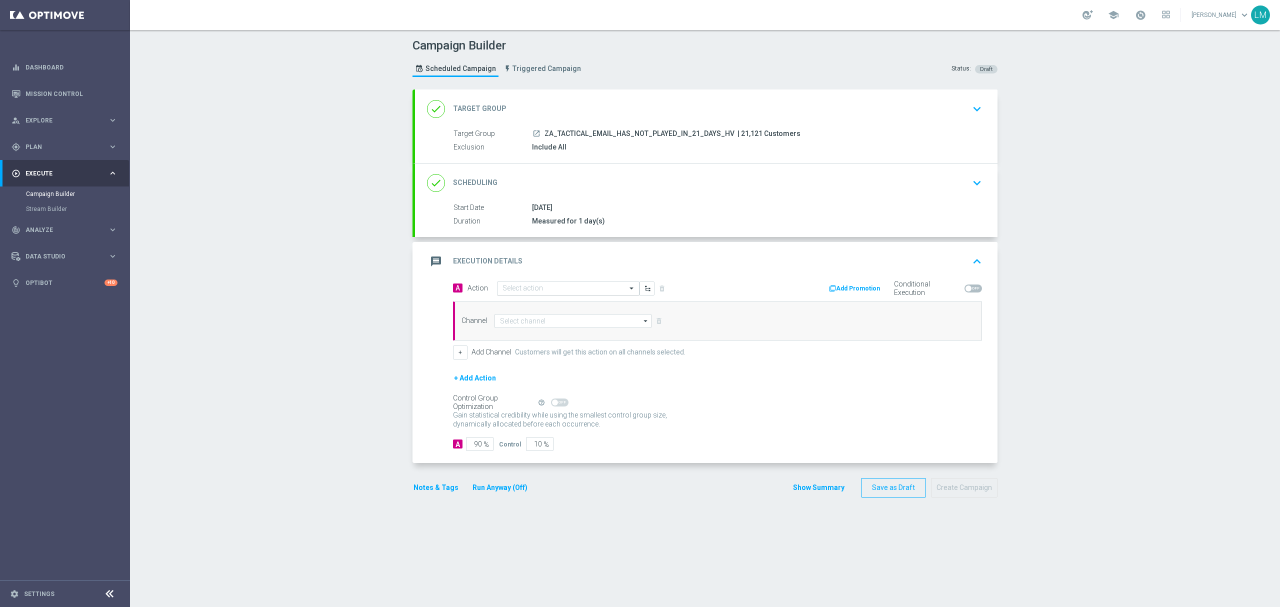
click at [551, 290] on input "text" at bounding box center [559, 289] width 112 height 9
paste input "en_ZA__EUROMILLIONS_FREE_SPINS_LOTTO_BONUS_COMBO_REACTIVATION_HIGH_VALUE__EMT_A…"
type input "en_ZA__EUROMILLIONS_FREE_SPINS_LOTTO_BONUS_COMBO_REACTIVATION_HIGH_VALUE__EMT_A…"
click at [540, 324] on button "add_new Create new action" at bounding box center [567, 320] width 138 height 12
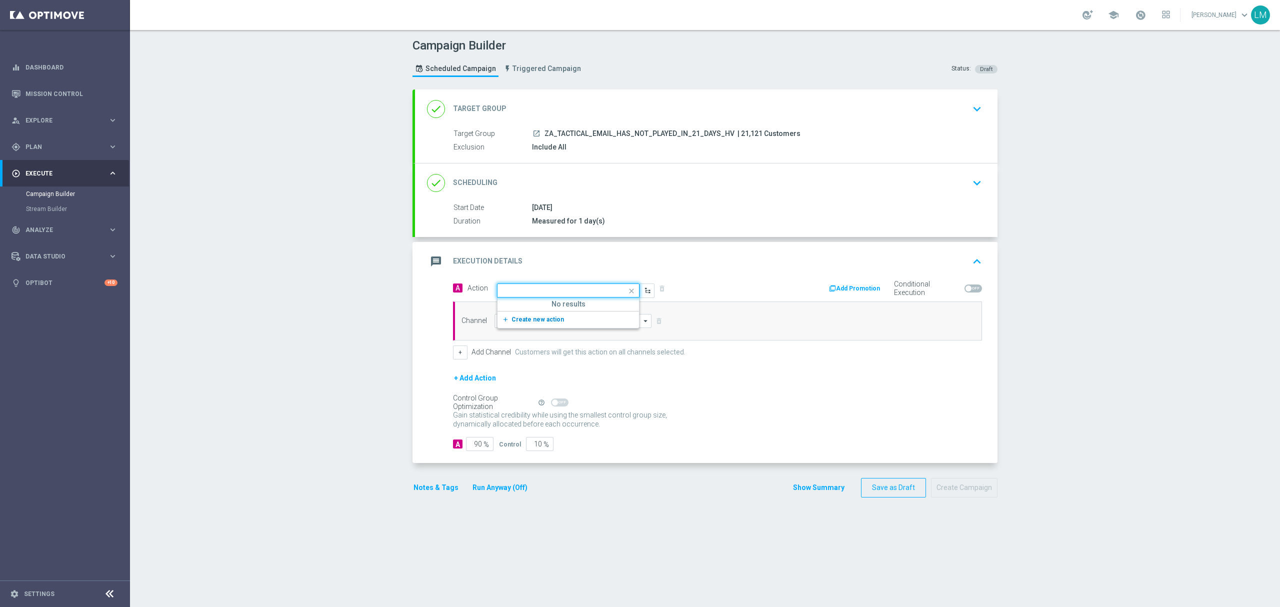
scroll to position [0, 0]
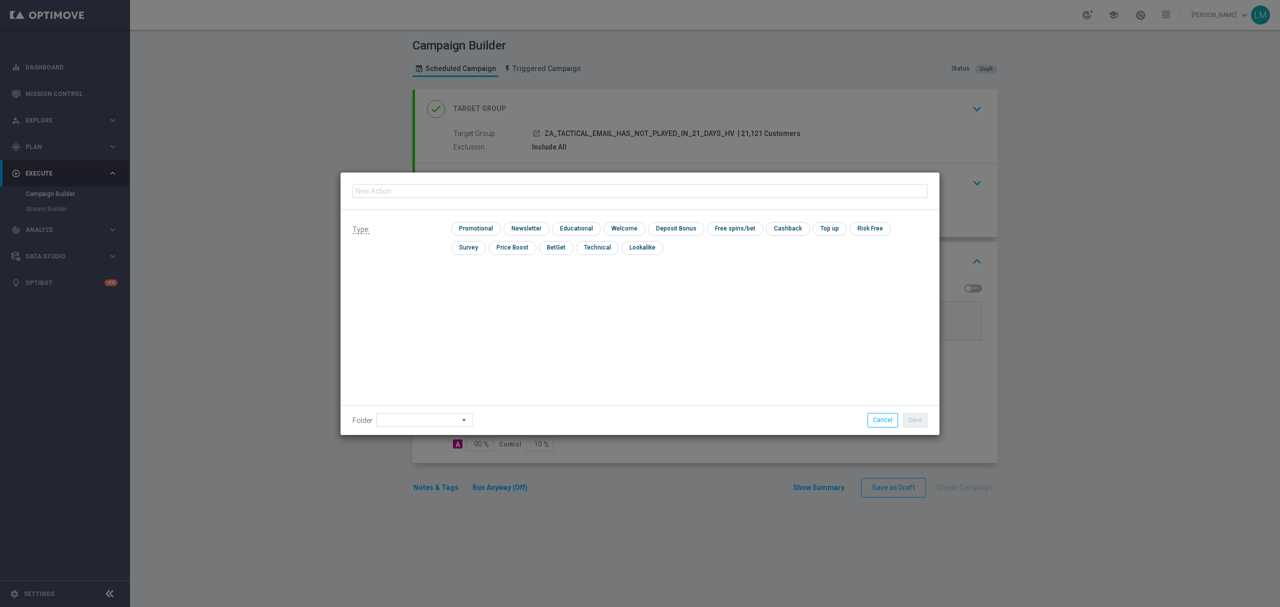
type input "en_ZA__EUROMILLIONS_FREE_SPINS_LOTTO_BONUS_COMBO_REACTIVATION_HIGH_VALUE__EMT_A…"
click at [486, 235] on input "checkbox" at bounding box center [475, 229] width 48 height 14
checkbox input "true"
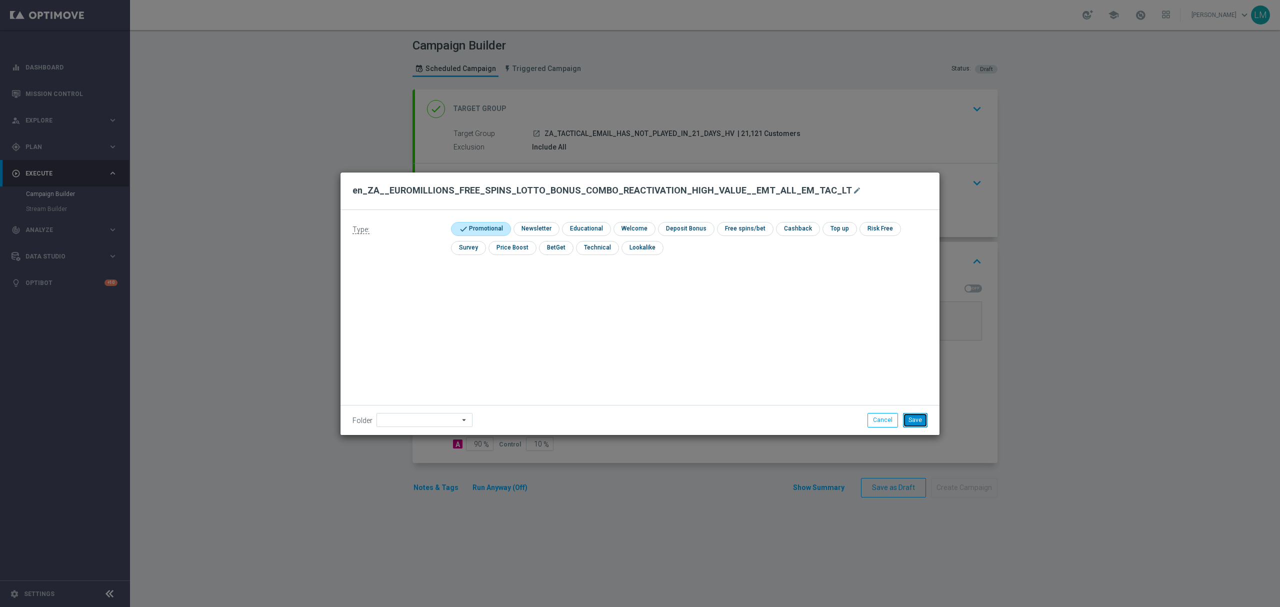
click at [903, 422] on button "Save" at bounding box center [915, 420] width 25 height 14
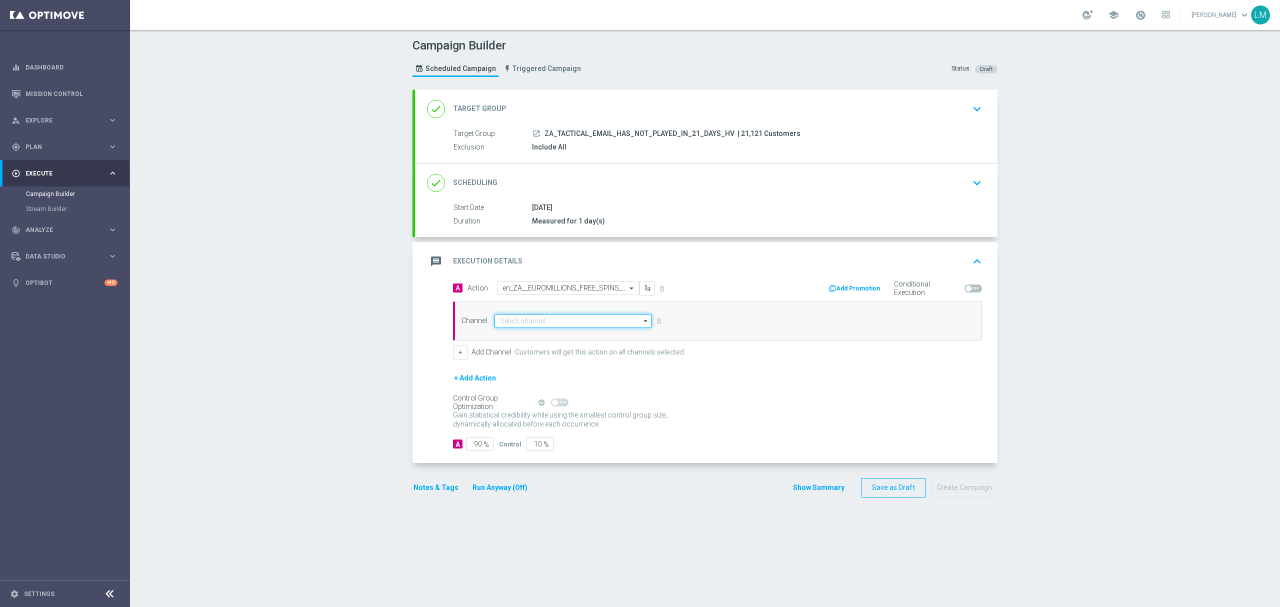
click at [549, 326] on input at bounding box center [573, 321] width 157 height 14
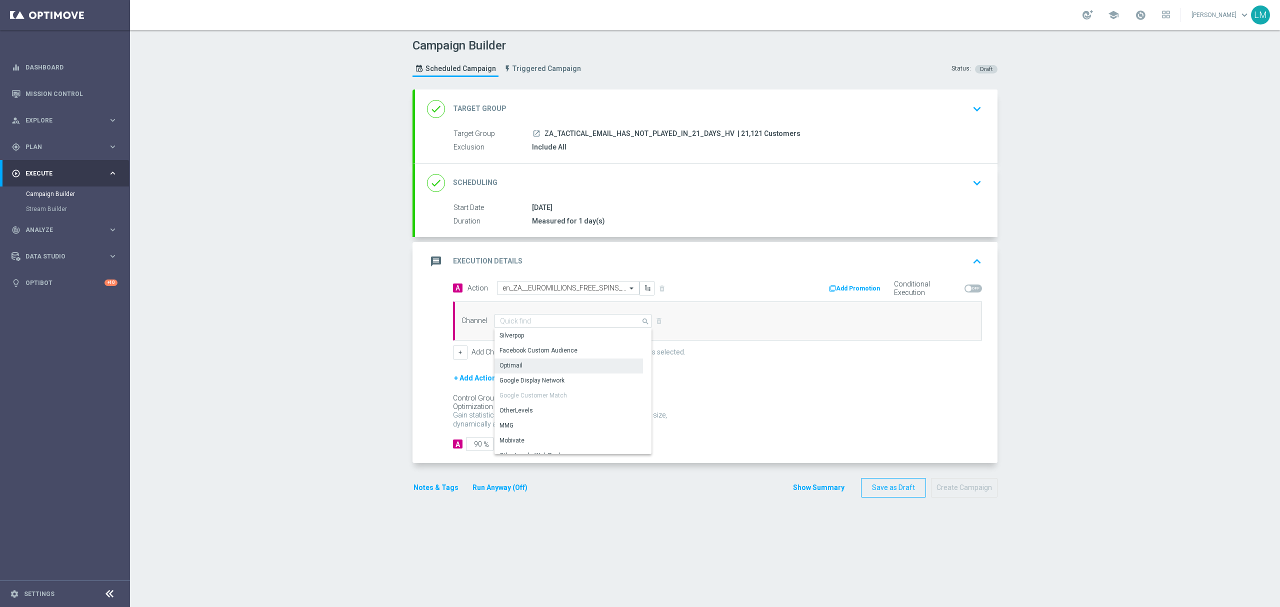
click at [530, 369] on div "Optimail" at bounding box center [569, 366] width 149 height 14
type input "Optimail"
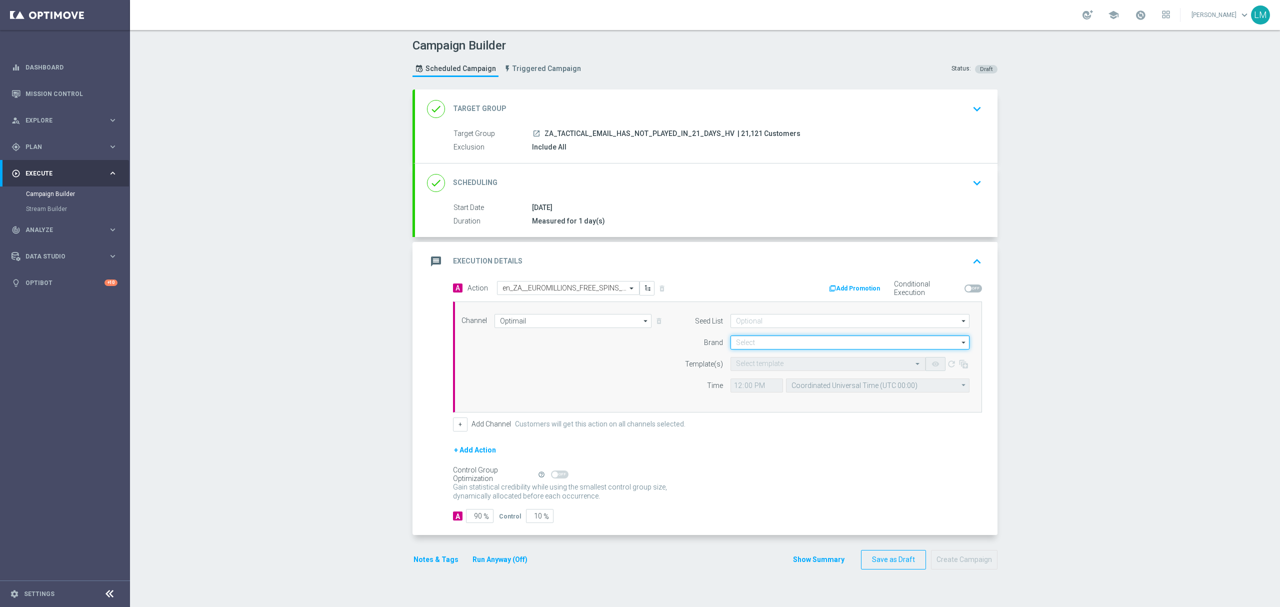
click at [813, 346] on input at bounding box center [850, 343] width 239 height 14
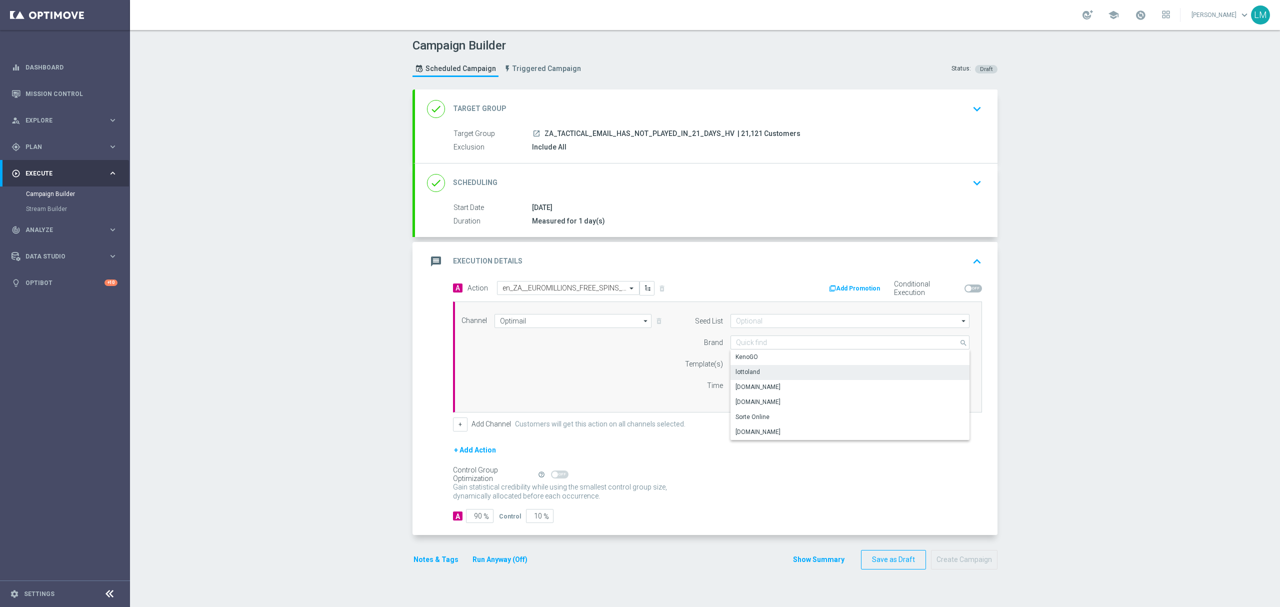
click at [788, 373] on div "lottoland" at bounding box center [851, 372] width 240 height 14
type input "lottoland"
click at [770, 368] on input "text" at bounding box center [818, 364] width 164 height 9
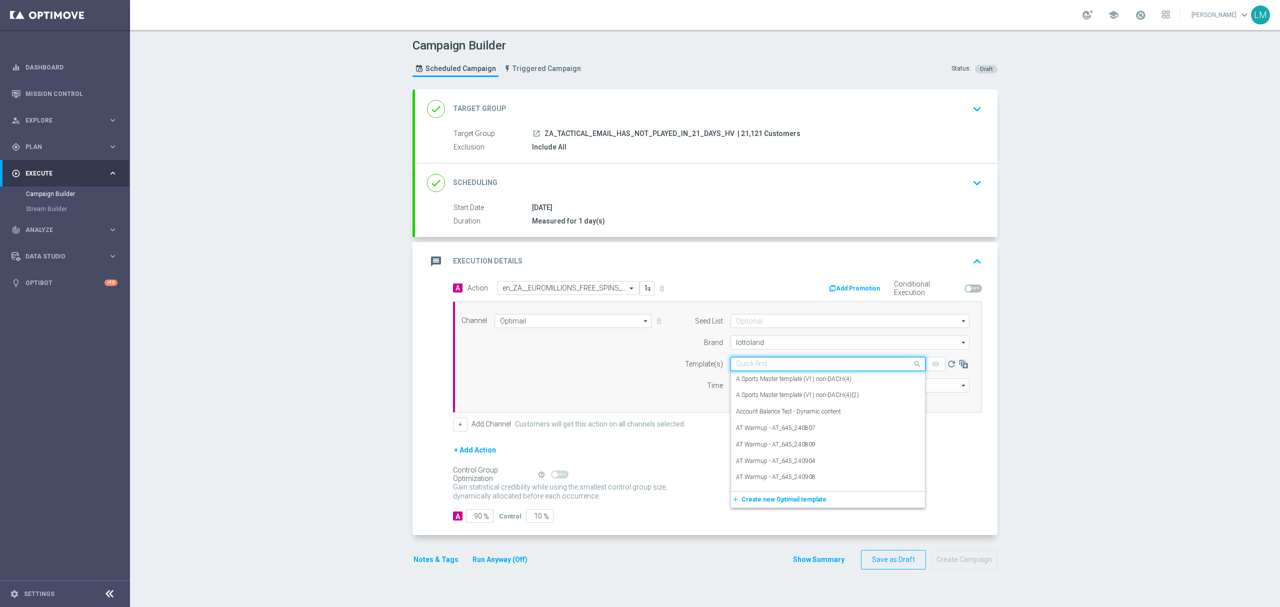
paste input "en_ZA__EUROMILLIONS_FREE_SPINS_LOTTO_BONUS_COMBO_REACTIVATION_HIGH_VALUE__EMT_A…"
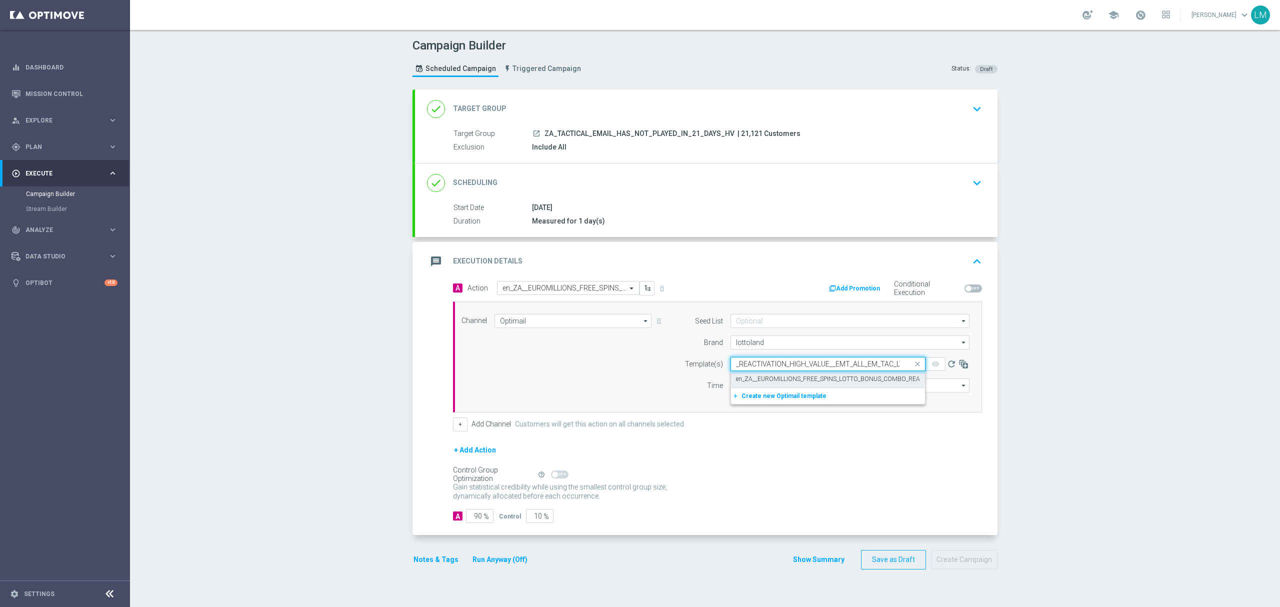
click at [774, 375] on label "en_ZA__EUROMILLIONS_FREE_SPINS_LOTTO_BONUS_COMBO_REACTIVATION_HIGH_VALUE__EMT_A…" at bounding box center [894, 379] width 316 height 9
type input "en_ZA__EUROMILLIONS_FREE_SPINS_LOTTO_BONUS_COMBO_REACTIVATION_HIGH_VALUE__EMT_A…"
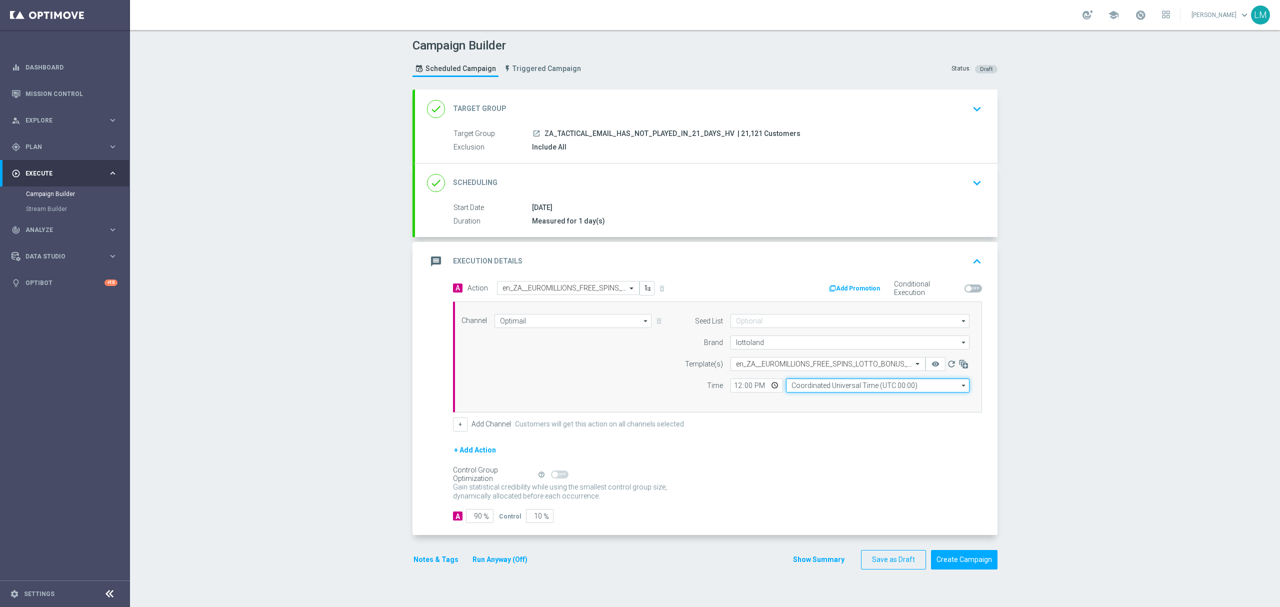
click at [815, 389] on input "Coordinated Universal Time (UTC 00:00)" at bounding box center [878, 386] width 184 height 14
click at [819, 394] on div "Central European Time (Berlin) (UTC +02:00)" at bounding box center [878, 400] width 184 height 14
type input "Central European Time (Berlin) (UTC +02:00)"
click at [769, 388] on input "12:00" at bounding box center [757, 386] width 53 height 14
click at [636, 376] on div "Channel Optimail Optimail arrow_drop_down Drag here to set row groups Drag here…" at bounding box center [715, 357] width 523 height 86
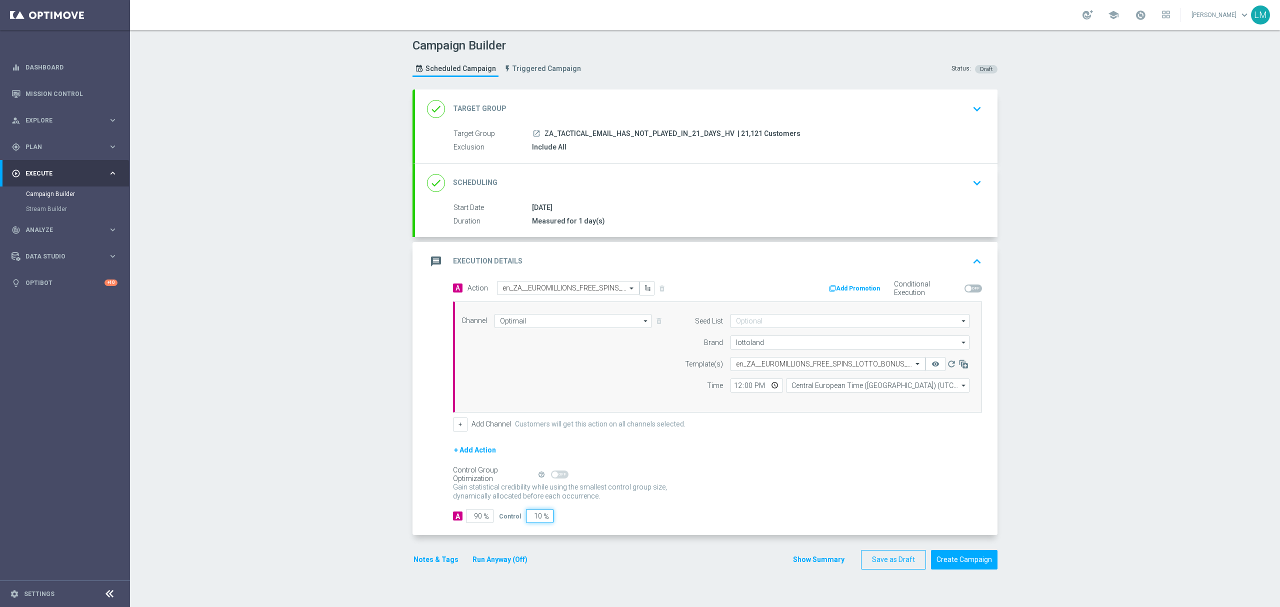
click at [529, 518] on input "10" at bounding box center [540, 516] width 28 height 14
type input "5"
type input "95"
type input "5"
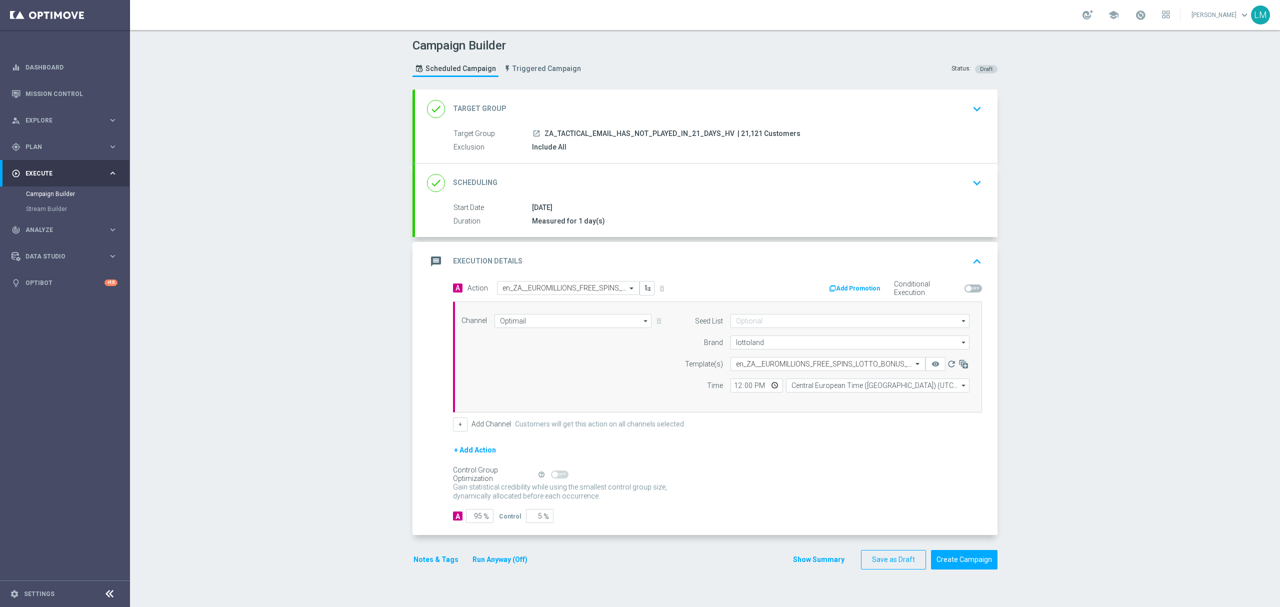
click at [841, 439] on form "A Action Select action en_ZA__EUROMILLIONS_FREE_SPINS_LOTTO_BONUS_COMBO_REACTIV…" at bounding box center [717, 402] width 529 height 243
click at [967, 561] on button "Create Campaign" at bounding box center [964, 560] width 67 height 20
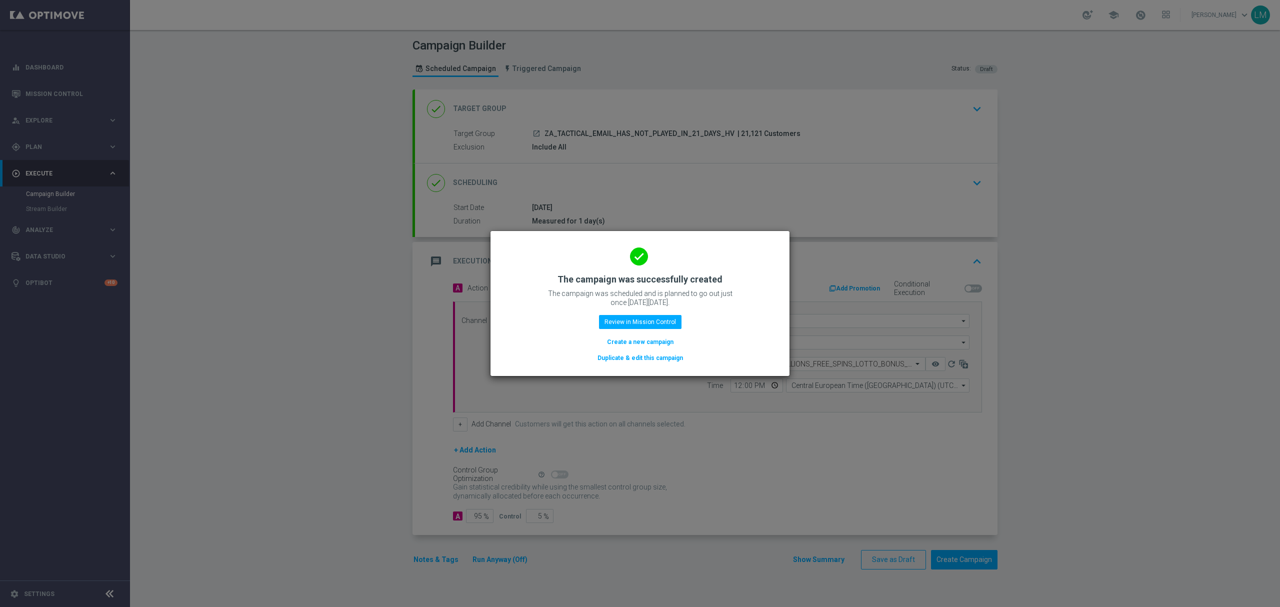
click at [649, 342] on button "Create a new campaign" at bounding box center [640, 342] width 69 height 11
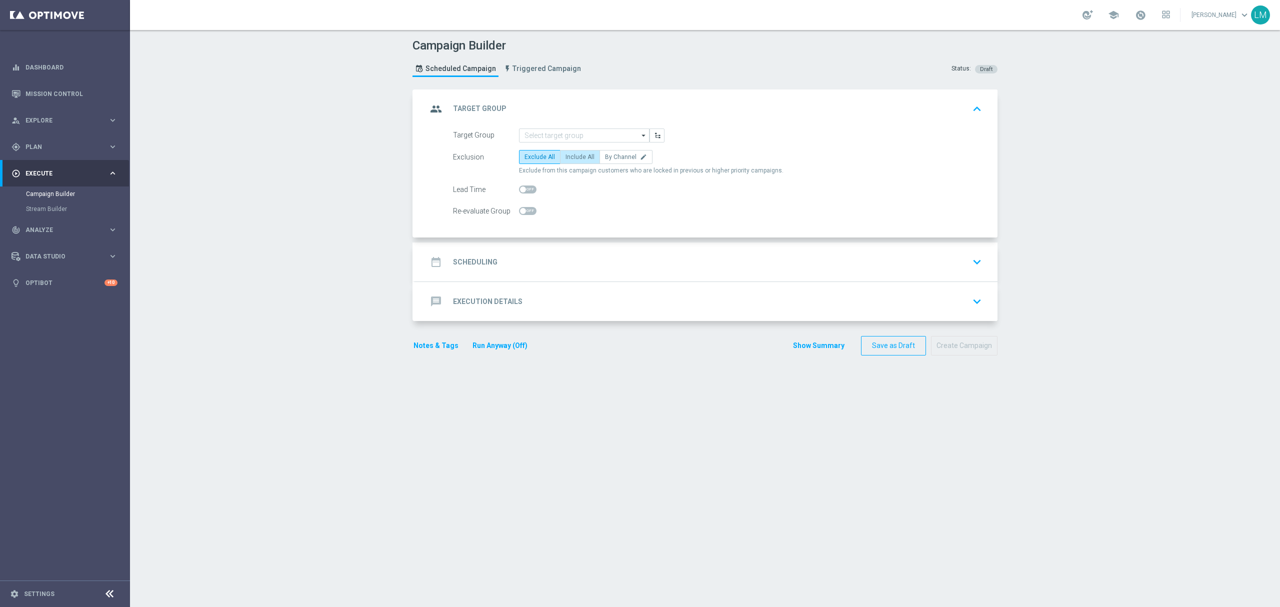
click at [569, 160] on span "Include All" at bounding box center [580, 157] width 29 height 7
click at [569, 160] on input "Include All" at bounding box center [569, 159] width 7 height 7
radio input "true"
click at [565, 137] on input at bounding box center [584, 136] width 131 height 14
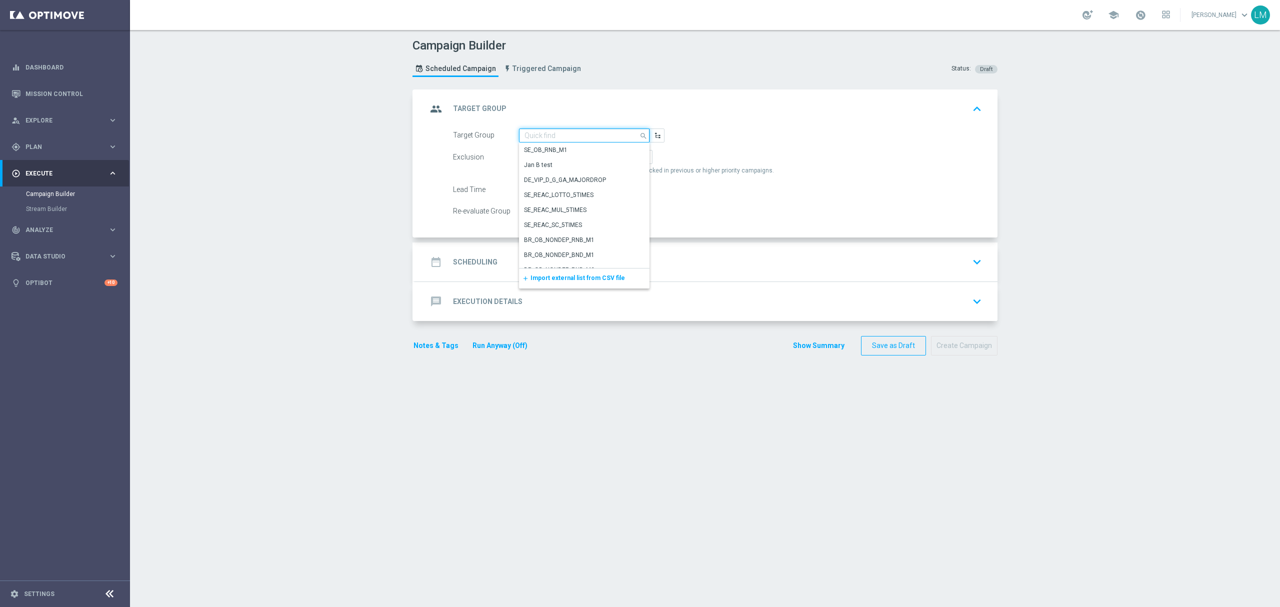
paste input "ZA_TACTICAL_EMAIL_HAS_NOT_PLAYED_IN_21_DAYS_MV"
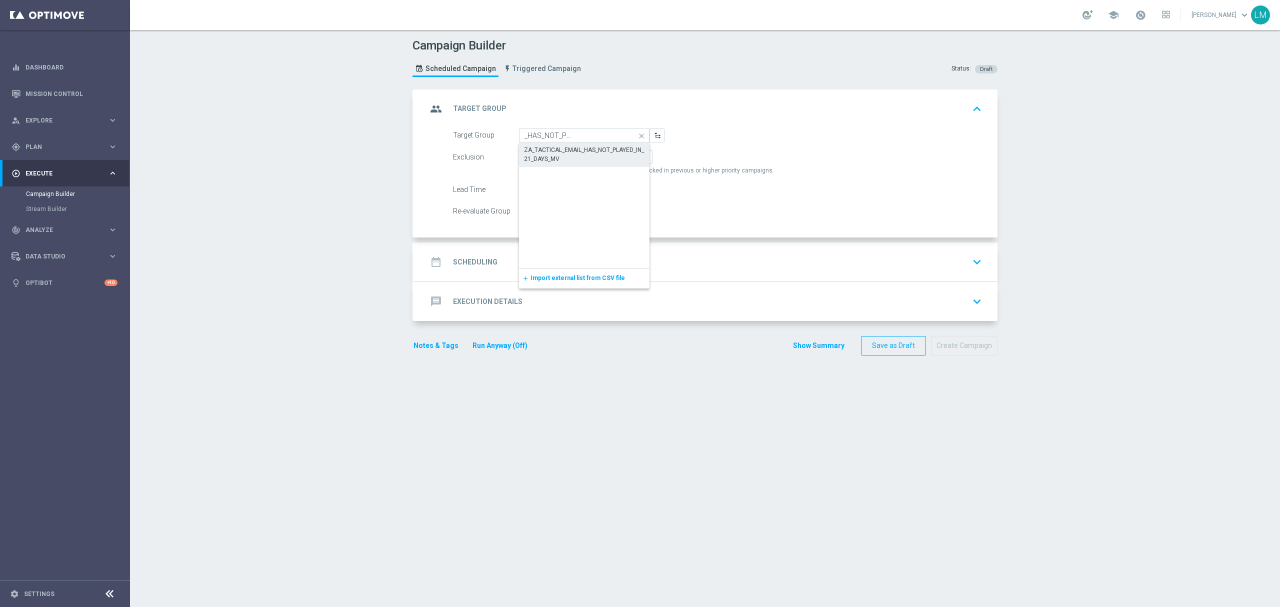
click at [563, 145] on div "ZA_TACTICAL_EMAIL_HAS_NOT_PLAYED_IN_21_DAYS_MV" at bounding box center [584, 154] width 131 height 23
type input "ZA_TACTICAL_EMAIL_HAS_NOT_PLAYED_IN_21_DAYS_MV"
click at [573, 259] on div "date_range Scheduling keyboard_arrow_down" at bounding box center [706, 262] width 559 height 19
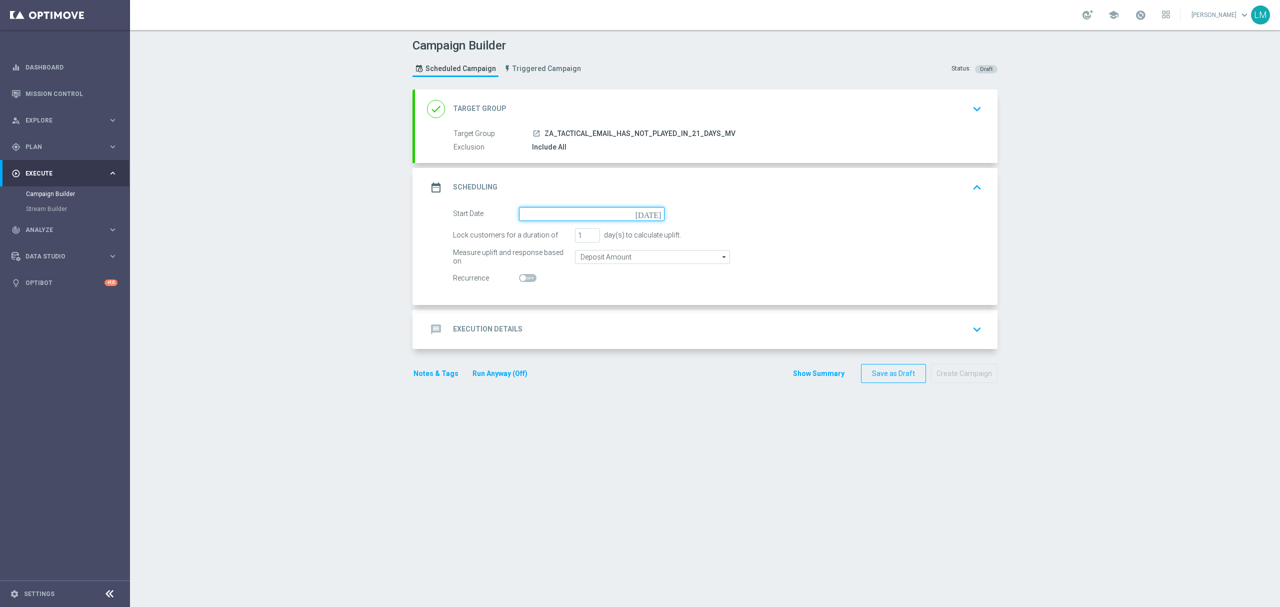
click at [647, 214] on input at bounding box center [592, 214] width 146 height 14
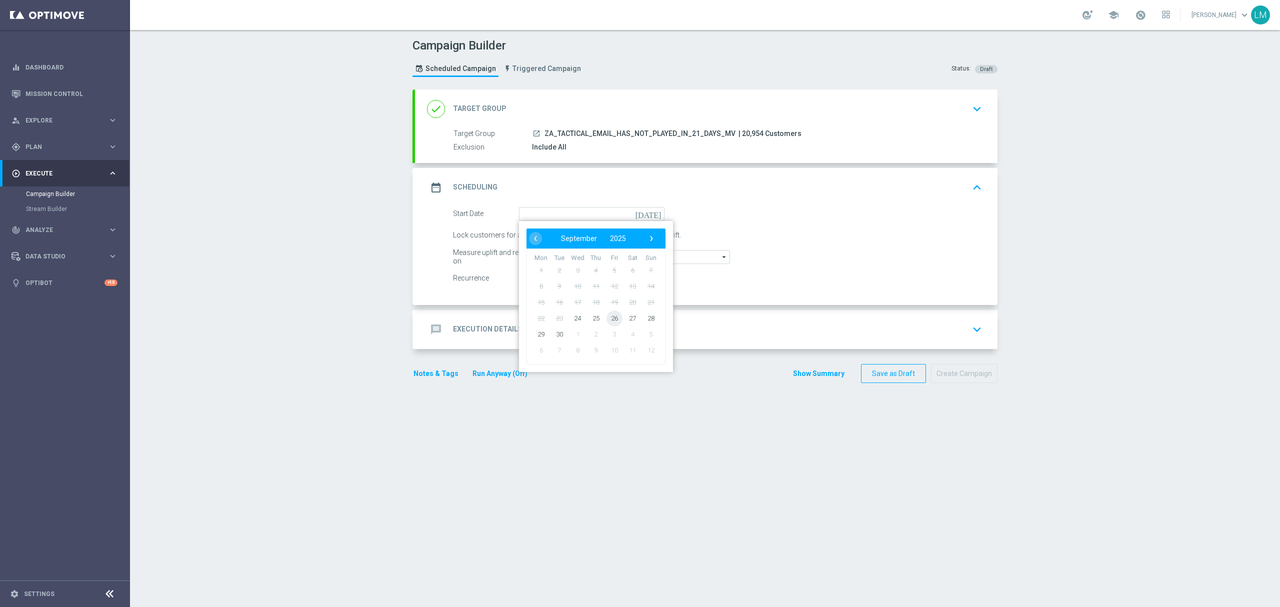
click at [610, 319] on span "26" at bounding box center [615, 318] width 16 height 16
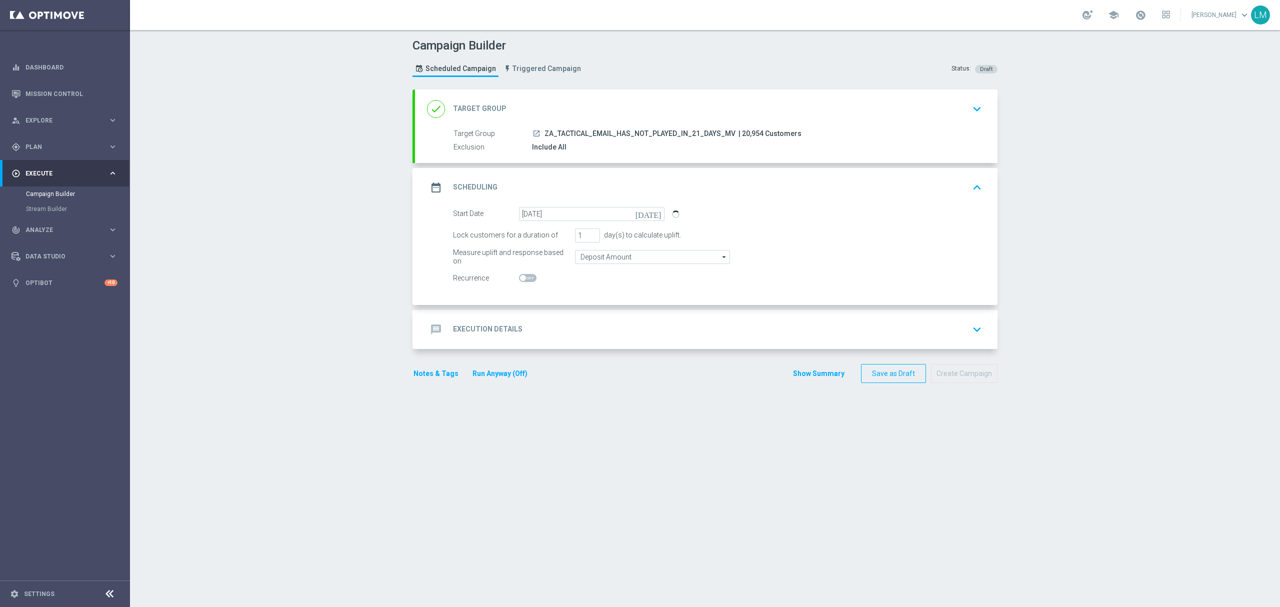
click at [650, 213] on icon "today" at bounding box center [651, 212] width 30 height 11
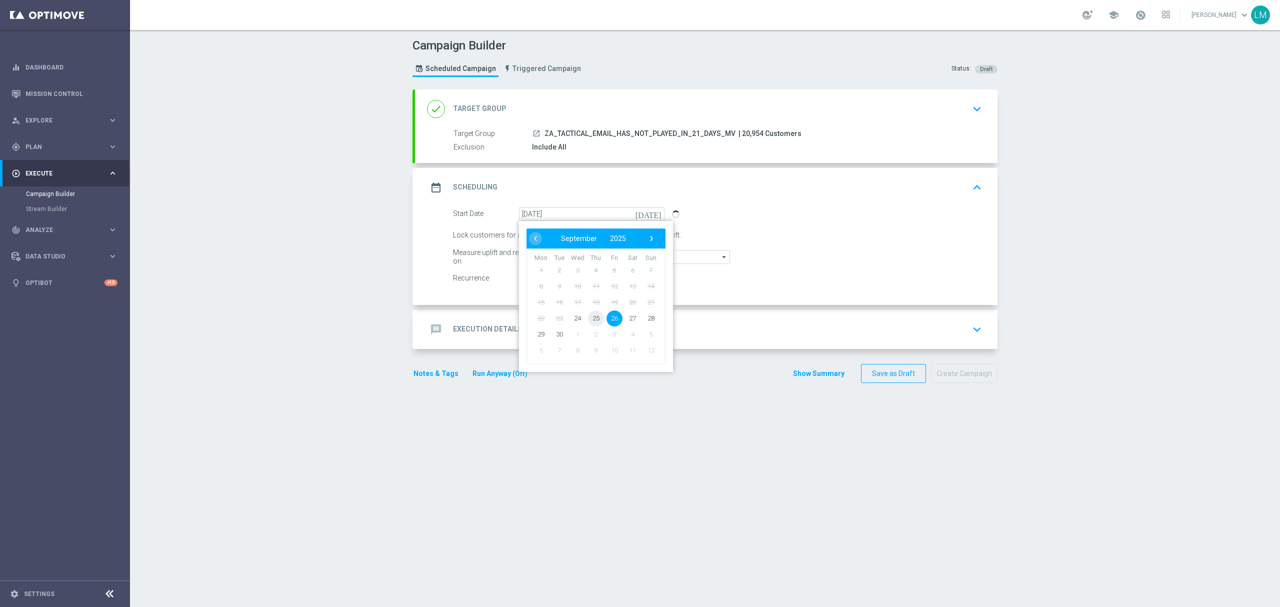
click at [593, 315] on span "25" at bounding box center [596, 318] width 16 height 16
type input "25 Sep 2025"
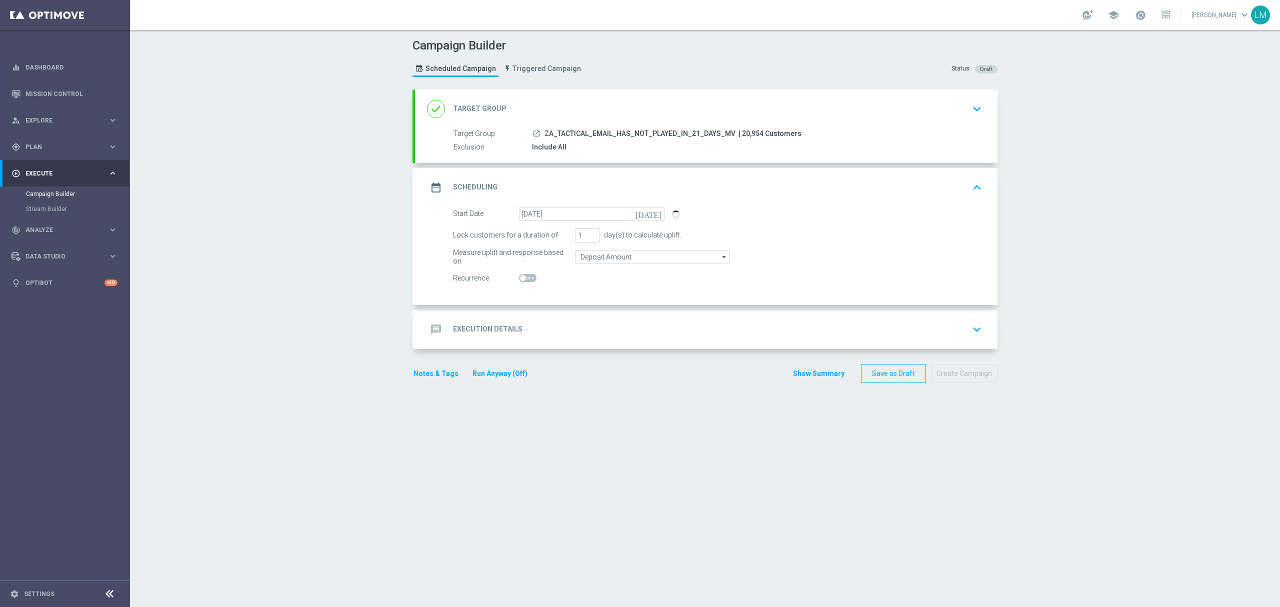
click at [587, 329] on div "message Execution Details keyboard_arrow_down" at bounding box center [706, 329] width 559 height 19
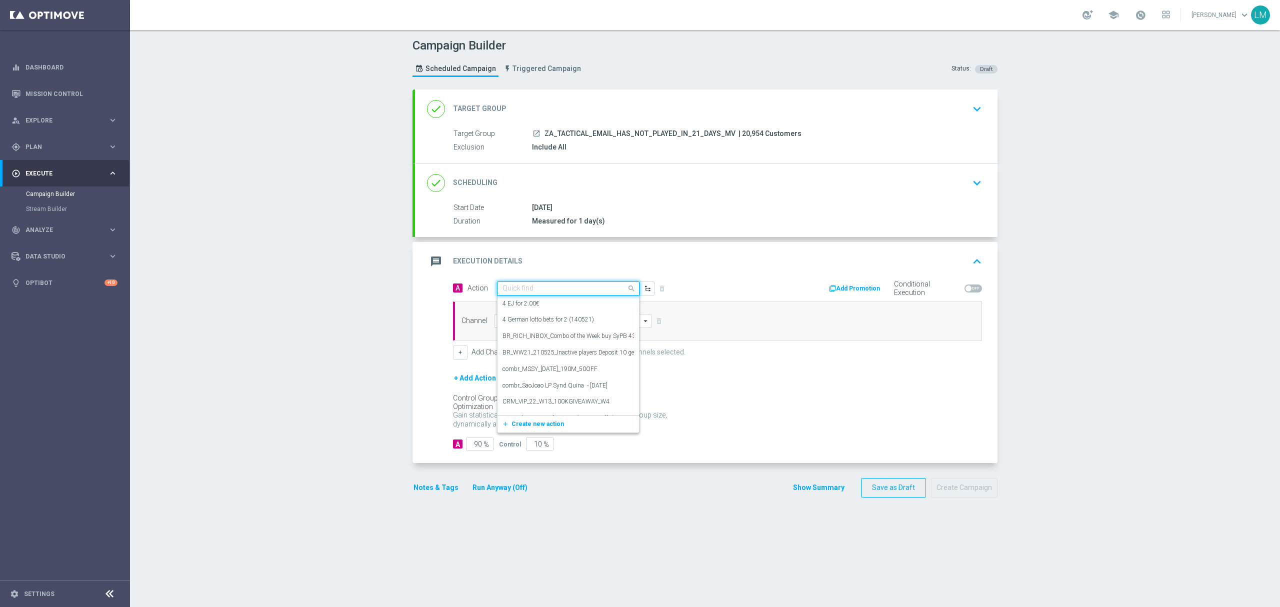
click at [559, 293] on input "text" at bounding box center [559, 289] width 112 height 9
paste input "ZA_TACTICAL_EMAIL_HAS_NOT_PLAYED_IN_21_DAYS_MV"
type input "ZA_TACTICAL_EMAIL_HAS_NOT_PLAYED_IN_21_DAYS_MV"
click at [553, 306] on label "ZA_TACTICAL_EMAIL_HAS_NOT_PLAYED_IN_21_DAYS_MV" at bounding box center [582, 306] width 158 height 9
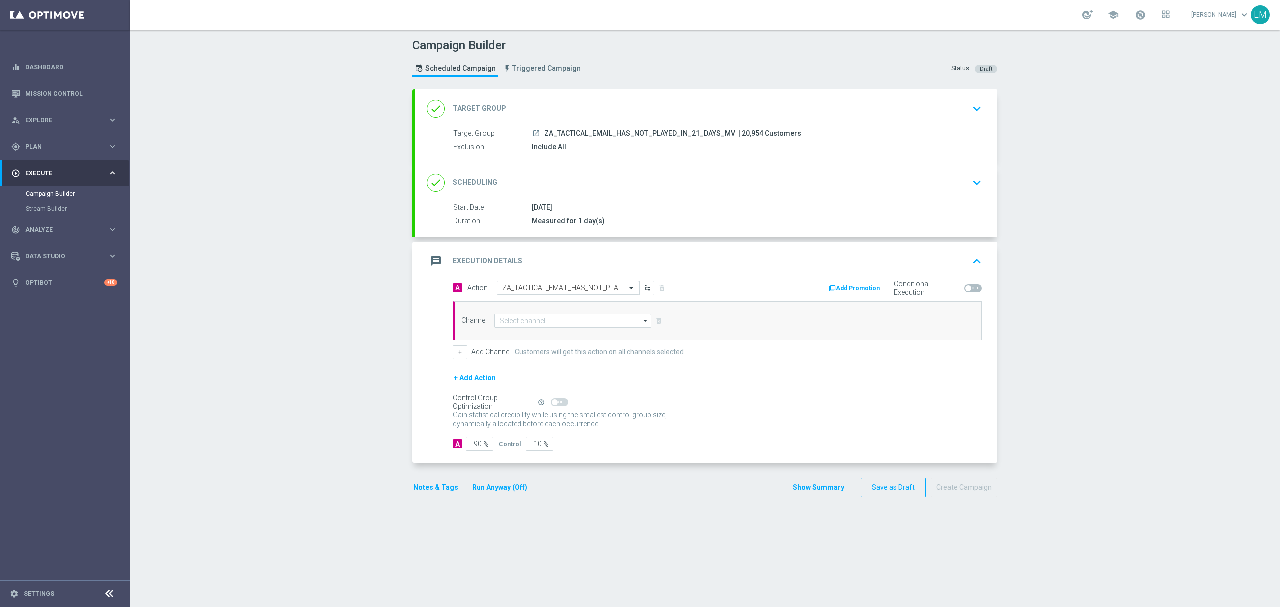
scroll to position [0, 0]
click at [554, 319] on input at bounding box center [573, 321] width 157 height 14
click at [541, 365] on div "Optimail" at bounding box center [569, 366] width 149 height 15
type input "Optimail"
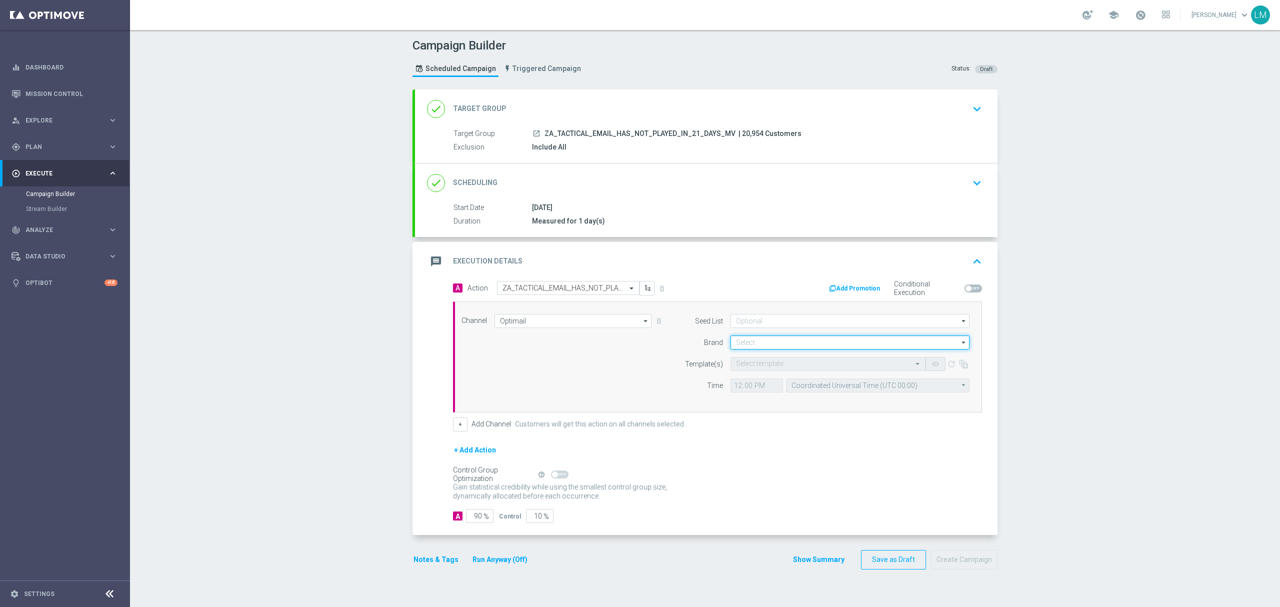
click at [738, 344] on input at bounding box center [850, 343] width 239 height 14
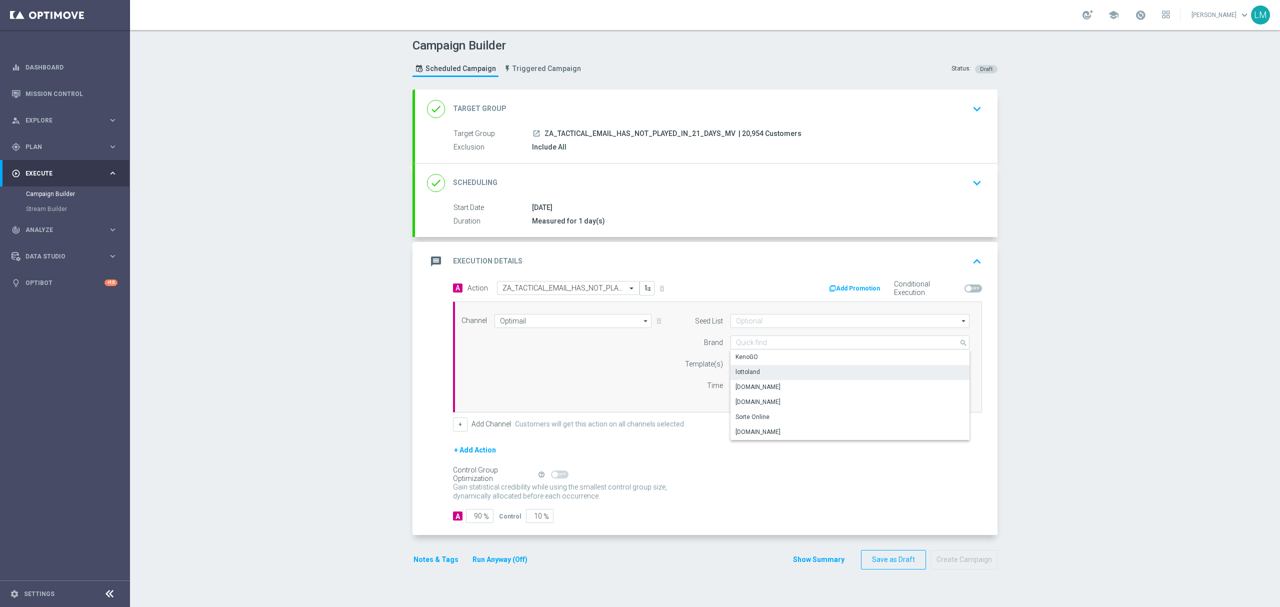
click at [759, 371] on div "lottoland" at bounding box center [851, 372] width 240 height 14
type input "lottoland"
click at [753, 369] on input "text" at bounding box center [818, 364] width 164 height 9
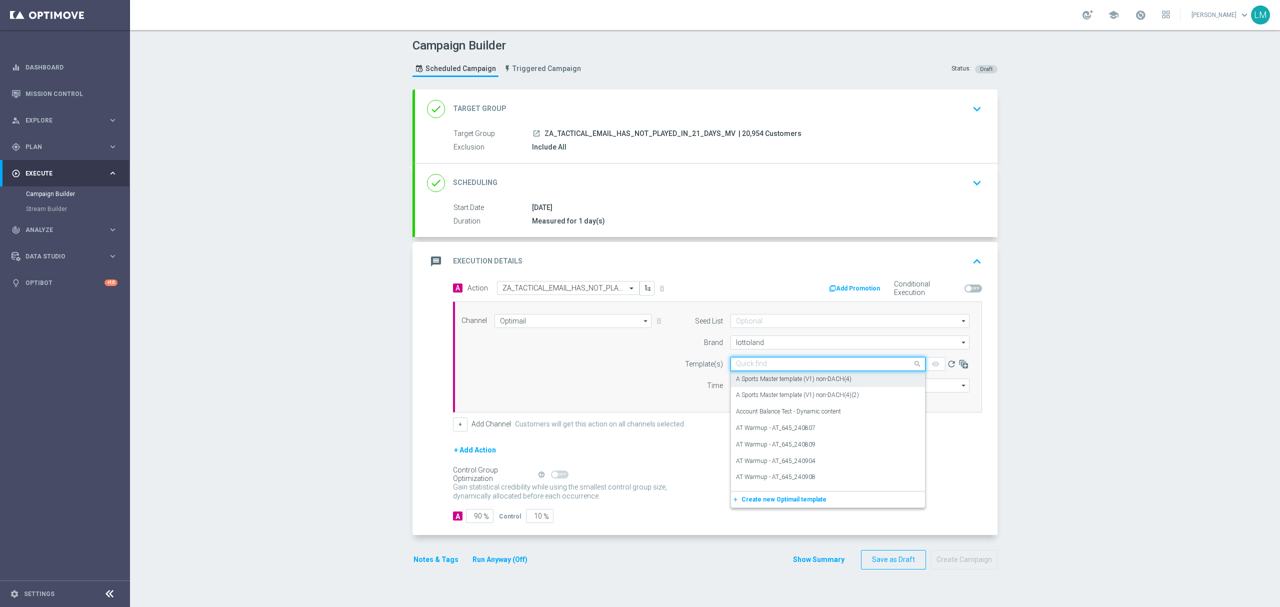
paste input "ZA_TACTICAL_EMAIL_HAS_NOT_PLAYED_IN_21_DAYS_MV"
type input "ZA_TACTICAL_EMAIL_HAS_NOT_PLAYED_IN_21_DAYS_MV"
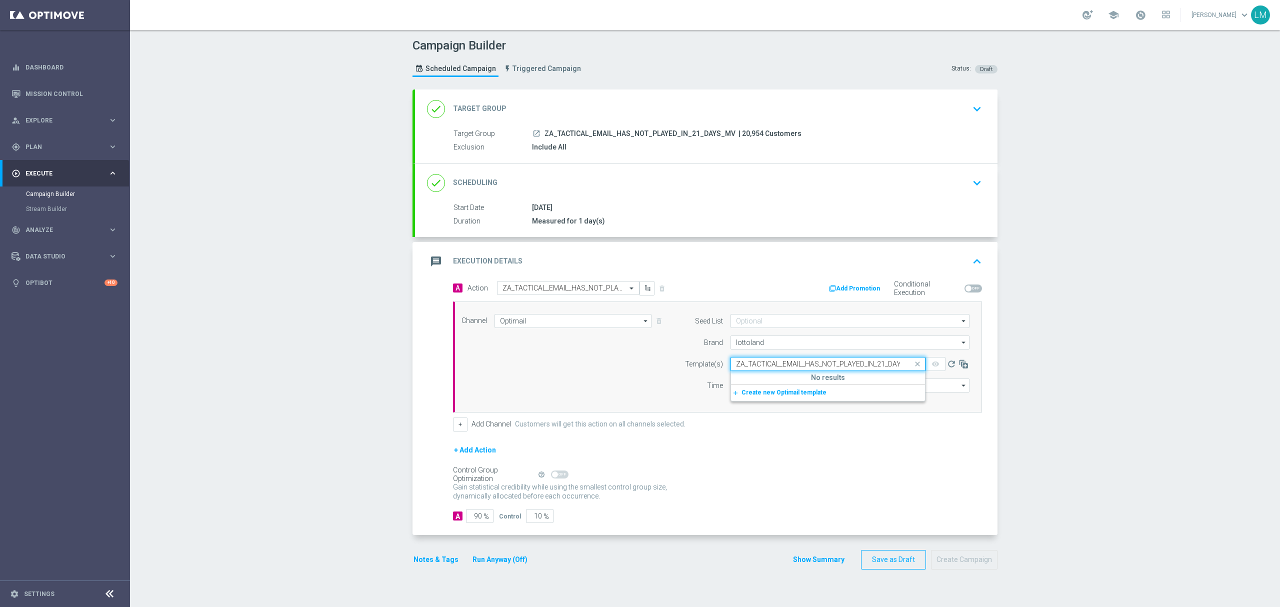
scroll to position [0, 17]
click at [759, 361] on input "ZA_TACTICAL_EMAIL_HAS_NOT_PLAYED_IN_21_DAYS_MV" at bounding box center [818, 364] width 164 height 9
click at [947, 366] on icon "refresh" at bounding box center [952, 364] width 10 height 10
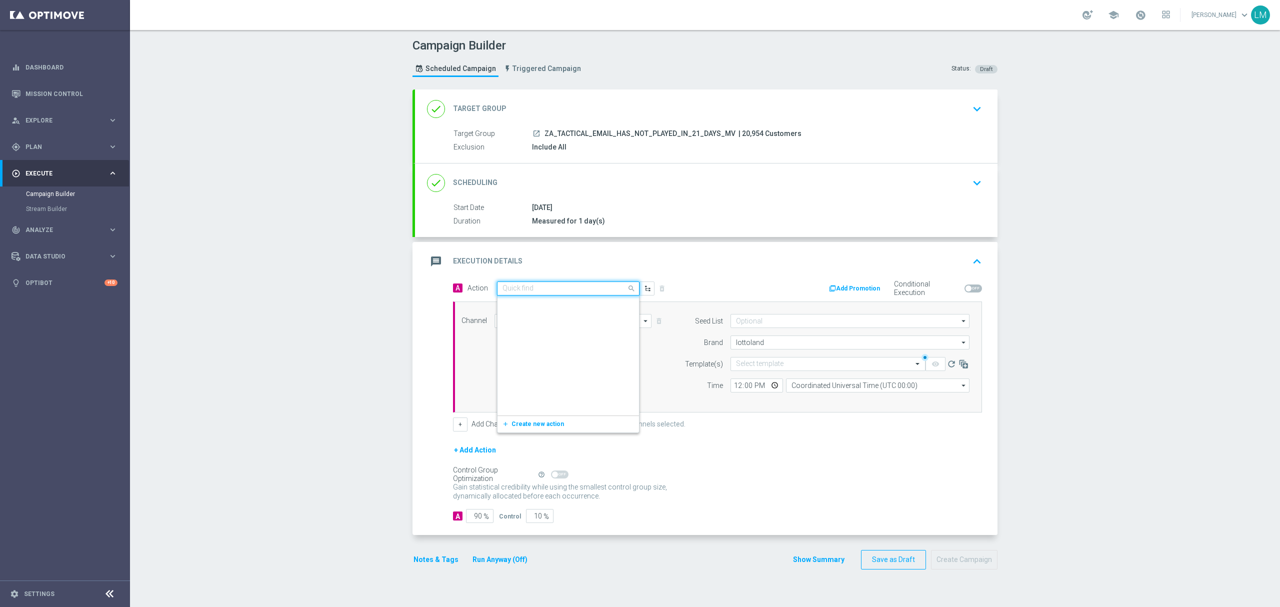
click at [539, 290] on input "text" at bounding box center [559, 289] width 112 height 9
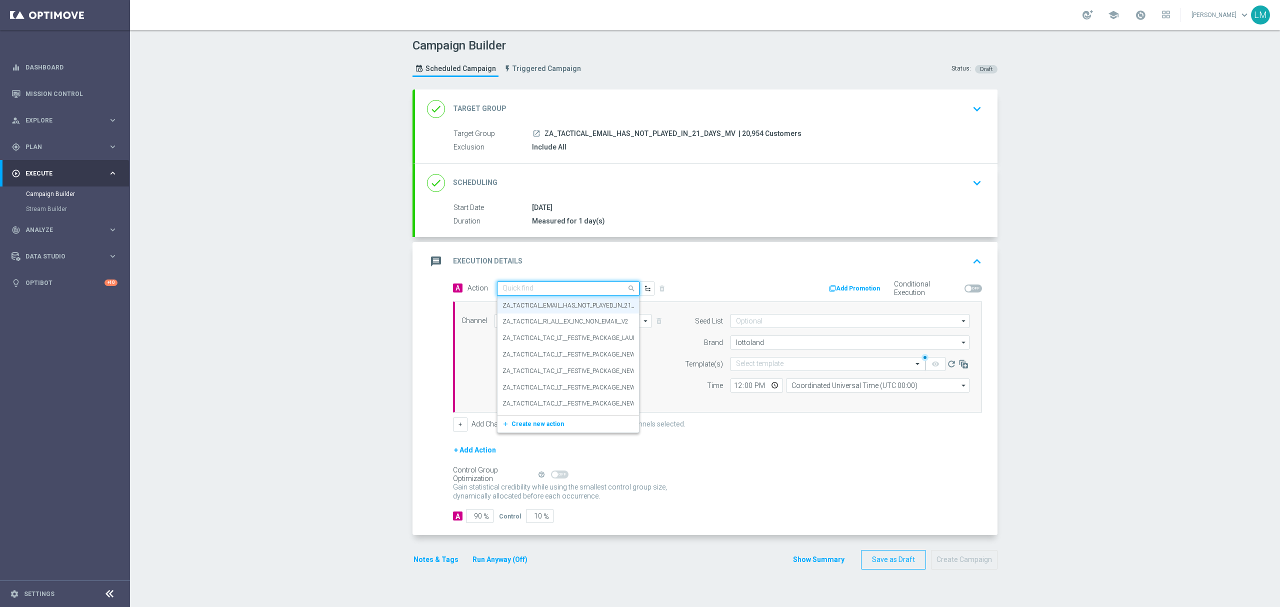
paste input "en_ZA__EUROMILLIONS_FREE_SPINS_LOTTO_BONUS_COMBO_REACTIVATION_MEDIUM_VALUE__EMT…"
type input "en_ZA__EUROMILLIONS_FREE_SPINS_LOTTO_BONUS_COMBO_REACTIVATION_MEDIUM_VALUE__EMT…"
click at [533, 315] on button "add_new Create new action" at bounding box center [567, 320] width 138 height 12
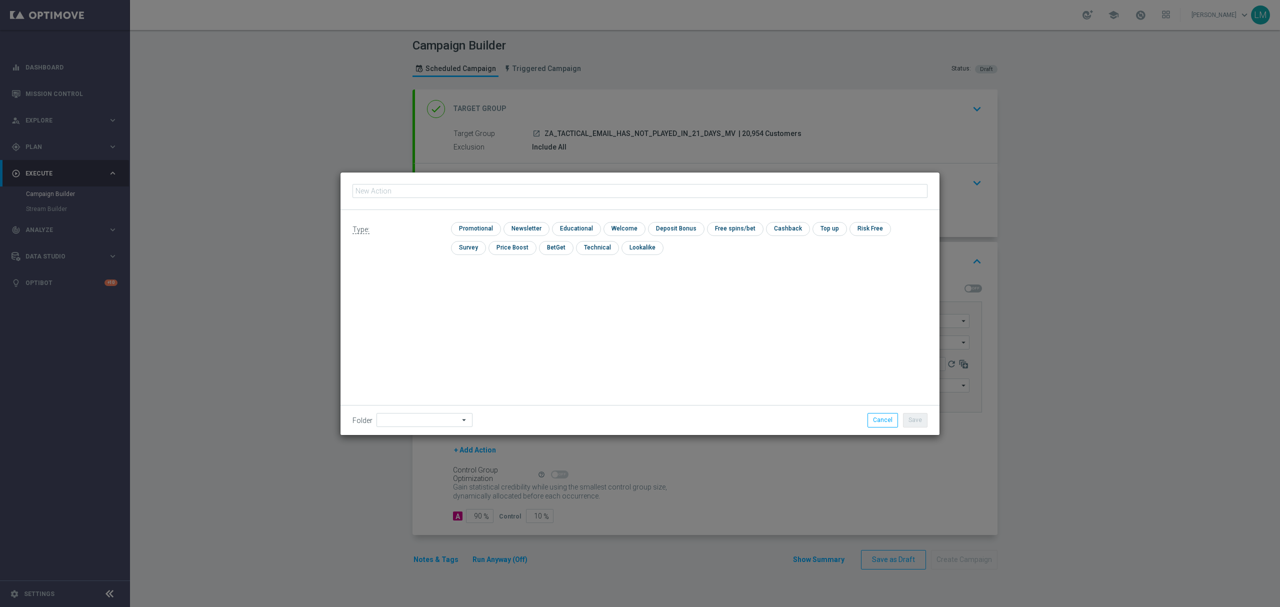
type input "en_ZA__EUROMILLIONS_FREE_SPINS_LOTTO_BONUS_COMBO_REACTIVATION_MEDIUM_VALUE__EMT…"
click at [492, 232] on input "checkbox" at bounding box center [475, 229] width 48 height 14
checkbox input "true"
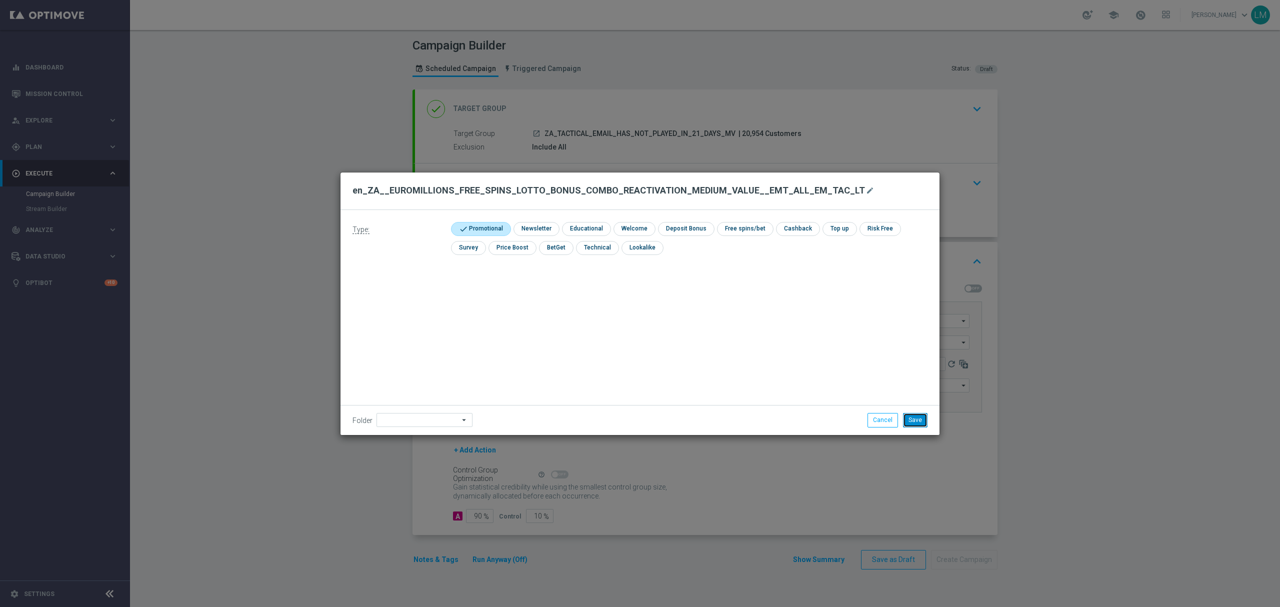
click at [921, 417] on button "Save" at bounding box center [915, 420] width 25 height 14
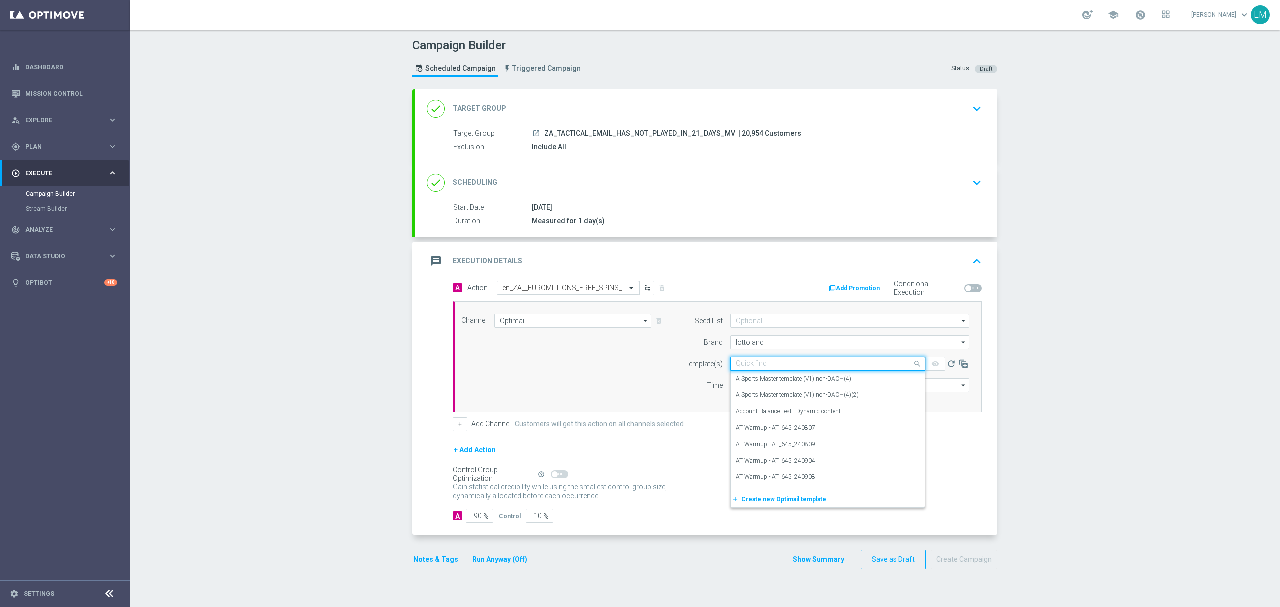
click at [777, 364] on input "text" at bounding box center [818, 364] width 164 height 9
paste input "en_ZA__EUROMILLIONS_FREE_SPINS_LOTTO_BONUS_COMBO_REACTIVATION_MEDIUM_VALUE__EMT…"
type input "en_ZA__EUROMILLIONS_FREE_SPINS_LOTTO_BONUS_COMBO_REACTIVATION_MEDIUM_VALUE__EMT…"
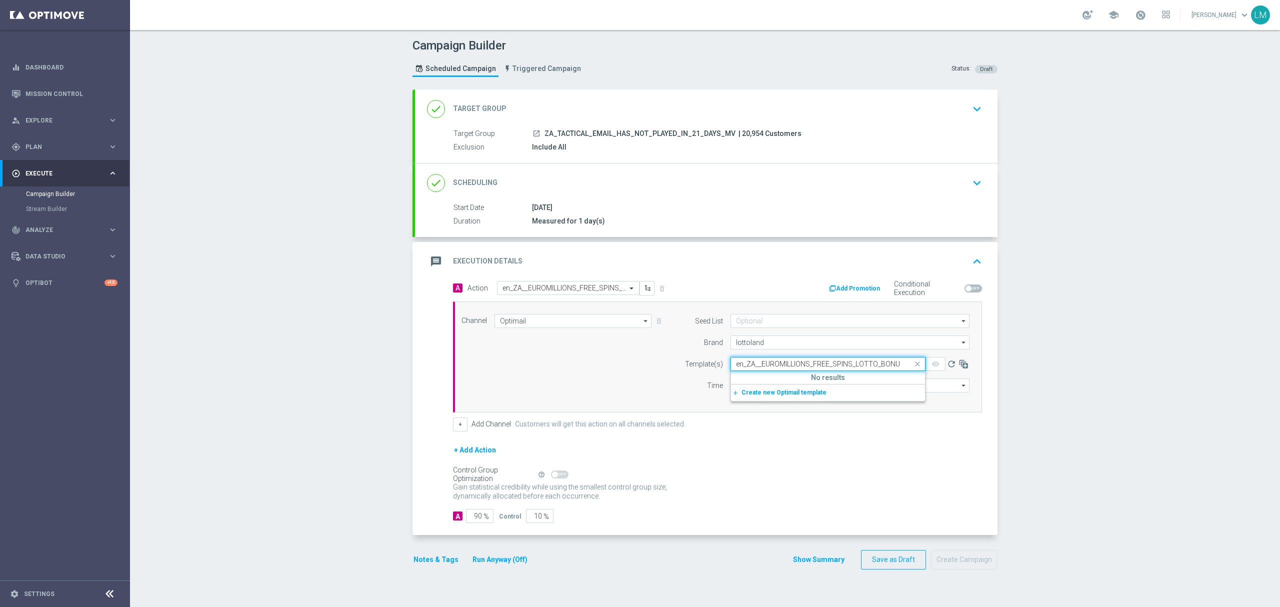
drag, startPoint x: 784, startPoint y: 367, endPoint x: 663, endPoint y: 371, distance: 121.1
click at [664, 371] on div "Channel Optimail Optimail arrow_drop_down Drag here to set row groups Drag here…" at bounding box center [715, 357] width 523 height 86
click at [597, 369] on div "Channel Optimail Optimail arrow_drop_down Drag here to set row groups Drag here…" at bounding box center [715, 357] width 523 height 86
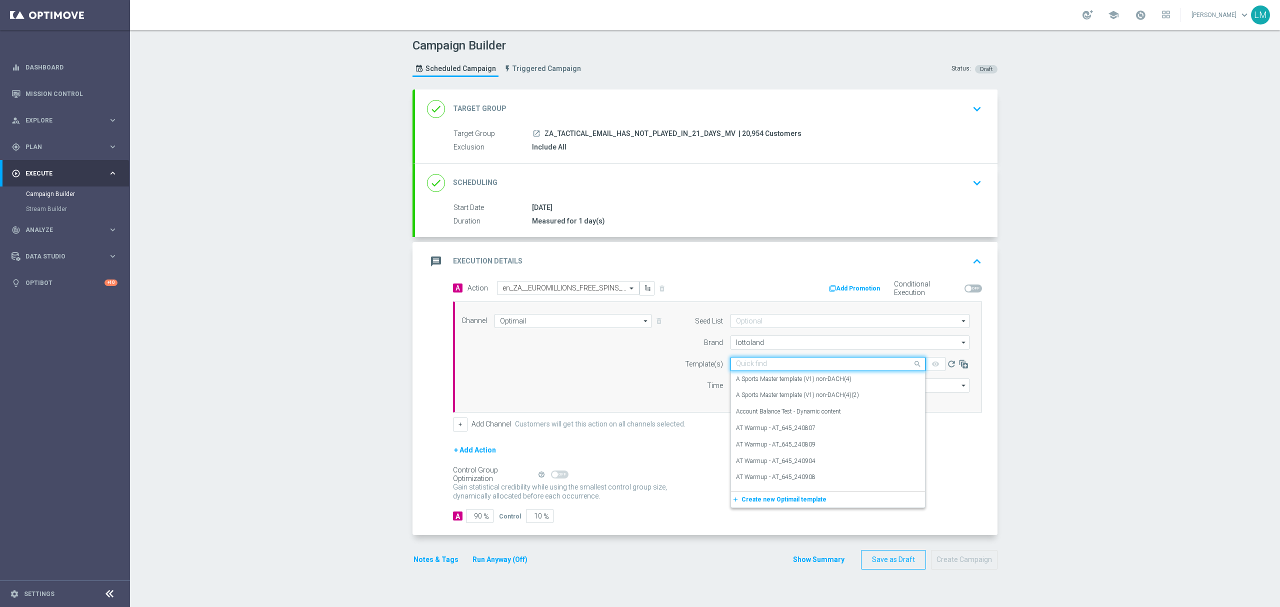
click at [759, 369] on input "text" at bounding box center [818, 364] width 164 height 9
paste input "en_ZA__EUROMILLIONS_FREE_SPINS_COMBO_REACTIVATION_MEDIUM_VALUE__EMT_ALL_EM_TAC_…"
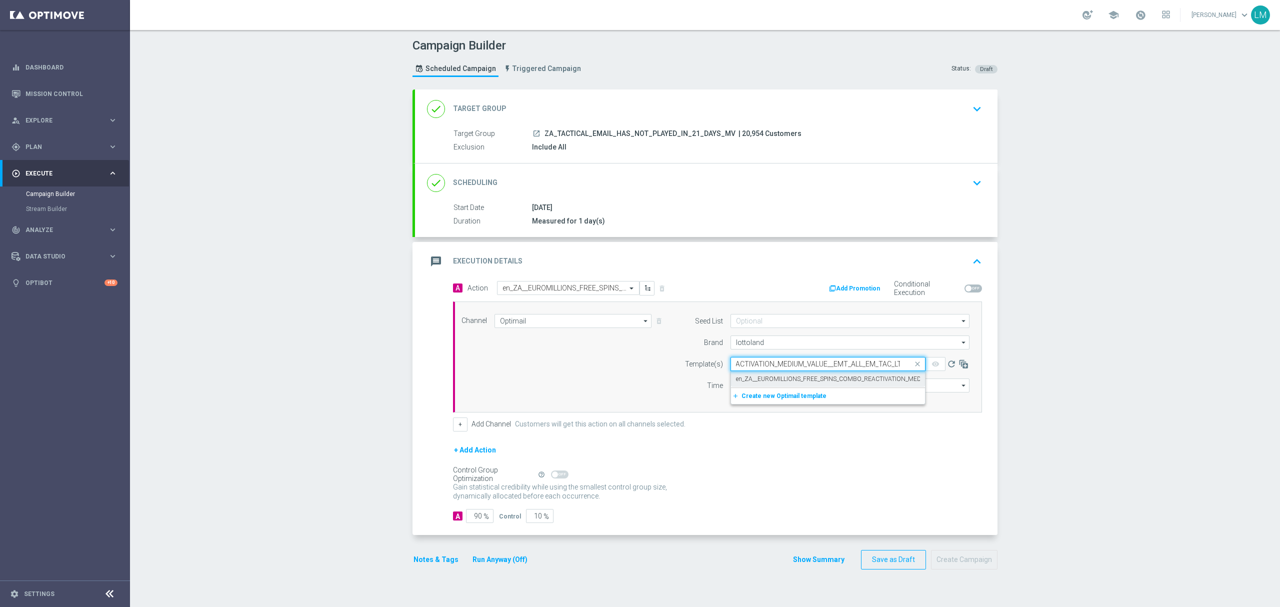
click at [762, 378] on label "en_ZA__EUROMILLIONS_FREE_SPINS_COMBO_REACTIVATION_MEDIUM_VALUE__EMT_ALL_EM_TAC_…" at bounding box center [876, 379] width 280 height 9
type input "en_ZA__EUROMILLIONS_FREE_SPINS_COMBO_REACTIVATION_MEDIUM_VALUE__EMT_ALL_EM_TAC_…"
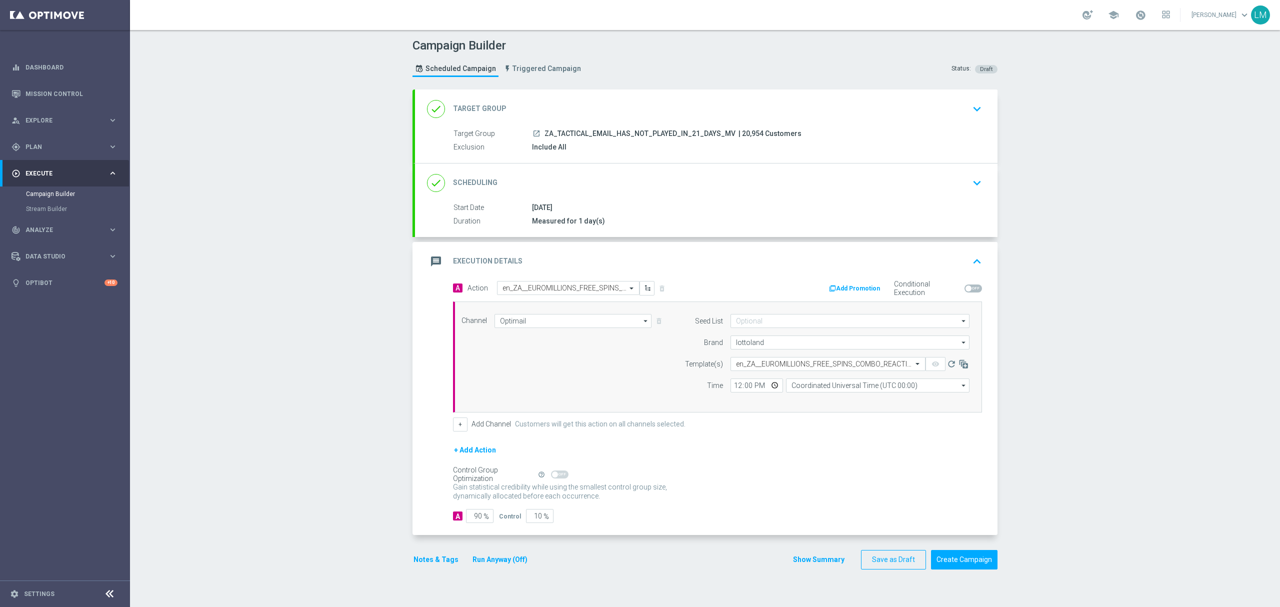
scroll to position [0, 0]
click at [842, 388] on input "Coordinated Universal Time (UTC 00:00)" at bounding box center [878, 386] width 184 height 14
click at [846, 395] on div "Central European Time (Berlin) (UTC +02:00)" at bounding box center [878, 400] width 184 height 14
type input "Central European Time (Berlin) (UTC +02:00)"
click at [531, 517] on input "10" at bounding box center [540, 516] width 28 height 14
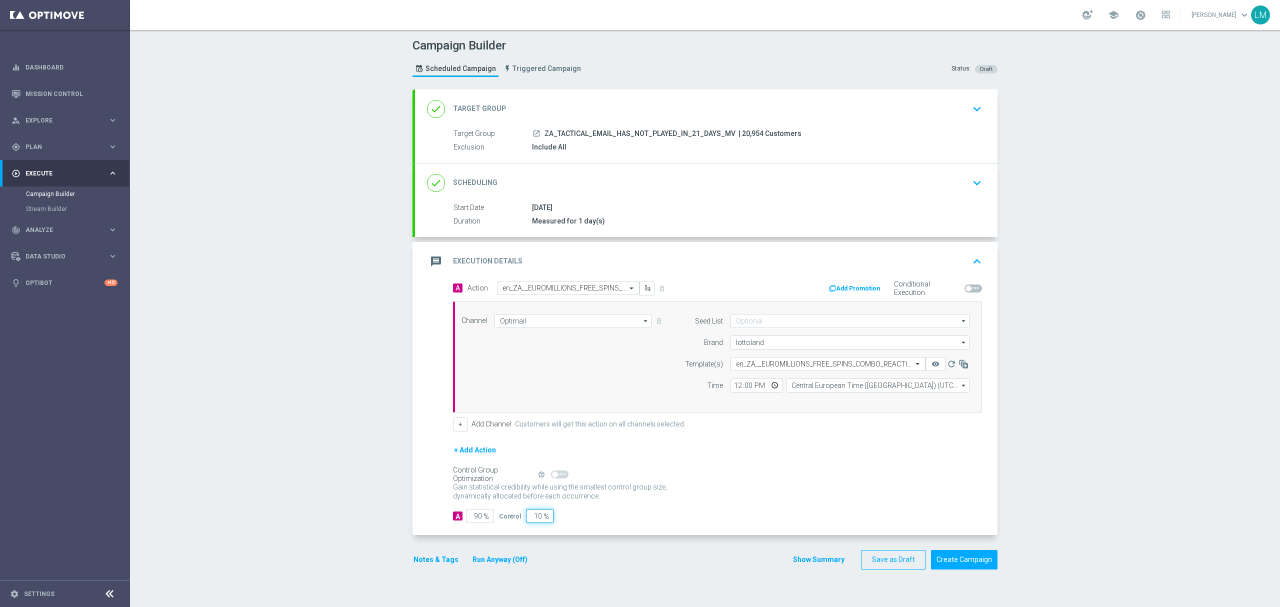
click at [531, 517] on input "10" at bounding box center [540, 516] width 28 height 14
type input "5"
type input "95"
type input "5"
click at [737, 465] on div "+ Add Action" at bounding box center [717, 456] width 529 height 25
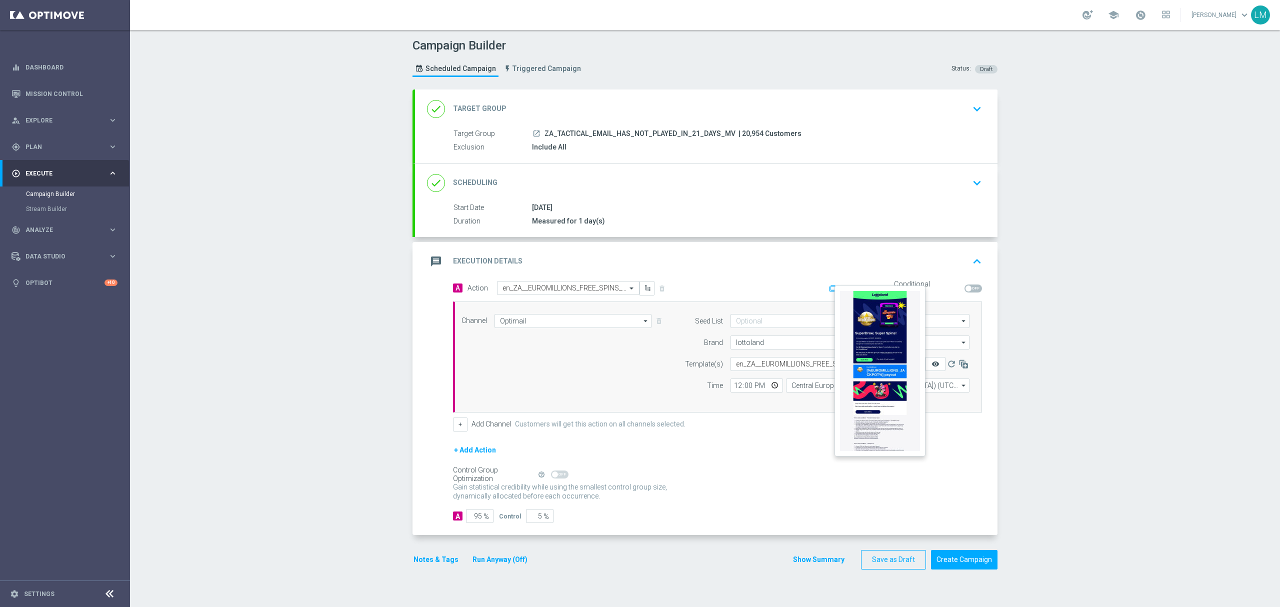
click at [932, 367] on icon "remove_red_eye" at bounding box center [936, 364] width 8 height 8
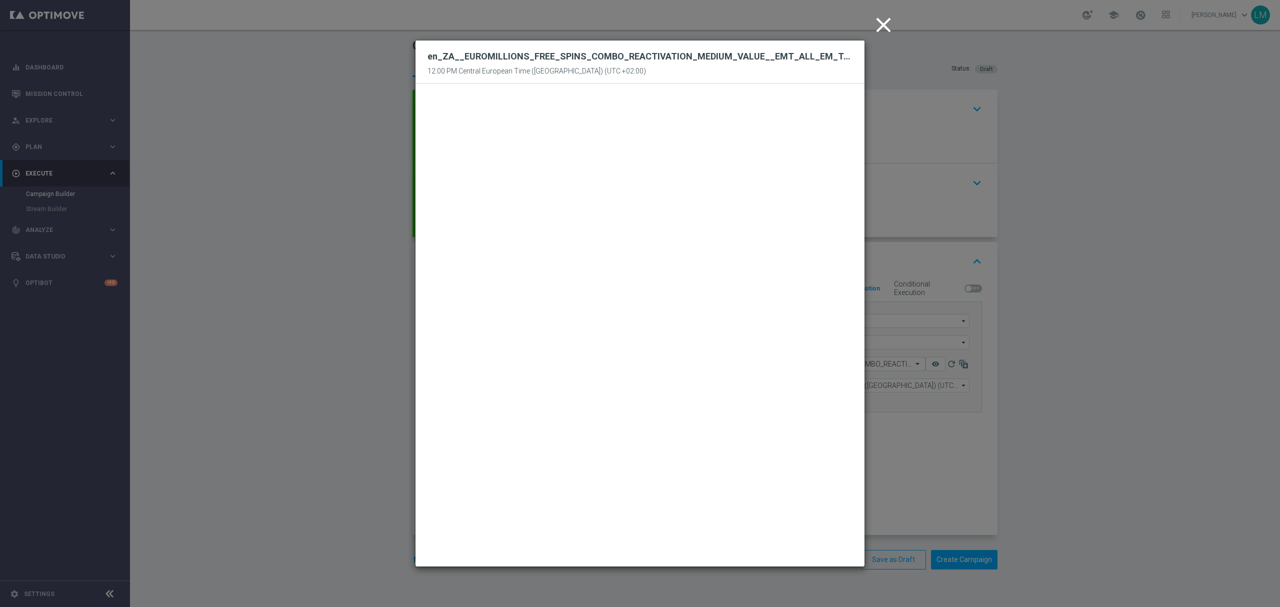
click at [886, 20] on icon "close" at bounding box center [883, 25] width 25 height 25
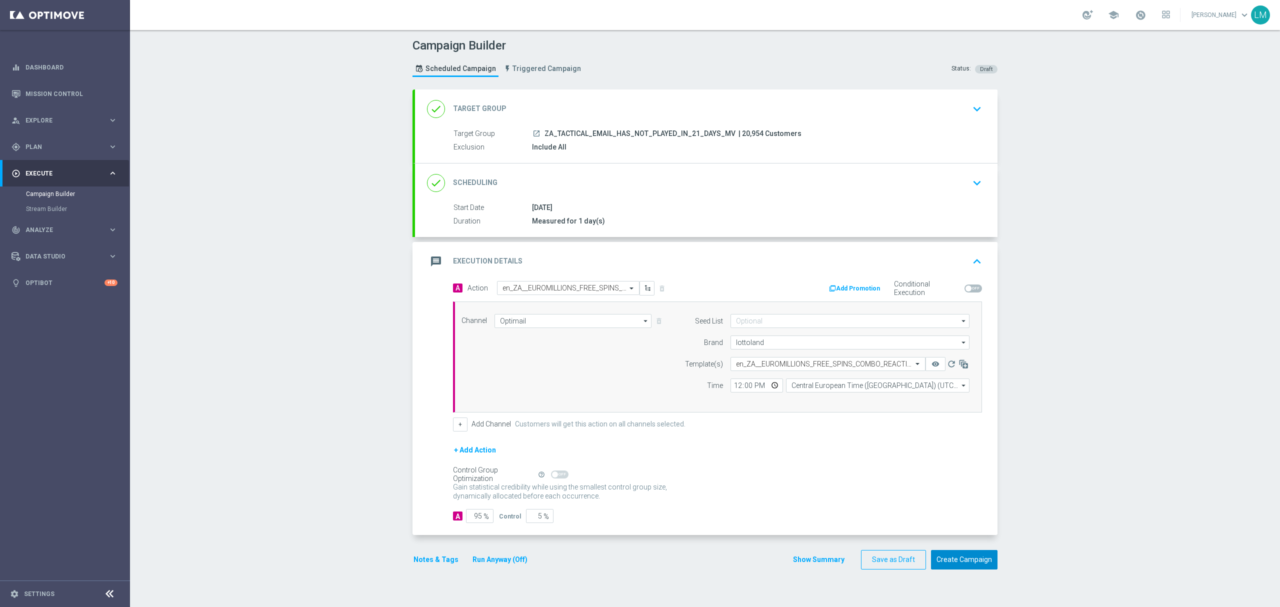
click at [950, 563] on button "Create Campaign" at bounding box center [964, 560] width 67 height 20
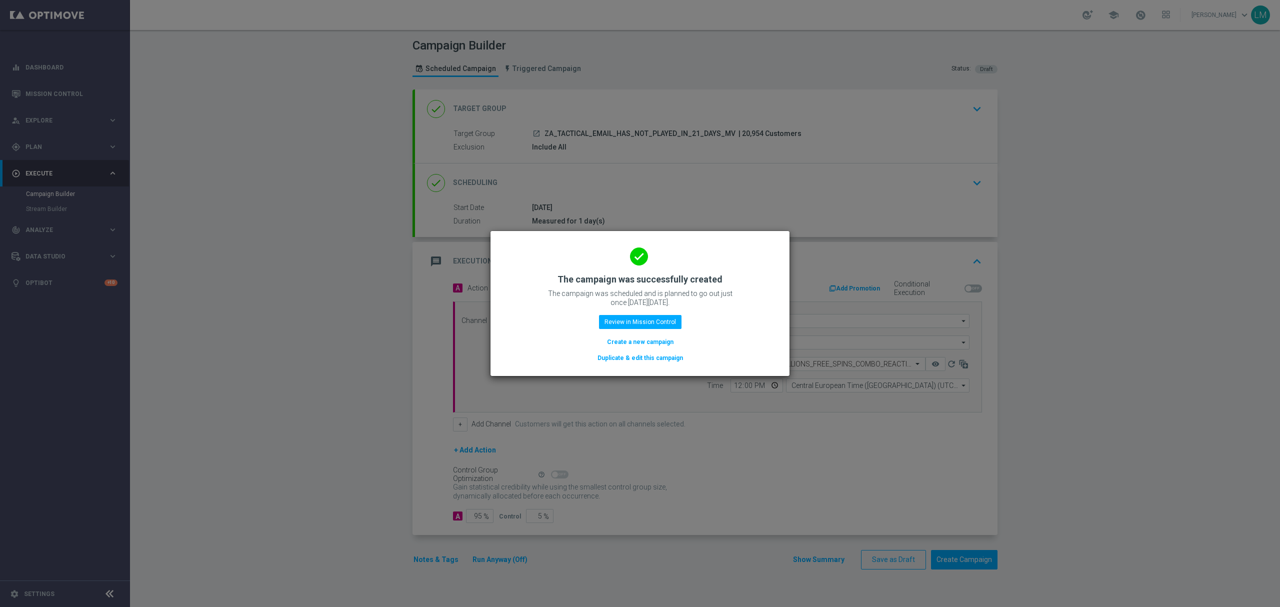
click at [613, 339] on button "Create a new campaign" at bounding box center [640, 342] width 69 height 11
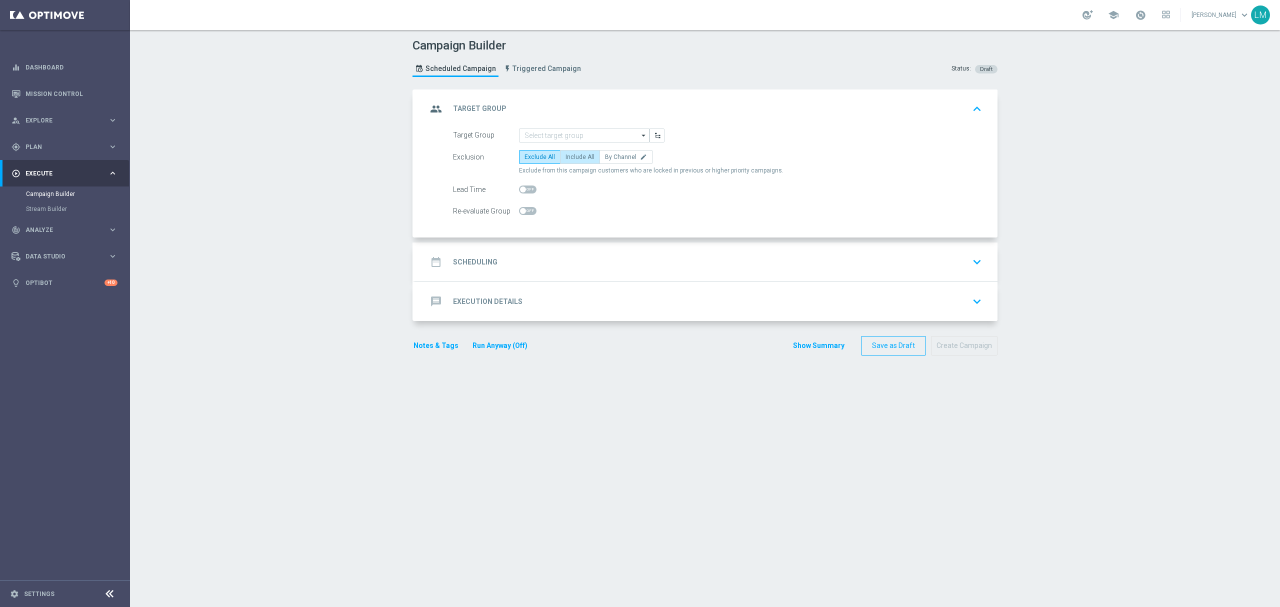
click at [571, 154] on span "Include All" at bounding box center [580, 157] width 29 height 7
click at [571, 156] on input "Include All" at bounding box center [569, 159] width 7 height 7
radio input "true"
click at [566, 136] on input at bounding box center [584, 136] width 131 height 14
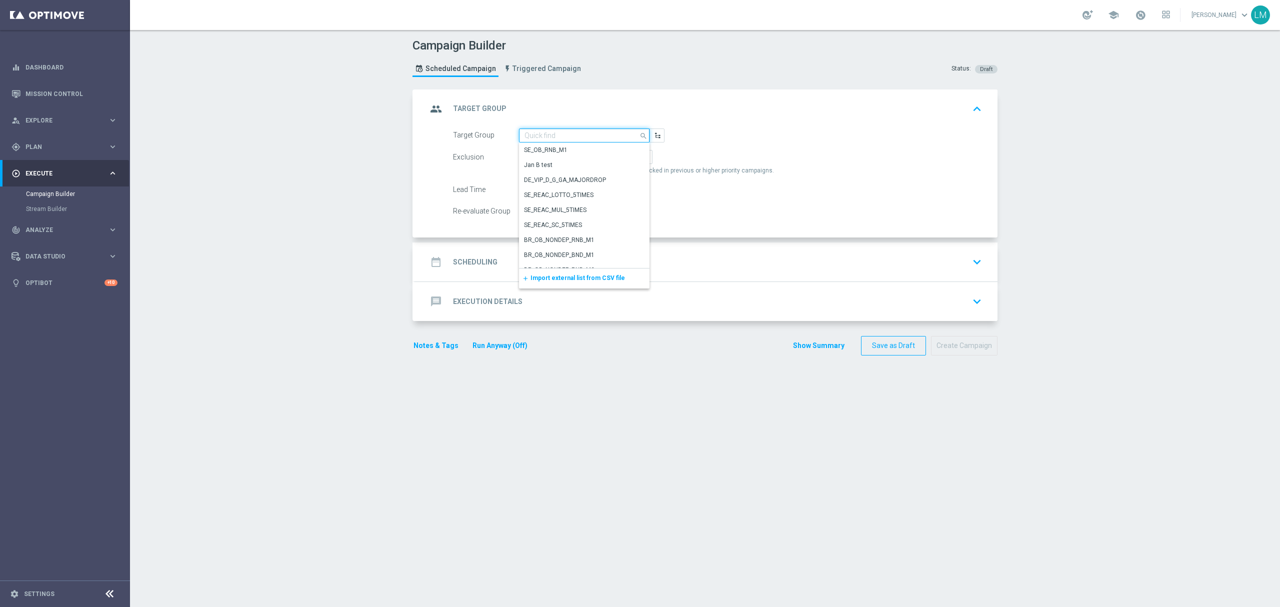
paste input "ZA_TACTICAL_EMAIL_HAS_NOT_PLAYED_IN_21_DAYS_LV"
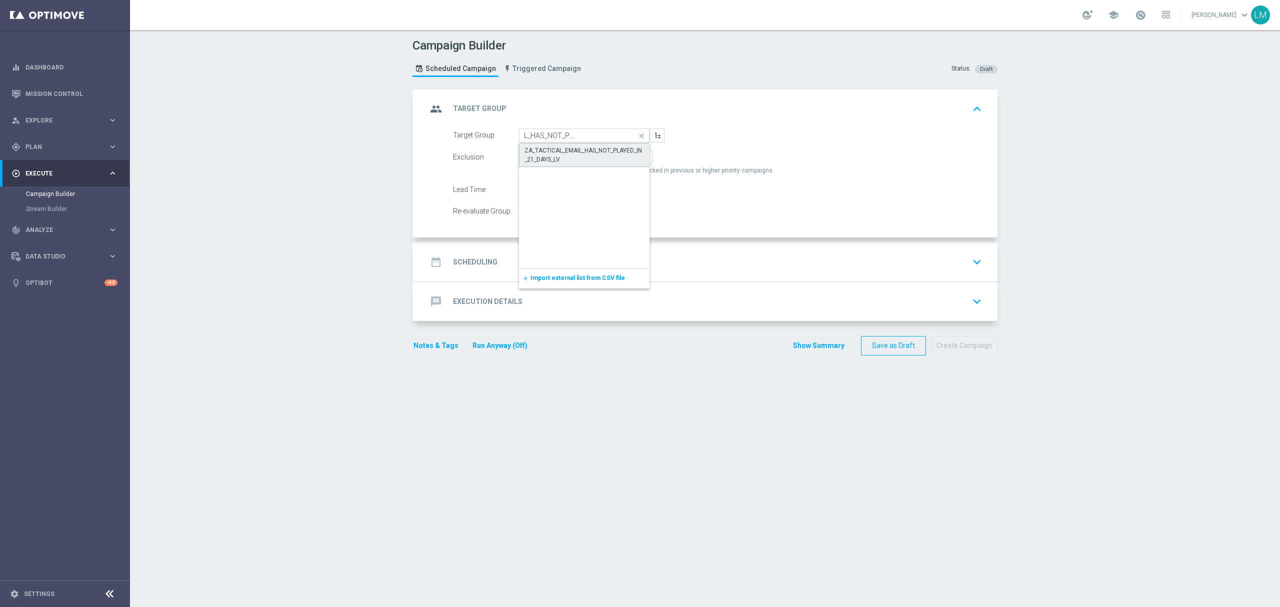
drag, startPoint x: 572, startPoint y: 149, endPoint x: 574, endPoint y: 162, distance: 13.2
click at [572, 150] on div "ZA_TACTICAL_EMAIL_HAS_NOT_PLAYED_IN_21_DAYS_LV" at bounding box center [585, 155] width 120 height 18
type input "ZA_TACTICAL_EMAIL_HAS_NOT_PLAYED_IN_21_DAYS_LV"
click at [578, 250] on div "date_range Scheduling keyboard_arrow_down" at bounding box center [706, 262] width 583 height 39
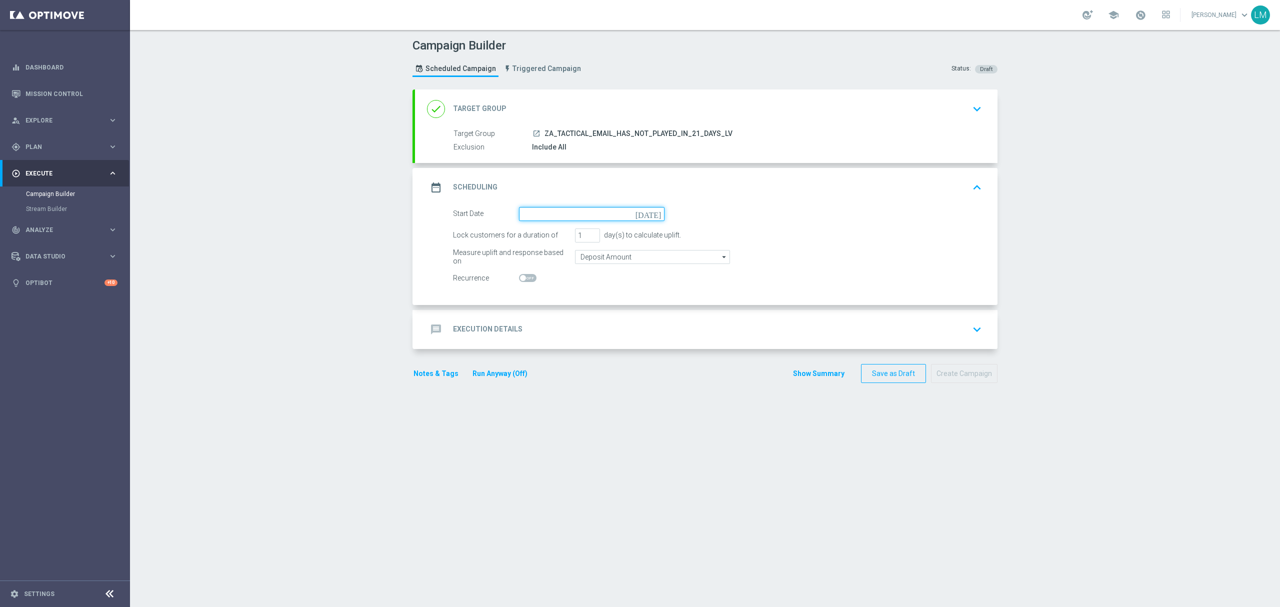
click at [645, 213] on input at bounding box center [592, 214] width 146 height 14
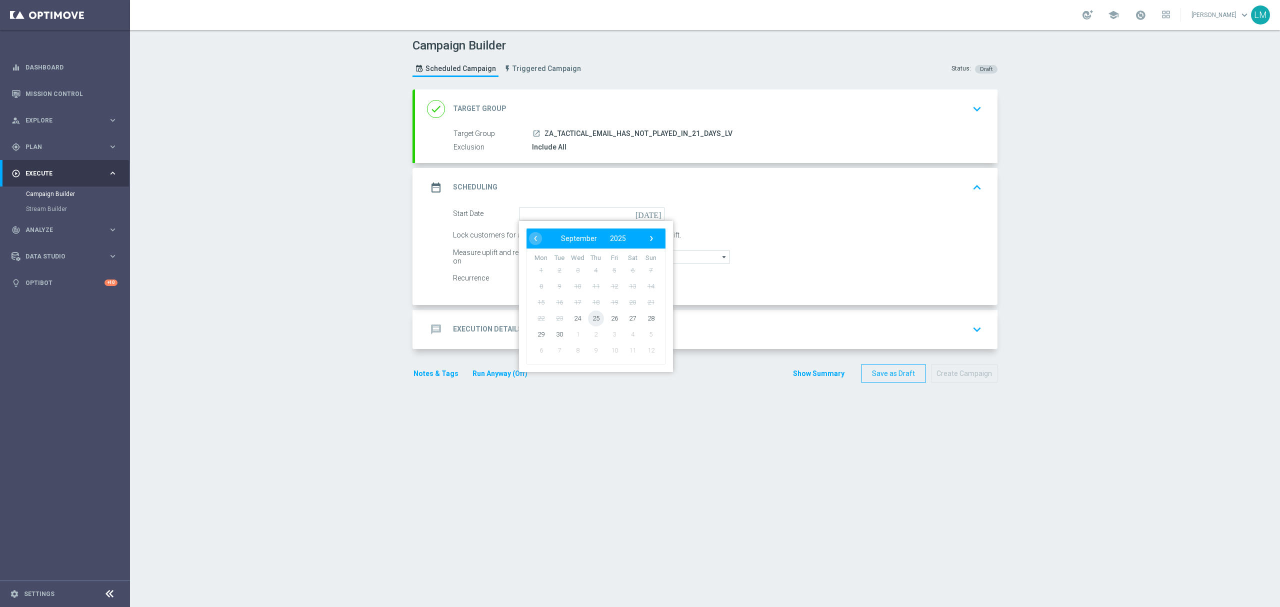
click at [596, 319] on span "25" at bounding box center [596, 318] width 16 height 16
type input "25 Sep 2025"
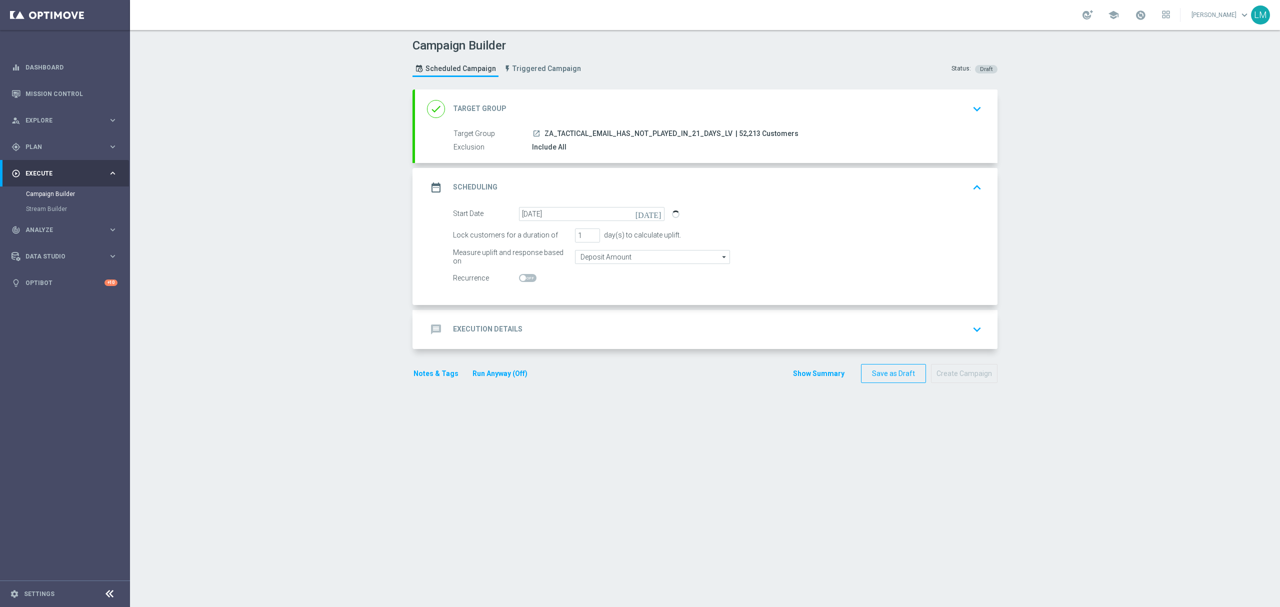
click at [597, 323] on div "message Execution Details keyboard_arrow_down" at bounding box center [706, 329] width 559 height 19
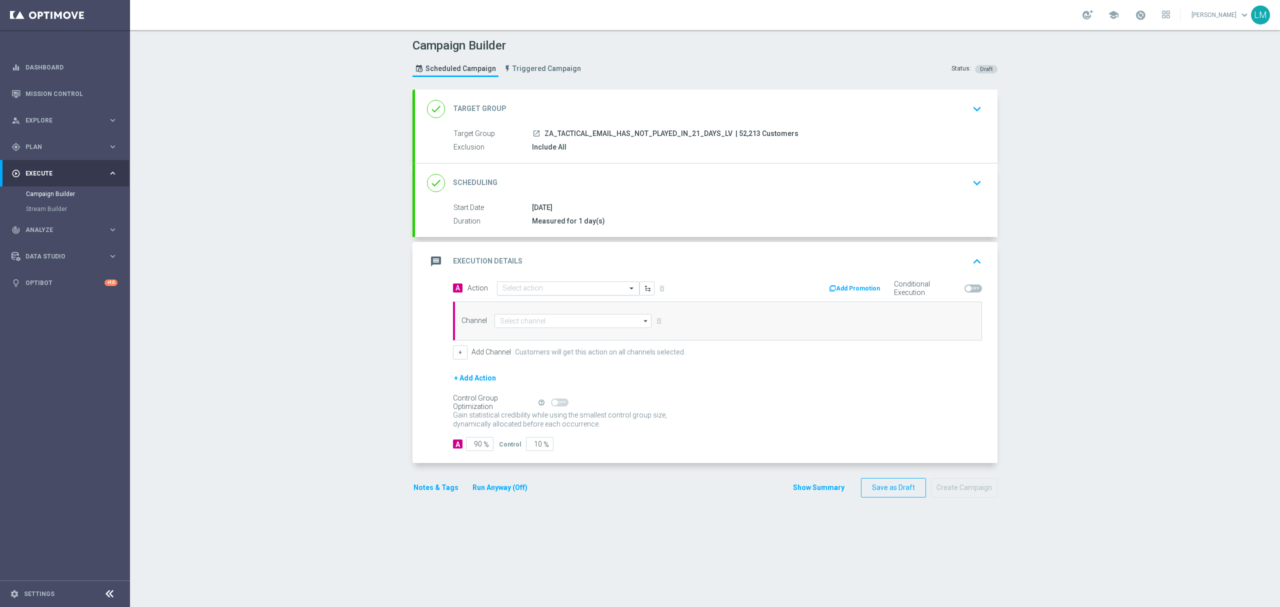
click at [573, 293] on input "text" at bounding box center [559, 289] width 112 height 9
paste input "ZA_TACTICAL_EMAIL_HAS_NOT_PLAYED_IN_21_DAYS_LV"
type input "ZA_TACTICAL_EMAIL_HAS_NOT_PLAYED_IN_21_DAYS_LV"
click at [533, 322] on span "Create new action" at bounding box center [538, 319] width 53 height 7
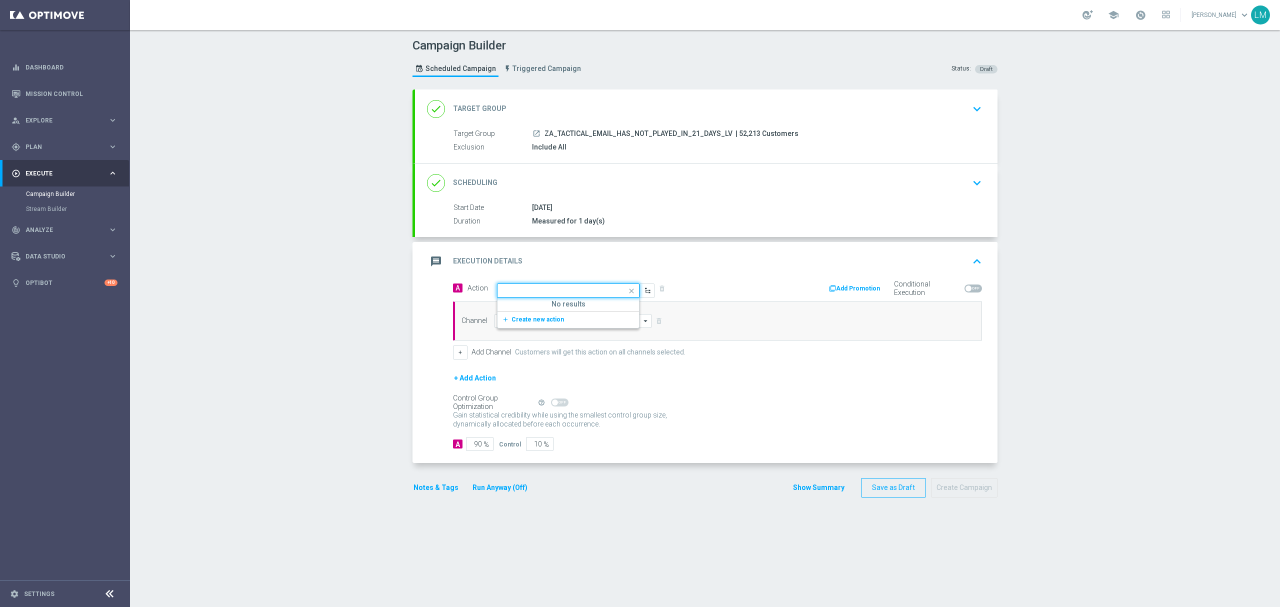
scroll to position [0, 0]
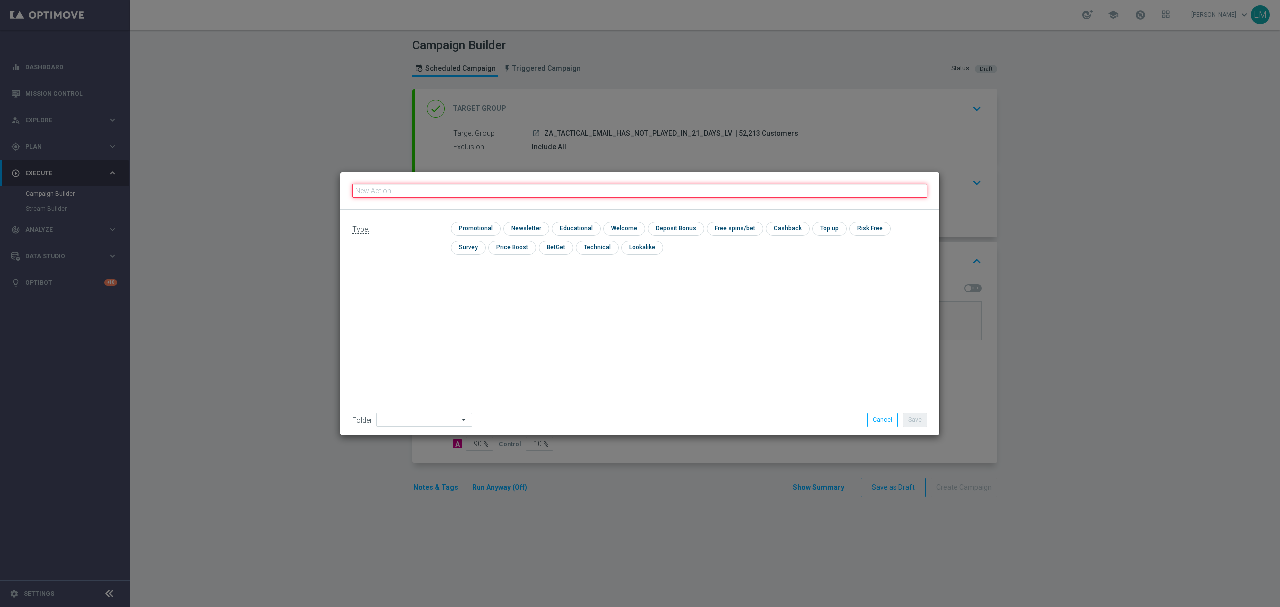
paste input "en_ZA__EUROMILLIONS_FREE_SPINS_LOTTO_BONUS_COMBO_REACTIVATION_LOW_VALUE__EMT_AL…"
type input "en_ZA__EUROMILLIONS_FREE_SPINS_LOTTO_BONUS_COMBO_REACTIVATION_LOW_VALUE__EMT_AL…"
click at [479, 225] on input "checkbox" at bounding box center [475, 229] width 48 height 14
checkbox input "true"
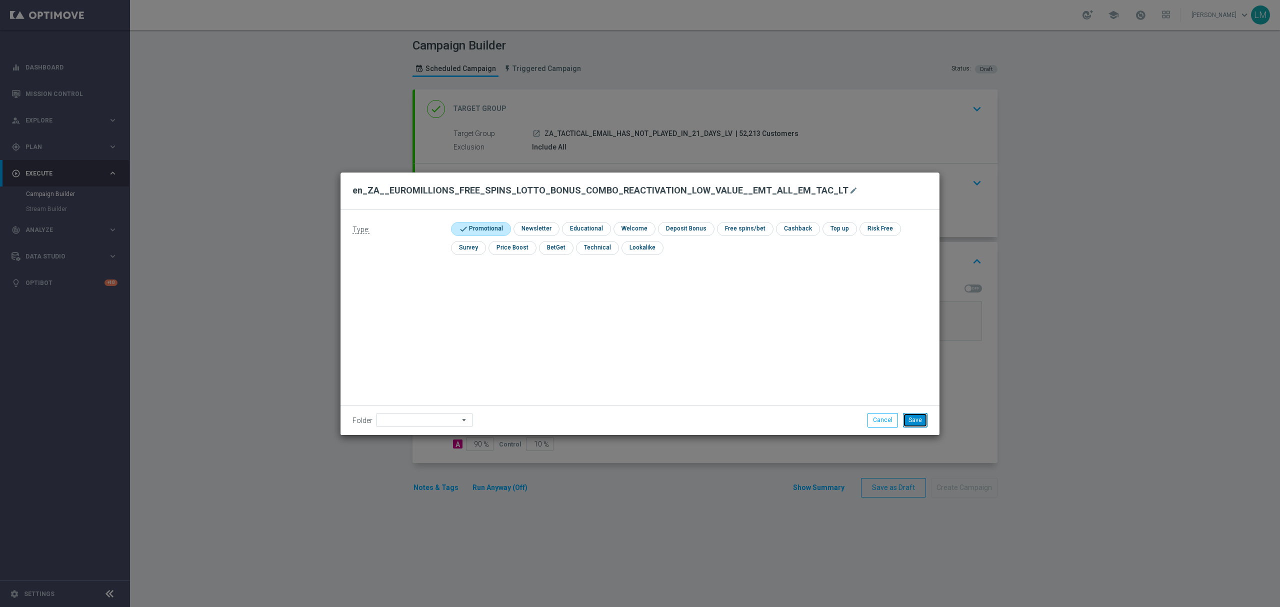
click at [905, 420] on button "Save" at bounding box center [915, 420] width 25 height 14
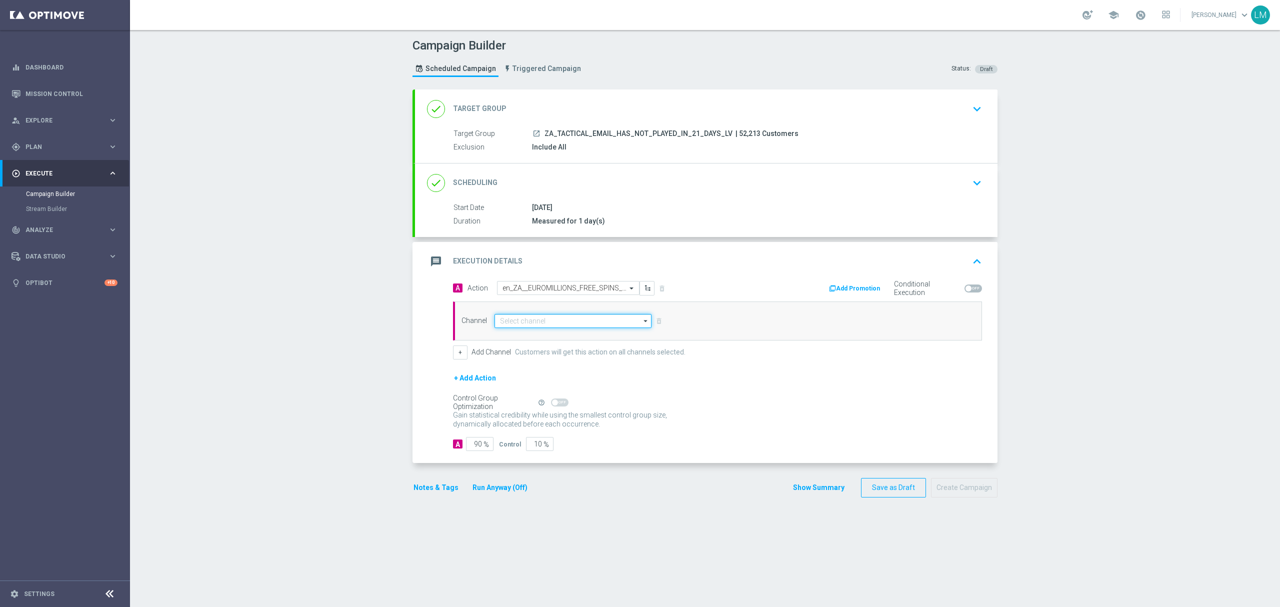
click at [577, 323] on input at bounding box center [573, 321] width 157 height 14
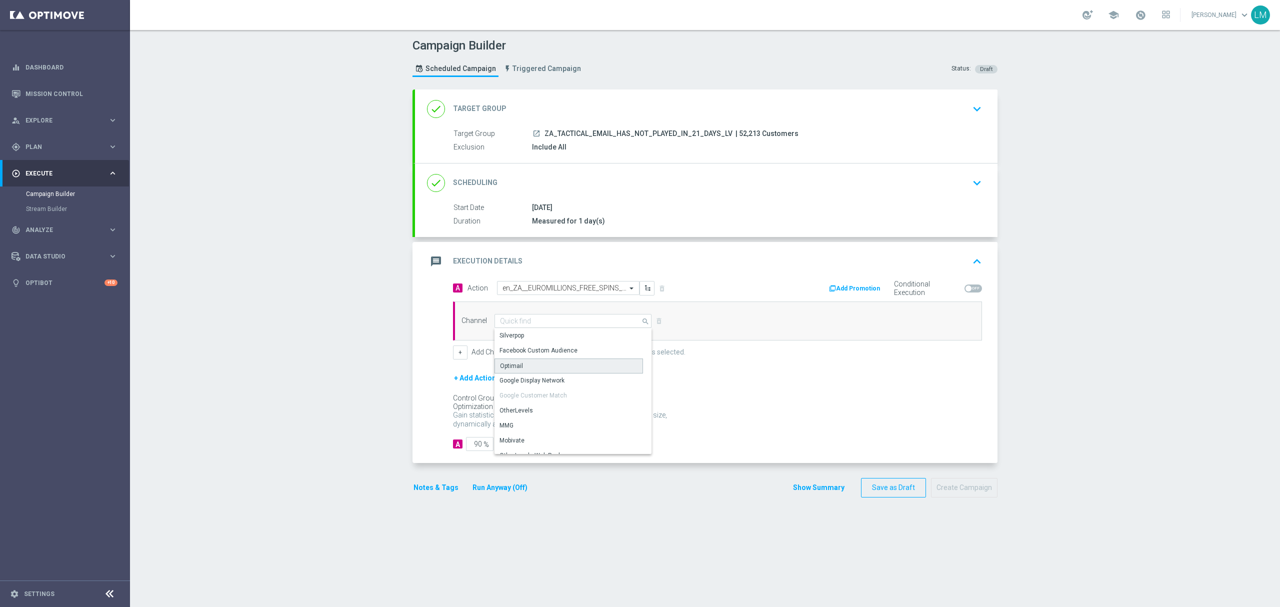
click at [522, 367] on div "Optimail" at bounding box center [569, 366] width 149 height 15
type input "Optimail"
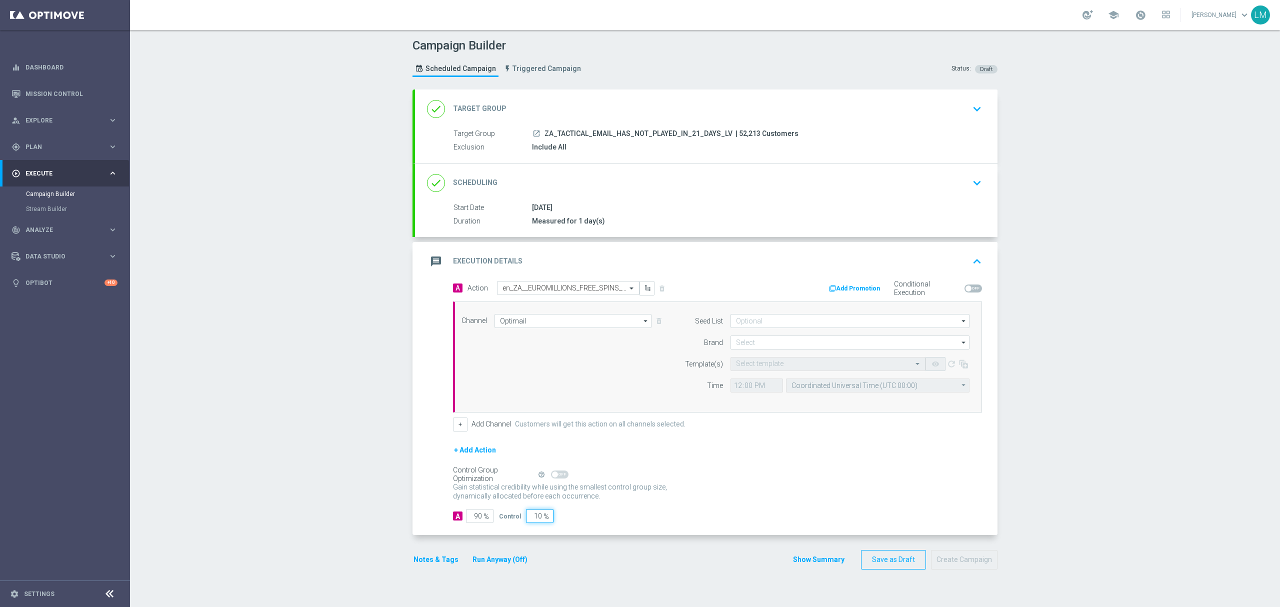
click at [531, 517] on input "10" at bounding box center [540, 516] width 28 height 14
type input "5"
type input "95"
type input "5"
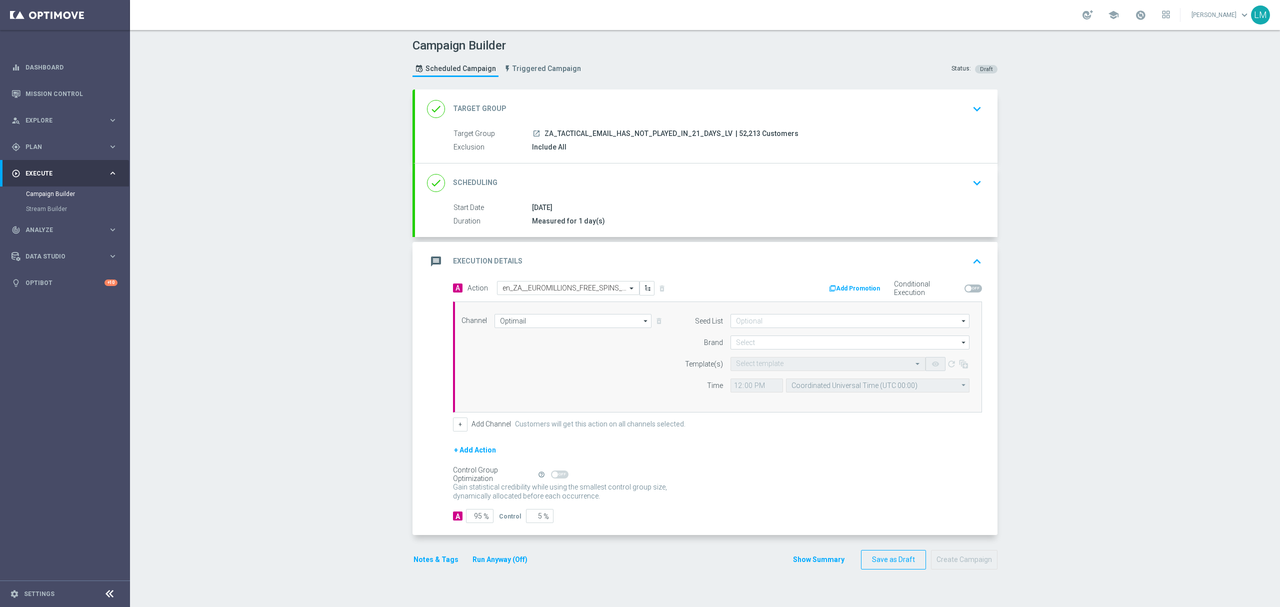
click at [737, 489] on div "Gain statistical credibility while using the smallest control group size, dynam…" at bounding box center [717, 492] width 529 height 24
click at [781, 348] on input at bounding box center [850, 343] width 239 height 14
click at [765, 372] on div "lottoland" at bounding box center [851, 372] width 240 height 14
type input "lottoland"
click at [763, 369] on input "text" at bounding box center [818, 364] width 164 height 9
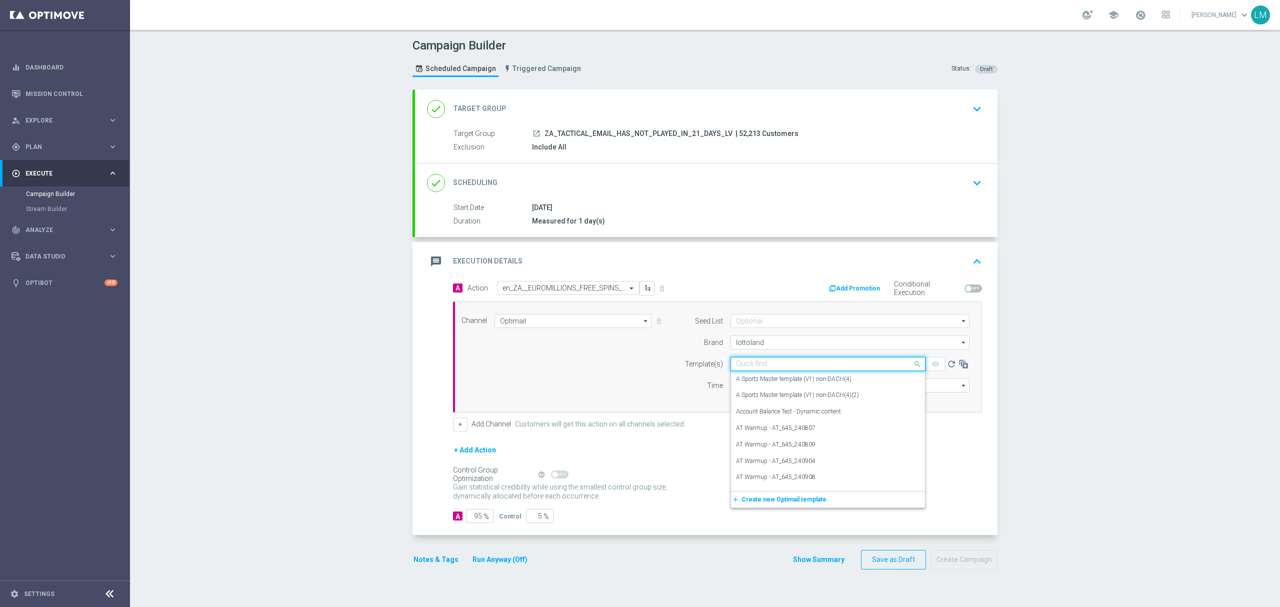
paste input "en_ZA__EUROMILLIONS_FREE_SPINS_LOTTO_BONUS_COMBO_REACTIVATION_LOW_VALUE__EMT_AL…"
type input "en_ZA__EUROMILLIONS_FREE_SPINS_LOTTO_BONUS_COMBO_REACTIVATION_LOW_VALUE__EMT_AL…"
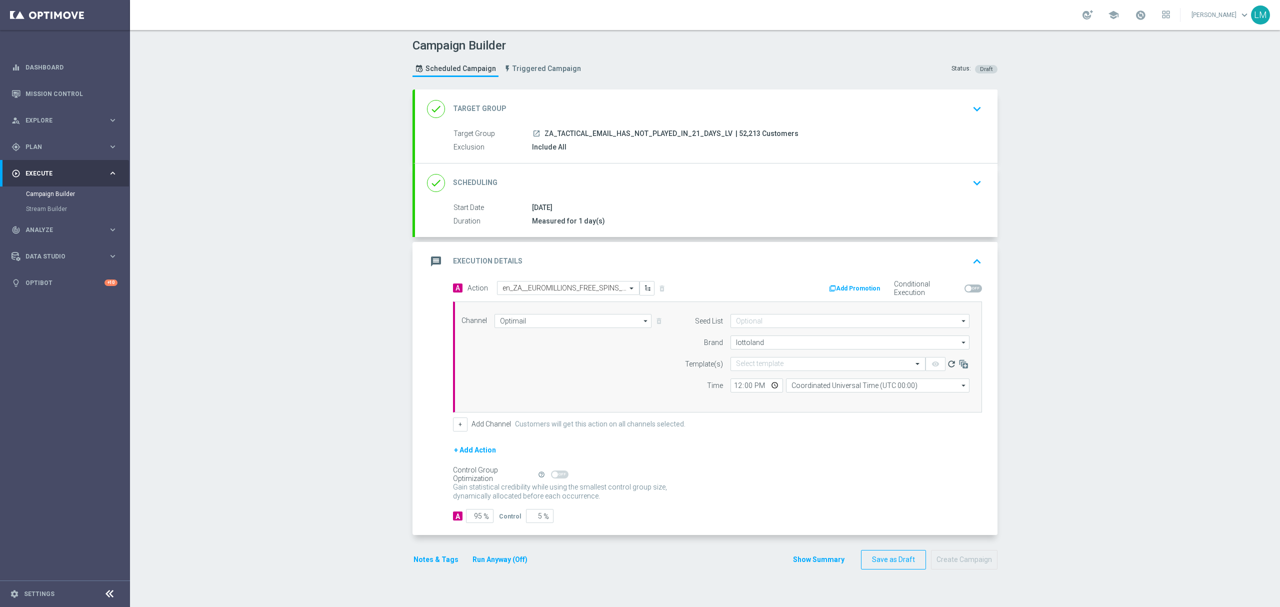
click at [947, 369] on icon "refresh" at bounding box center [952, 364] width 10 height 10
click at [743, 361] on input "text" at bounding box center [818, 364] width 164 height 9
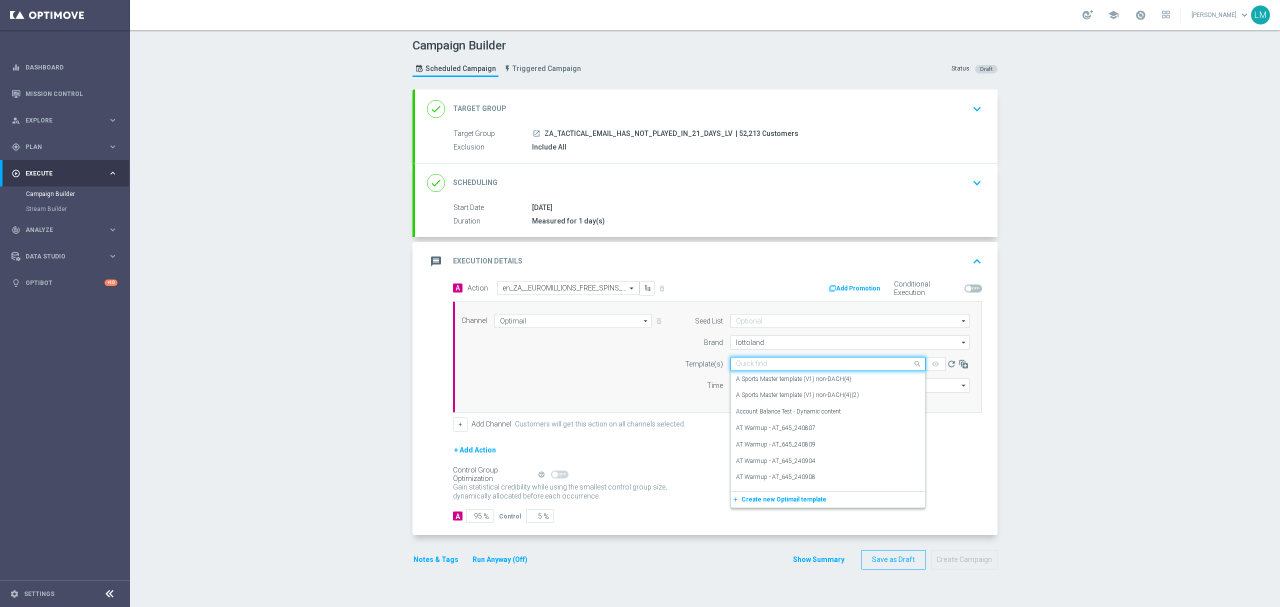
paste input "en_ZA__EUROMILLIONS_FREE_SPINS_COMBO_REACTIVATION_LOW_VALUE__EMT_ALL_EM_TAC_LT"
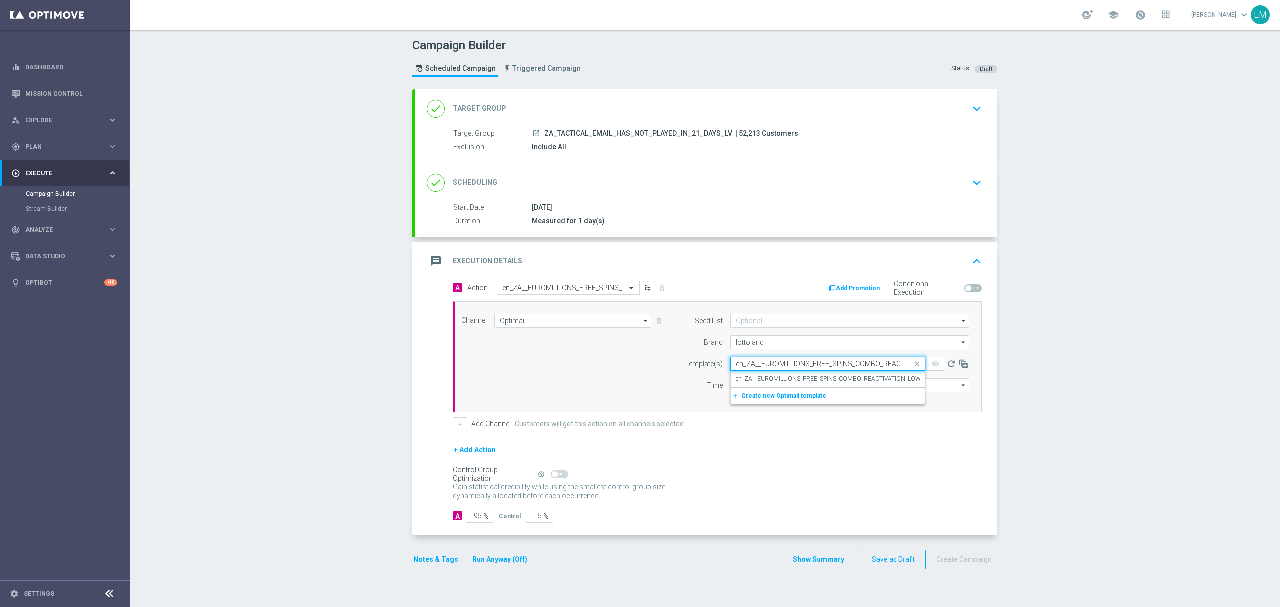
scroll to position [0, 144]
click at [753, 377] on label "en_ZA__EUROMILLIONS_FREE_SPINS_COMBO_REACTIVATION_LOW_VALUE__EMT_ALL_EM_TAC_LT" at bounding box center [870, 379] width 269 height 9
type input "en_ZA__EUROMILLIONS_FREE_SPINS_COMBO_REACTIVATION_LOW_VALUE__EMT_ALL_EM_TAC_LT"
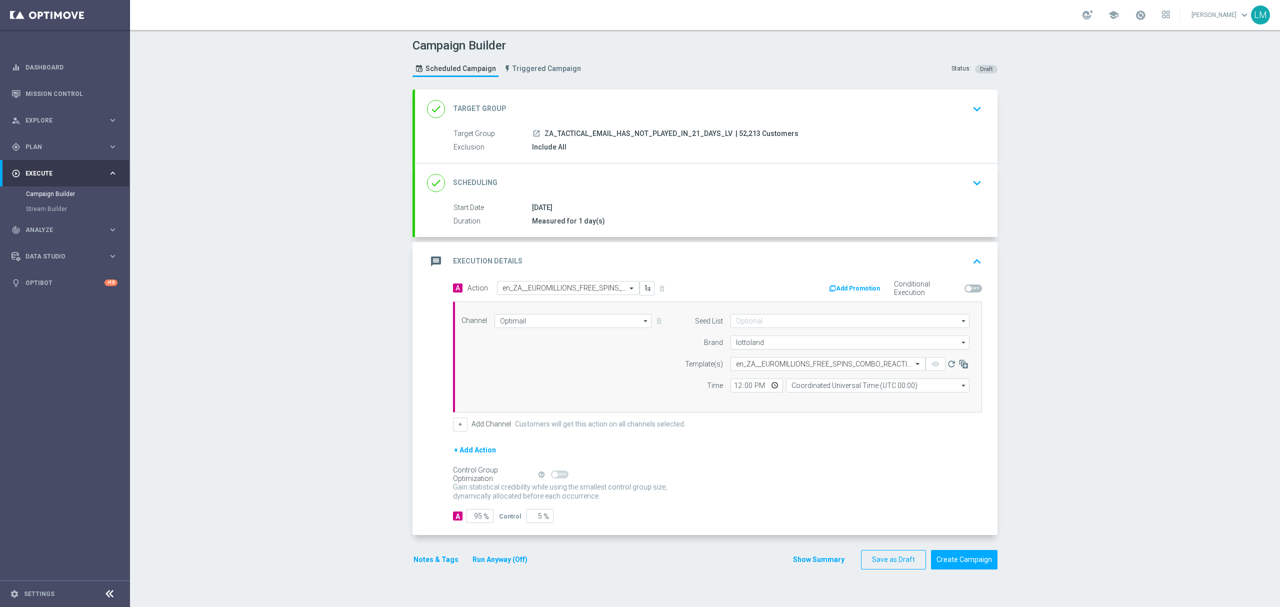
scroll to position [0, 0]
click at [828, 388] on input "Coordinated Universal Time (UTC 00:00)" at bounding box center [878, 386] width 184 height 14
click at [832, 399] on div "Central European Time (Berlin) (UTC +02:00)" at bounding box center [873, 400] width 164 height 9
type input "Central European Time (Berlin) (UTC +02:00)"
click at [947, 566] on button "Create Campaign" at bounding box center [964, 560] width 67 height 20
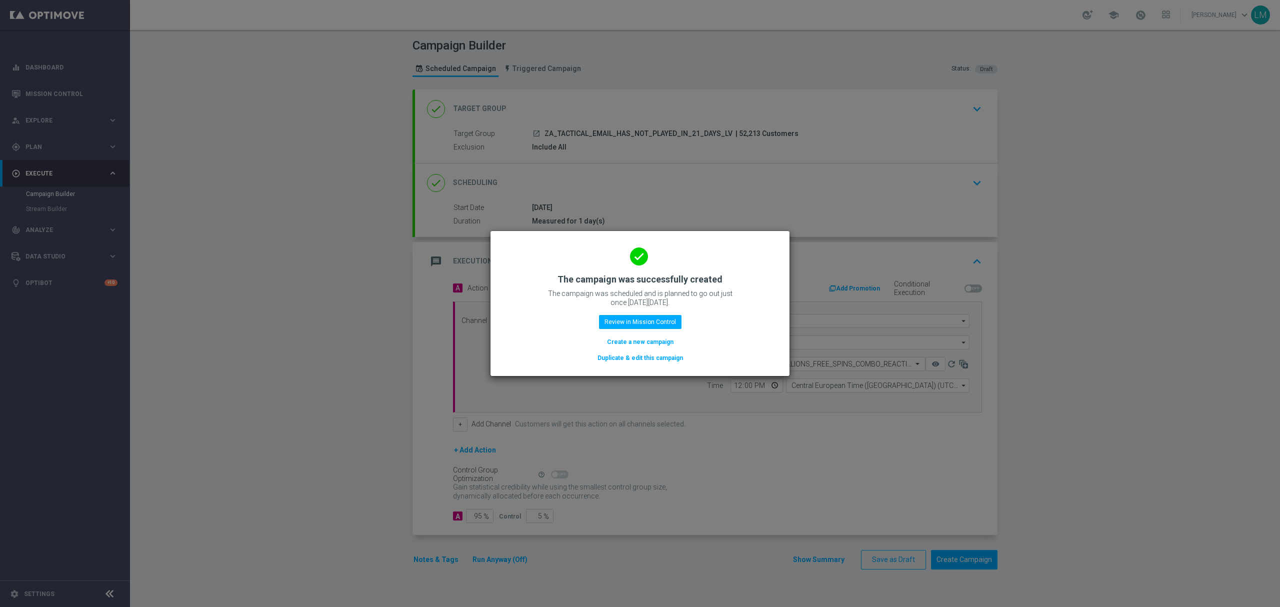
click at [639, 347] on button "Create a new campaign" at bounding box center [640, 342] width 69 height 11
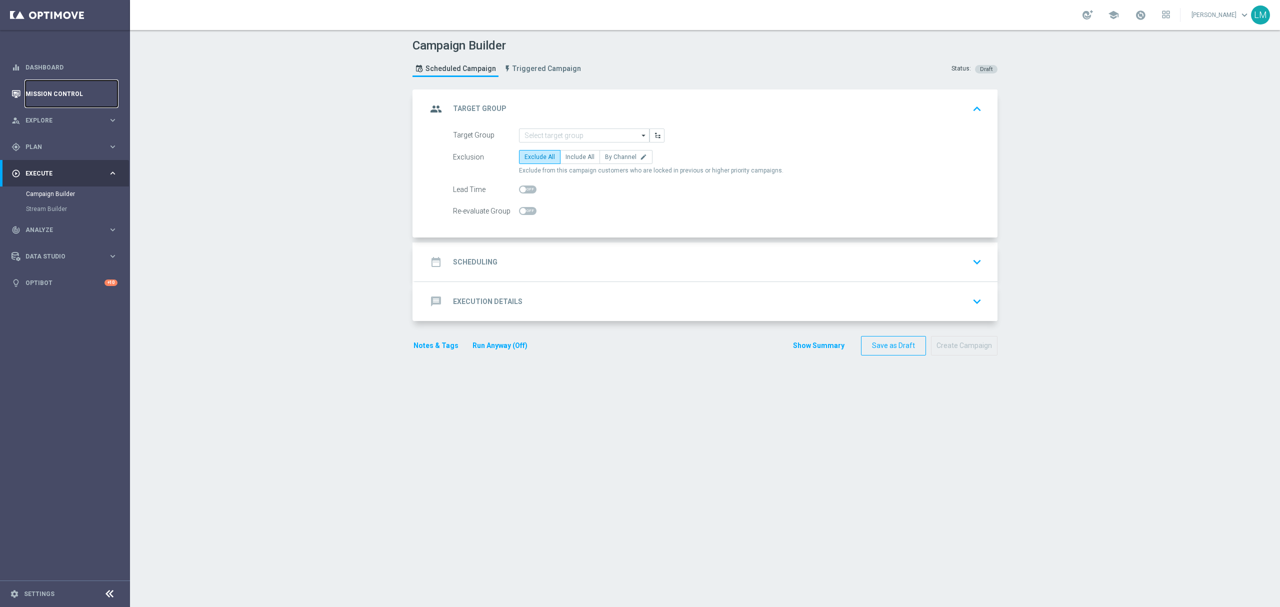
click at [57, 102] on link "Mission Control" at bounding box center [72, 94] width 92 height 27
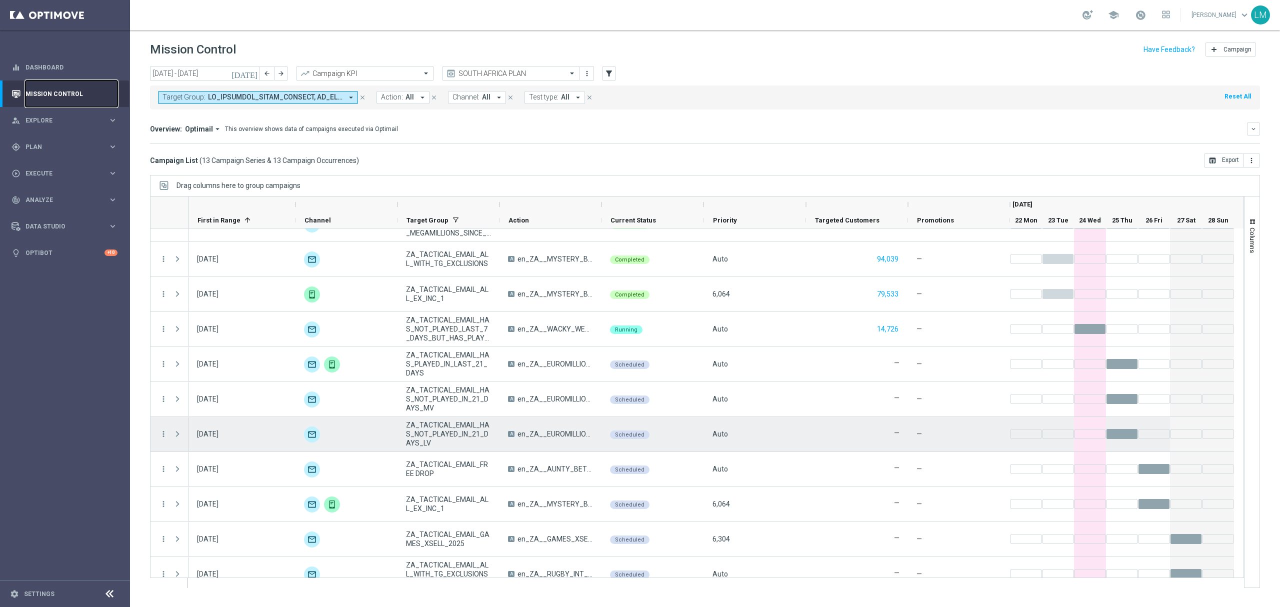
scroll to position [107, 0]
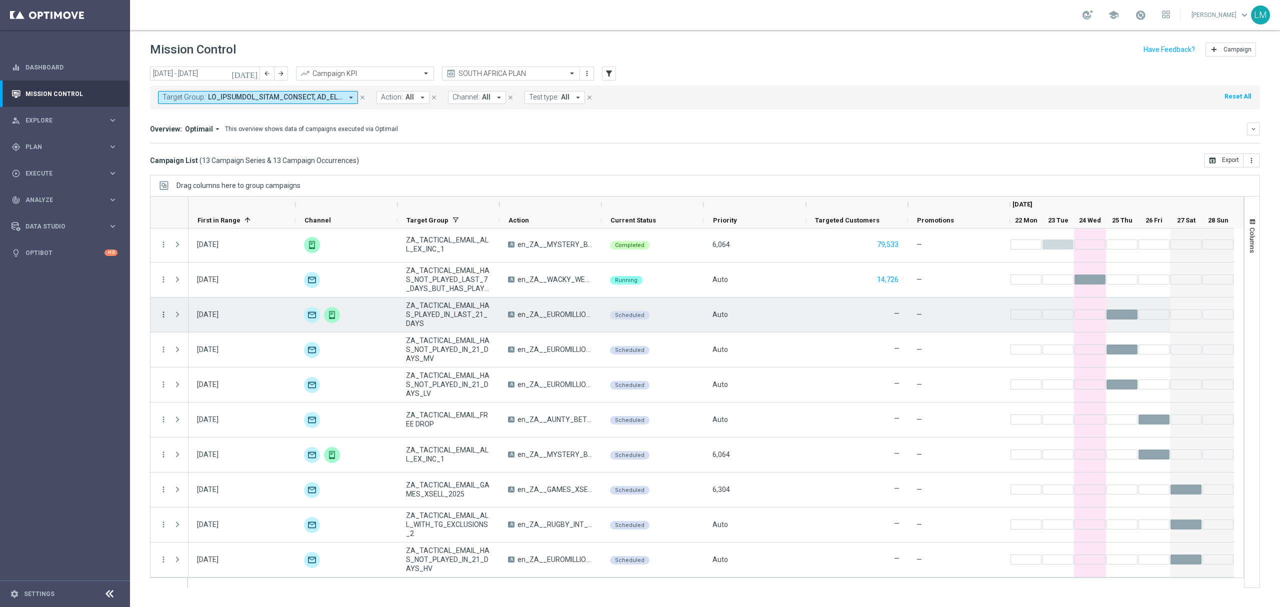
click at [165, 319] on icon "more_vert" at bounding box center [163, 314] width 9 height 9
click at [191, 319] on span "Campaign Details" at bounding box center [209, 321] width 51 height 7
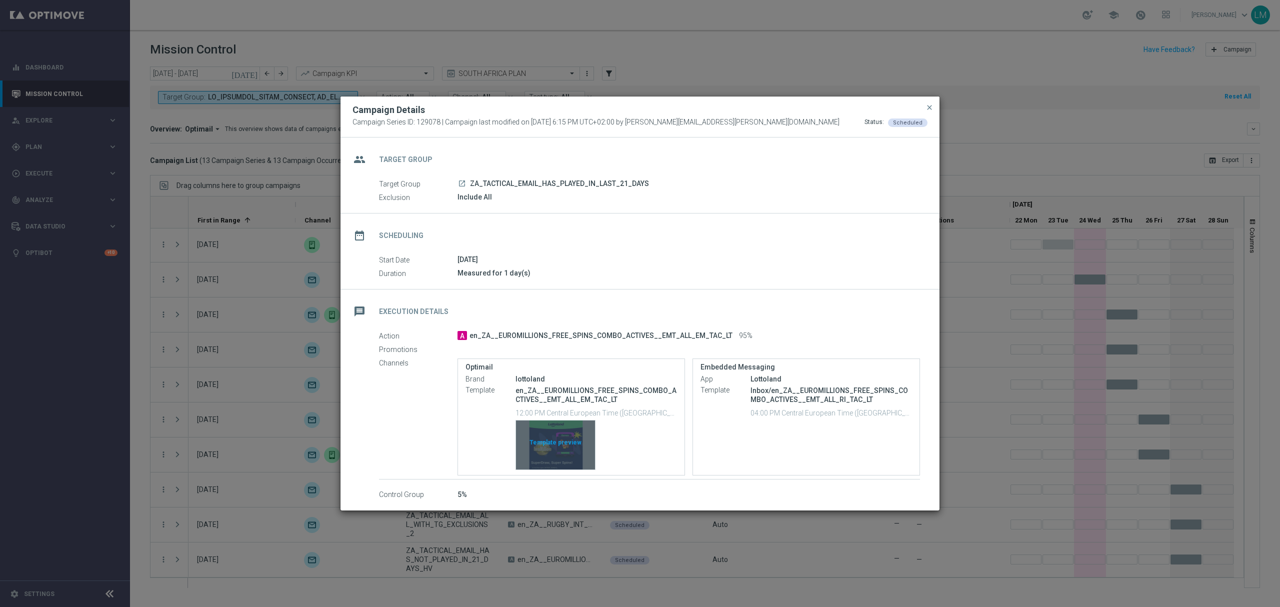
click at [560, 439] on div "Template preview" at bounding box center [555, 445] width 79 height 49
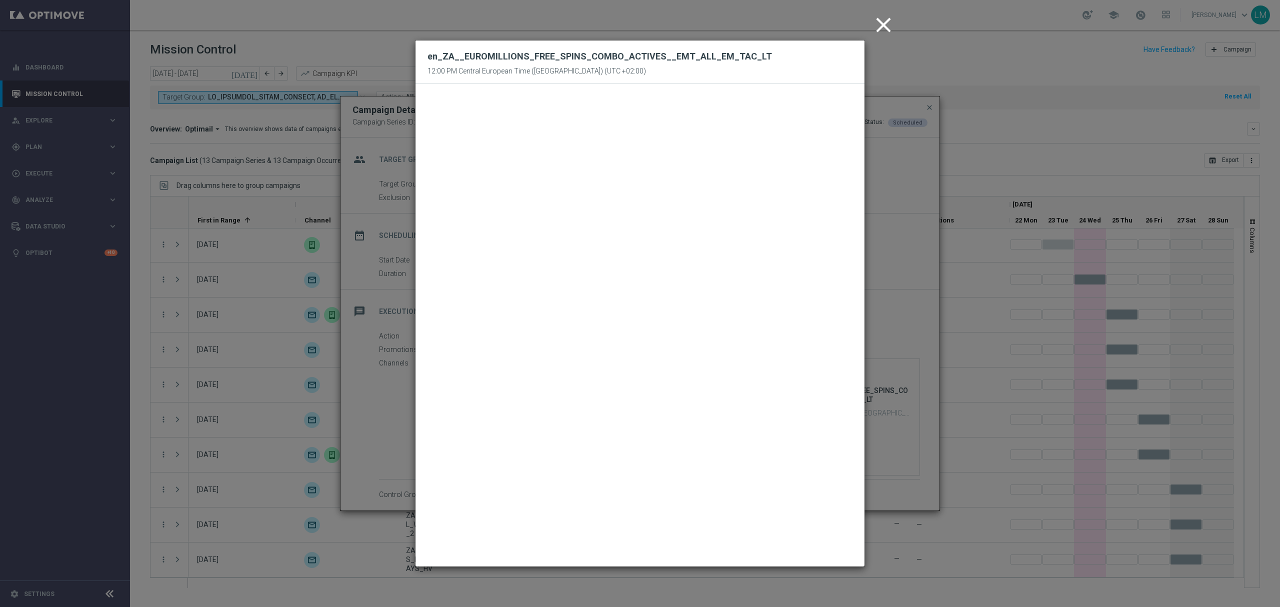
click at [877, 19] on icon "close" at bounding box center [883, 25] width 25 height 25
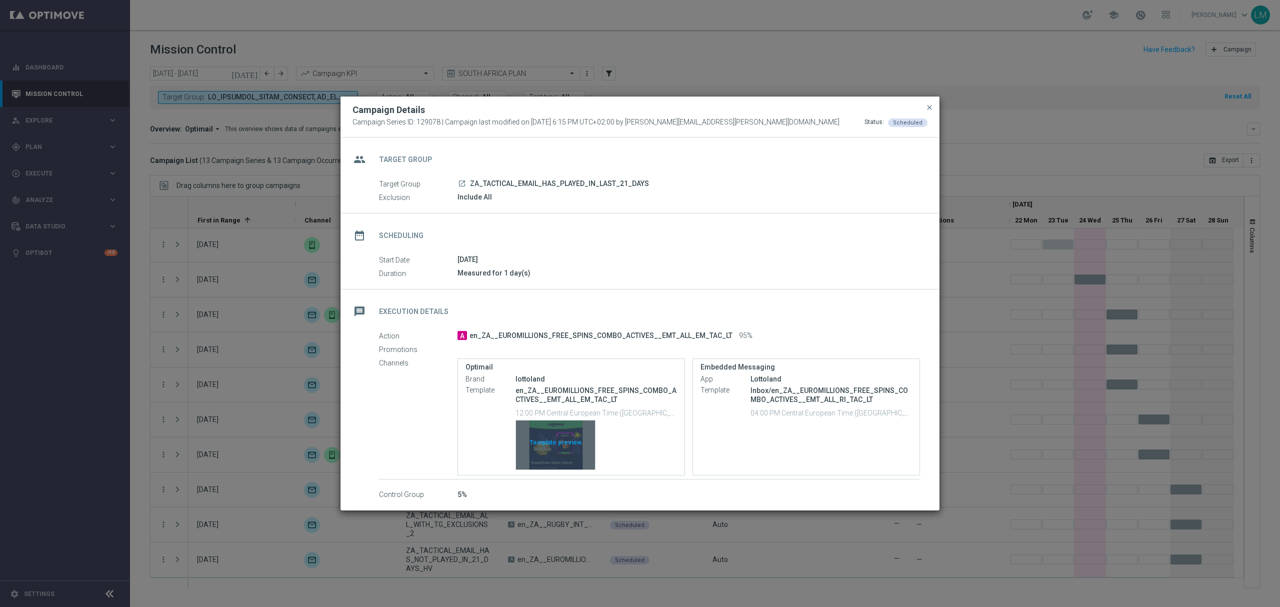
click at [567, 445] on div "Template preview" at bounding box center [555, 445] width 79 height 49
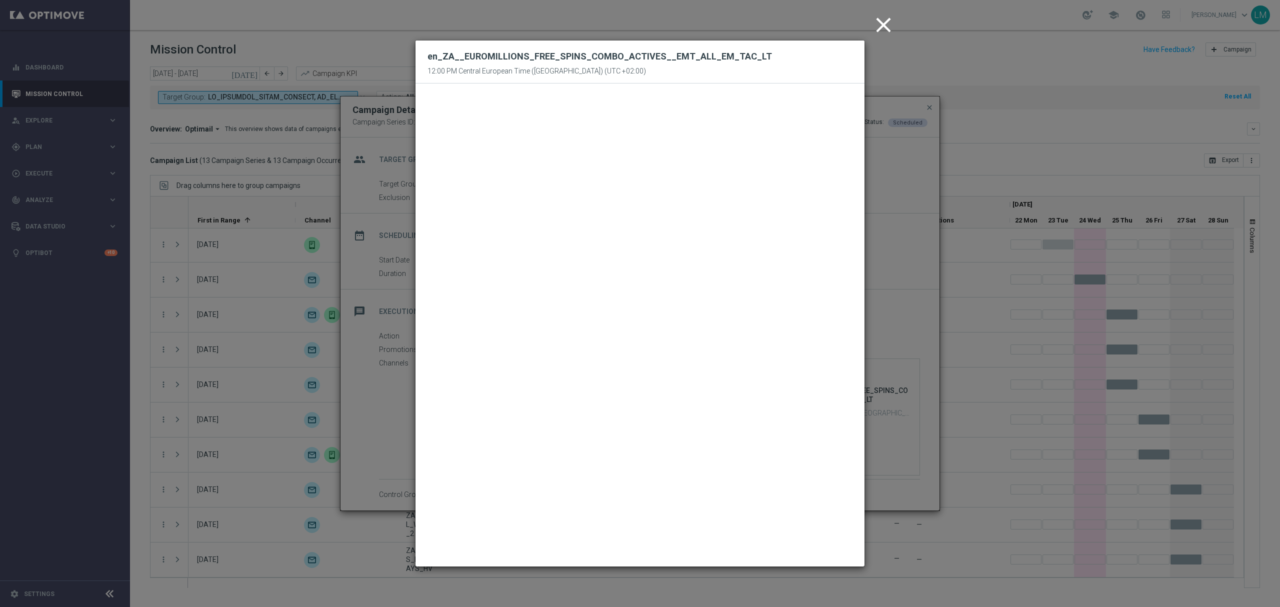
click at [877, 19] on icon "close" at bounding box center [883, 25] width 25 height 25
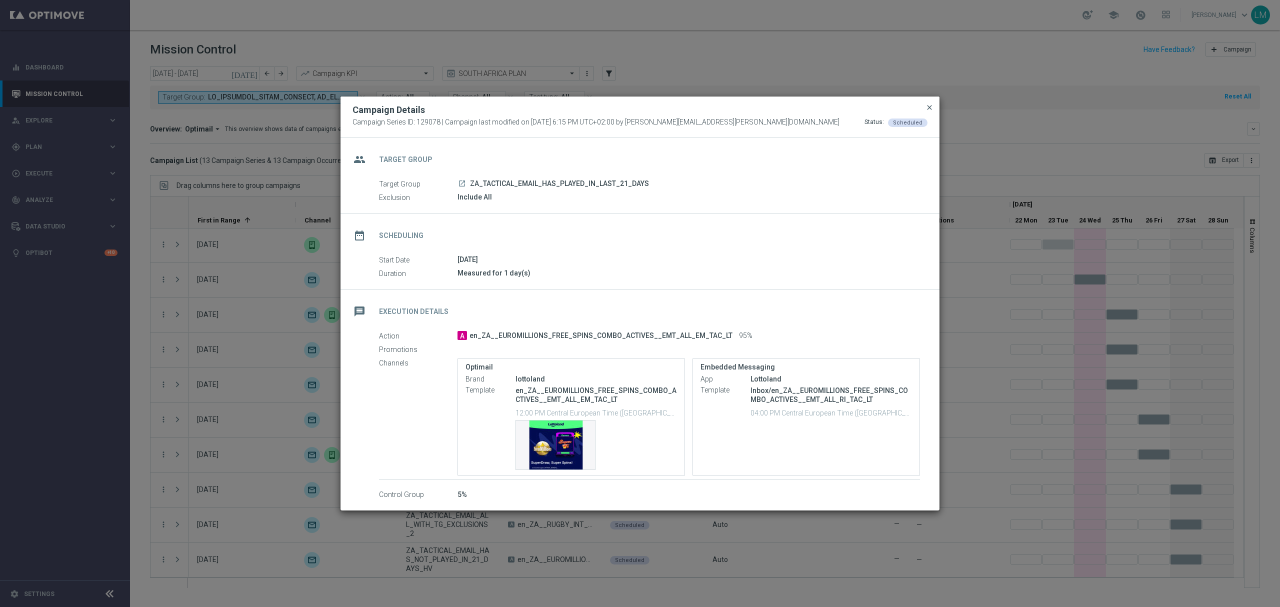
click at [927, 109] on span "close" at bounding box center [930, 108] width 8 height 8
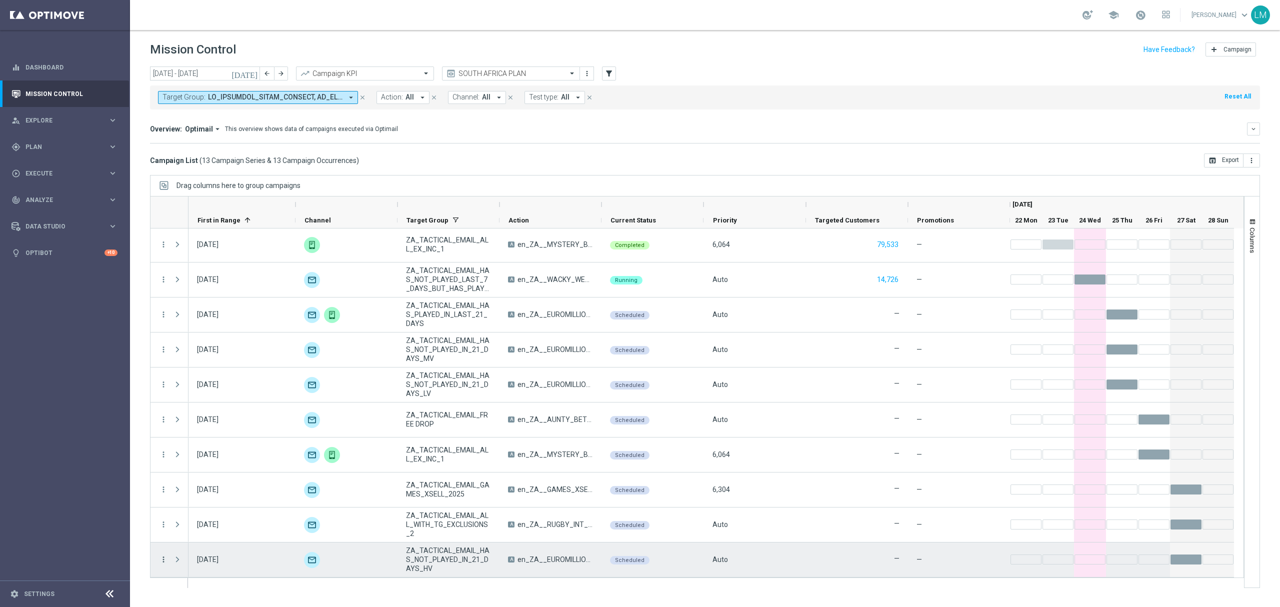
click at [167, 557] on icon "more_vert" at bounding box center [163, 559] width 9 height 9
click at [185, 534] on div "edit Edit" at bounding box center [225, 530] width 113 height 14
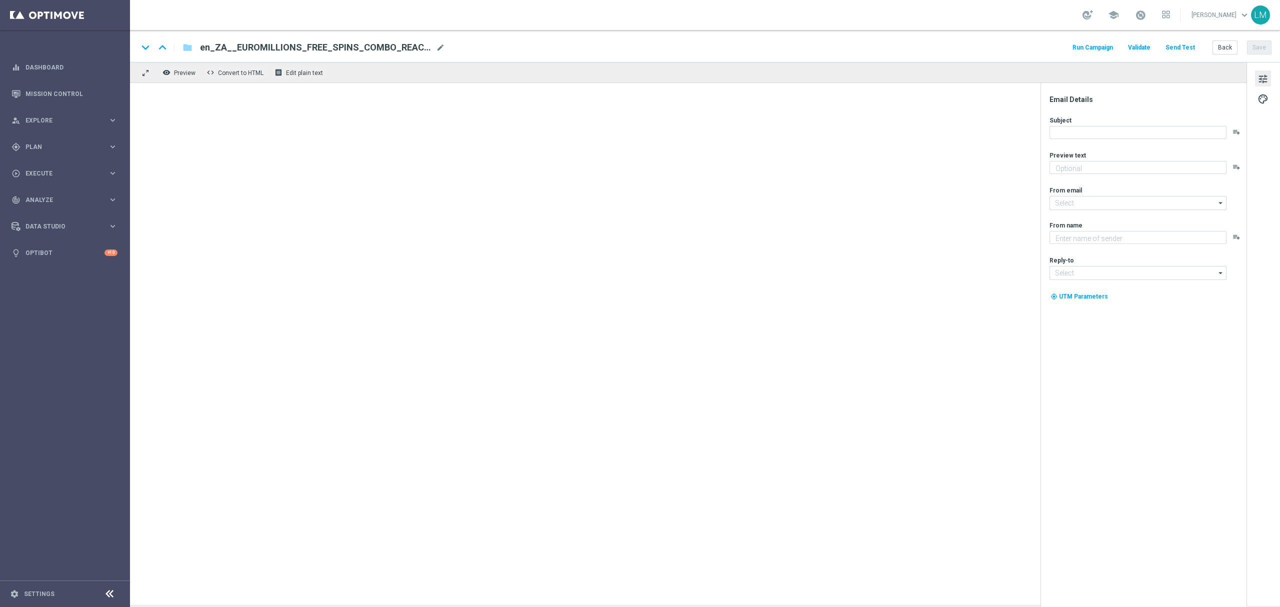
type textarea "And it comes with Bonus Spins. and Lotto Bonus.."
type input "[EMAIL_ADDRESS][DOMAIN_NAME]"
type textarea "Lottoland"
type input "[EMAIL_ADDRESS][DOMAIN_NAME]"
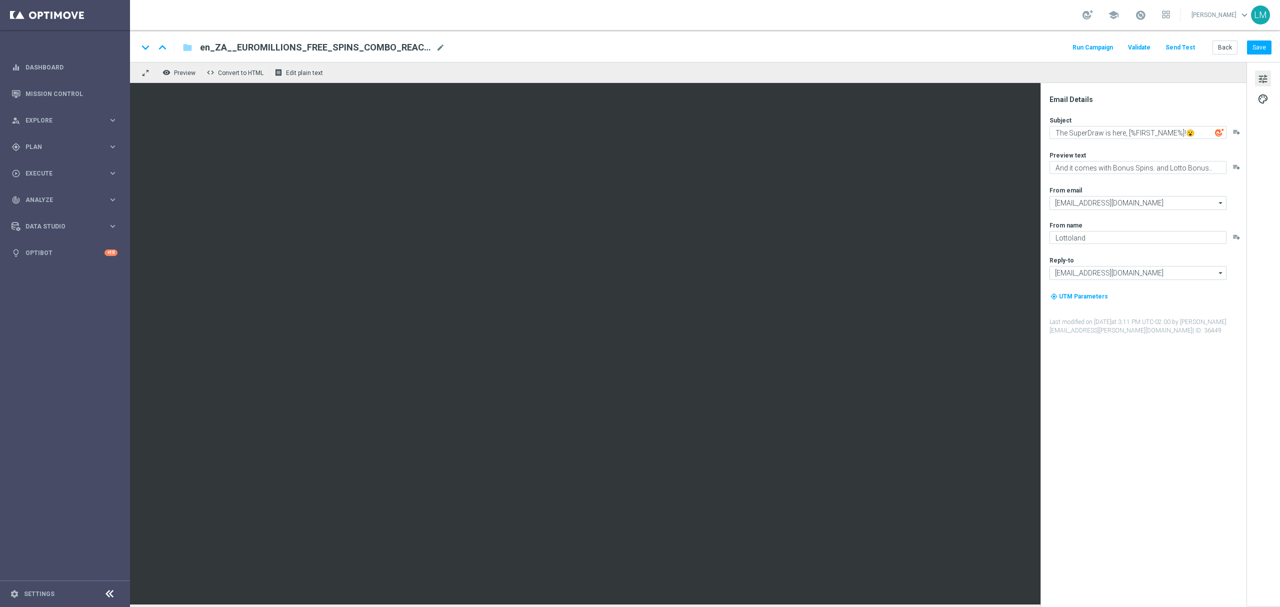
click at [409, 49] on span "en_ZA__EUROMILLIONS_FREE_SPINS_COMBO_REACTIVATION_MEDIUM_VALUE__EMT_ALL_EM_TAC_…" at bounding box center [316, 48] width 232 height 12
click at [507, 50] on div "keyboard_arrow_down keyboard_arrow_up folder en_ZA__EUROMILLIONS_FREE_SPINS_COM…" at bounding box center [705, 47] width 1134 height 13
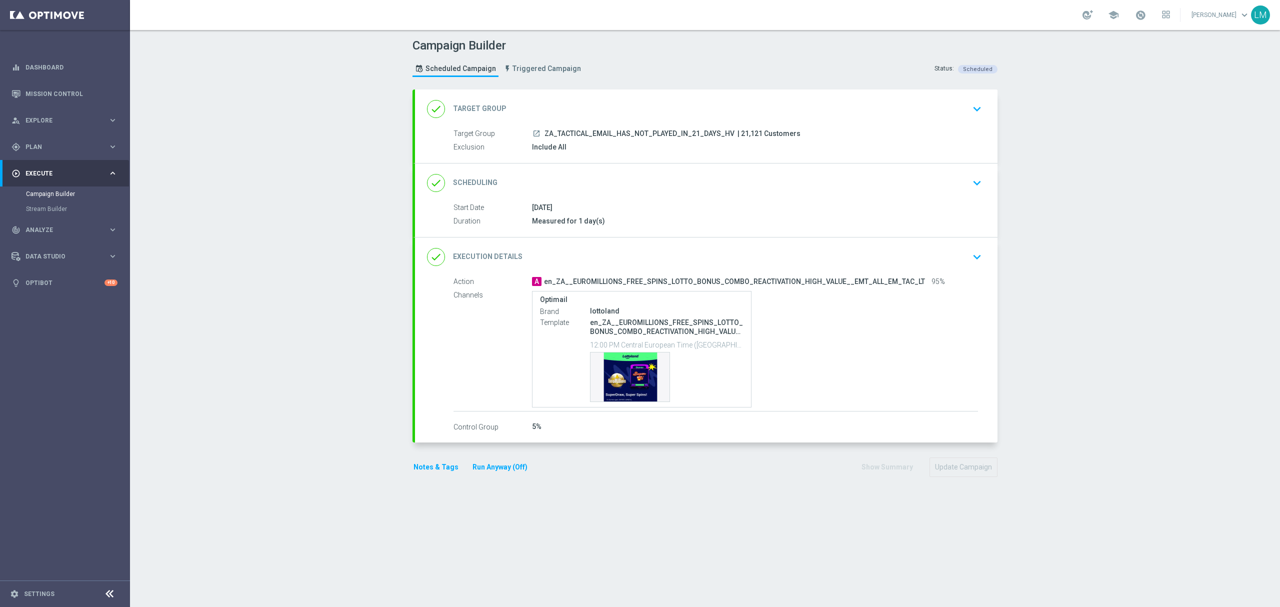
click at [799, 113] on div "done Target Group keyboard_arrow_down" at bounding box center [706, 109] width 559 height 19
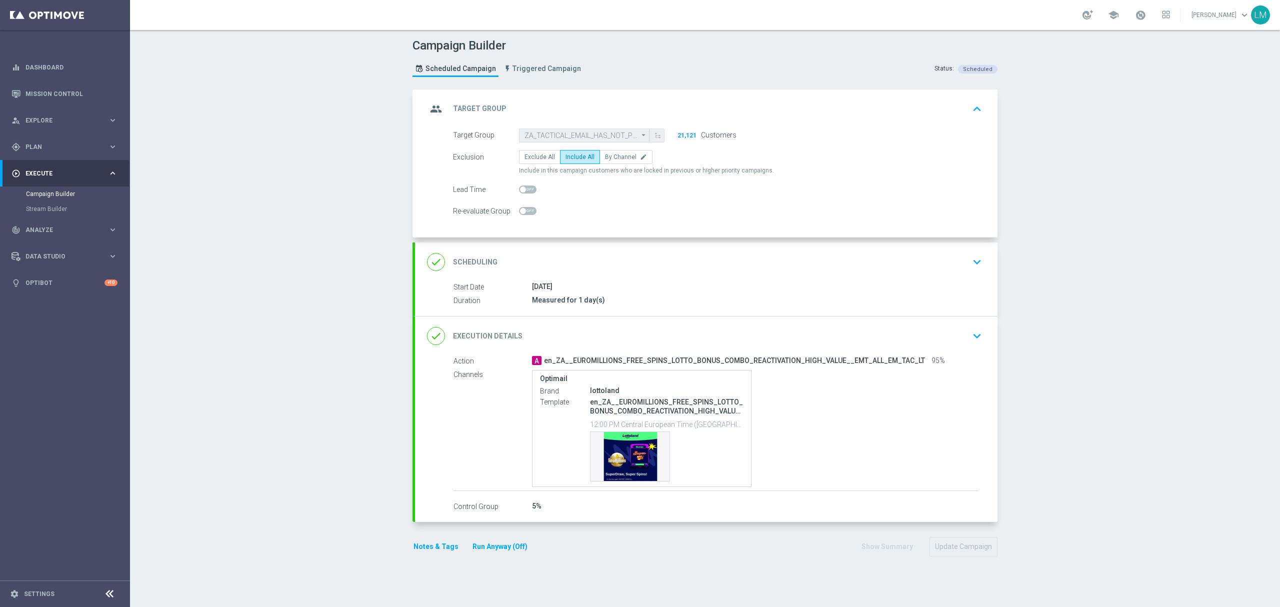
click at [715, 275] on div "done Scheduling keyboard_arrow_down" at bounding box center [706, 262] width 583 height 39
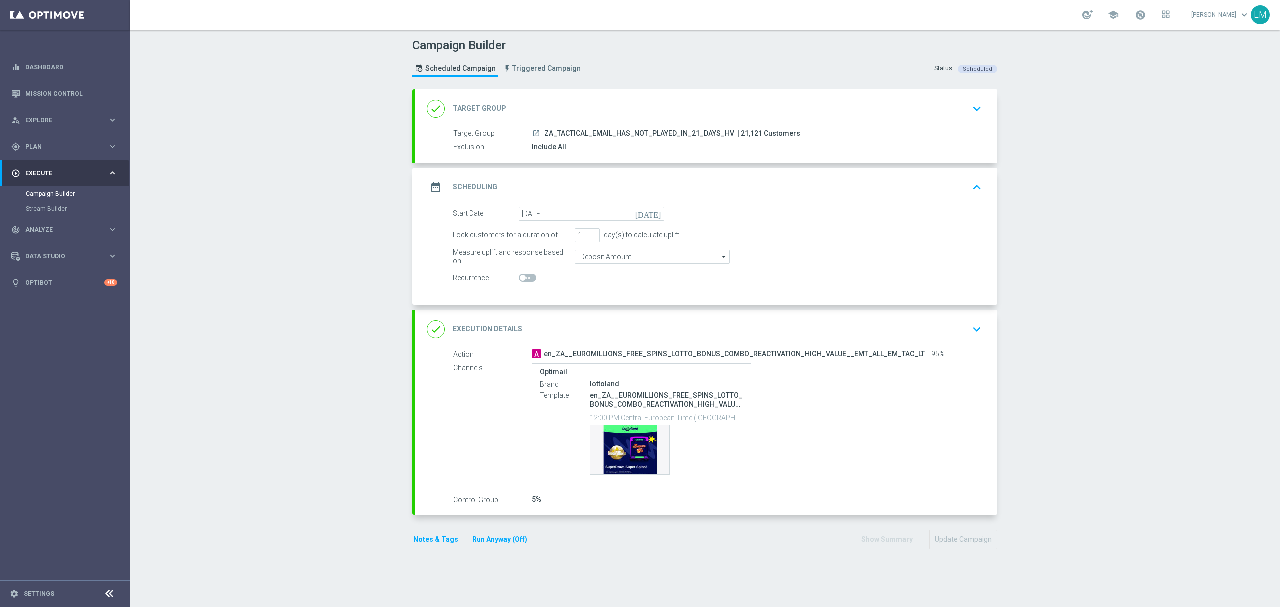
click at [654, 214] on icon "[DATE]" at bounding box center [651, 212] width 30 height 11
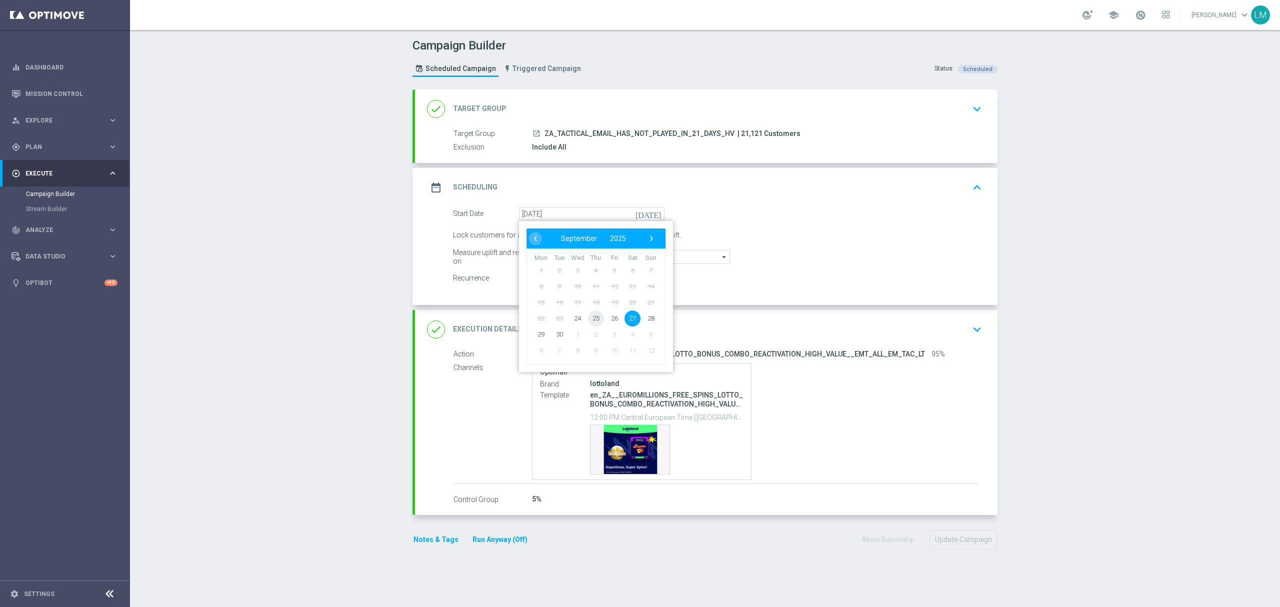
click at [595, 321] on span "25" at bounding box center [596, 318] width 16 height 16
type input "[DATE]"
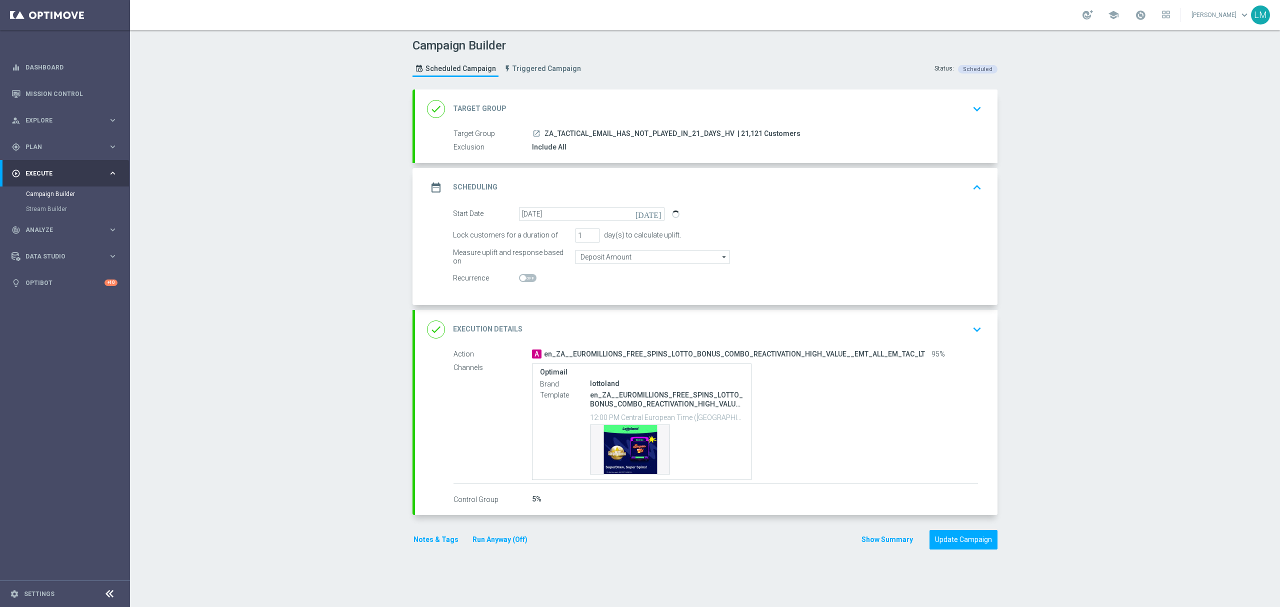
drag, startPoint x: 230, startPoint y: 360, endPoint x: 293, endPoint y: 365, distance: 63.2
click at [232, 361] on div "Campaign Builder Scheduled Campaign Triggered Campaign Status: Scheduled done T…" at bounding box center [705, 318] width 1150 height 577
click at [958, 551] on div "done Target Group keyboard_arrow_down Target Group launch ZA_TACTICAL_EMAIL_HAS…" at bounding box center [705, 325] width 585 height 471
click at [957, 544] on button "Update Campaign" at bounding box center [964, 540] width 68 height 20
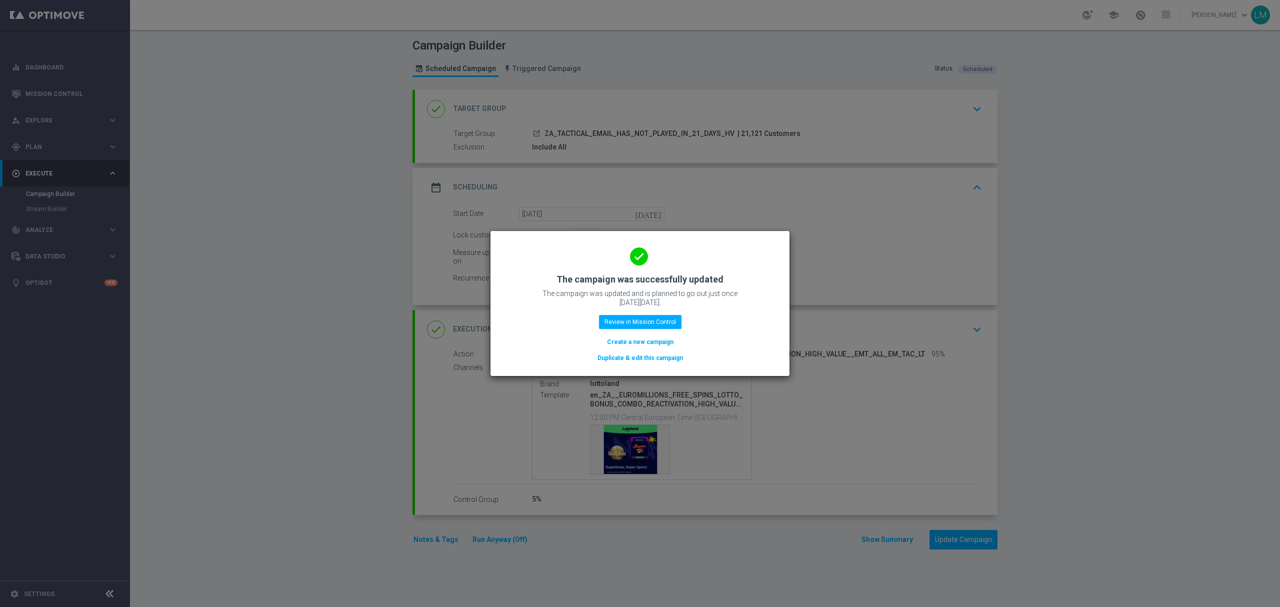
click at [645, 343] on button "Create a new campaign" at bounding box center [640, 342] width 69 height 11
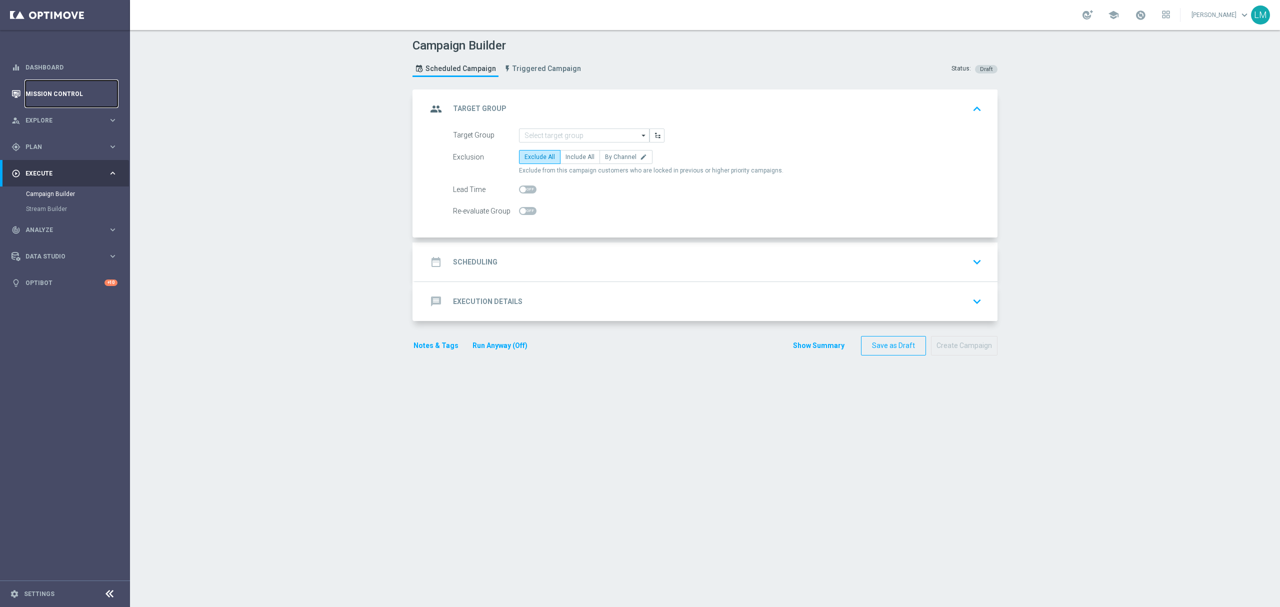
click at [91, 95] on link "Mission Control" at bounding box center [72, 94] width 92 height 27
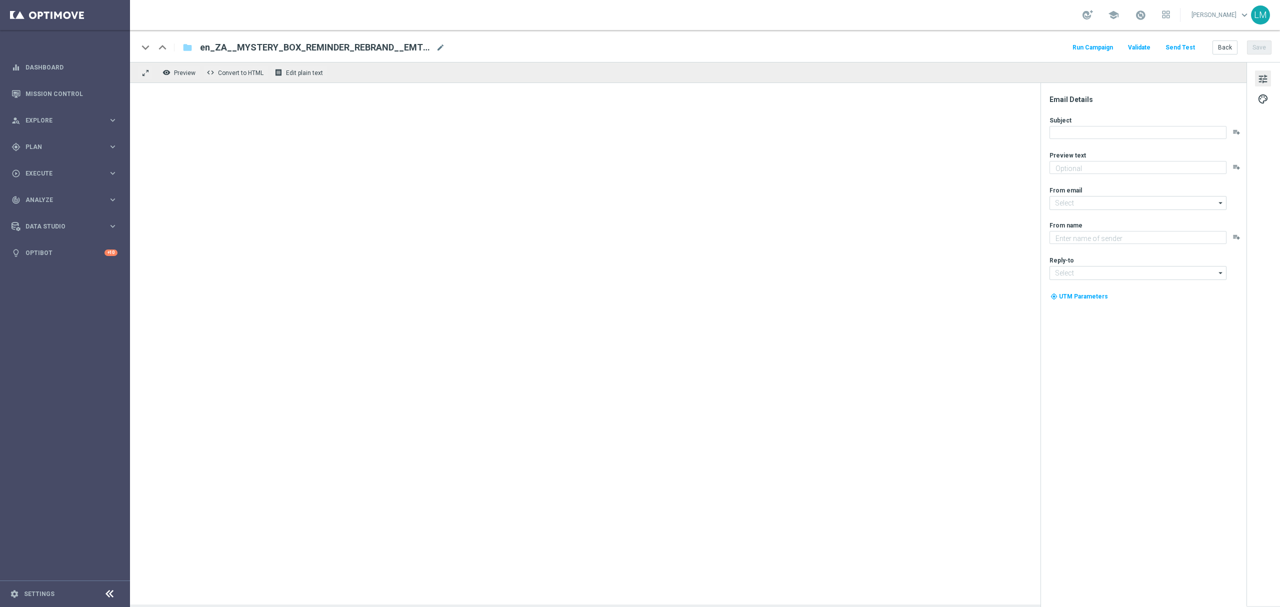
type textarea "Find out before this expires!"
type textarea "Lottoland"
type input "[EMAIL_ADDRESS][DOMAIN_NAME]"
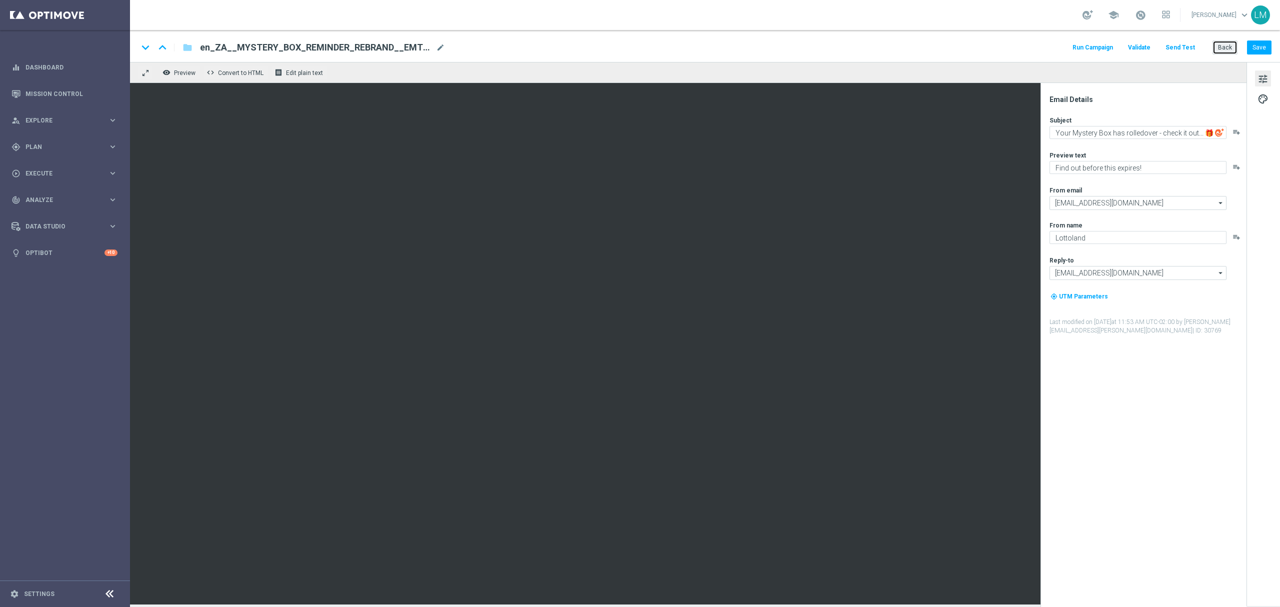
click at [1219, 45] on button "Back" at bounding box center [1225, 48] width 25 height 14
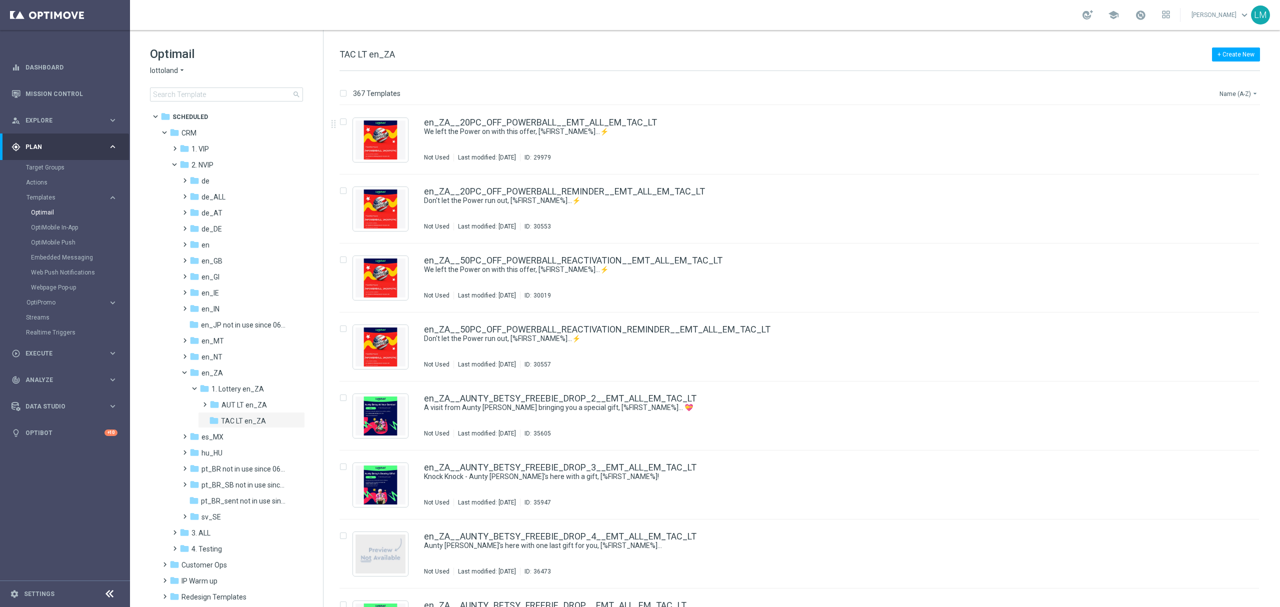
click at [1233, 91] on button "Name (A-Z) arrow_drop_down" at bounding box center [1240, 94] width 42 height 12
click at [1225, 133] on div "Date Modified (Newest)" at bounding box center [1220, 139] width 80 height 14
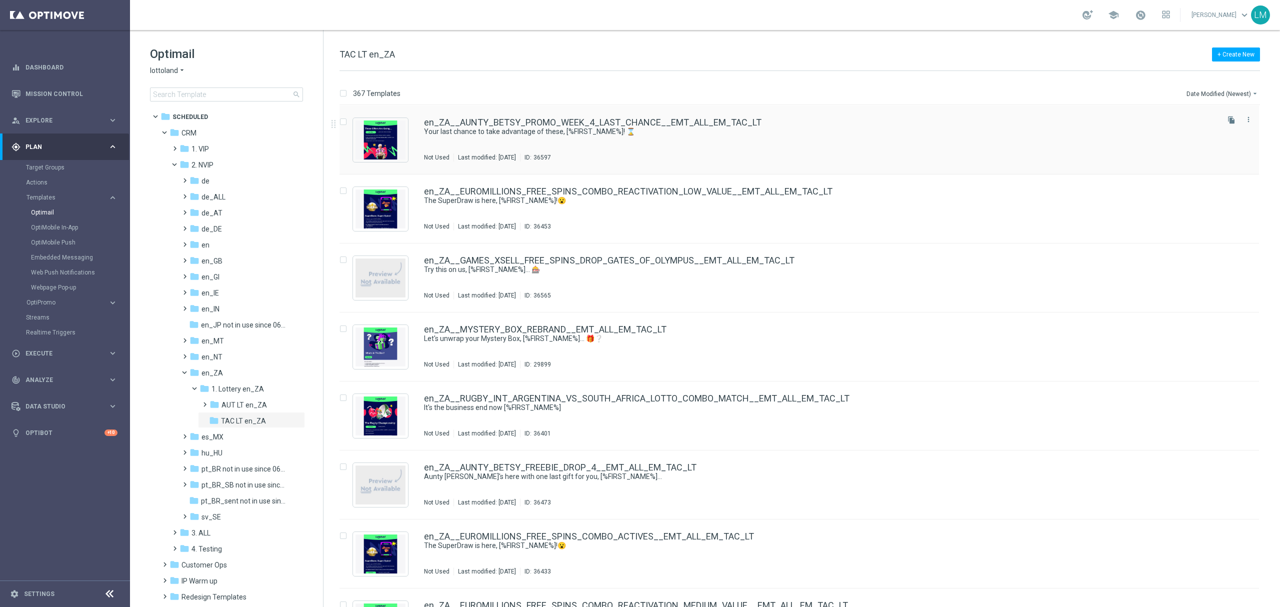
click at [696, 117] on div "en_ZA__AUNTY_BETSY_PROMO_WEEK_4_LAST_CHANCE__EMT_ALL_EM_TAC_LT Your last chance…" at bounding box center [800, 140] width 920 height 69
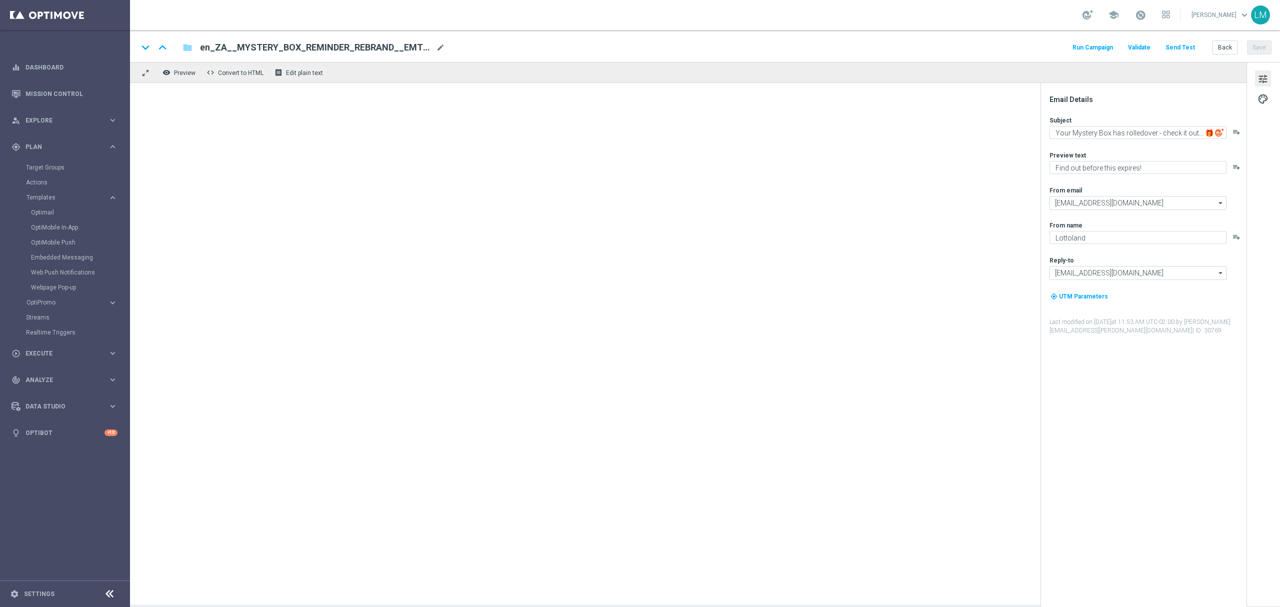
type textarea "Your last chance to take advantage of these, [%FIRST_NAME%]! ⌛"
type textarea "Aunty Betsy's offers are changing..."
